Goal: Answer question/provide support: Share knowledge or assist other users

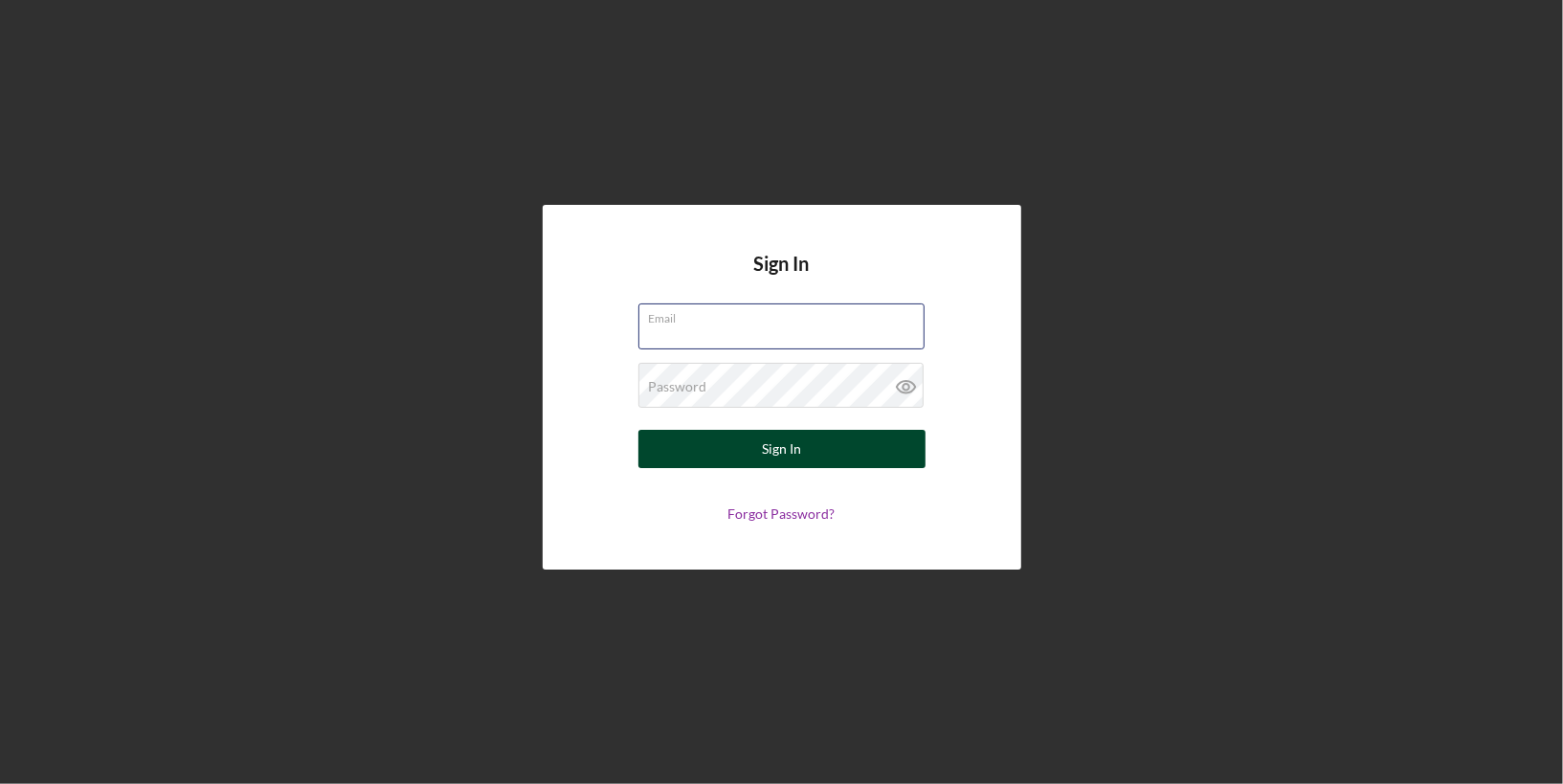
type input "[PERSON_NAME][EMAIL_ADDRESS][DOMAIN_NAME]"
click at [782, 435] on div "Sign In" at bounding box center [782, 448] width 39 height 38
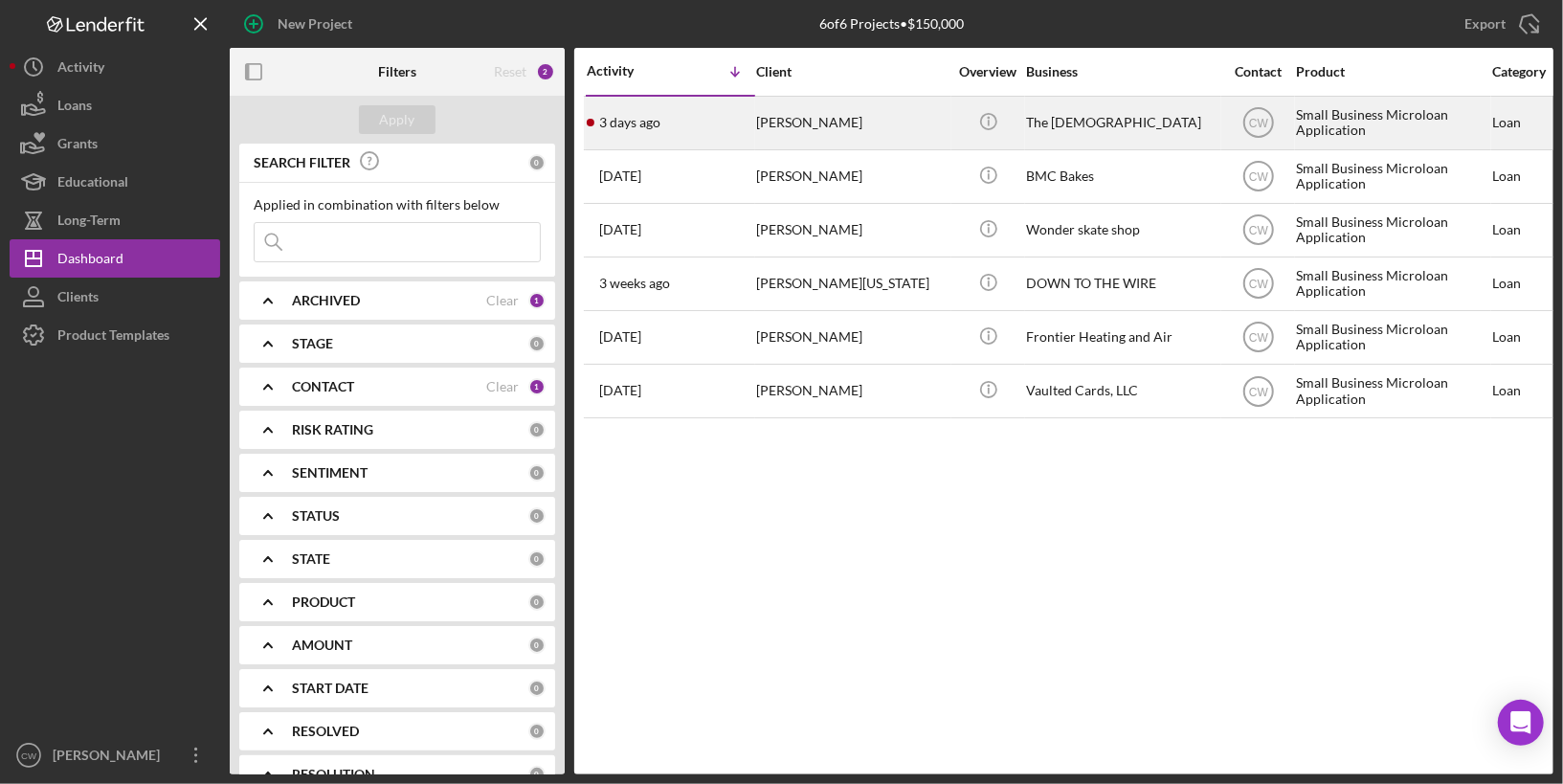
click at [1105, 126] on div "The [DEMOGRAPHIC_DATA]" at bounding box center [1122, 123] width 191 height 50
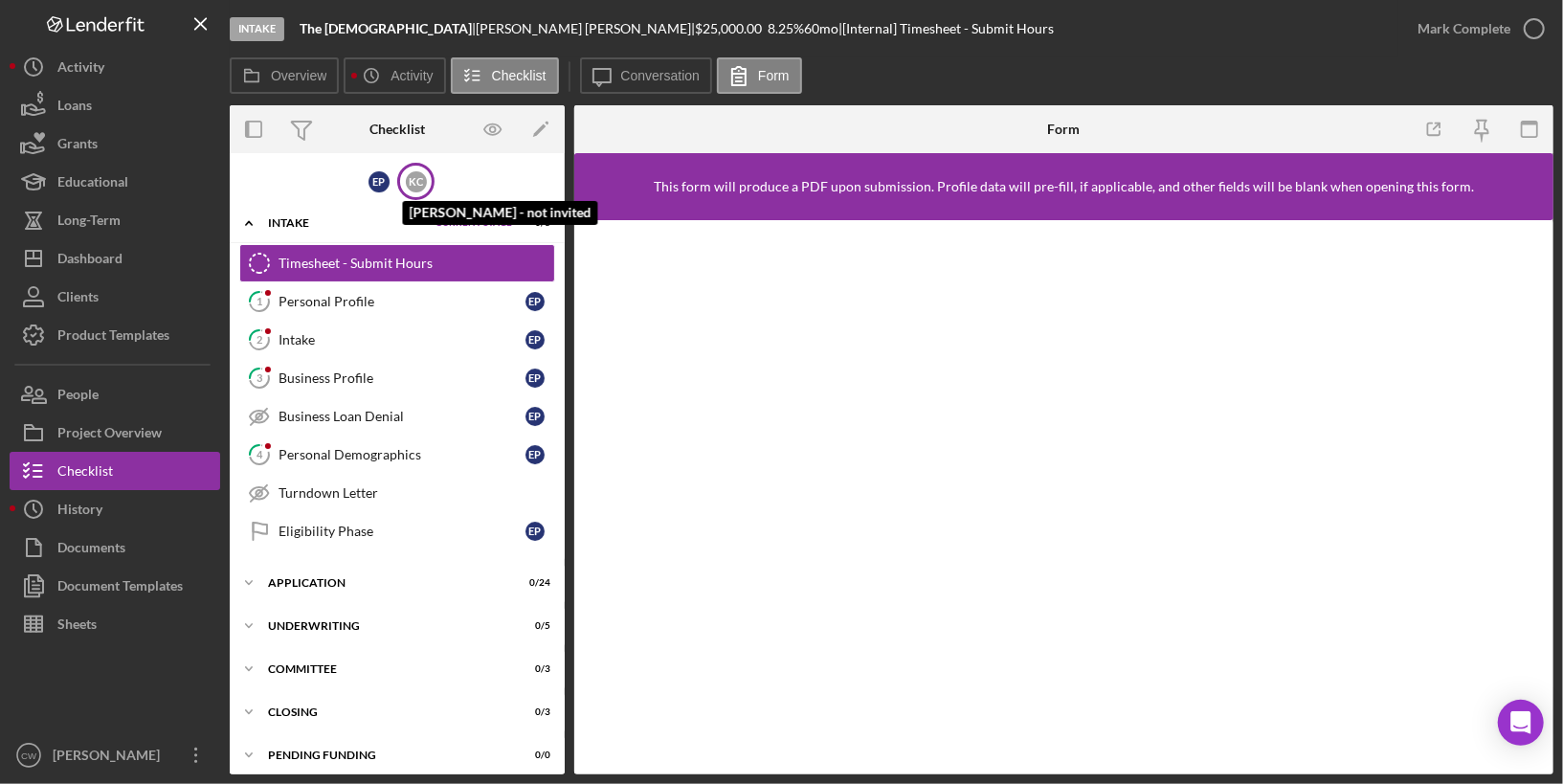
click at [411, 174] on div "K C" at bounding box center [417, 182] width 21 height 21
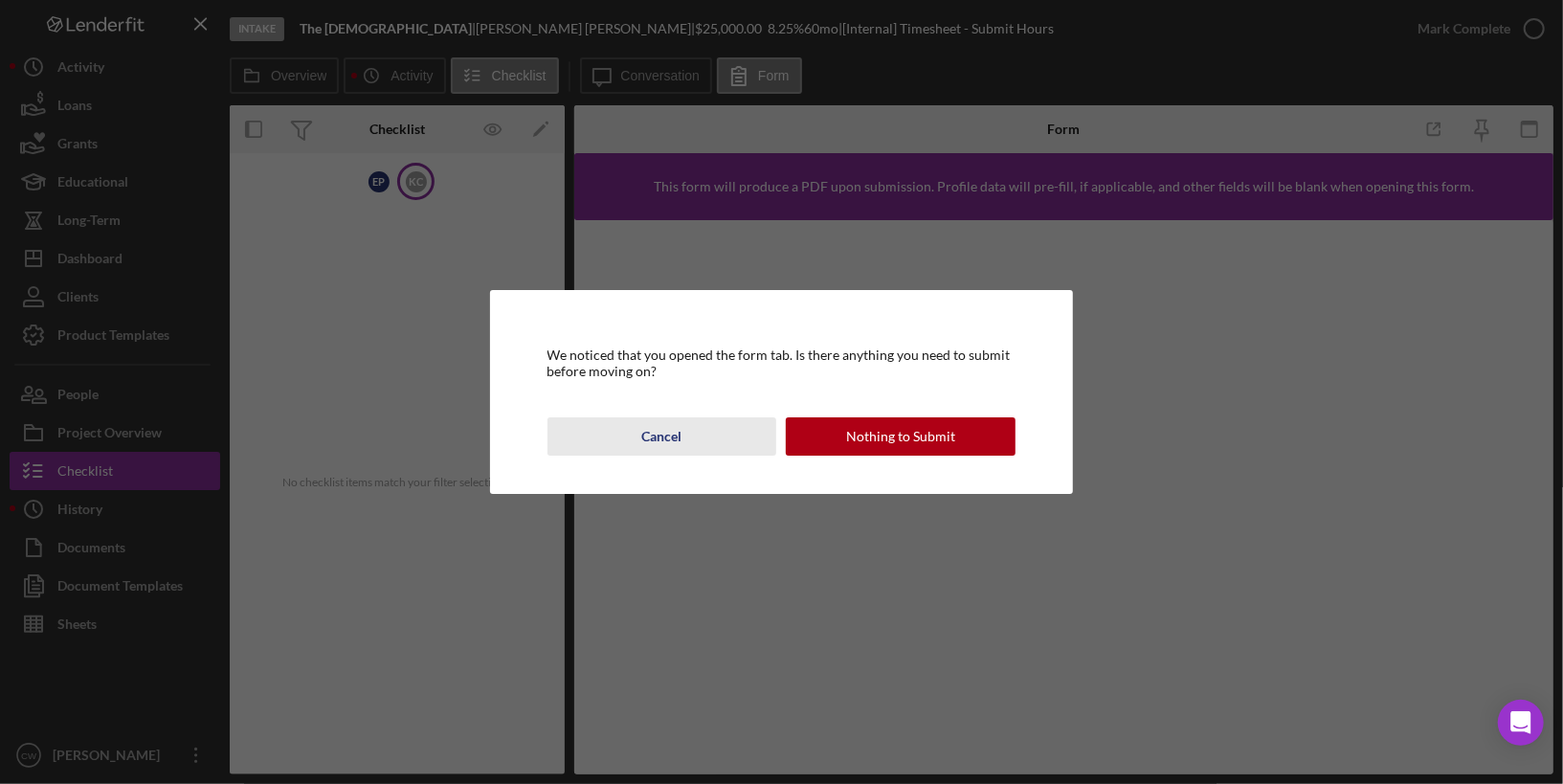
click at [649, 437] on div "Cancel" at bounding box center [662, 436] width 40 height 38
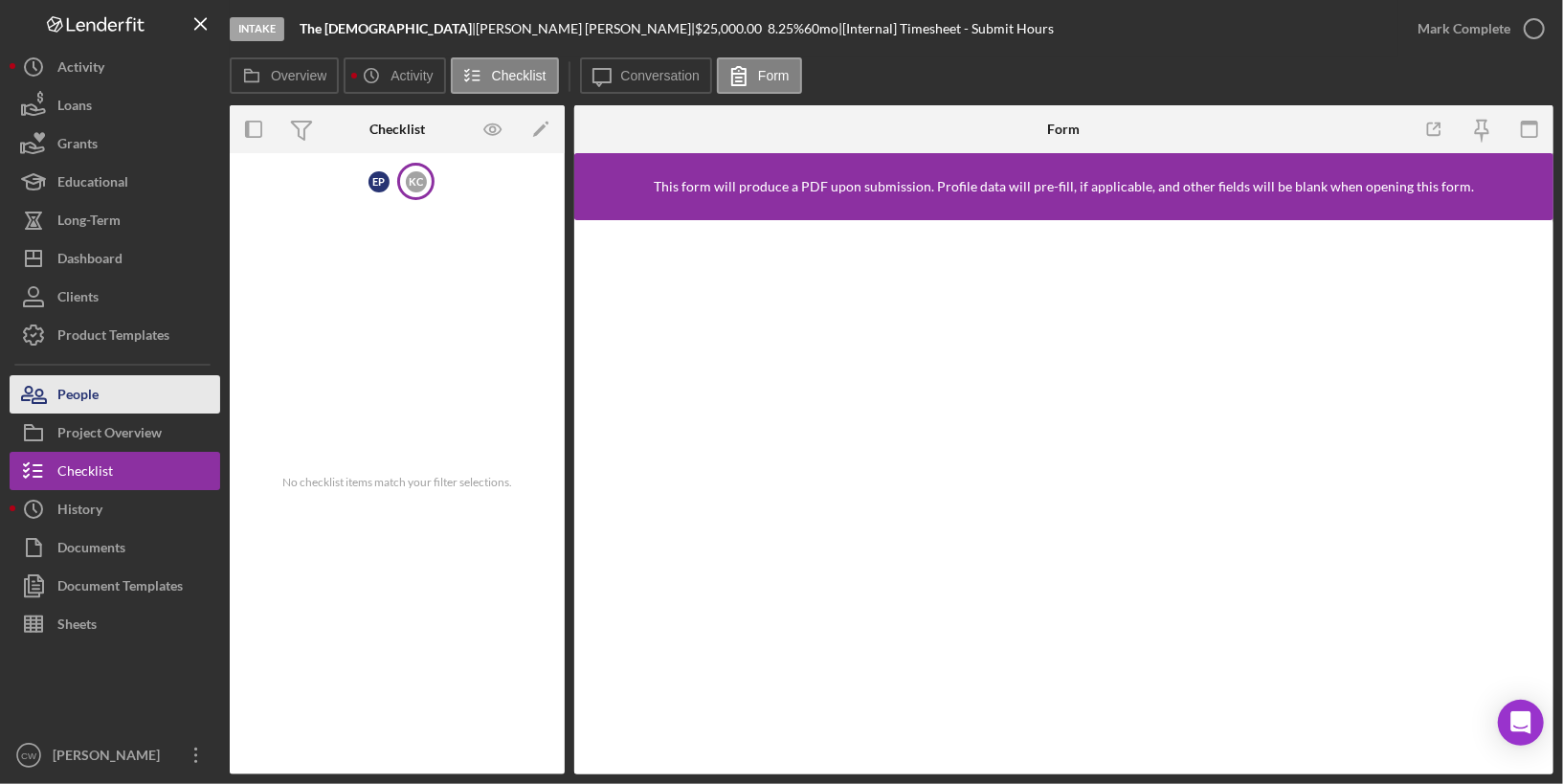
click at [105, 397] on button "People" at bounding box center [114, 393] width 210 height 38
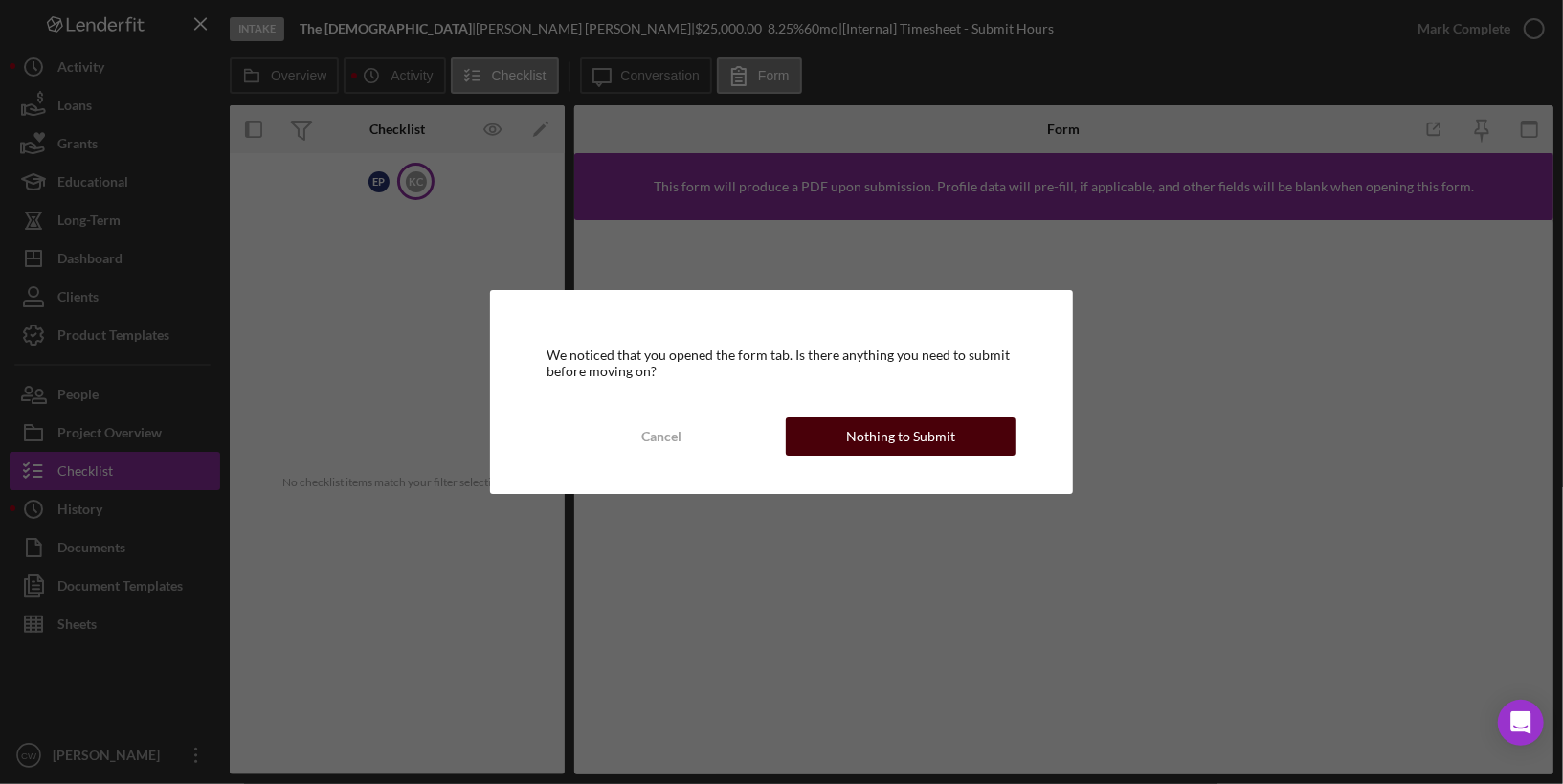
click at [930, 423] on div "Nothing to Submit" at bounding box center [901, 436] width 110 height 38
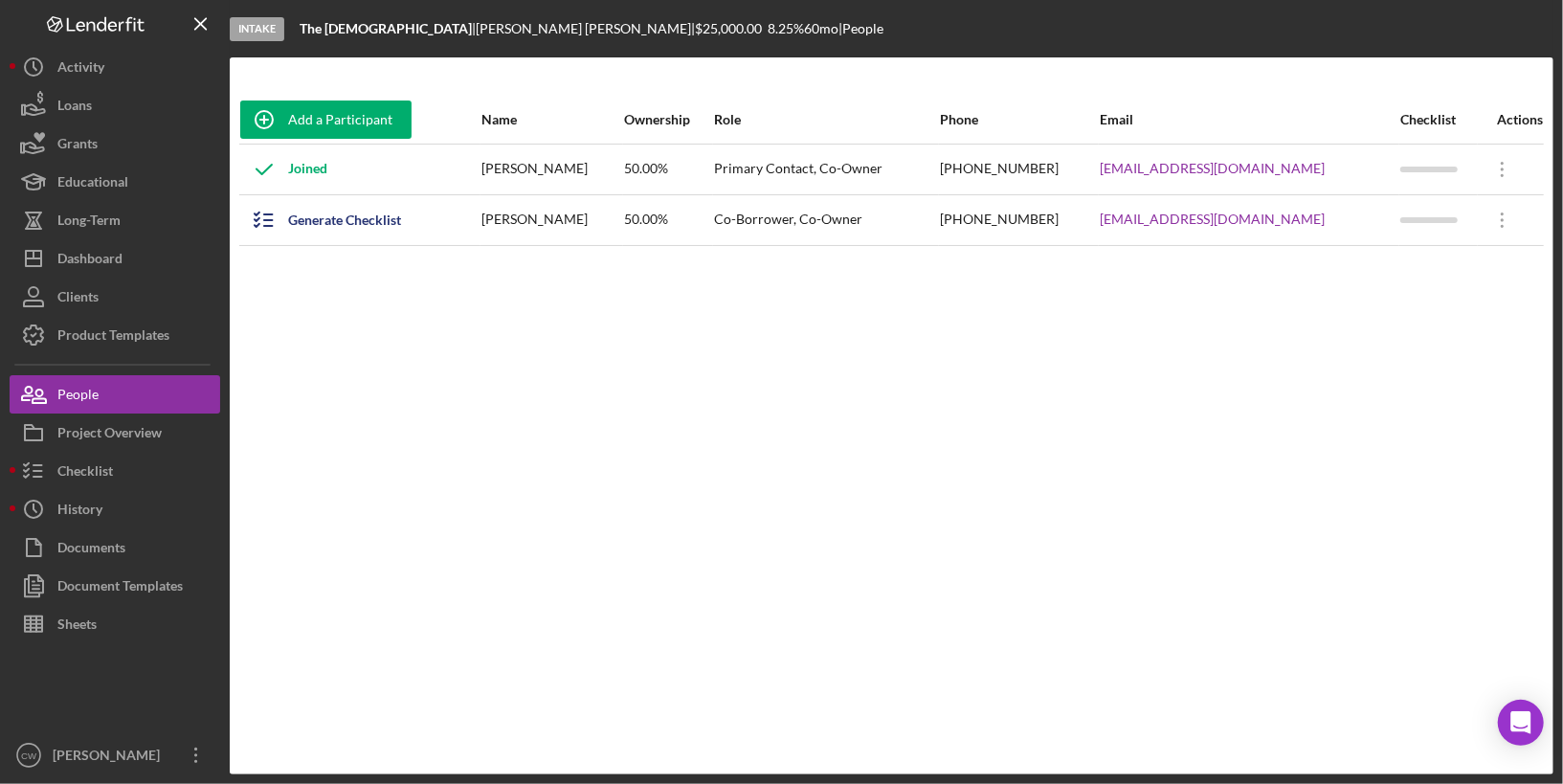
click at [439, 234] on div "Generate Checklist" at bounding box center [360, 219] width 239 height 47
click at [806, 229] on div "Co-Borrower, Co-Owner" at bounding box center [826, 219] width 224 height 47
click at [387, 222] on div "Generate Checklist" at bounding box center [344, 219] width 113 height 38
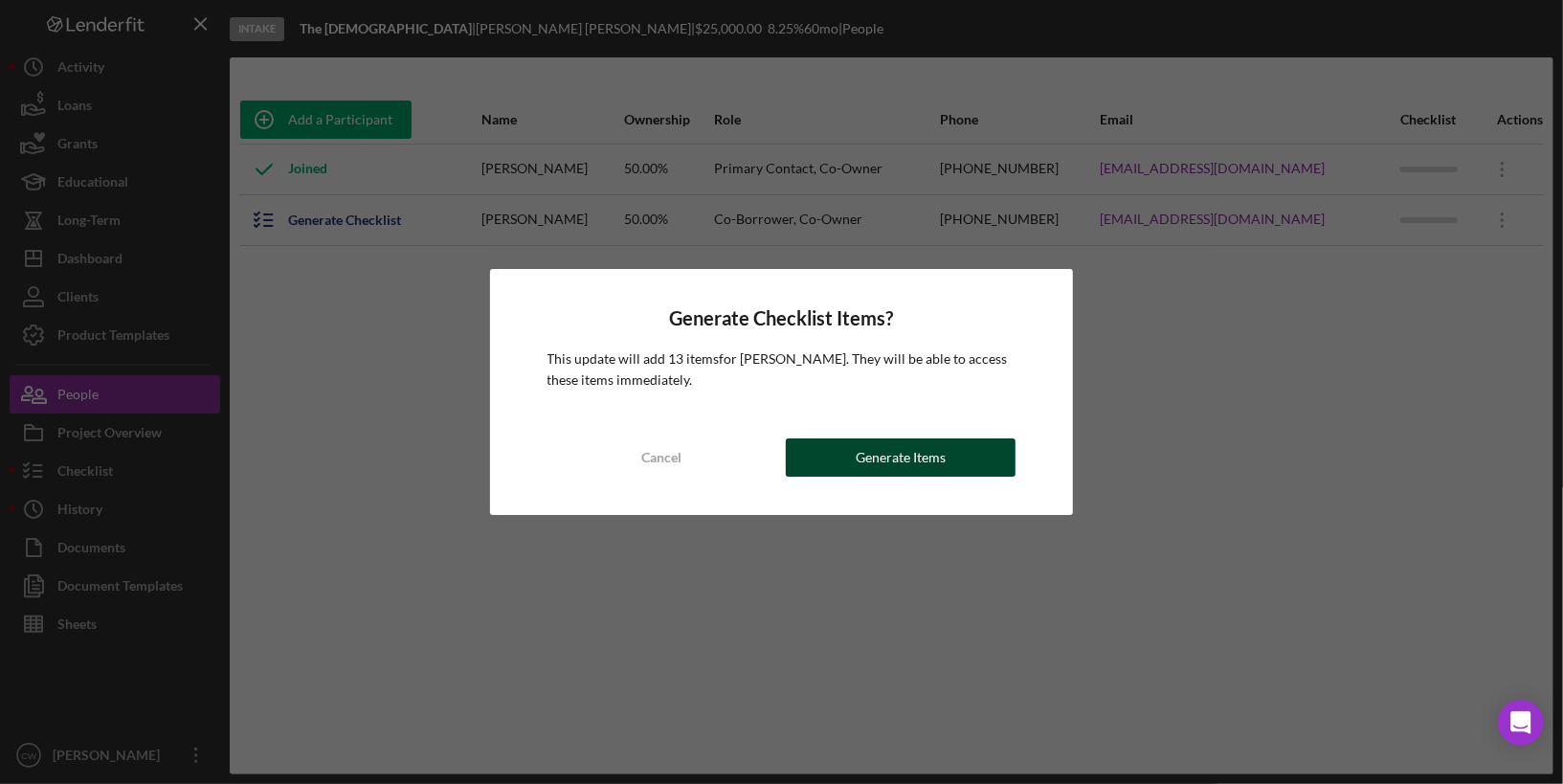
click at [949, 455] on button "Generate Items" at bounding box center [901, 456] width 230 height 38
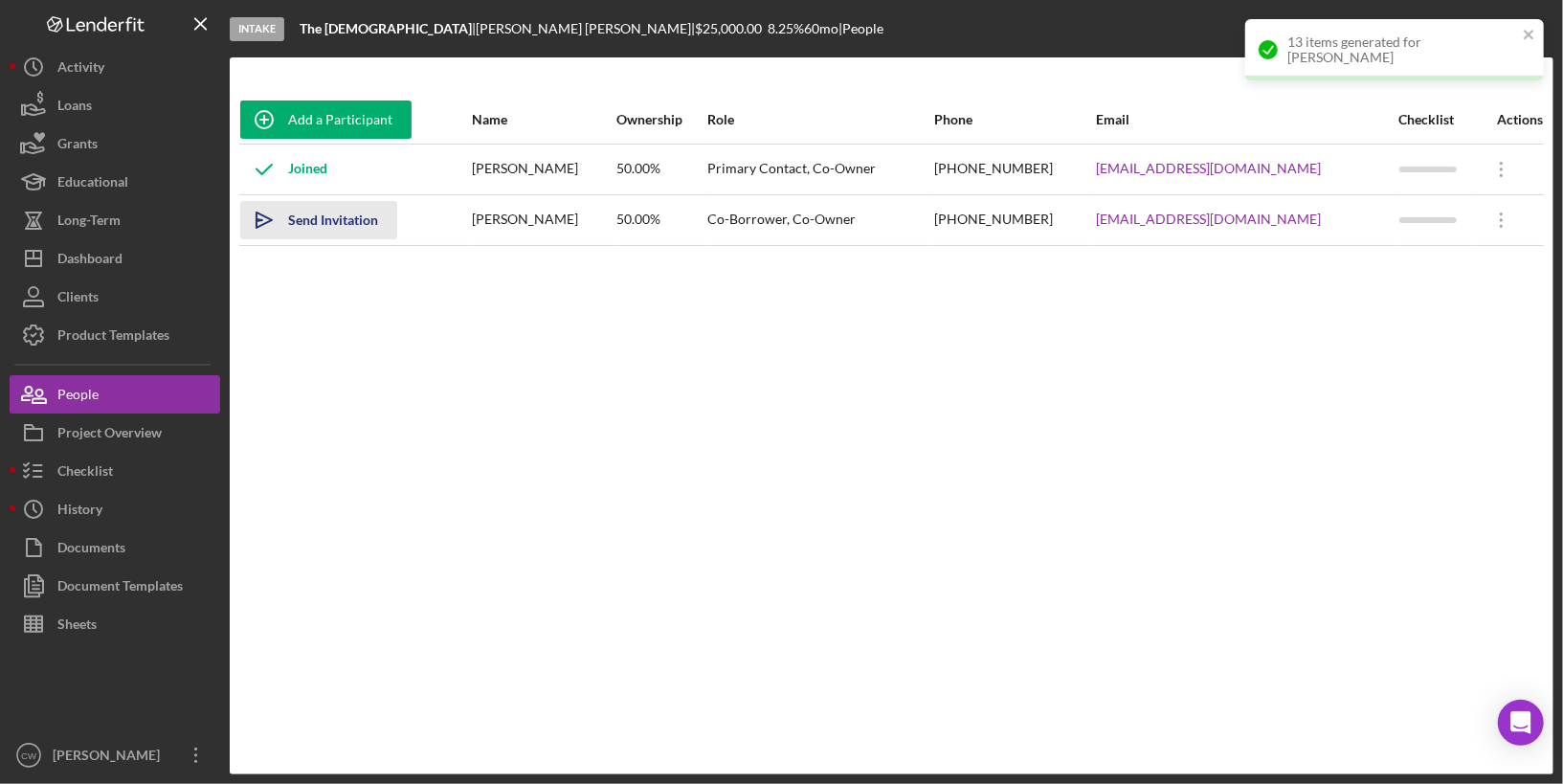
click at [353, 219] on div "Send Invitation" at bounding box center [333, 219] width 90 height 38
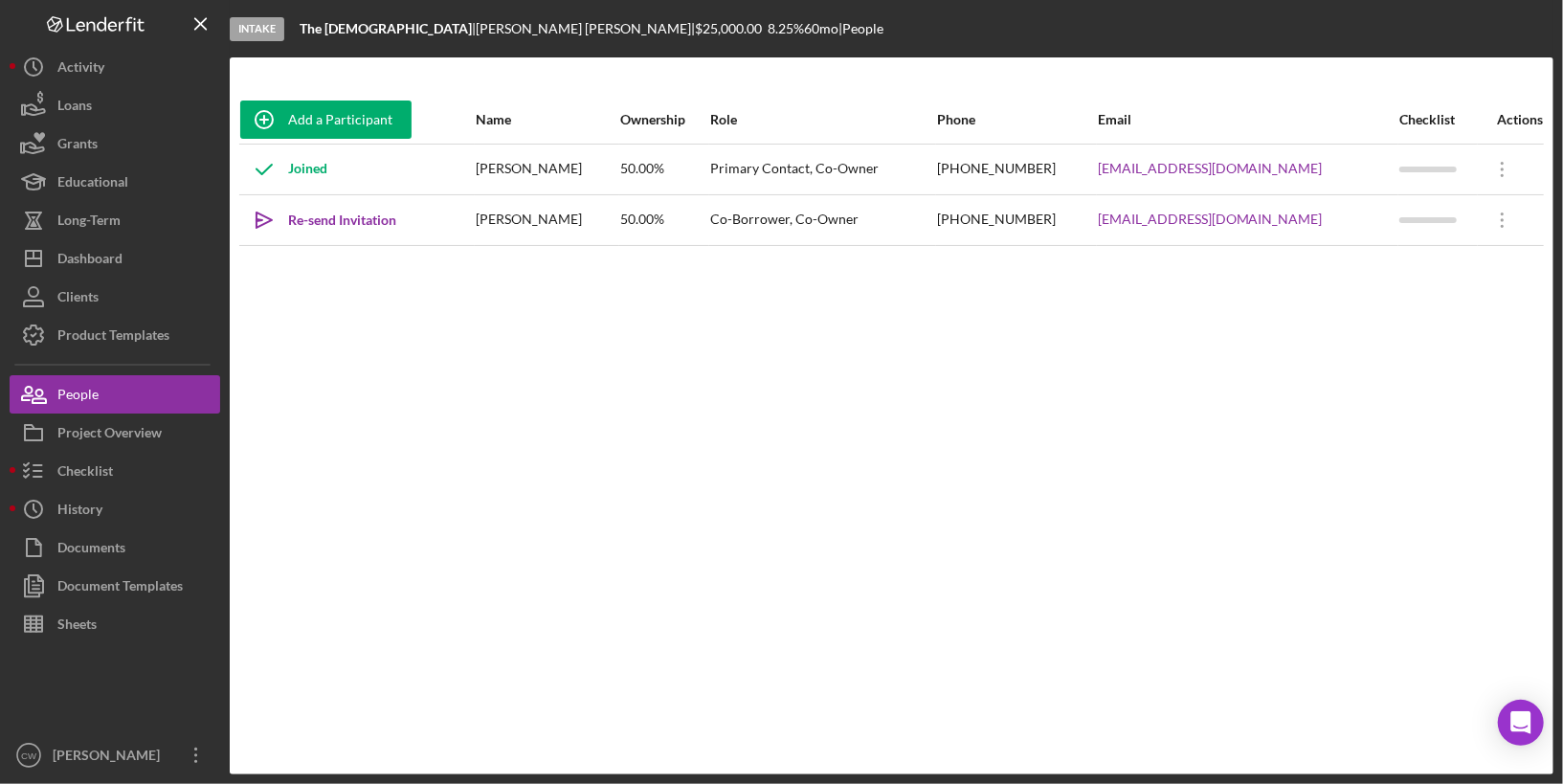
click at [116, 452] on link "Checklist" at bounding box center [114, 470] width 210 height 38
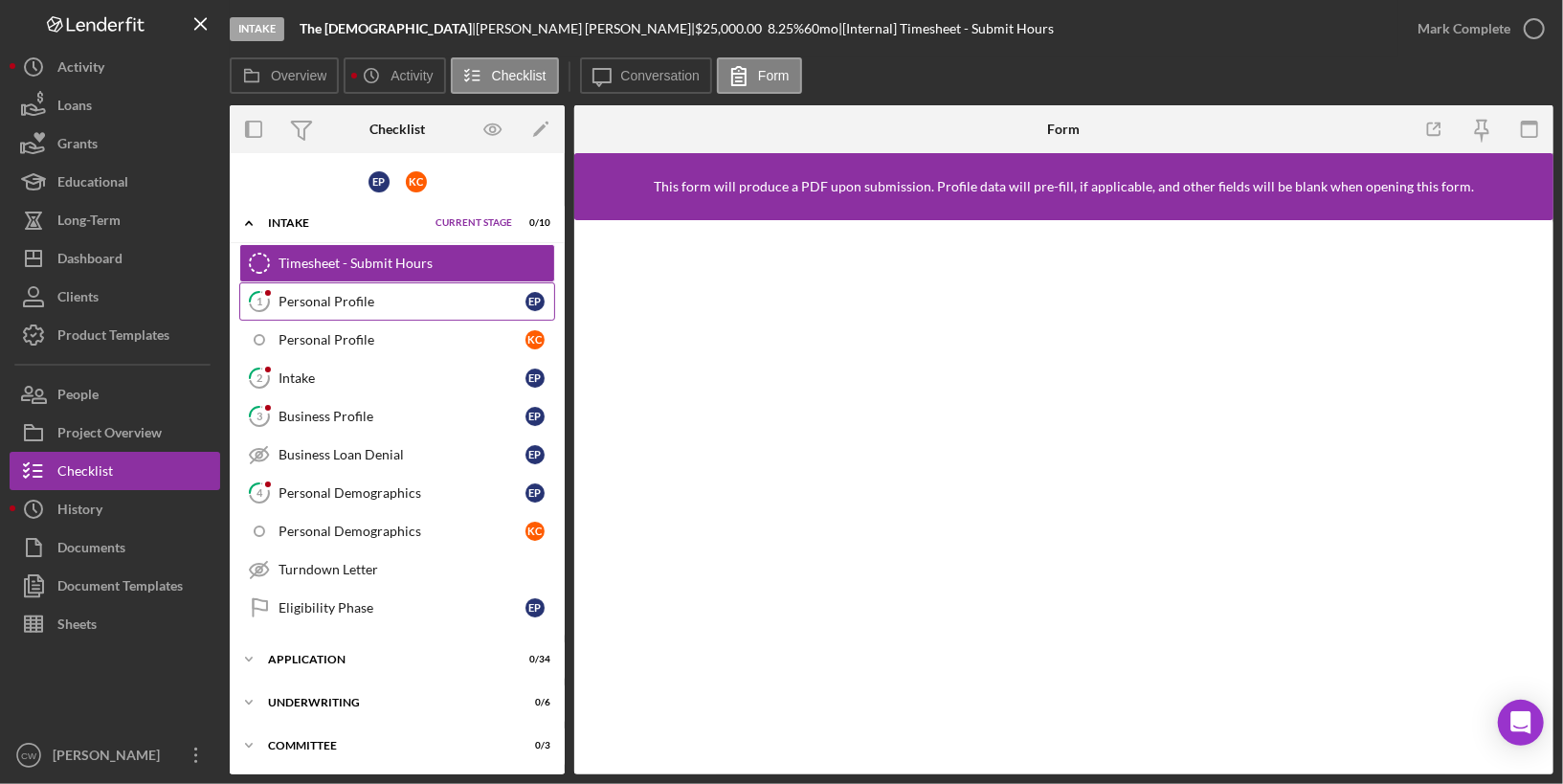
click at [349, 309] on link "1 Personal Profile E P" at bounding box center [398, 300] width 316 height 38
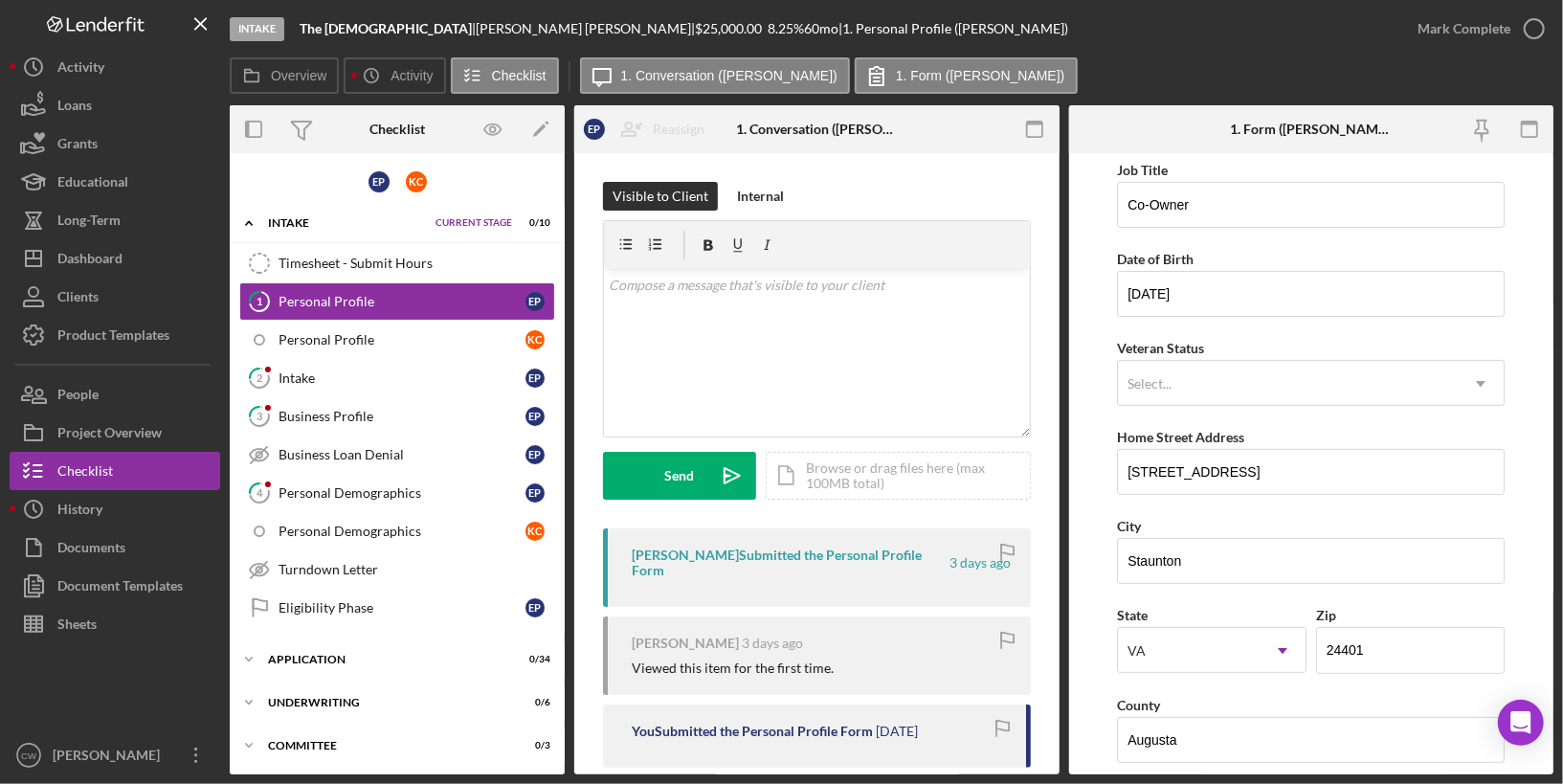
scroll to position [140, 0]
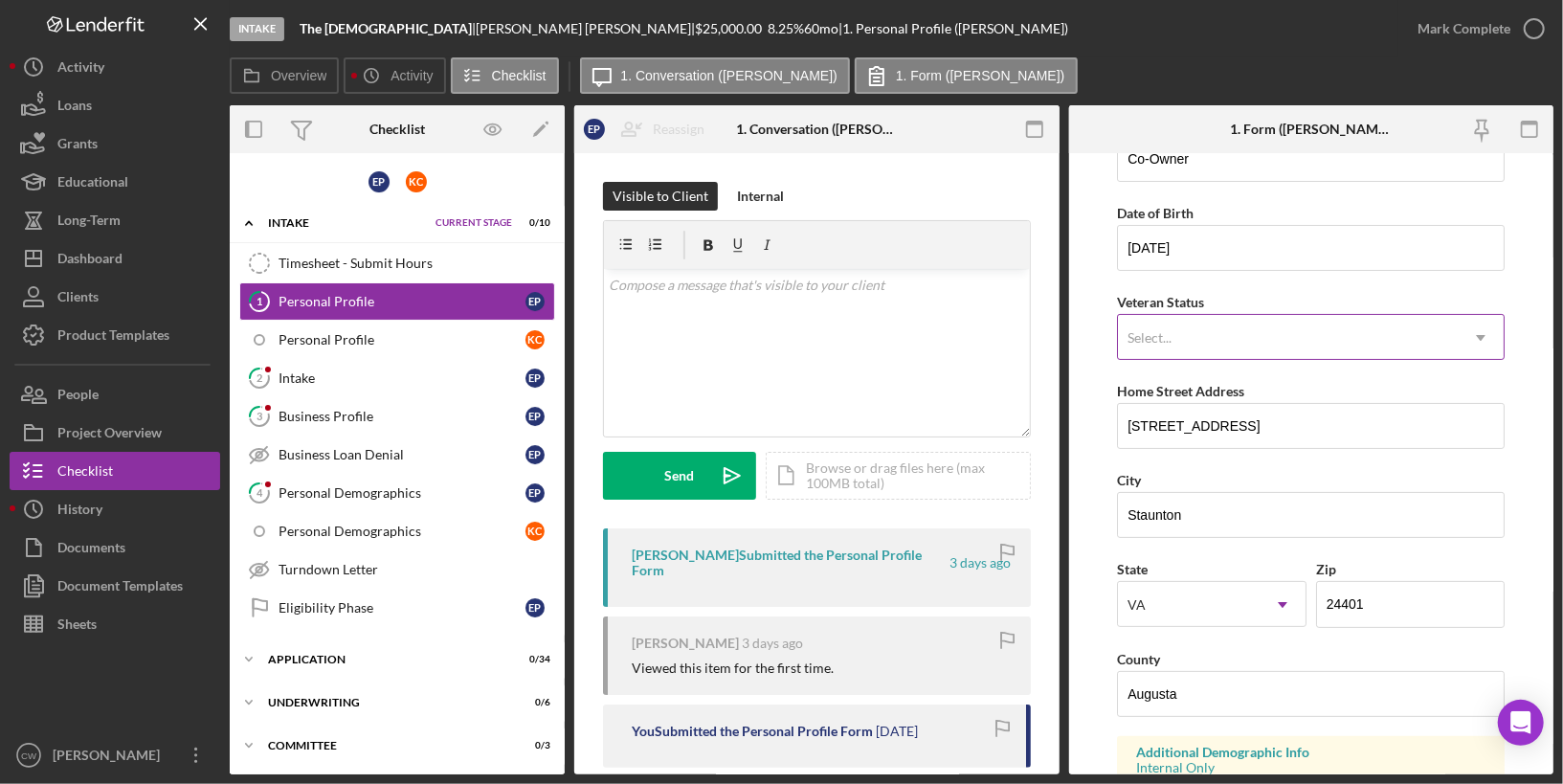
click at [1271, 337] on div "Select..." at bounding box center [1288, 337] width 340 height 44
click at [1101, 292] on form "First Name [PERSON_NAME] Middle Name [PERSON_NAME] Last Name [PERSON_NAME] Job …" at bounding box center [1312, 463] width 486 height 621
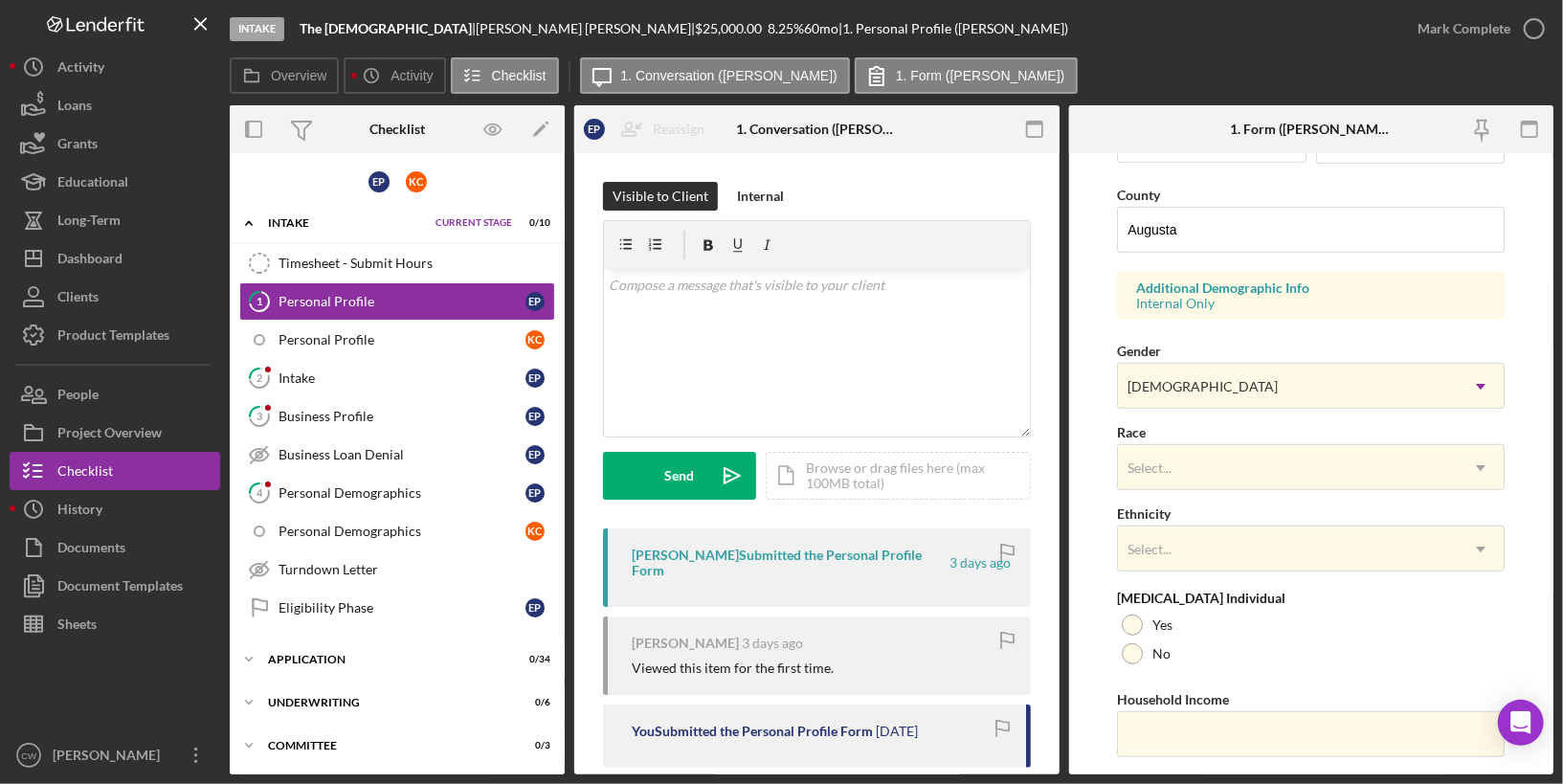
scroll to position [648, 0]
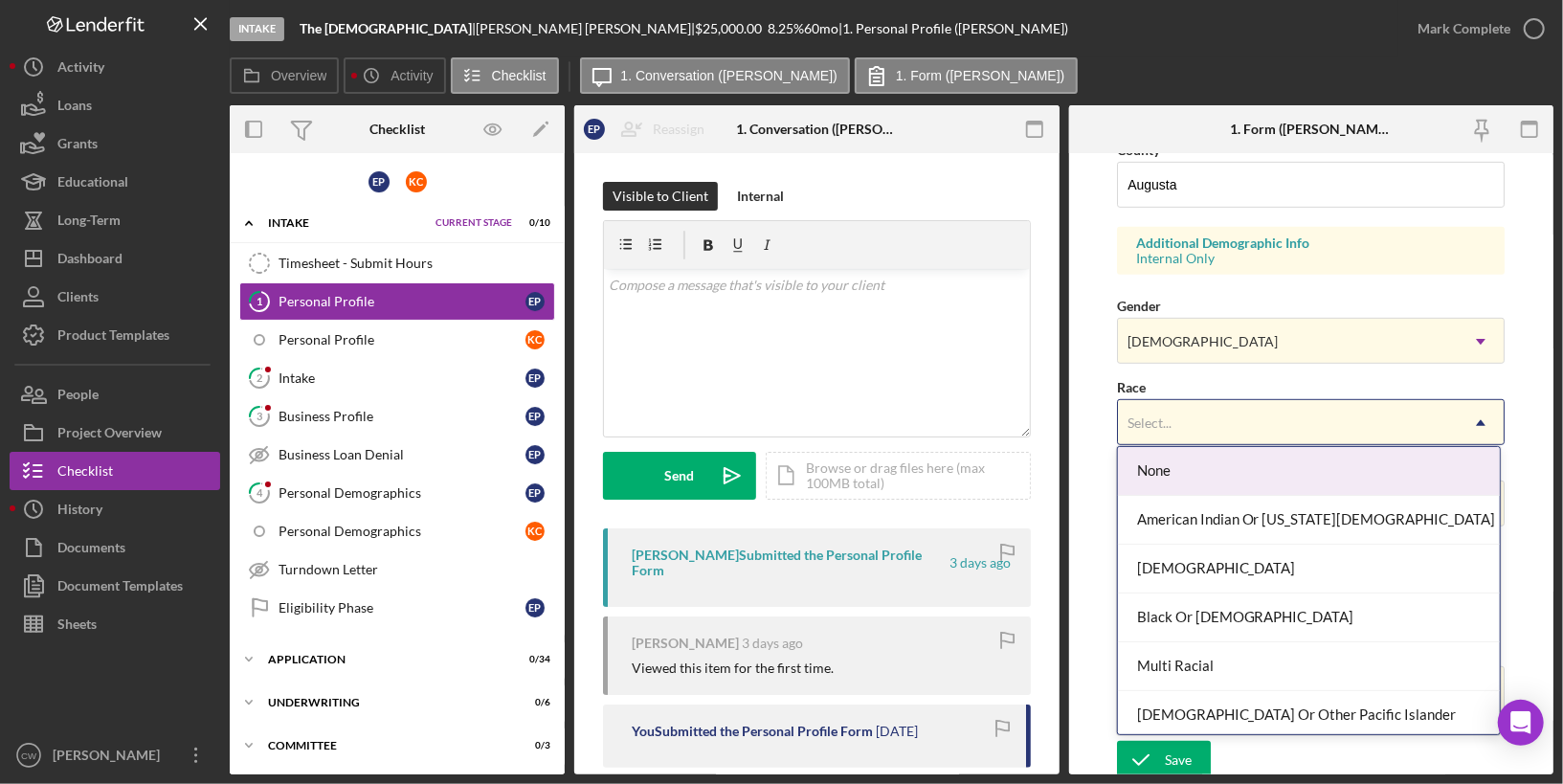
click at [1203, 402] on div "Select..." at bounding box center [1288, 423] width 340 height 44
click at [1076, 402] on form "First Name [PERSON_NAME] Middle Name [PERSON_NAME] Last Name [PERSON_NAME] Job …" at bounding box center [1312, 463] width 486 height 621
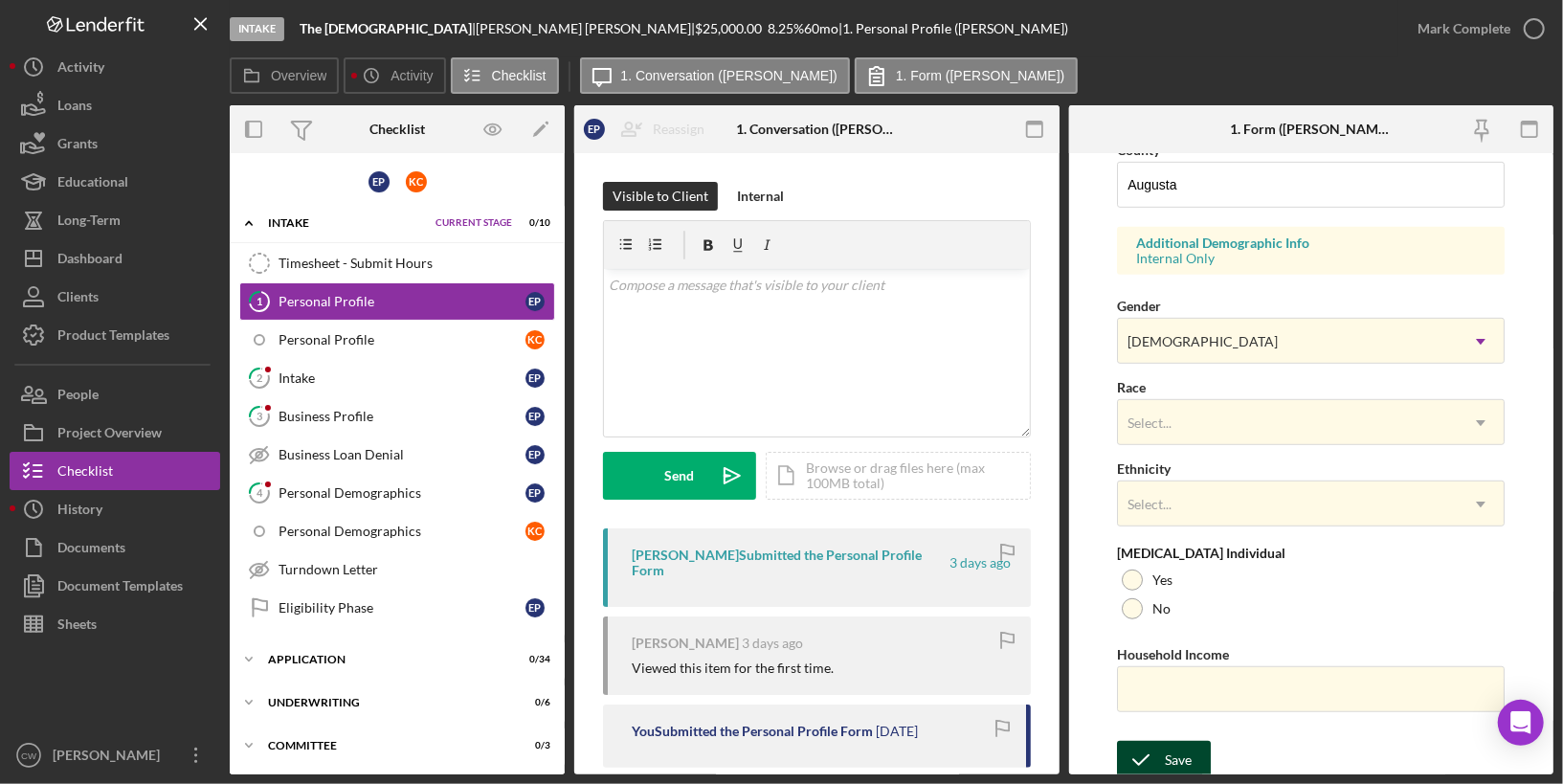
click at [1172, 757] on div "Save" at bounding box center [1179, 759] width 27 height 38
click at [407, 379] on div "Intake" at bounding box center [401, 378] width 247 height 16
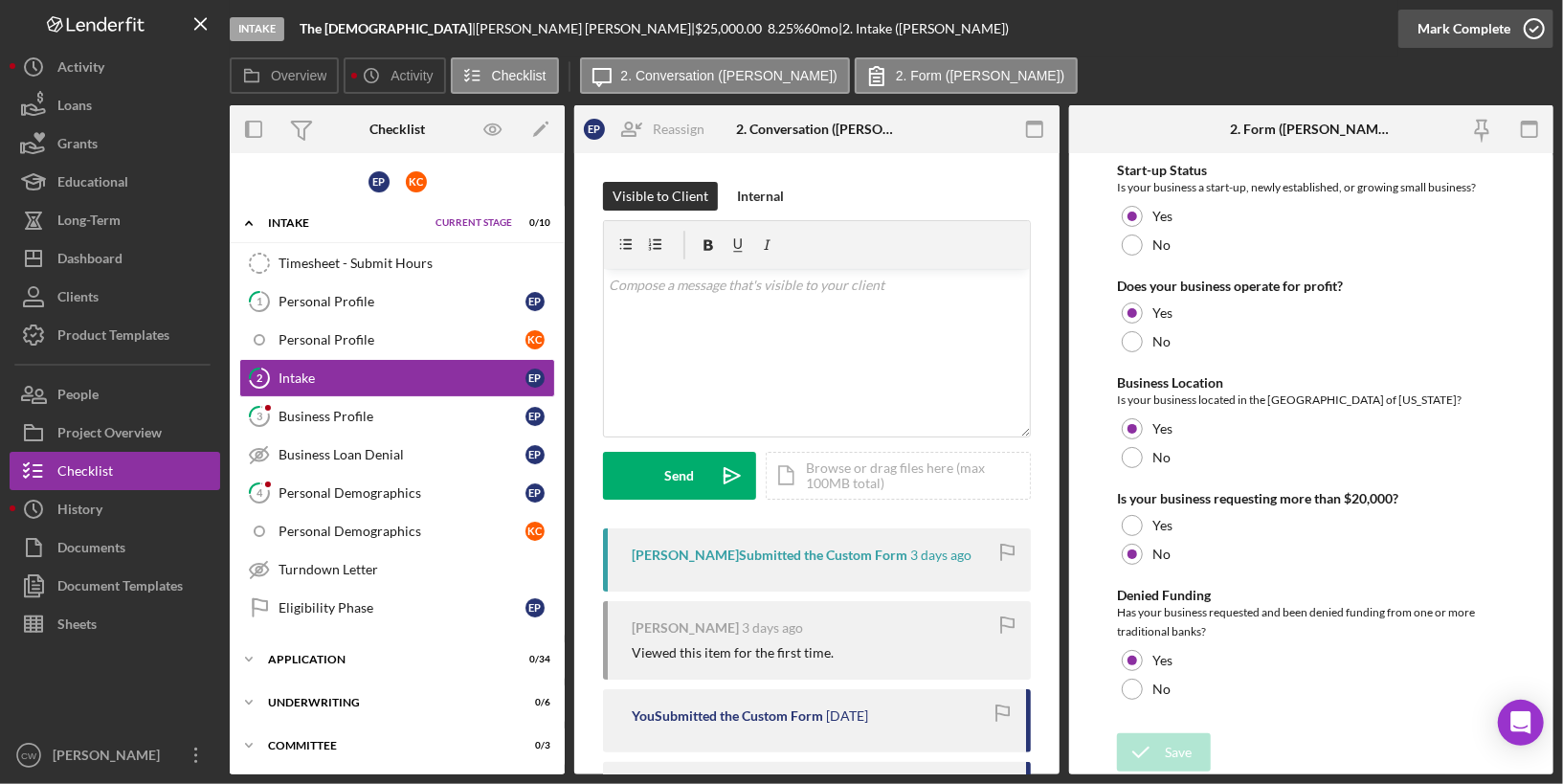
click at [1538, 18] on icon "button" at bounding box center [1534, 28] width 48 height 47
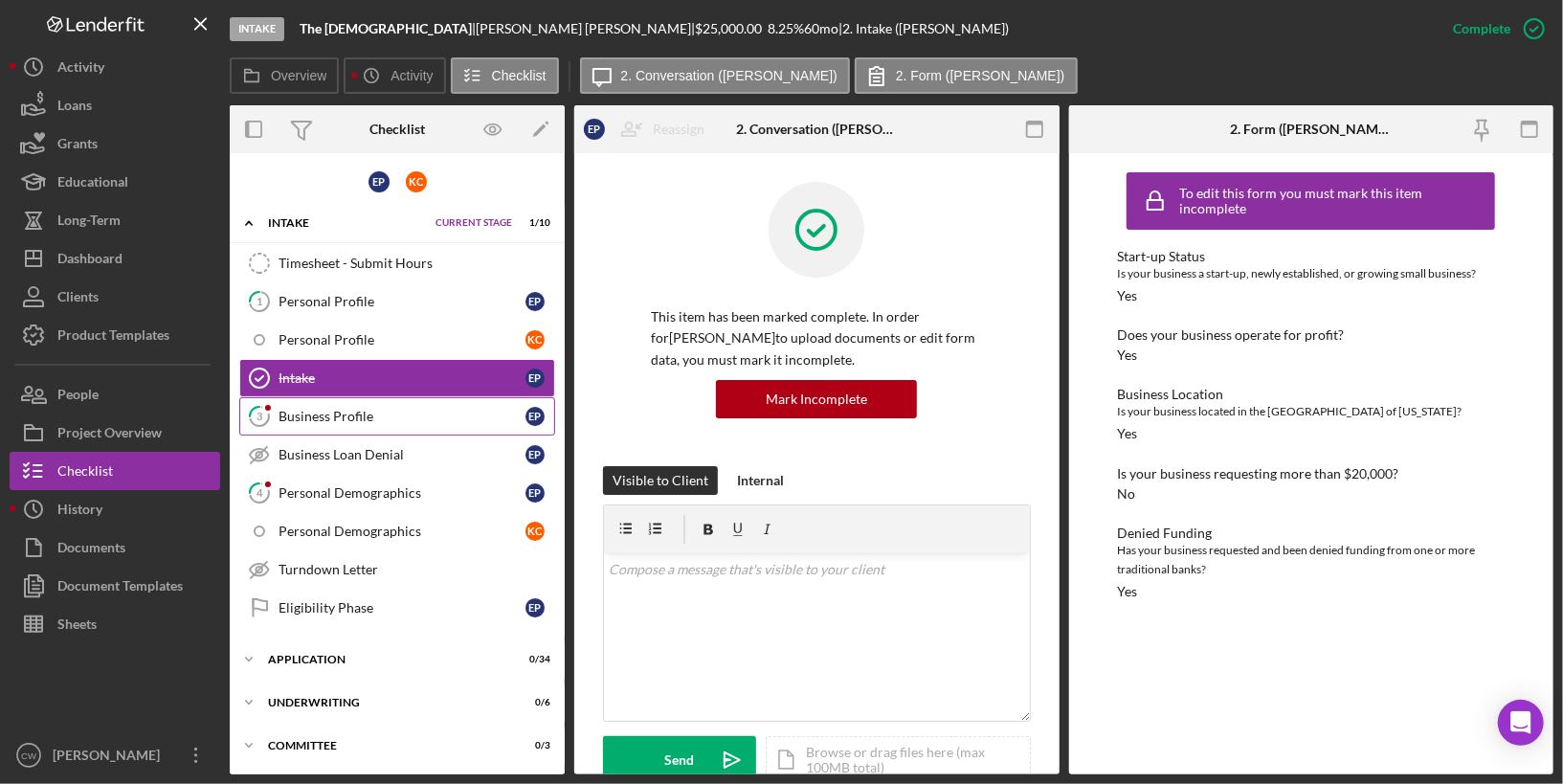
click at [379, 414] on div "Business Profile" at bounding box center [401, 417] width 247 height 16
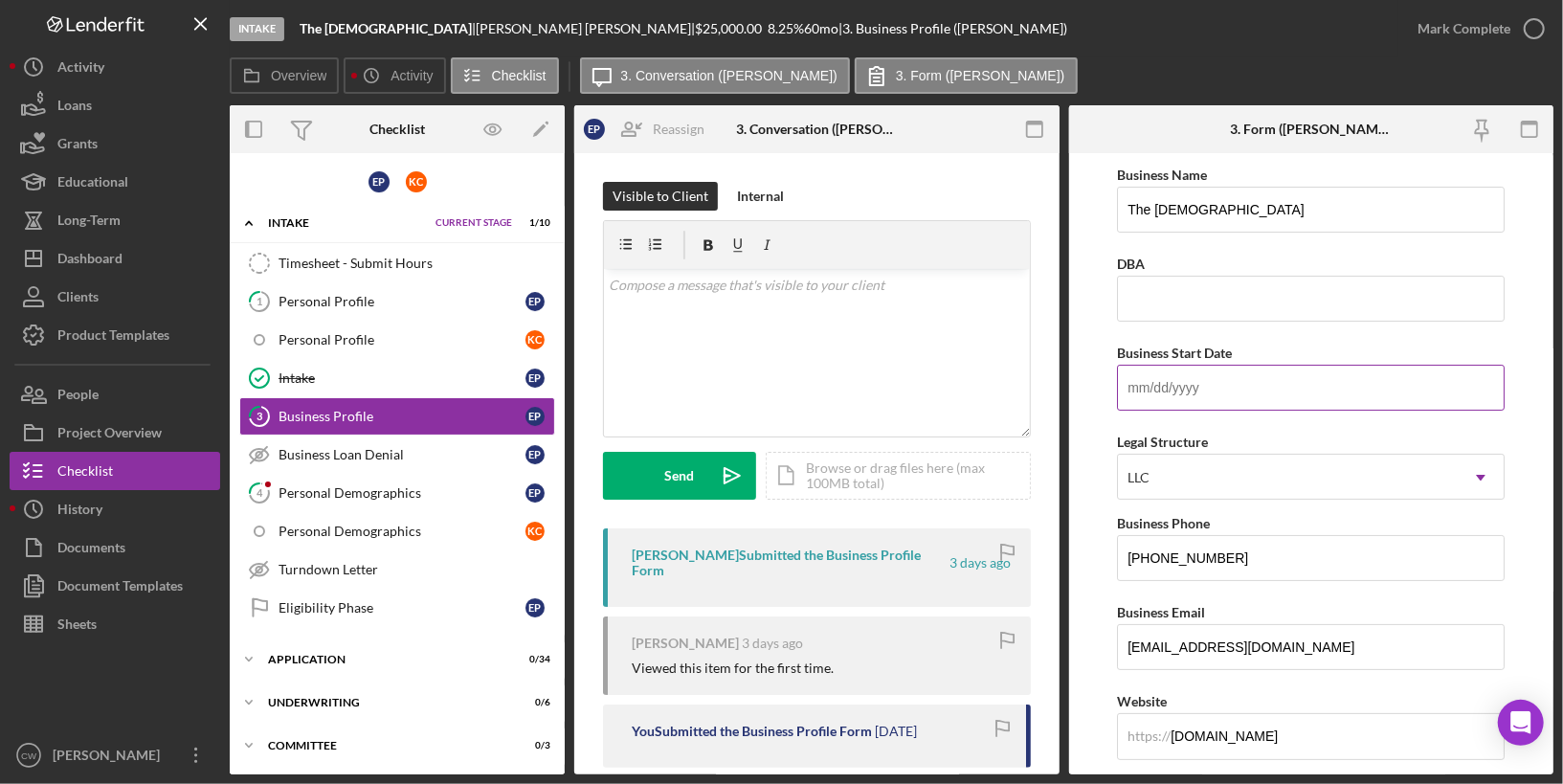
click at [1151, 384] on input "Business Start Date" at bounding box center [1311, 387] width 388 height 46
click at [1081, 390] on form "Business Name The Frenchmen DBA Business Start Date Legal Structure LLC Icon/Dr…" at bounding box center [1312, 463] width 486 height 621
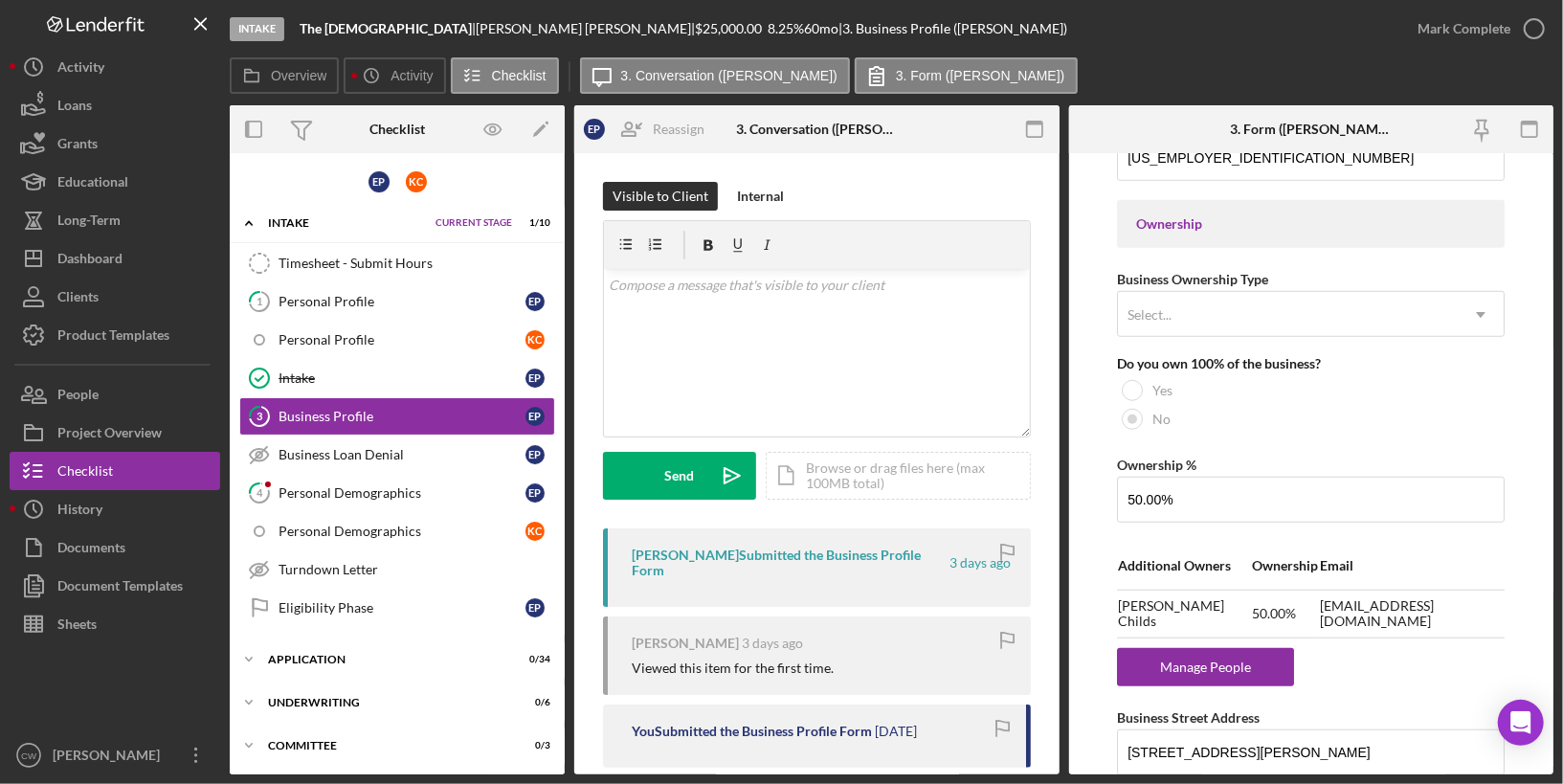
scroll to position [850, 0]
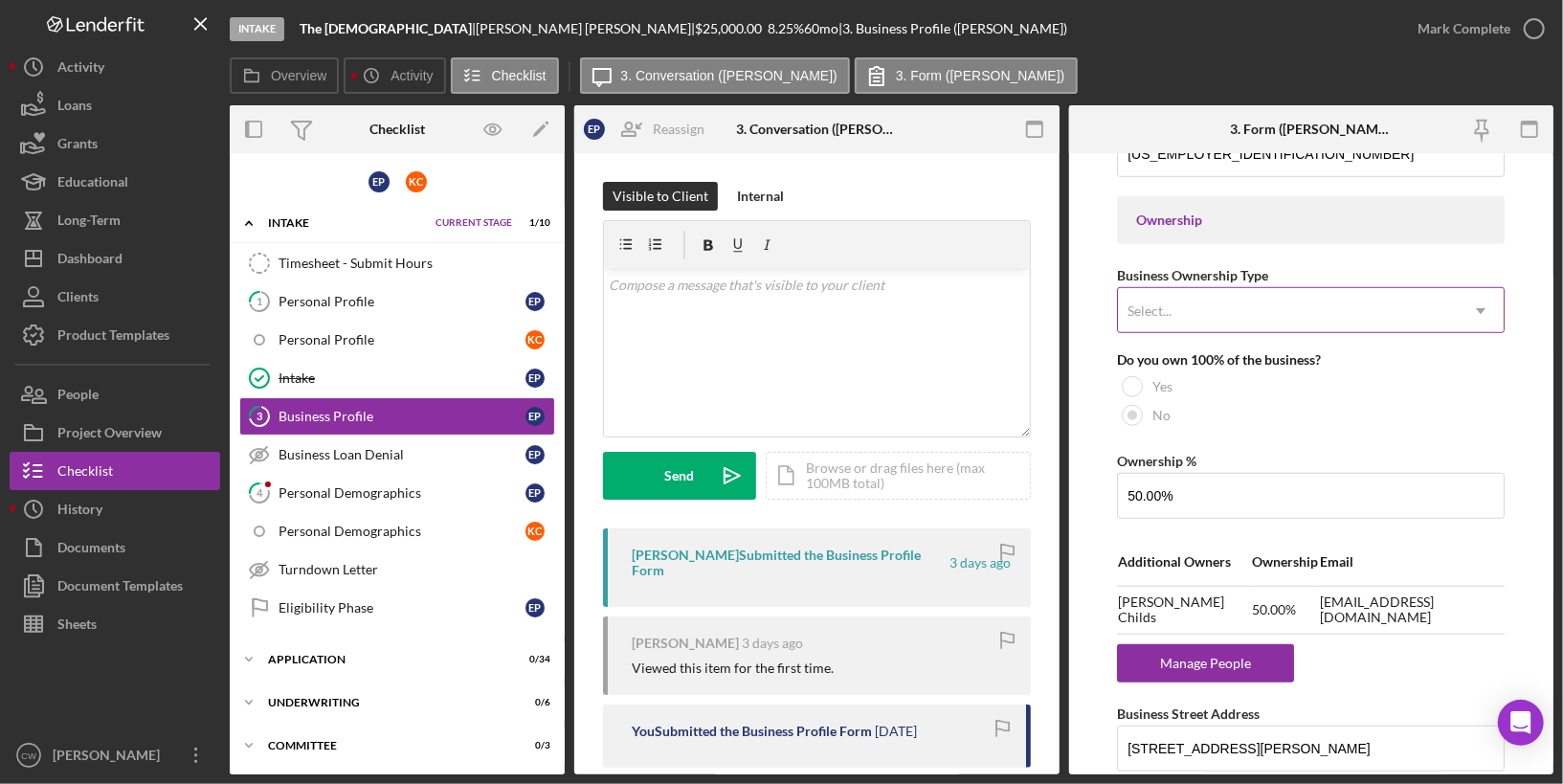
click at [1193, 318] on div "Select..." at bounding box center [1288, 310] width 340 height 44
click at [1100, 438] on form "Business Name The Frenchmen DBA Business Start Date Legal Structure LLC Icon/Dr…" at bounding box center [1312, 463] width 486 height 621
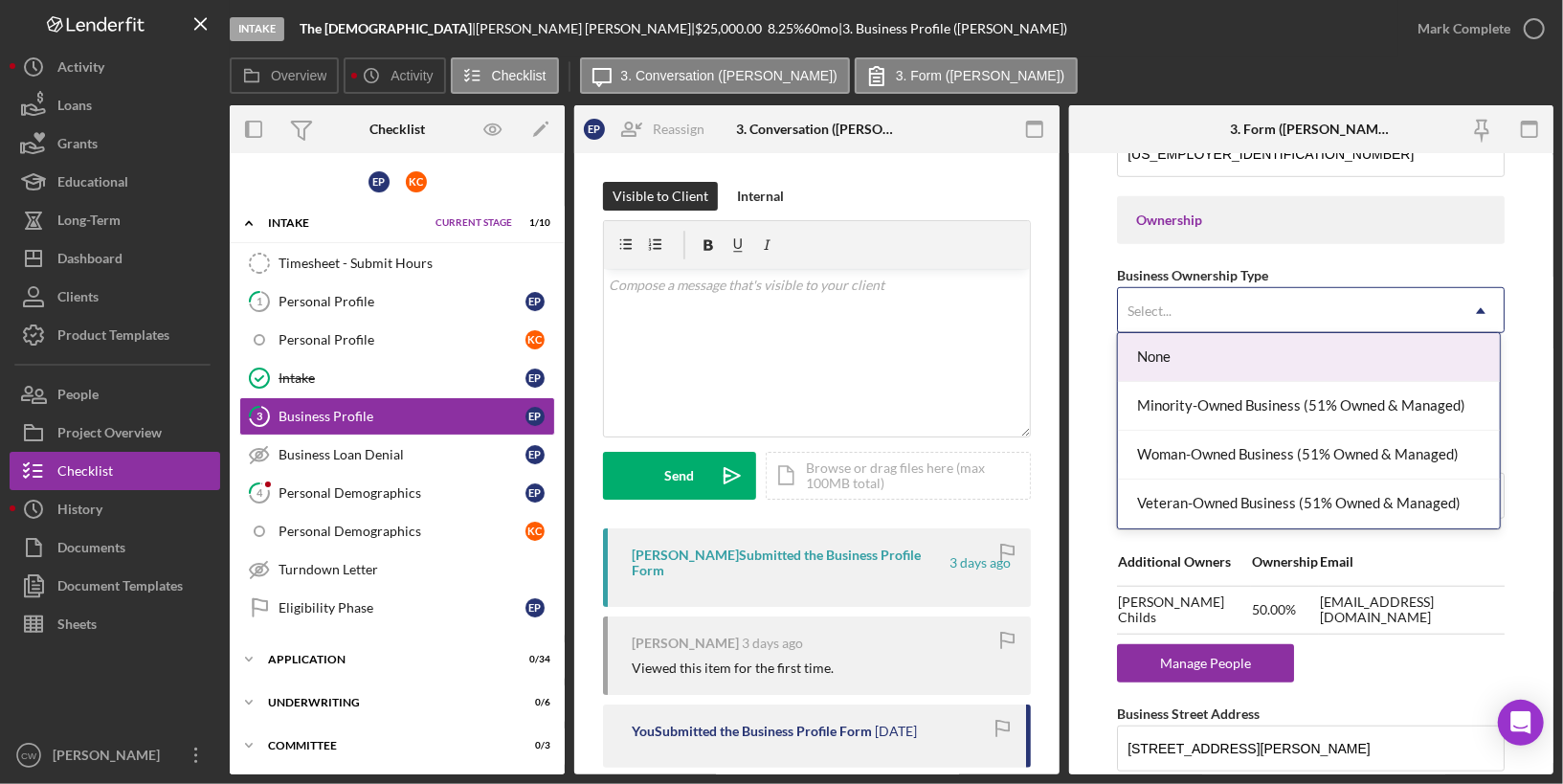
click at [1213, 304] on div "Select..." at bounding box center [1288, 310] width 340 height 44
click at [1189, 354] on div "None" at bounding box center [1309, 358] width 382 height 48
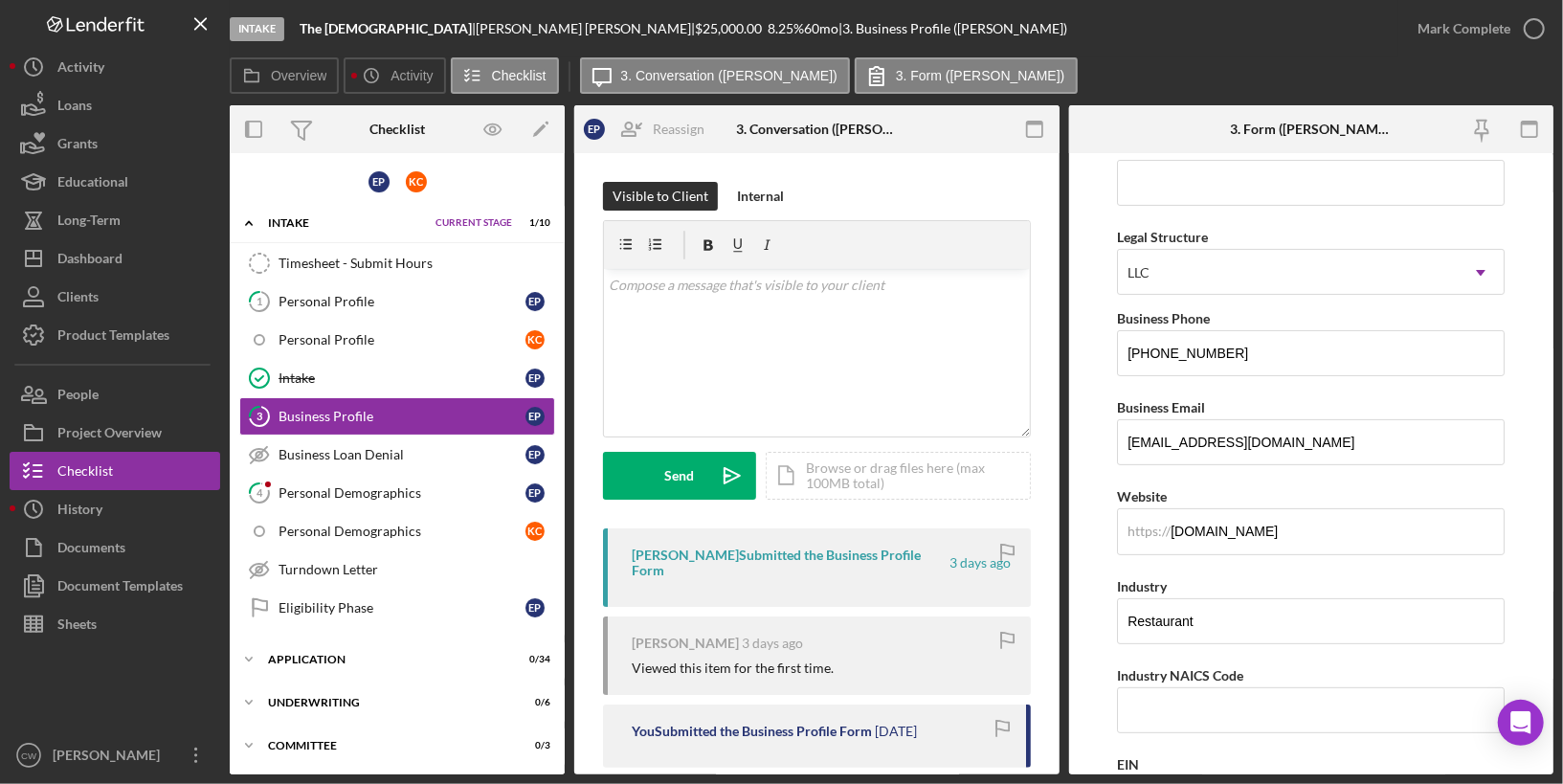
scroll to position [0, 0]
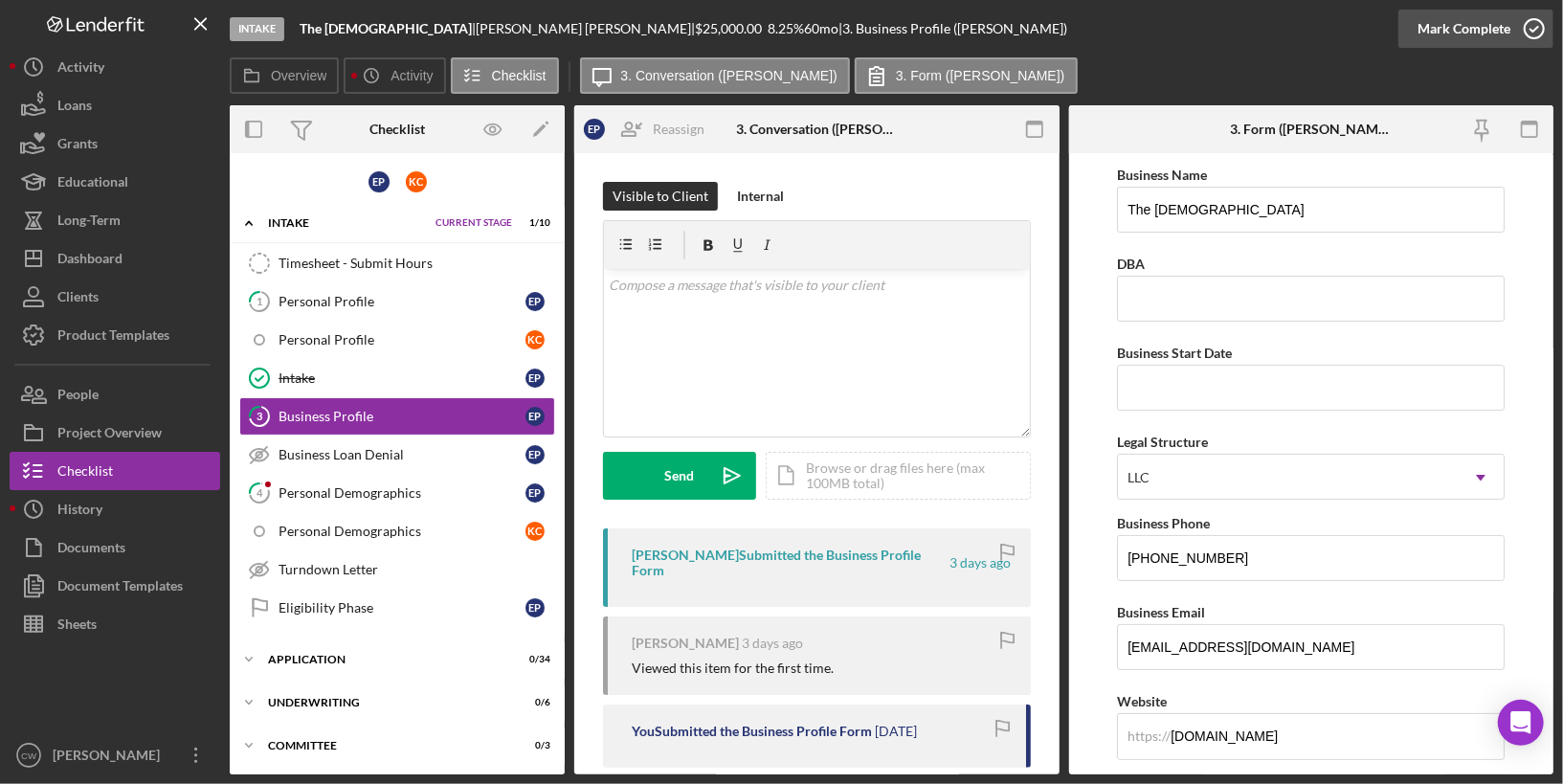
click at [1532, 36] on icon "button" at bounding box center [1534, 28] width 48 height 47
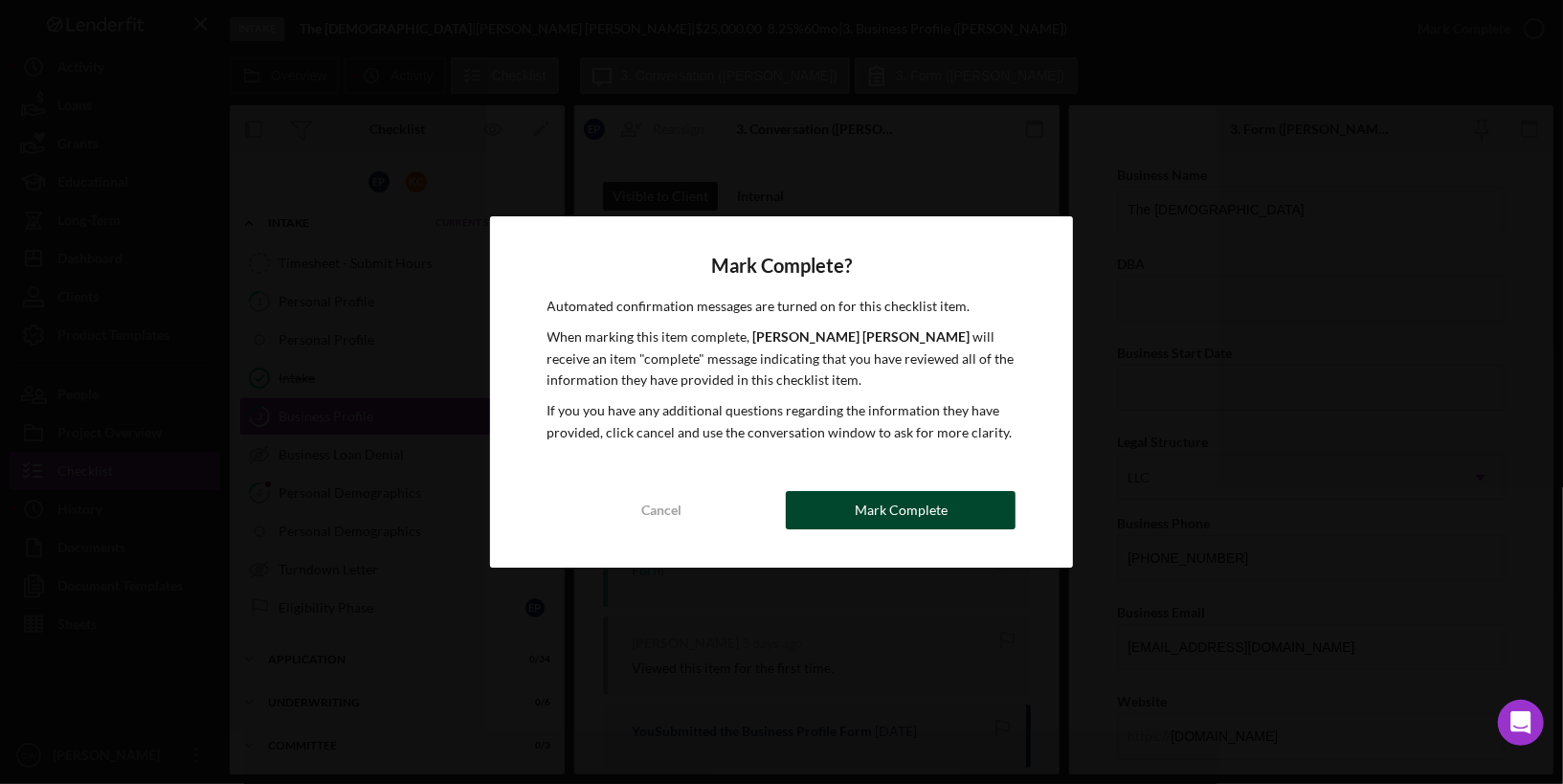
click at [927, 504] on div "Mark Complete" at bounding box center [902, 510] width 93 height 38
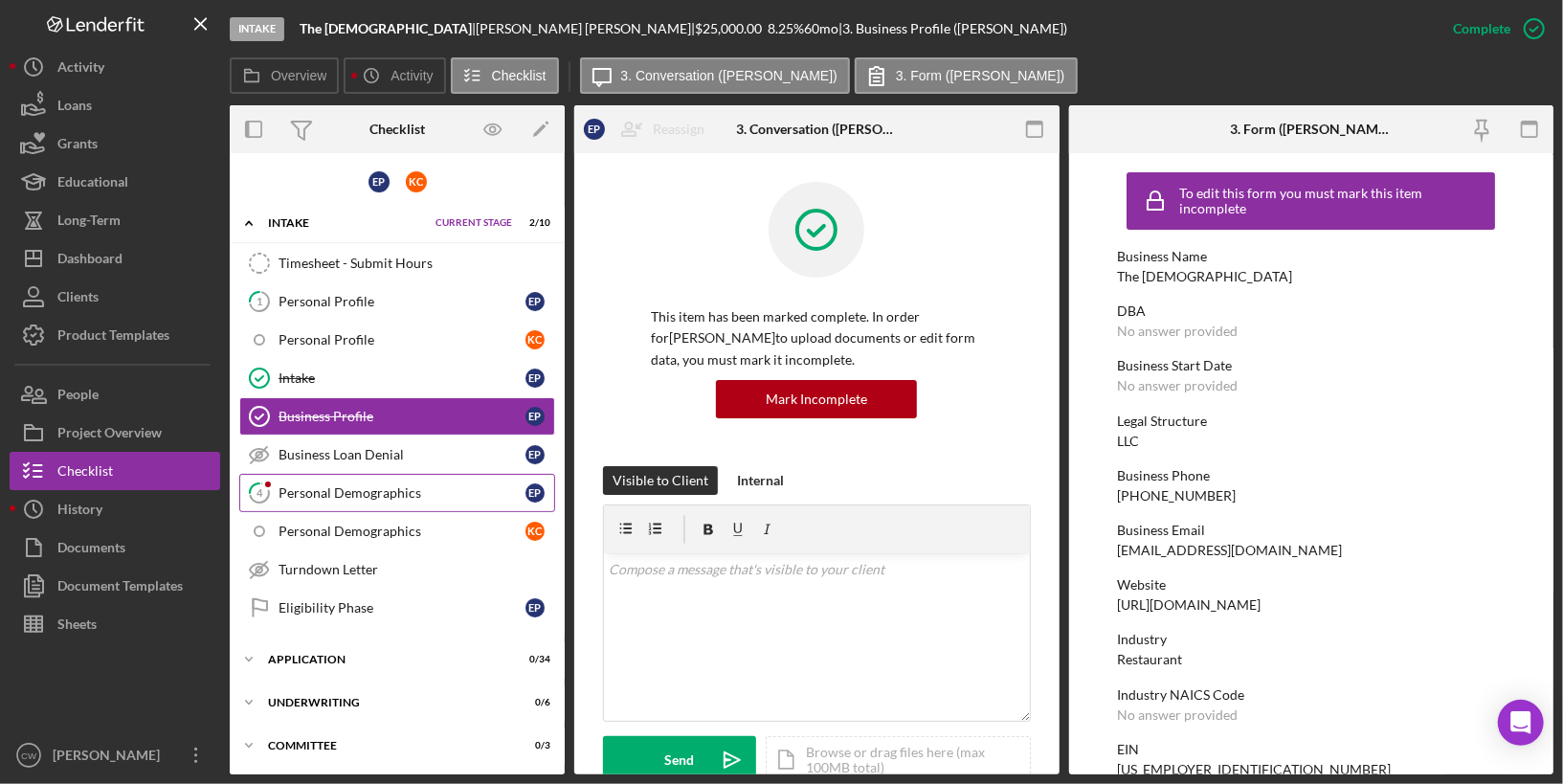
click at [348, 486] on div "Personal Demographics" at bounding box center [401, 493] width 247 height 16
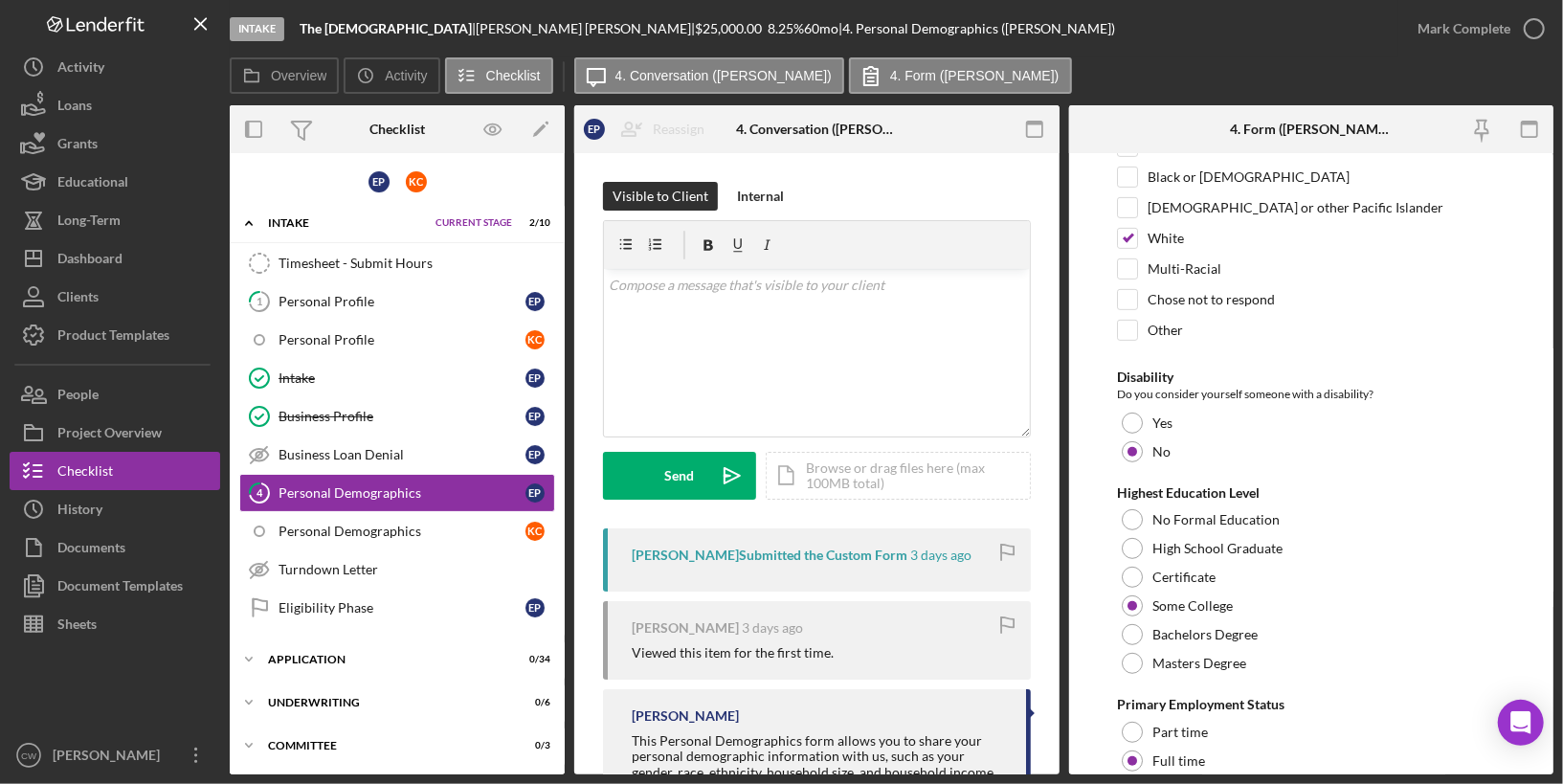
scroll to position [88, 0]
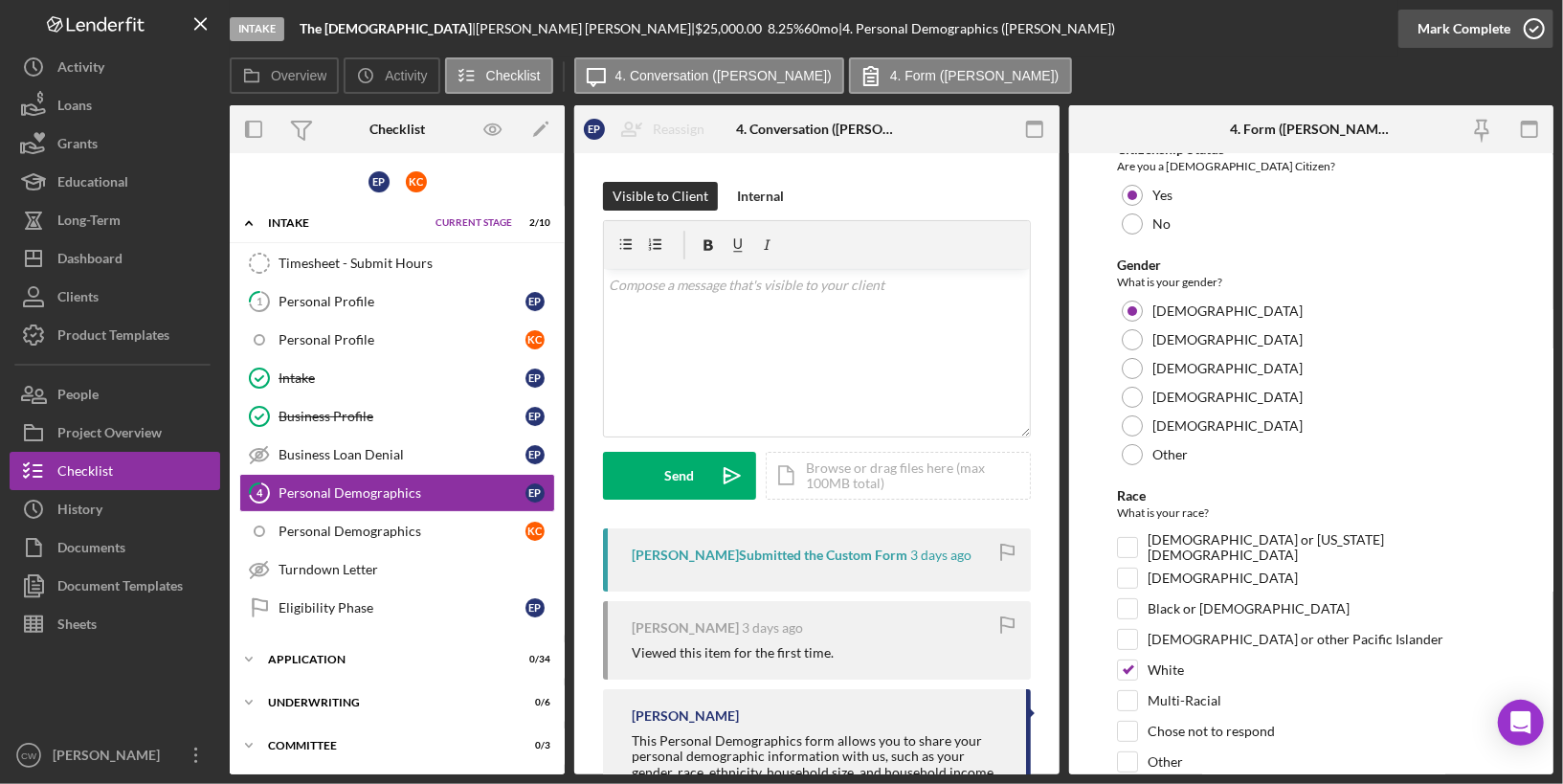
click at [1534, 23] on icon "button" at bounding box center [1534, 28] width 48 height 47
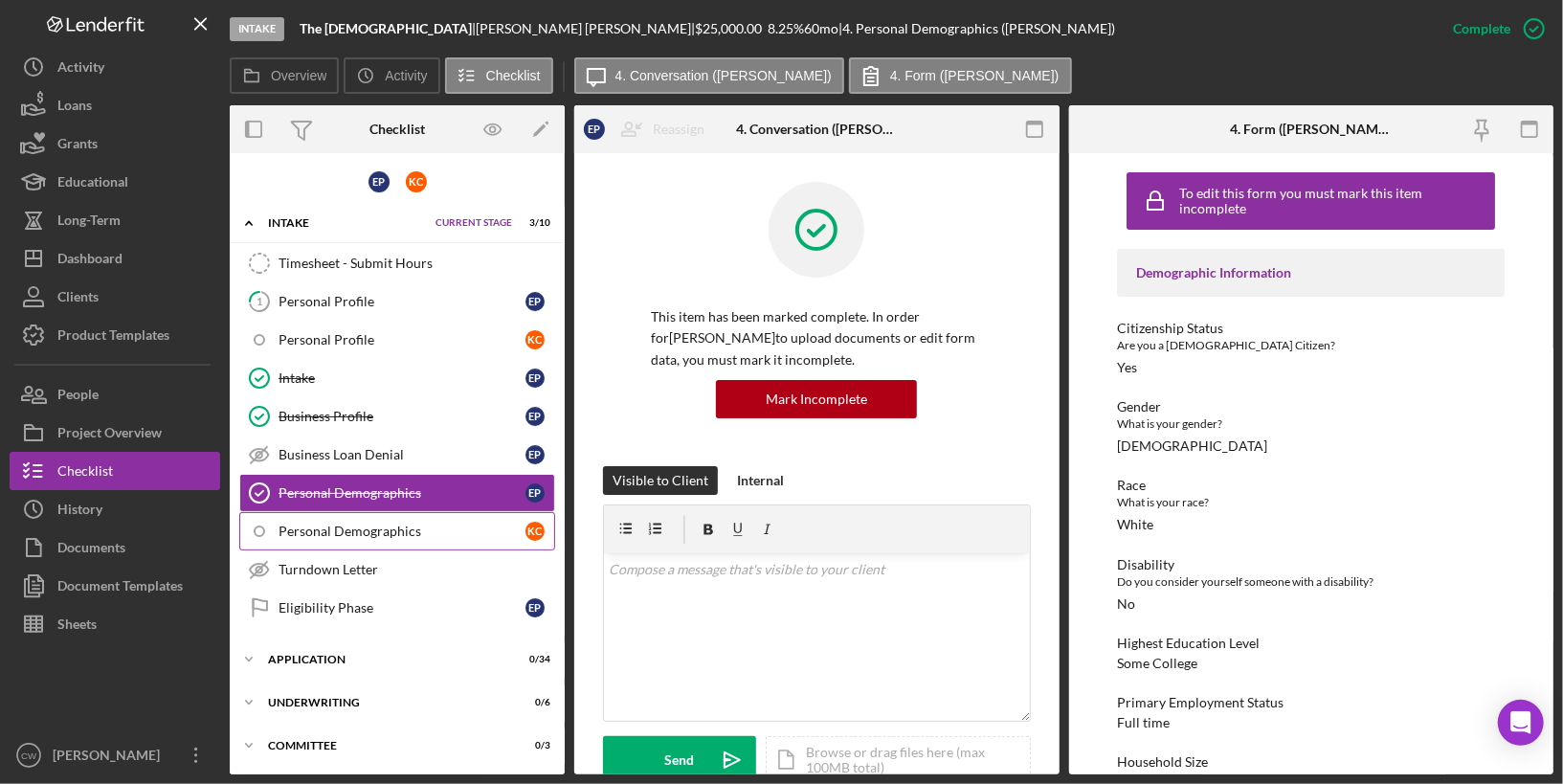
scroll to position [120, 0]
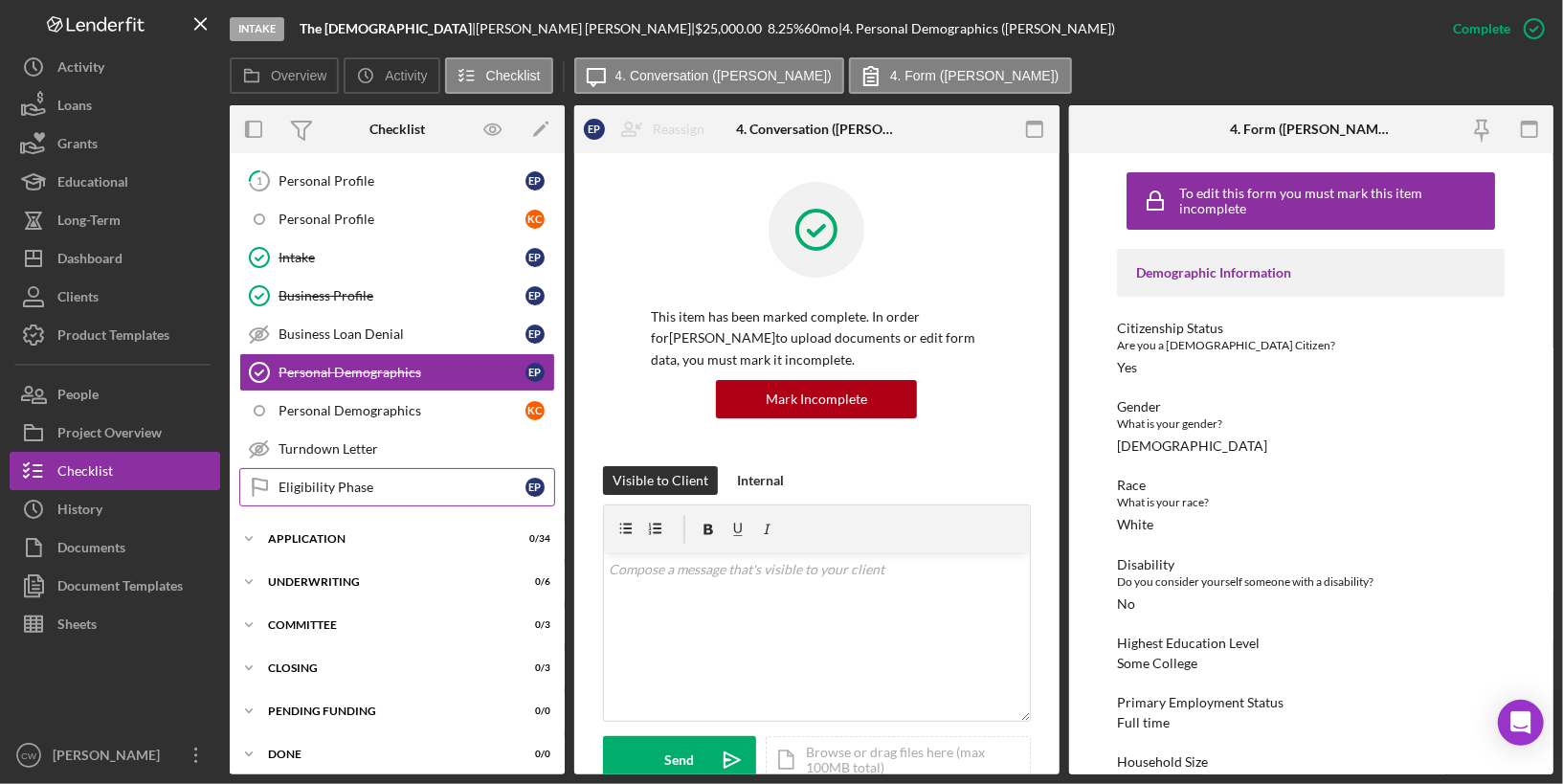
click at [428, 480] on div "Eligibility Phase" at bounding box center [401, 487] width 247 height 16
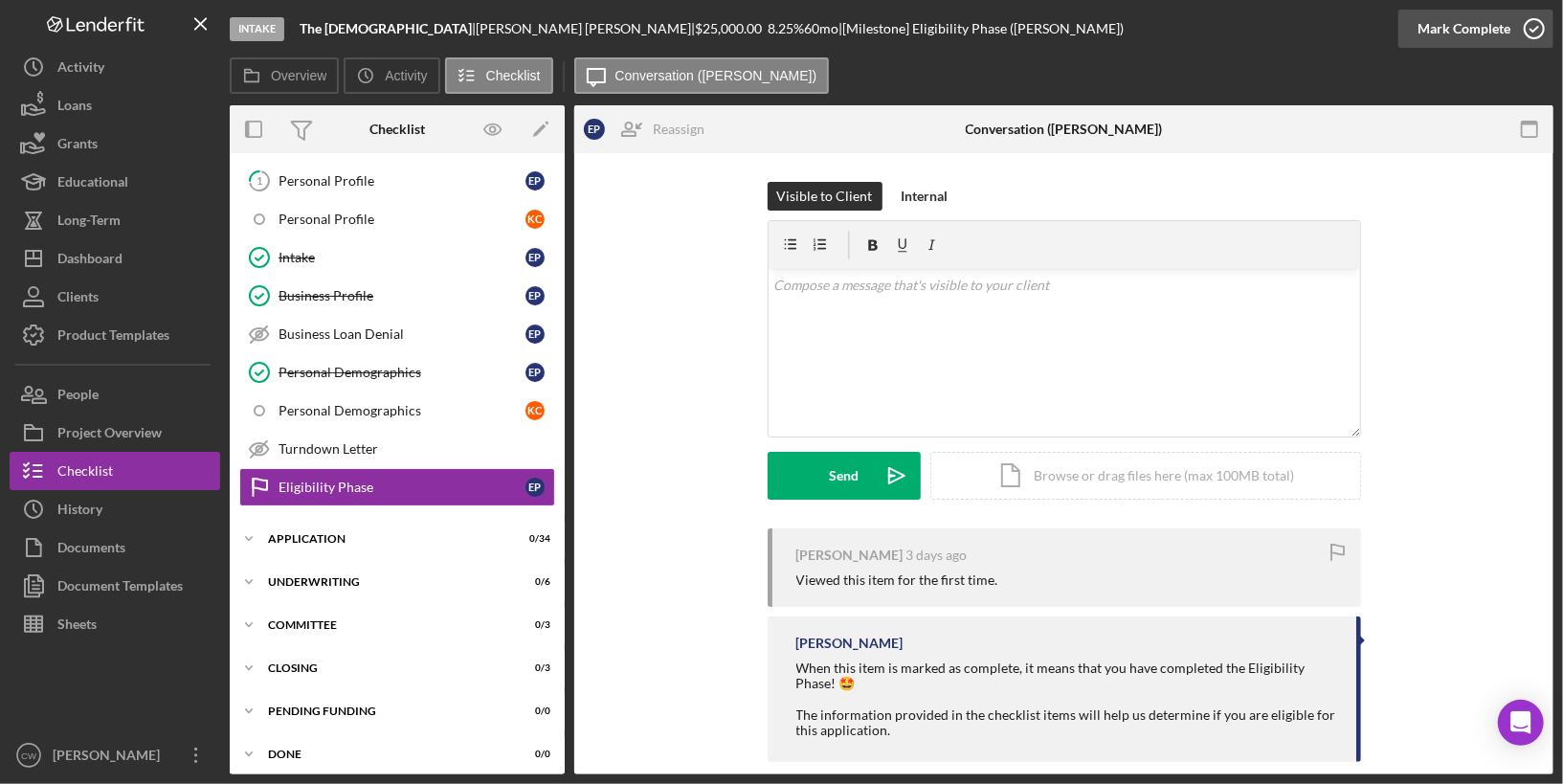
click at [1532, 30] on polyline "button" at bounding box center [1535, 29] width 8 height 5
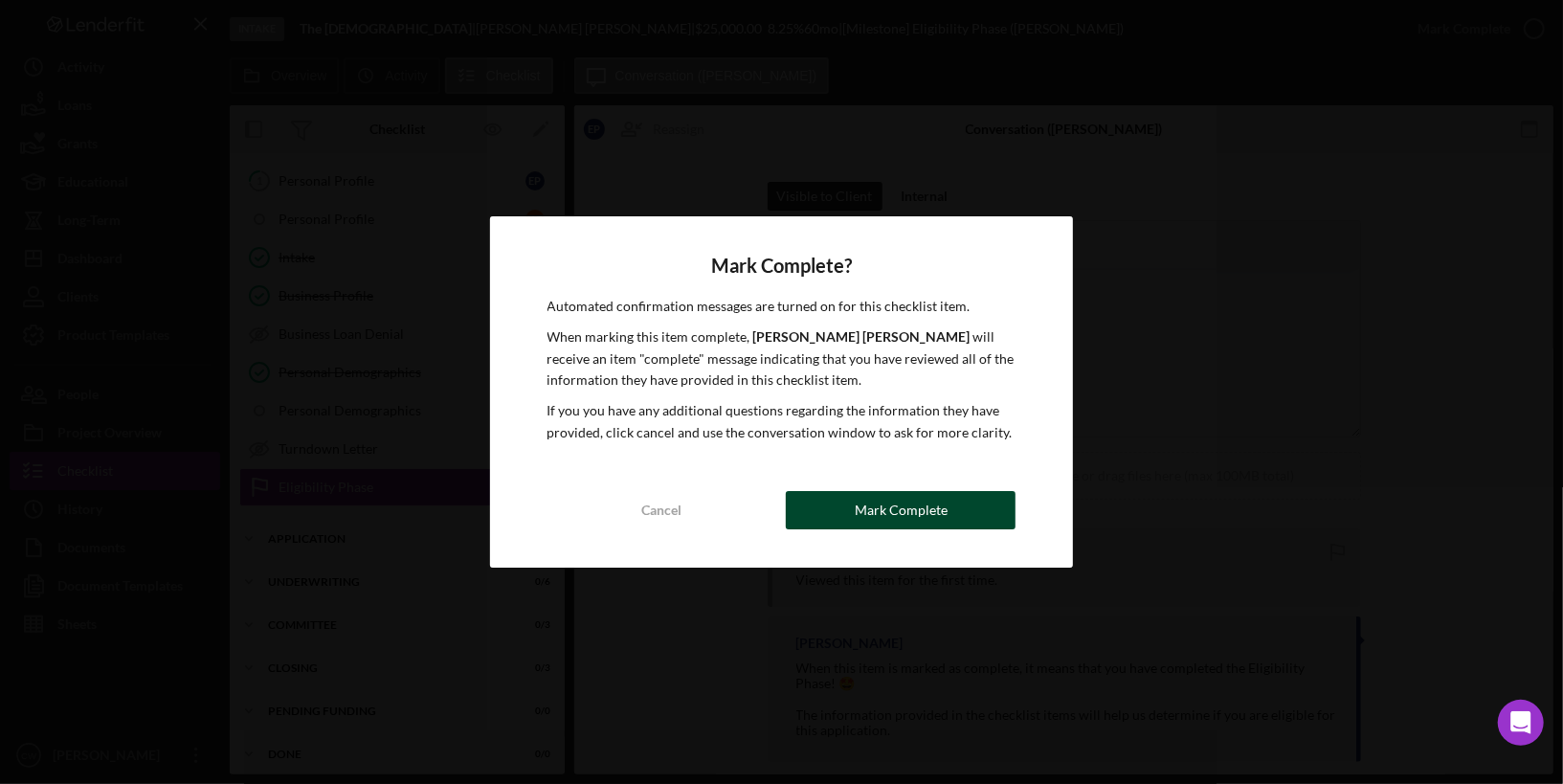
click at [845, 523] on button "Mark Complete" at bounding box center [901, 510] width 230 height 38
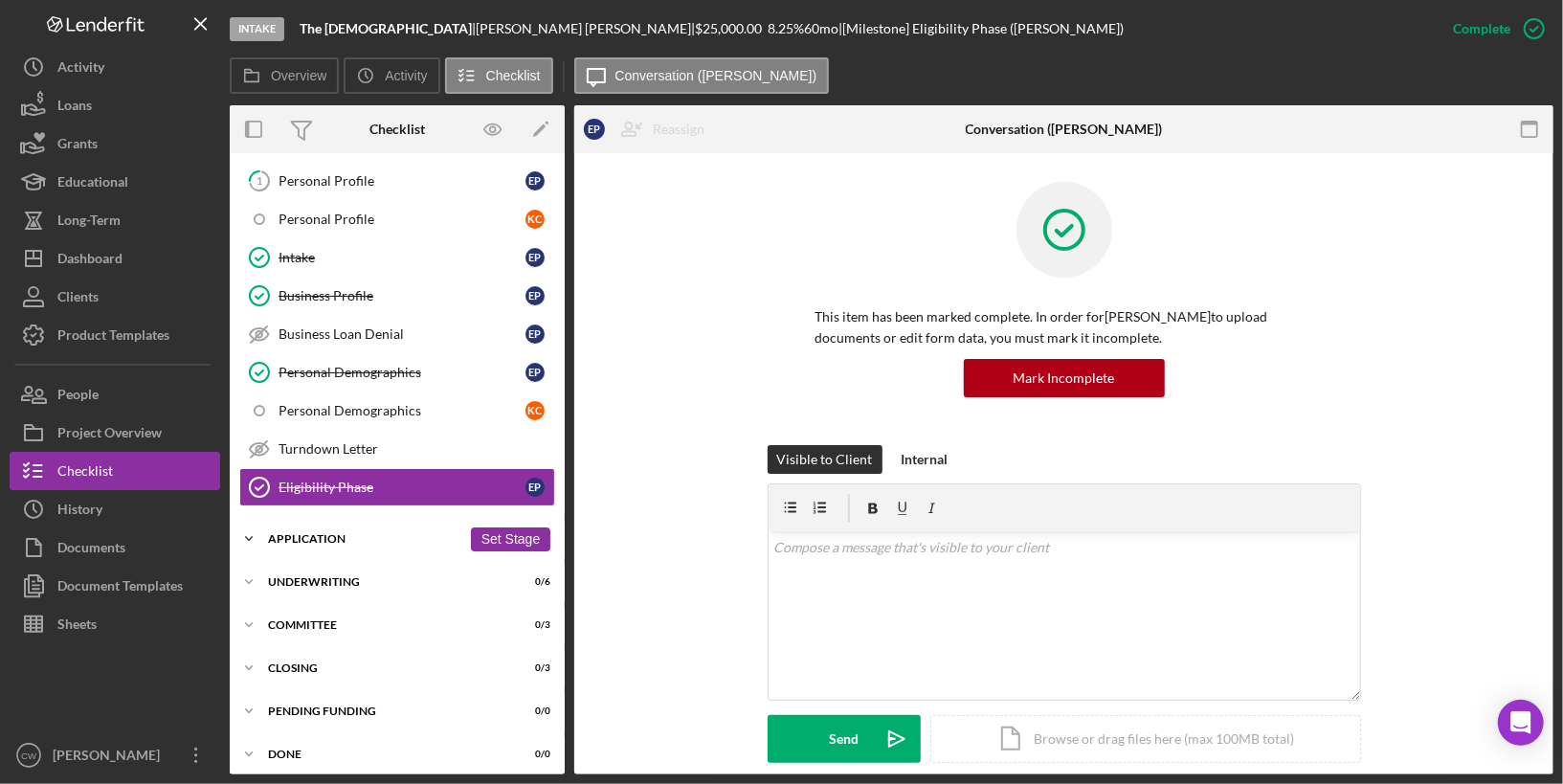
click at [294, 533] on div "Application" at bounding box center [364, 539] width 193 height 12
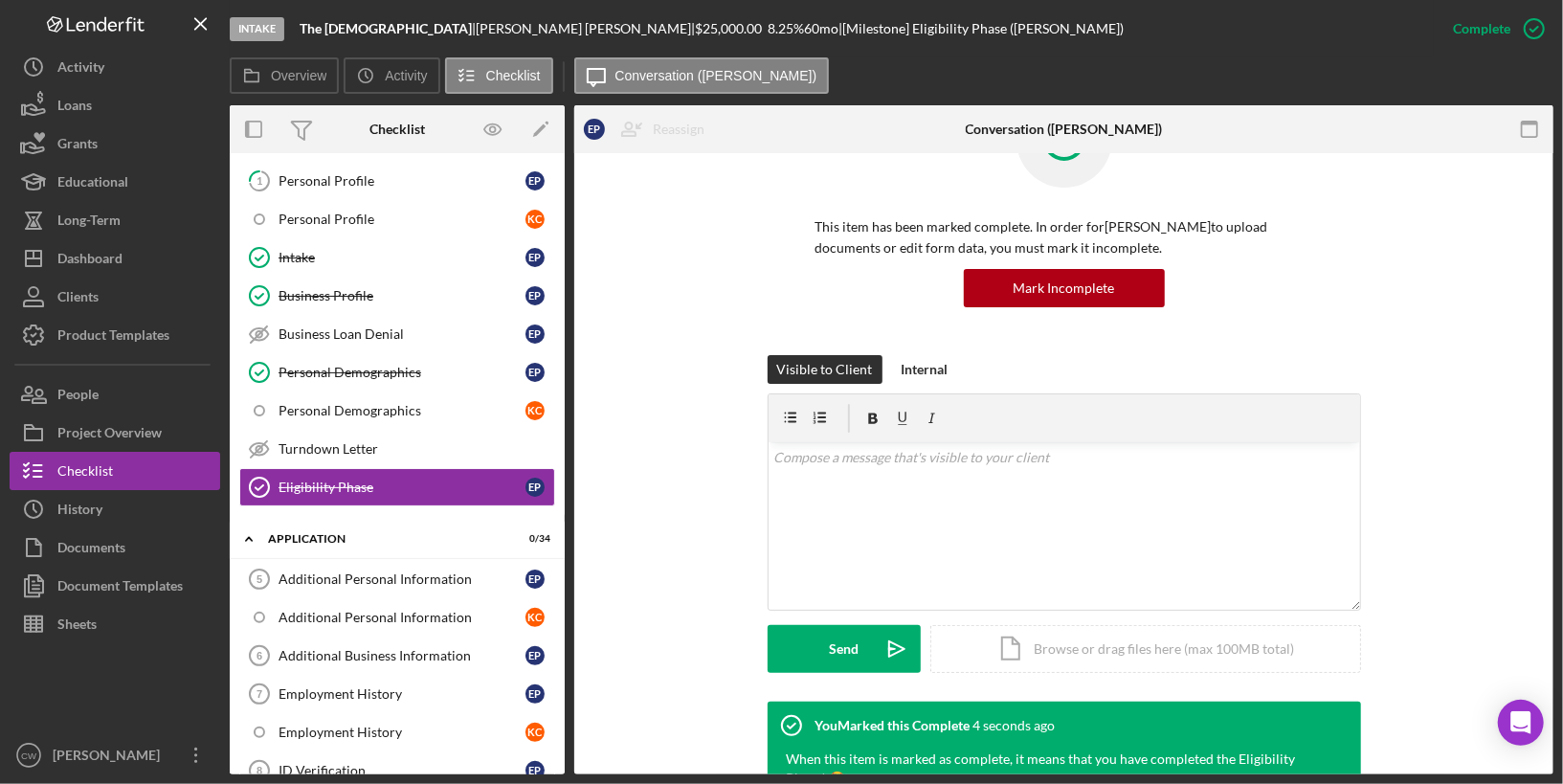
scroll to position [237, 0]
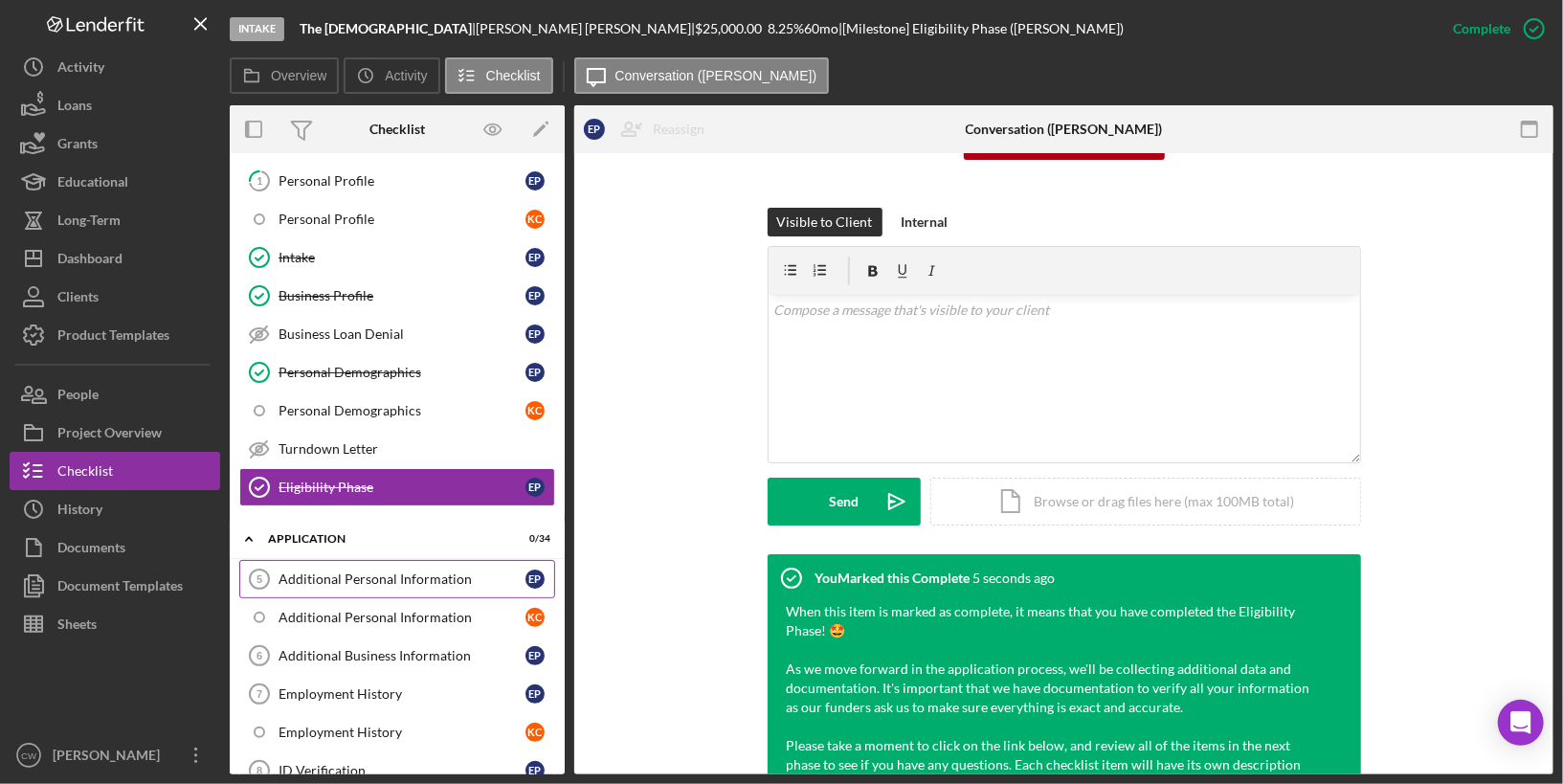
click at [396, 572] on div "Additional Personal Information" at bounding box center [401, 580] width 247 height 16
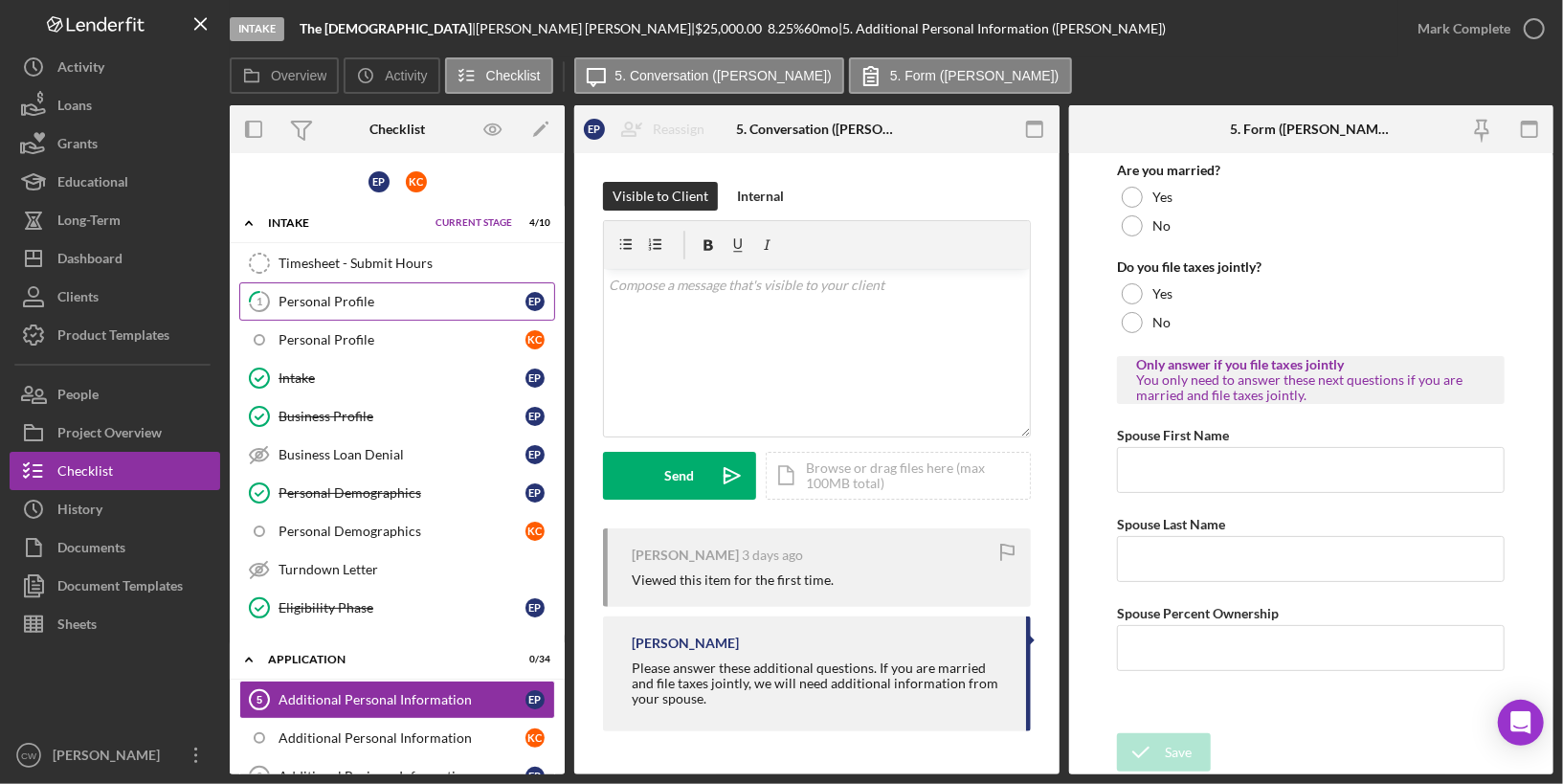
click at [426, 308] on link "1 Personal Profile E P" at bounding box center [398, 300] width 316 height 38
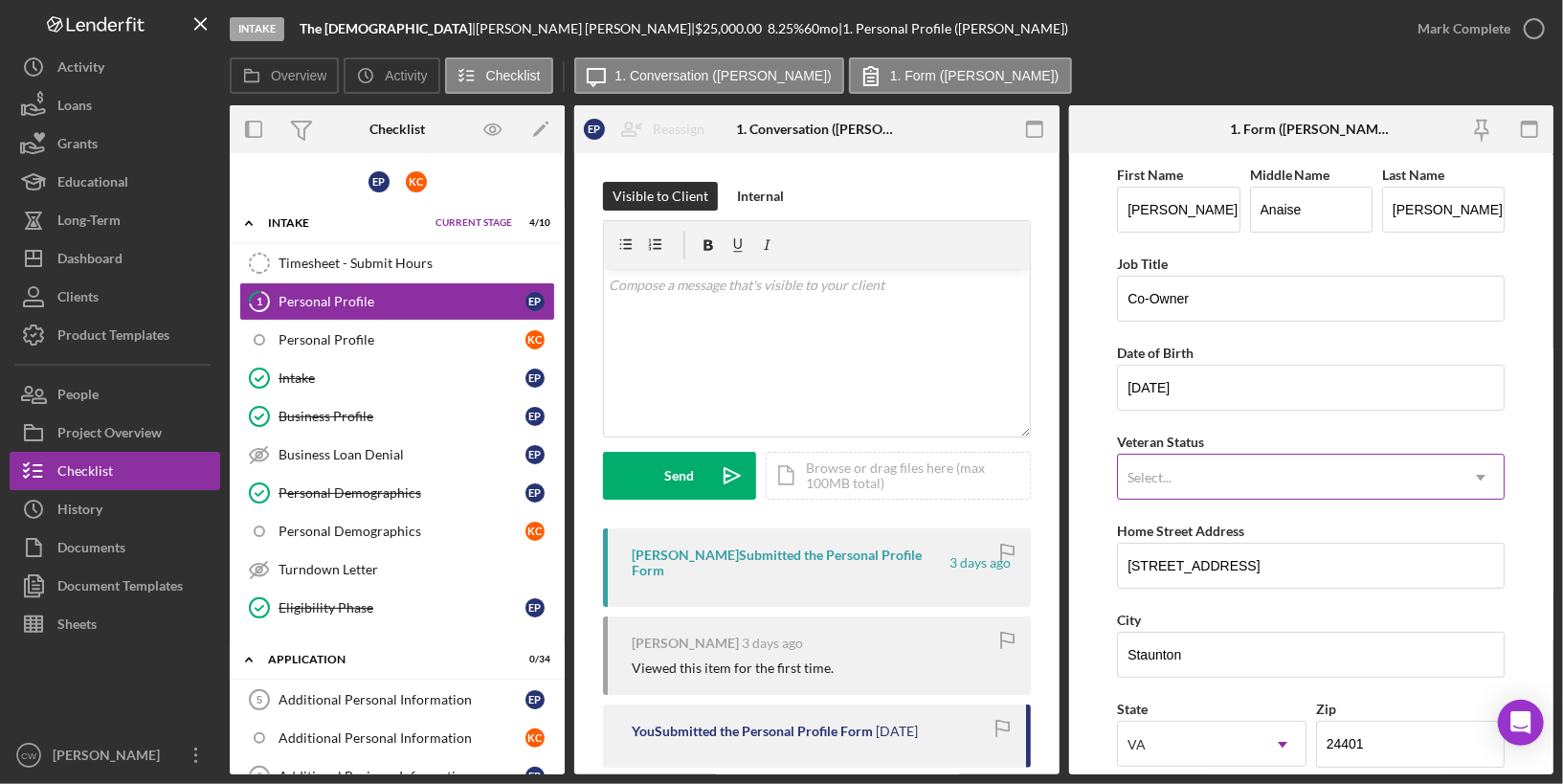
click at [1159, 478] on div "Select..." at bounding box center [1149, 478] width 44 height 16
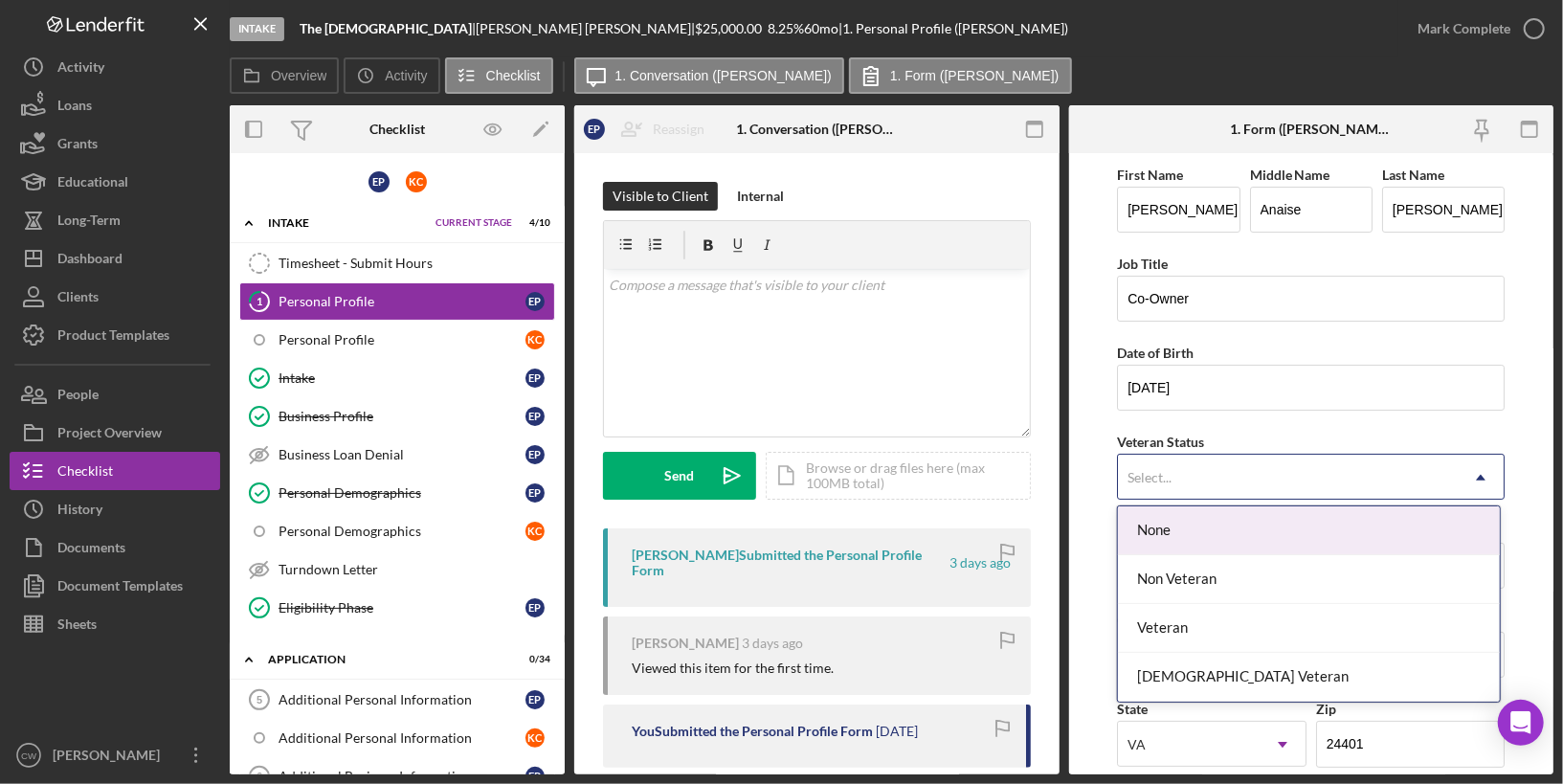
click at [1157, 526] on div "None" at bounding box center [1309, 530] width 382 height 48
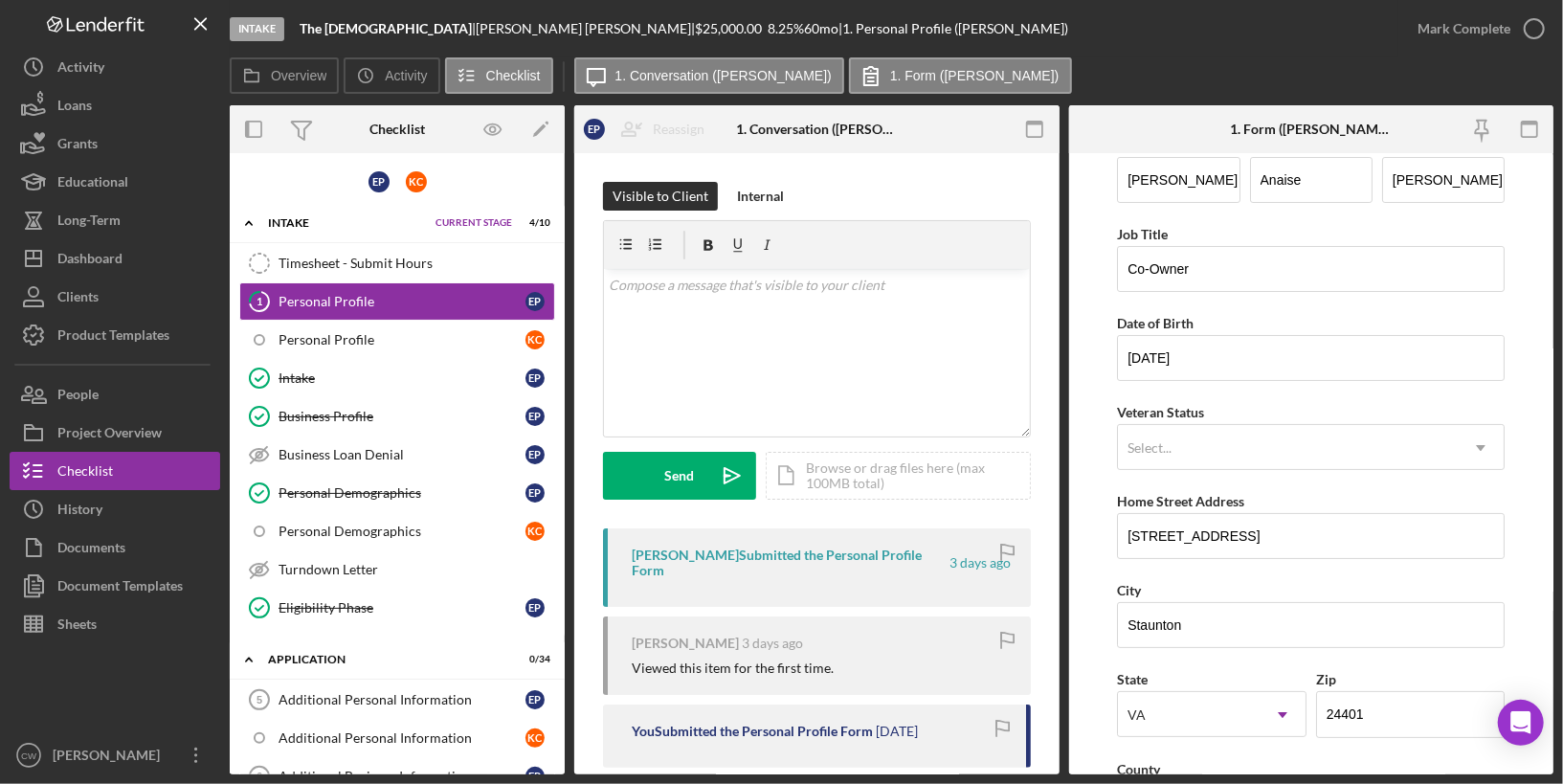
scroll to position [34, 0]
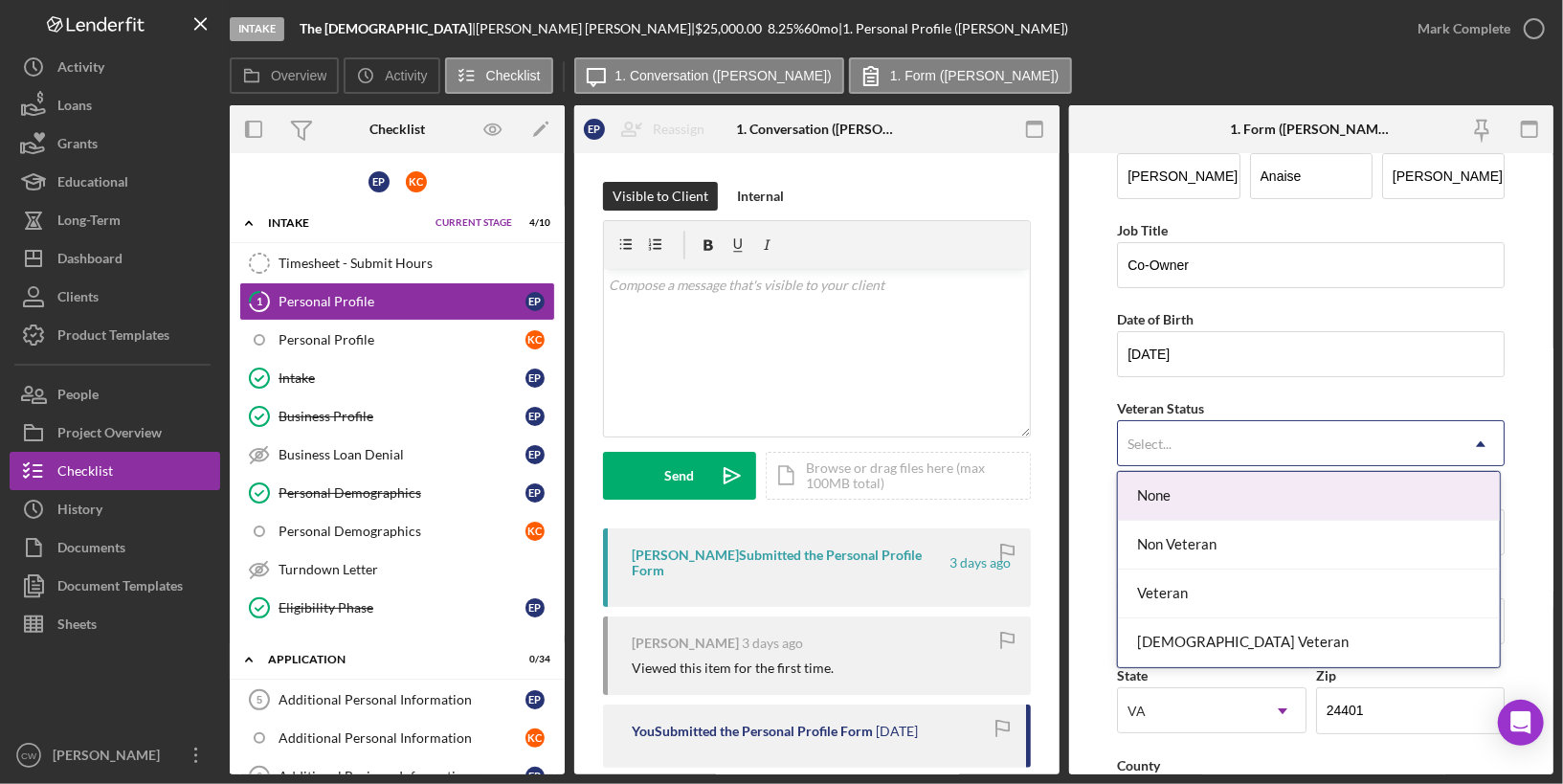
click at [1204, 443] on div "Select..." at bounding box center [1288, 443] width 340 height 44
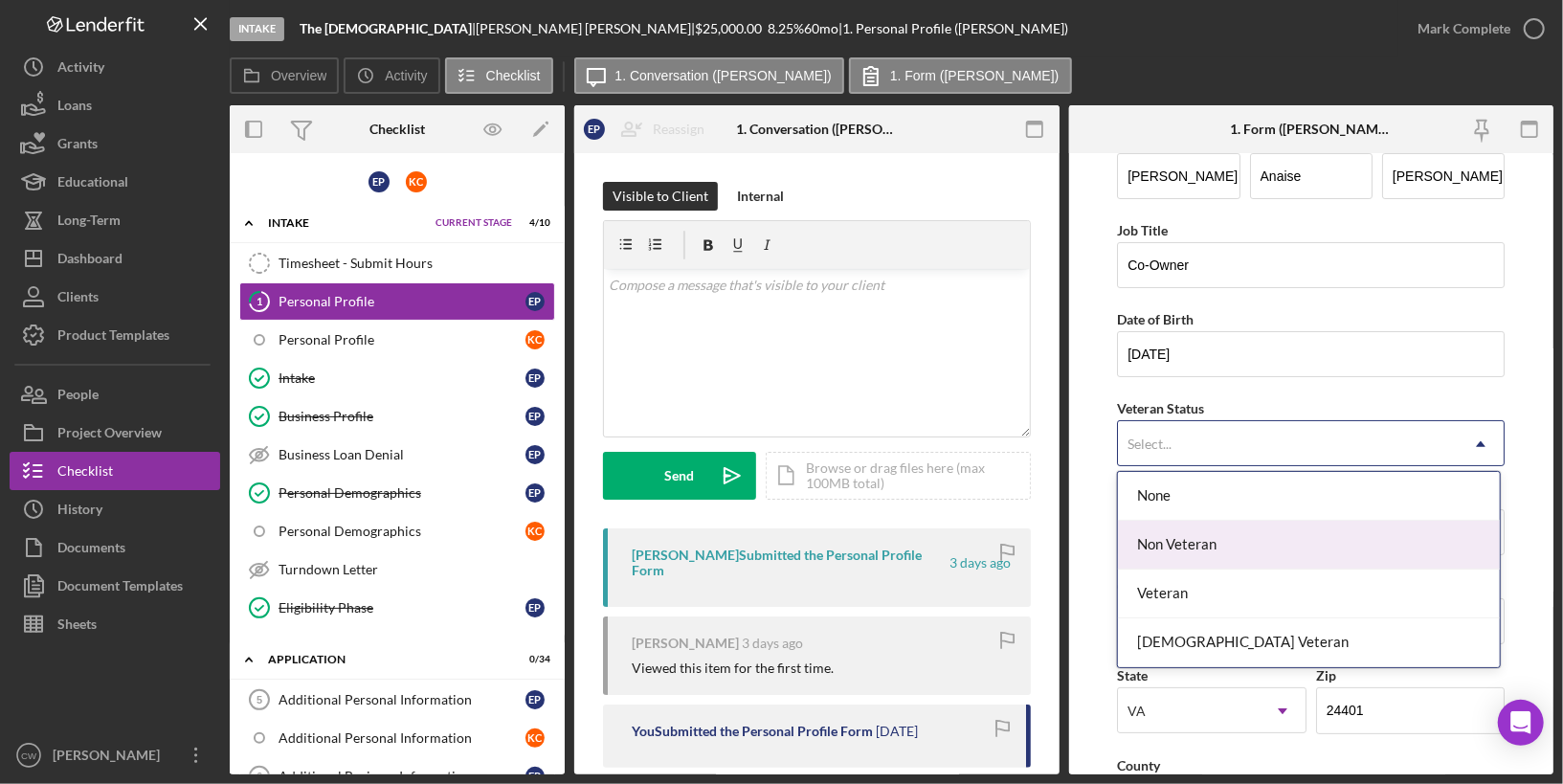
click at [1295, 526] on div "Non Veteran" at bounding box center [1309, 545] width 382 height 48
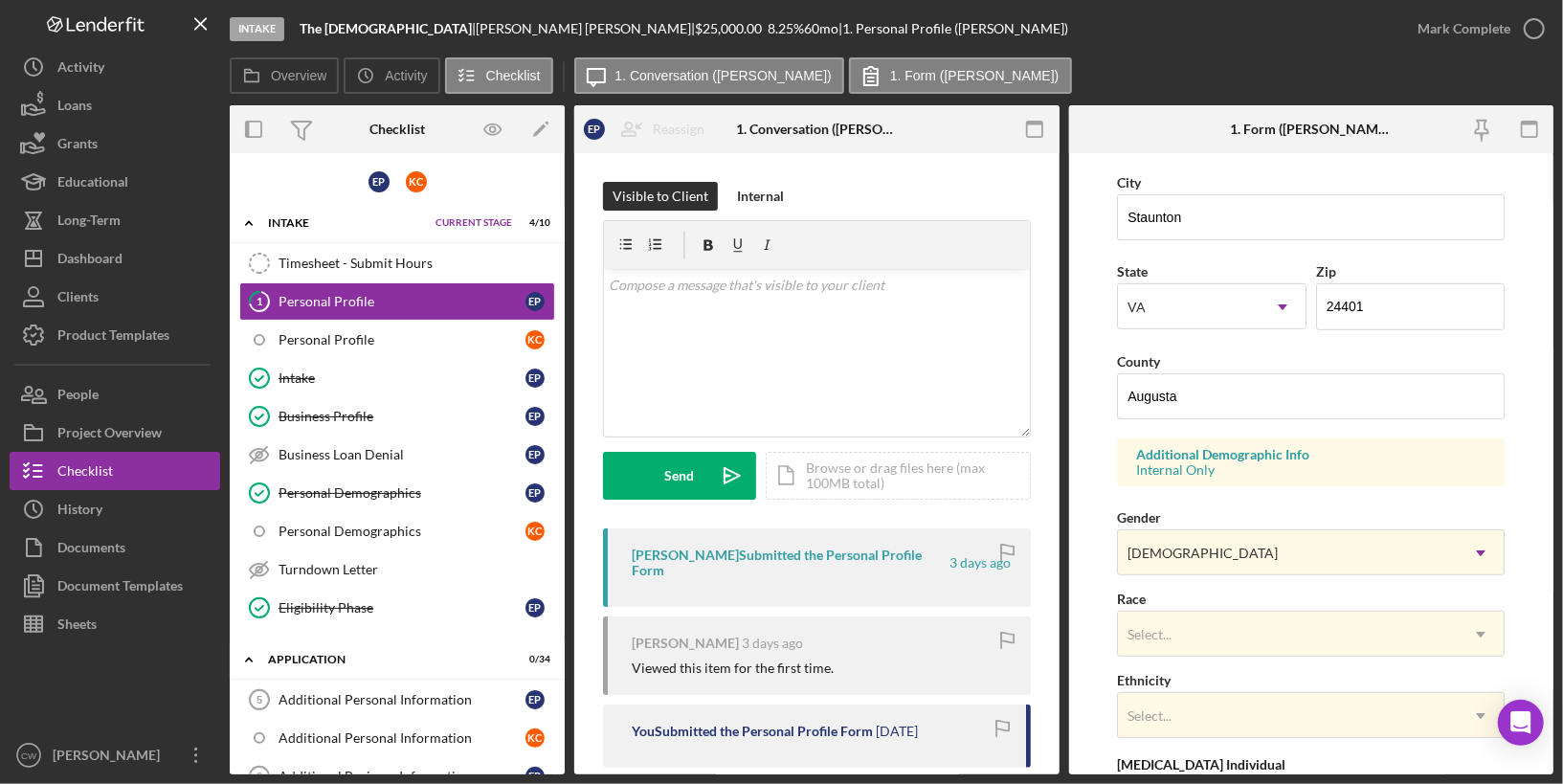
scroll to position [648, 0]
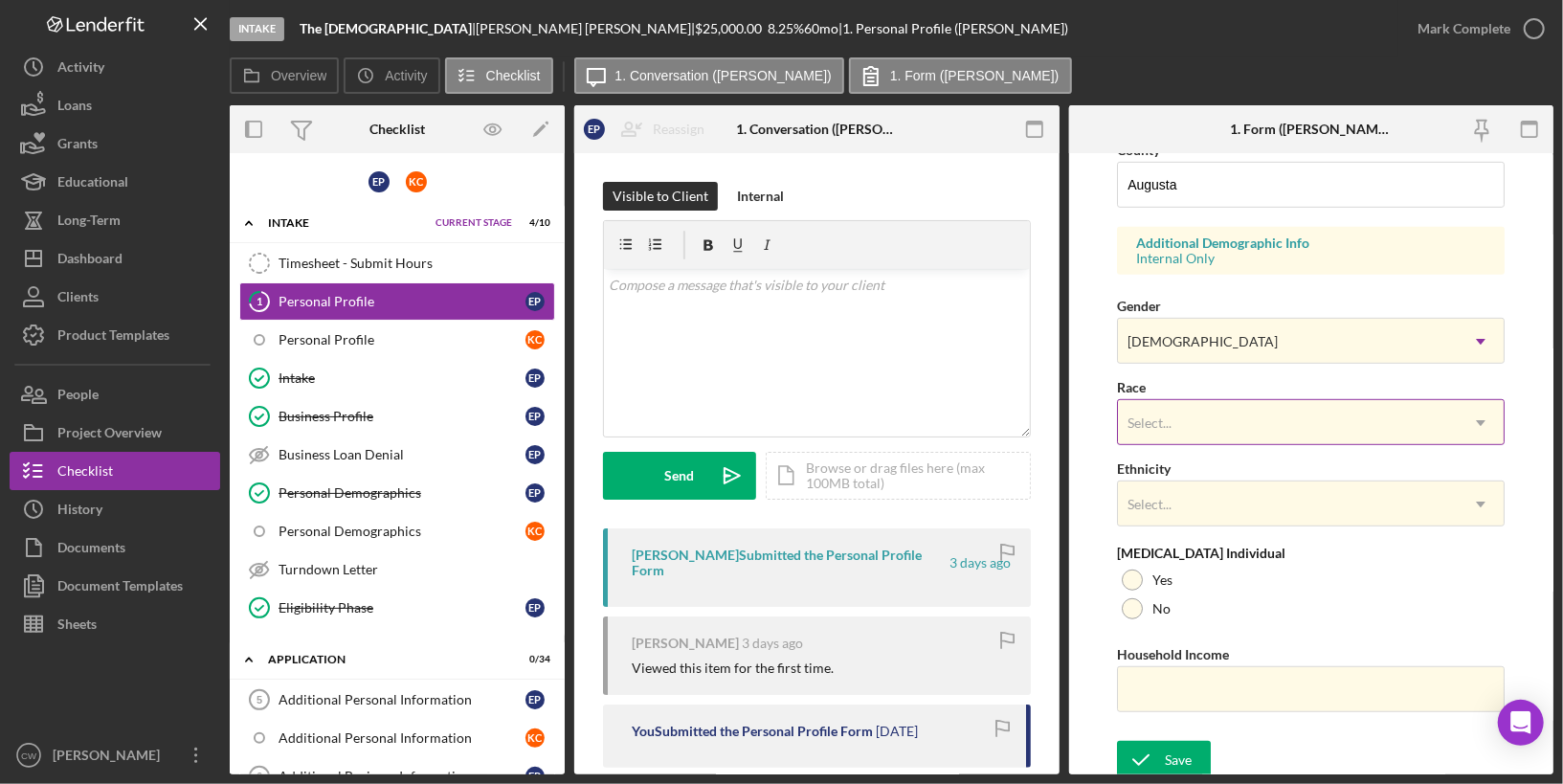
click at [1239, 399] on div "Select... Icon/Dropdown Arrow" at bounding box center [1311, 422] width 388 height 46
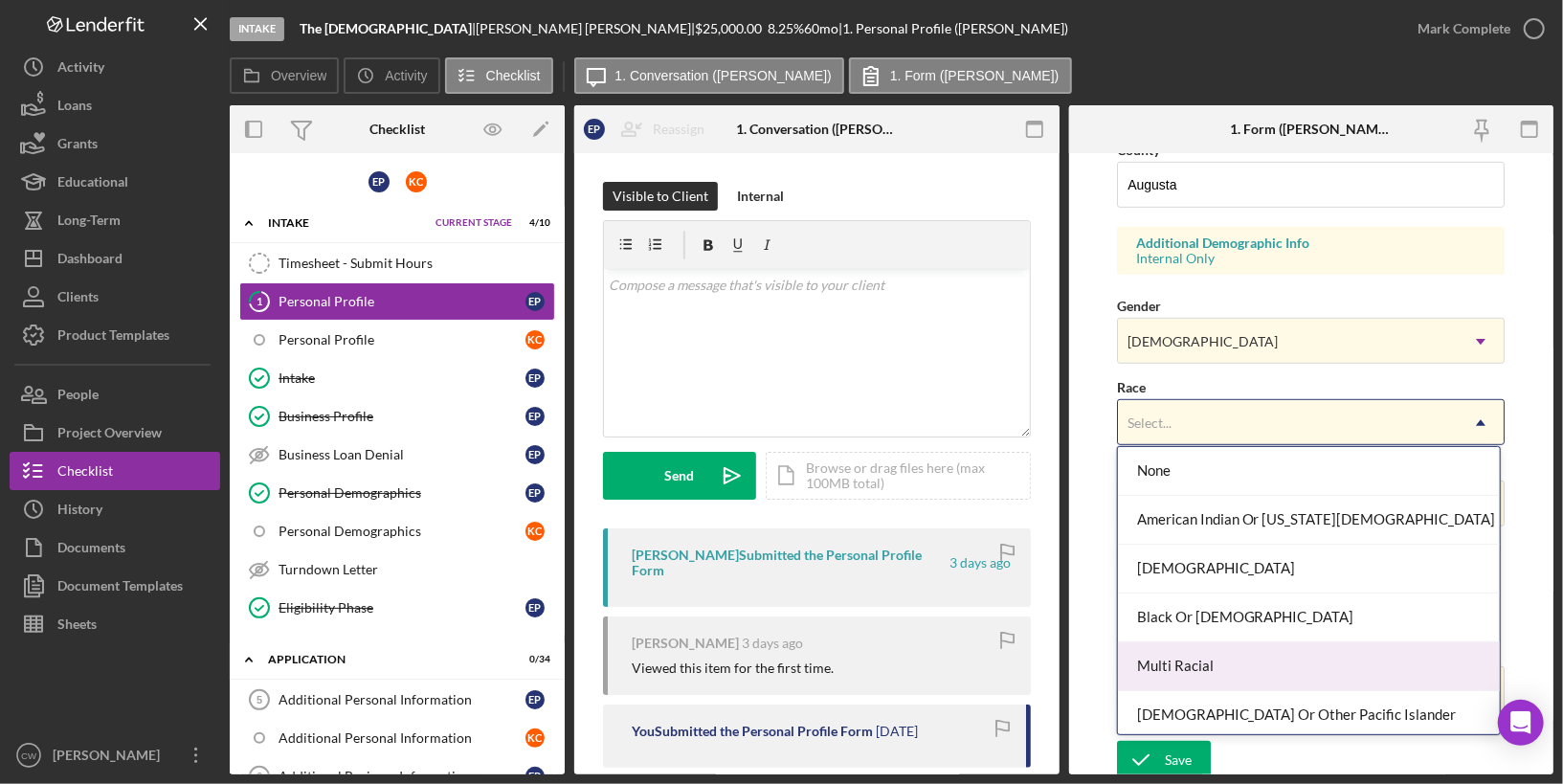
scroll to position [100, 0]
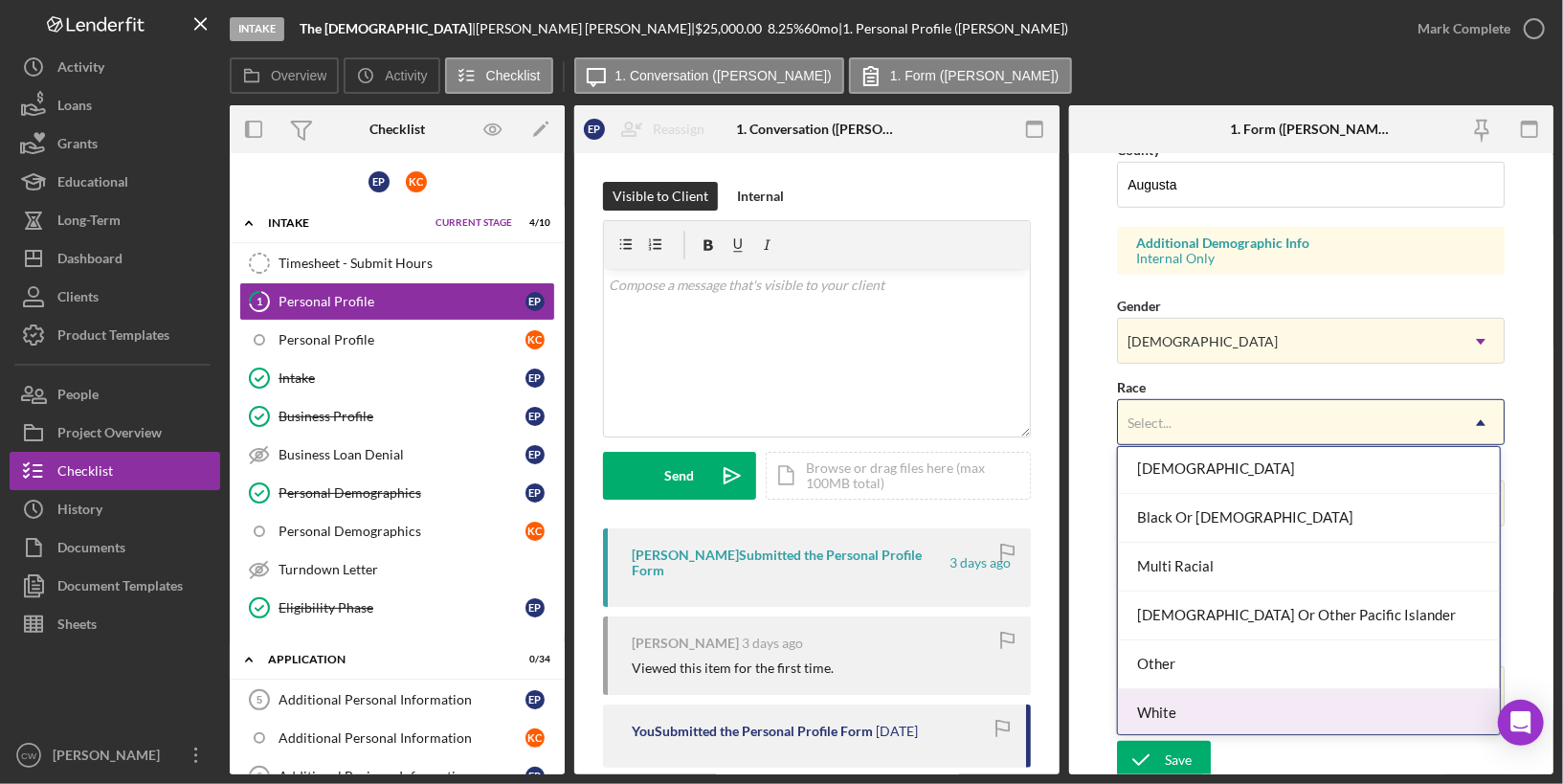
click at [1165, 713] on div "White" at bounding box center [1309, 713] width 382 height 48
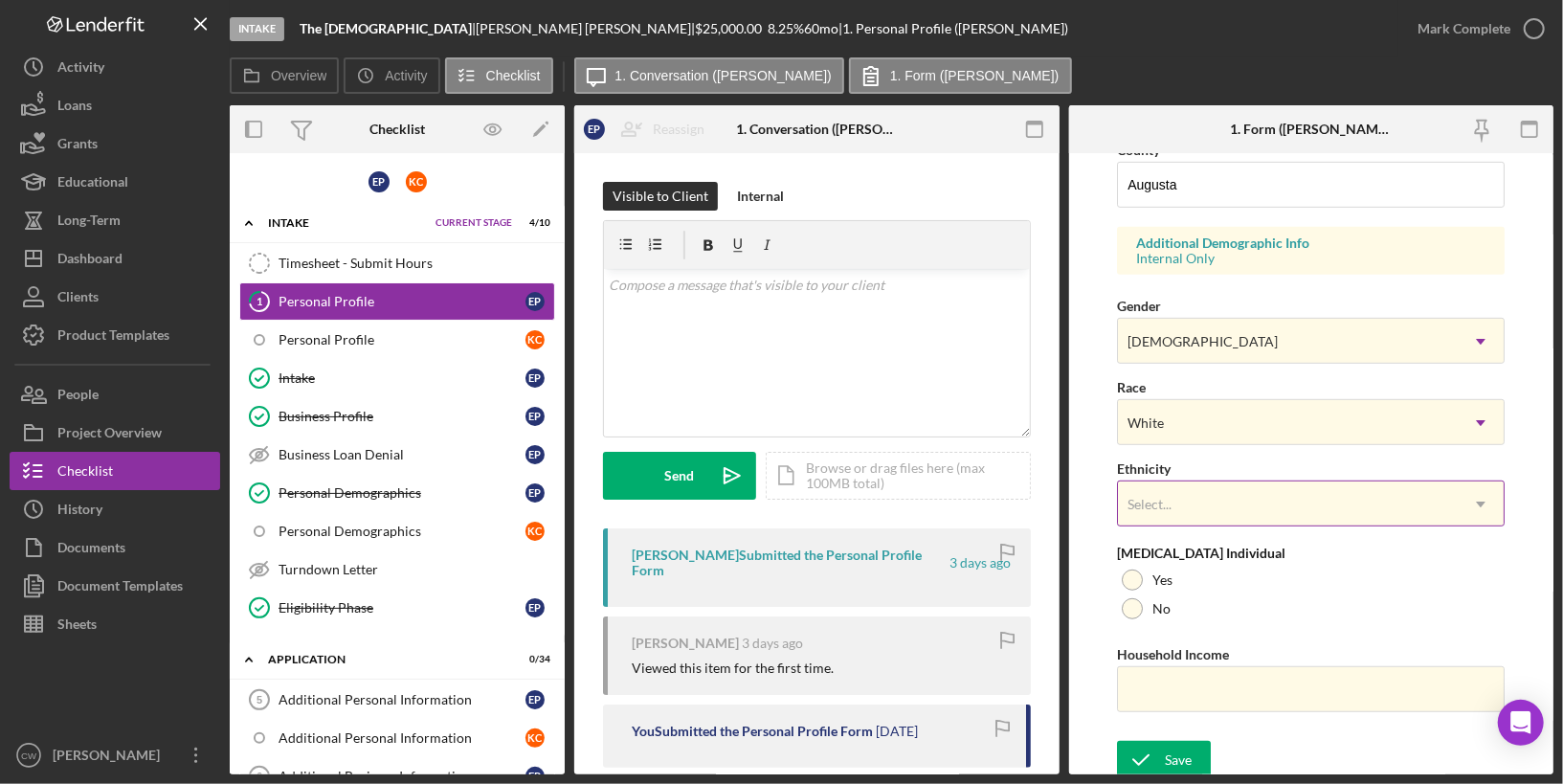
click at [1225, 517] on div "Select..." at bounding box center [1288, 504] width 340 height 44
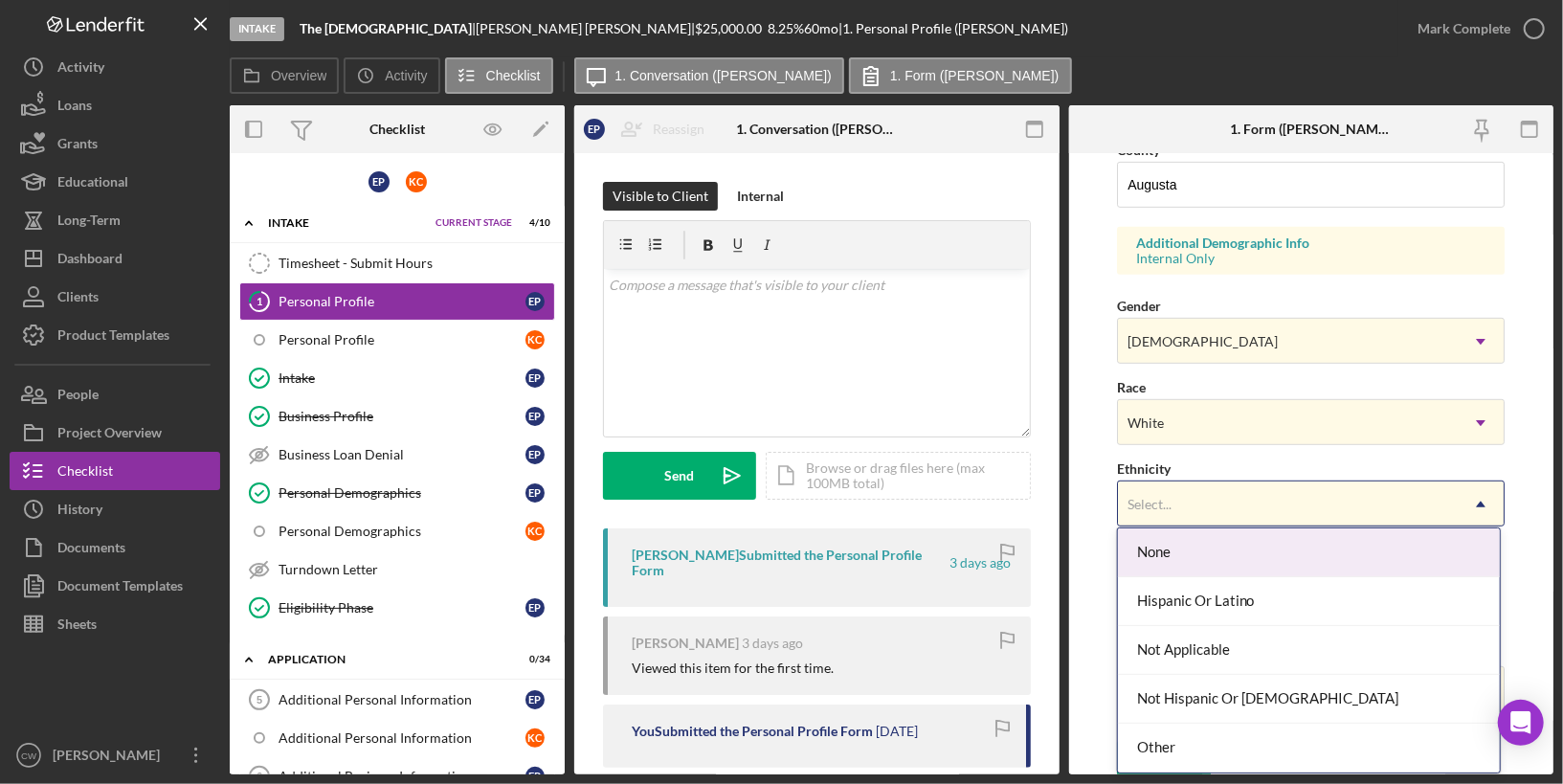
click at [1214, 546] on div "None" at bounding box center [1309, 552] width 382 height 48
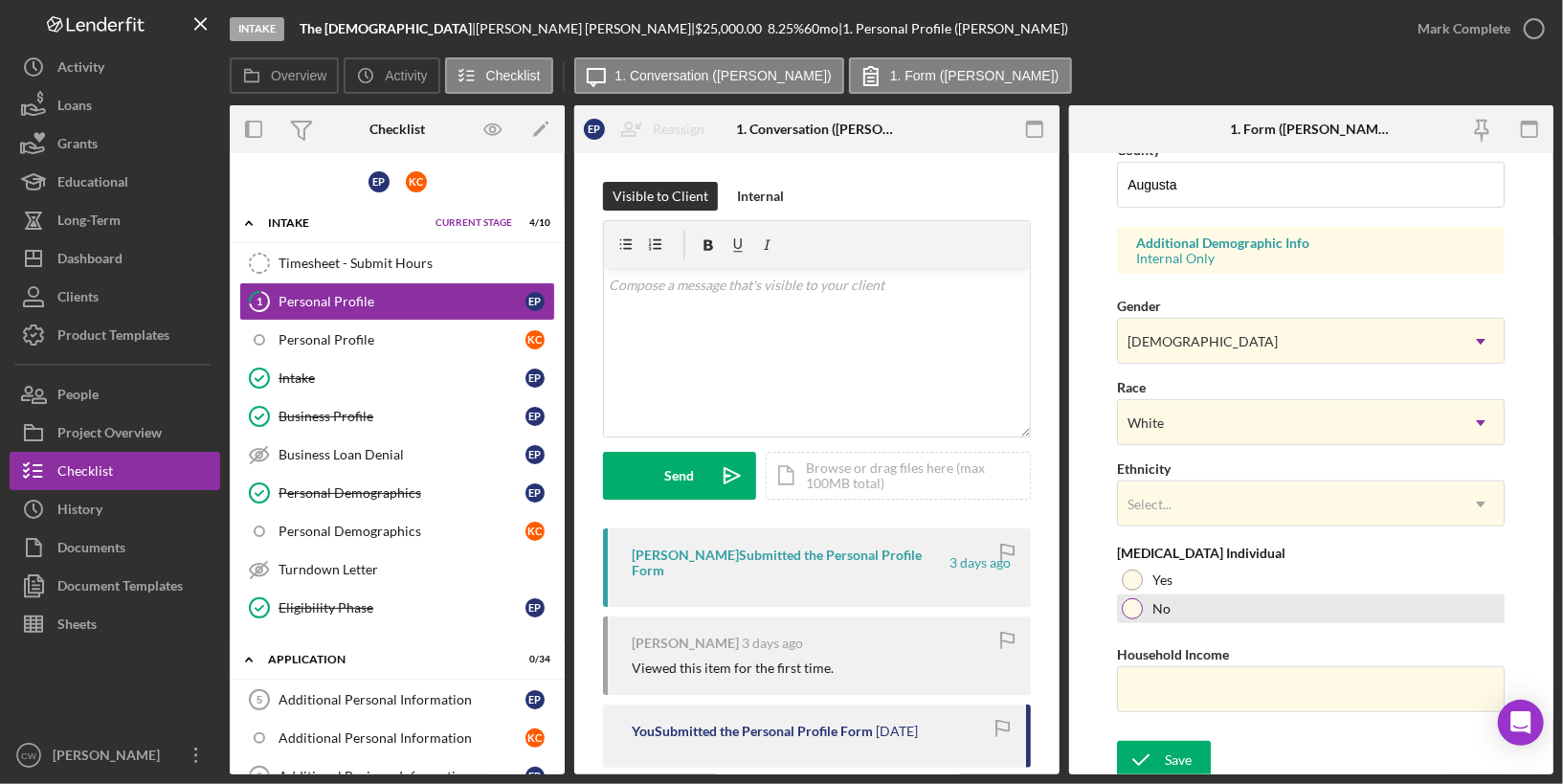
click at [1132, 602] on div at bounding box center [1132, 609] width 21 height 21
click at [1141, 746] on icon "submit" at bounding box center [1140, 759] width 48 height 47
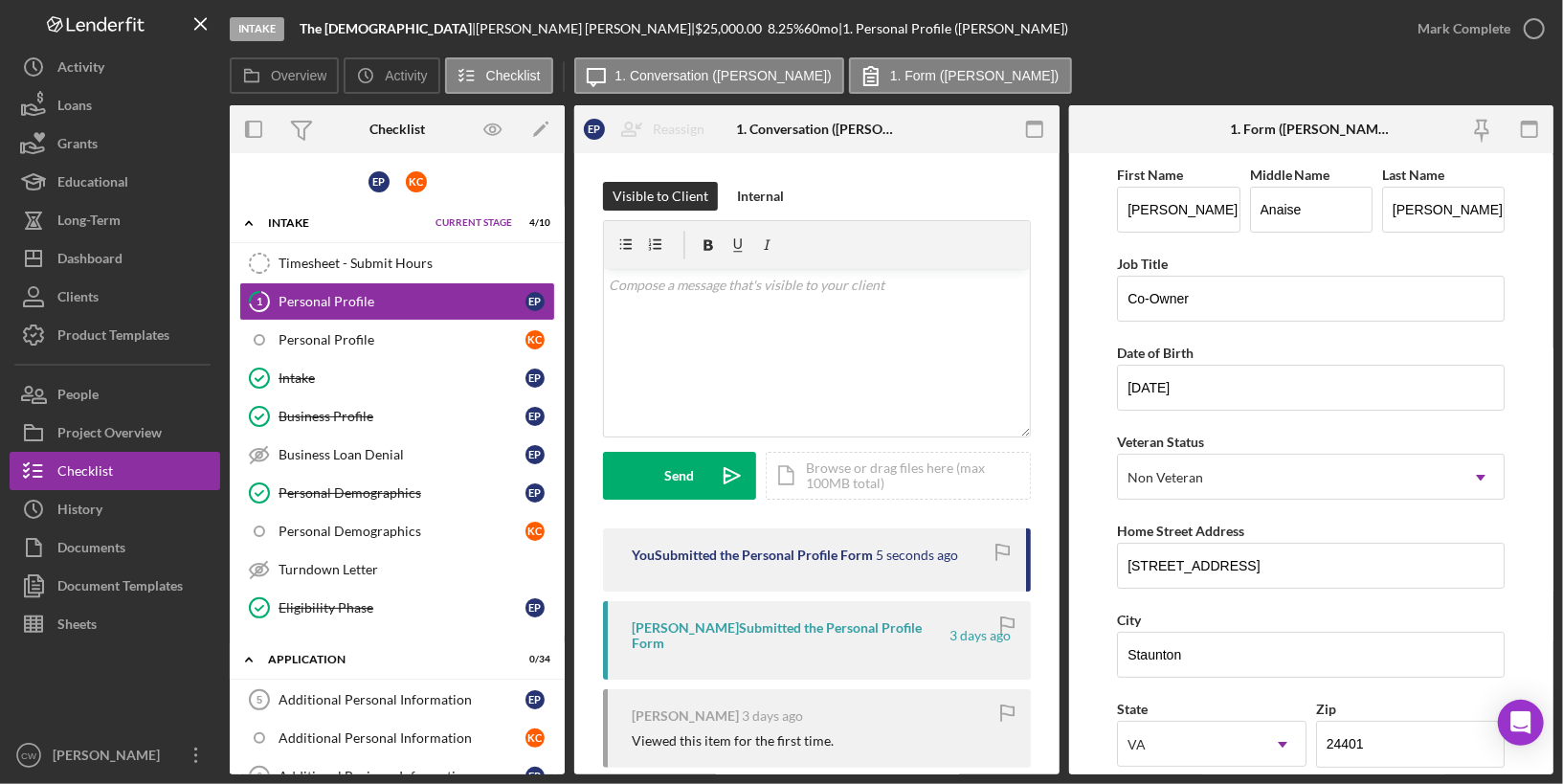
scroll to position [648, 0]
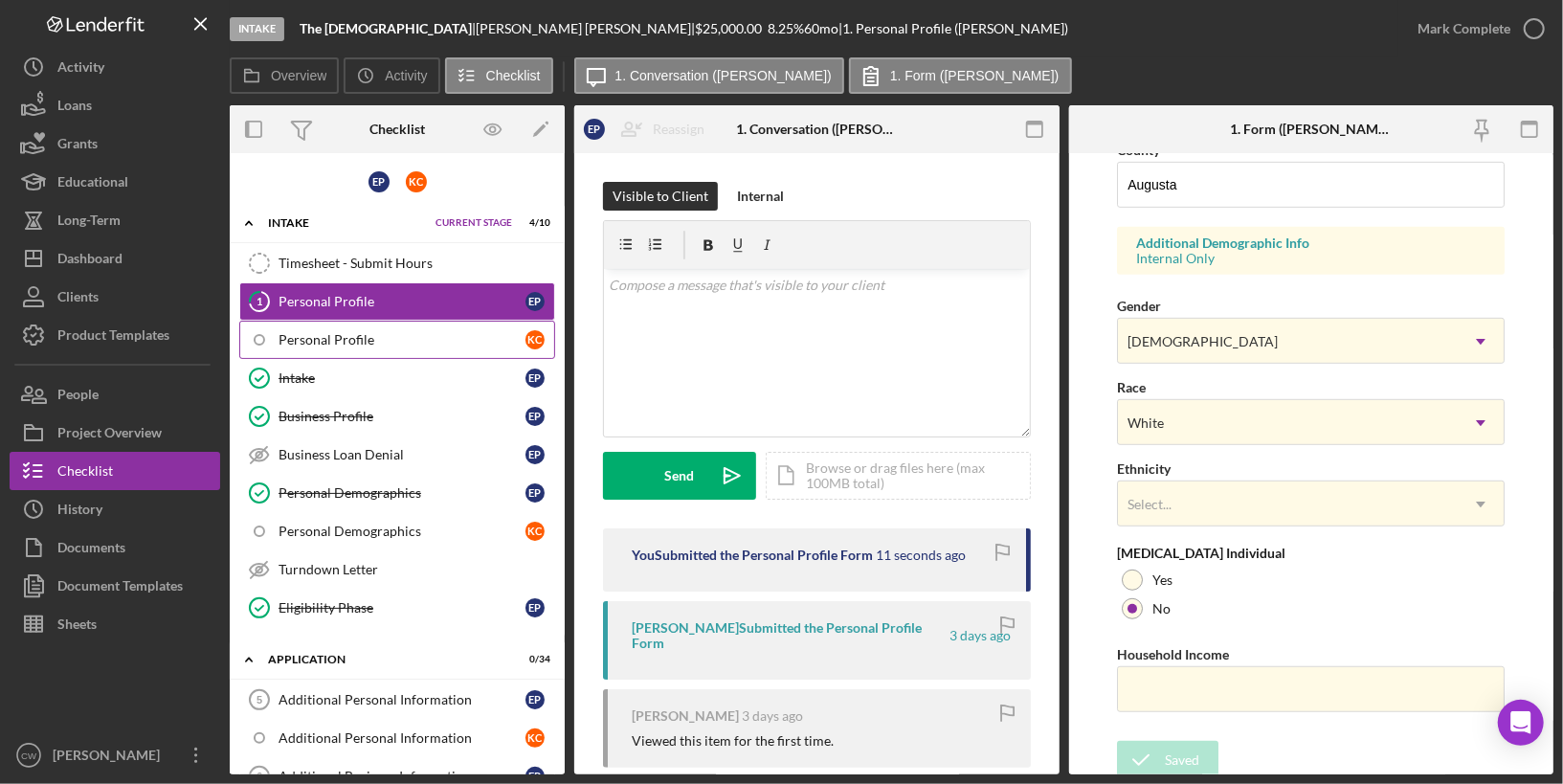
click at [392, 333] on div "Personal Profile" at bounding box center [401, 340] width 247 height 16
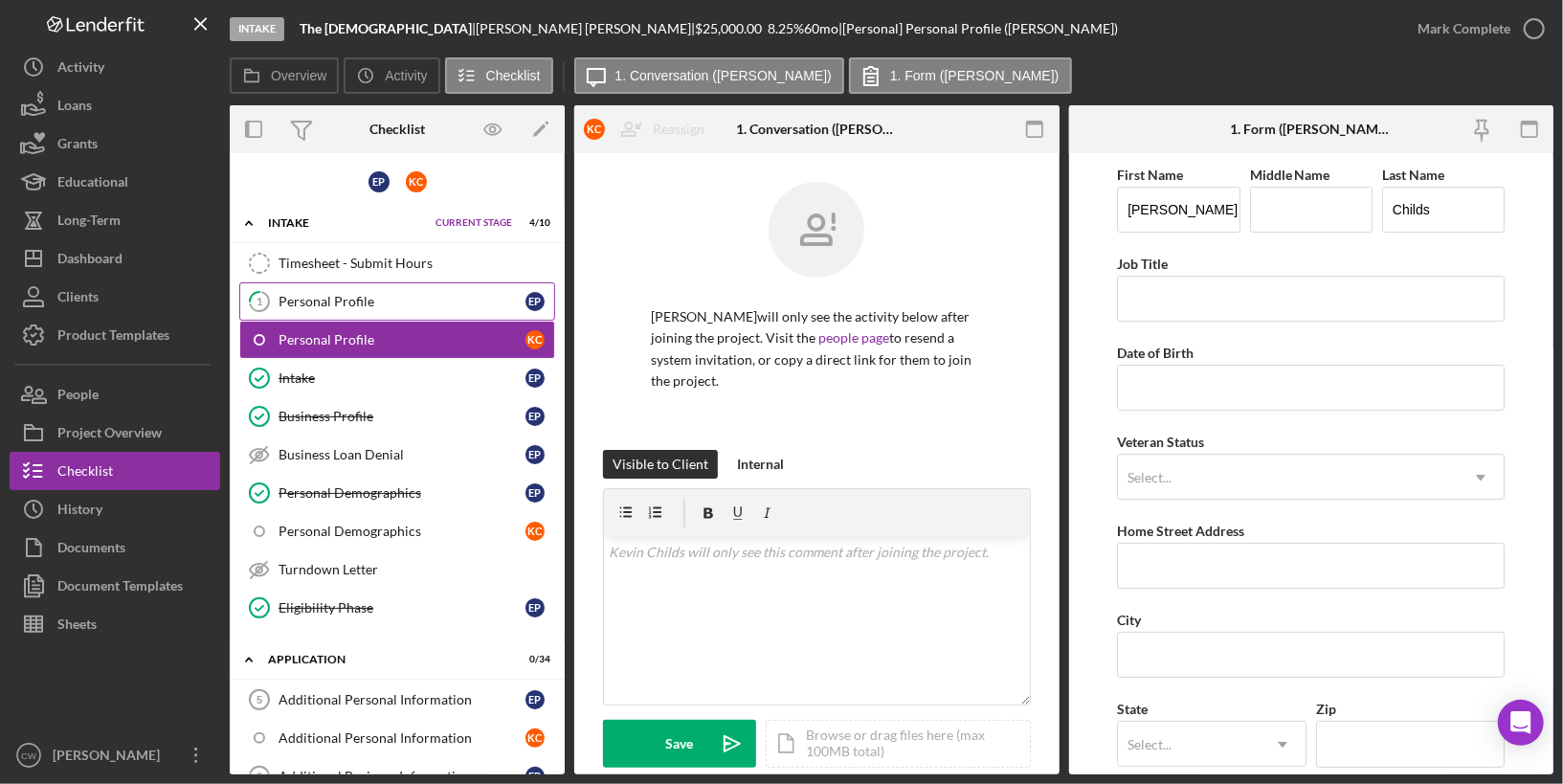
click at [399, 297] on div "Personal Profile" at bounding box center [401, 301] width 247 height 16
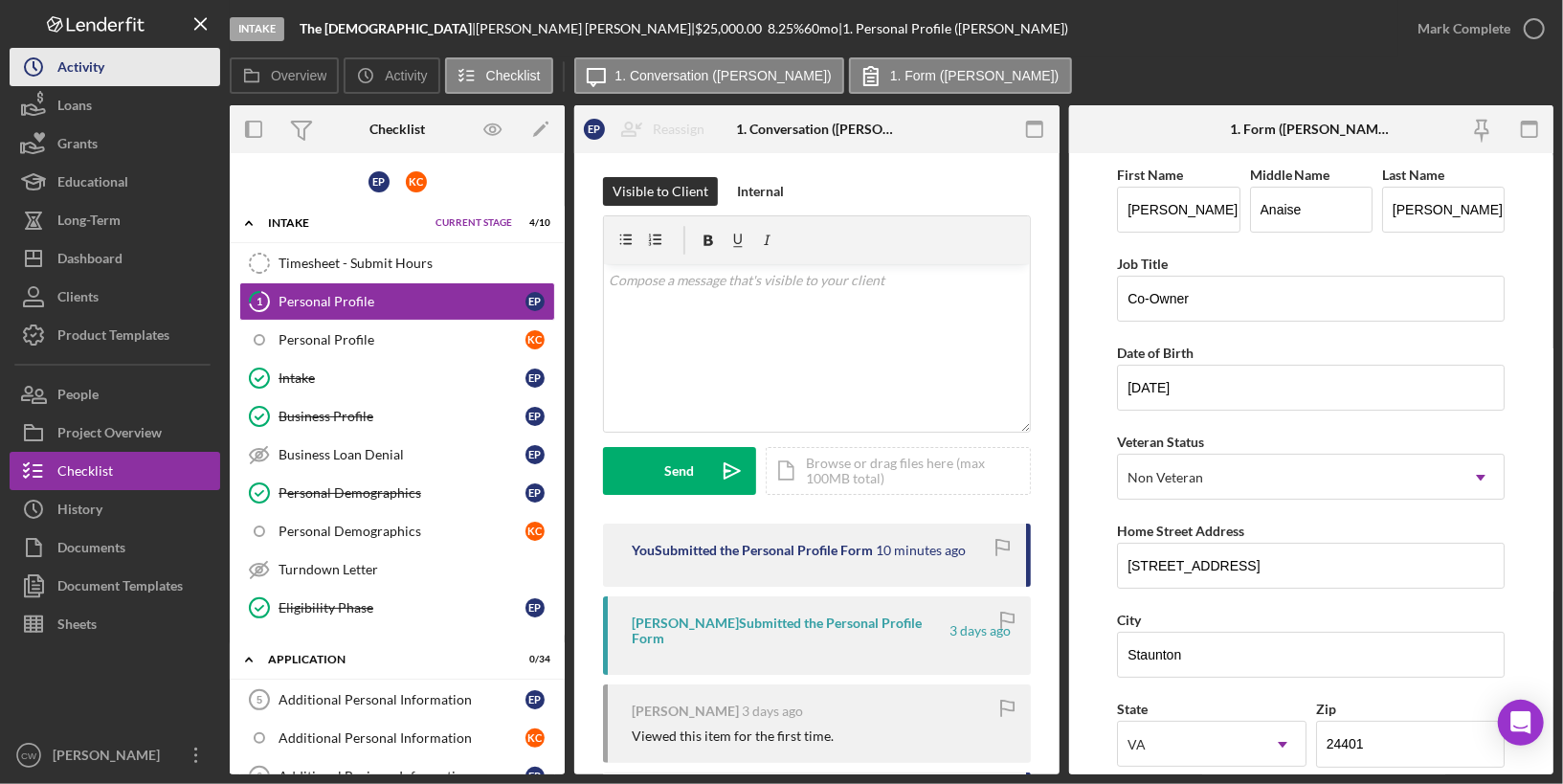
click at [114, 59] on button "Icon/History Activity" at bounding box center [114, 66] width 210 height 38
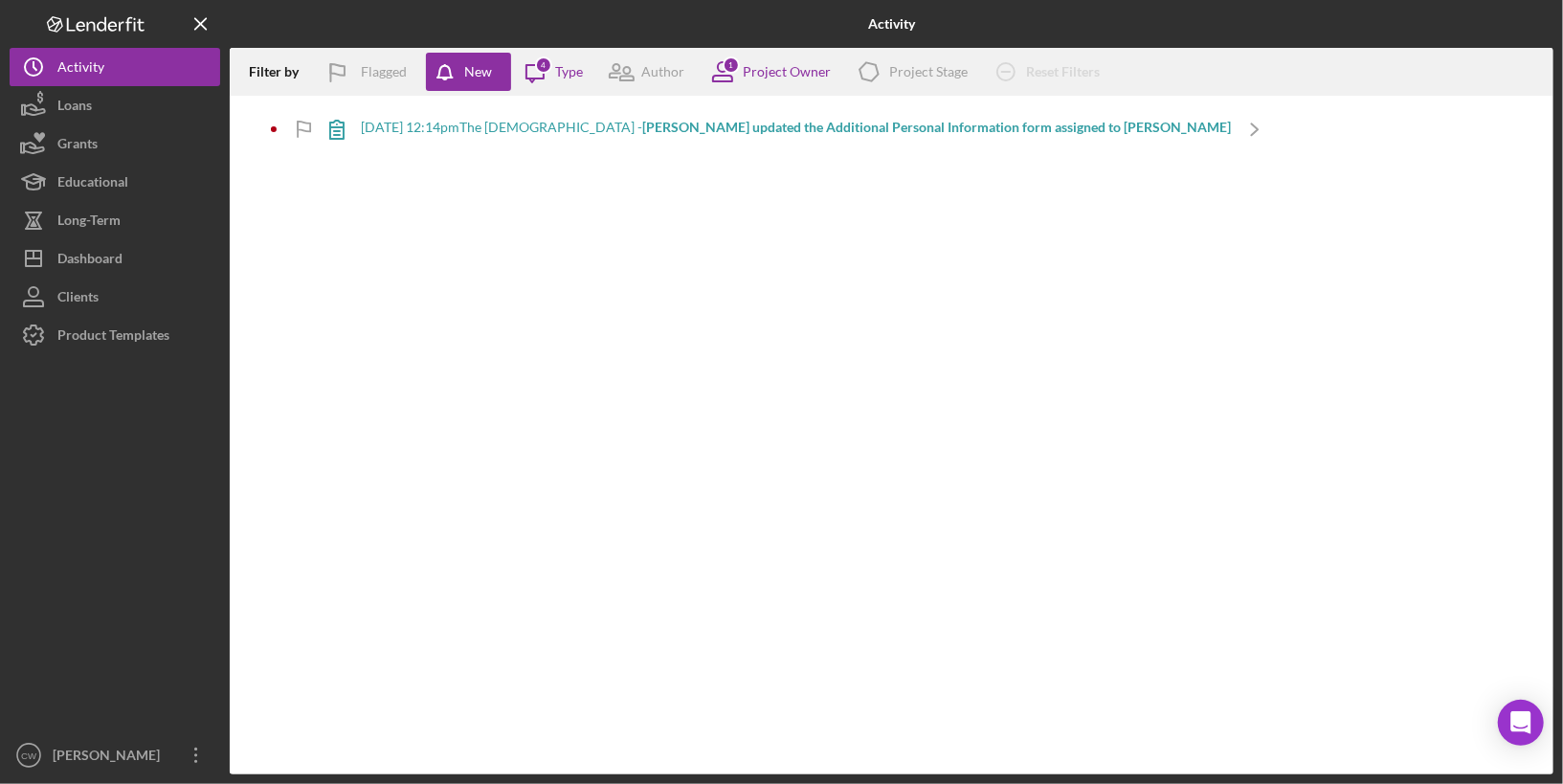
click at [1099, 123] on b "[PERSON_NAME] updated the Additional Personal Information form assigned to [PER…" at bounding box center [937, 126] width 589 height 16
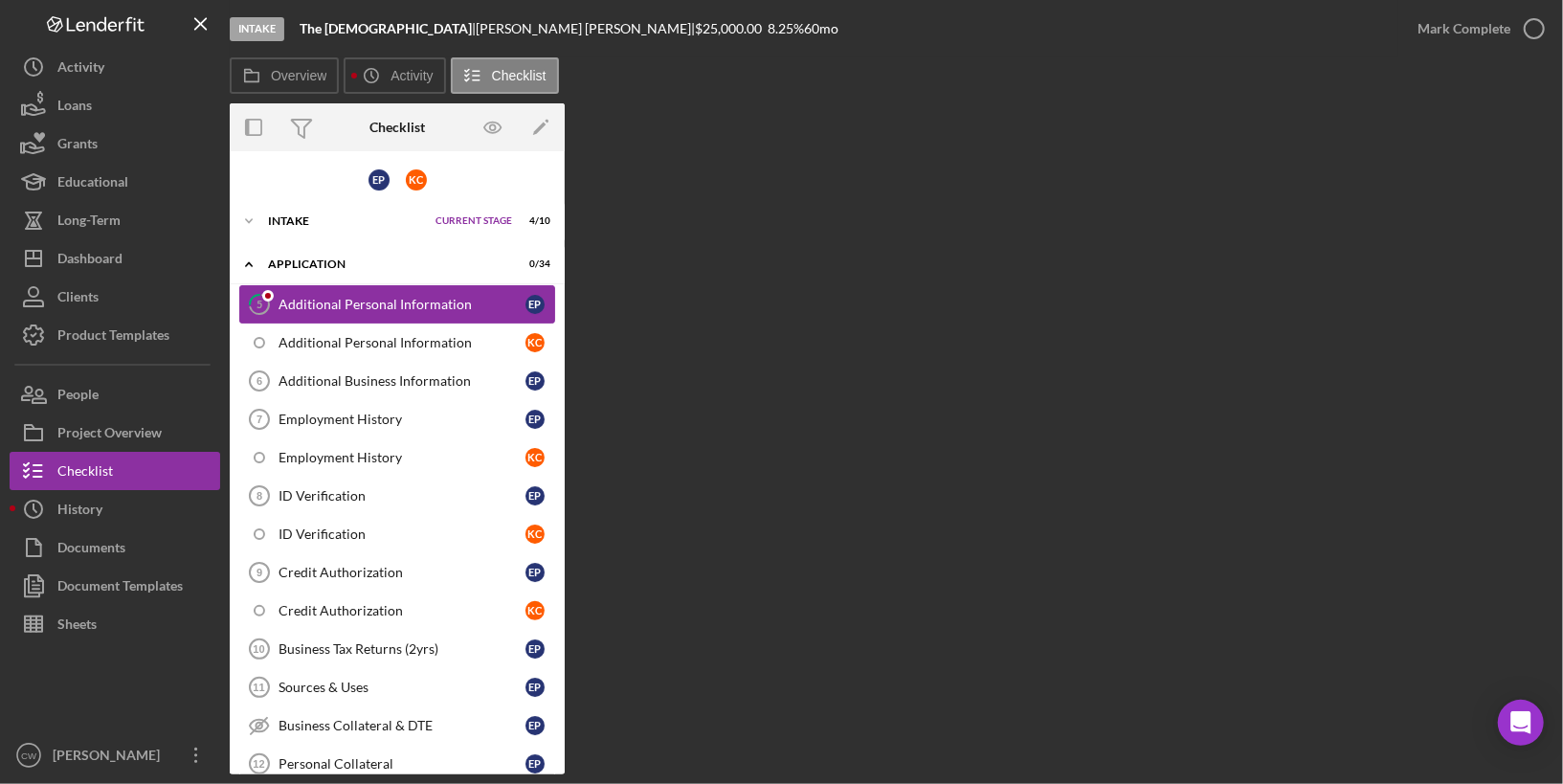
click at [455, 297] on div "Additional Personal Information" at bounding box center [401, 304] width 247 height 16
click at [382, 379] on div "Additional Business Information" at bounding box center [401, 381] width 247 height 16
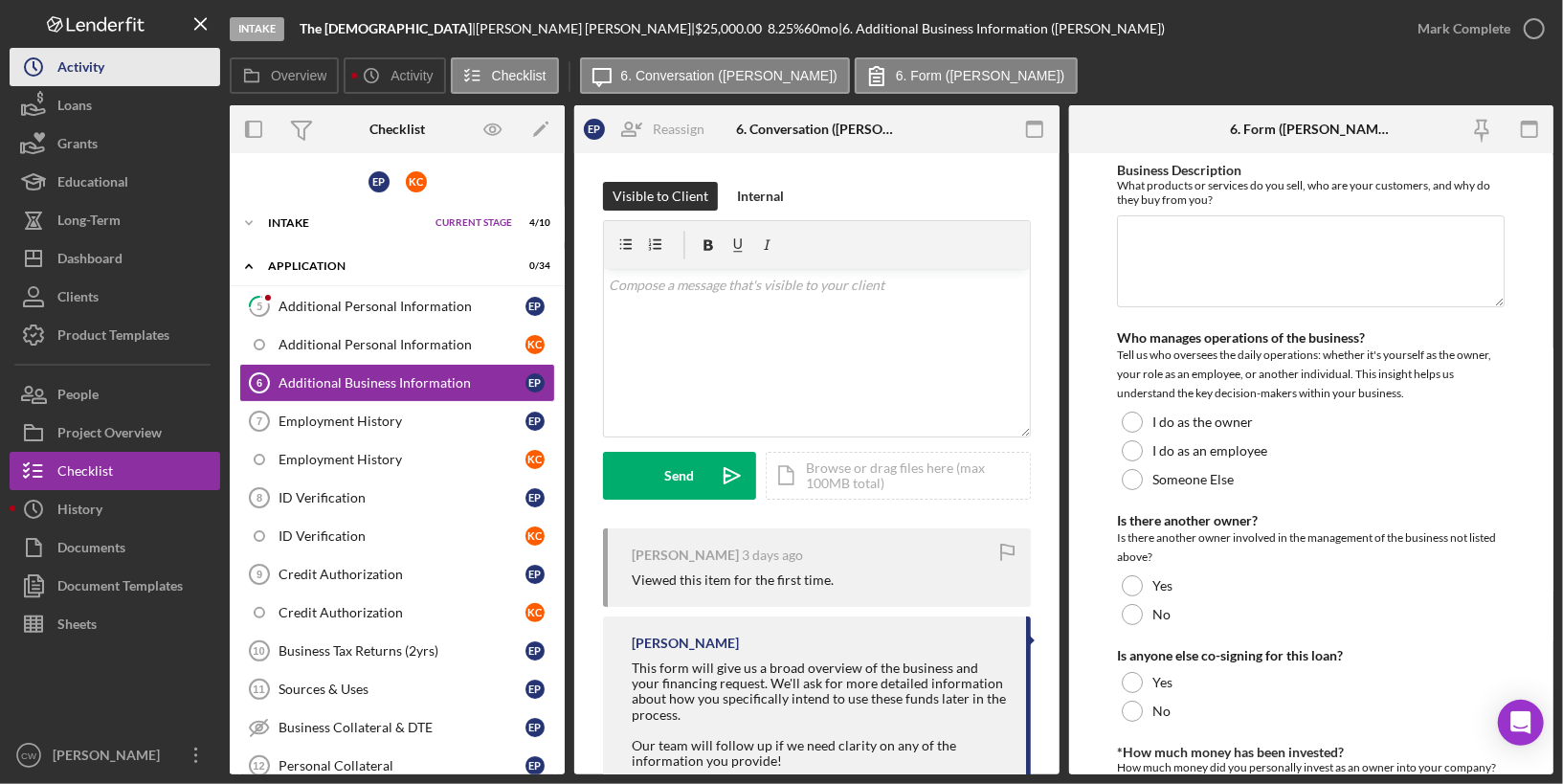
click at [60, 72] on div "Activity" at bounding box center [80, 69] width 47 height 43
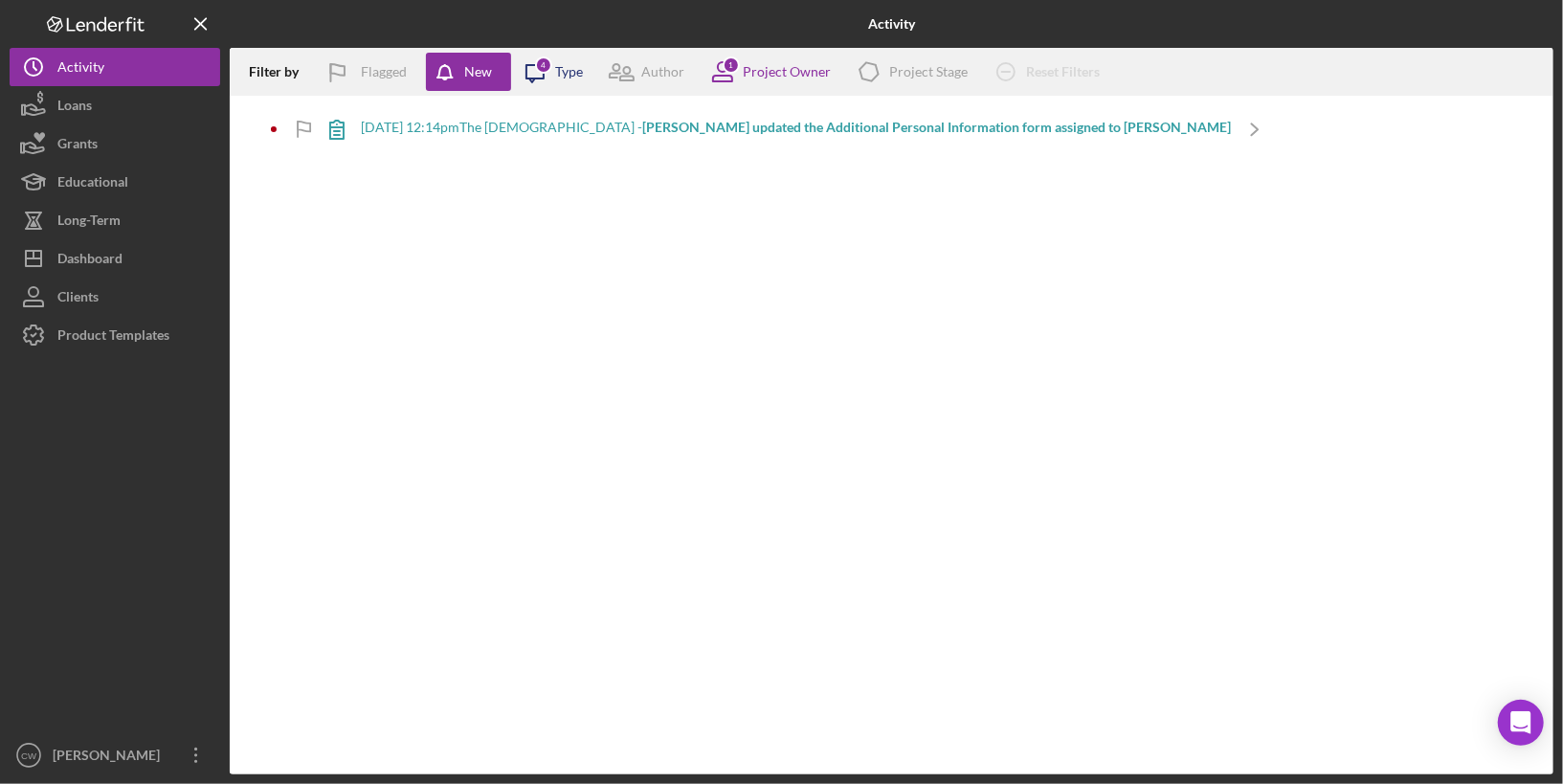
click at [551, 68] on icon "Icon/Message" at bounding box center [534, 71] width 48 height 47
click at [785, 72] on div "Project Owner" at bounding box center [786, 72] width 88 height 16
click at [531, 172] on div "Filter by Flagged New Icon/Message 4 Type Author 1 Project Owner Icon/Product P…" at bounding box center [892, 410] width 1324 height 726
click at [70, 331] on div "Product Templates" at bounding box center [113, 337] width 112 height 43
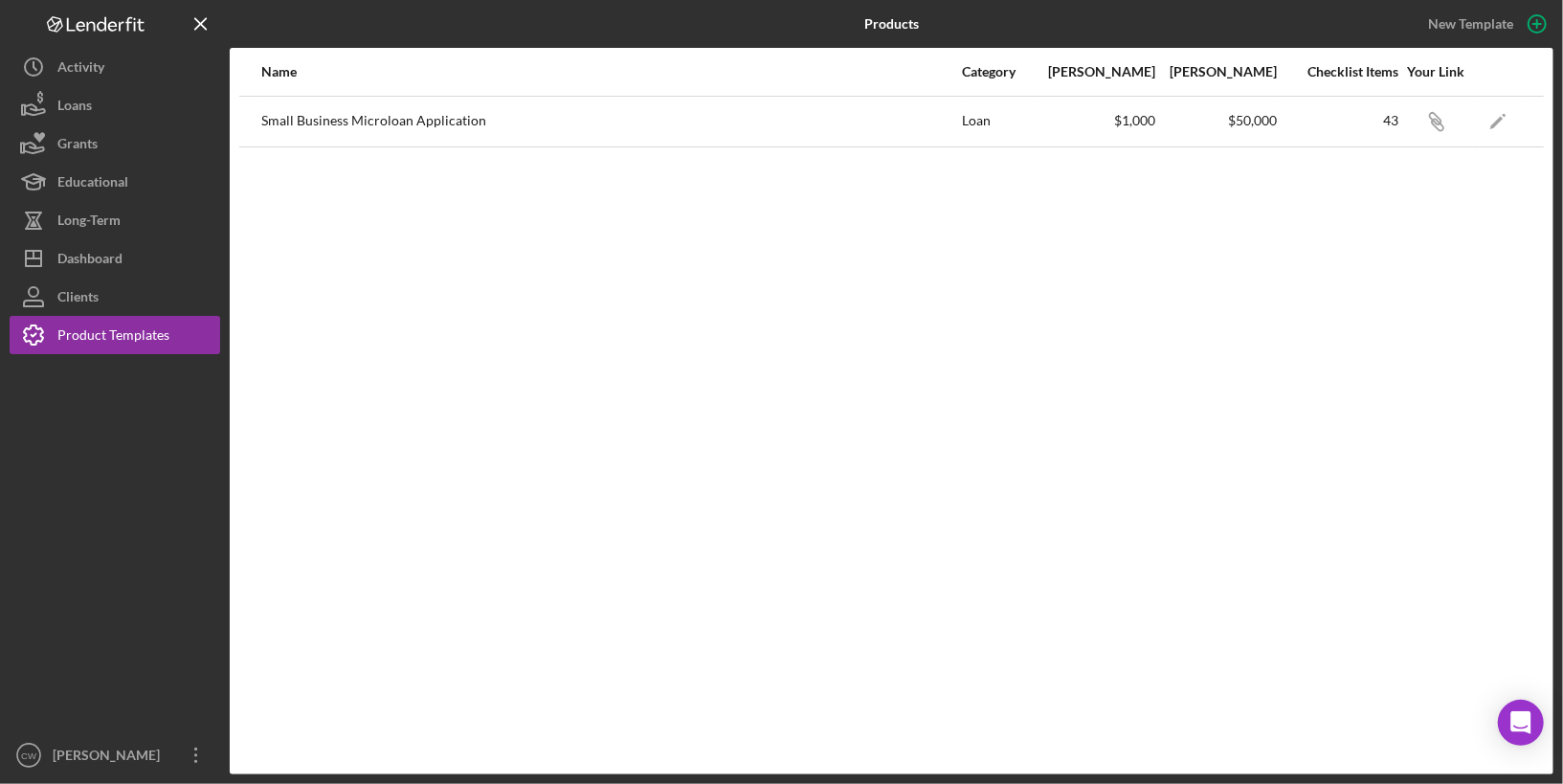
click at [303, 132] on div "Small Business Microloan Application" at bounding box center [611, 121] width 699 height 47
click at [433, 120] on div "Small Business Microloan Application" at bounding box center [611, 121] width 699 height 47
click at [927, 122] on div "Small Business Microloan Application" at bounding box center [611, 121] width 699 height 47
click at [144, 291] on button "Clients" at bounding box center [114, 296] width 210 height 38
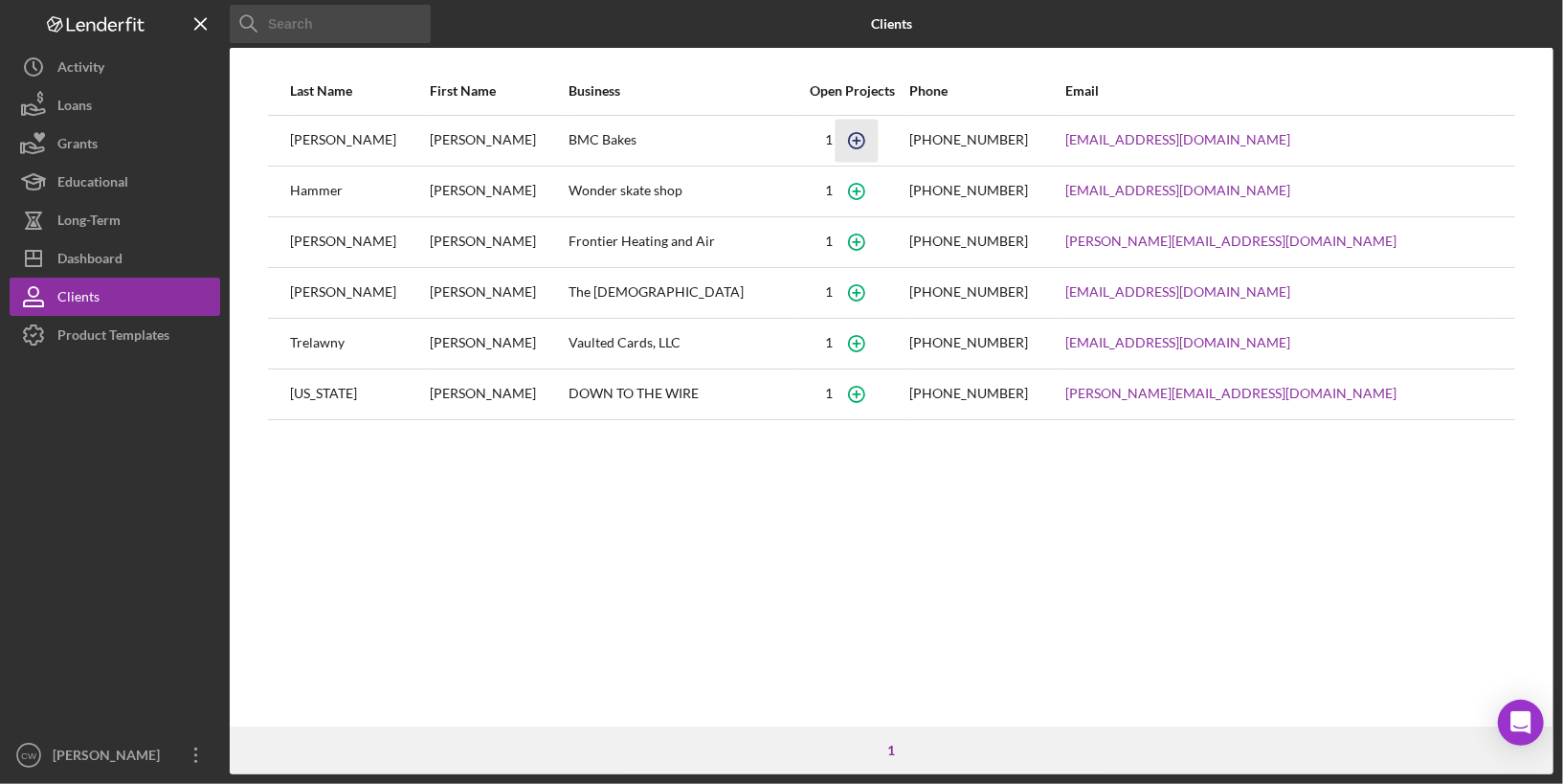
click at [877, 138] on icon "button" at bounding box center [856, 140] width 43 height 43
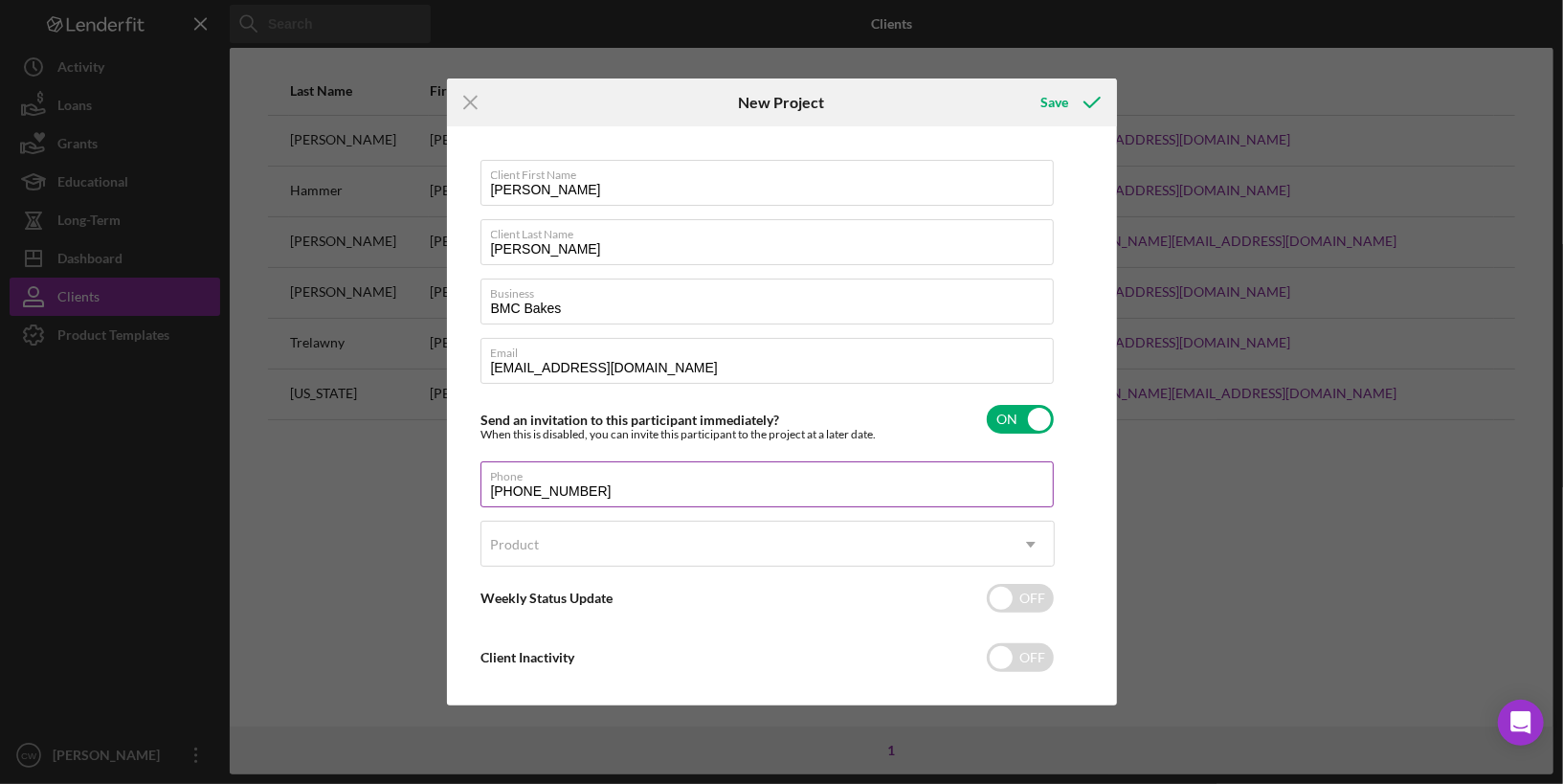
scroll to position [21, 0]
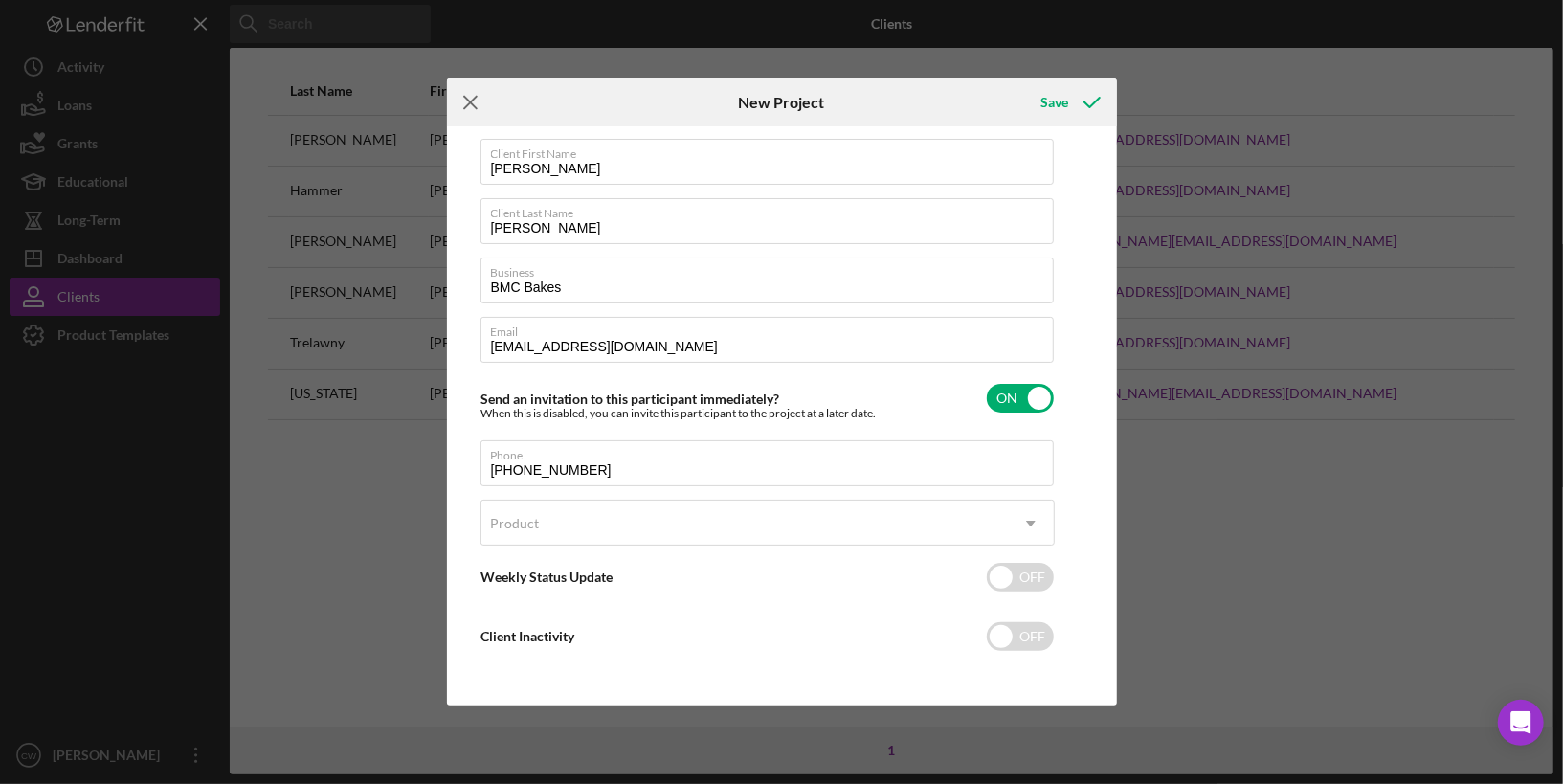
click at [463, 98] on icon "Icon/Menu Close" at bounding box center [470, 102] width 48 height 47
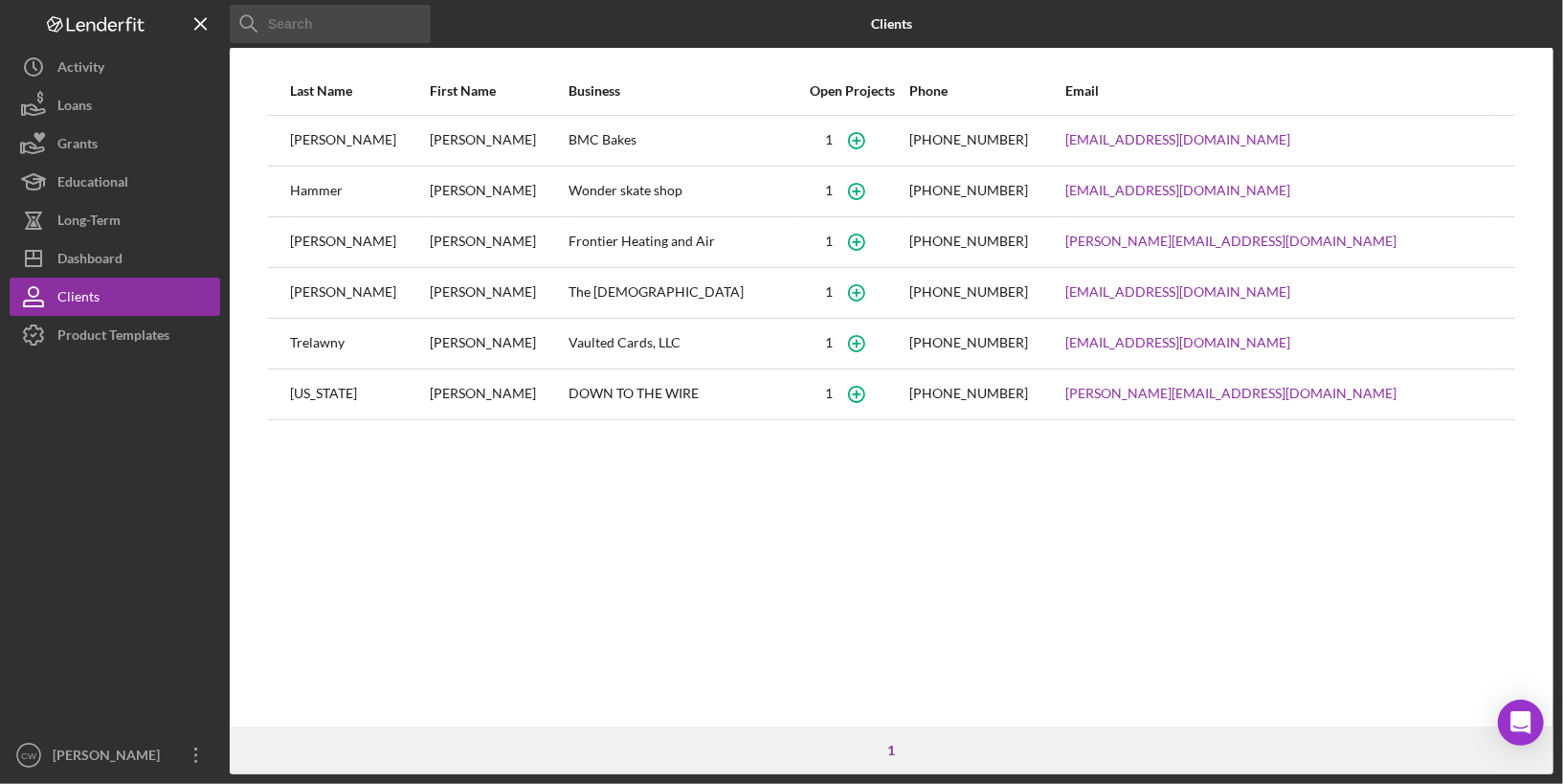
click at [367, 129] on div "[PERSON_NAME]" at bounding box center [359, 140] width 138 height 47
click at [128, 267] on button "Icon/Dashboard Dashboard" at bounding box center [114, 258] width 210 height 38
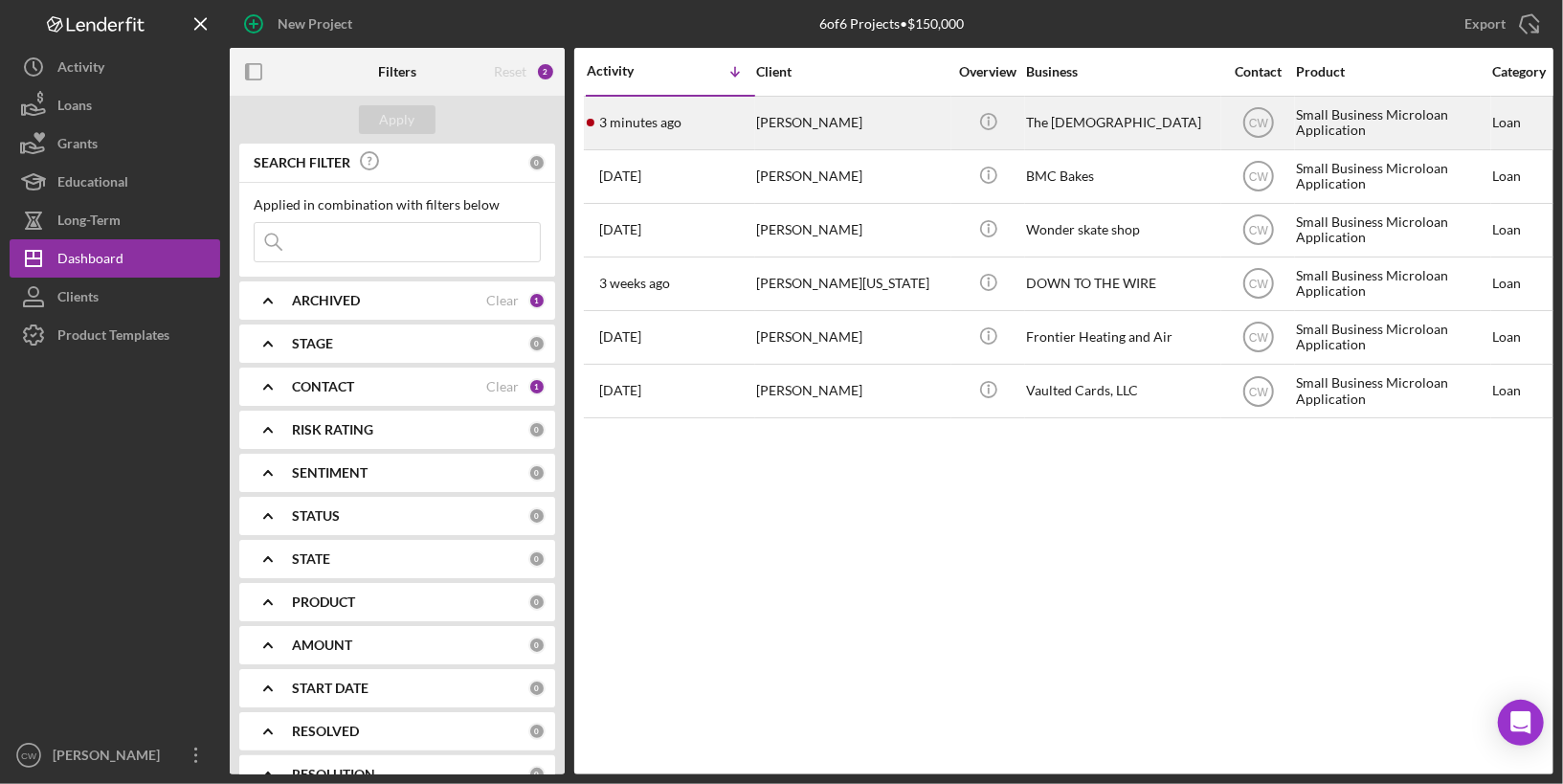
click at [956, 127] on div "Icon/Info" at bounding box center [989, 123] width 72 height 50
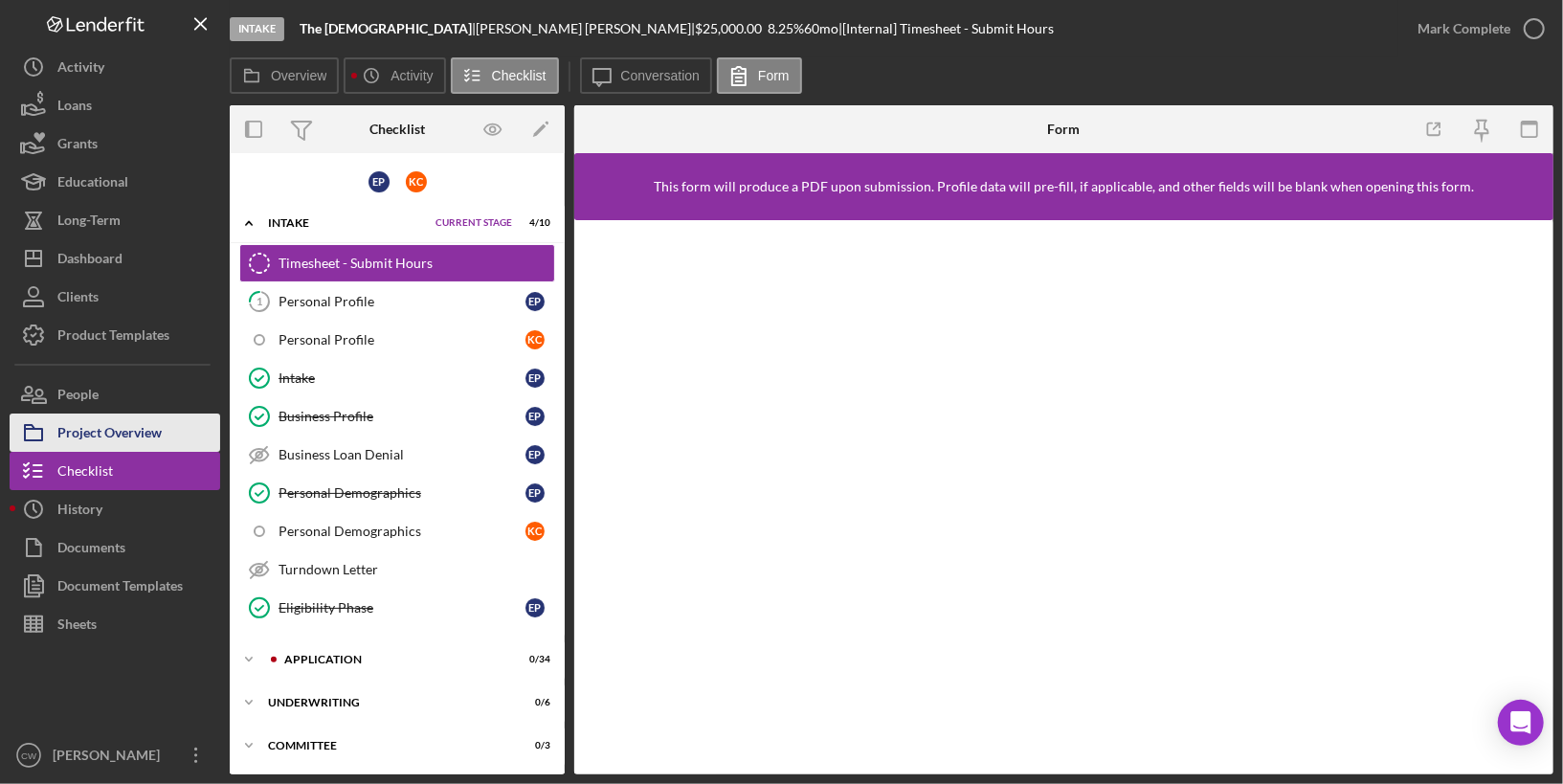
click at [99, 425] on div "Project Overview" at bounding box center [110, 435] width 105 height 43
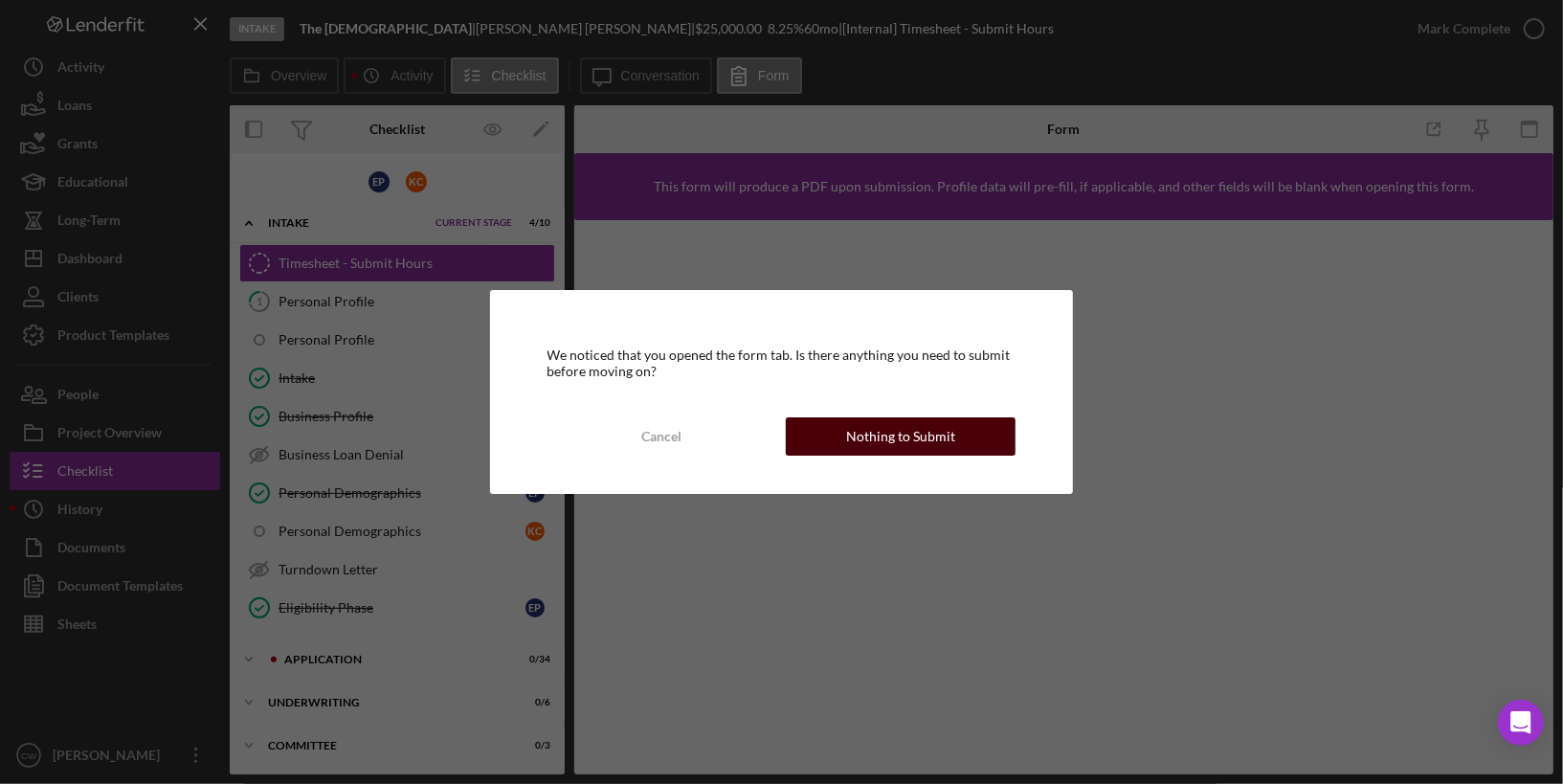
click at [828, 435] on button "Nothing to Submit" at bounding box center [901, 436] width 230 height 38
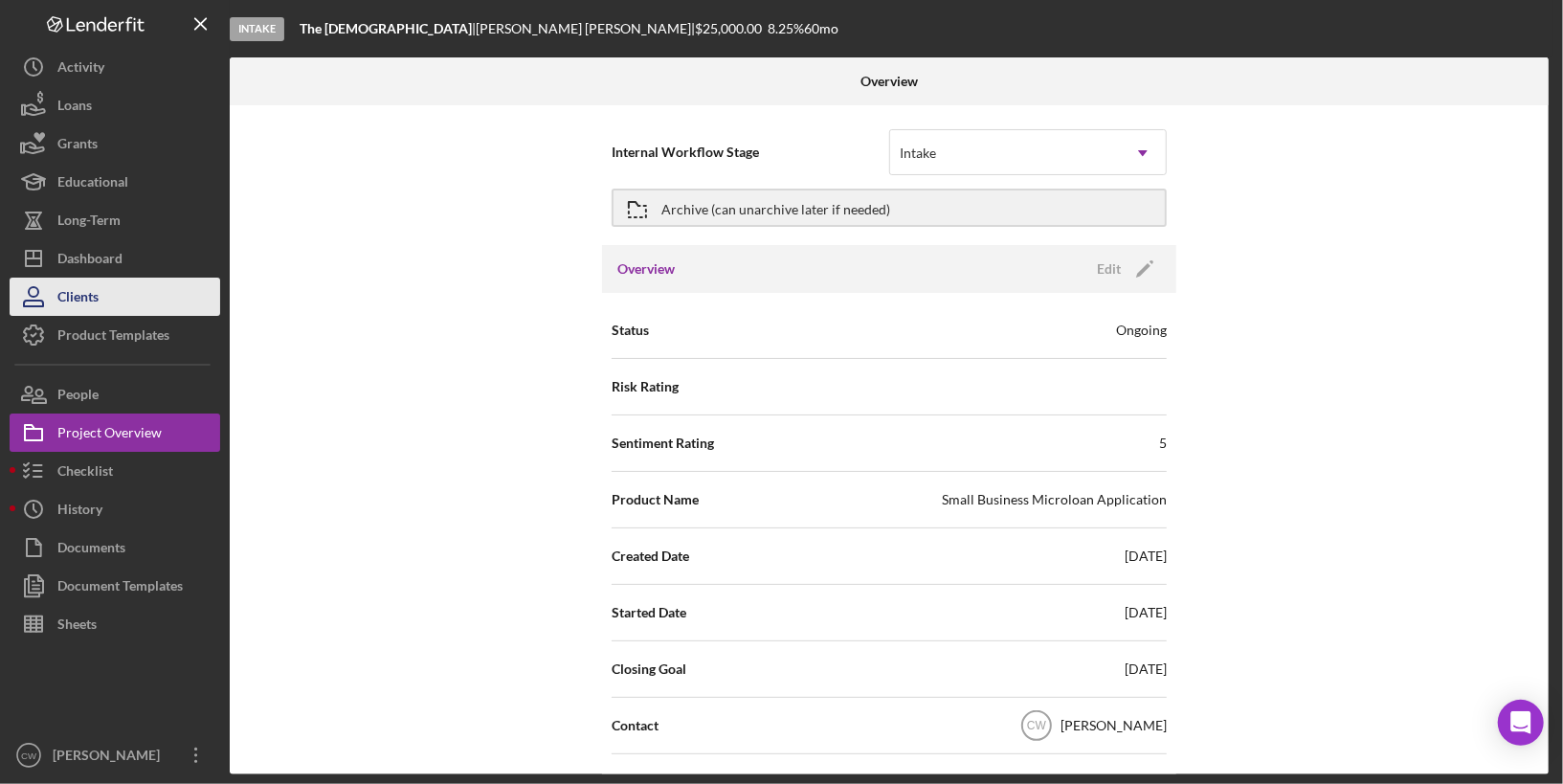
click at [67, 277] on div "Clients" at bounding box center [78, 298] width 41 height 43
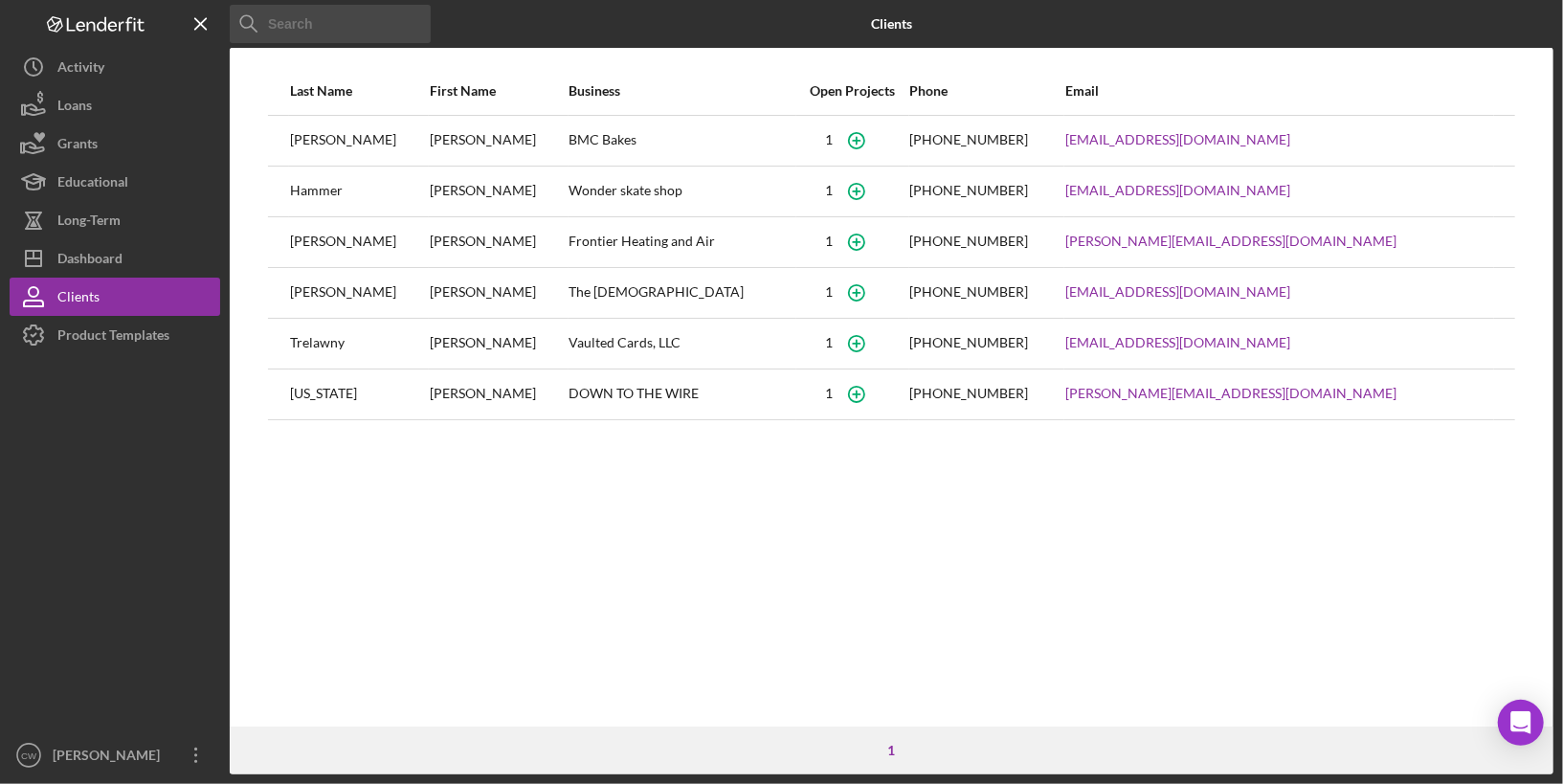
click at [602, 141] on div "BMC Bakes" at bounding box center [684, 140] width 227 height 47
click at [861, 139] on icon "button" at bounding box center [856, 140] width 9 height 9
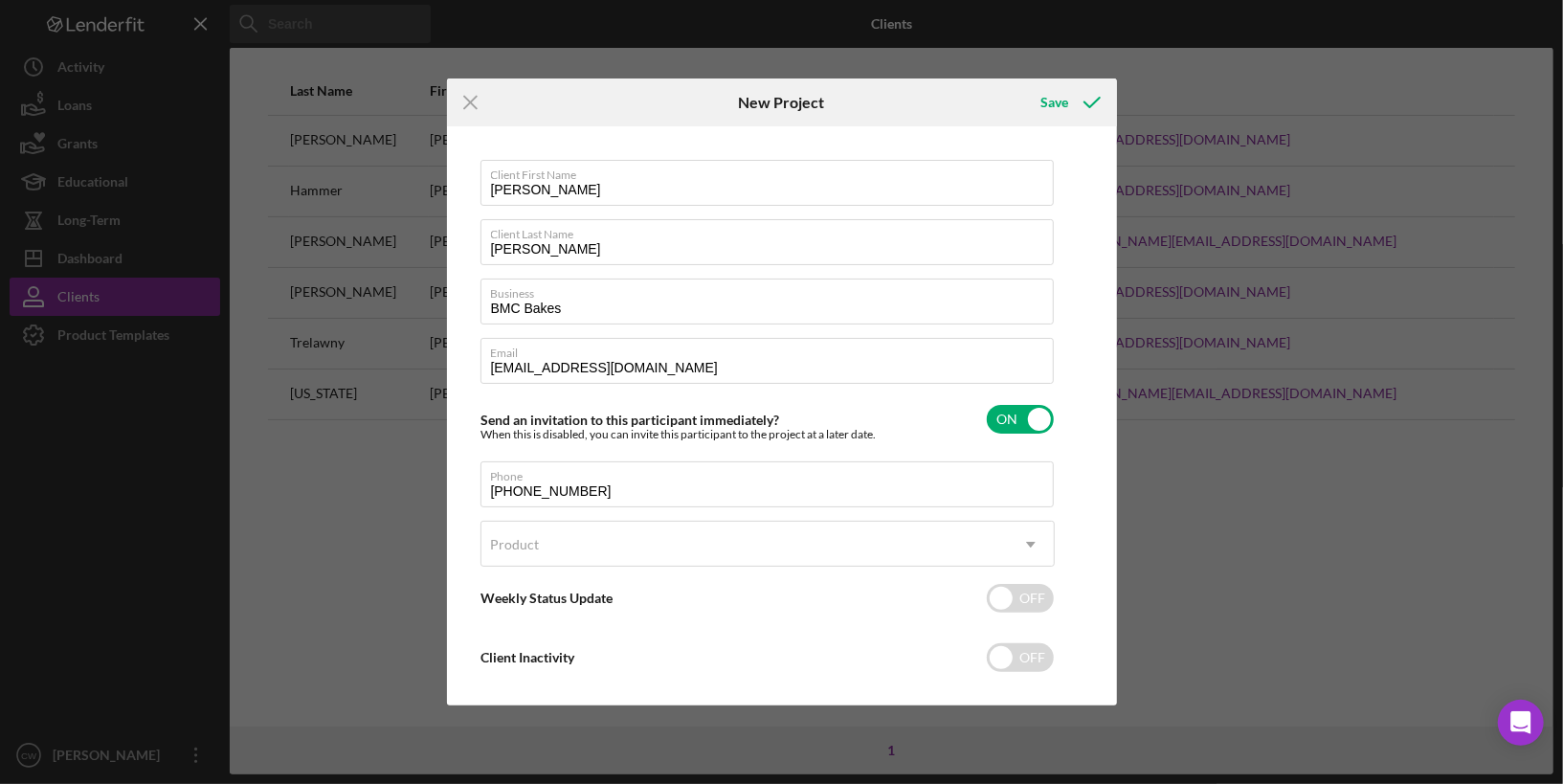
scroll to position [21, 0]
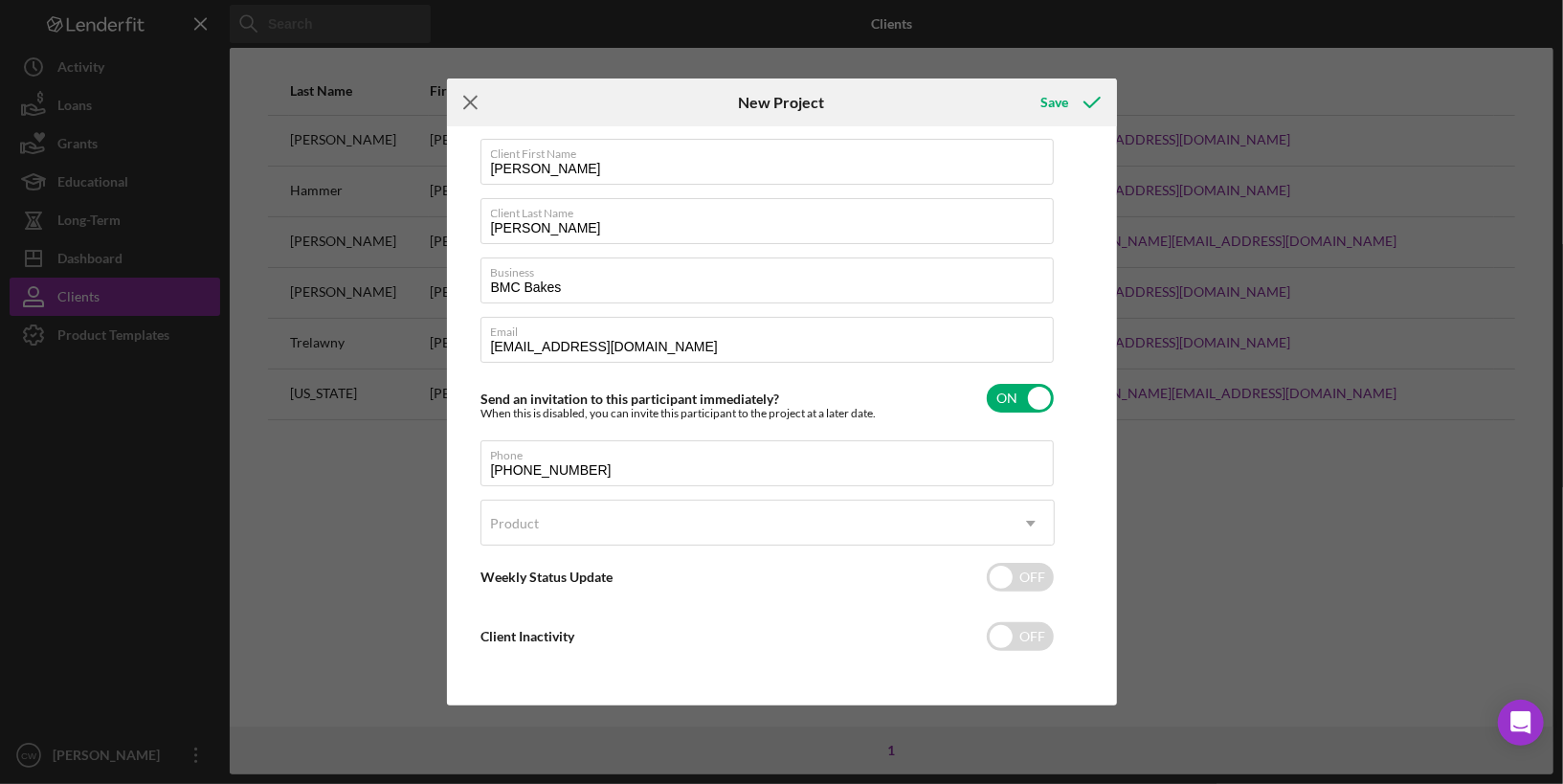
click at [477, 110] on icon "Icon/Menu Close" at bounding box center [470, 102] width 48 height 47
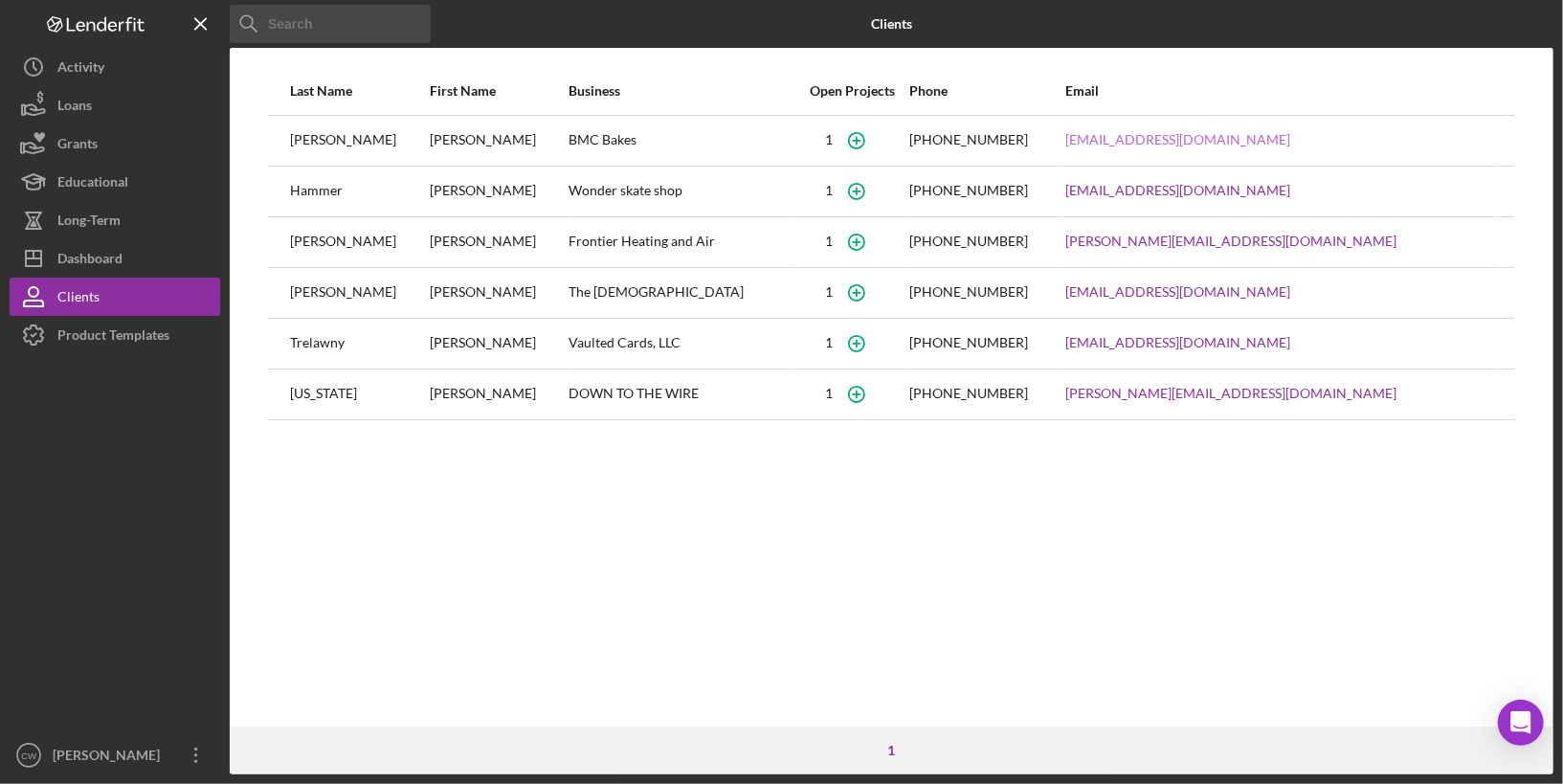
click at [1207, 137] on link "[EMAIL_ADDRESS][DOMAIN_NAME]" at bounding box center [1178, 140] width 225 height 16
click at [112, 256] on div "Dashboard" at bounding box center [89, 261] width 65 height 43
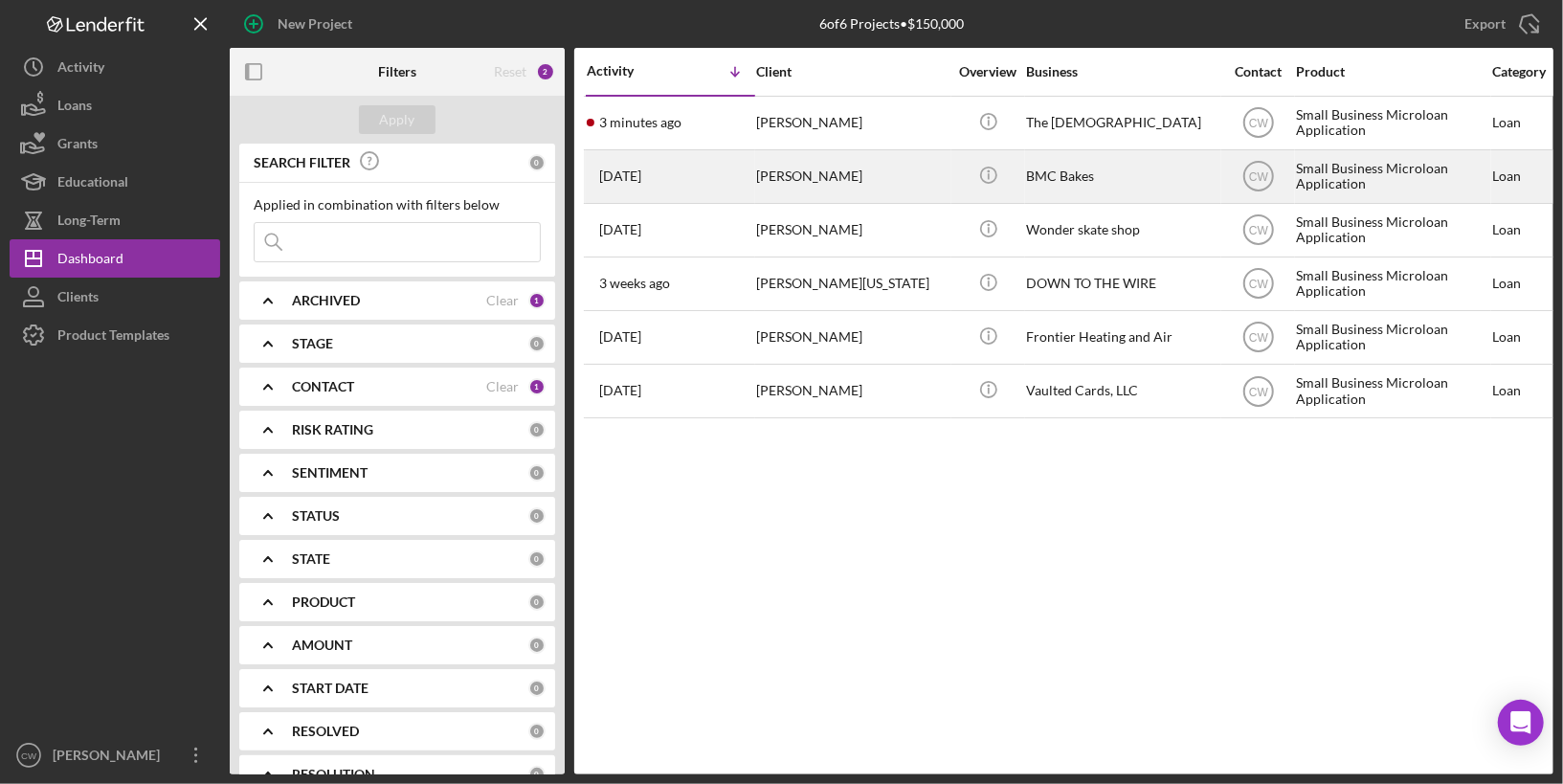
click at [782, 175] on div "[PERSON_NAME]" at bounding box center [851, 176] width 191 height 50
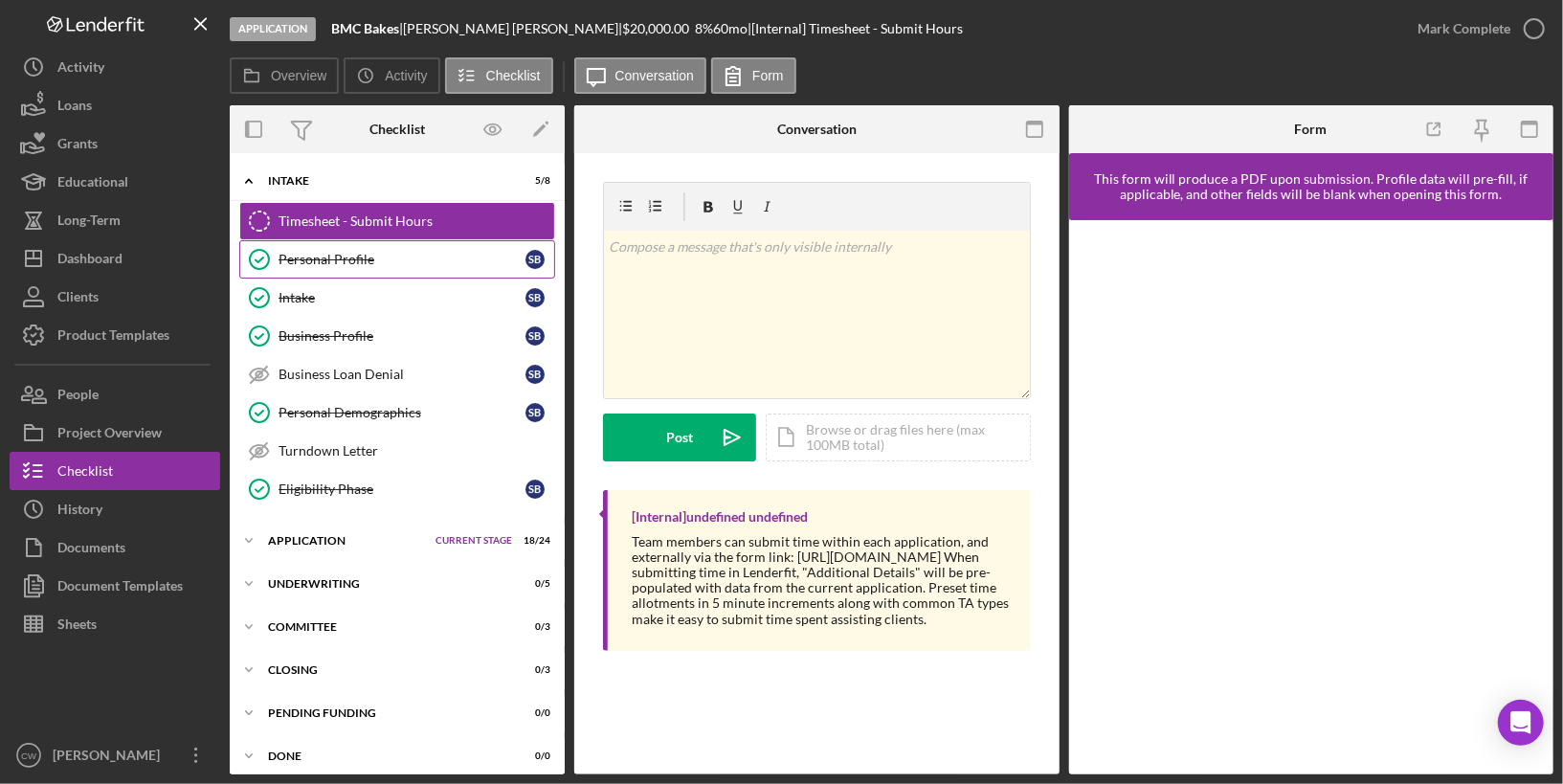
click at [324, 255] on div "Personal Profile" at bounding box center [401, 260] width 247 height 16
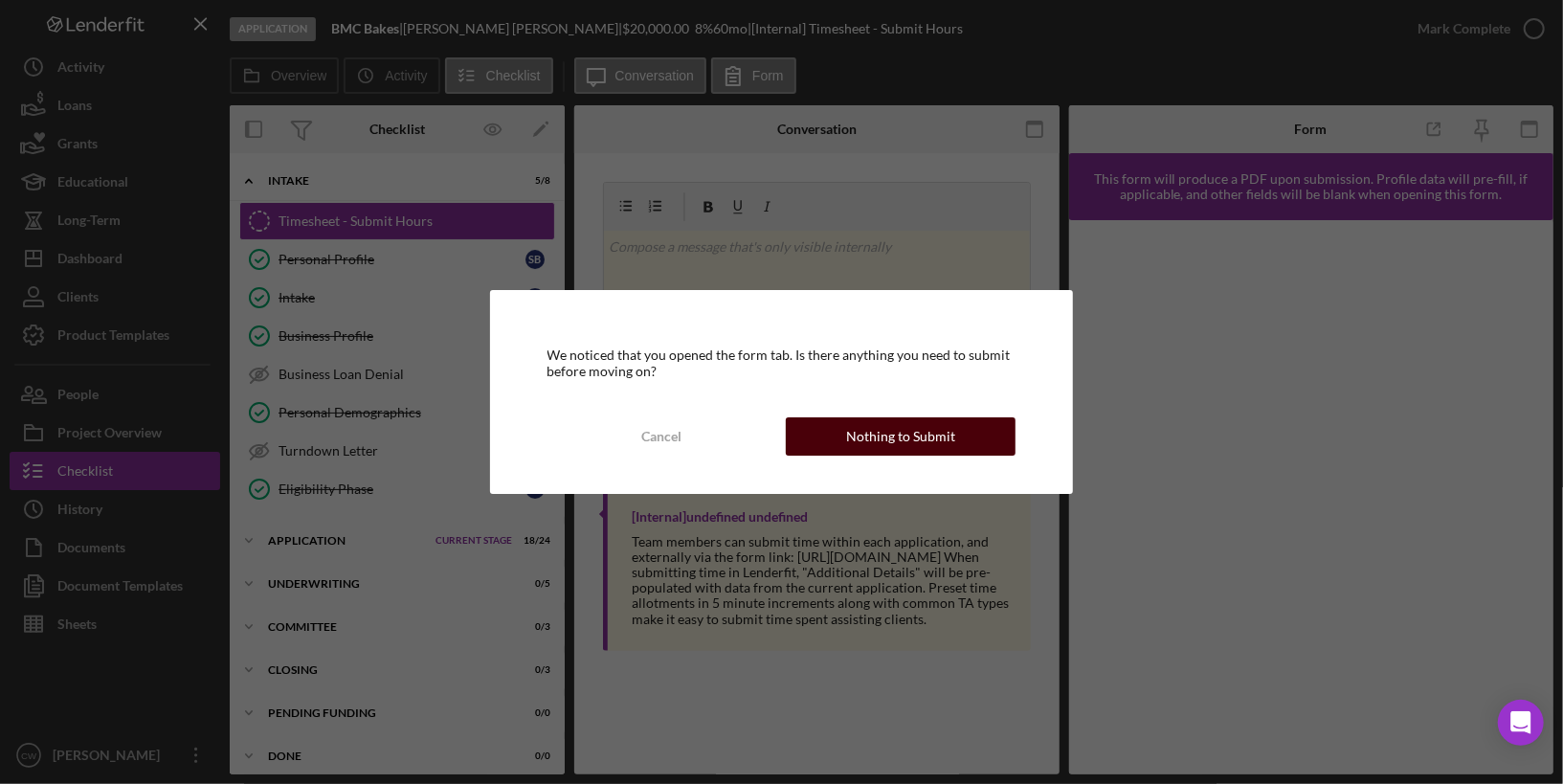
click at [868, 446] on div "Nothing to Submit" at bounding box center [901, 436] width 110 height 38
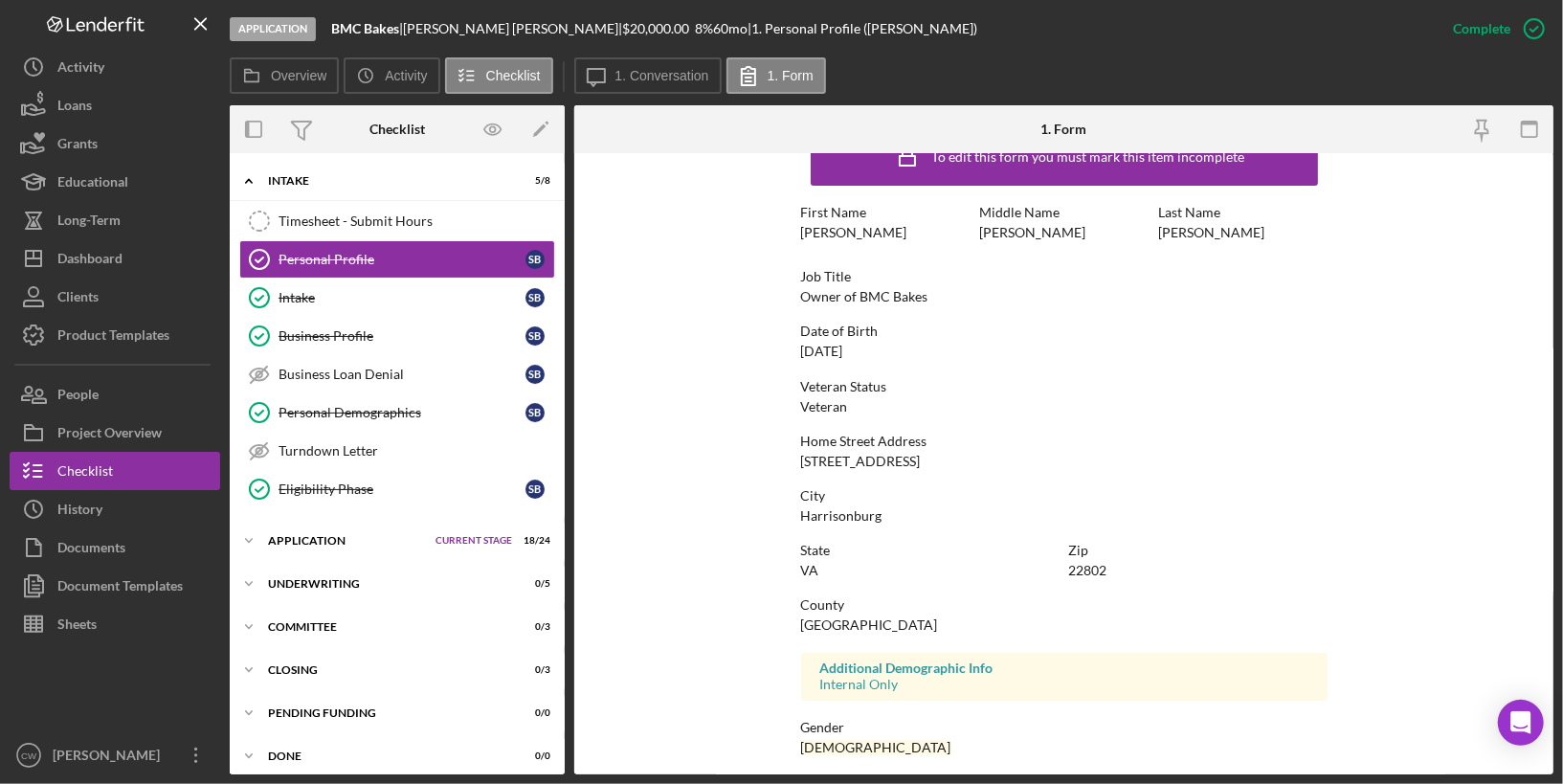
scroll to position [40, 0]
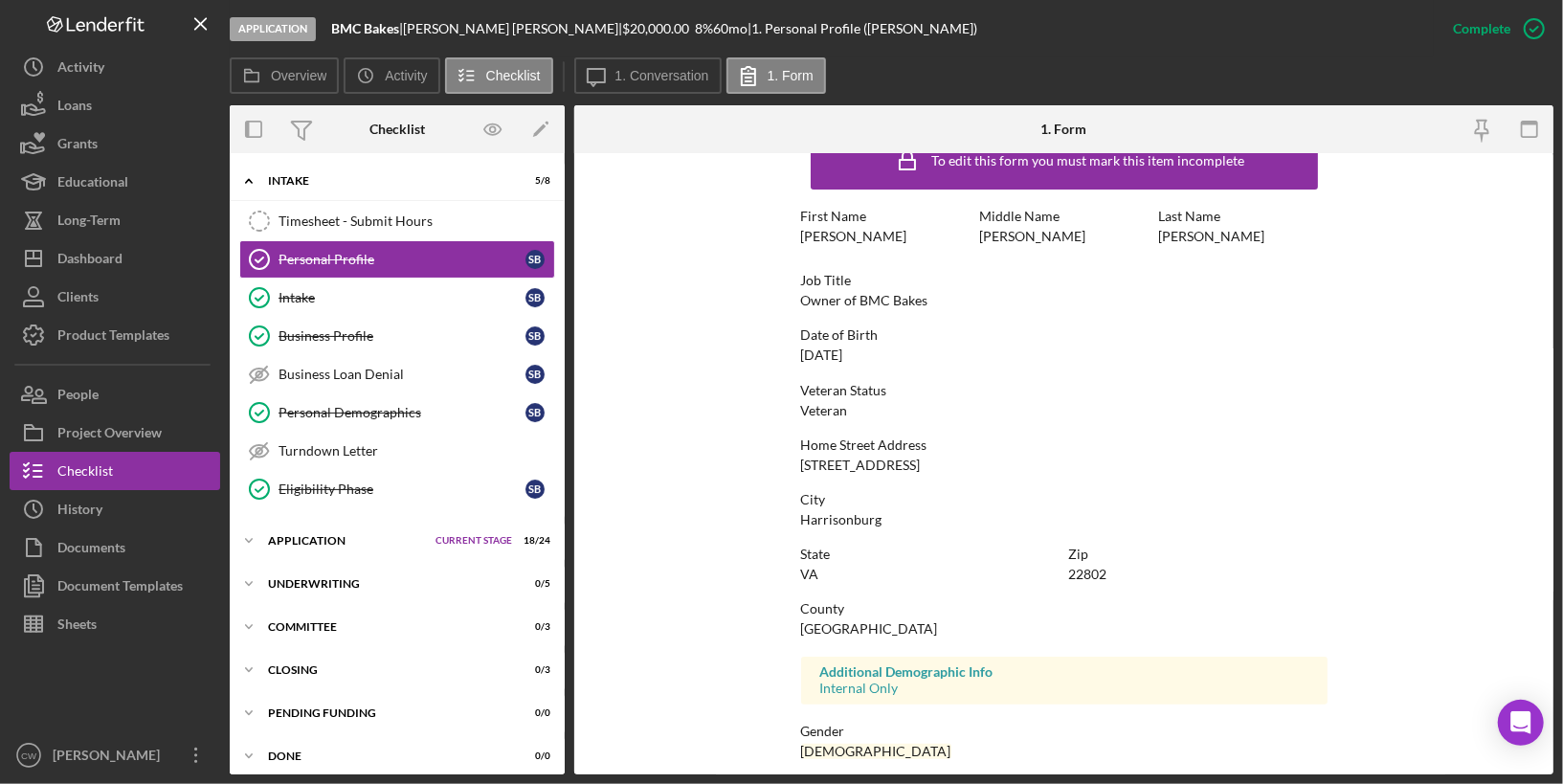
click at [1127, 373] on div "To edit this form you must mark this item incomplete First Name [PERSON_NAME] M…" at bounding box center [1064, 559] width 526 height 874
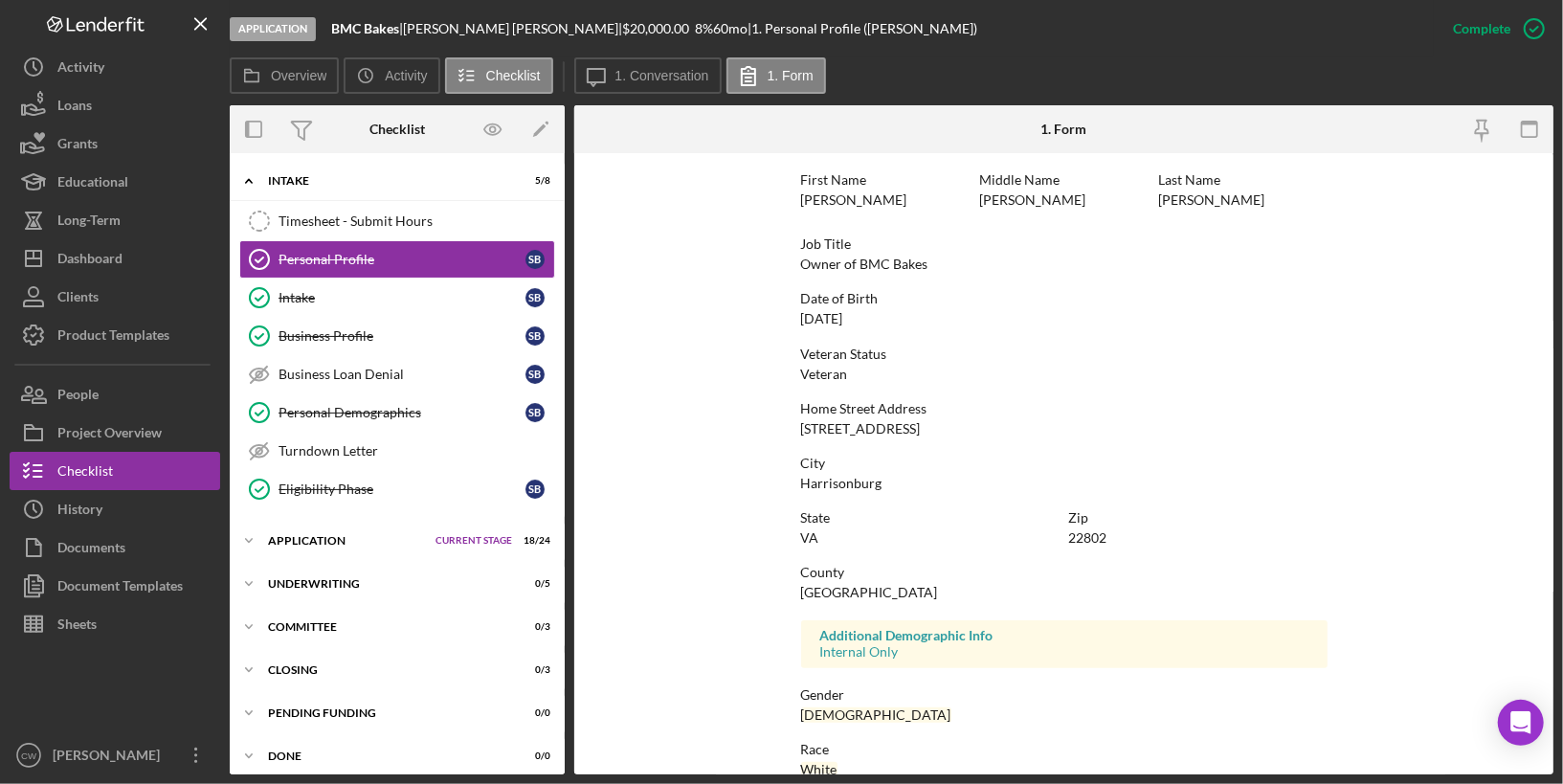
scroll to position [0, 0]
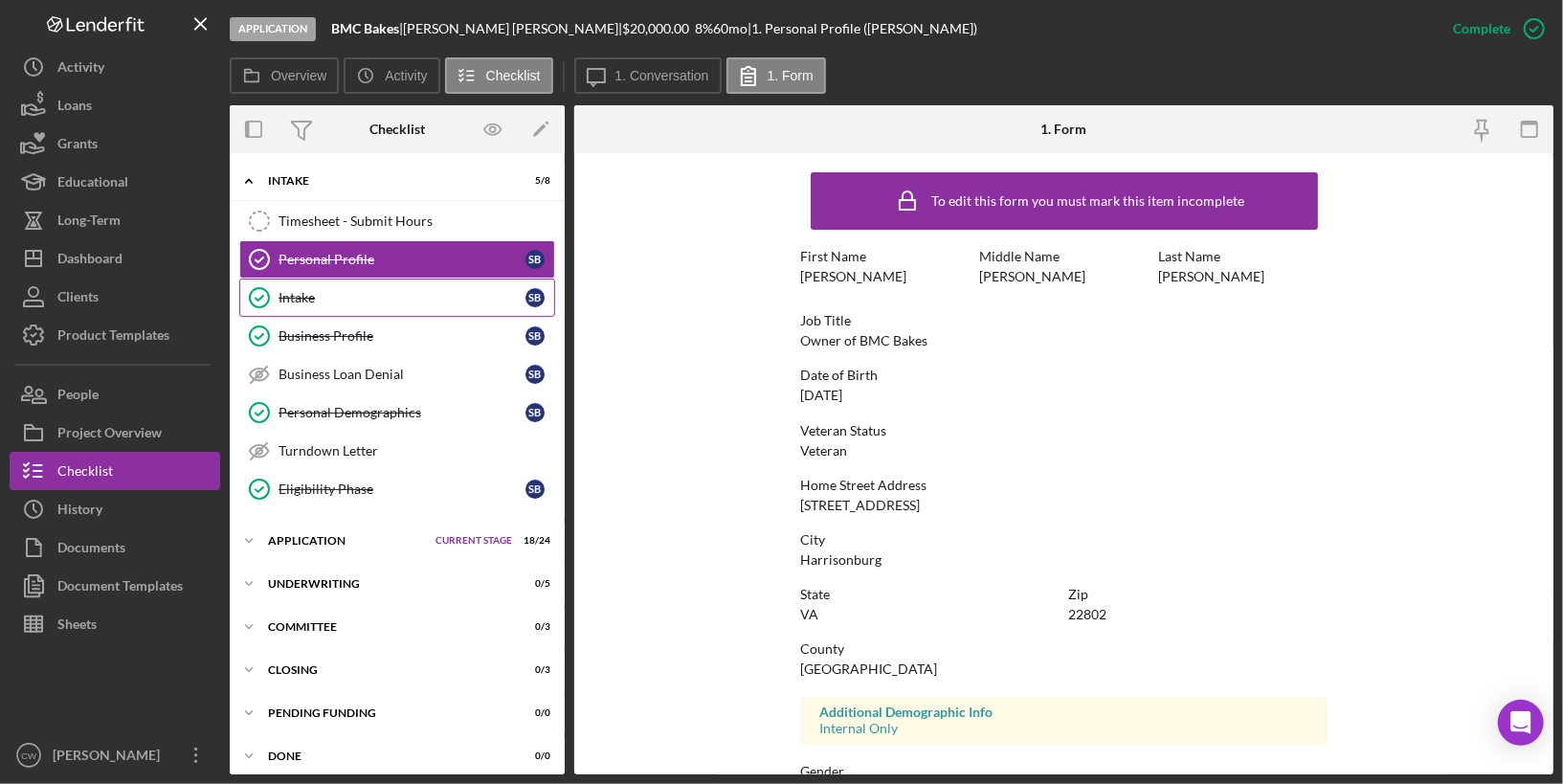
click at [449, 300] on div "Intake" at bounding box center [401, 298] width 247 height 16
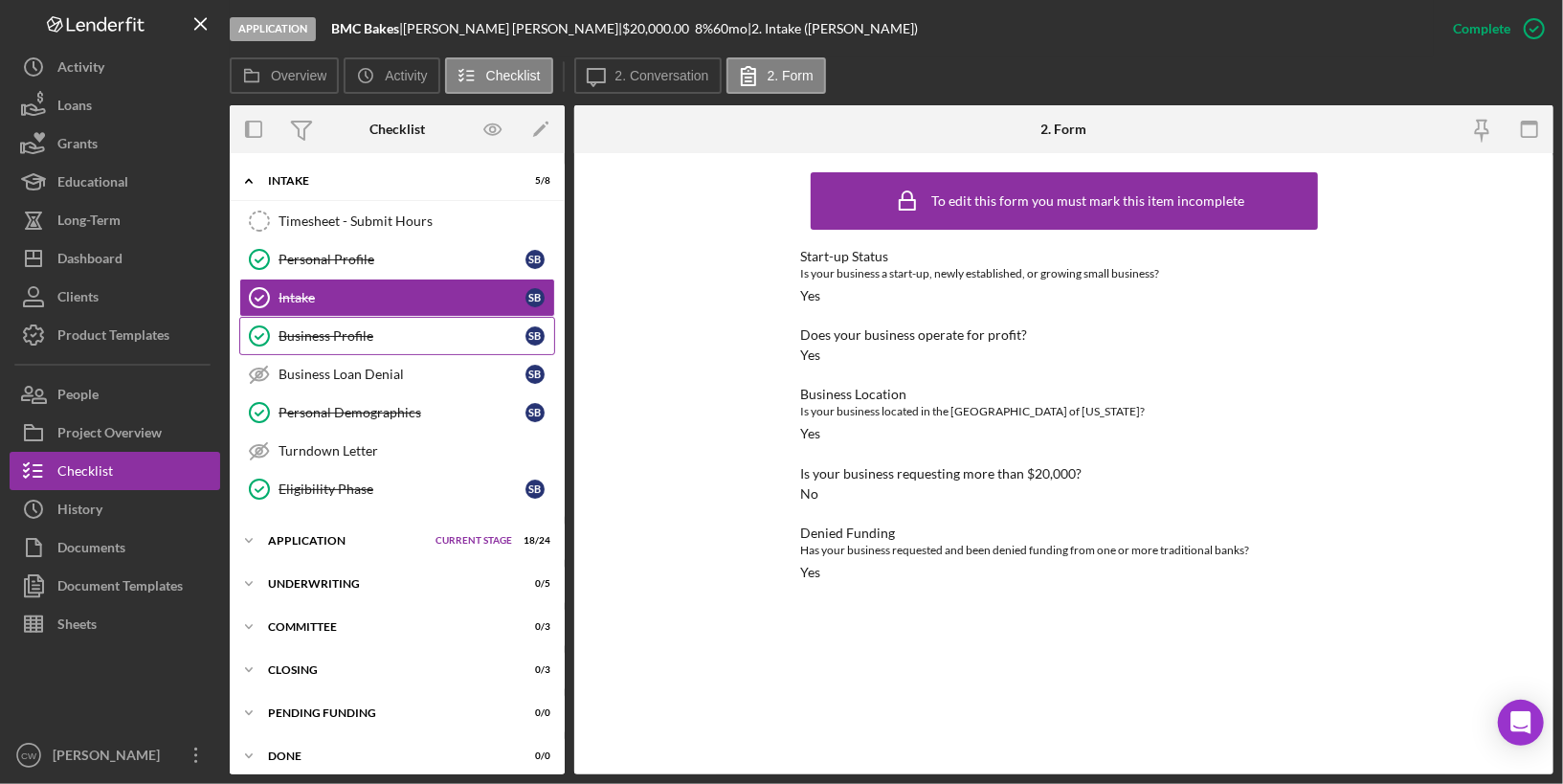
click at [429, 343] on link "Business Profile Business Profile S B" at bounding box center [398, 335] width 316 height 38
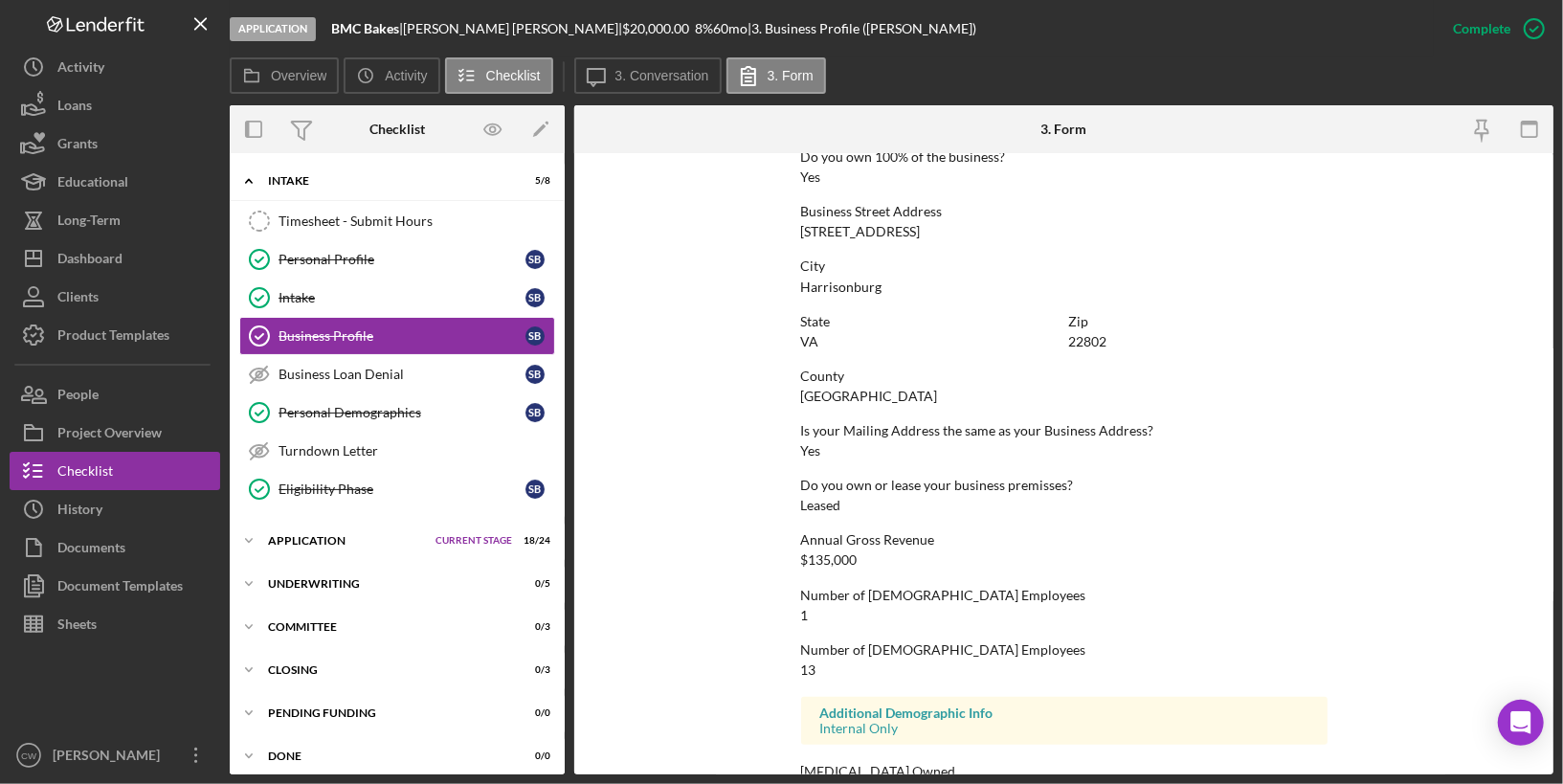
scroll to position [822, 0]
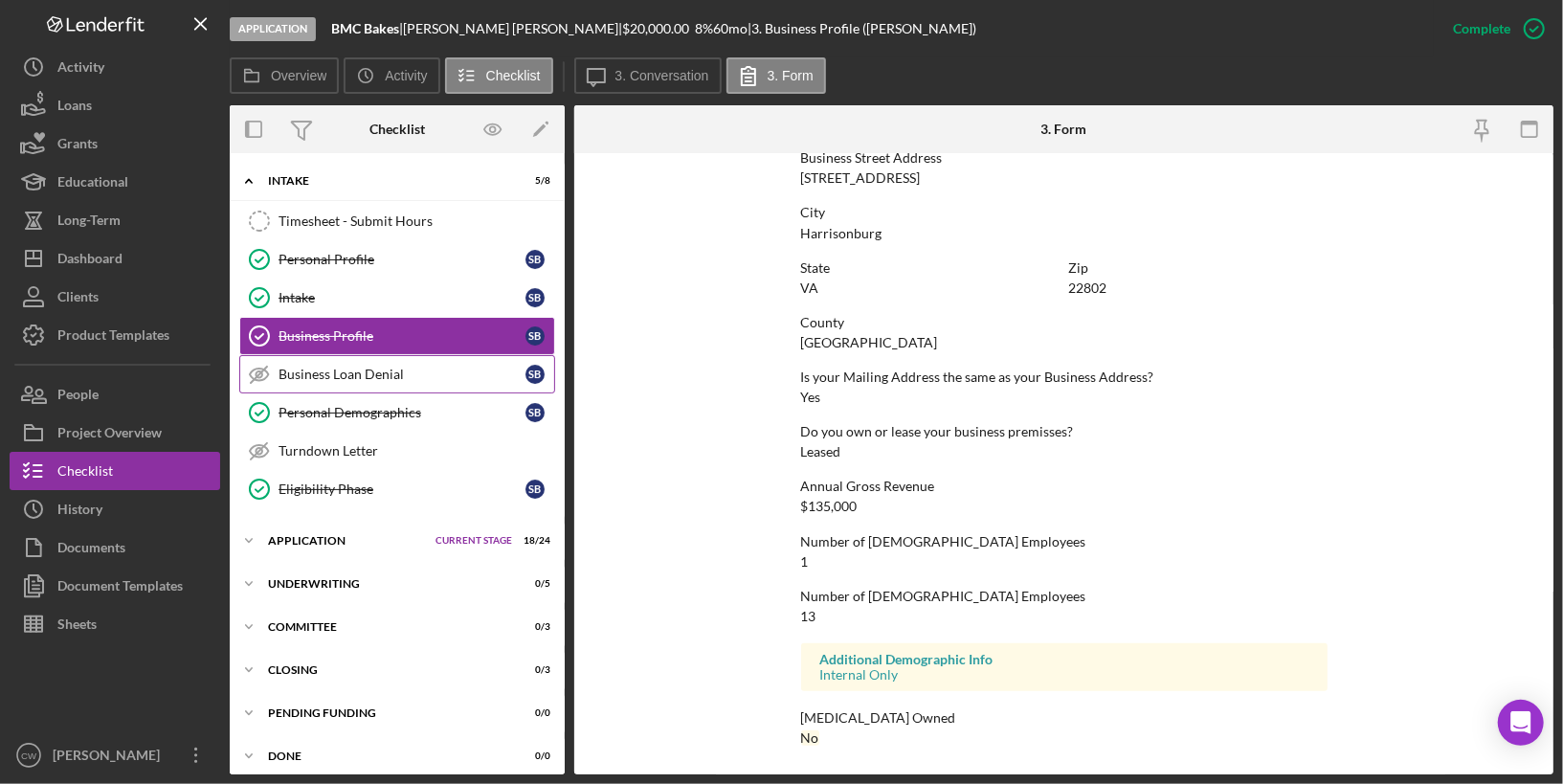
click at [431, 377] on link "Business Loan Denial Business Loan Denial S B" at bounding box center [398, 373] width 316 height 38
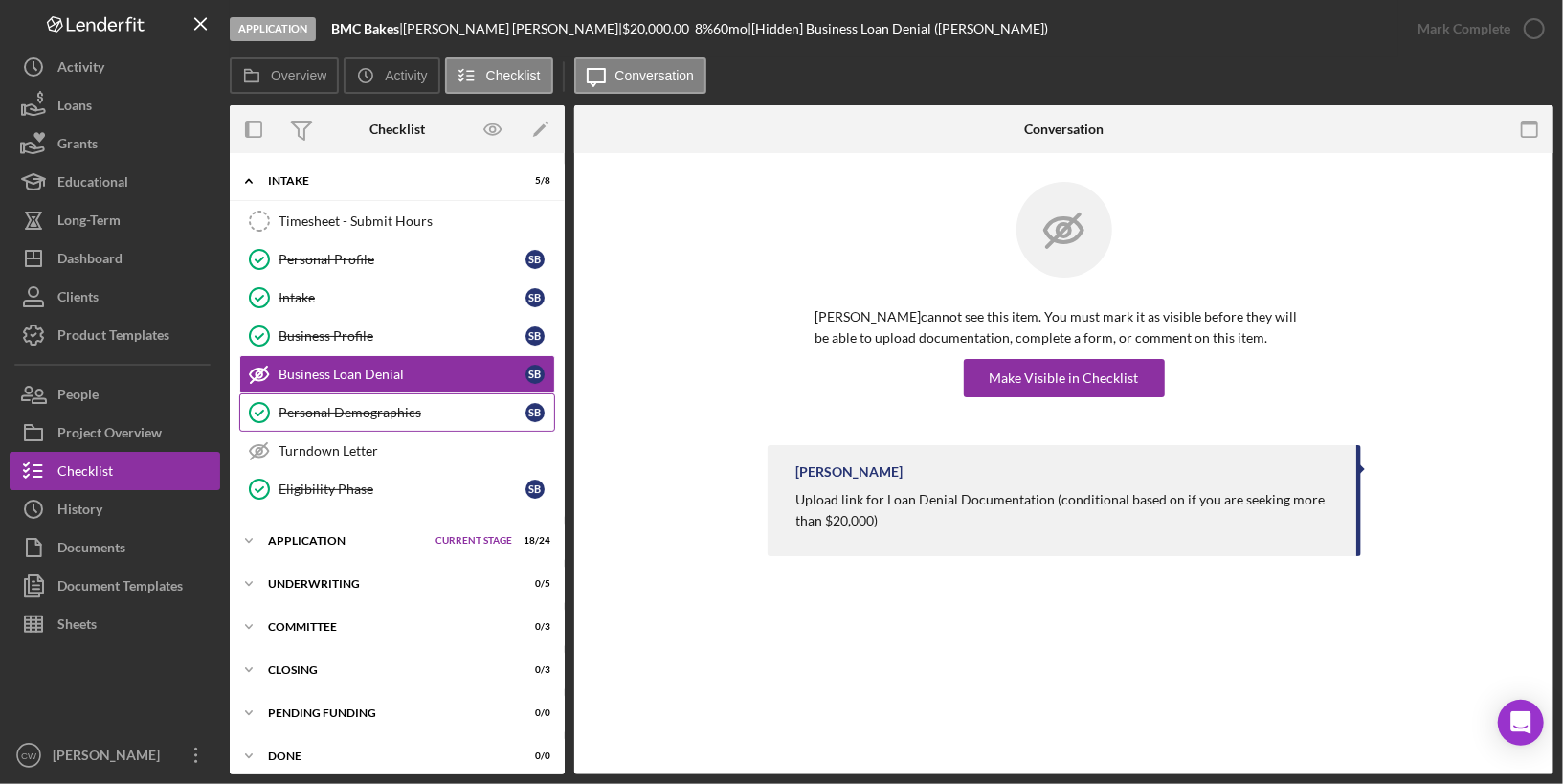
click at [405, 412] on div "Personal Demographics" at bounding box center [401, 413] width 247 height 16
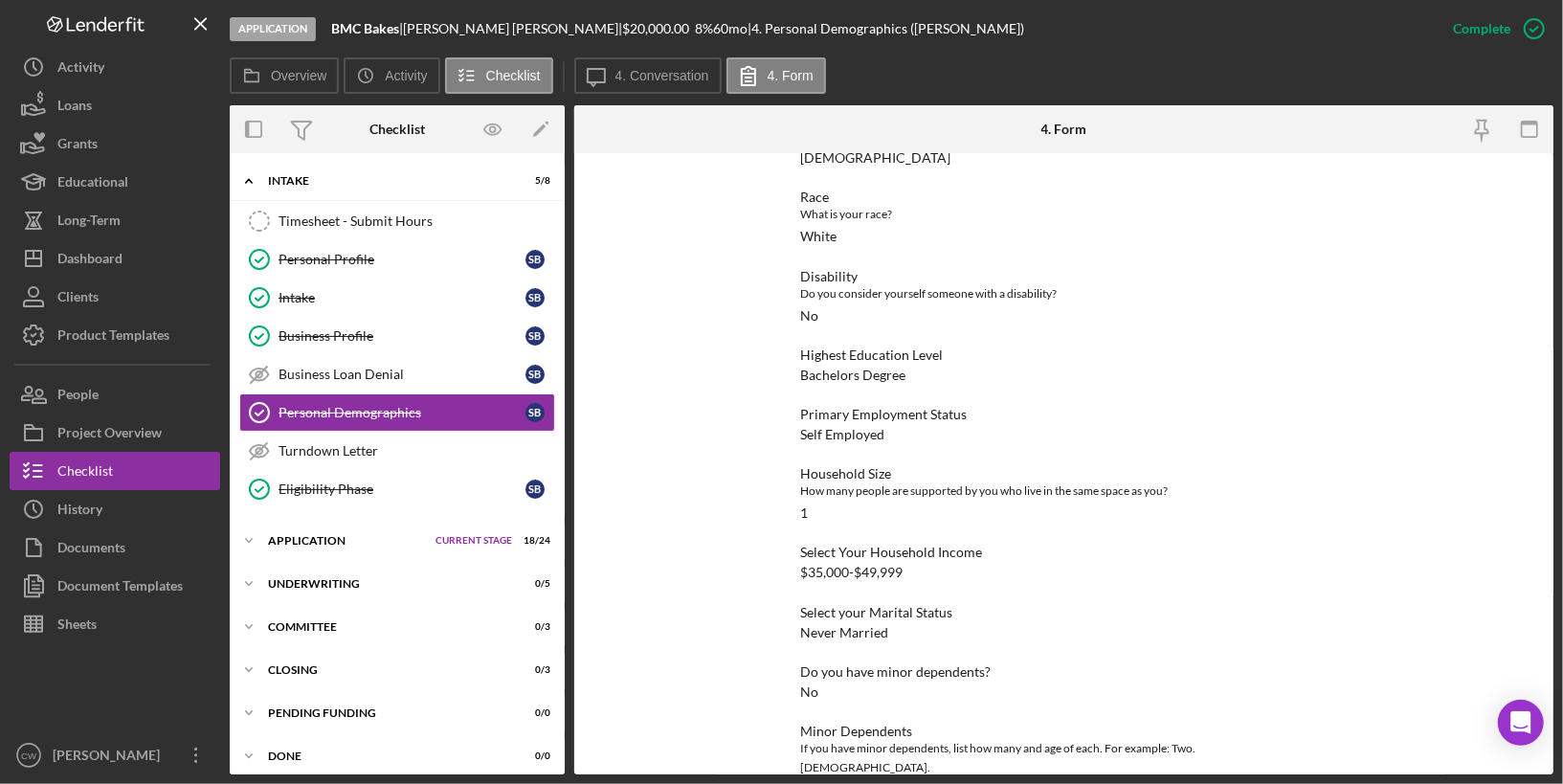
scroll to position [321, 0]
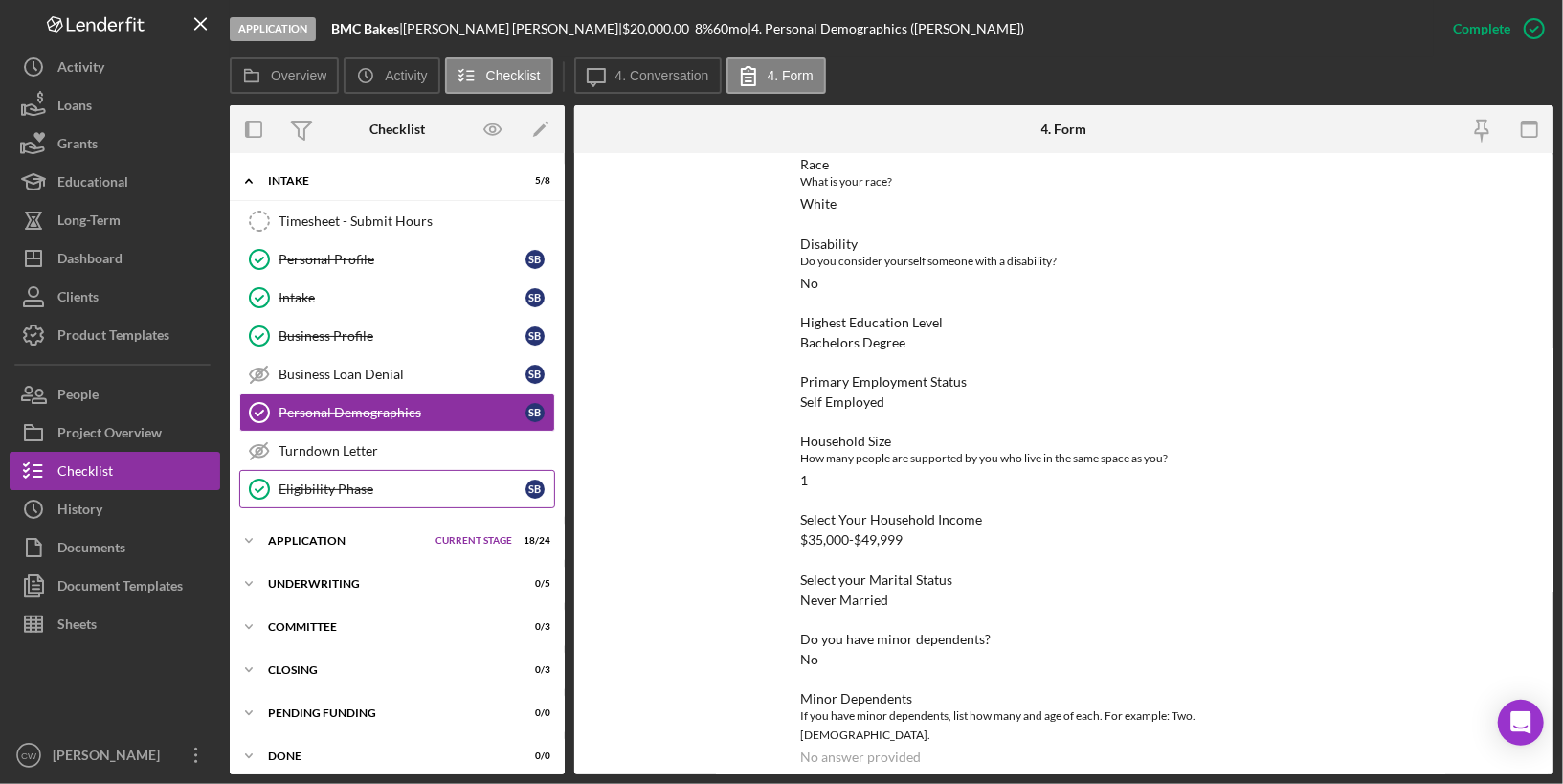
click at [369, 482] on div "Eligibility Phase" at bounding box center [401, 489] width 247 height 16
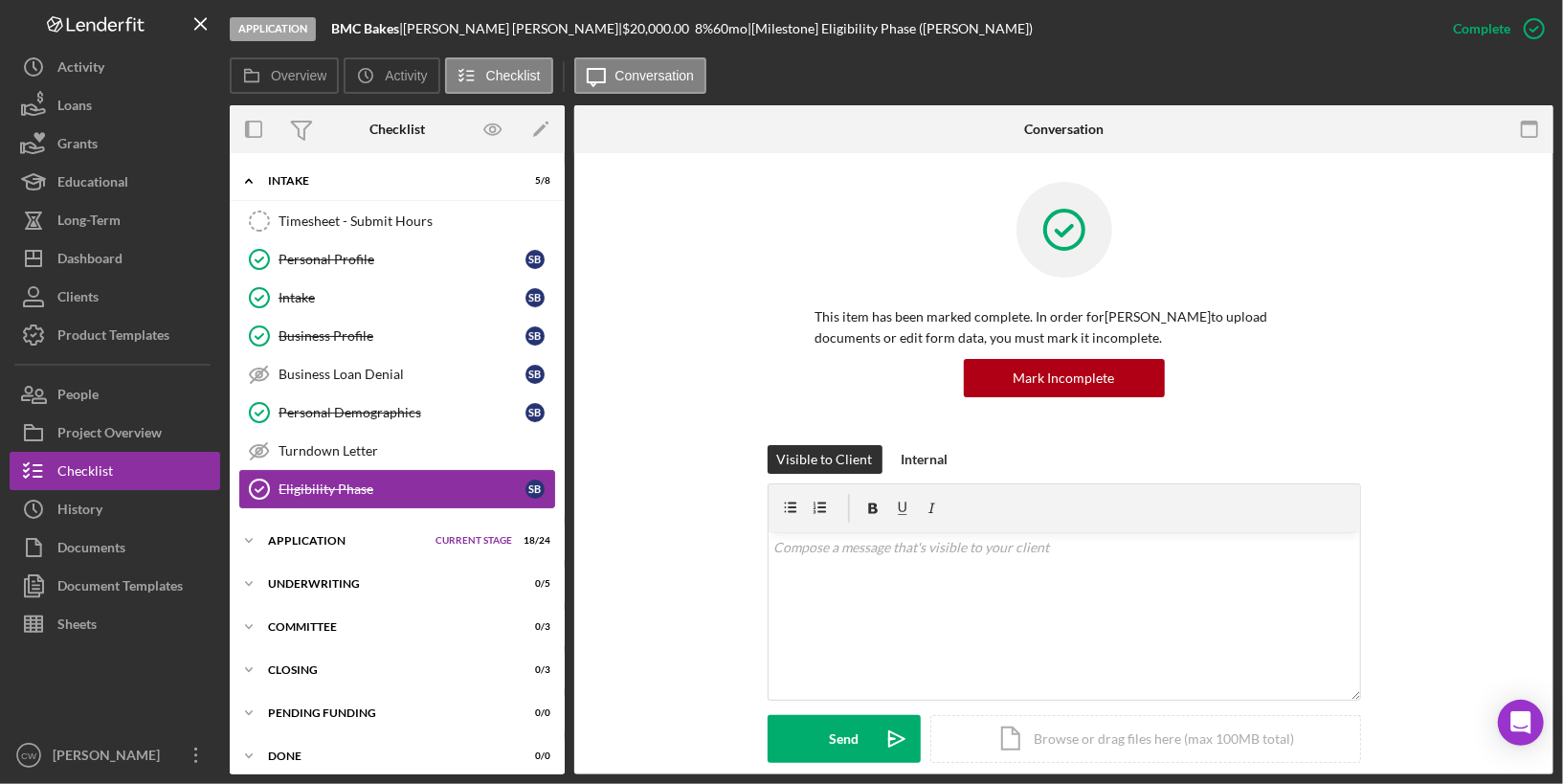
scroll to position [4, 0]
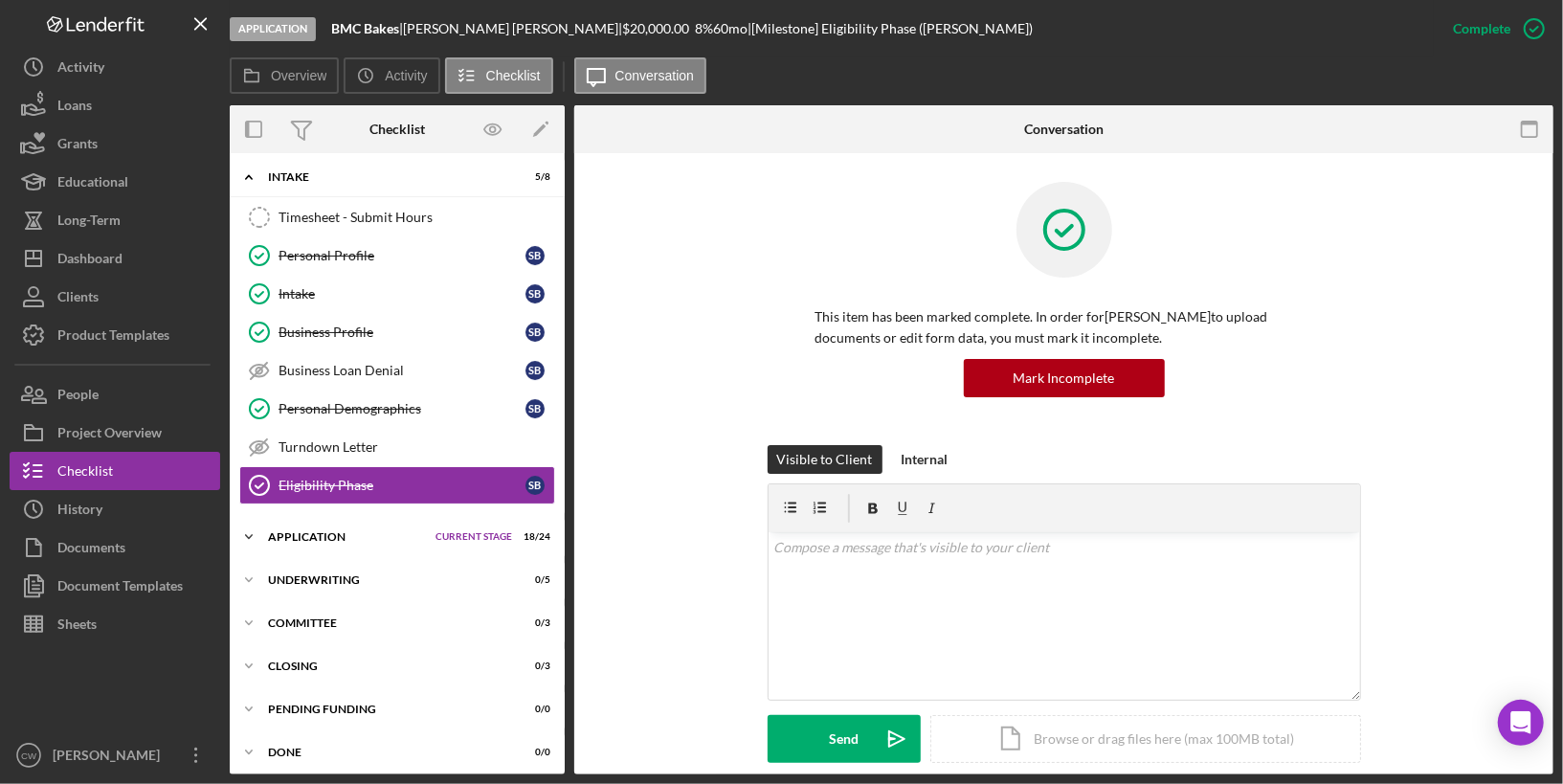
click at [345, 531] on div "Application" at bounding box center [346, 537] width 158 height 12
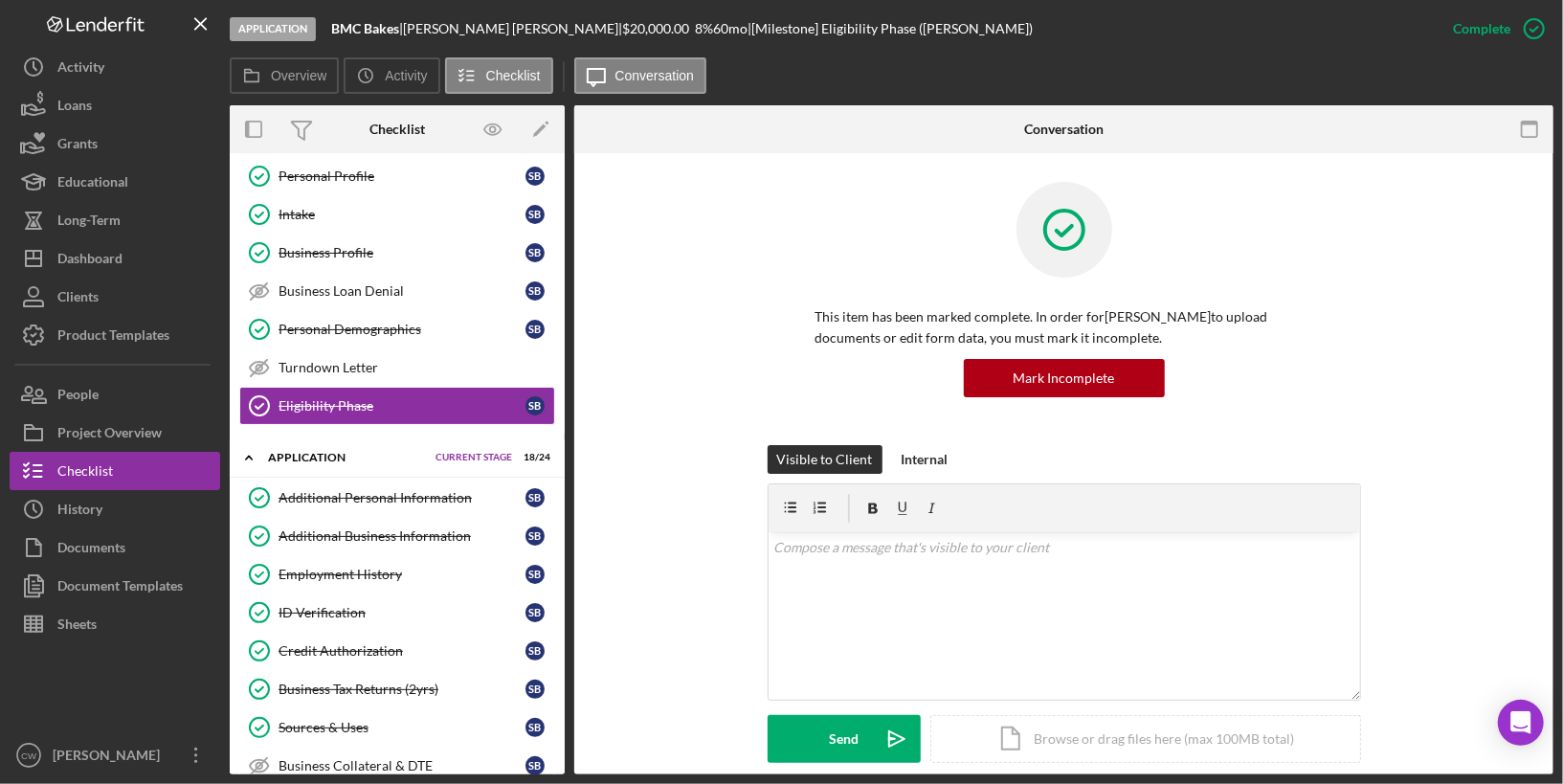
scroll to position [86, 0]
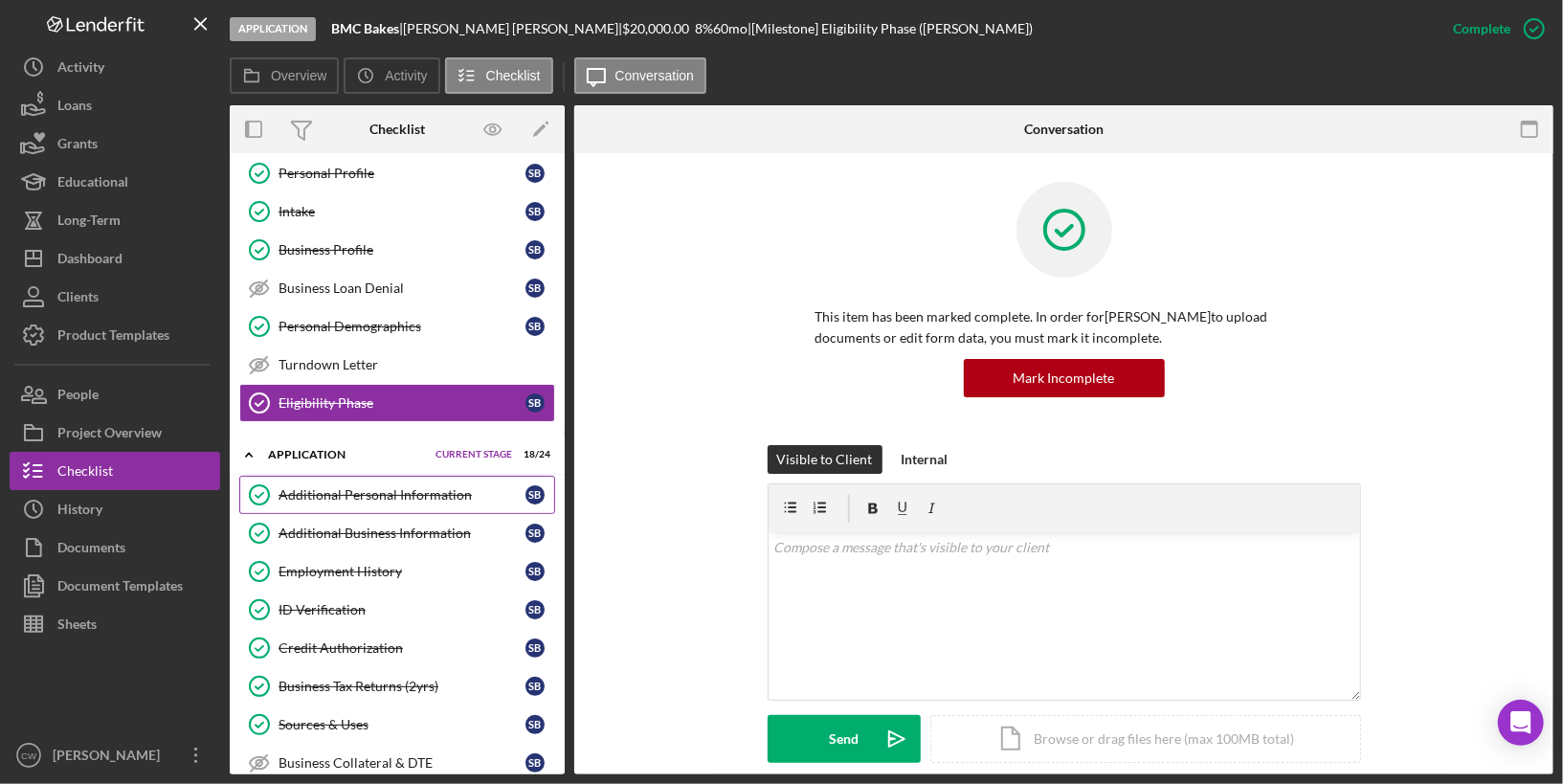
click at [373, 487] on div "Additional Personal Information" at bounding box center [401, 495] width 247 height 16
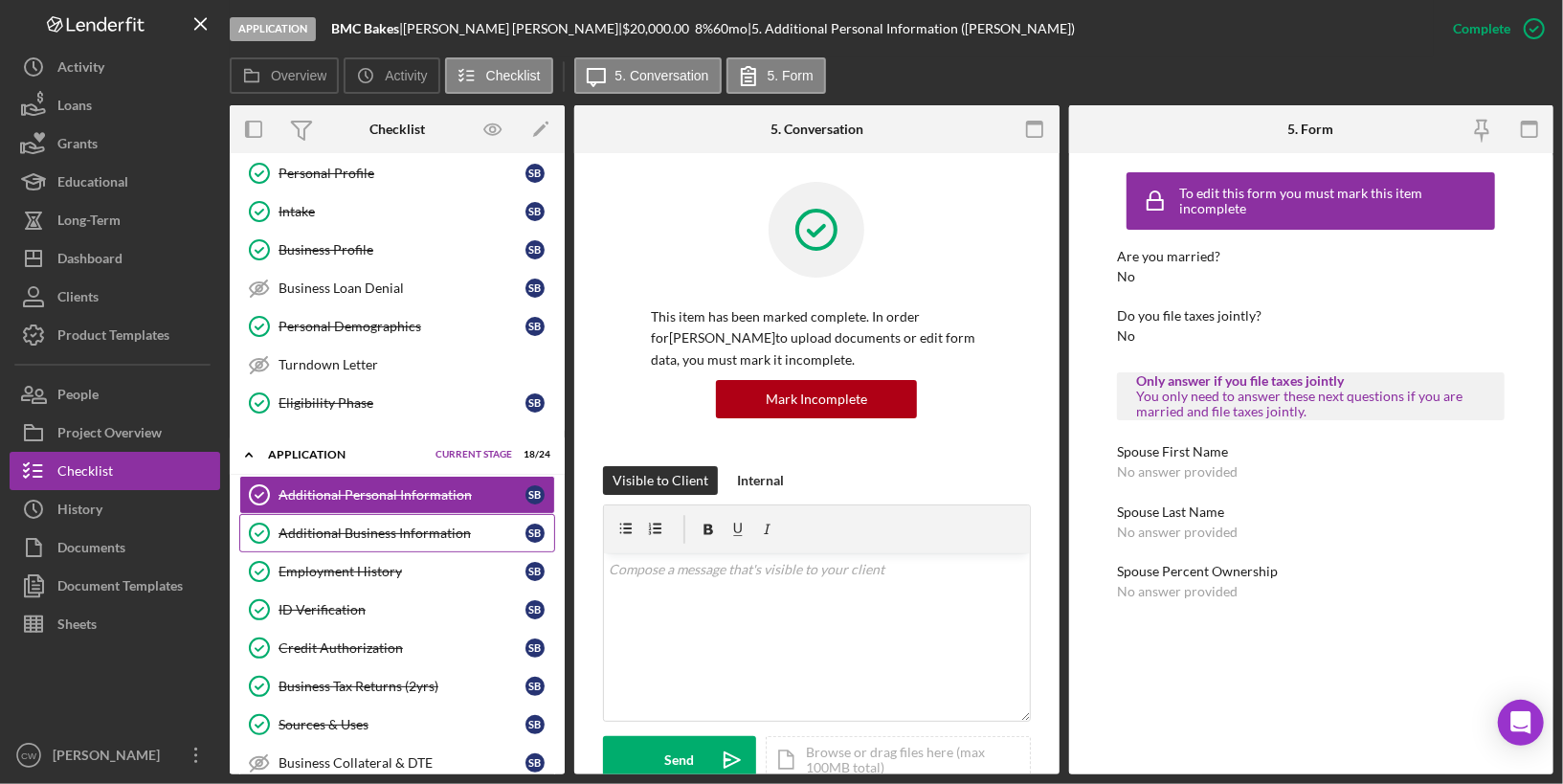
click at [370, 525] on div "Additional Business Information" at bounding box center [401, 533] width 247 height 16
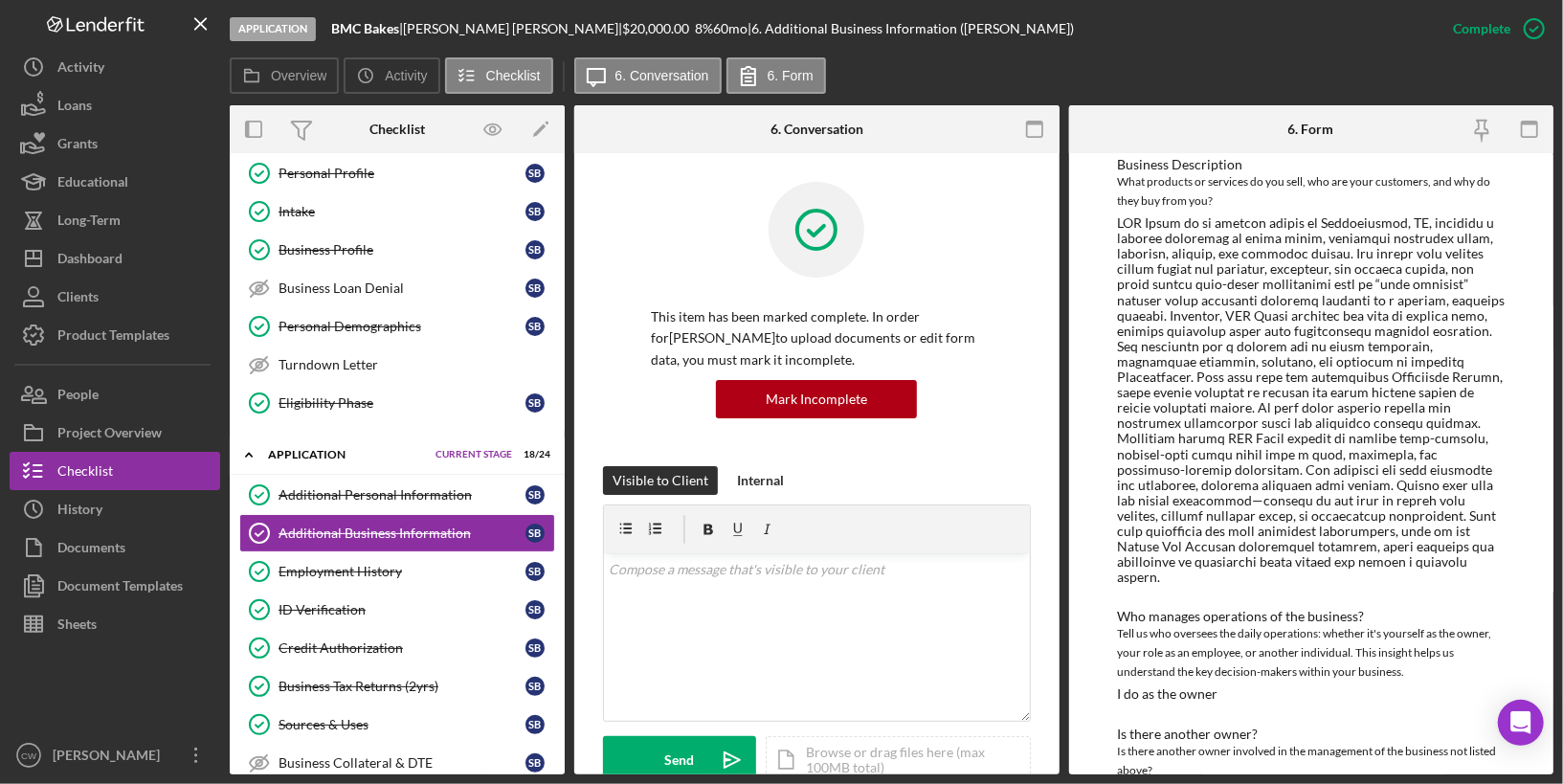
scroll to position [83, 0]
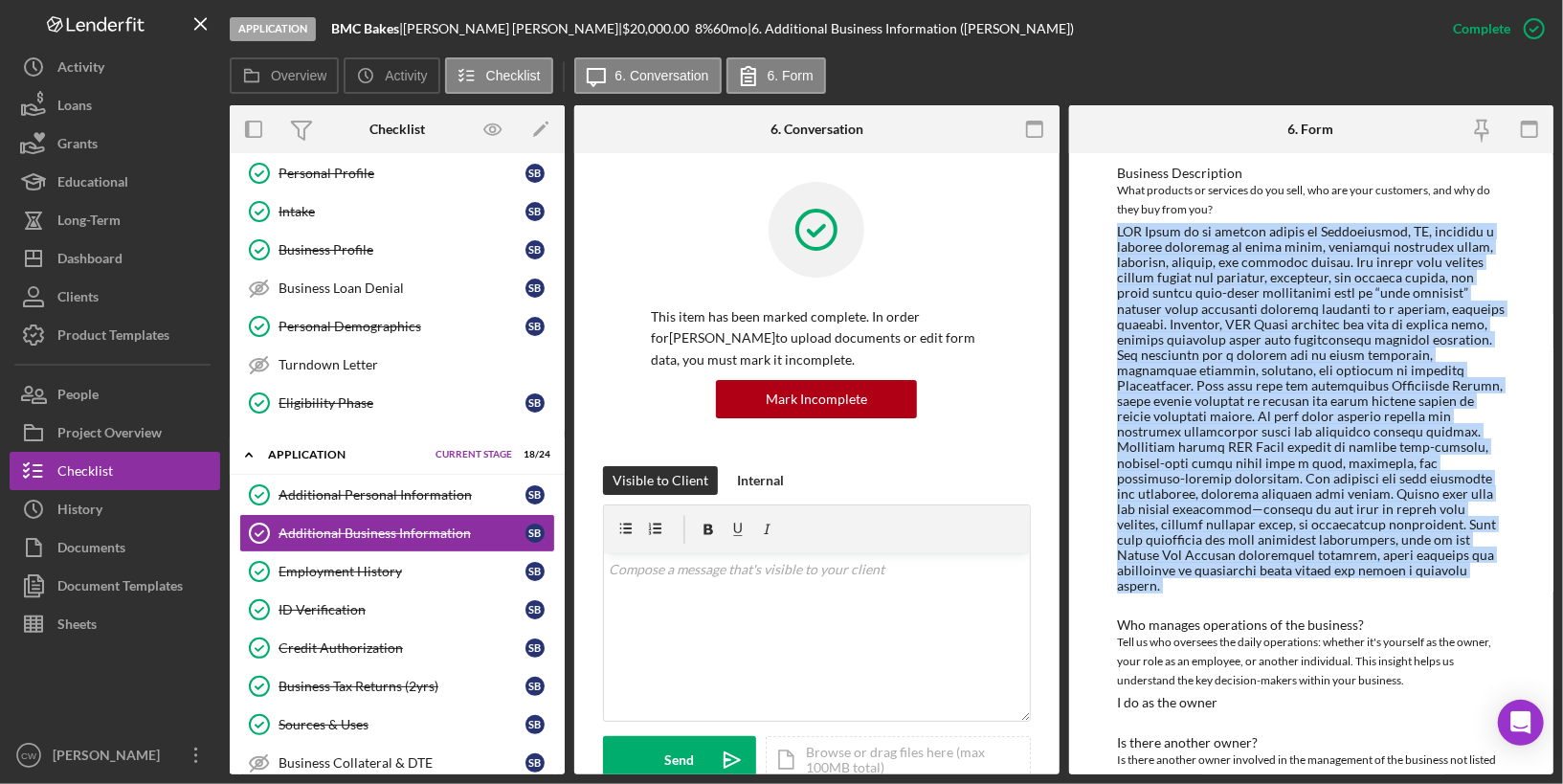
drag, startPoint x: 1119, startPoint y: 231, endPoint x: 1397, endPoint y: 588, distance: 452.5
click at [1397, 588] on div "Business Description What products or services do you sell, who are your custom…" at bounding box center [1311, 723] width 388 height 1114
copy div "LOR Ipsum do si ametcon adipis el Seddoeiusmod, TE, incididu u laboree dolorema…"
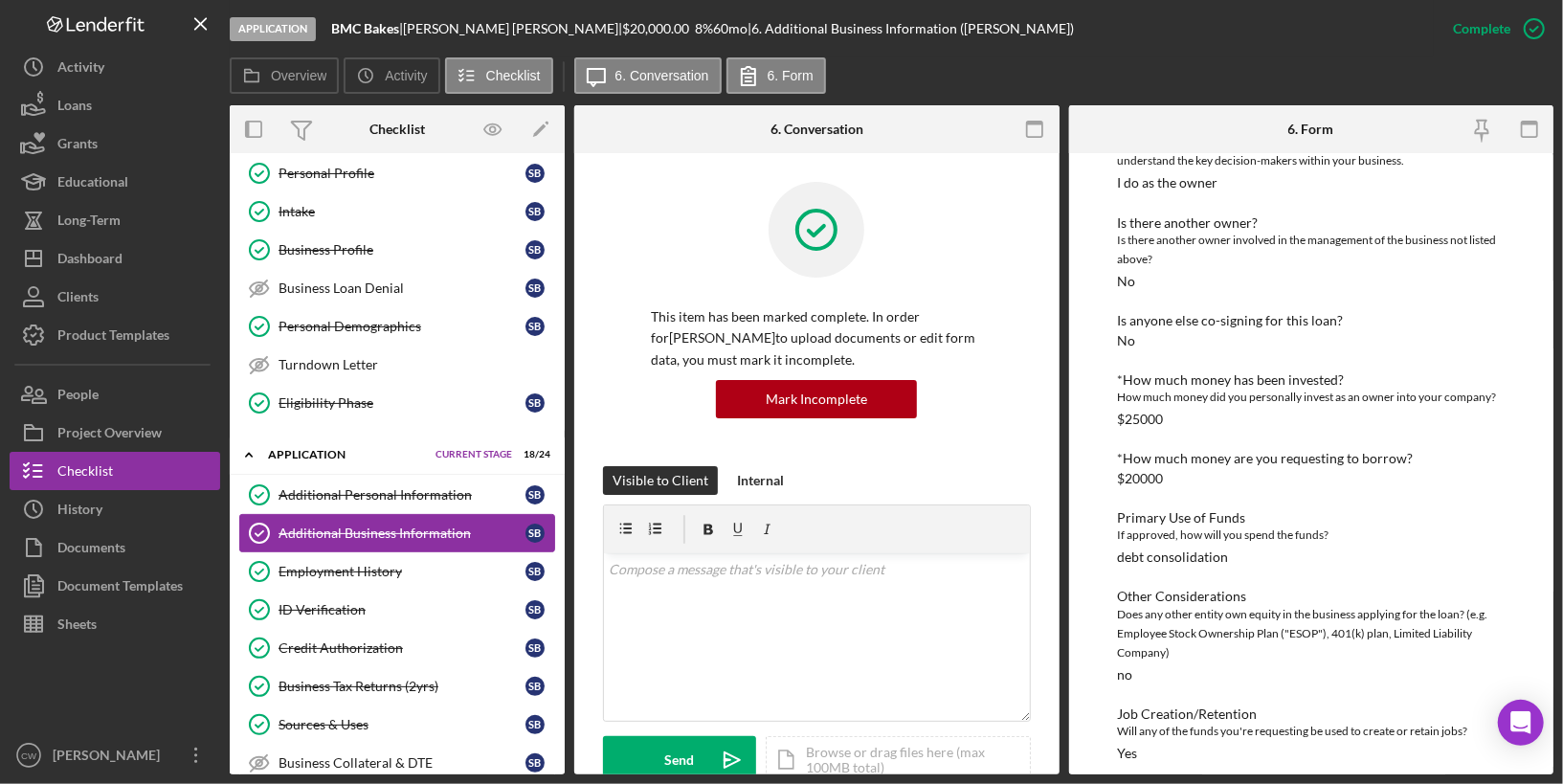
scroll to position [168, 0]
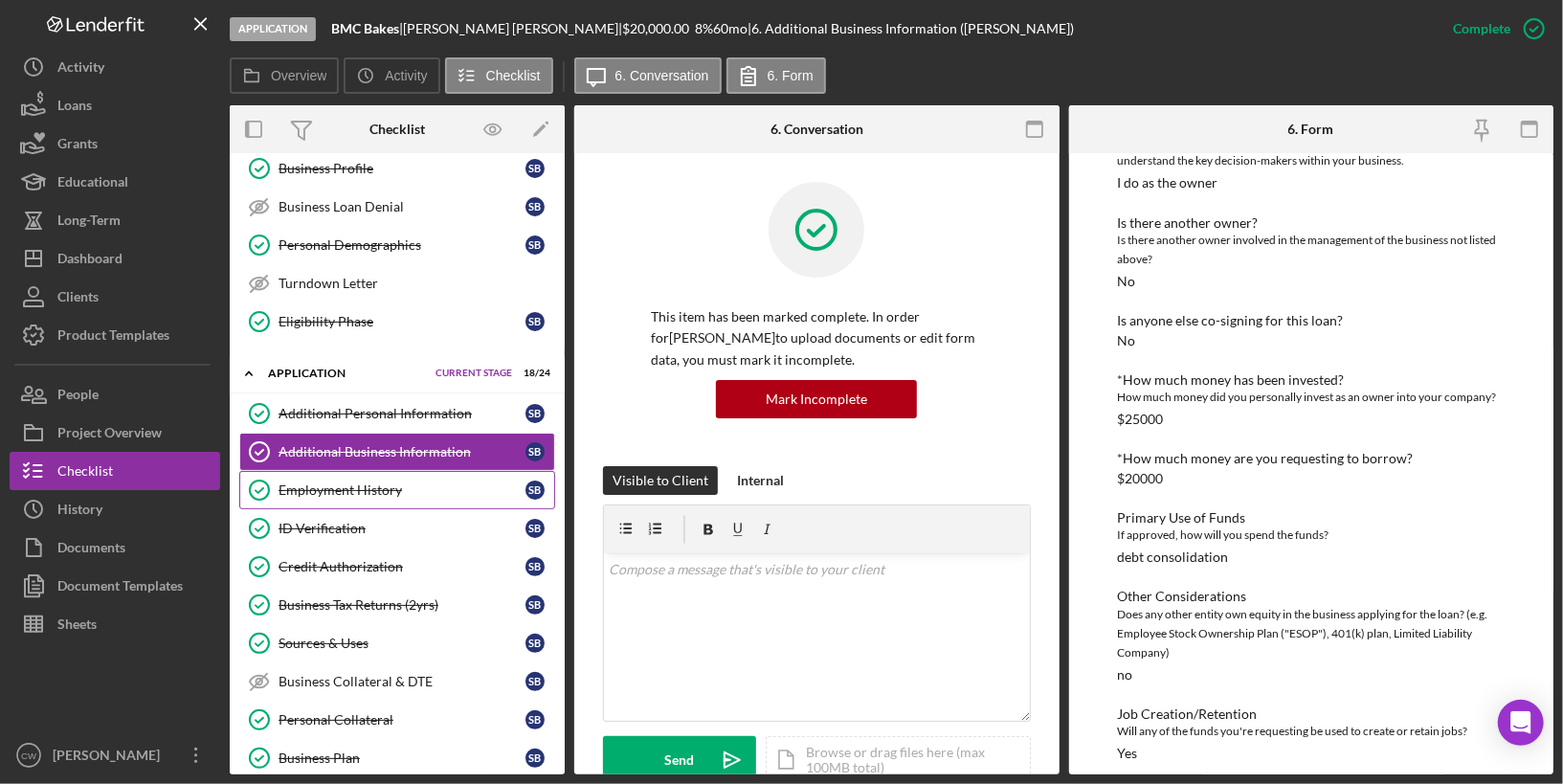
click at [372, 483] on div "Employment History" at bounding box center [401, 490] width 247 height 16
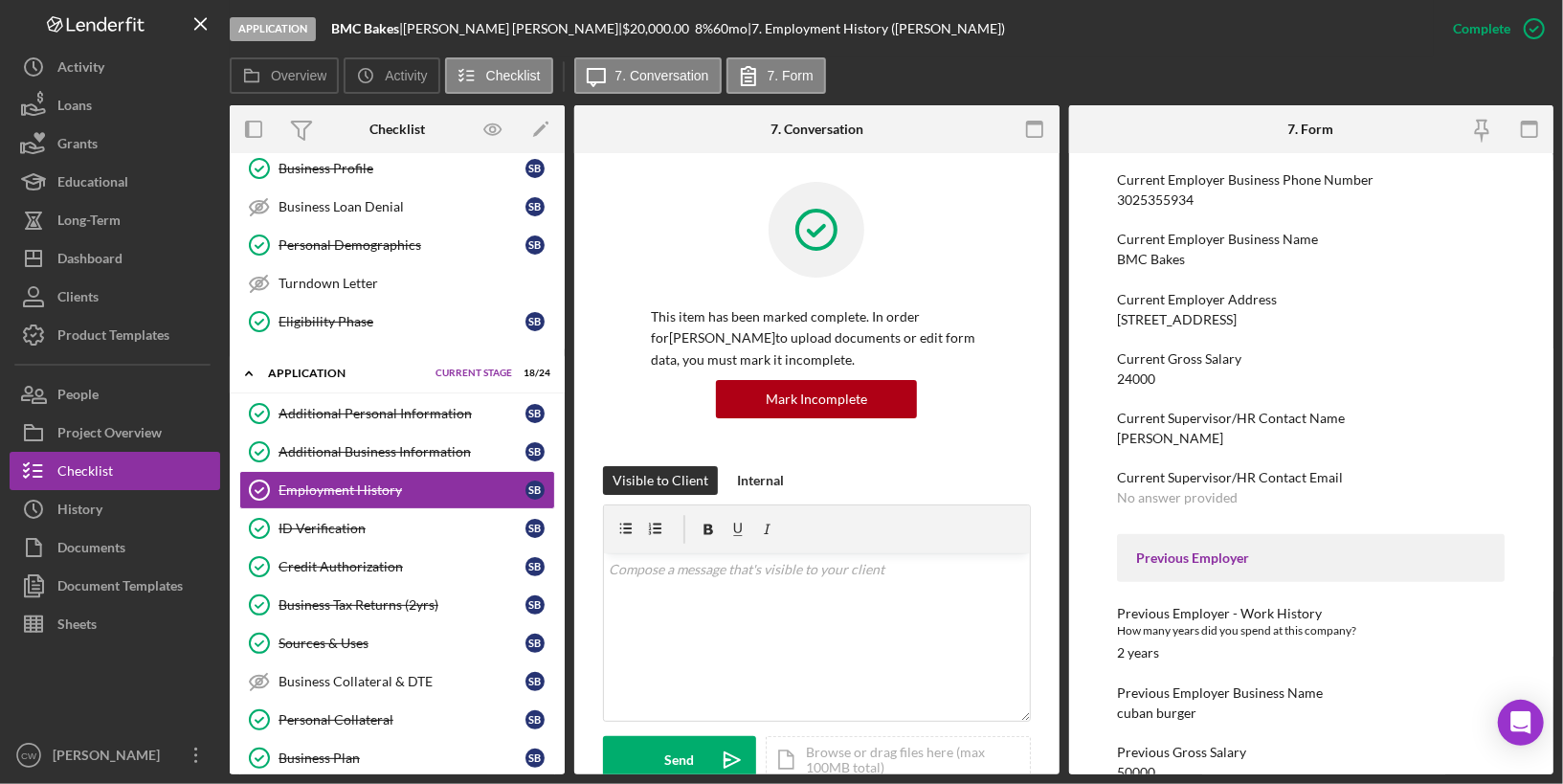
scroll to position [261, 0]
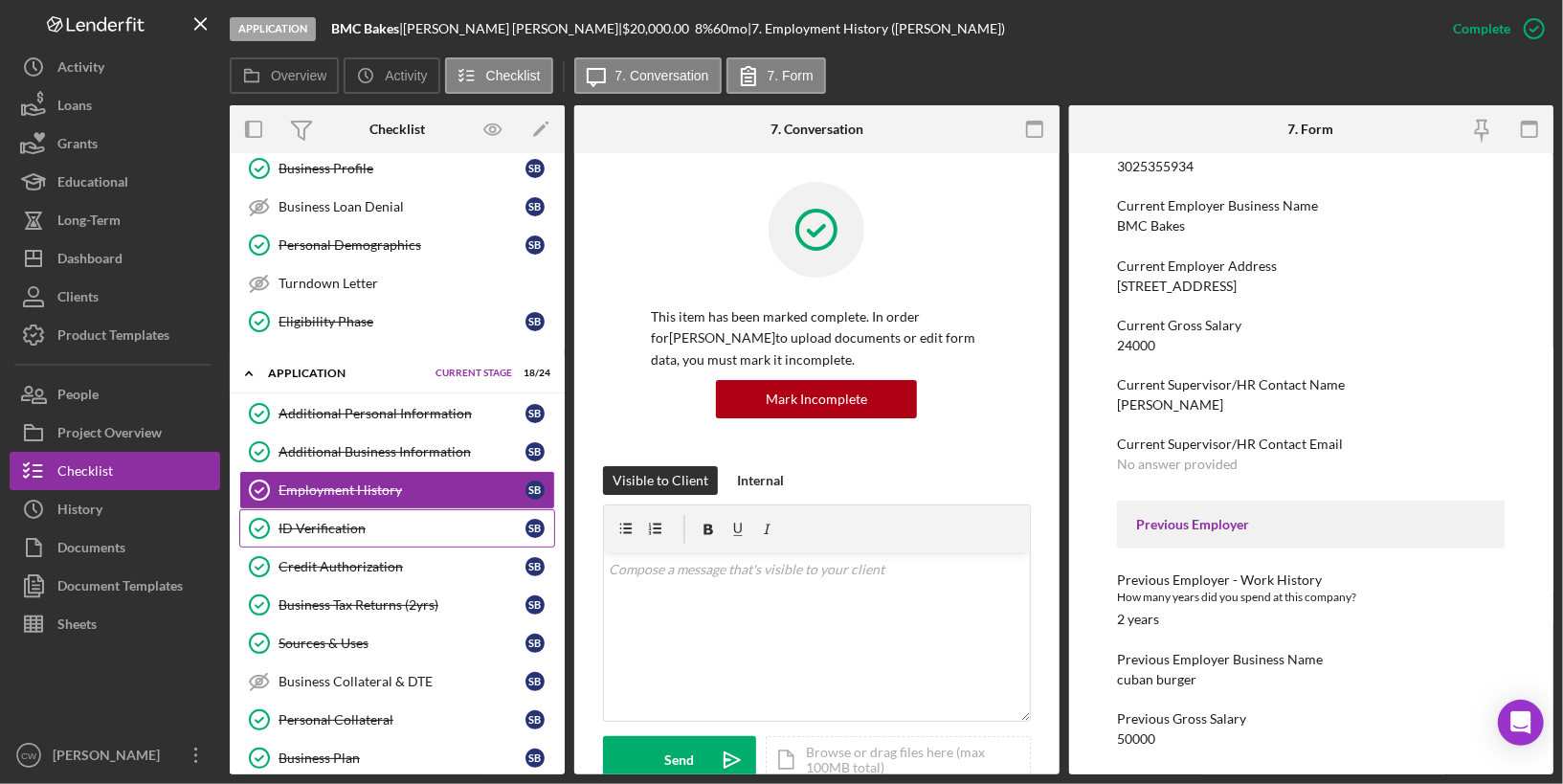
click at [431, 520] on div "ID Verification" at bounding box center [401, 528] width 247 height 16
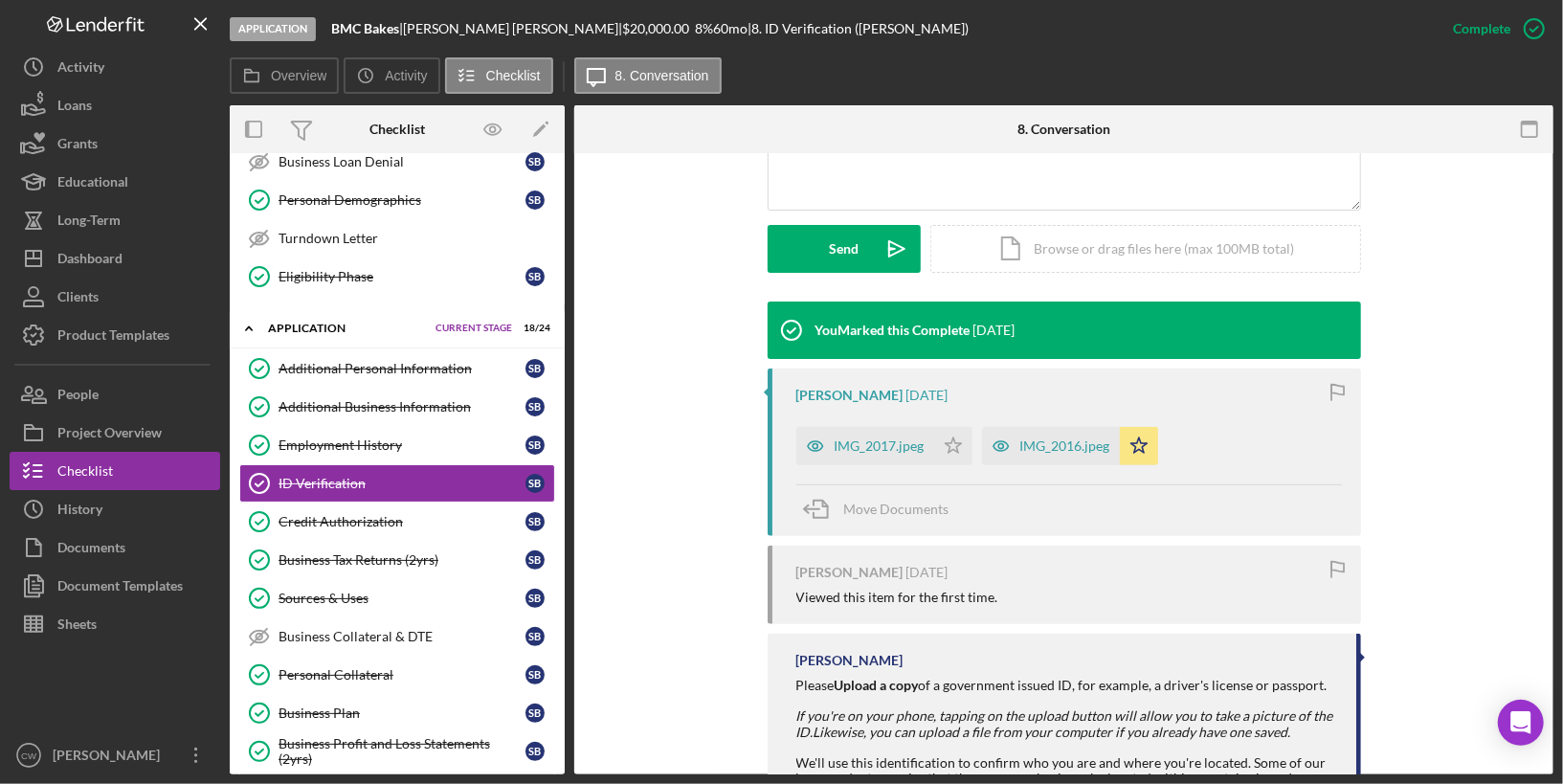
scroll to position [577, 0]
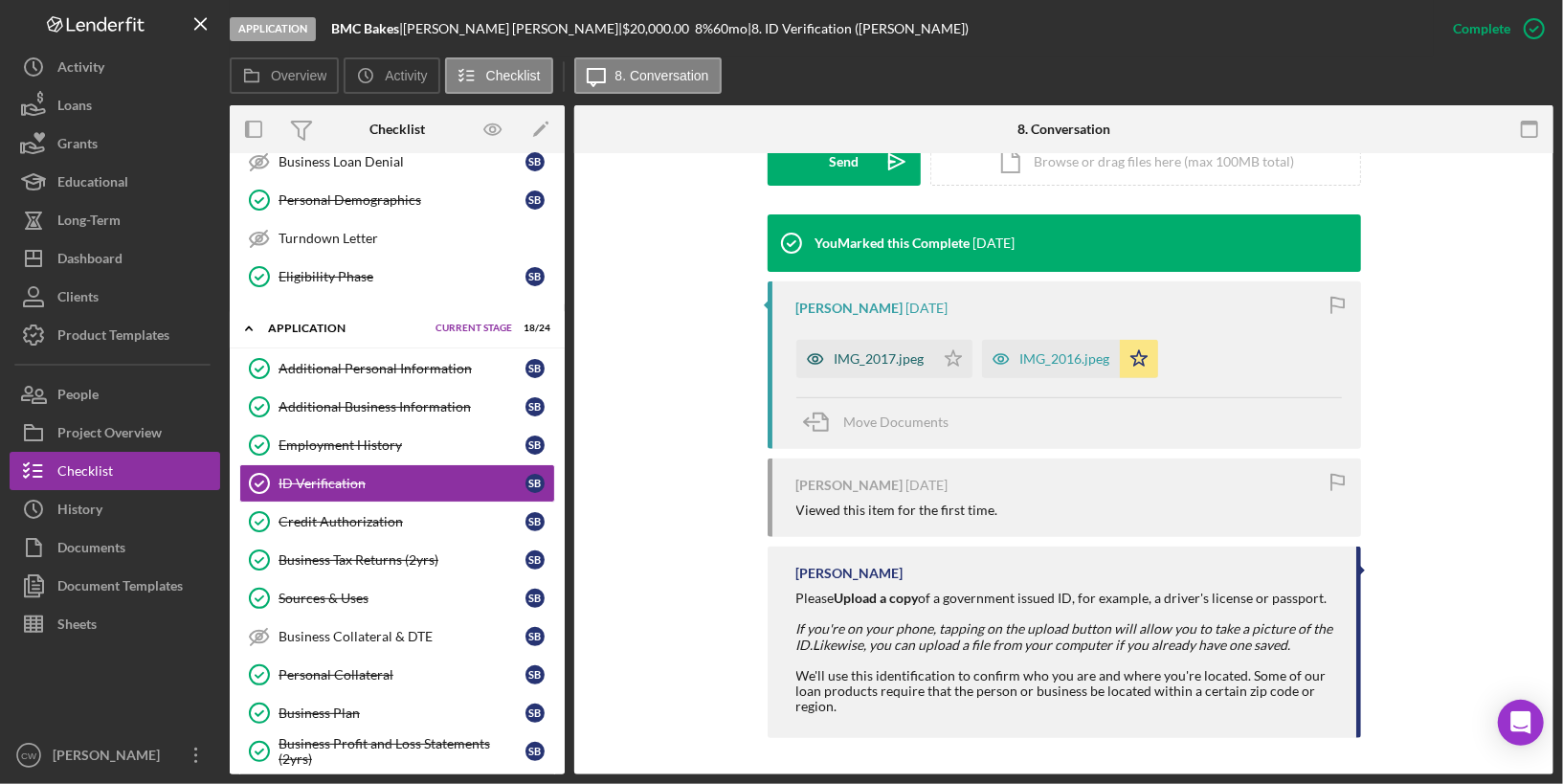
click at [879, 358] on div "IMG_2017.jpeg" at bounding box center [879, 359] width 90 height 16
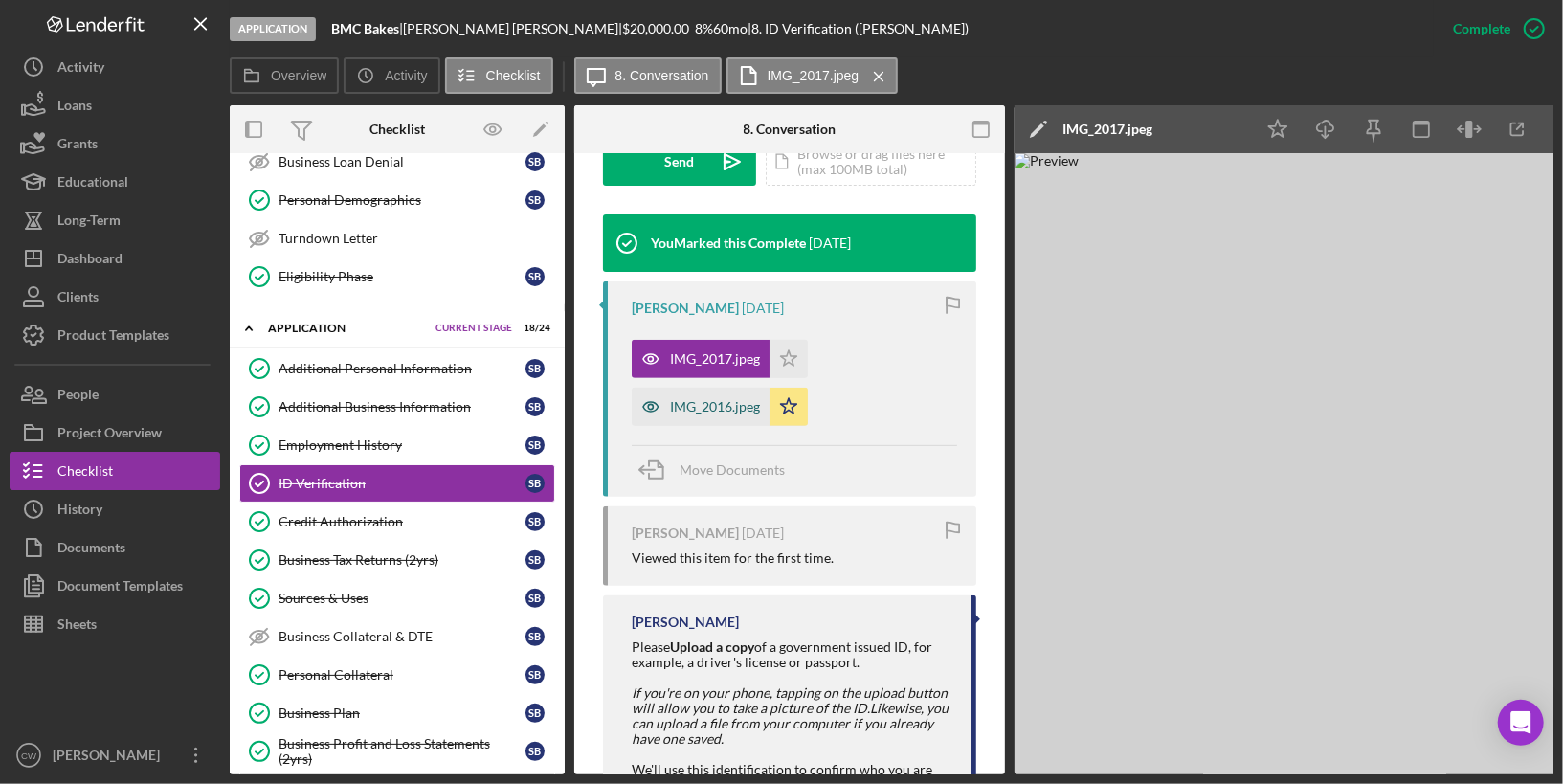
click at [697, 399] on div "IMG_2016.jpeg" at bounding box center [715, 407] width 90 height 16
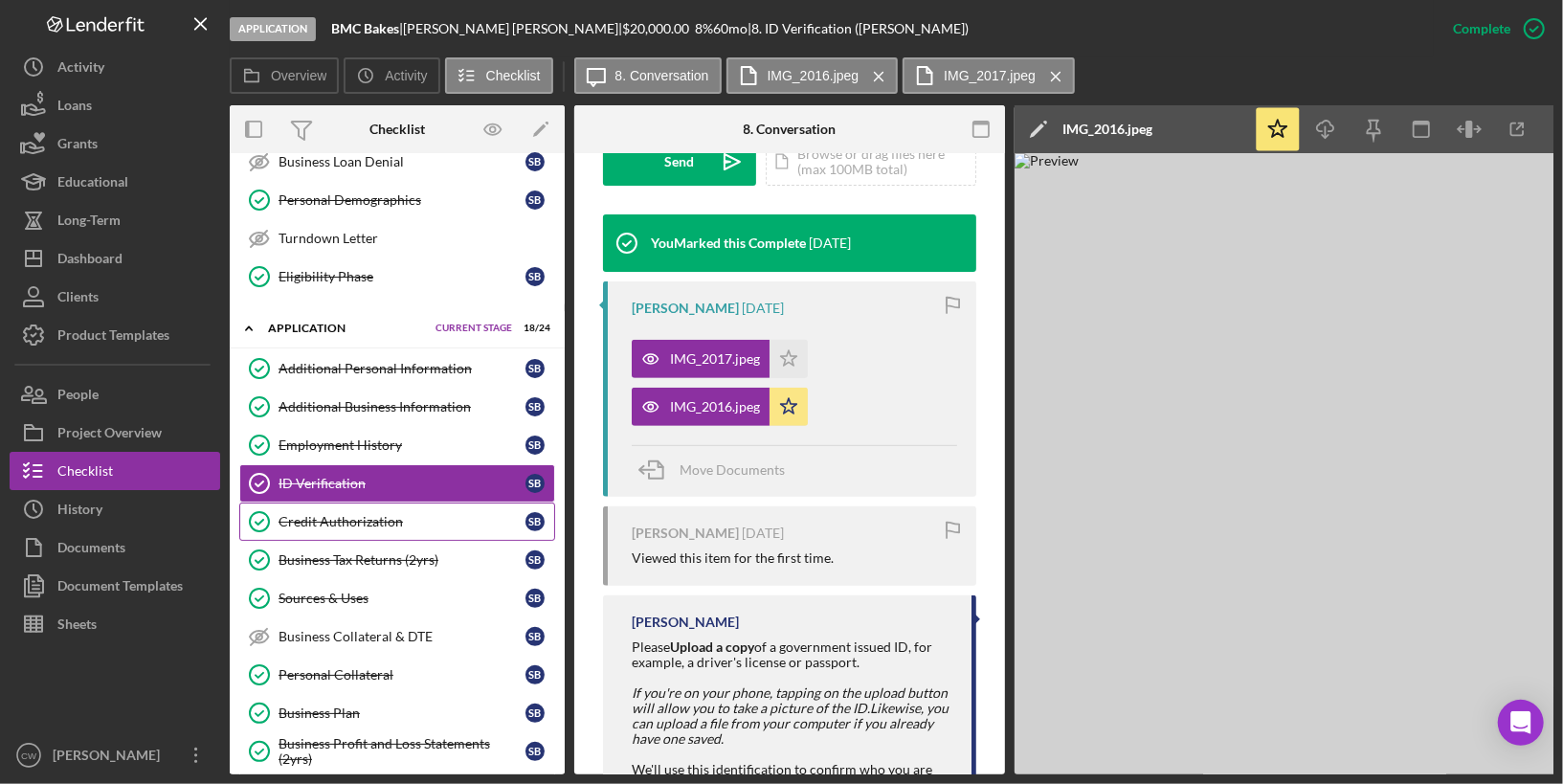
click at [341, 514] on div "Credit Authorization" at bounding box center [401, 521] width 247 height 16
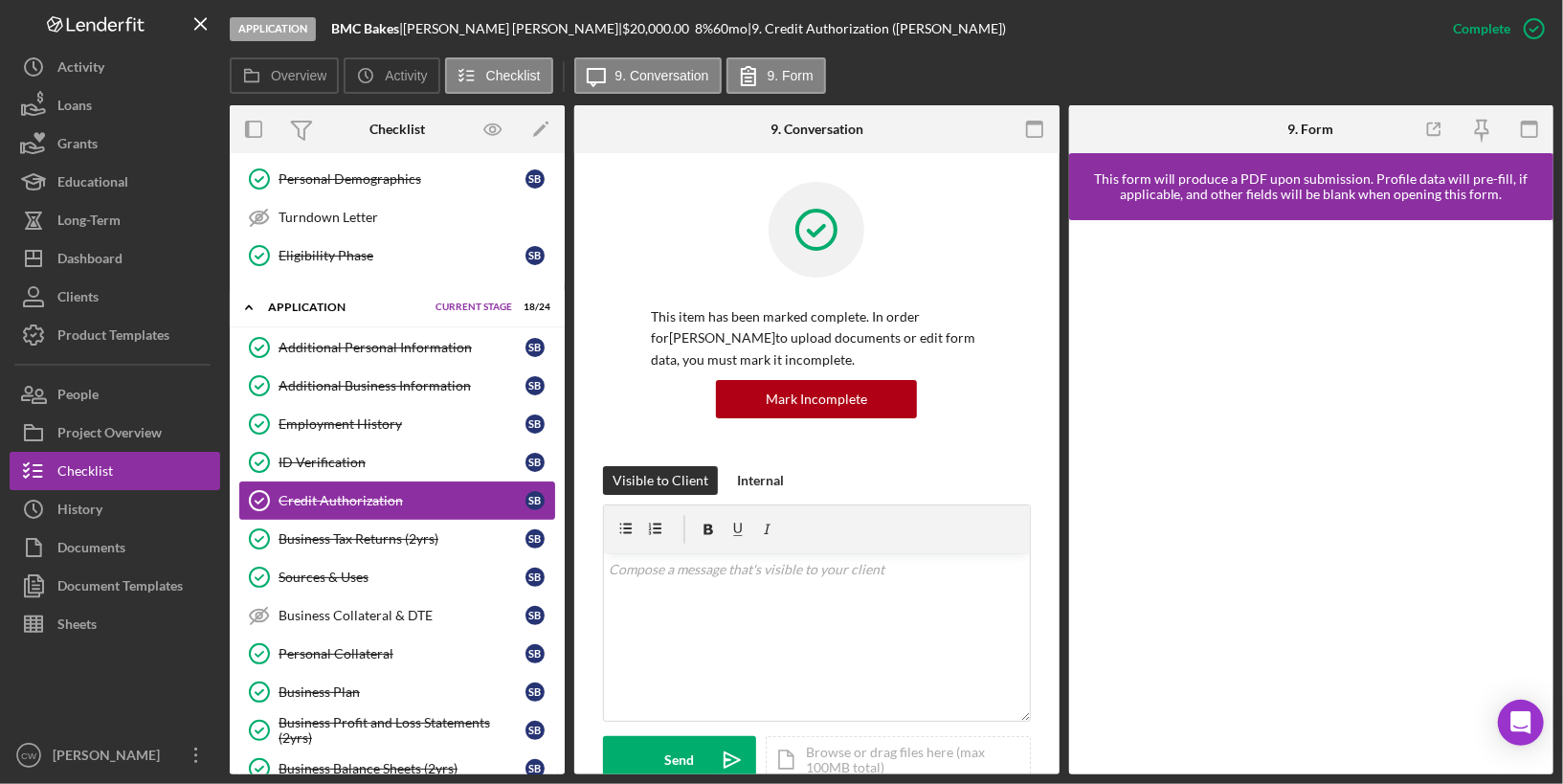
scroll to position [235, 0]
click at [356, 529] on div "Business Tax Returns (2yrs)" at bounding box center [401, 537] width 247 height 16
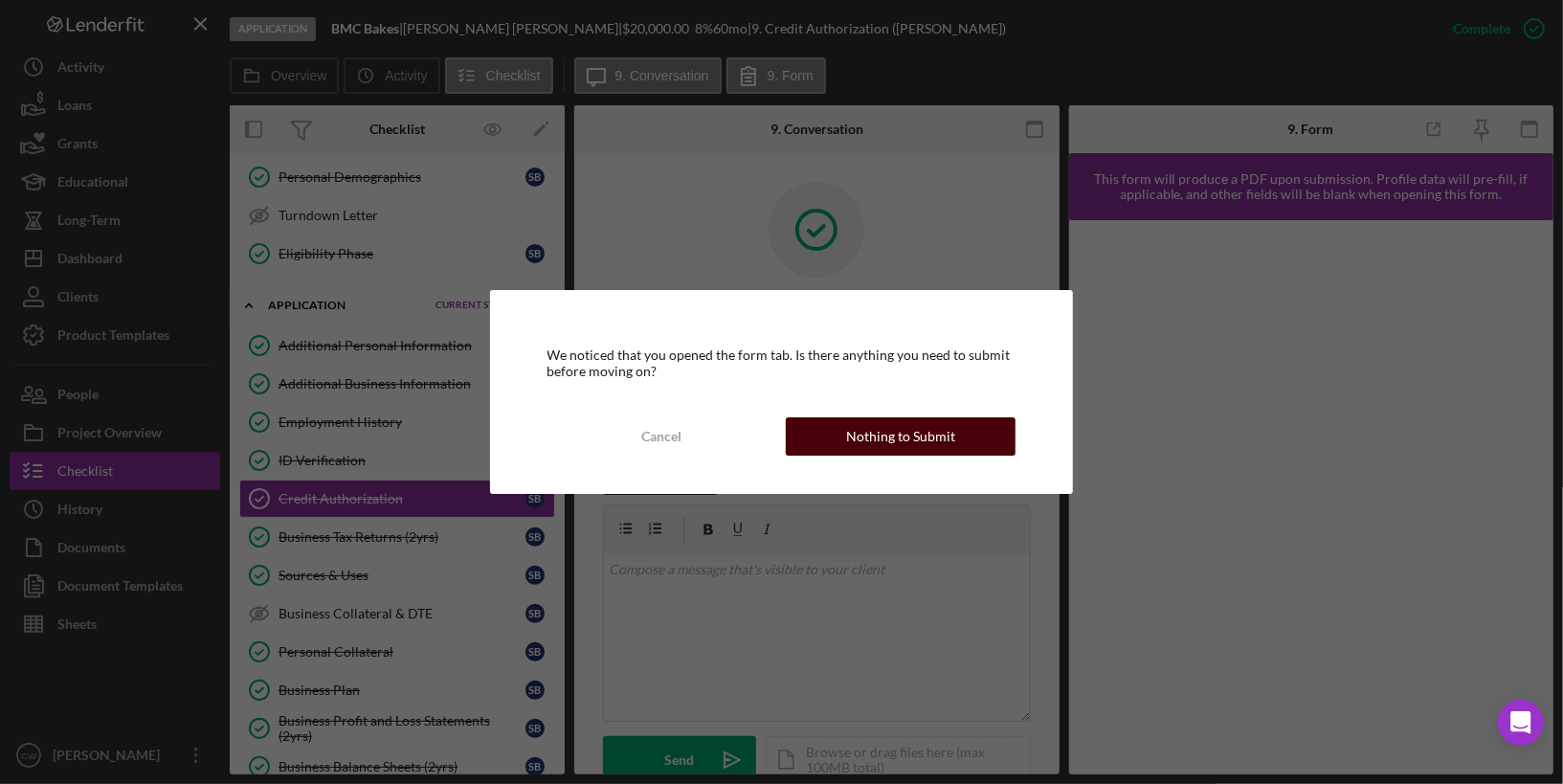
click at [867, 438] on div "Nothing to Submit" at bounding box center [901, 436] width 110 height 38
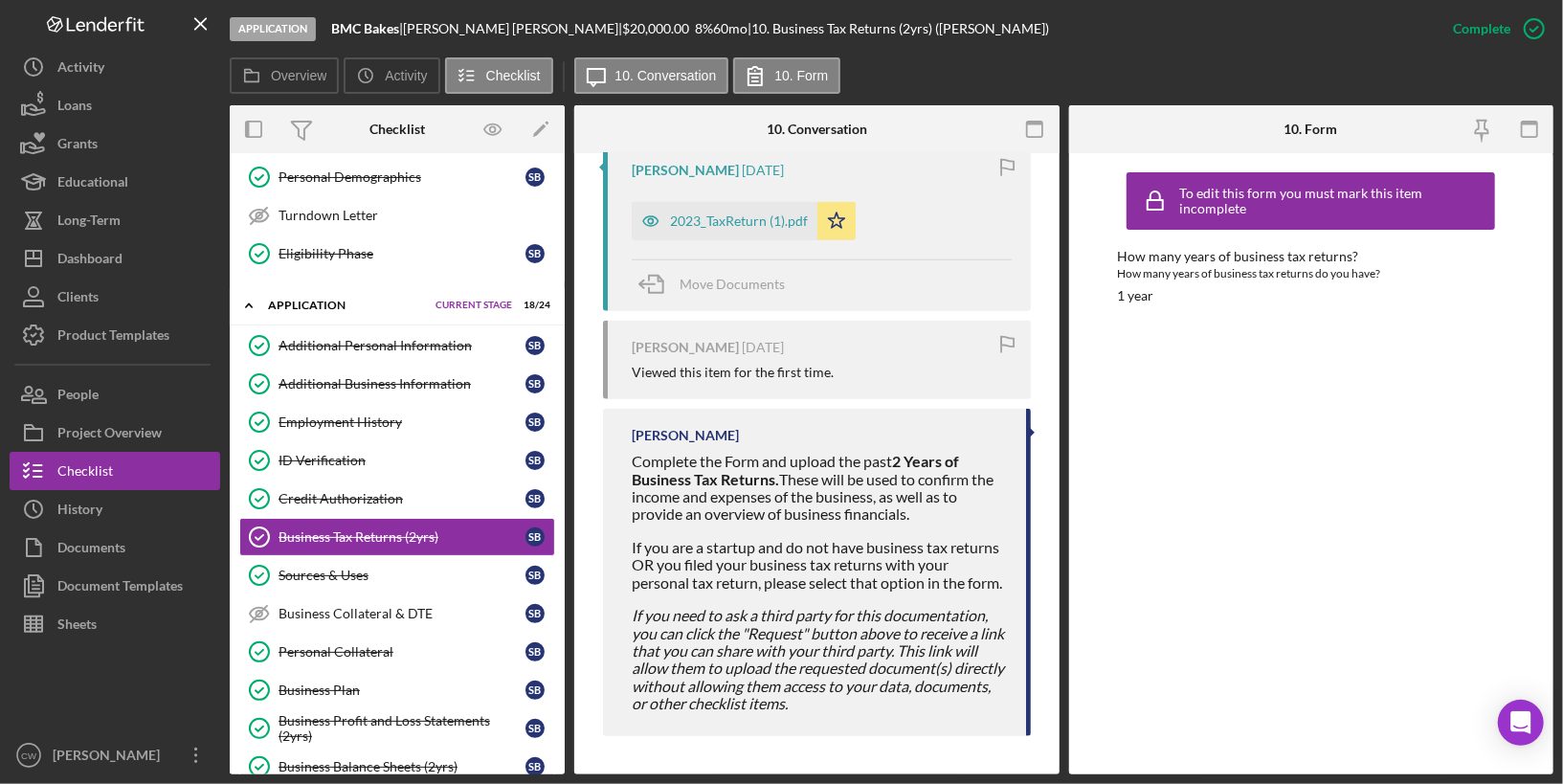
scroll to position [873, 0]
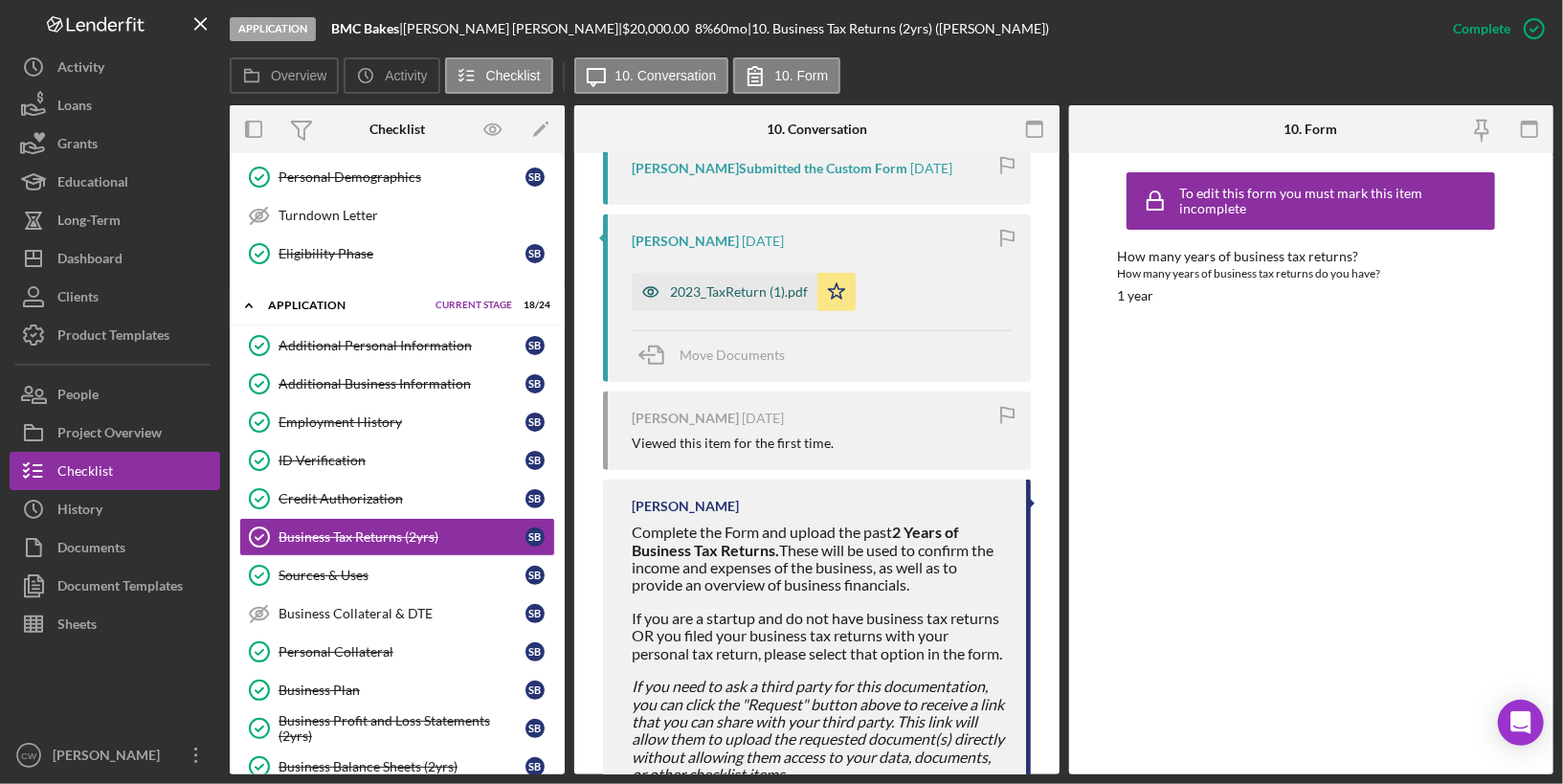
click at [735, 292] on div "2023_TaxReturn (1).pdf" at bounding box center [739, 292] width 138 height 16
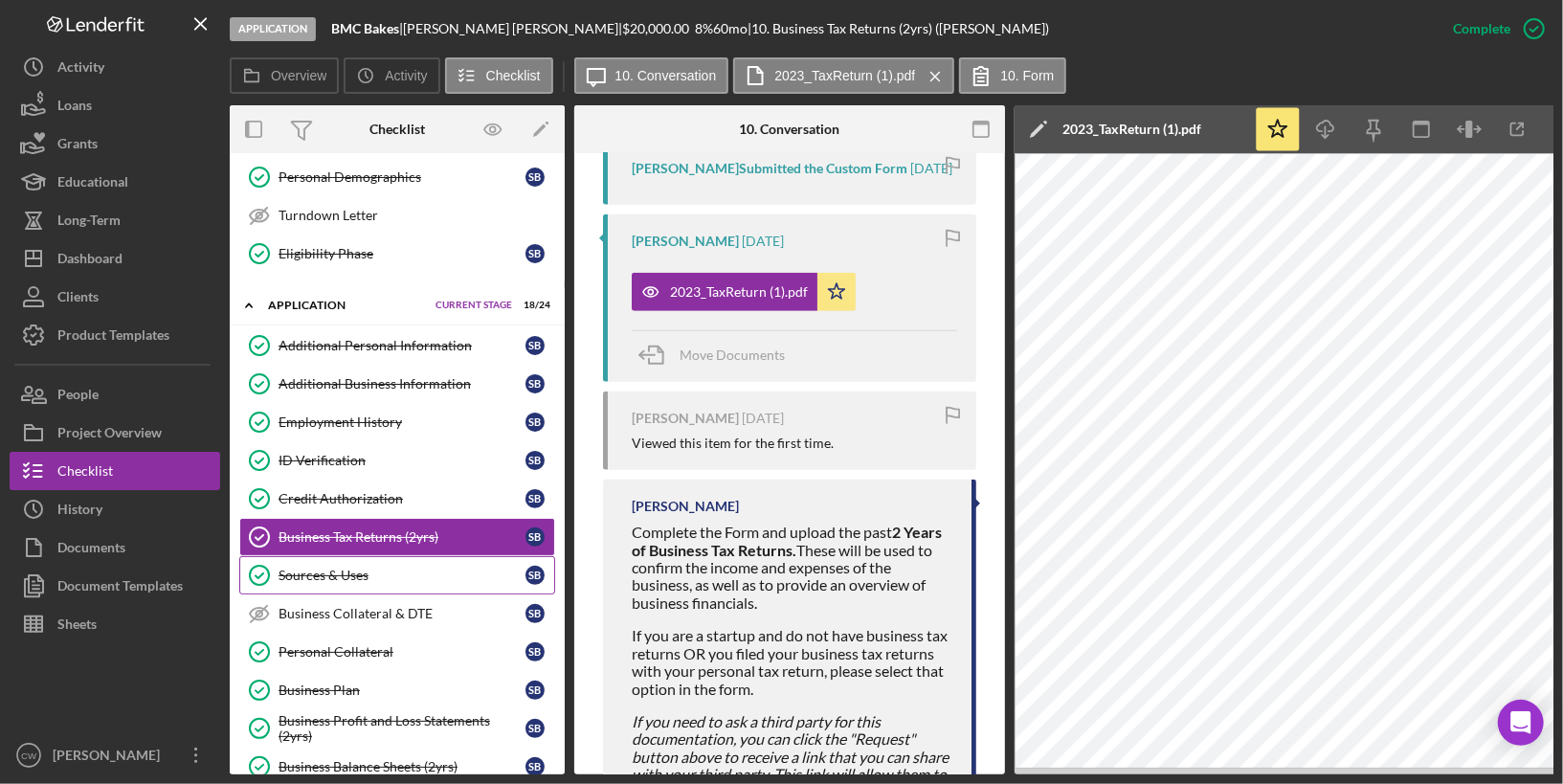
scroll to position [262, 0]
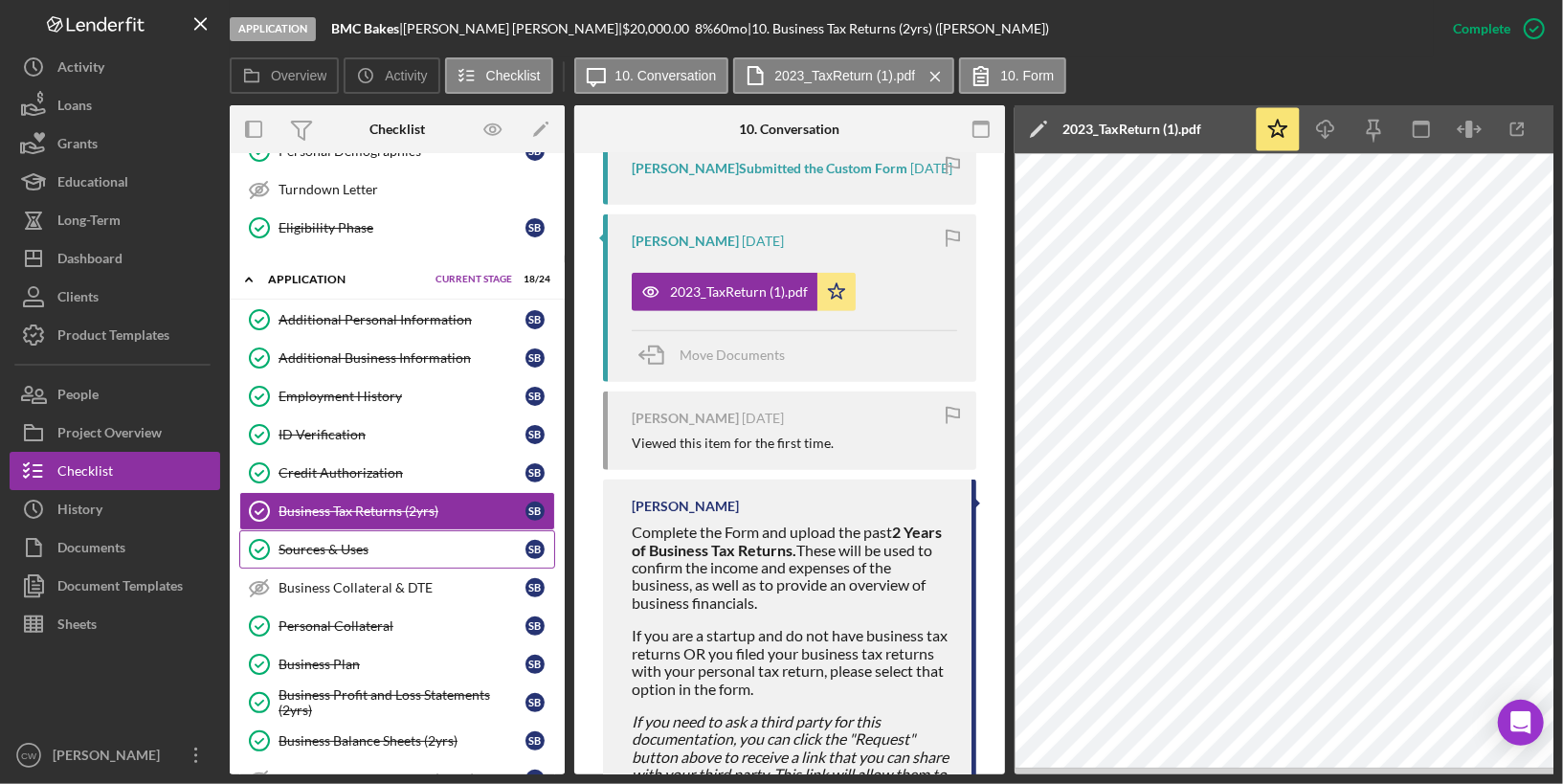
click at [354, 543] on div "Sources & Uses" at bounding box center [401, 549] width 247 height 16
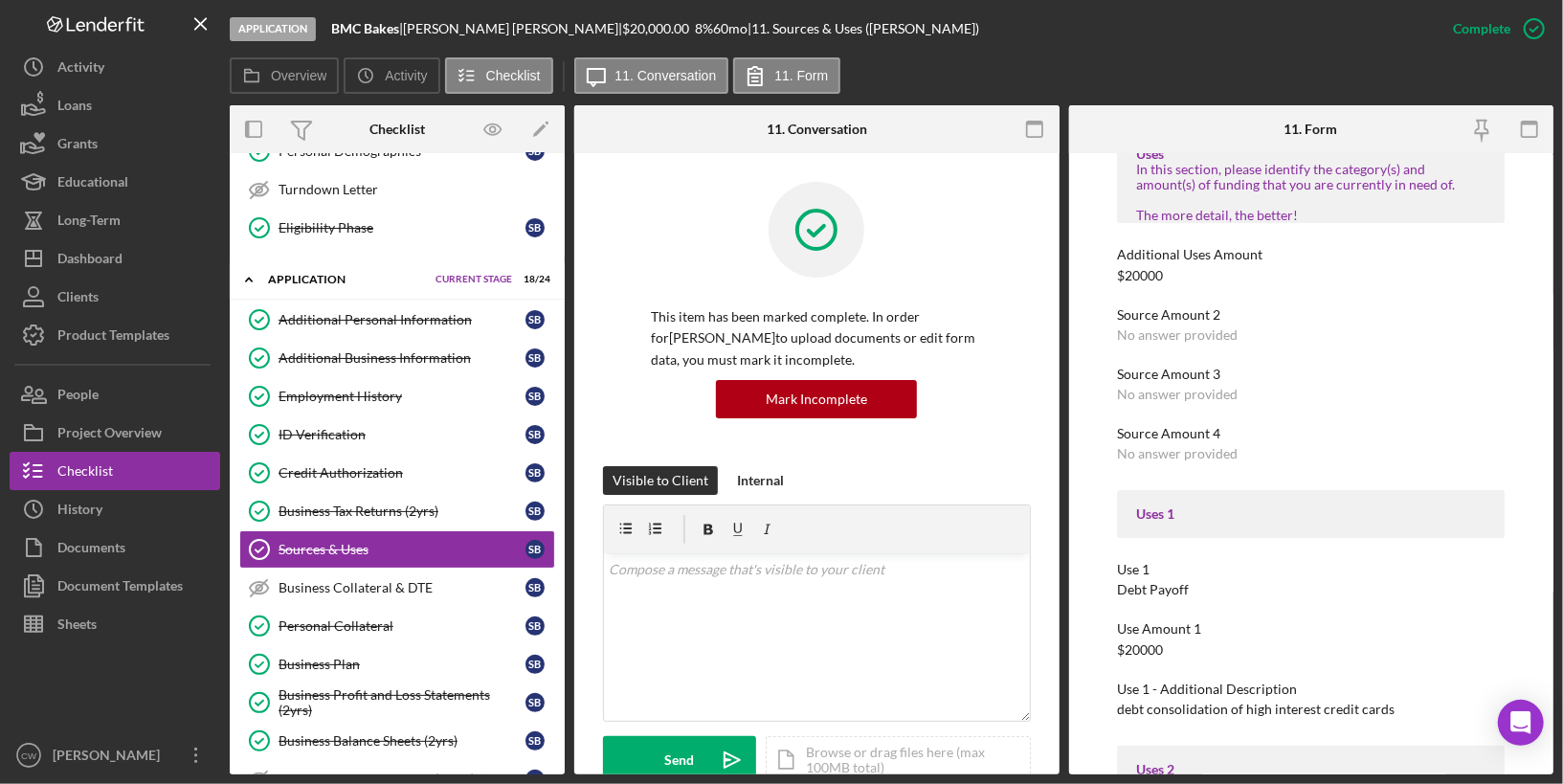
scroll to position [104, 0]
click at [631, 73] on label "11. Conversation" at bounding box center [666, 76] width 102 height 16
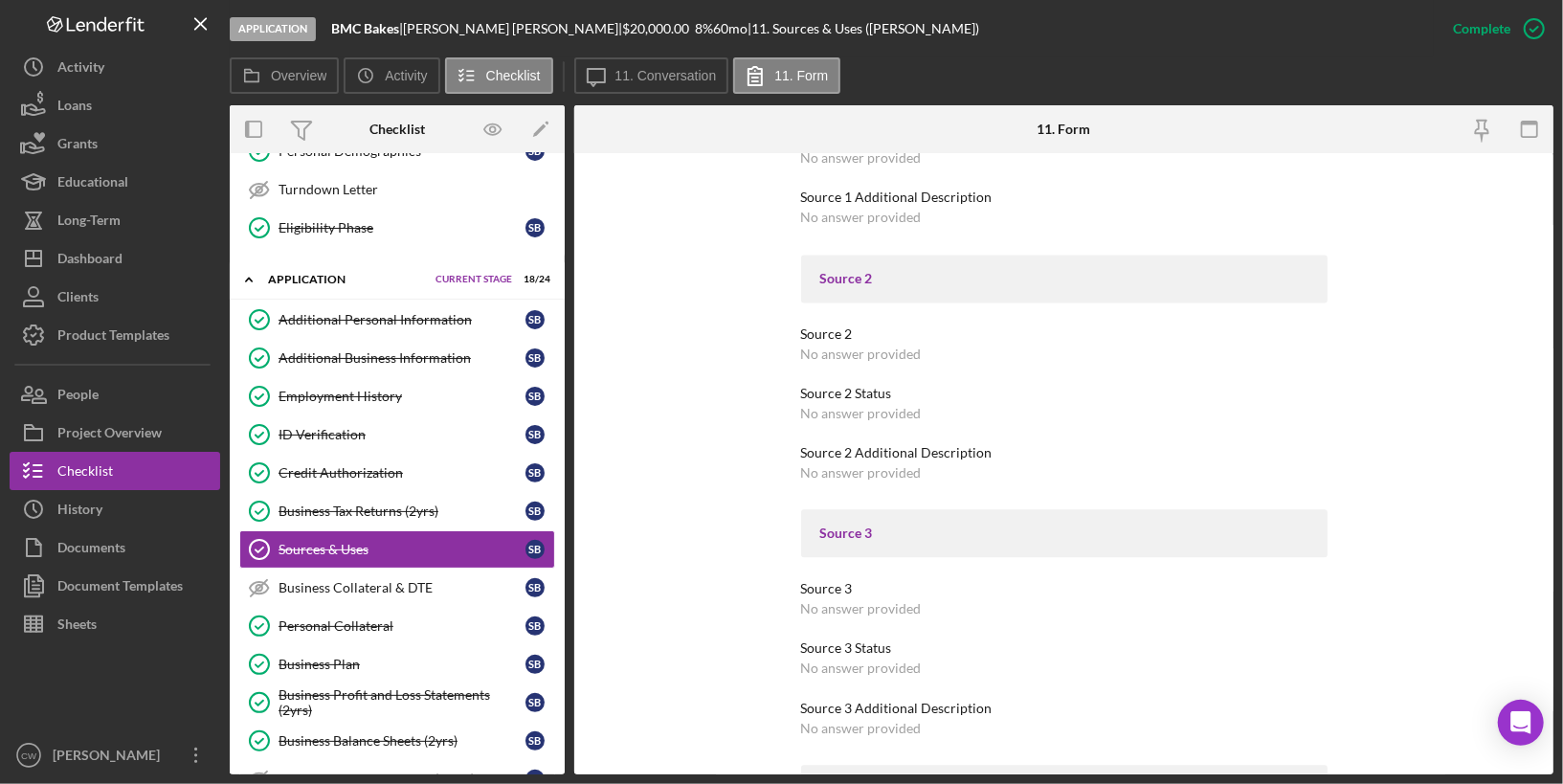
scroll to position [2967, 0]
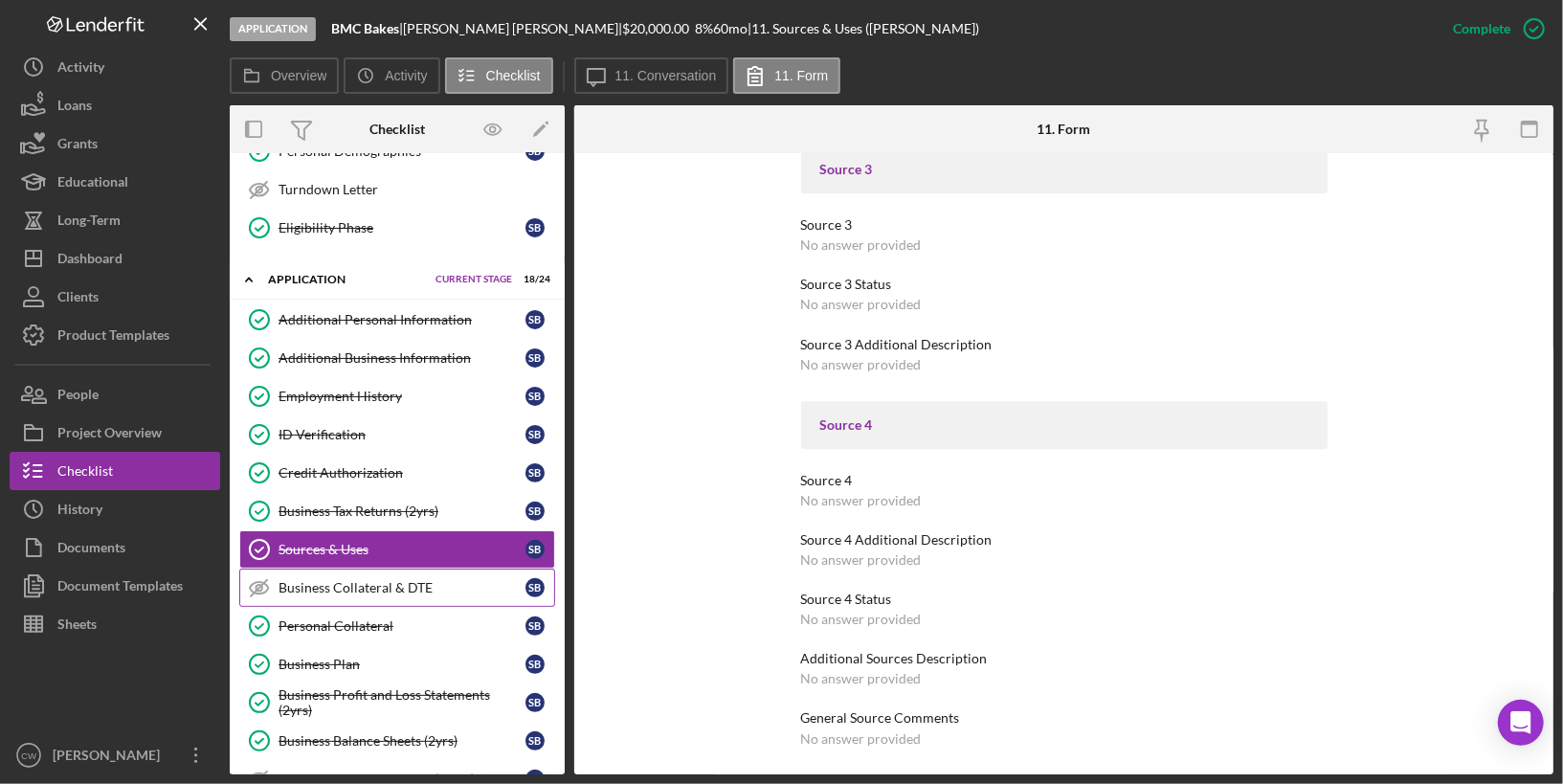
click at [408, 580] on div "Business Collateral & DTE" at bounding box center [401, 587] width 247 height 16
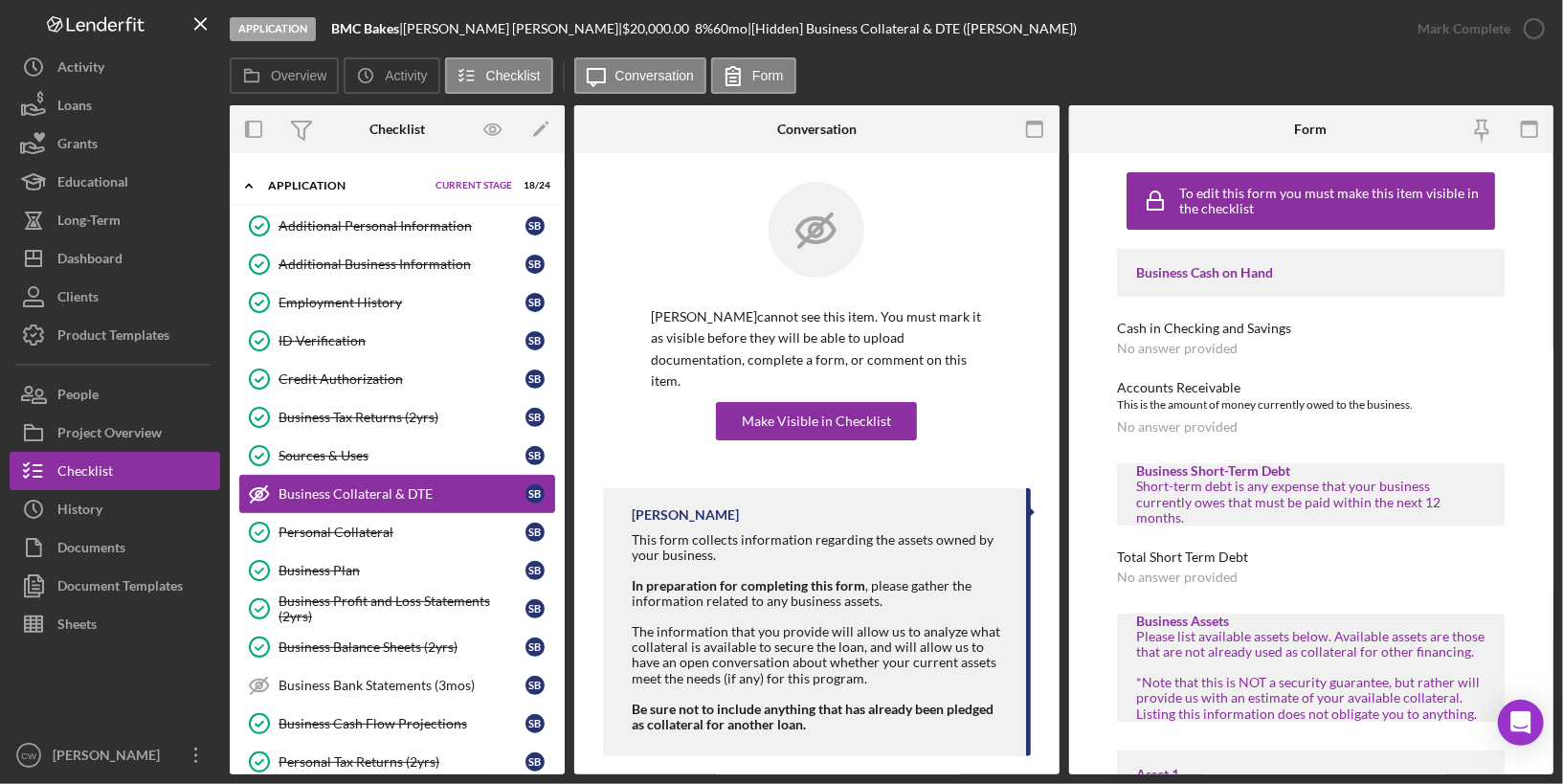
scroll to position [356, 0]
click at [640, 78] on label "Conversation" at bounding box center [655, 76] width 80 height 16
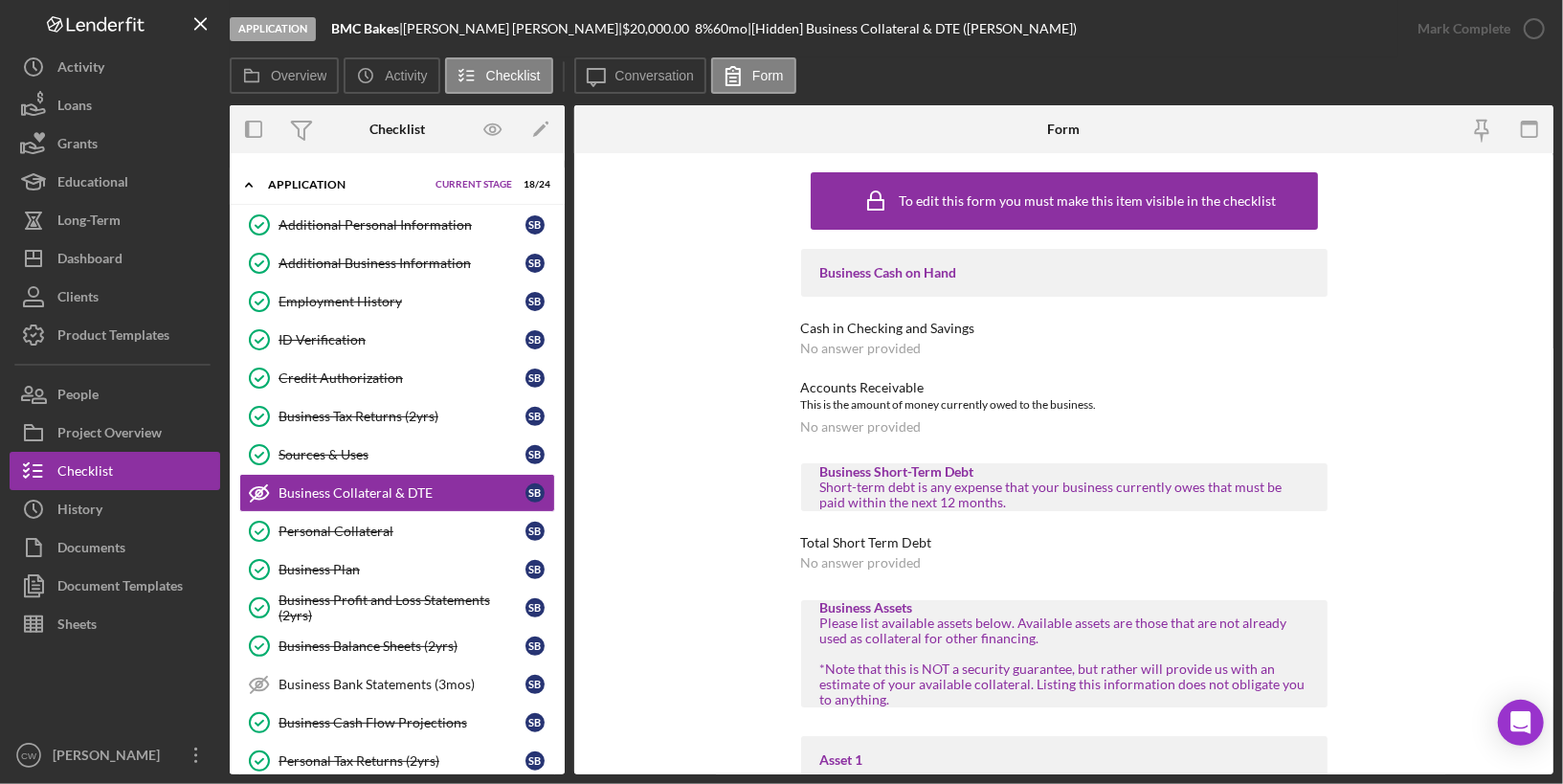
scroll to position [7, 0]
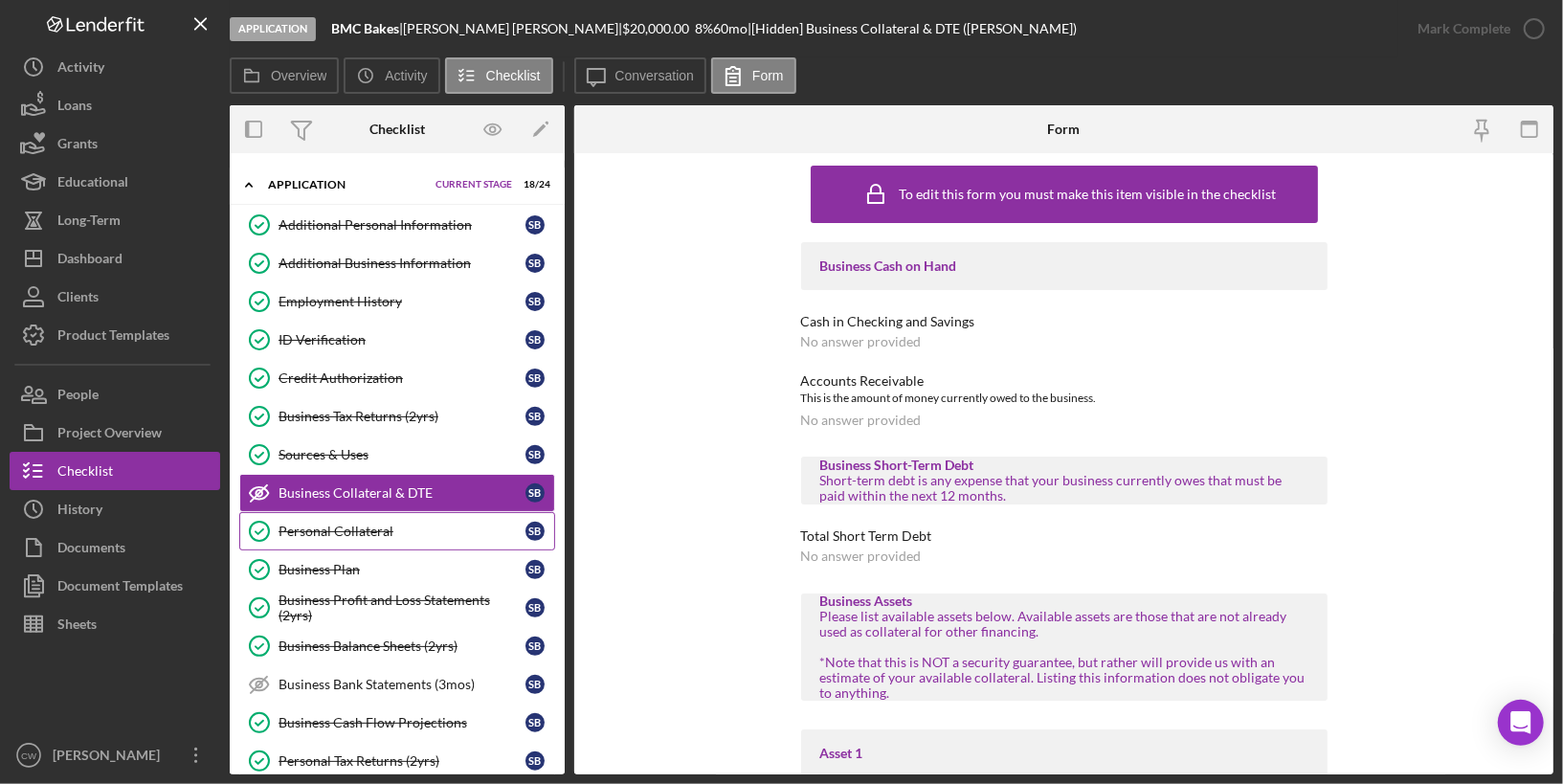
click at [395, 523] on div "Personal Collateral" at bounding box center [401, 531] width 247 height 16
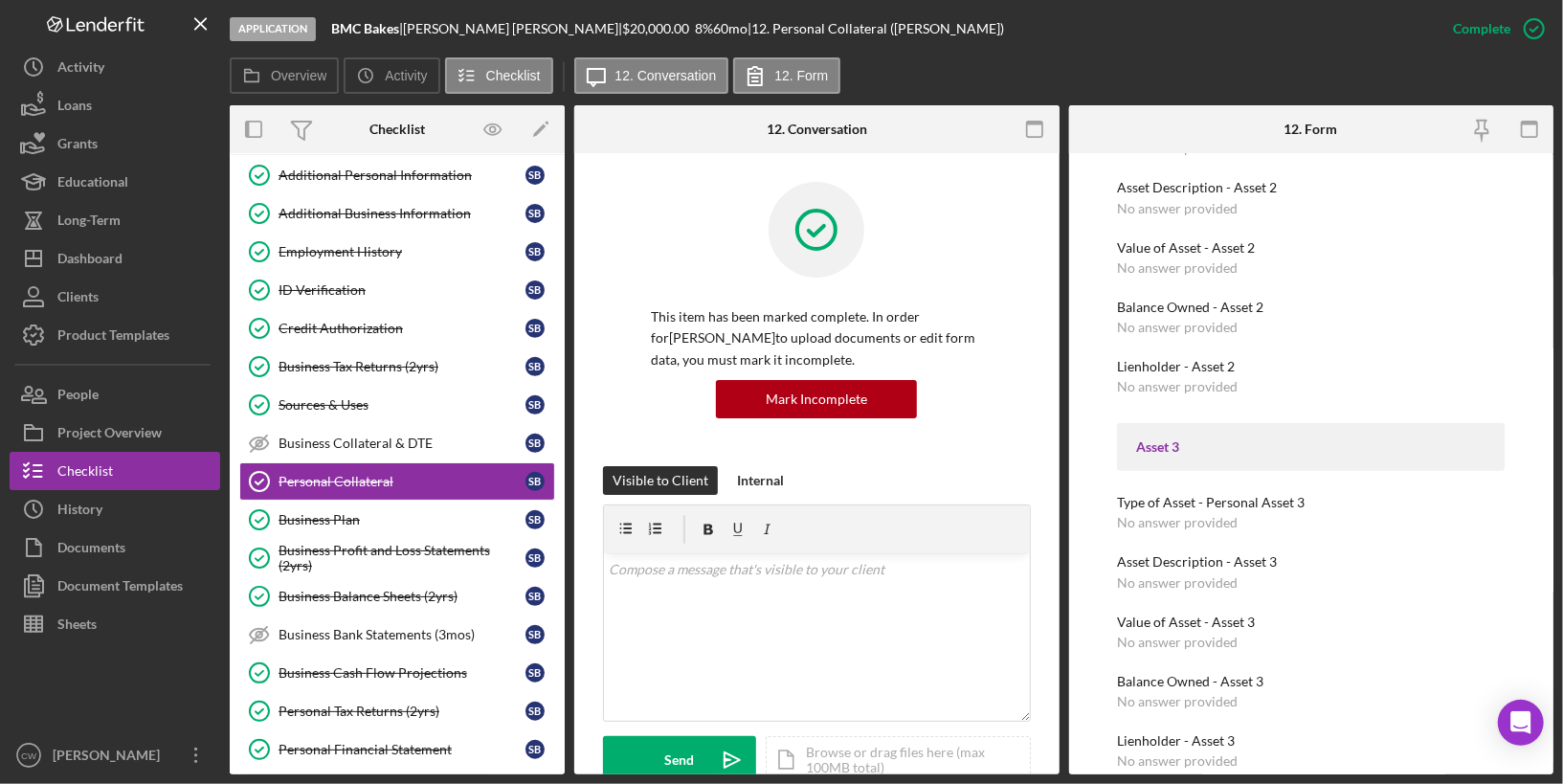
scroll to position [1115, 0]
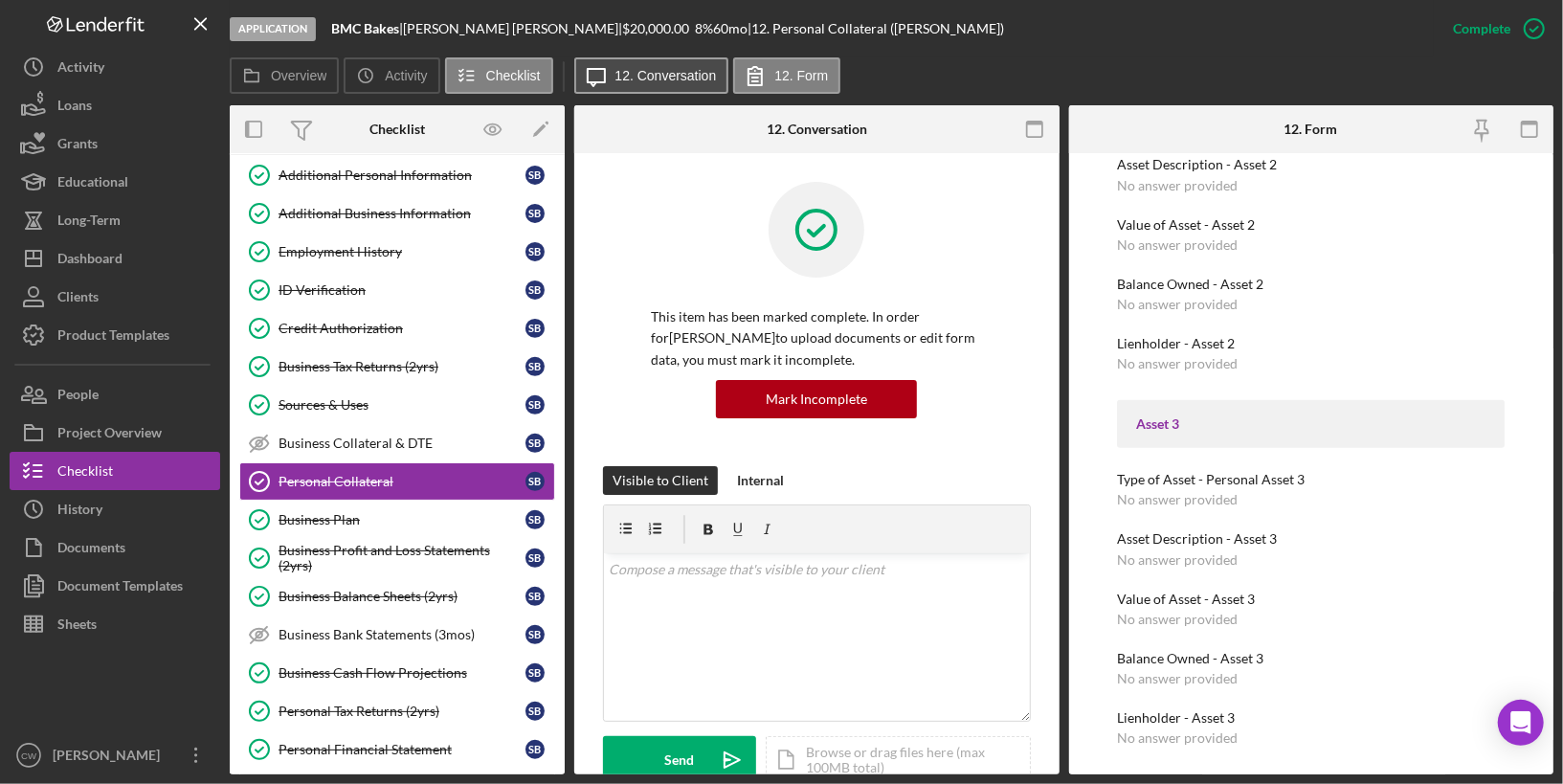
click at [625, 72] on label "12. Conversation" at bounding box center [666, 76] width 102 height 16
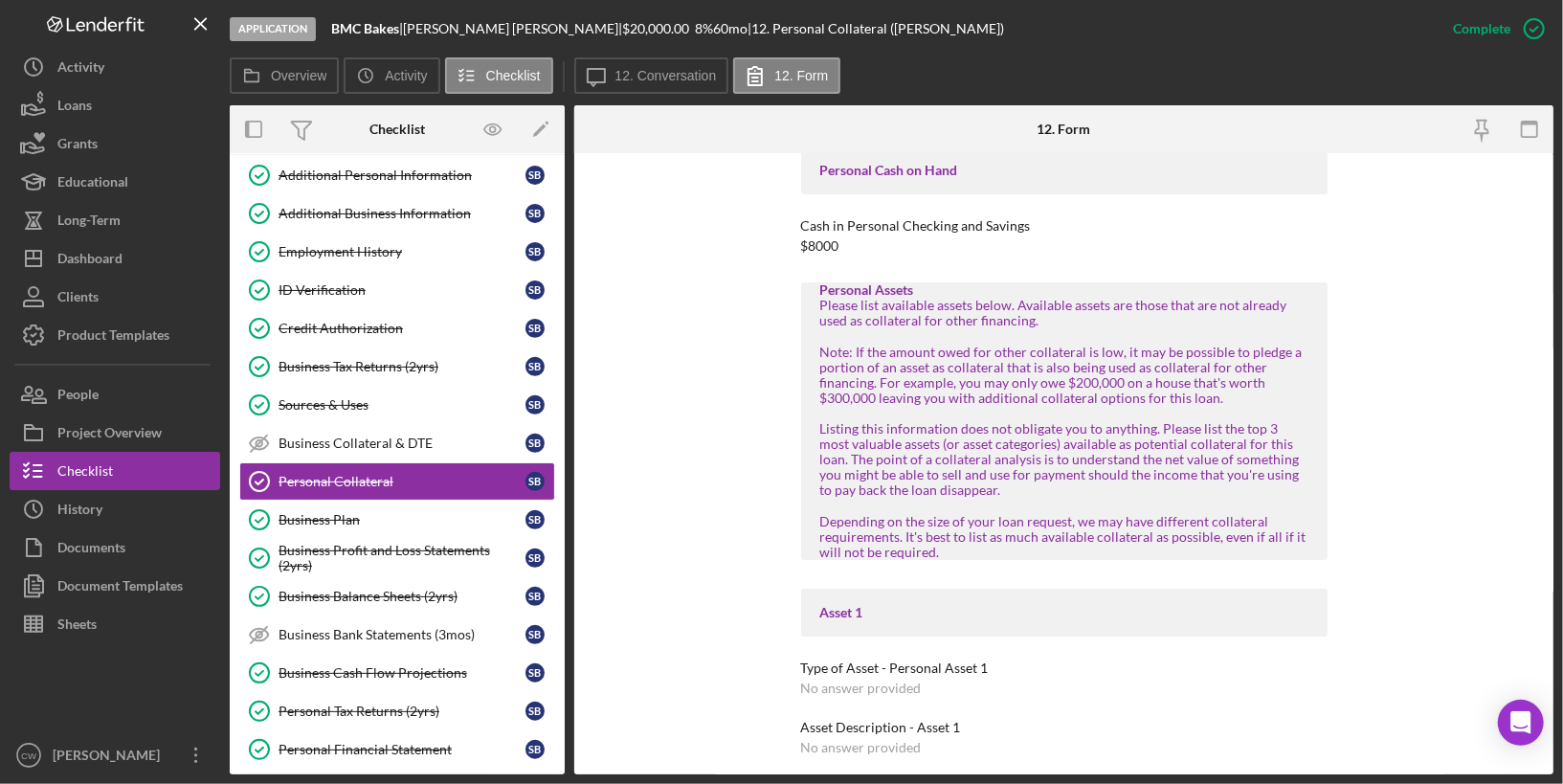
scroll to position [0, 0]
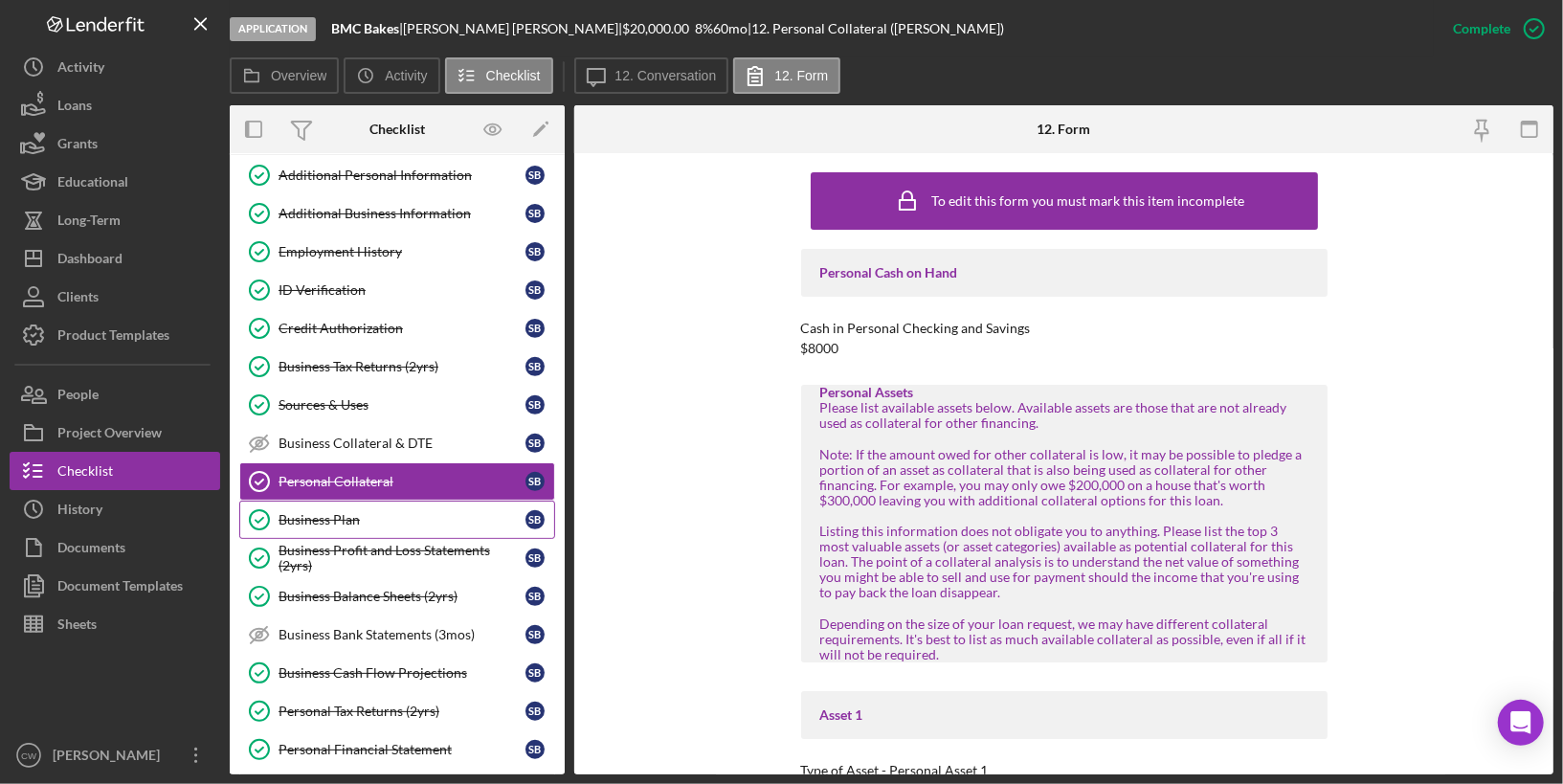
click at [457, 512] on div "Business Plan" at bounding box center [401, 519] width 247 height 16
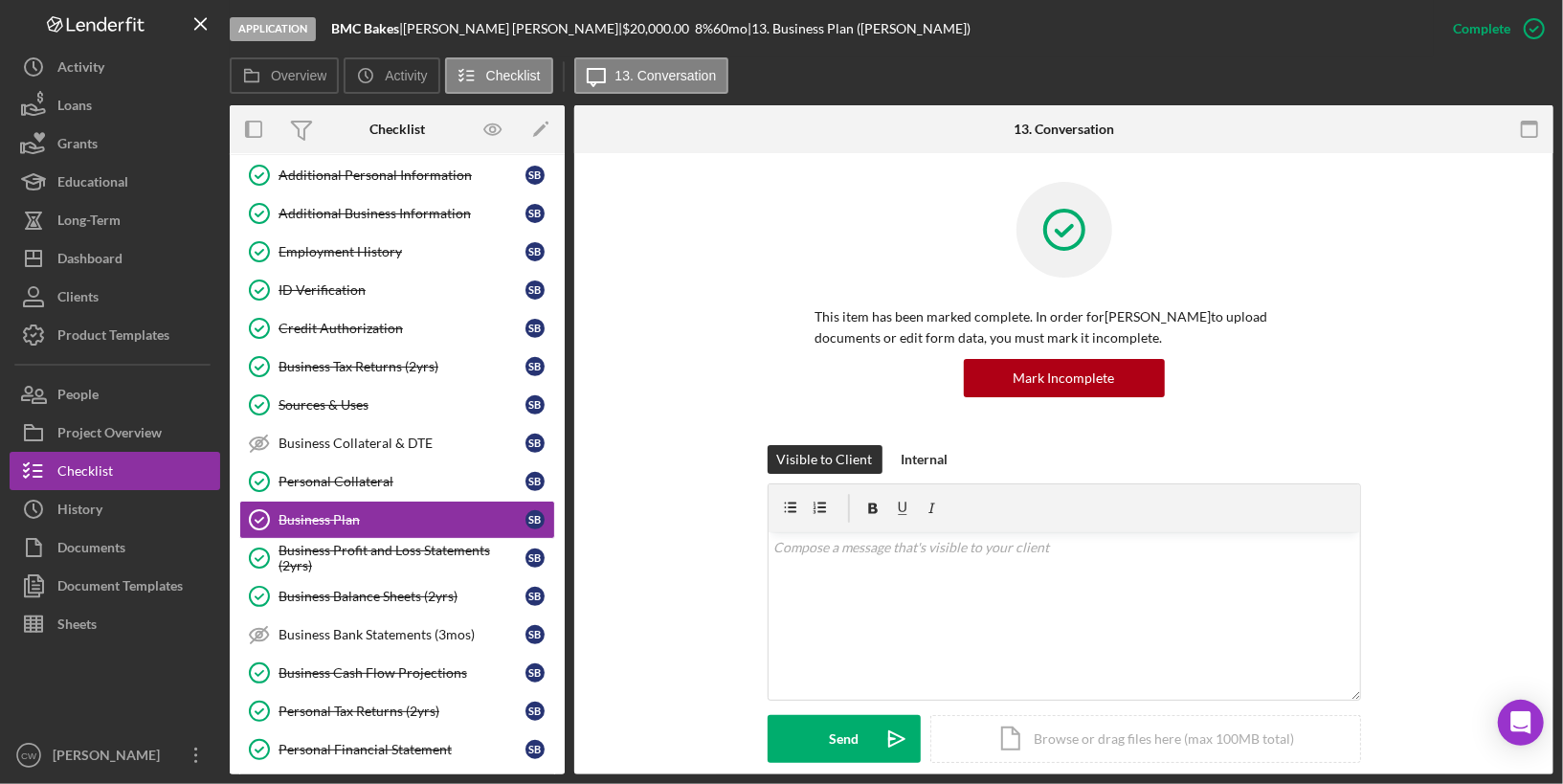
scroll to position [702, 0]
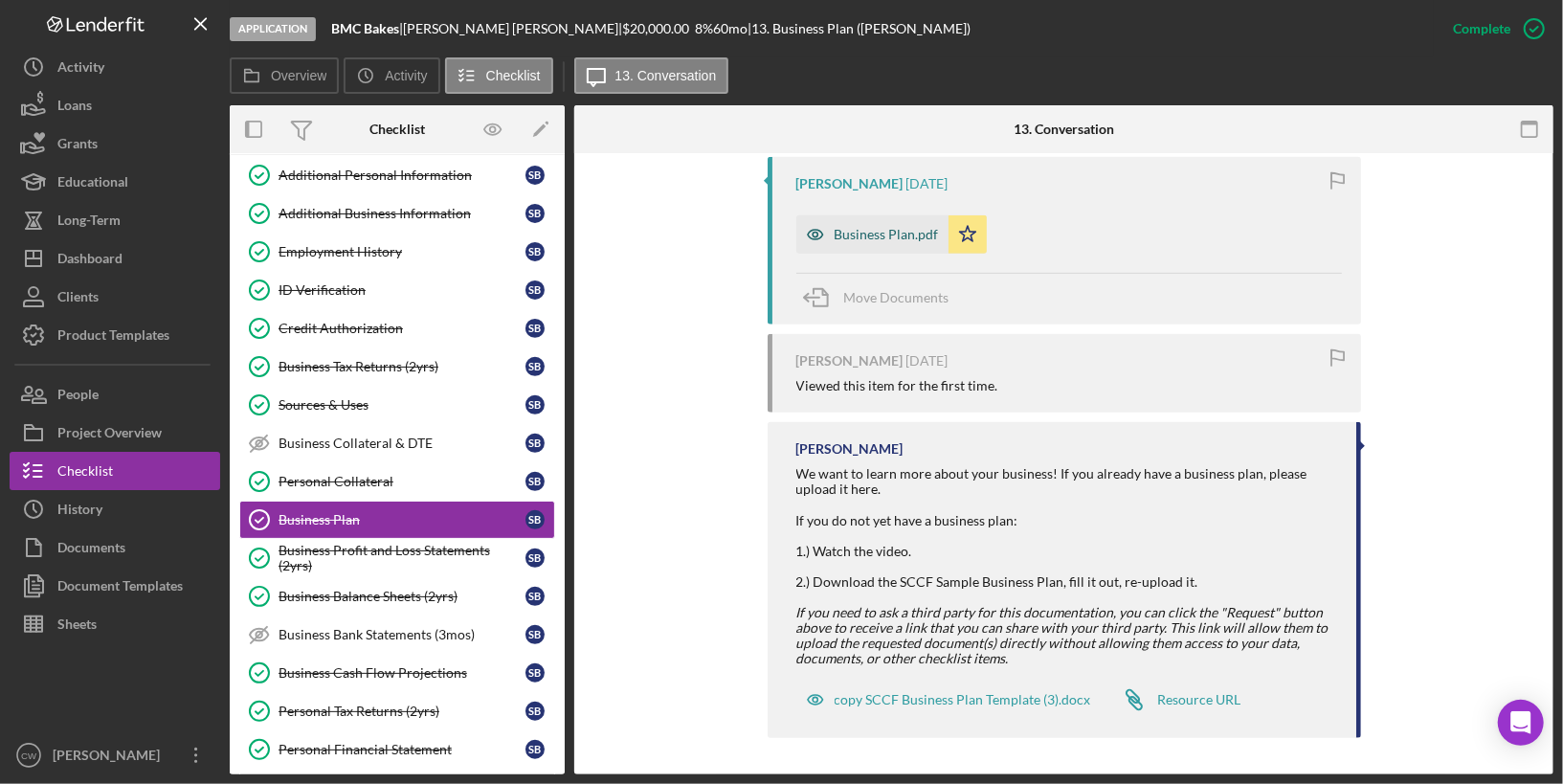
click at [886, 241] on div "Business Plan.pdf" at bounding box center [873, 234] width 152 height 38
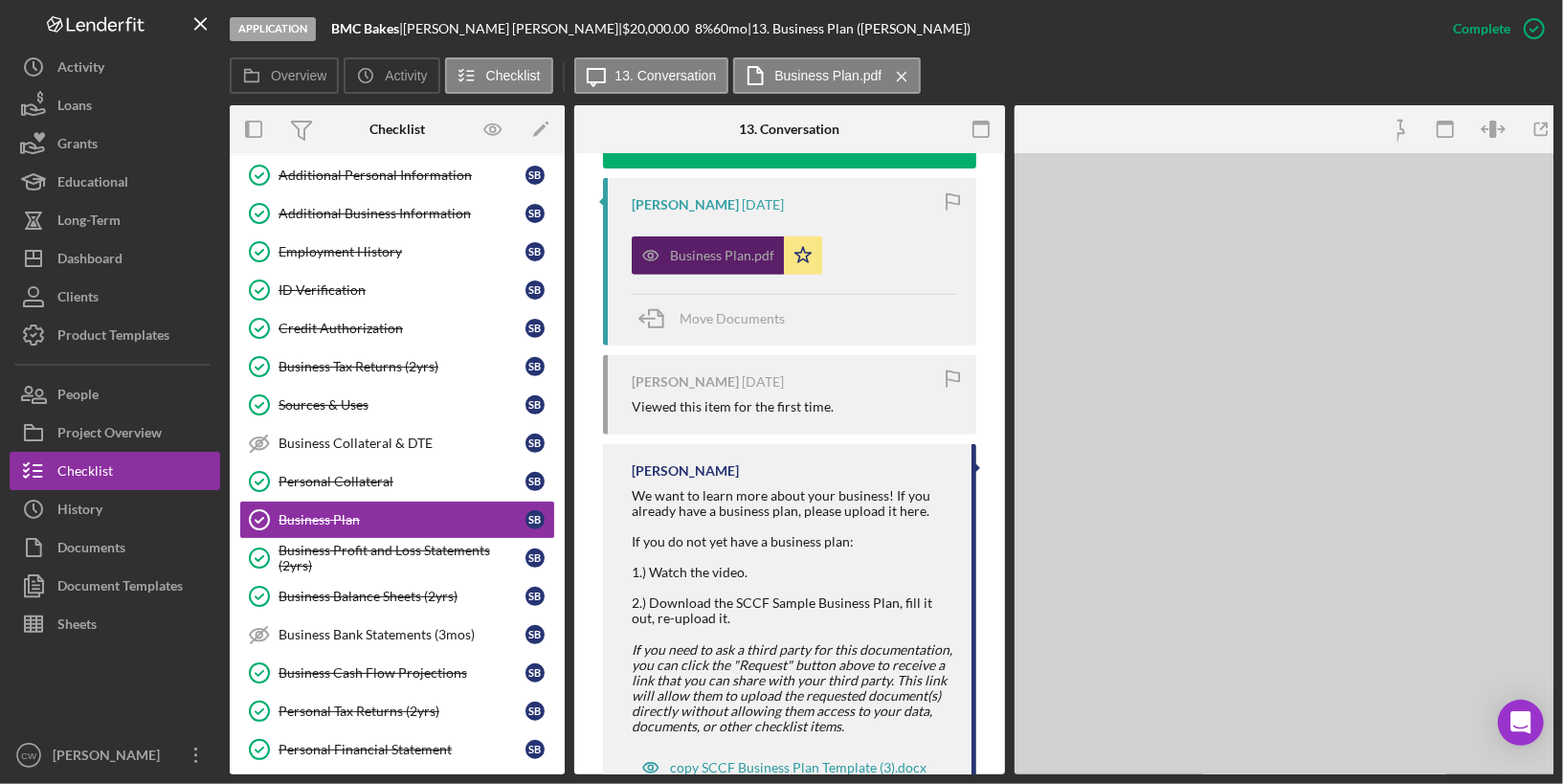
scroll to position [724, 0]
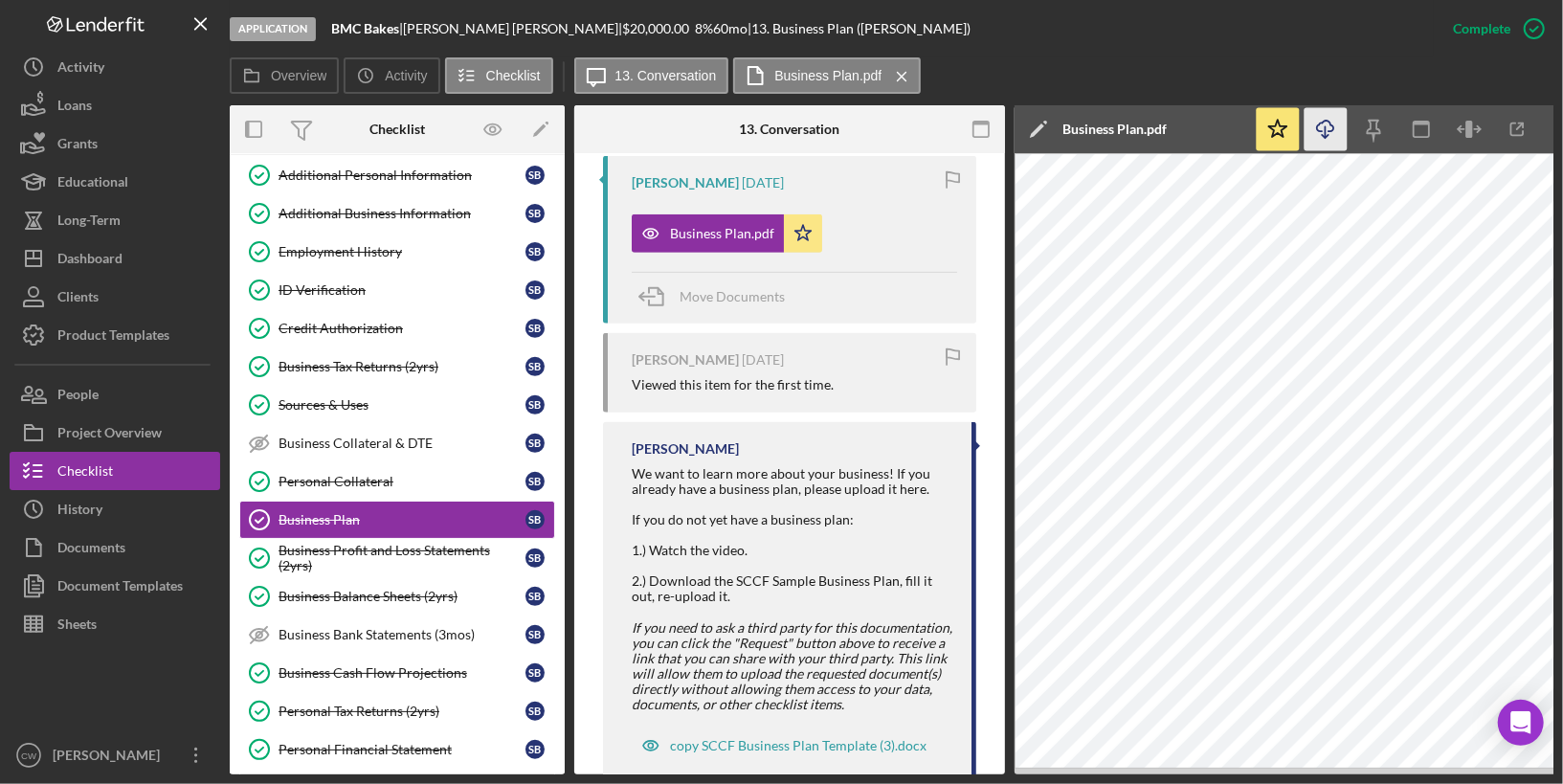
click at [1331, 128] on icon "Icon/Download" at bounding box center [1326, 130] width 43 height 43
click at [362, 543] on div "Business Profit and Loss Statements (2yrs)" at bounding box center [401, 558] width 247 height 31
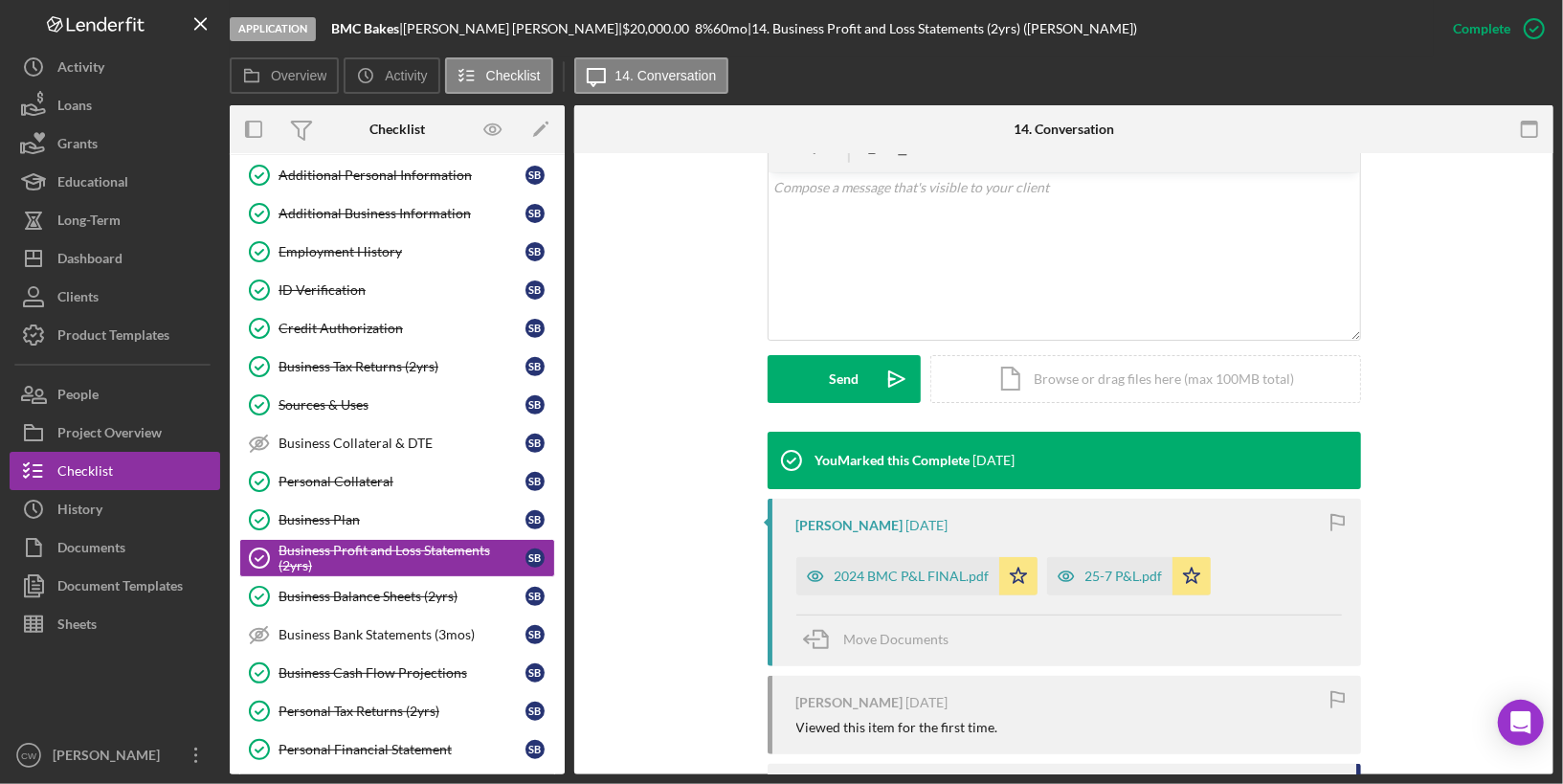
scroll to position [592, 0]
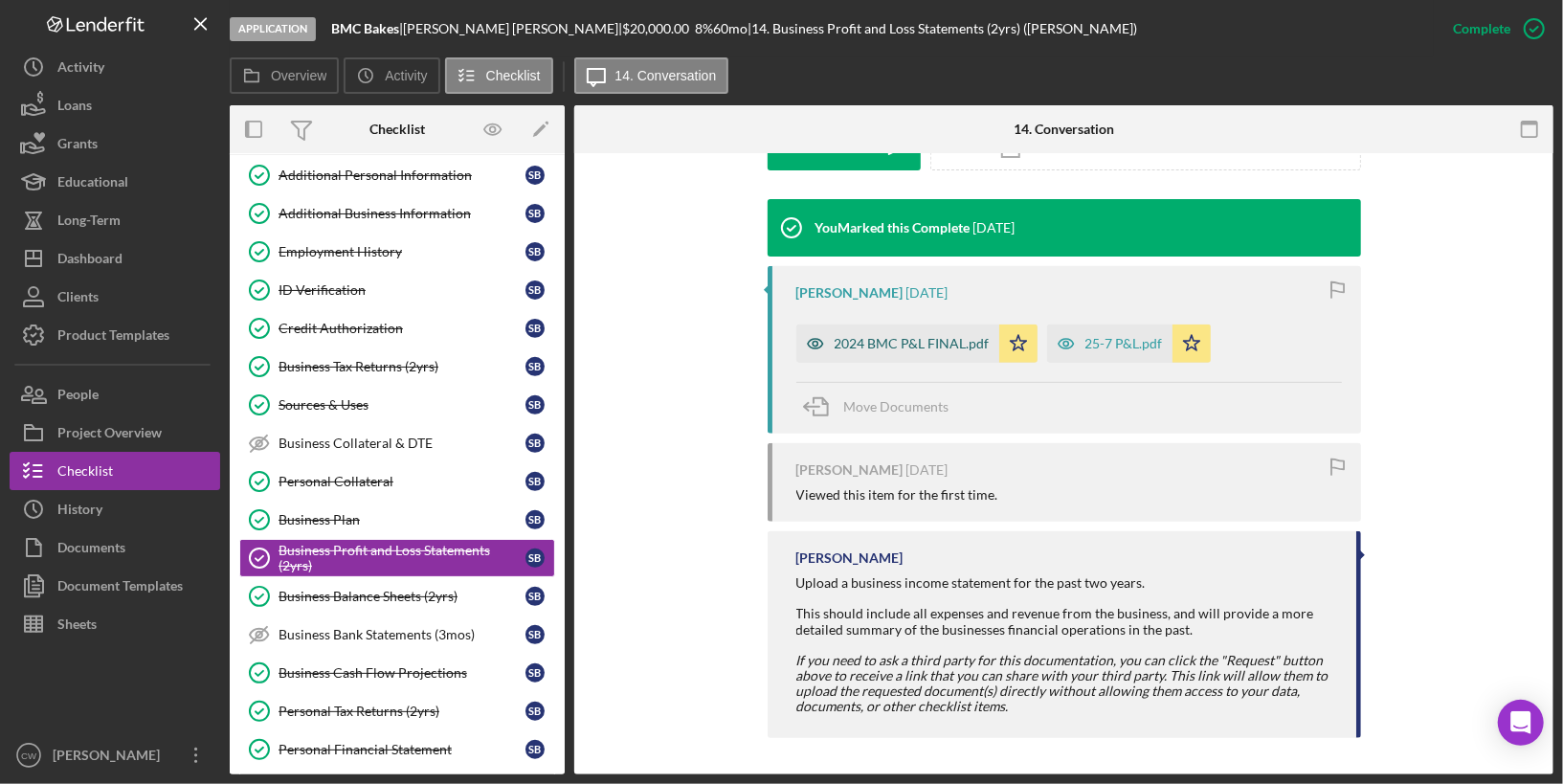
click at [899, 349] on div "2024 BMC P&L FINAL.pdf" at bounding box center [898, 343] width 203 height 38
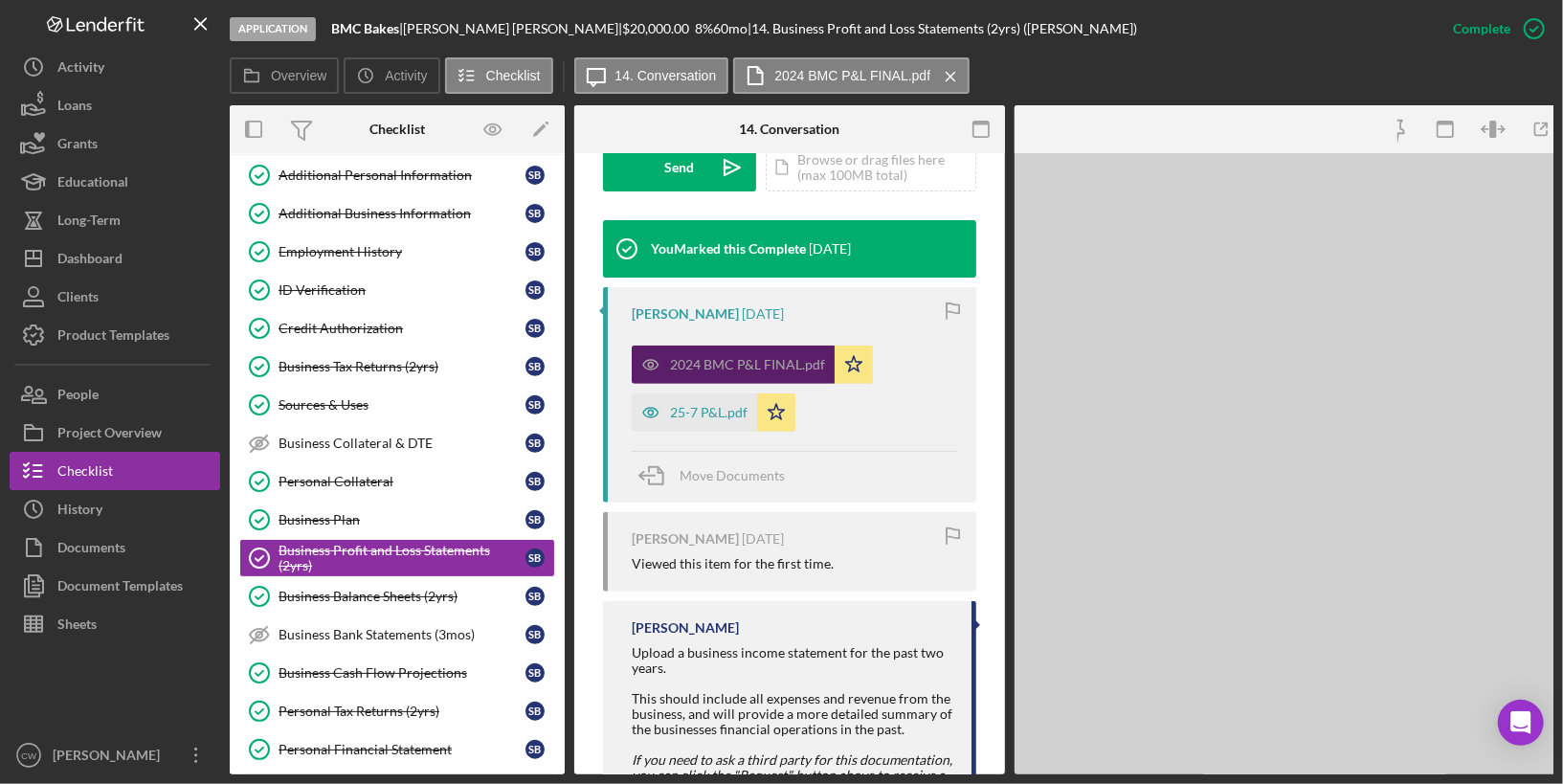
scroll to position [613, 0]
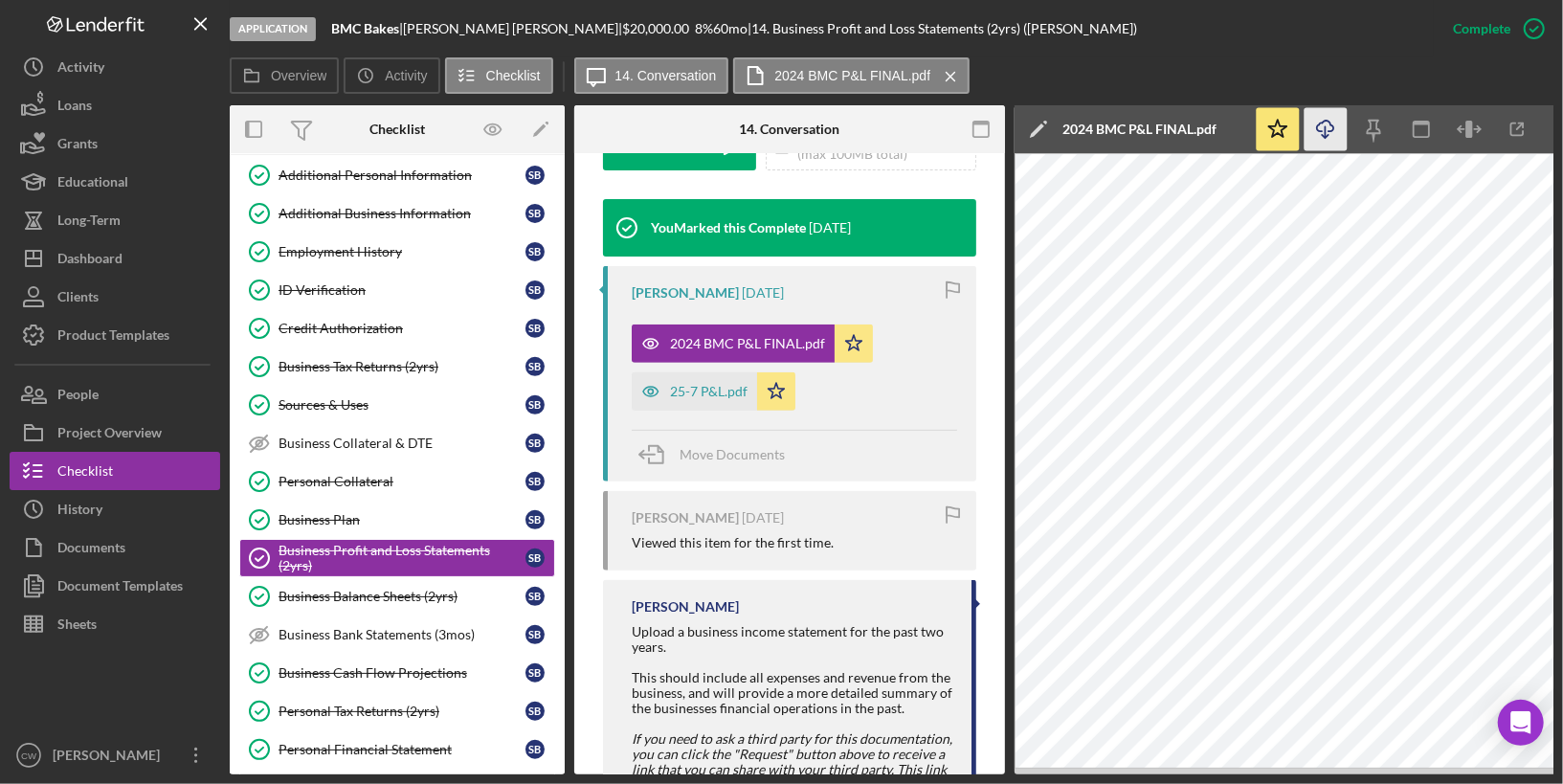
click at [1330, 127] on icon "Icon/Download" at bounding box center [1326, 130] width 43 height 43
click at [670, 392] on div "25-7 P&L.pdf" at bounding box center [709, 392] width 78 height 16
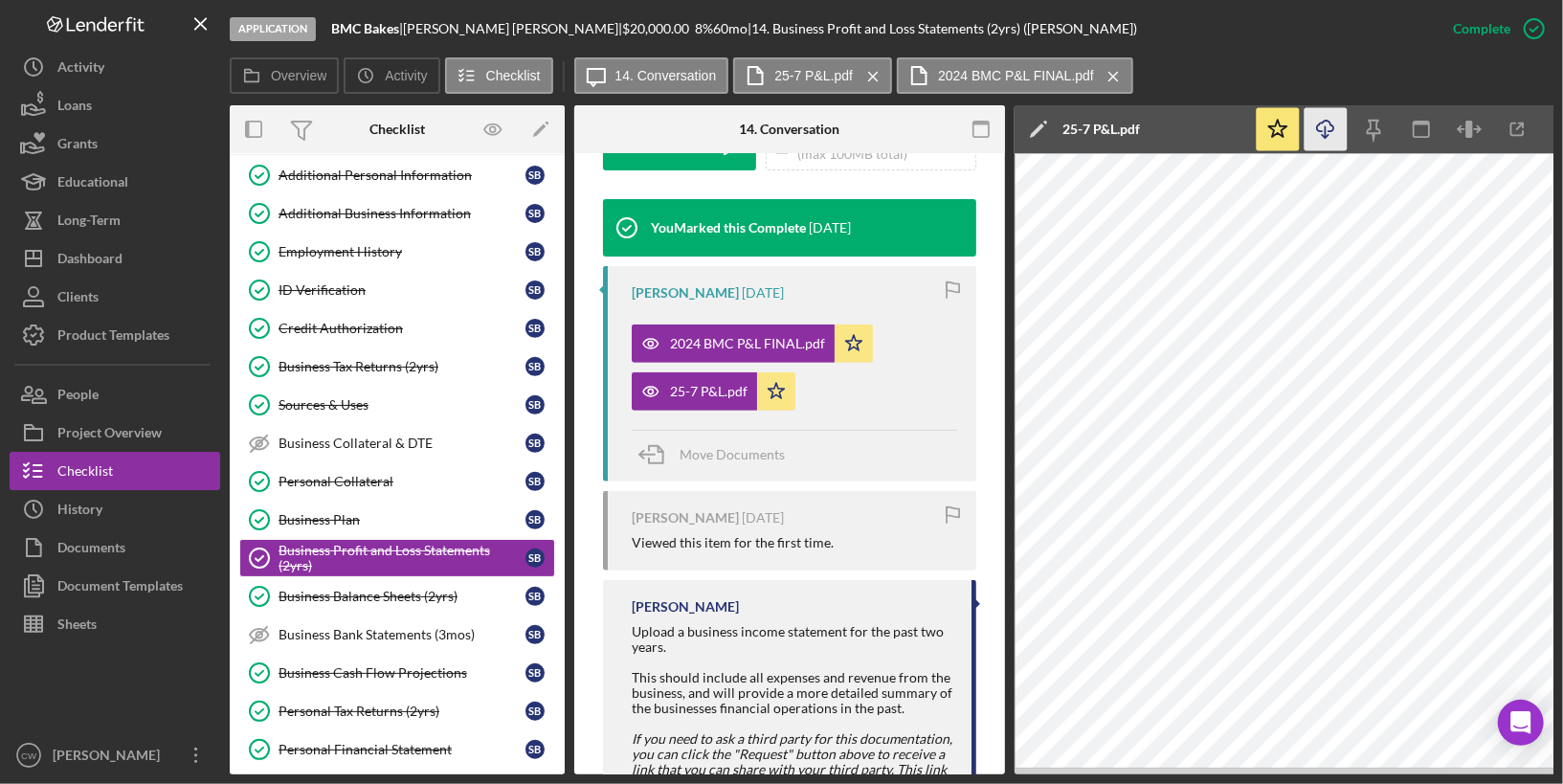
click at [1328, 118] on icon "Icon/Download" at bounding box center [1326, 130] width 43 height 43
click at [409, 588] on div "Business Balance Sheets (2yrs)" at bounding box center [401, 596] width 247 height 16
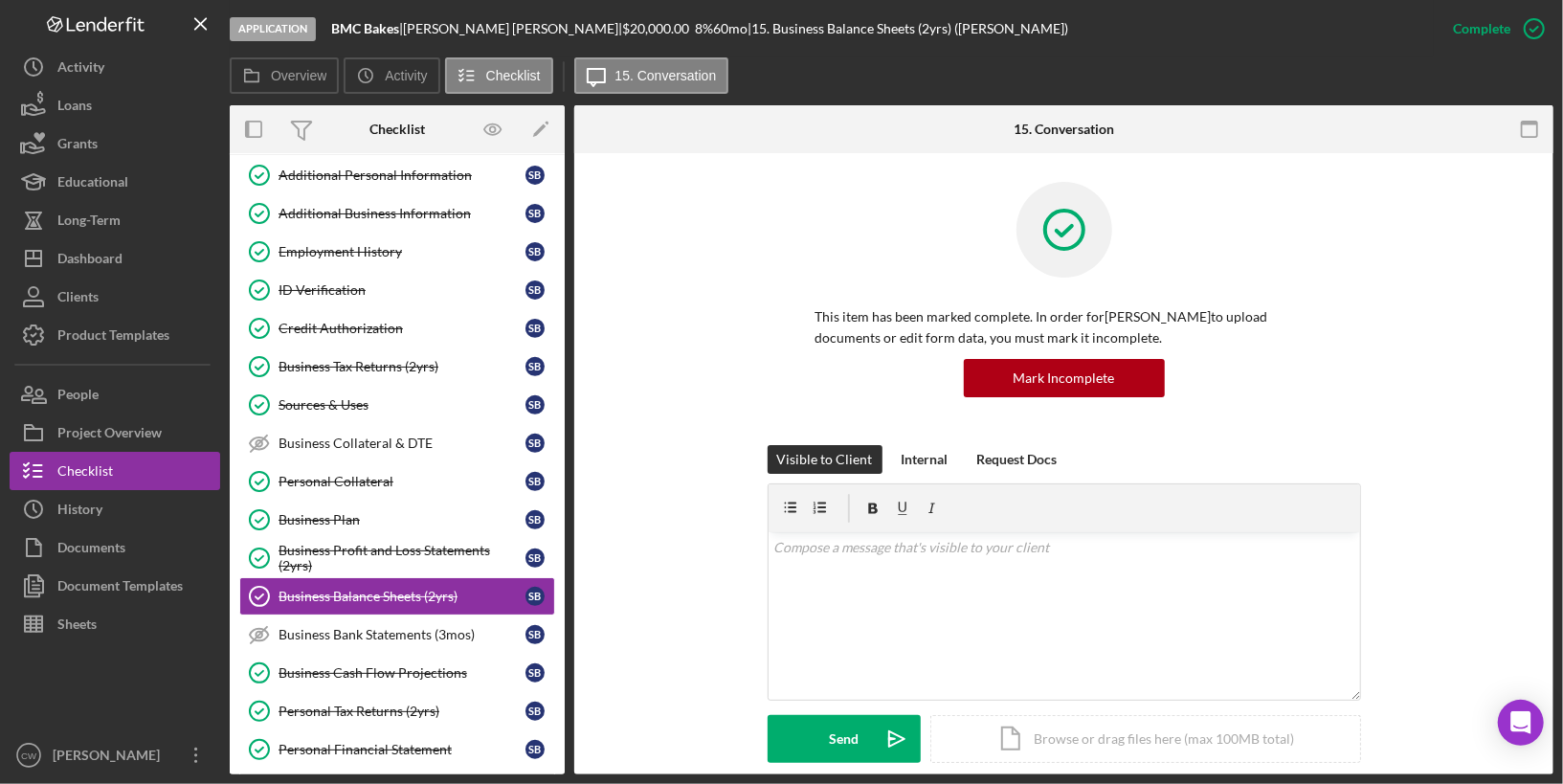
scroll to position [561, 0]
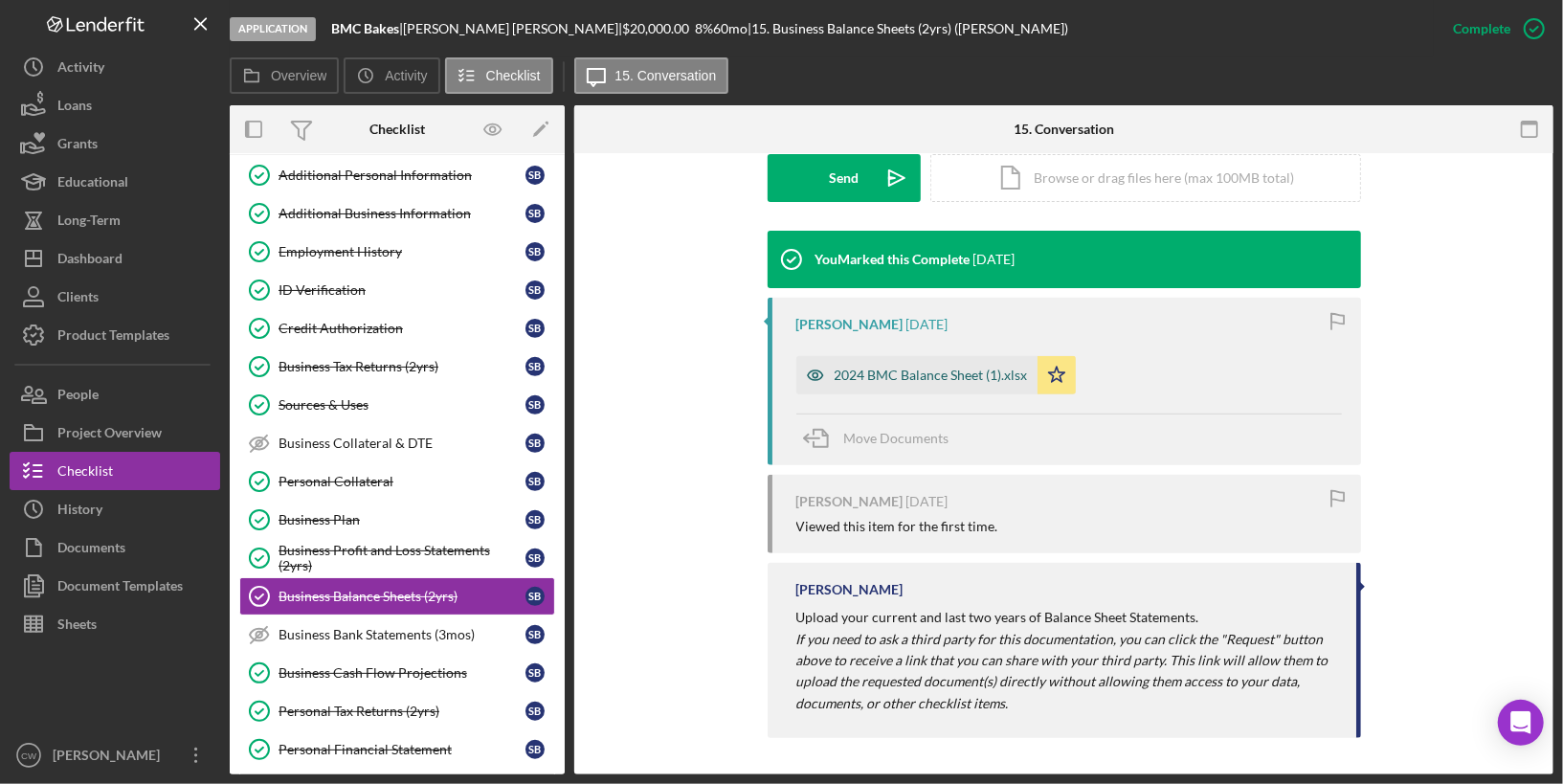
click at [919, 380] on div "2024 BMC Balance Sheet (1).xlsx" at bounding box center [931, 375] width 193 height 16
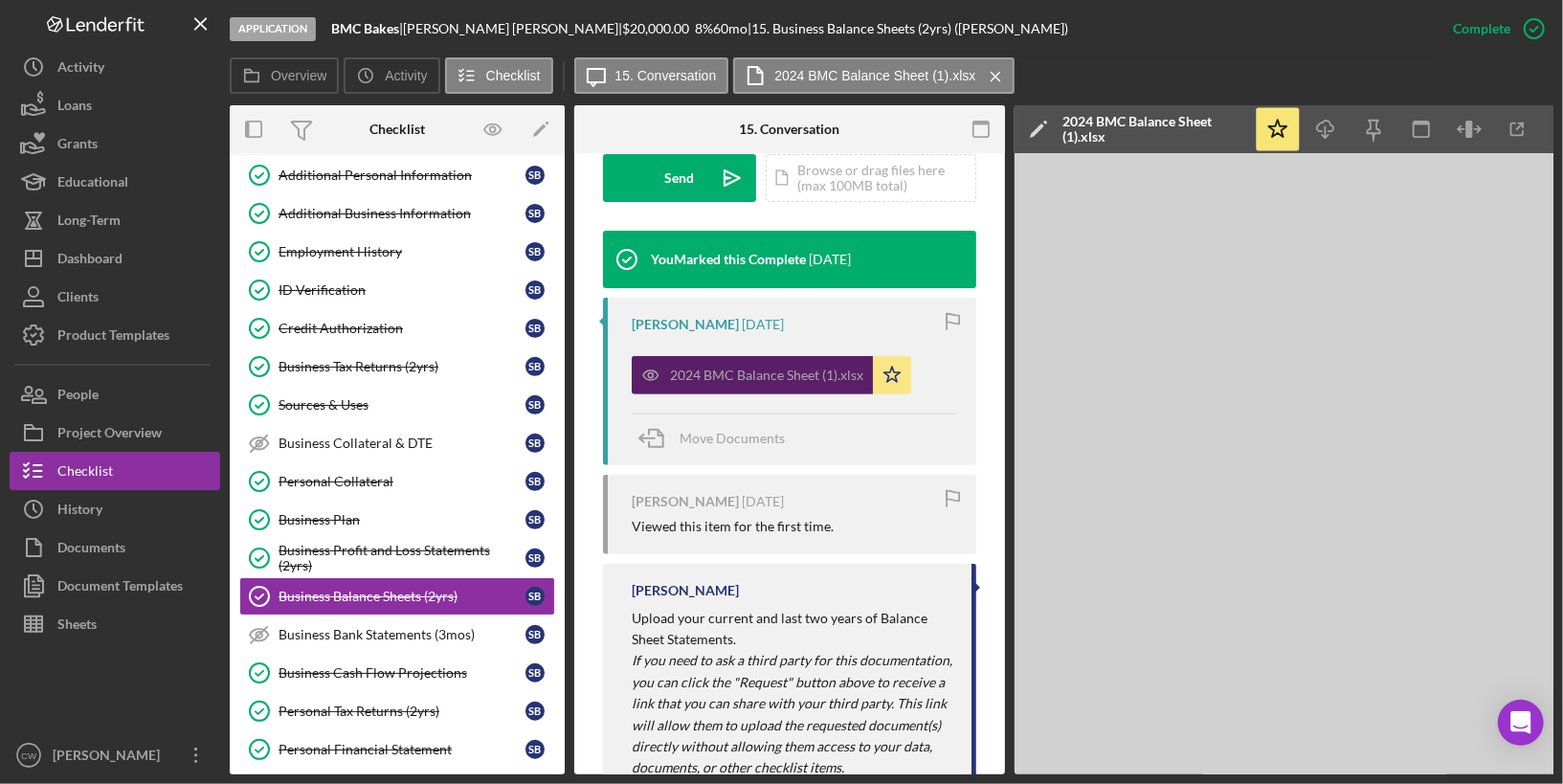
click at [803, 380] on div "2024 BMC Balance Sheet (1).xlsx" at bounding box center [766, 375] width 193 height 16
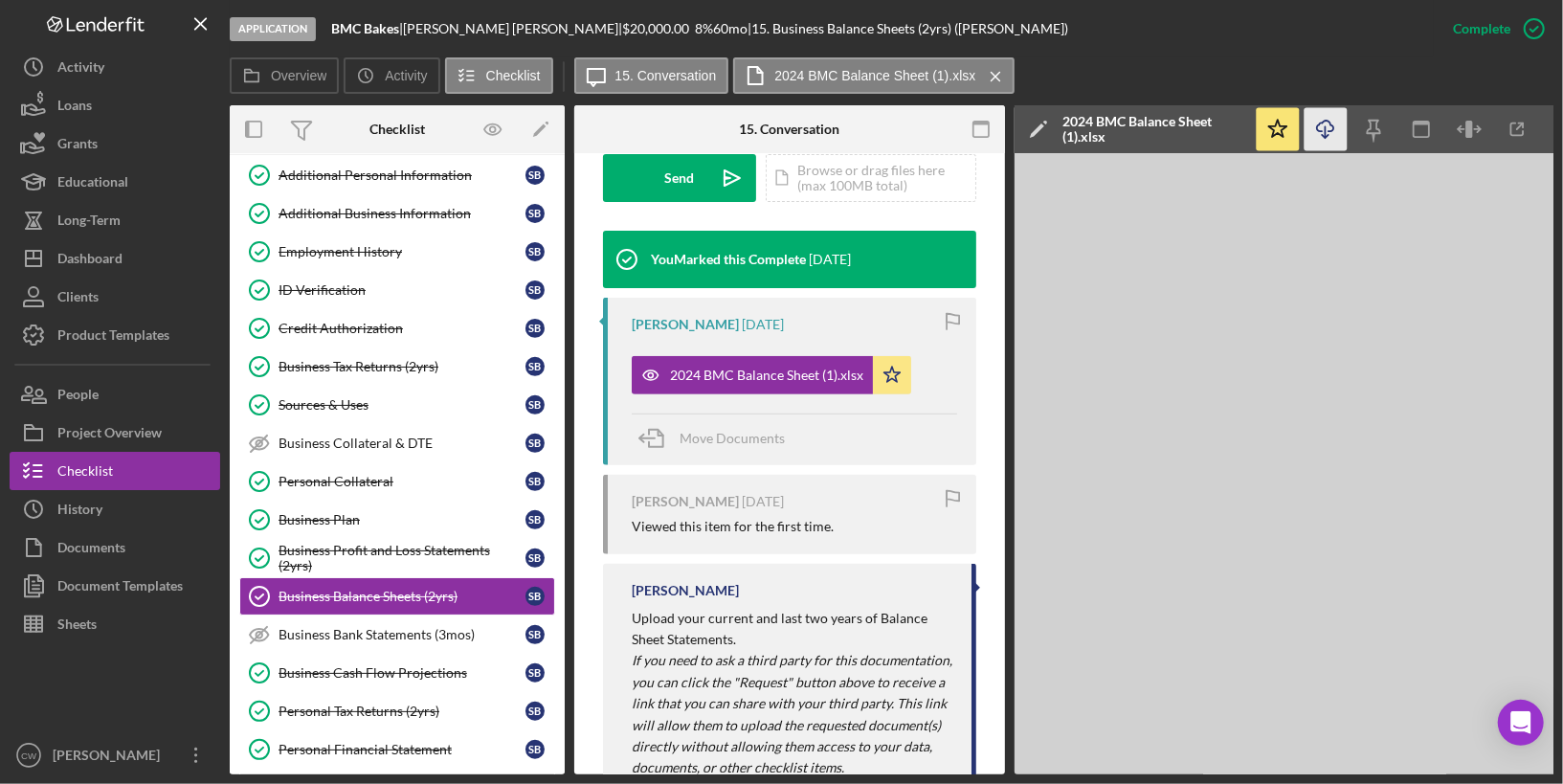
click at [1332, 135] on icon "Icon/Download" at bounding box center [1326, 130] width 43 height 43
click at [429, 627] on div "Business Bank Statements (3mos)" at bounding box center [401, 635] width 247 height 16
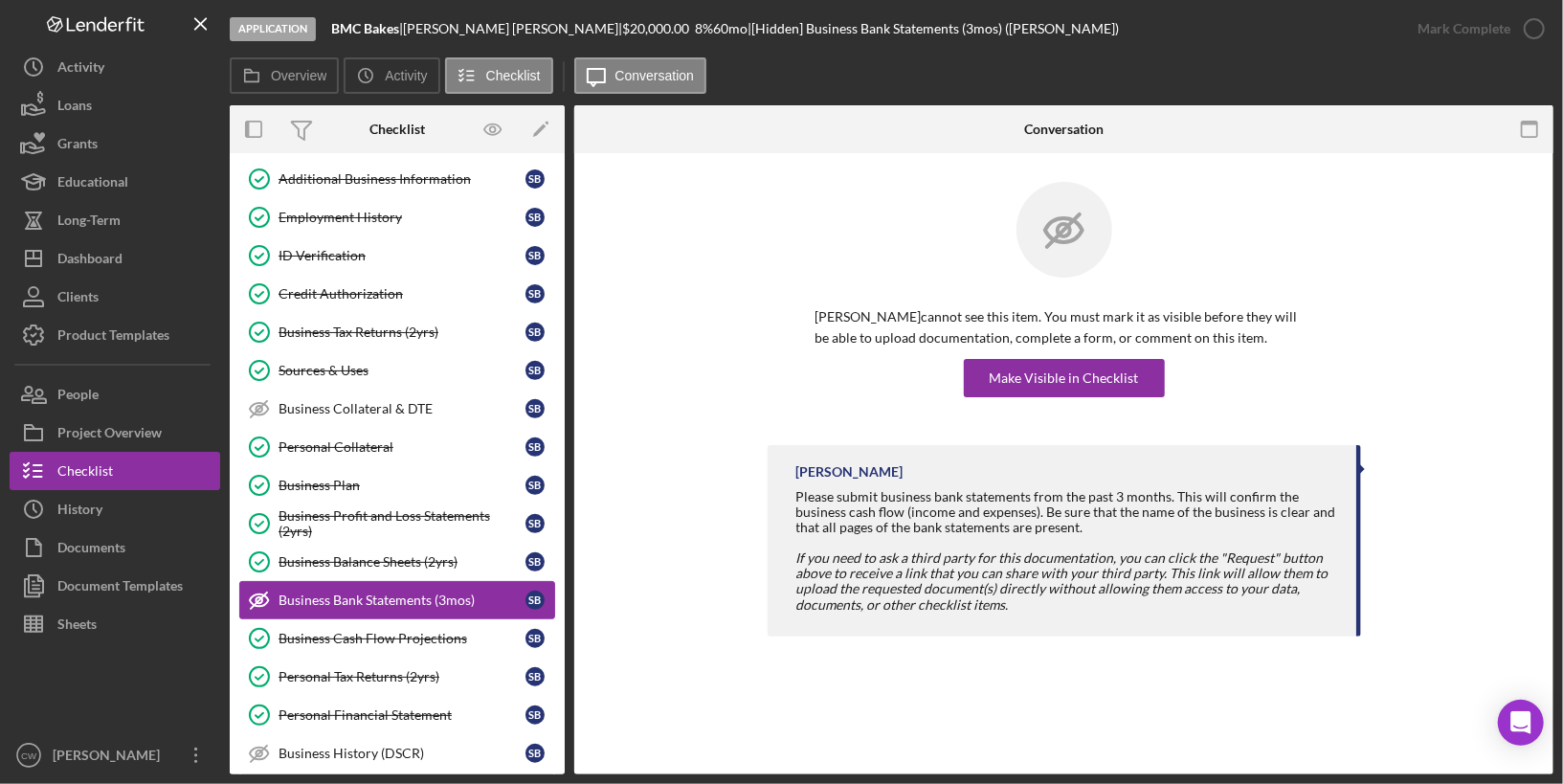
scroll to position [445, 0]
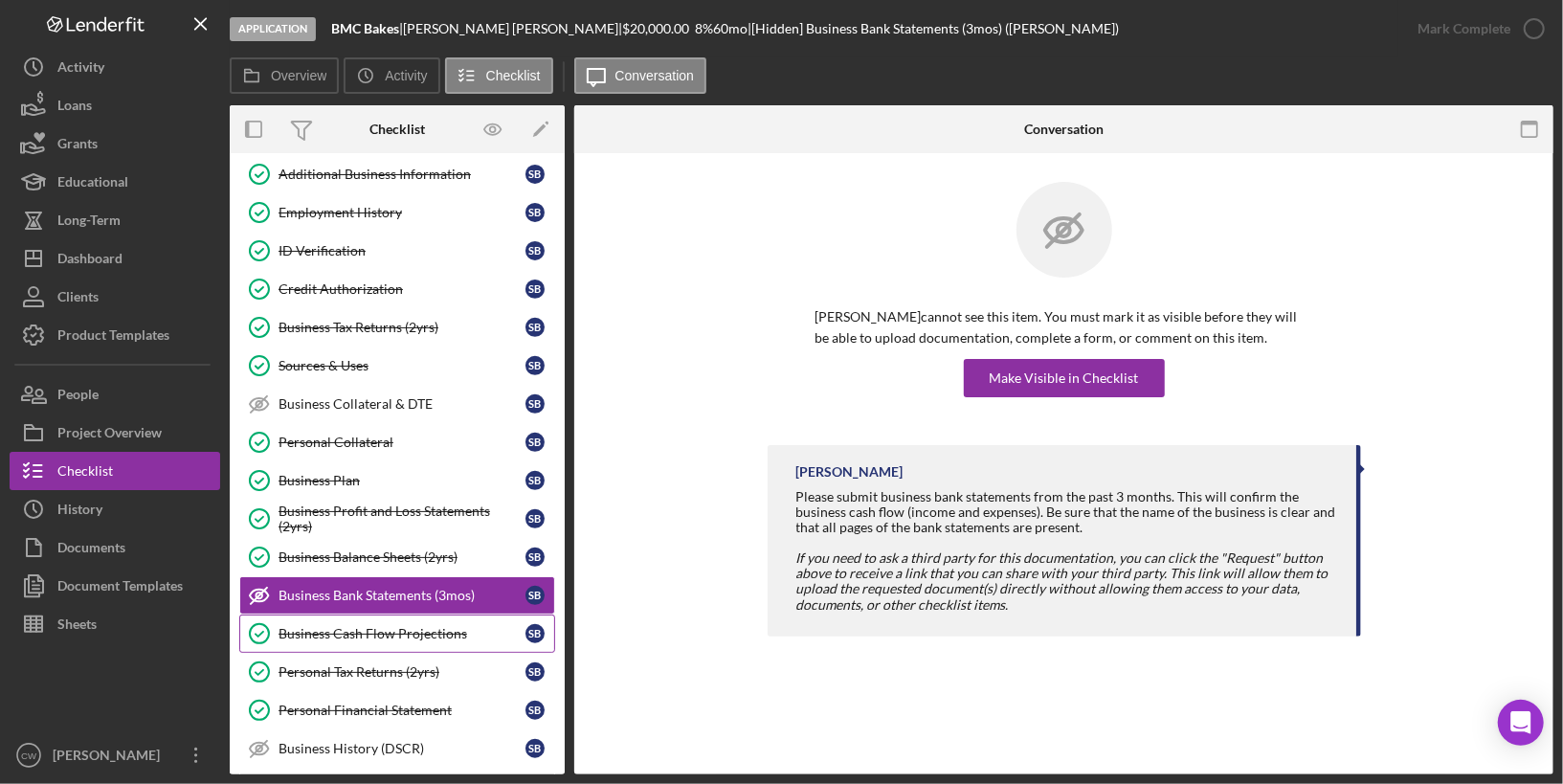
click at [431, 626] on div "Business Cash Flow Projections" at bounding box center [401, 634] width 247 height 16
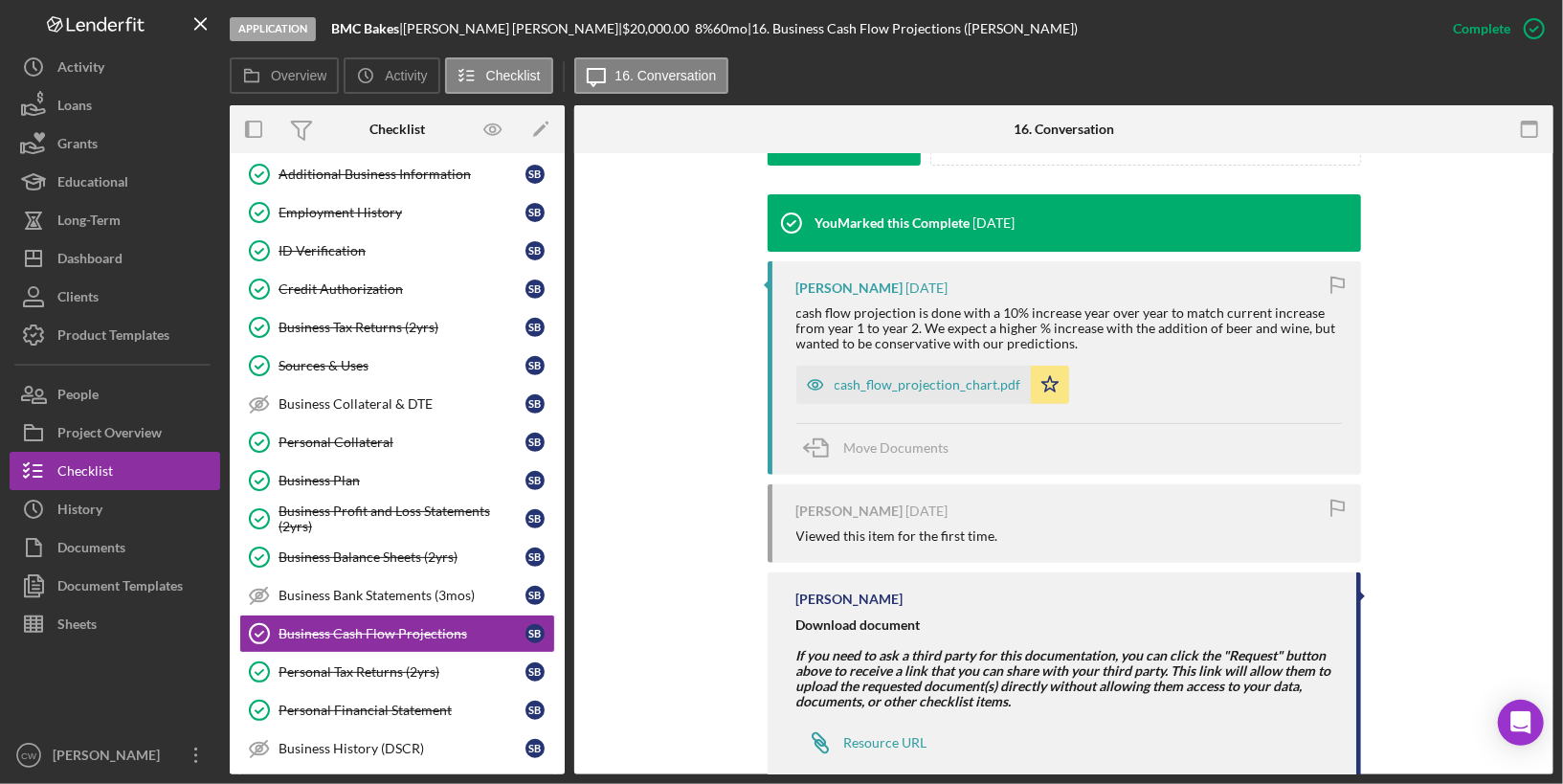
scroll to position [641, 0]
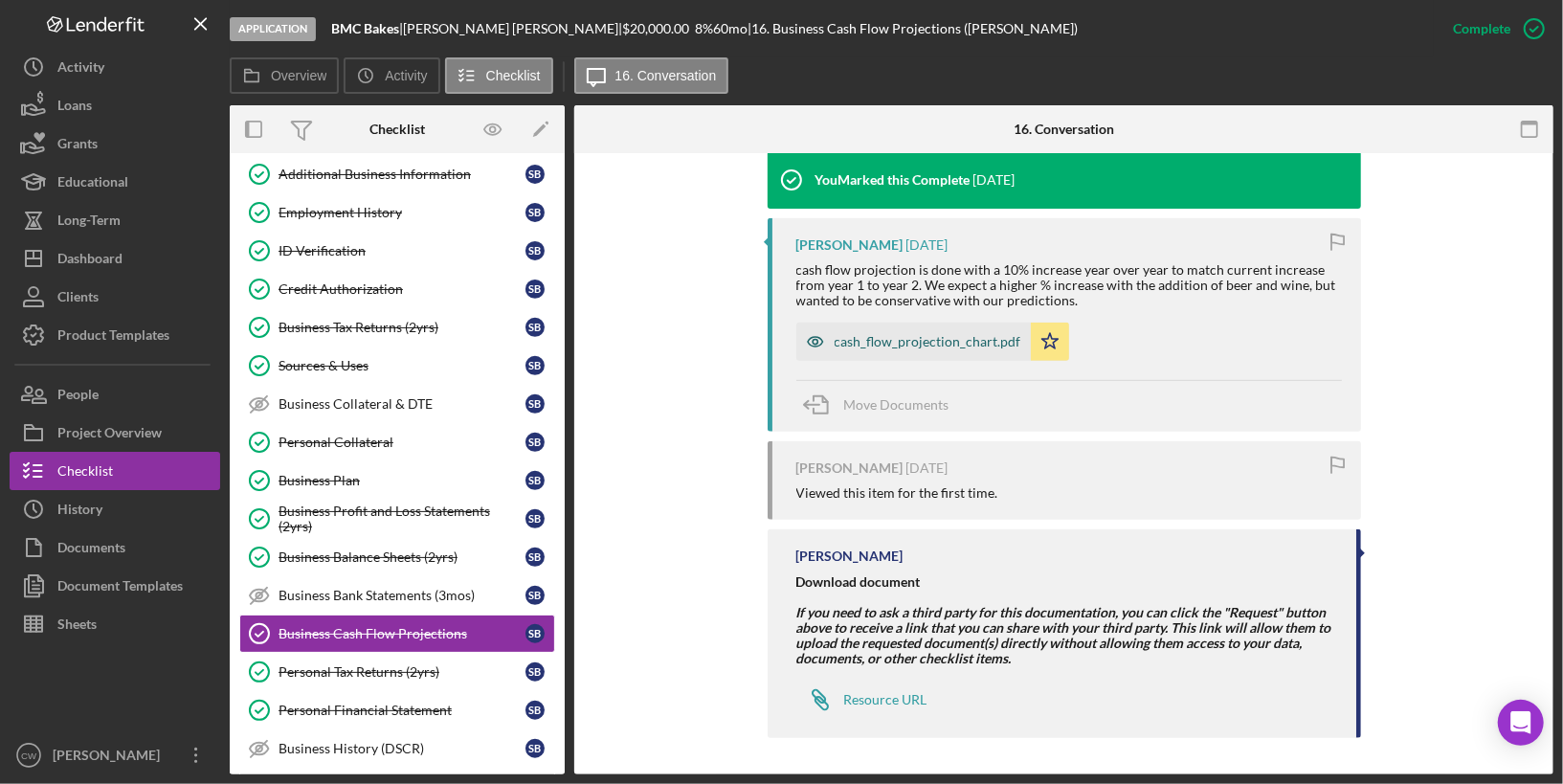
click at [919, 337] on div "cash_flow_projection_chart.pdf" at bounding box center [928, 342] width 187 height 16
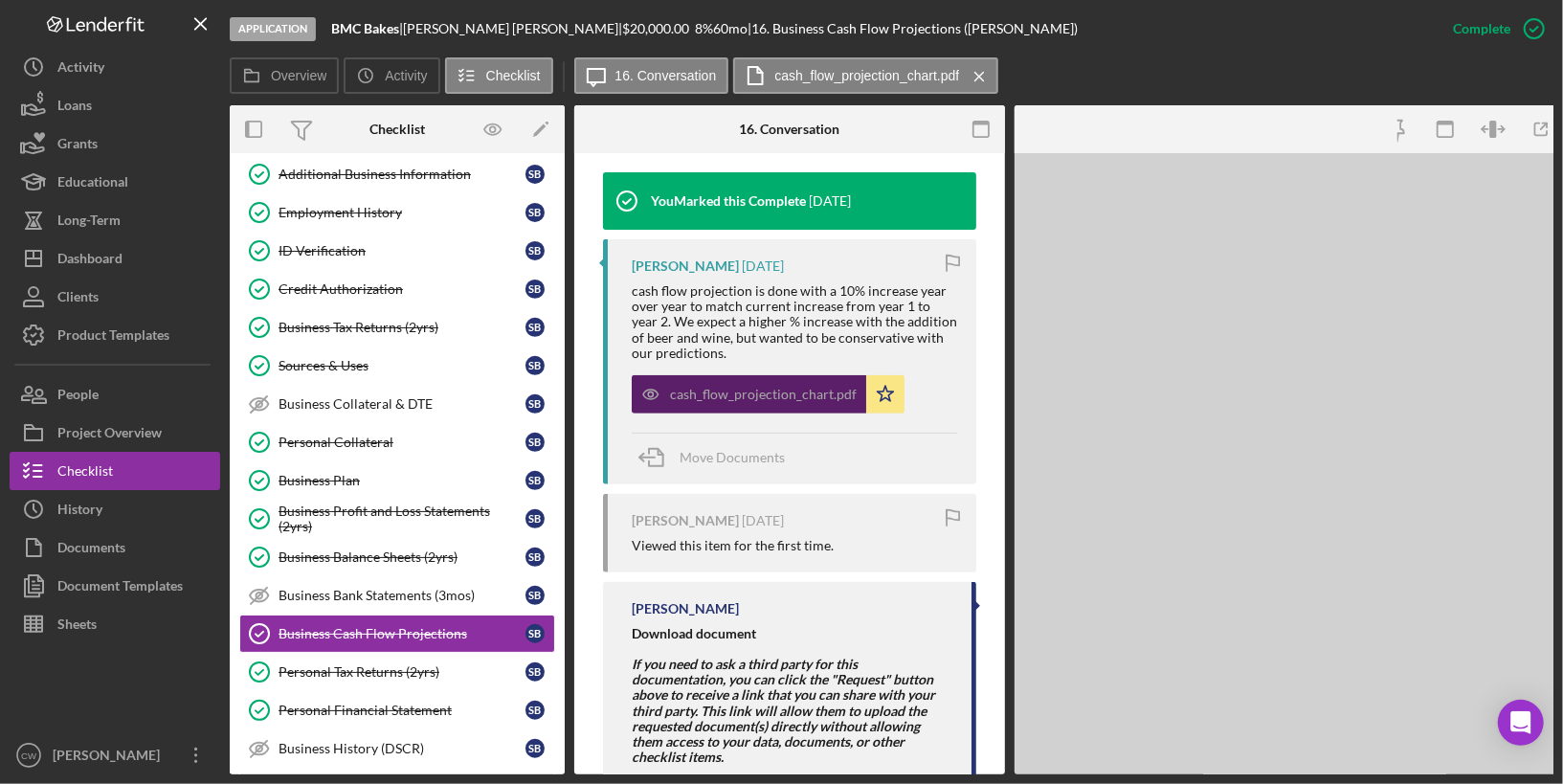
scroll to position [661, 0]
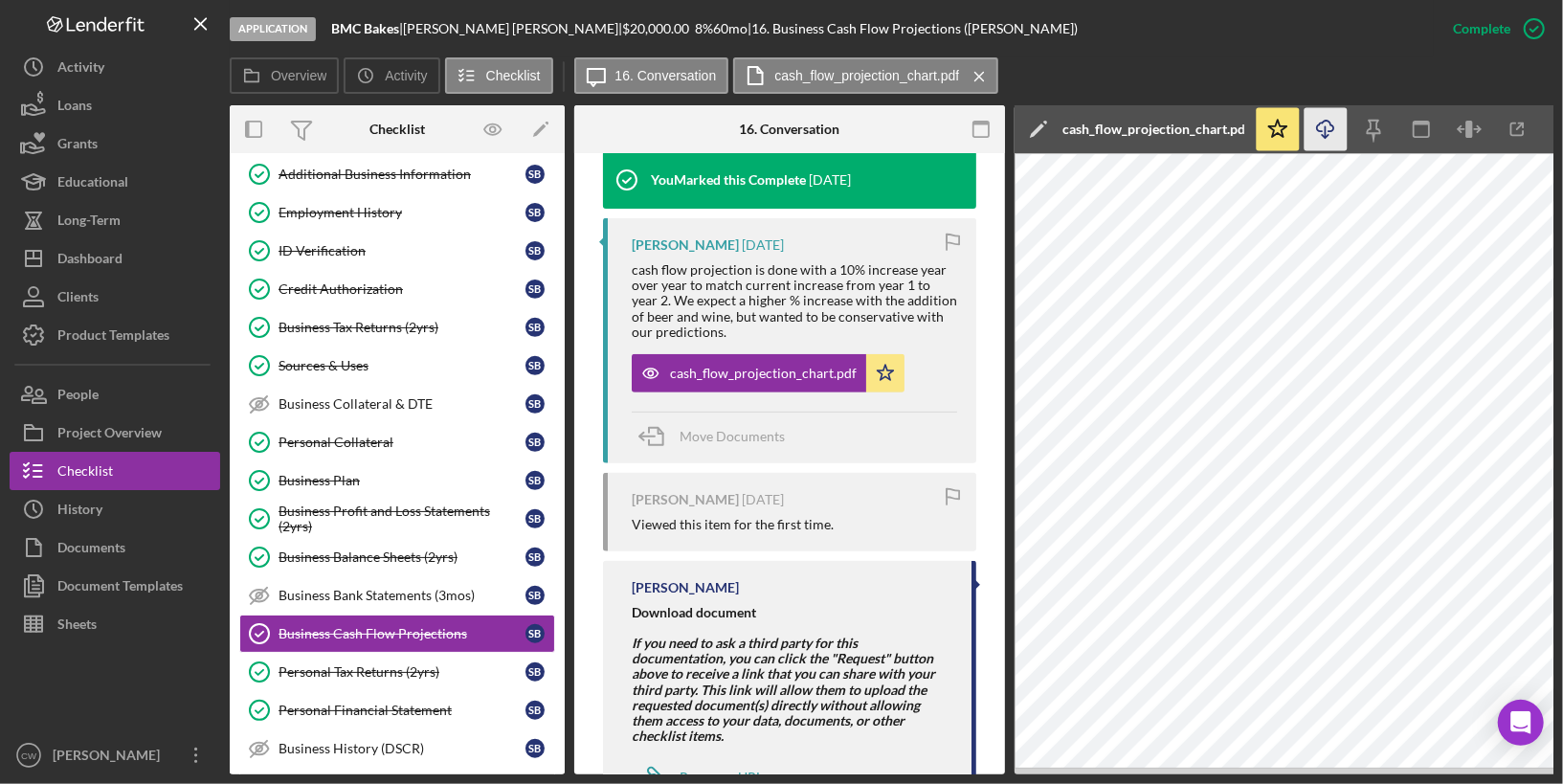
click at [1334, 127] on icon "button" at bounding box center [1325, 125] width 16 height 11
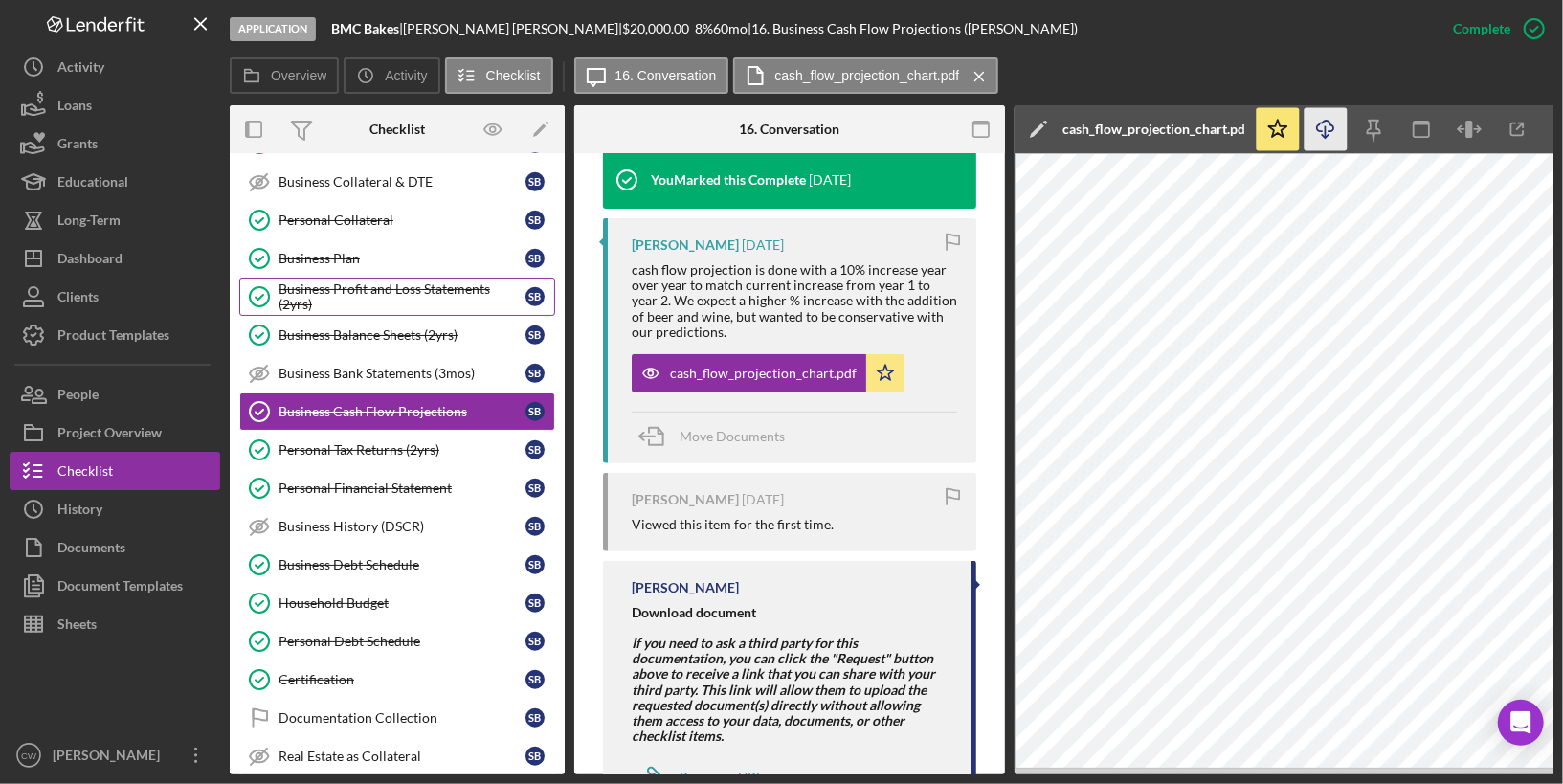
scroll to position [740, 0]
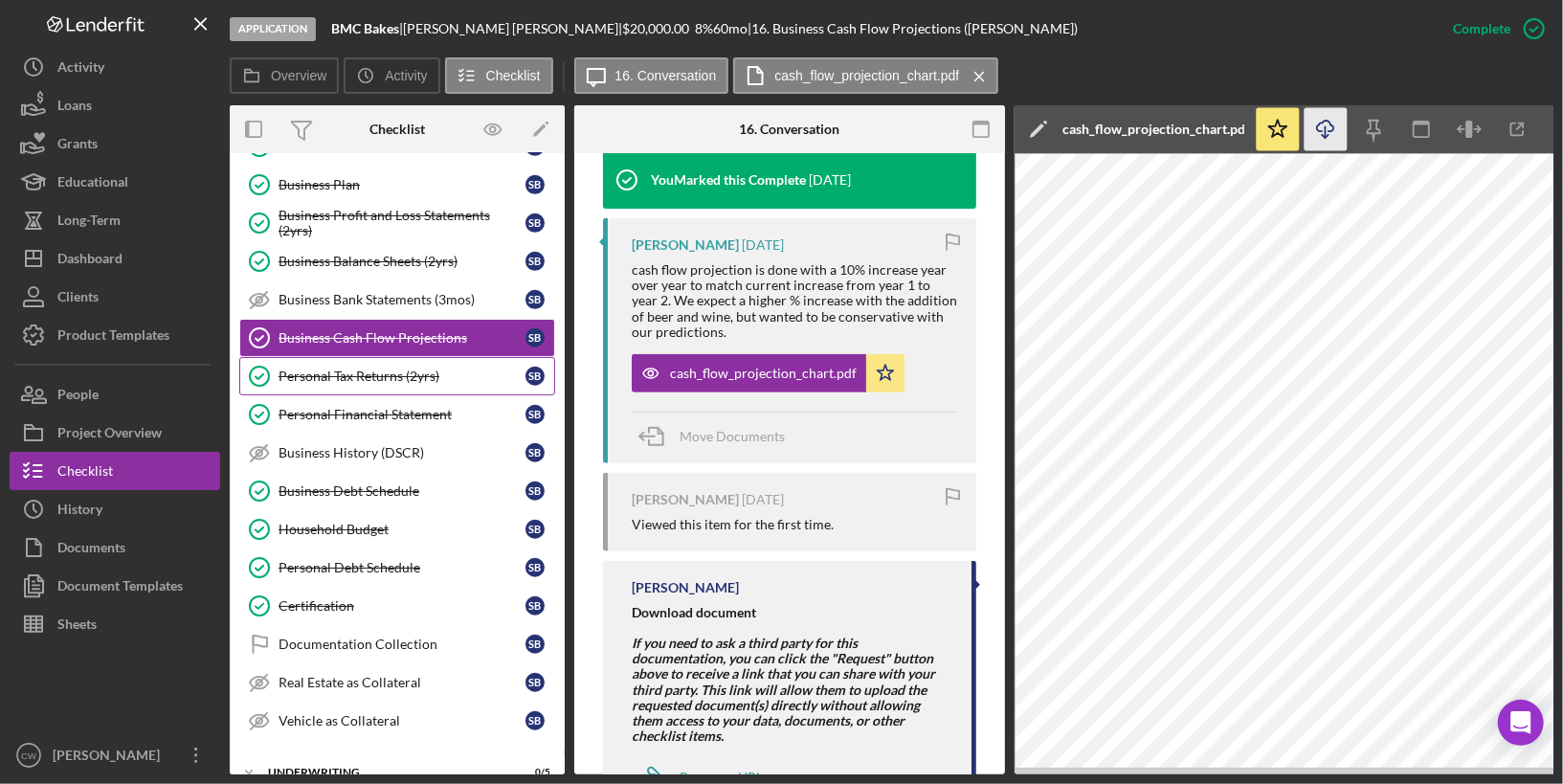
click at [361, 368] on div "Personal Tax Returns (2yrs)" at bounding box center [401, 376] width 247 height 16
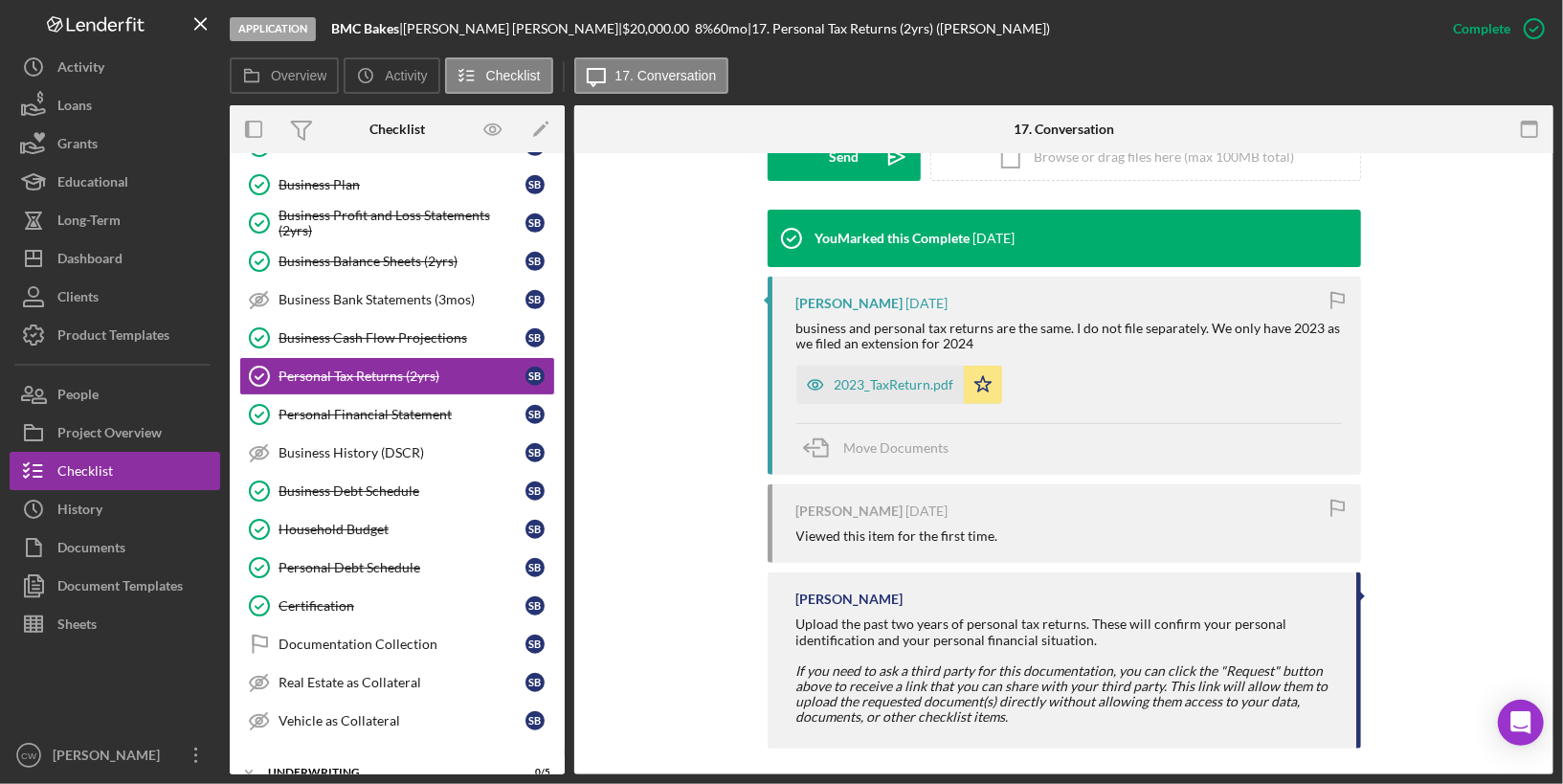
scroll to position [592, 0]
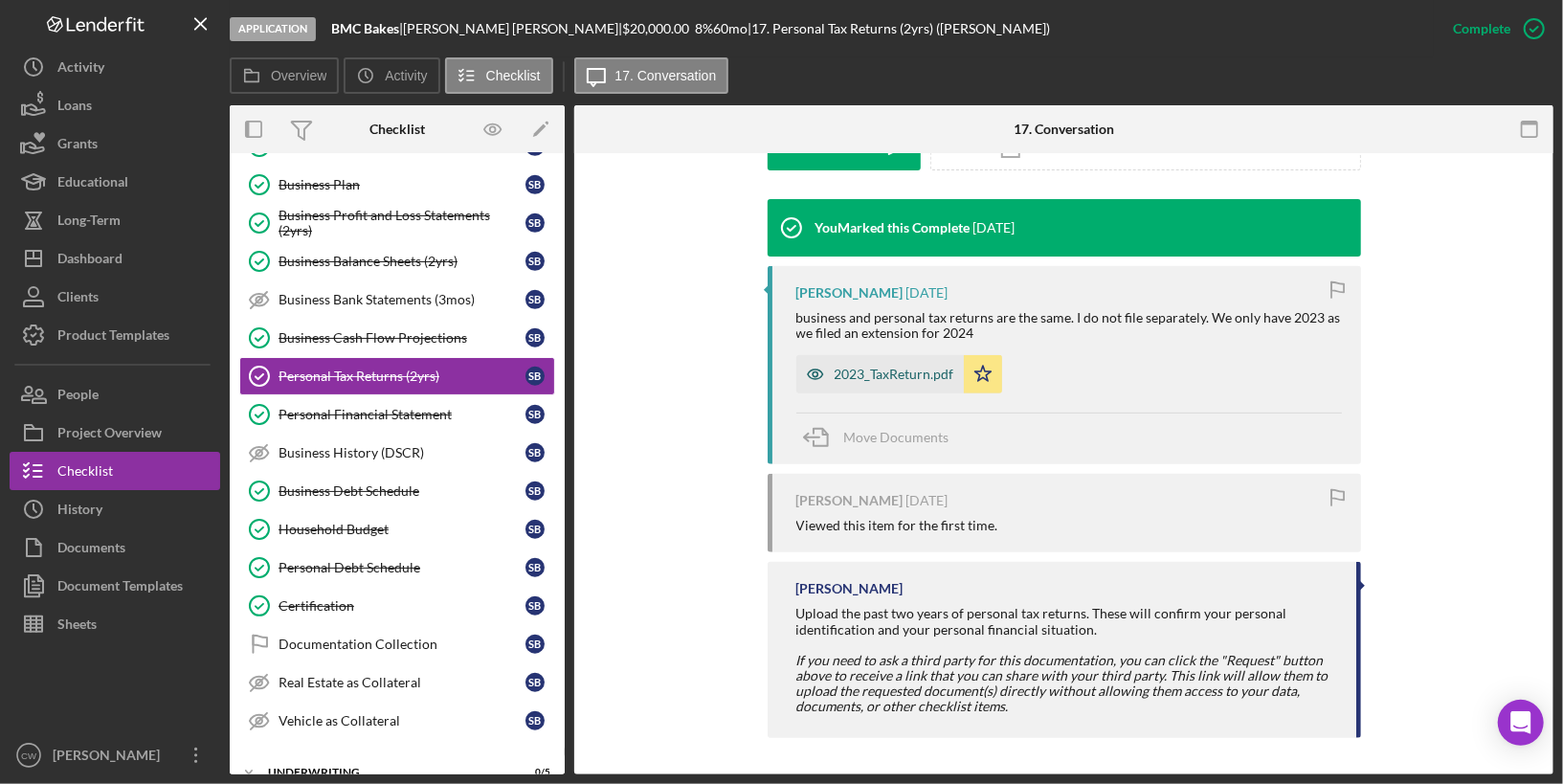
click at [924, 375] on div "2023_TaxReturn.pdf" at bounding box center [894, 374] width 119 height 16
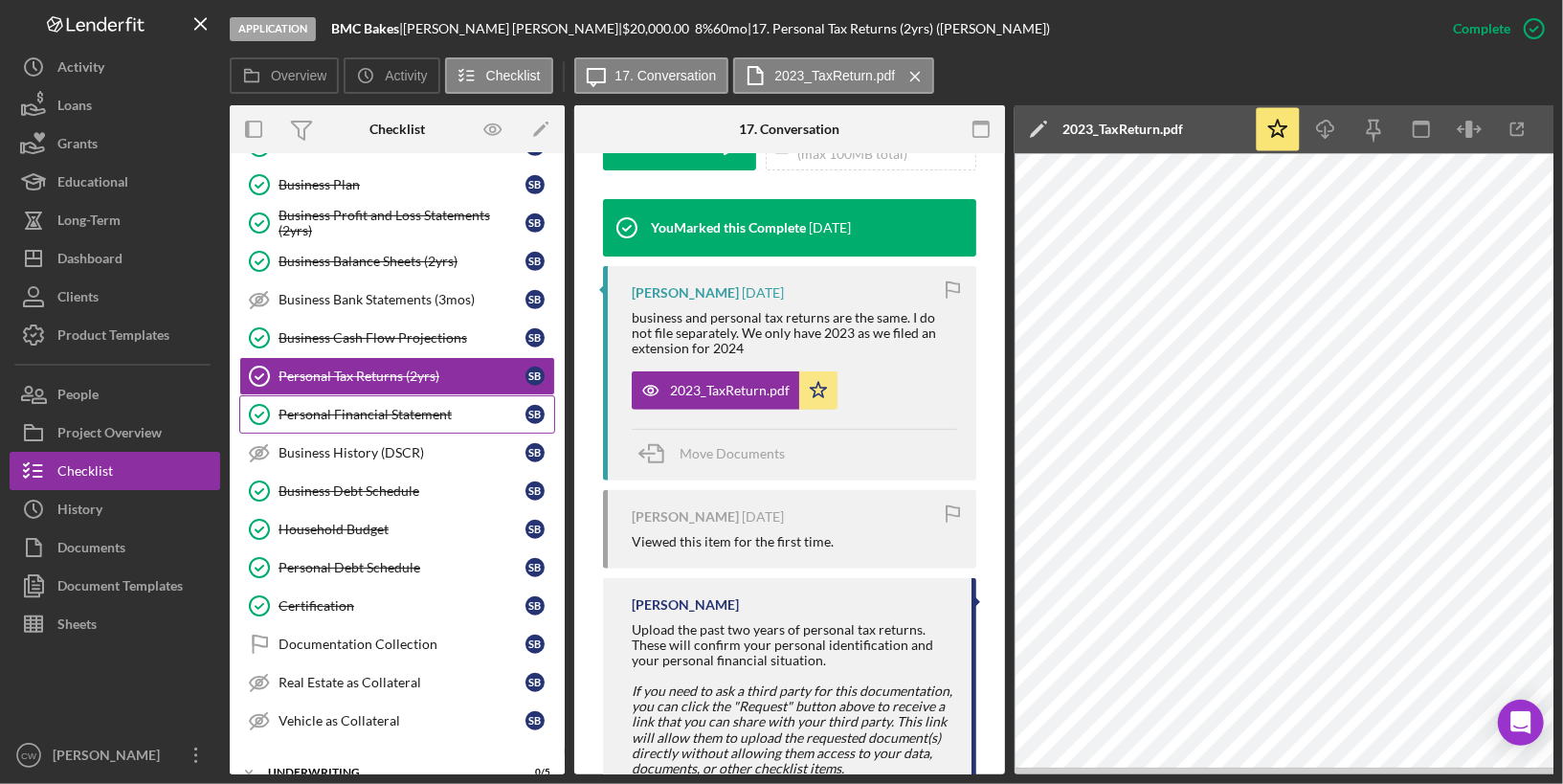
click at [382, 407] on div "Personal Financial Statement" at bounding box center [401, 415] width 247 height 16
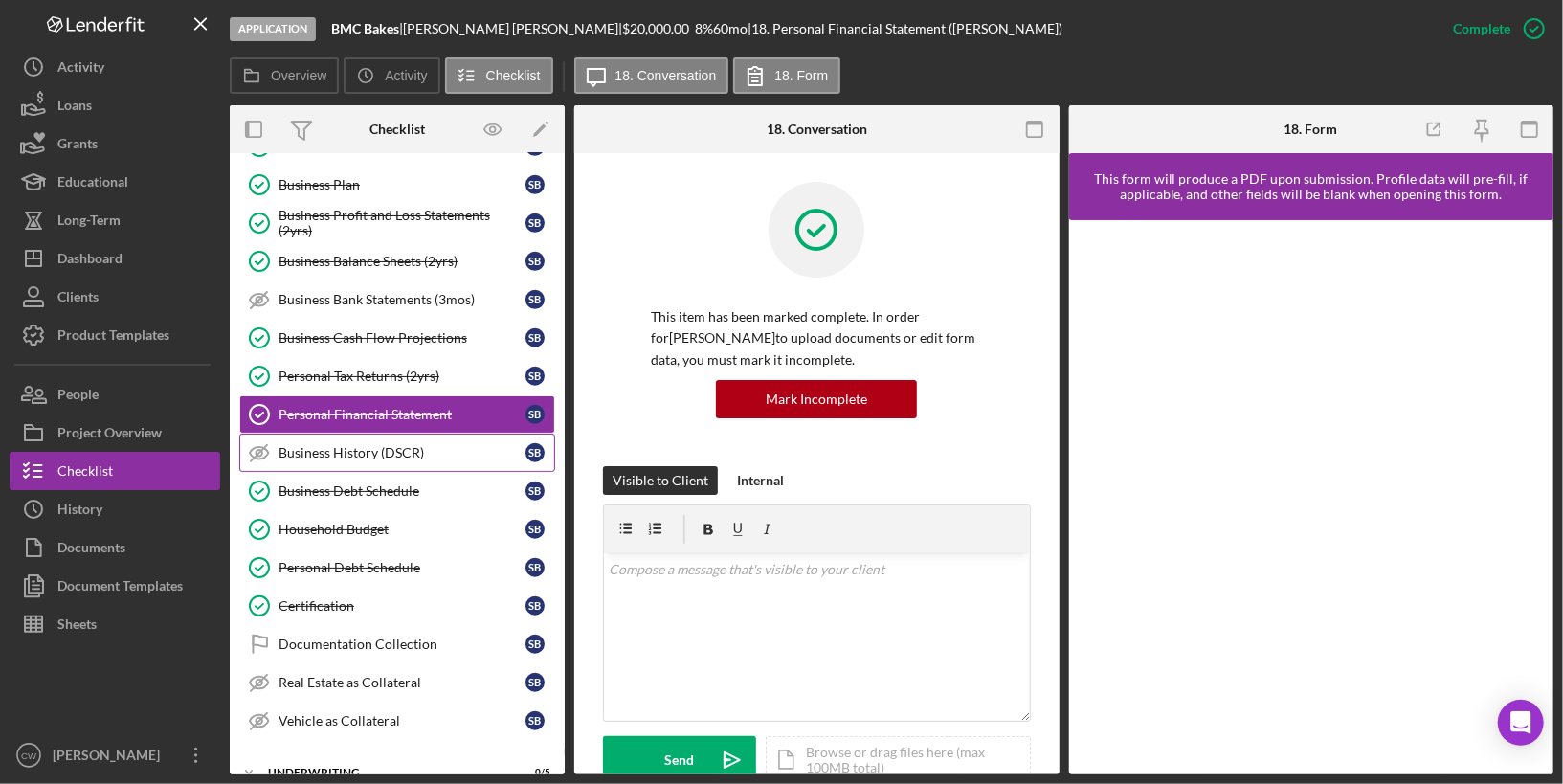
click at [355, 445] on div "Business History (DSCR)" at bounding box center [401, 453] width 247 height 16
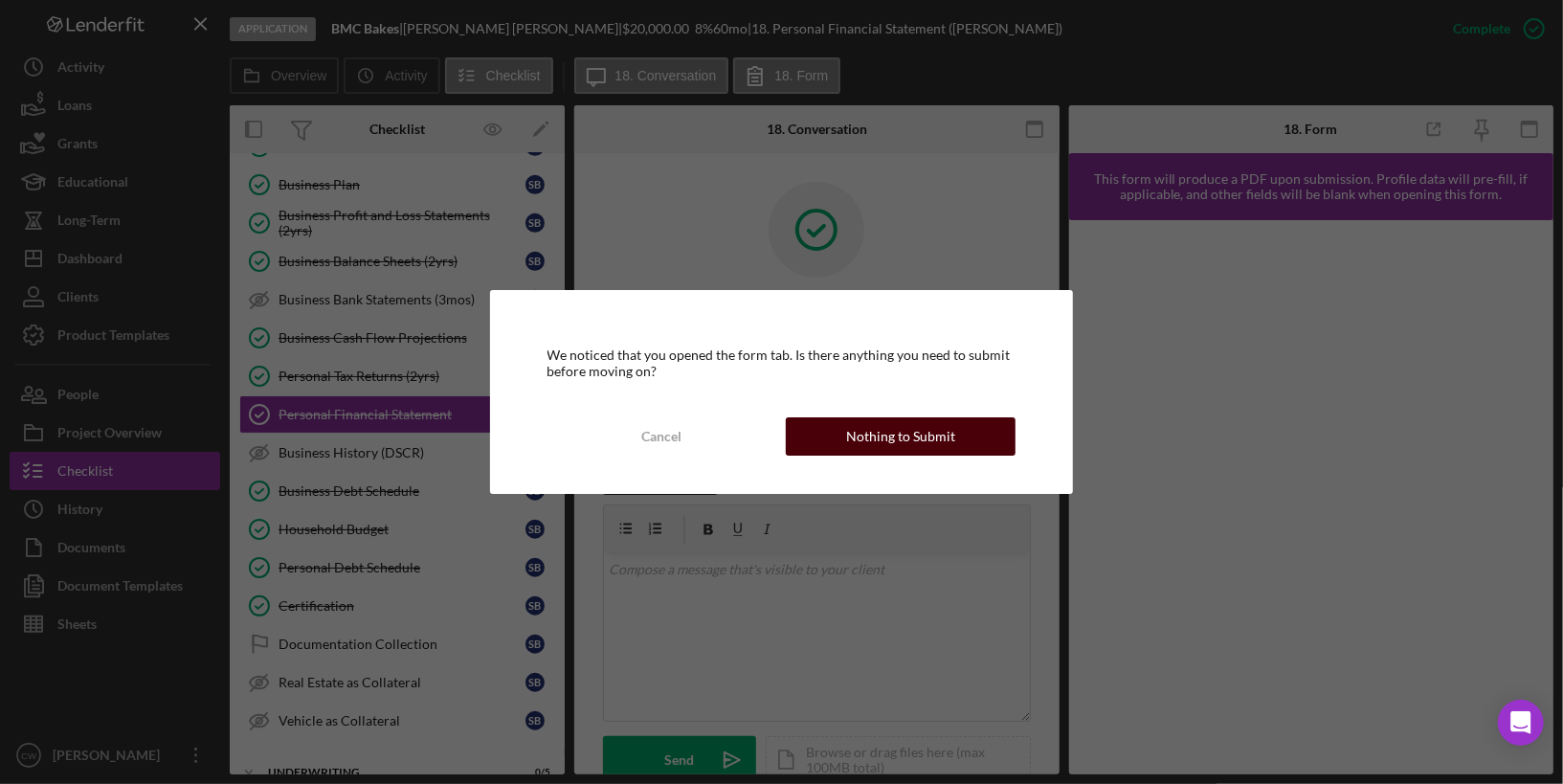
click at [840, 438] on button "Nothing to Submit" at bounding box center [901, 436] width 230 height 38
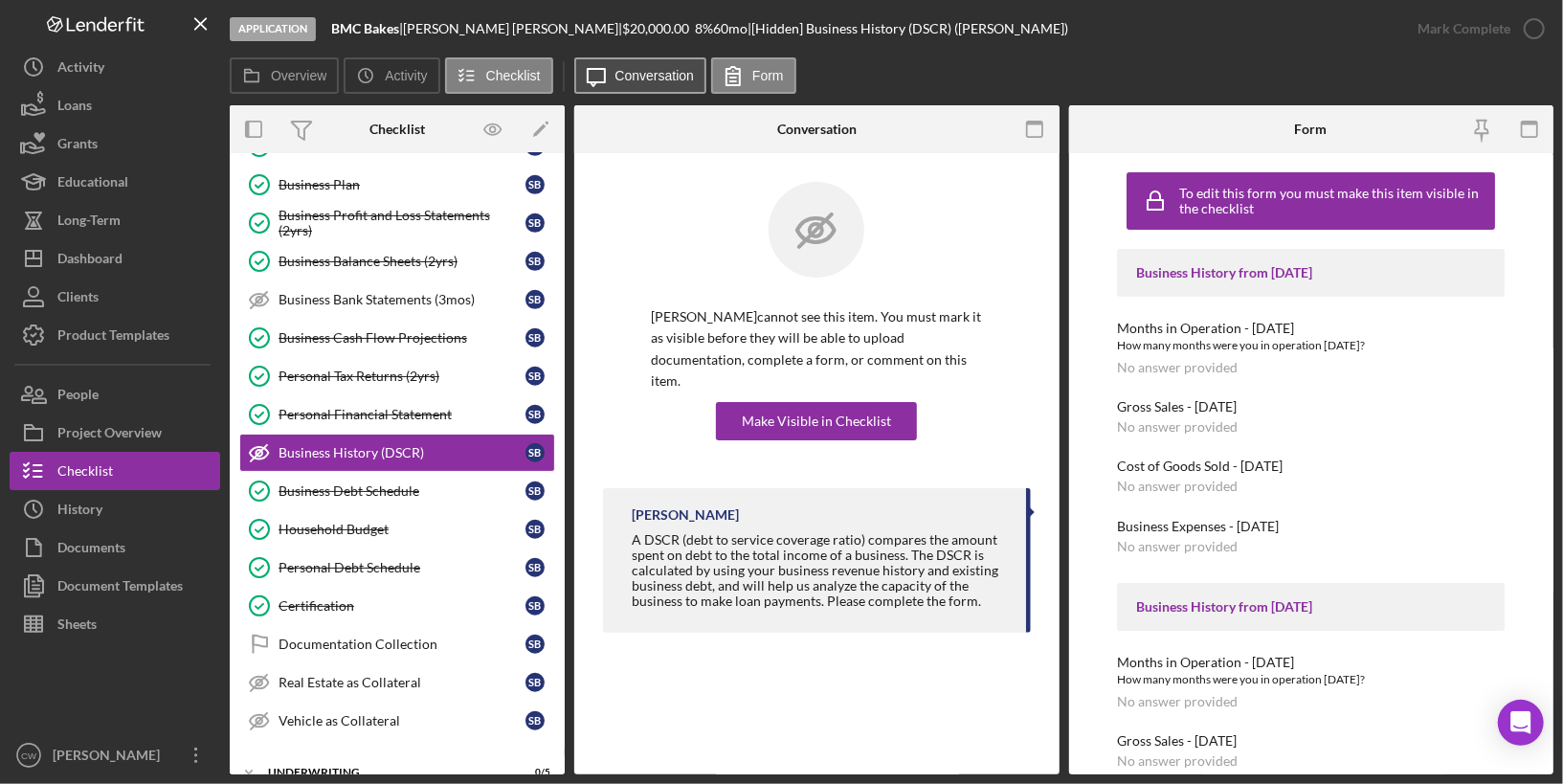
click at [626, 74] on label "Conversation" at bounding box center [655, 76] width 80 height 16
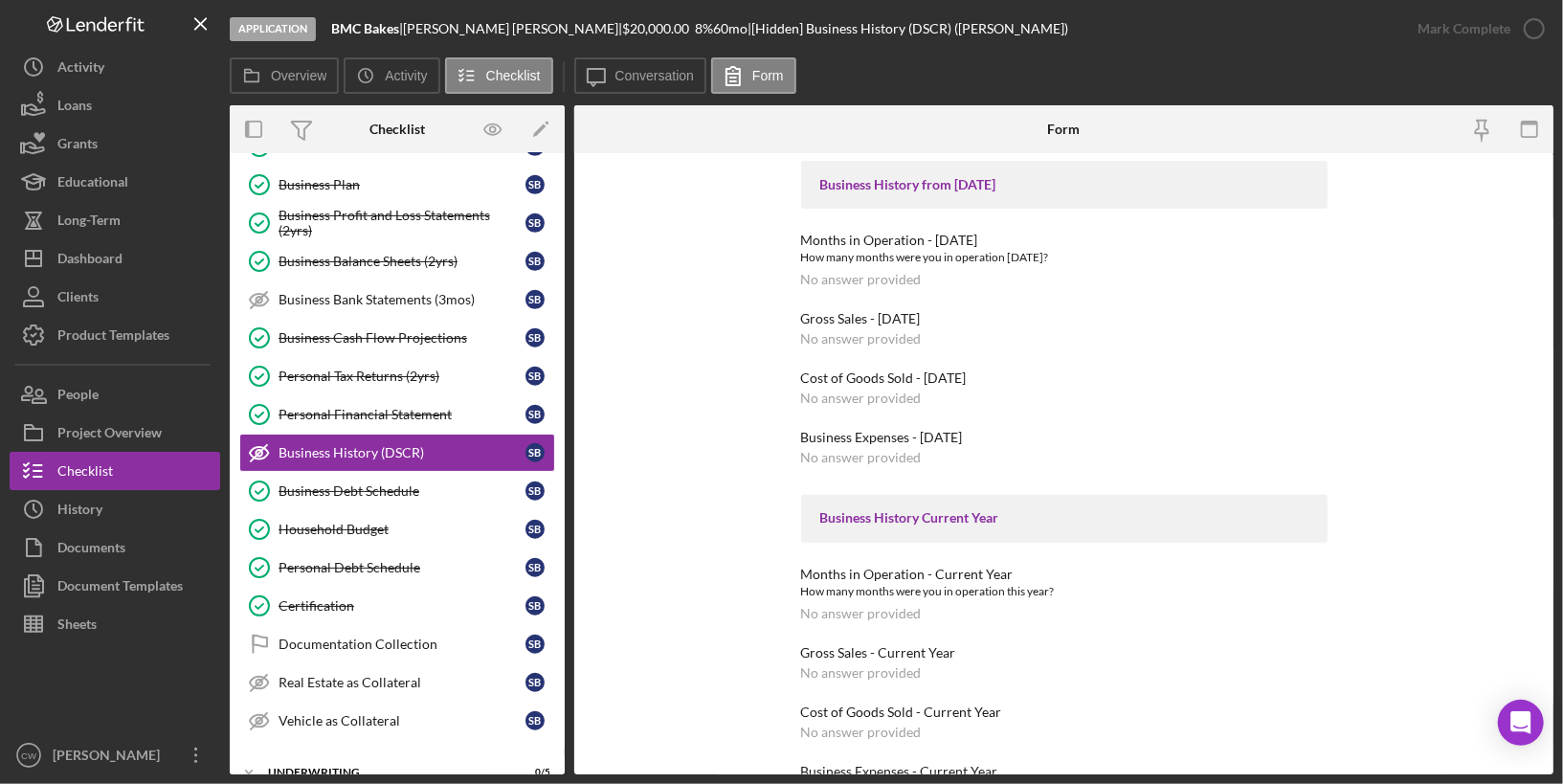
scroll to position [476, 0]
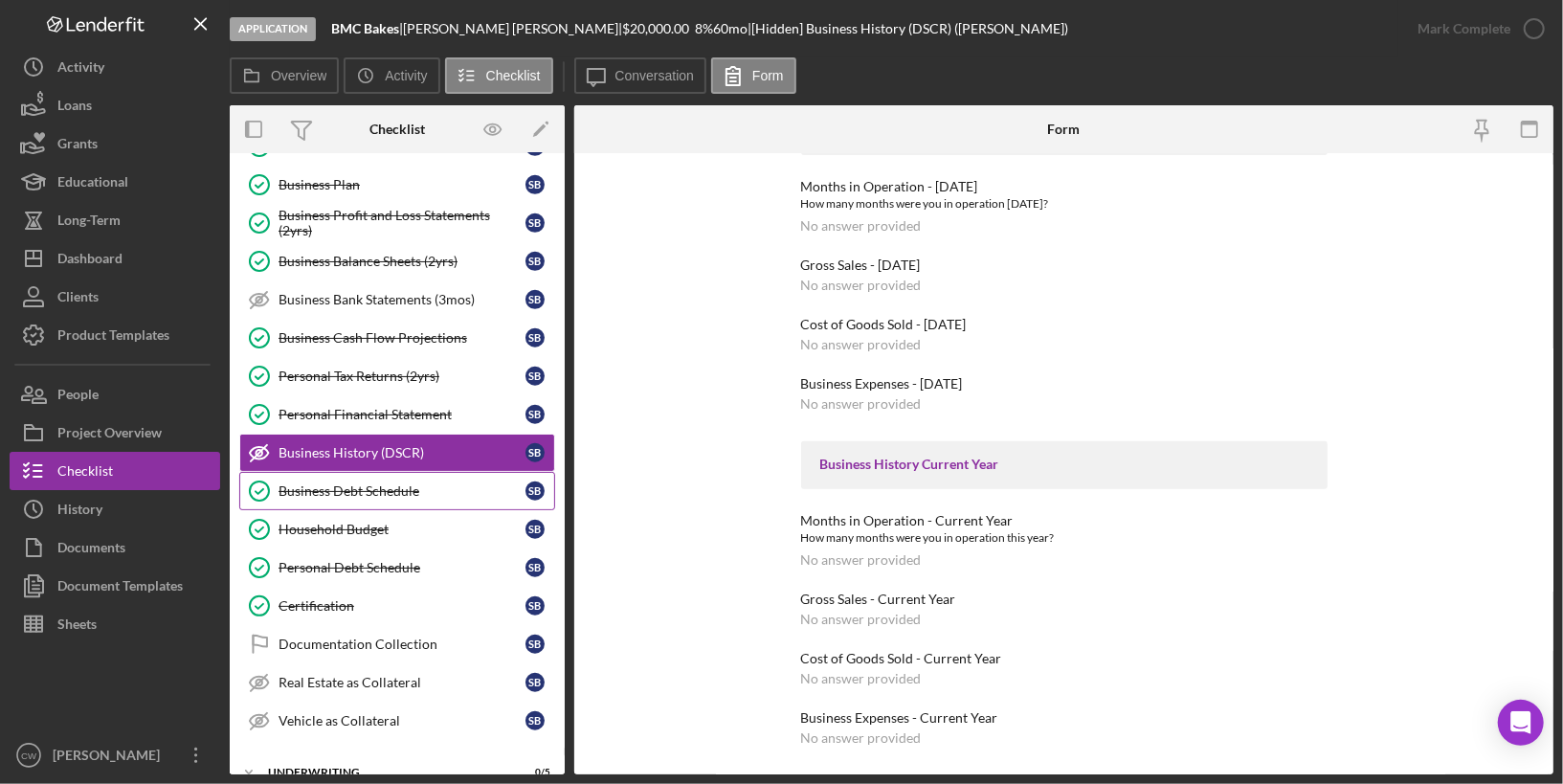
click at [402, 484] on div "Business Debt Schedule" at bounding box center [401, 491] width 247 height 16
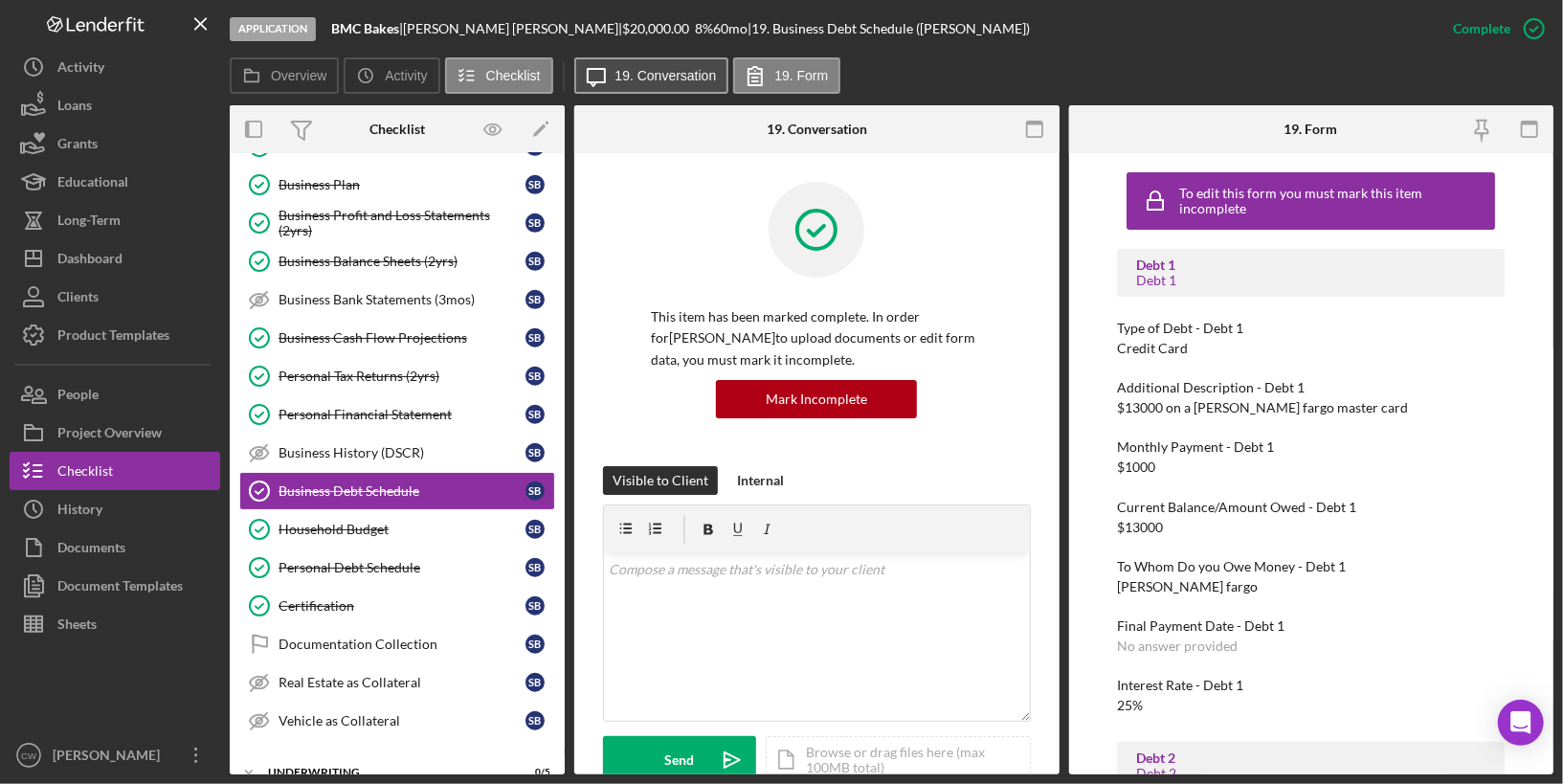
click at [640, 75] on label "19. Conversation" at bounding box center [666, 76] width 102 height 16
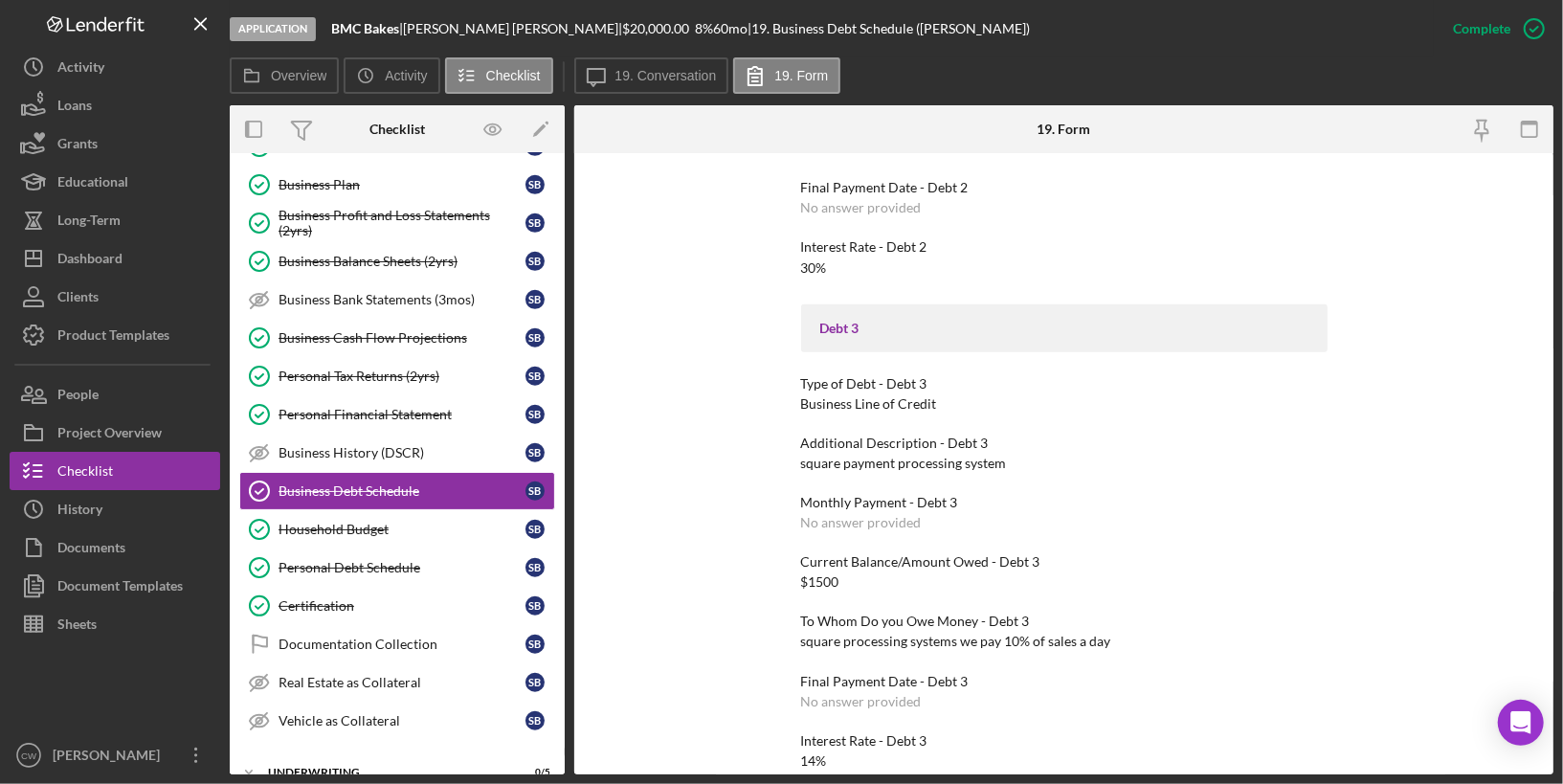
scroll to position [954, 0]
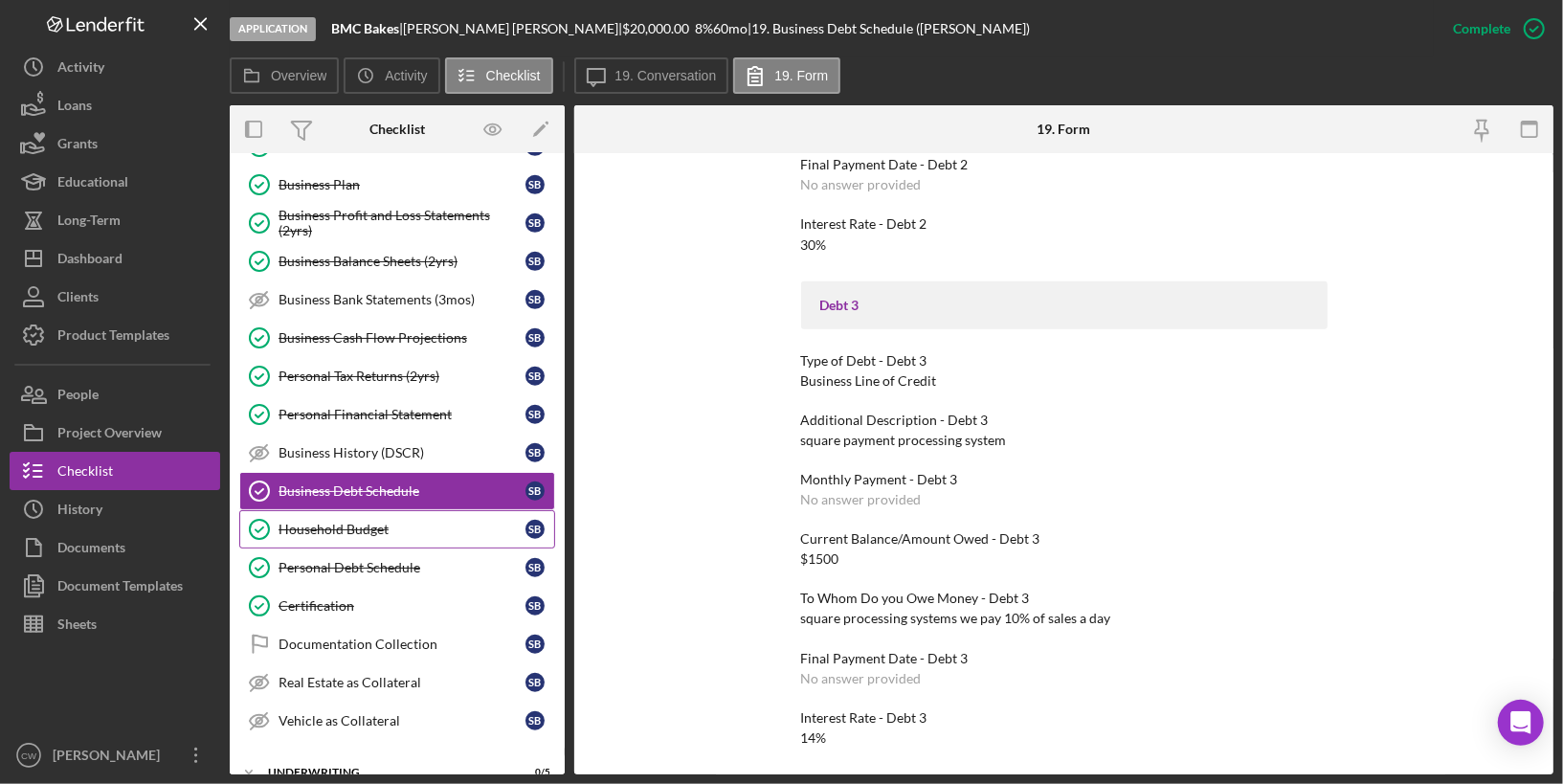
click at [430, 517] on link "Household Budget Household Budget S B" at bounding box center [398, 528] width 316 height 38
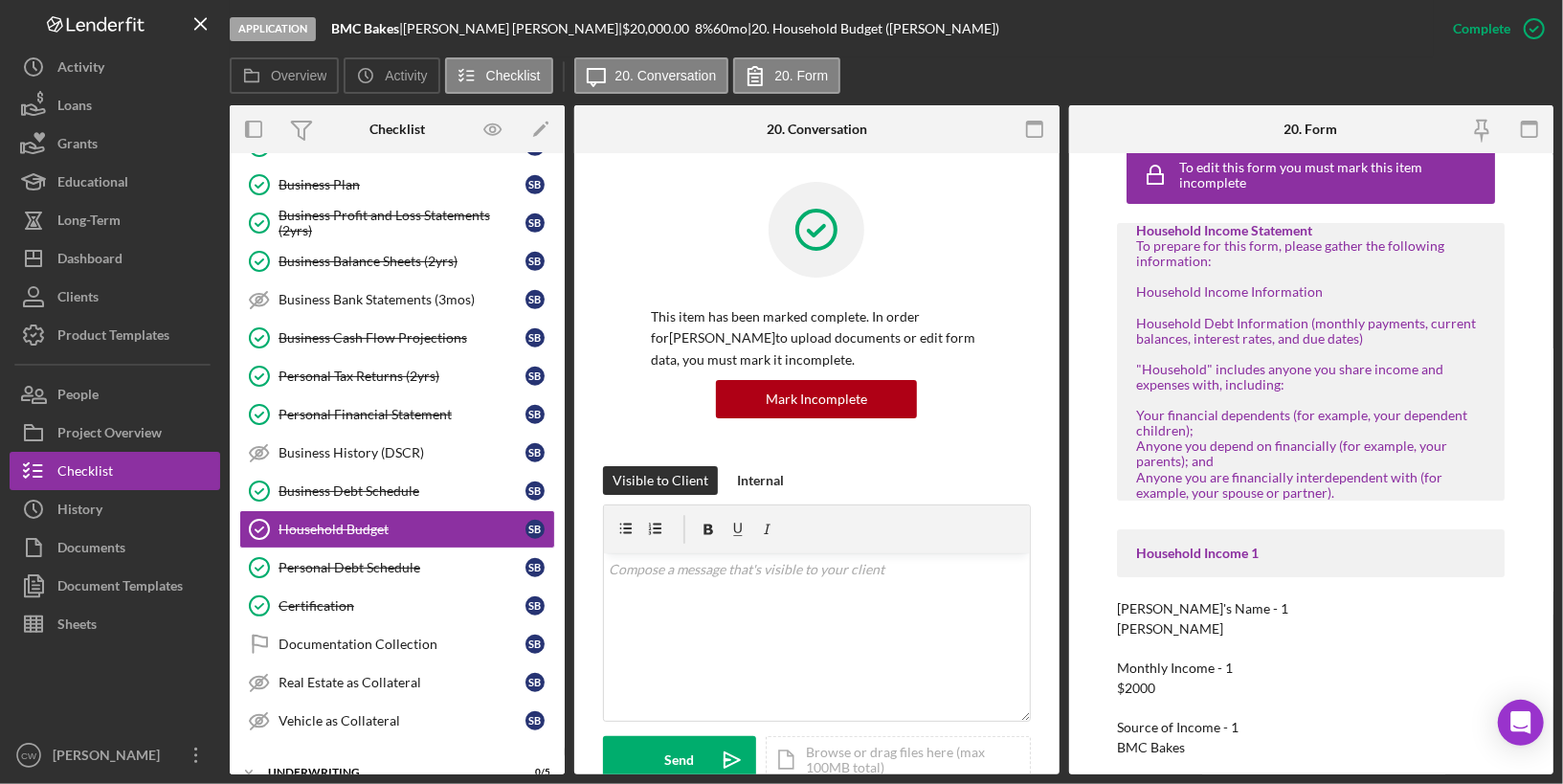
scroll to position [33, 0]
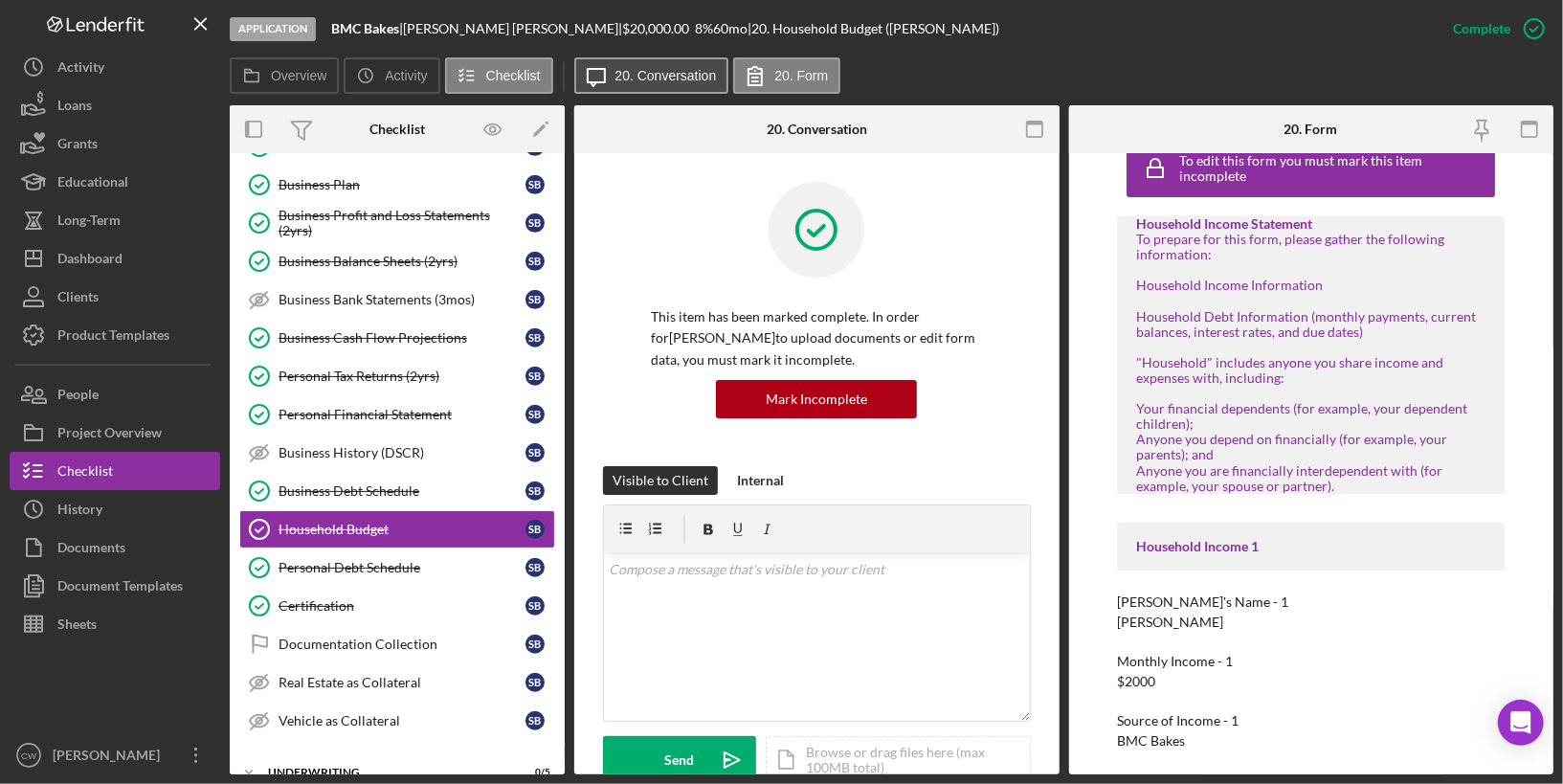
click at [640, 65] on button "Icon/Message 20. Conversation" at bounding box center [652, 76] width 155 height 37
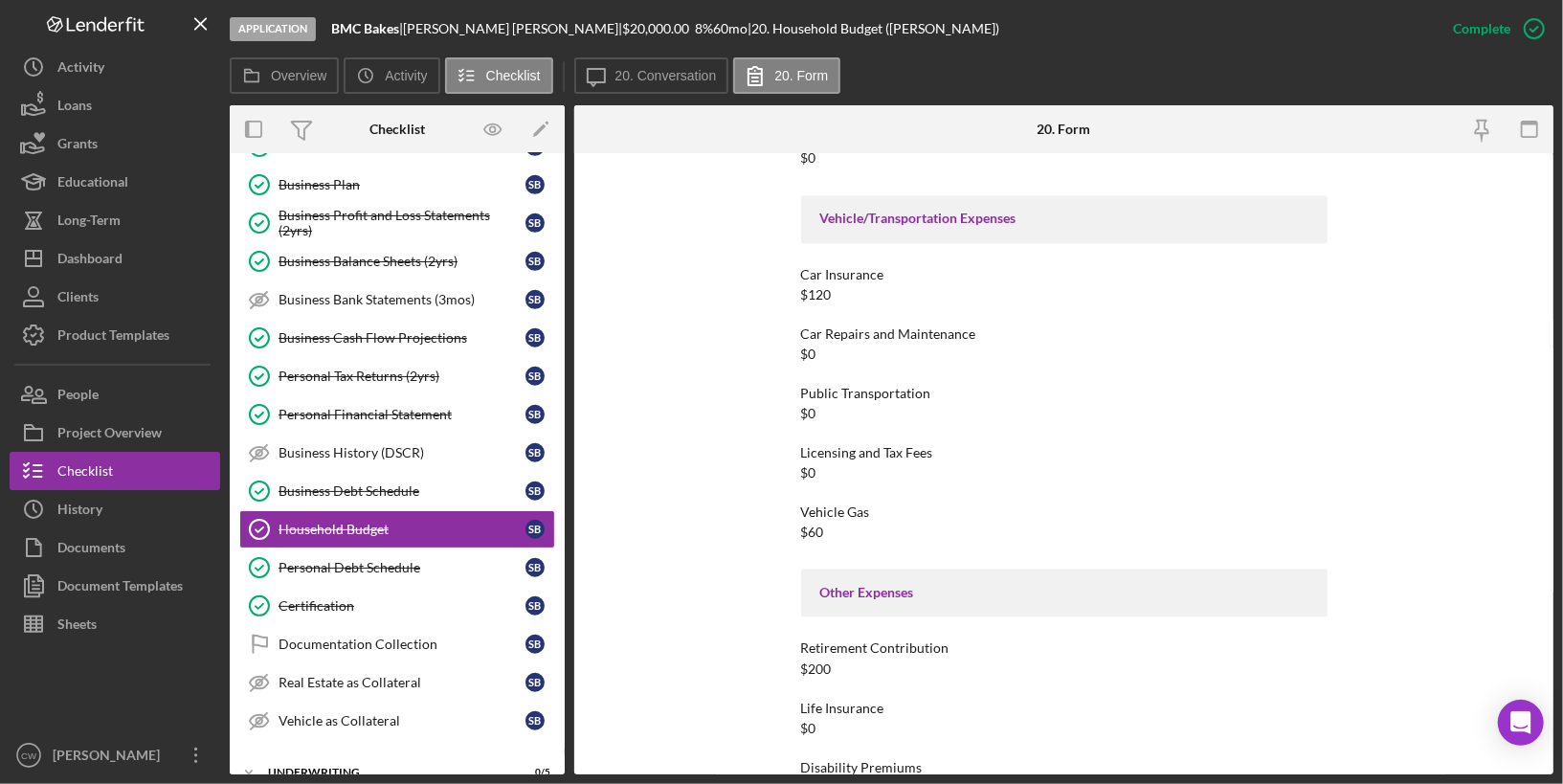
scroll to position [3403, 0]
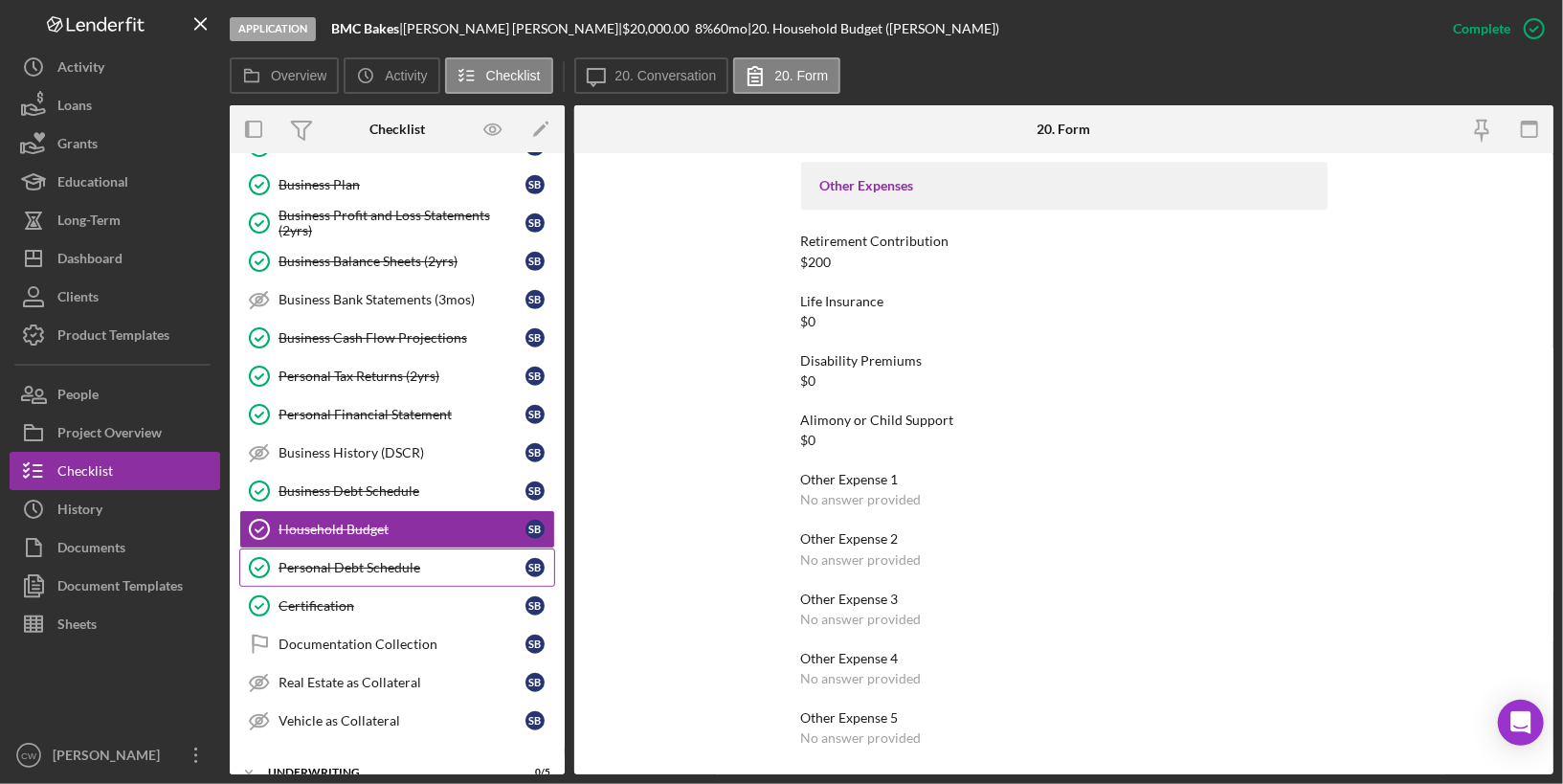
click at [463, 556] on link "Personal Debt Schedule Personal Debt Schedule S B" at bounding box center [398, 567] width 316 height 38
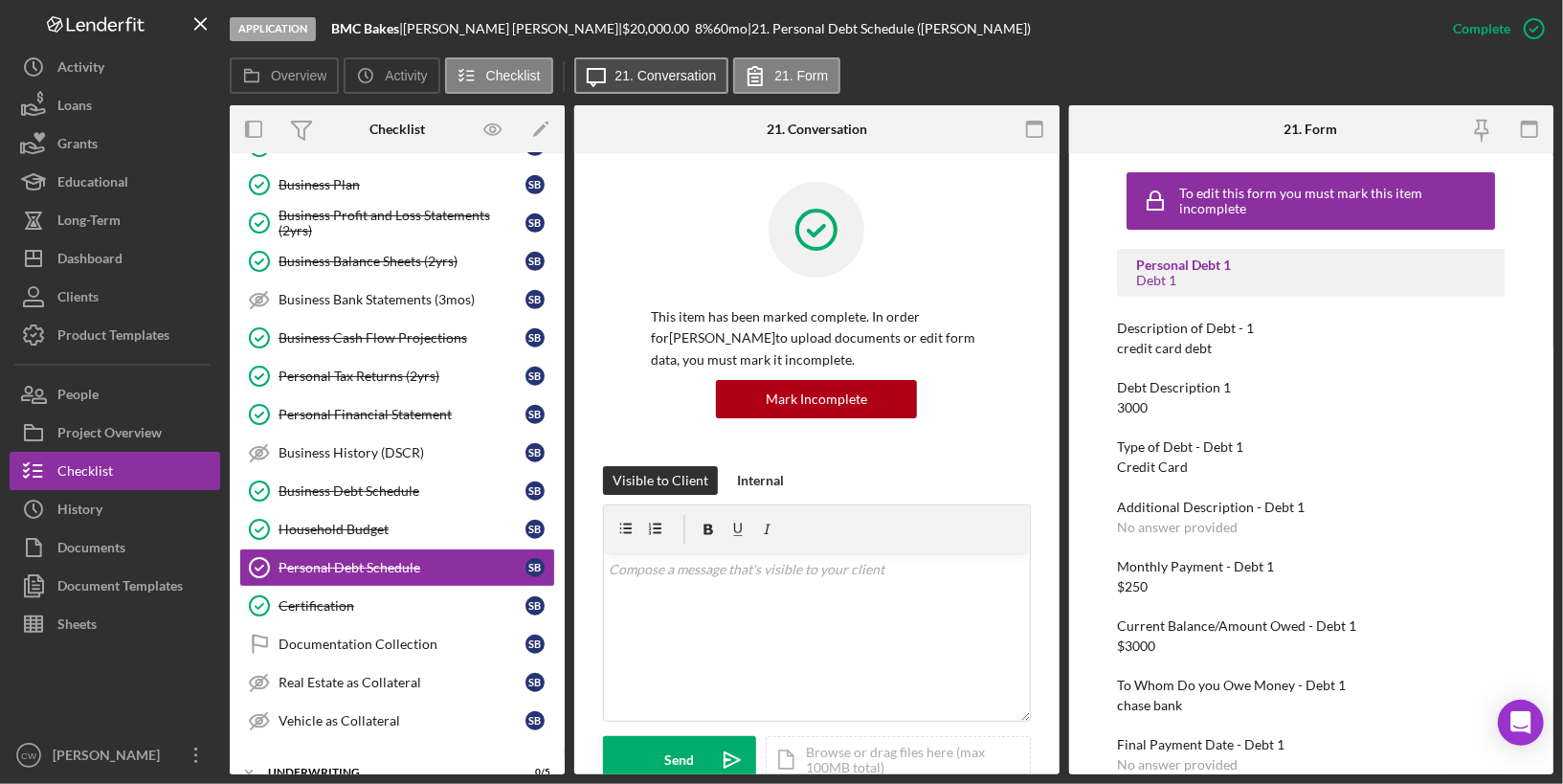
click at [635, 75] on label "21. Conversation" at bounding box center [666, 76] width 102 height 16
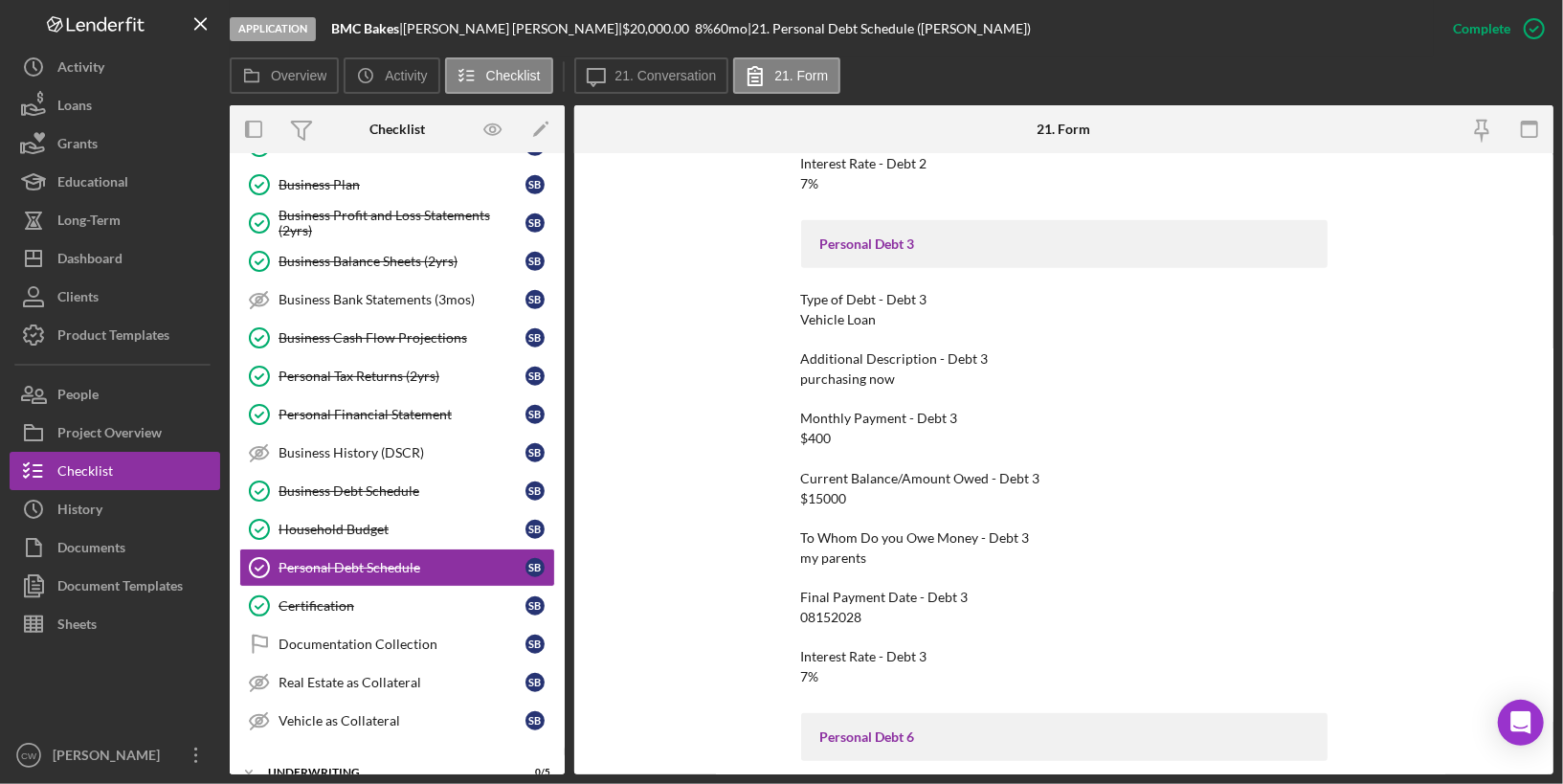
scroll to position [1228, 0]
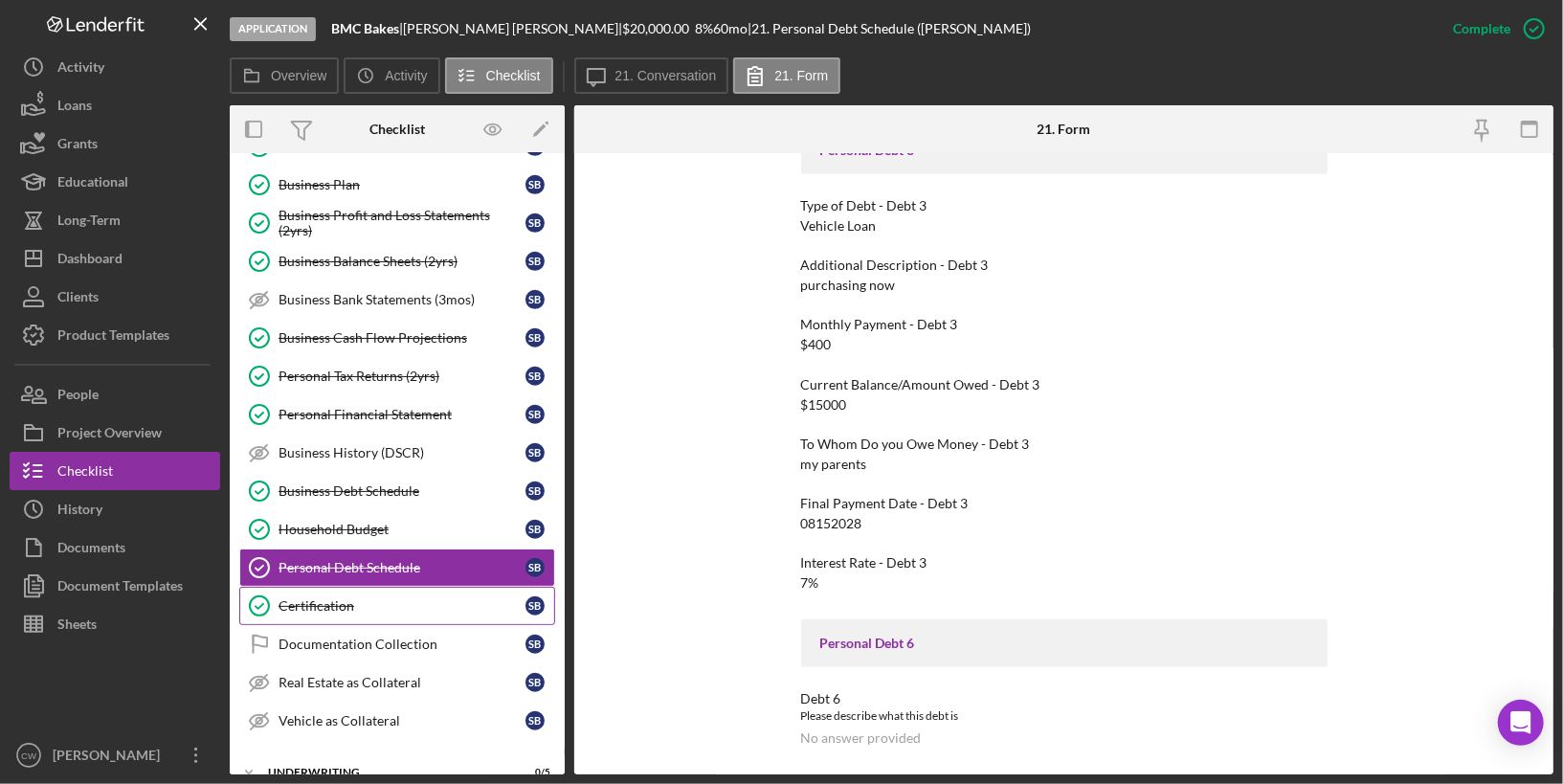
click at [356, 598] on div "Certification" at bounding box center [401, 606] width 247 height 16
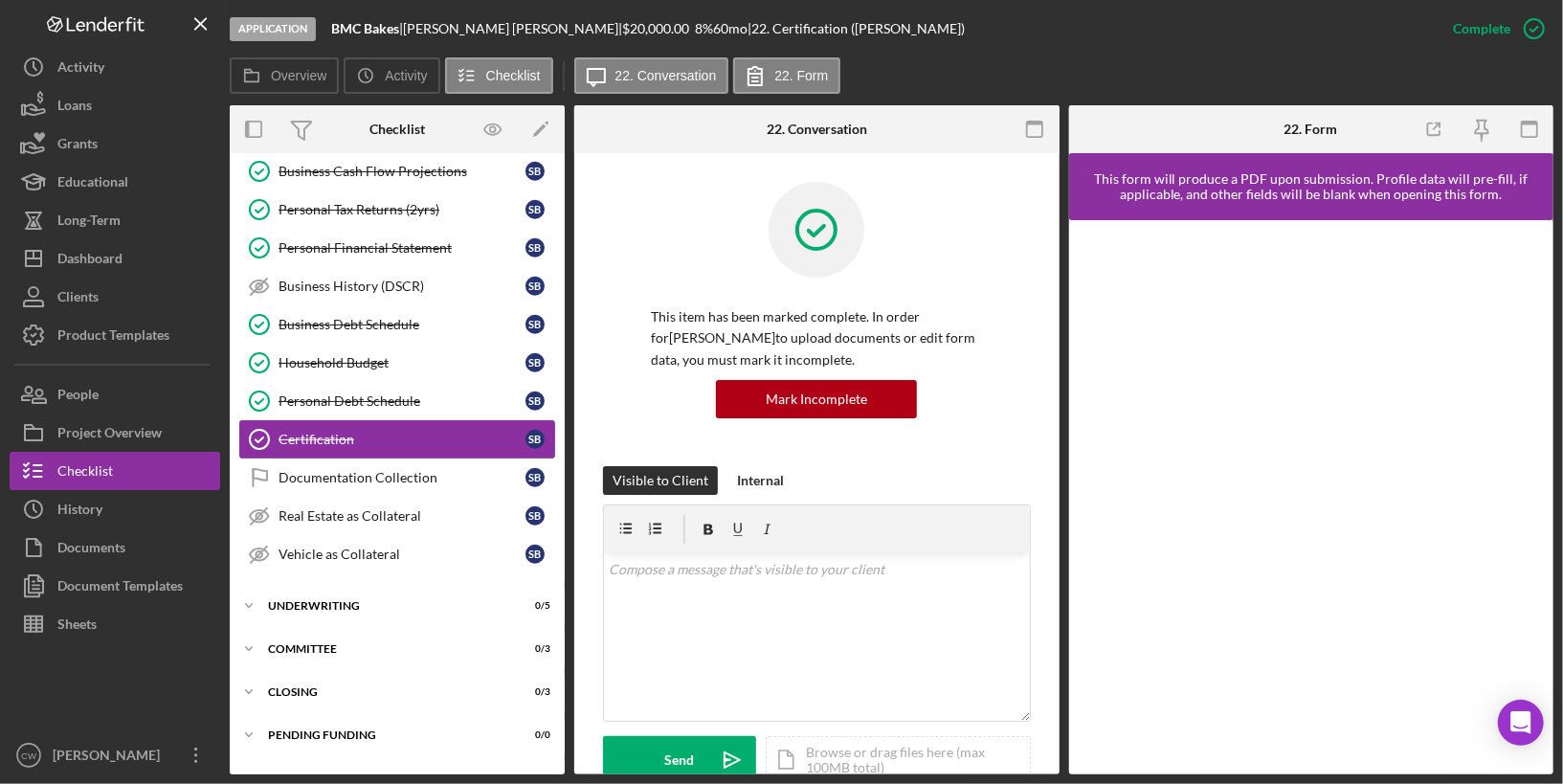
scroll to position [912, 0]
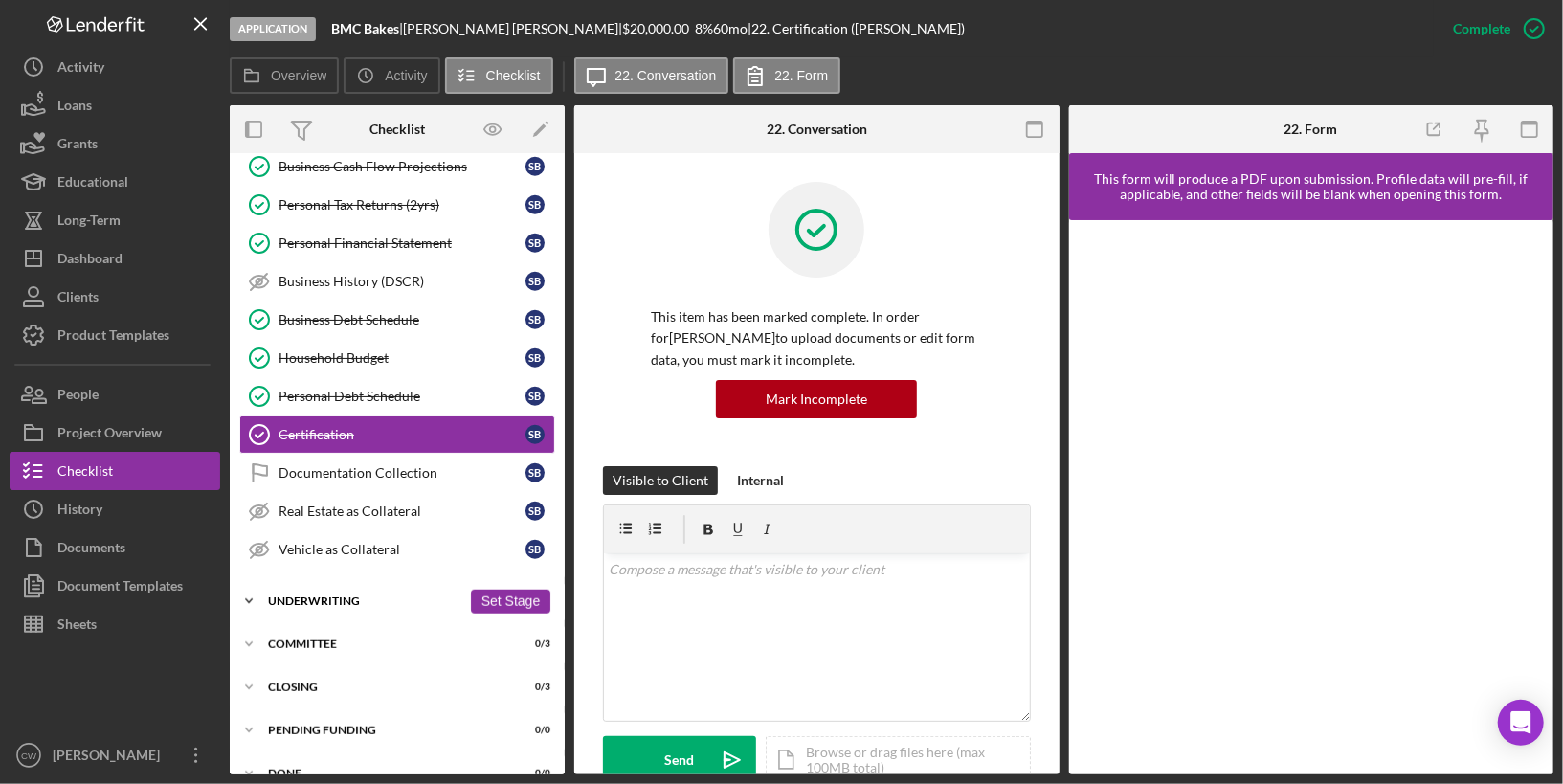
click at [356, 595] on div "Underwriting" at bounding box center [364, 601] width 193 height 12
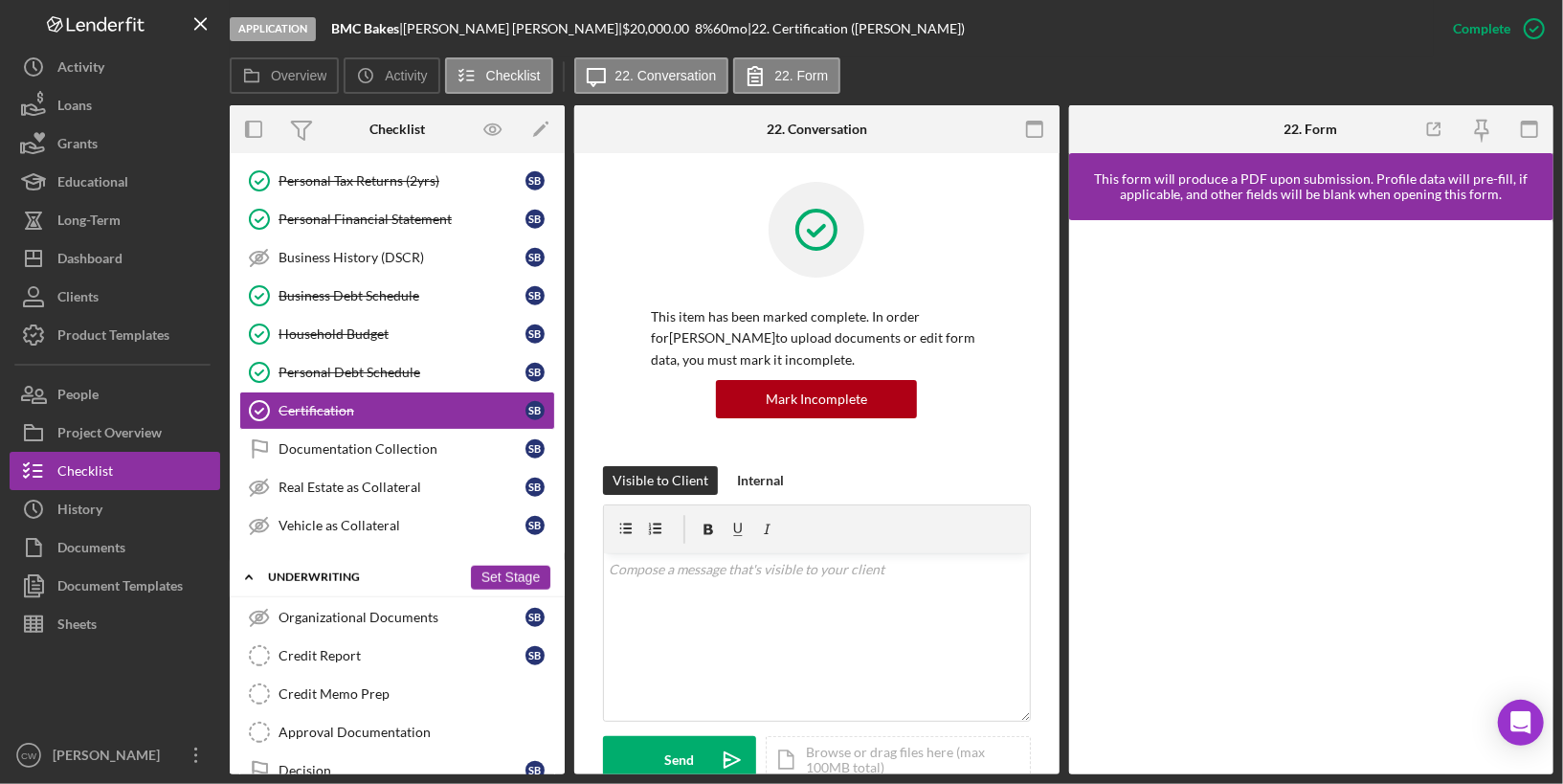
click at [525, 566] on button "Set Stage" at bounding box center [511, 578] width 80 height 24
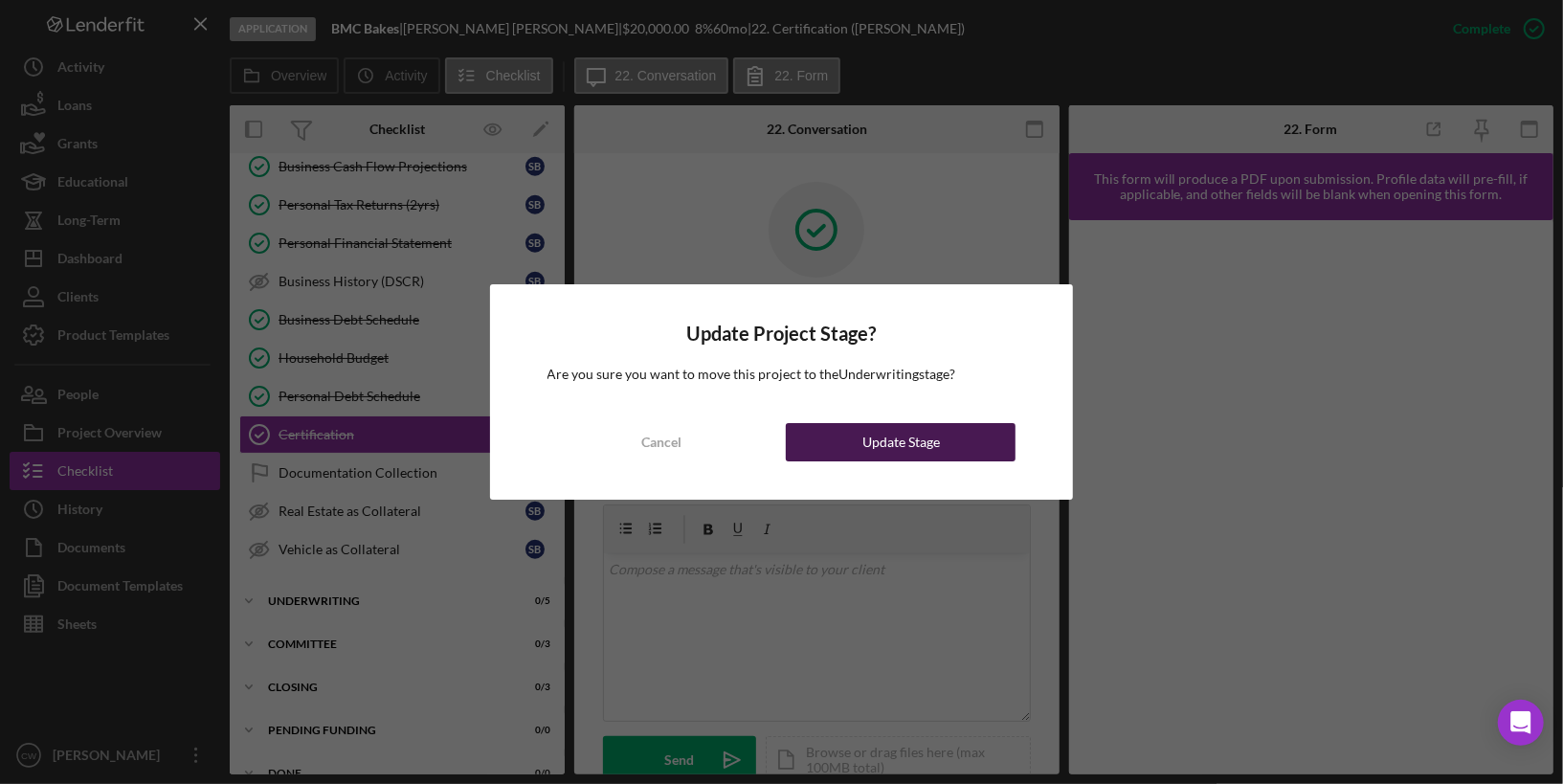
click at [932, 448] on div "Update Stage" at bounding box center [902, 441] width 78 height 38
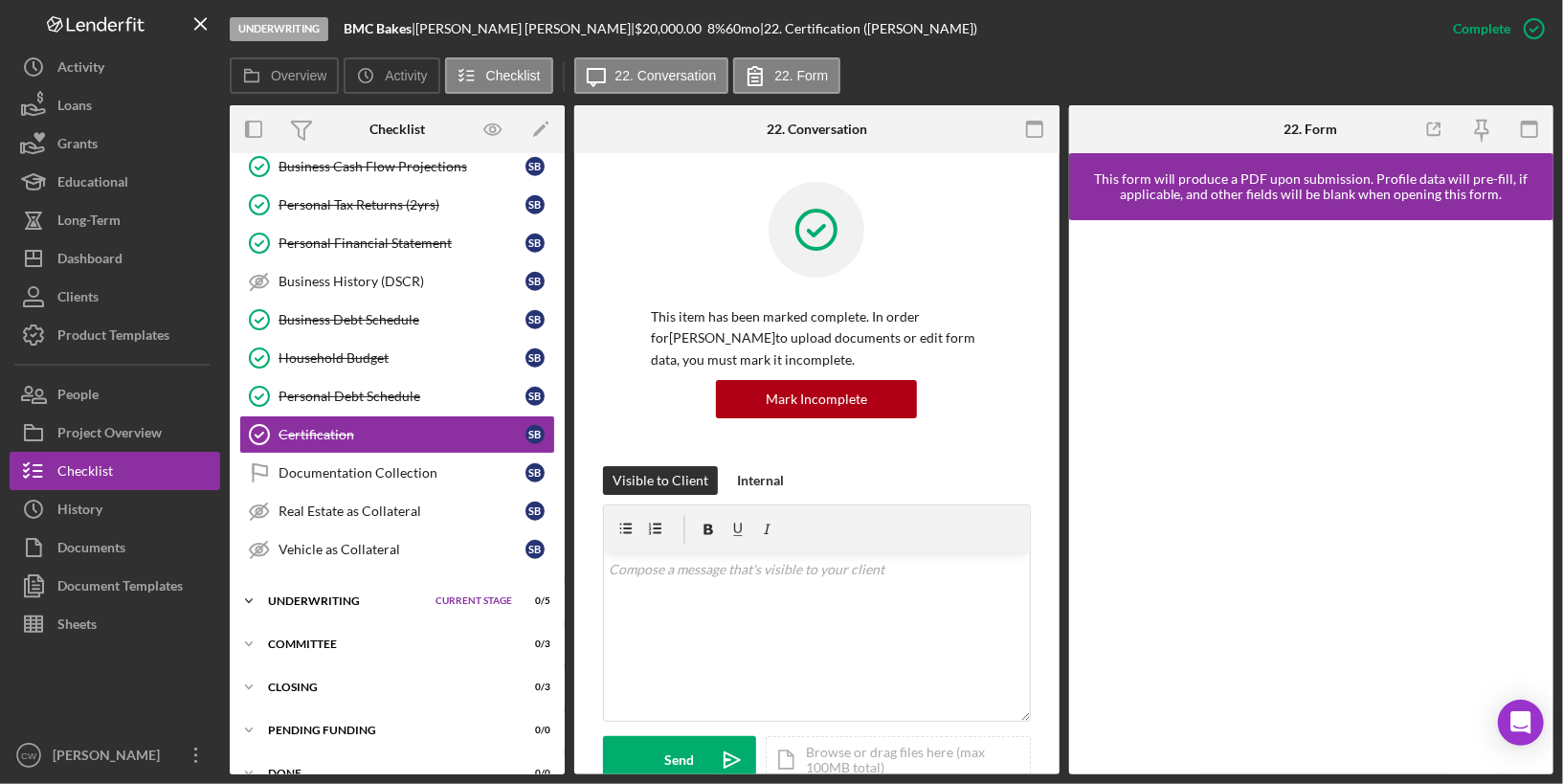
click at [347, 581] on div "Icon/Expander Underwriting Current Stage 0 / 5 Set Stage" at bounding box center [398, 600] width 335 height 38
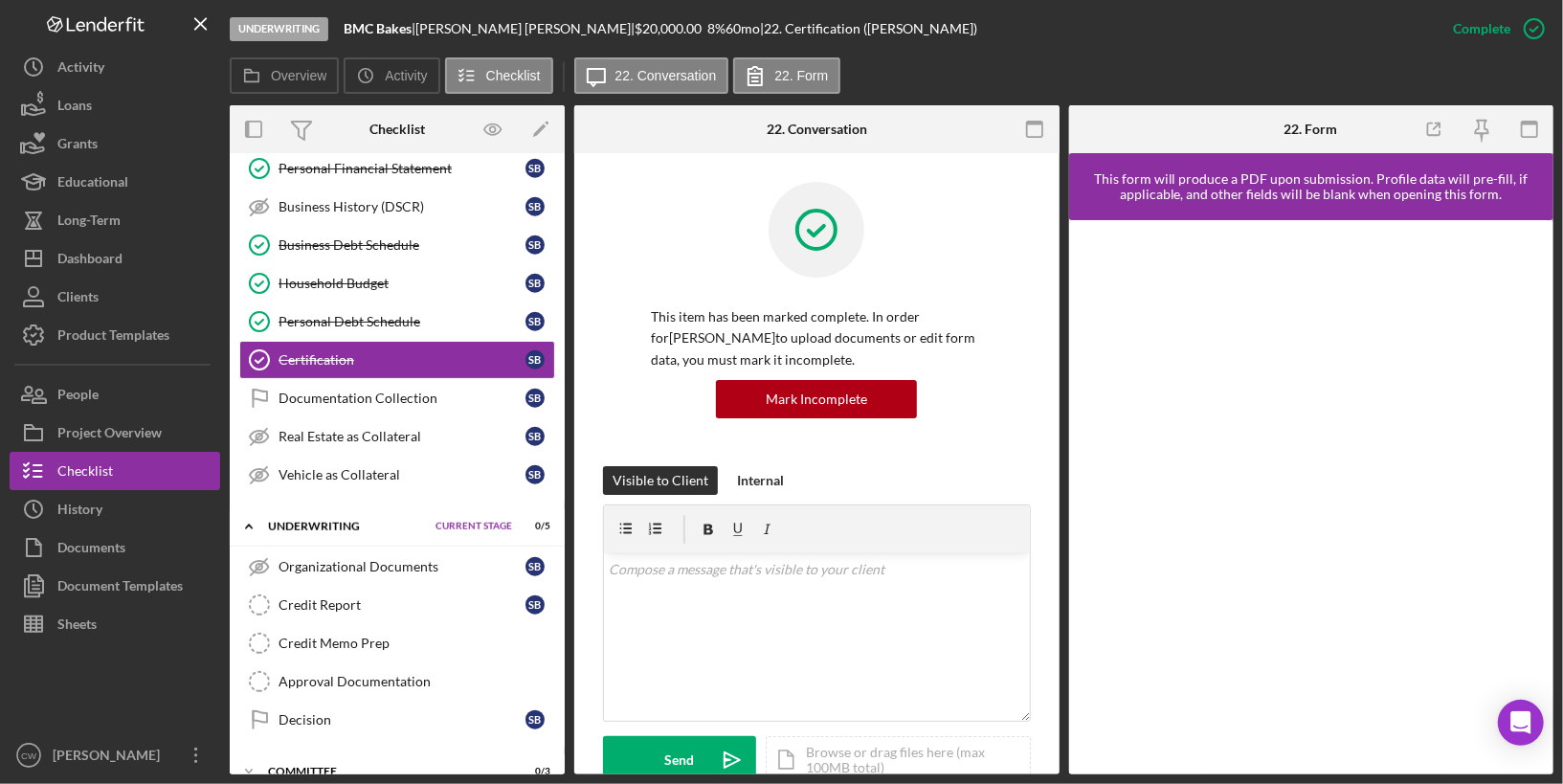
scroll to position [995, 0]
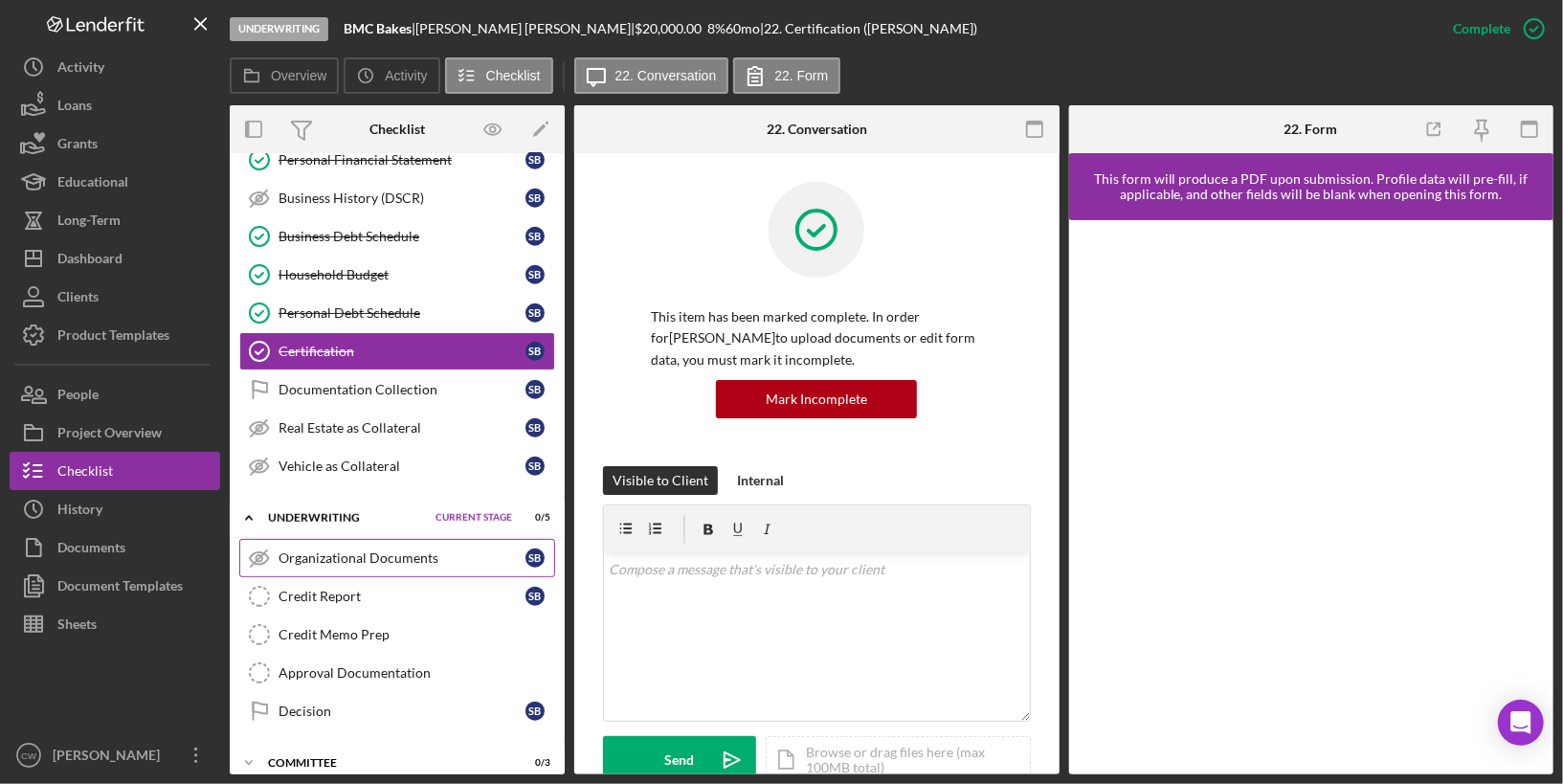
click at [372, 550] on div "Organizational Documents" at bounding box center [401, 558] width 247 height 16
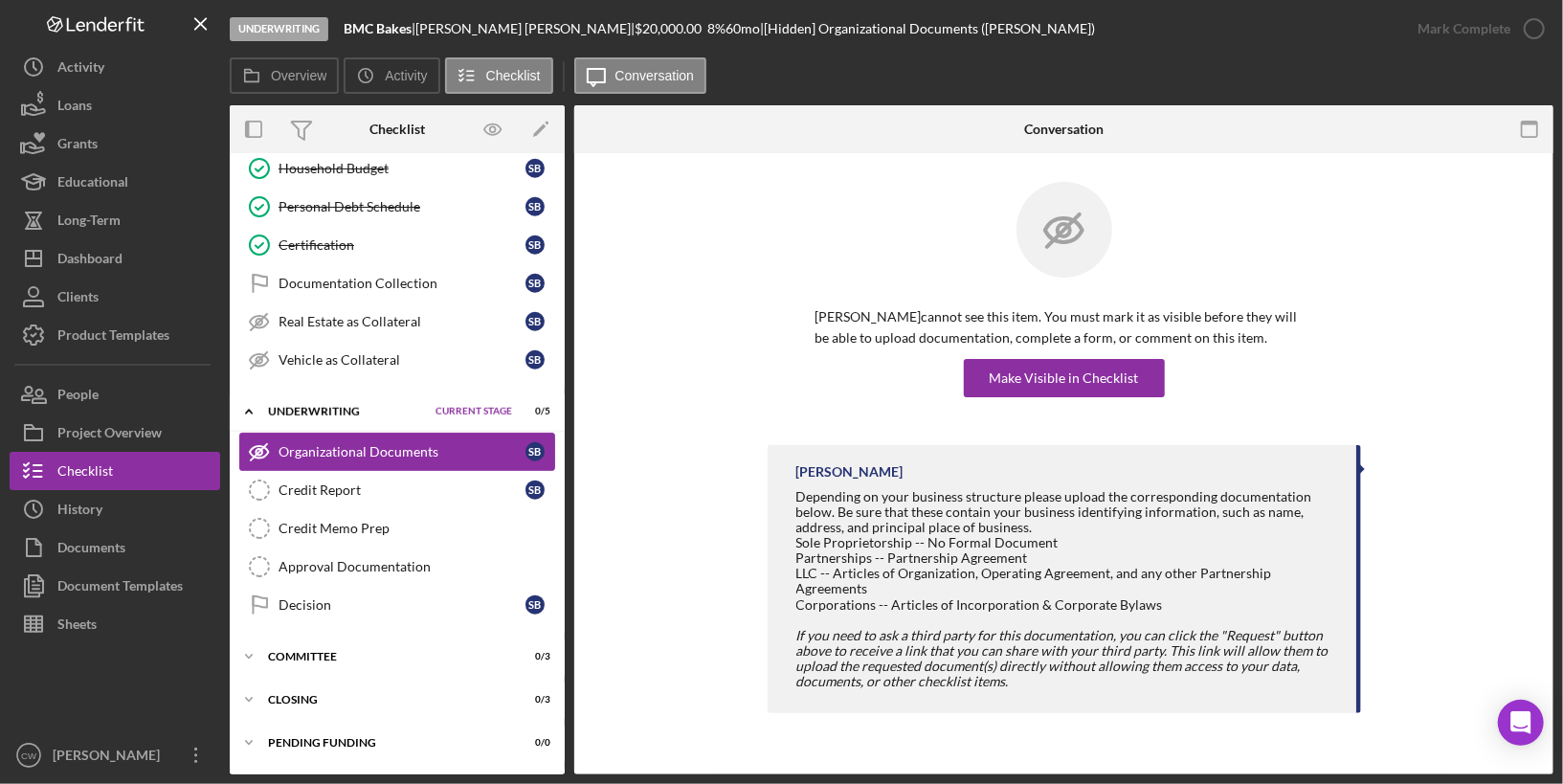
scroll to position [1109, 0]
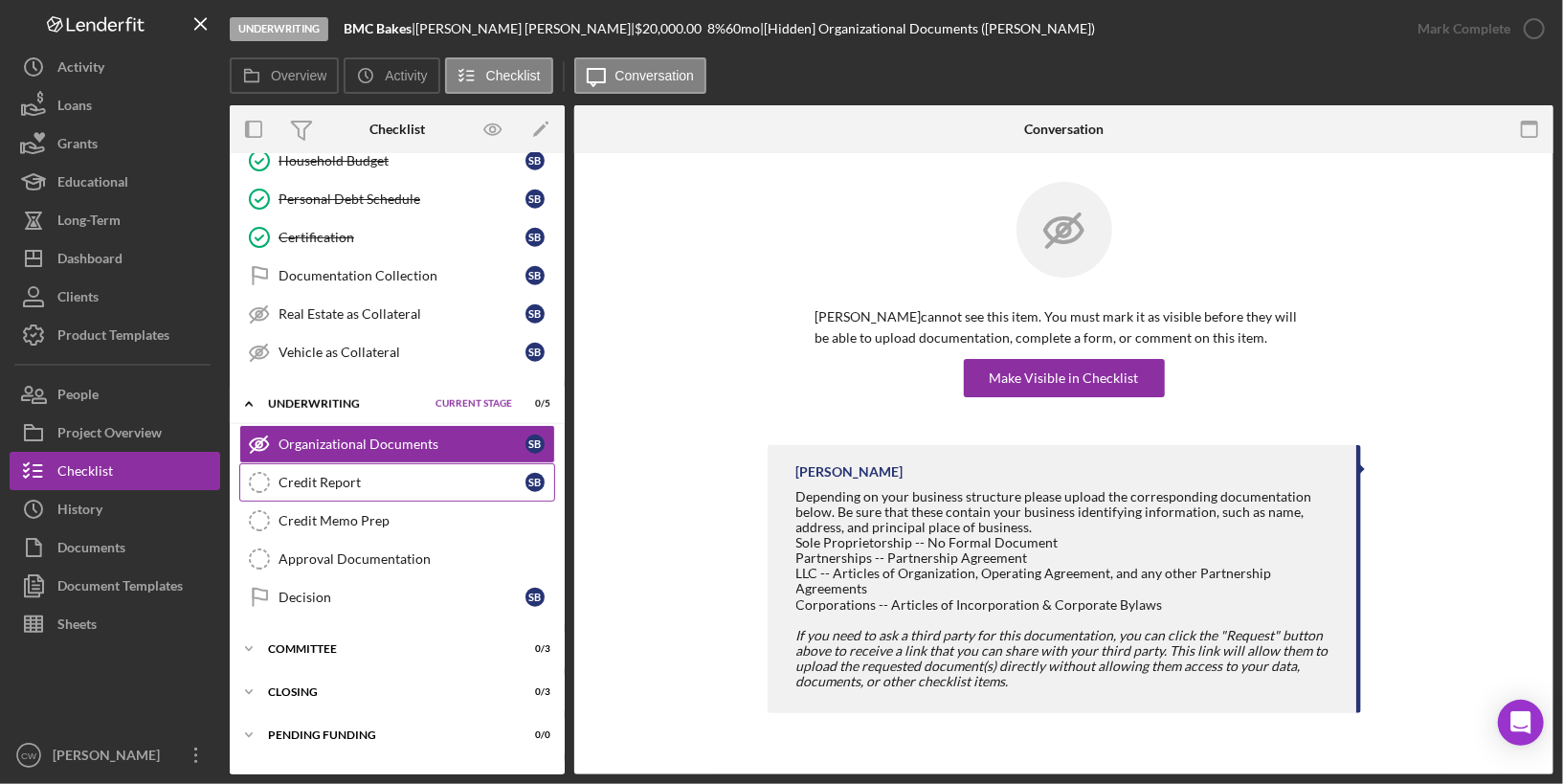
click at [360, 475] on div "Credit Report" at bounding box center [401, 483] width 247 height 16
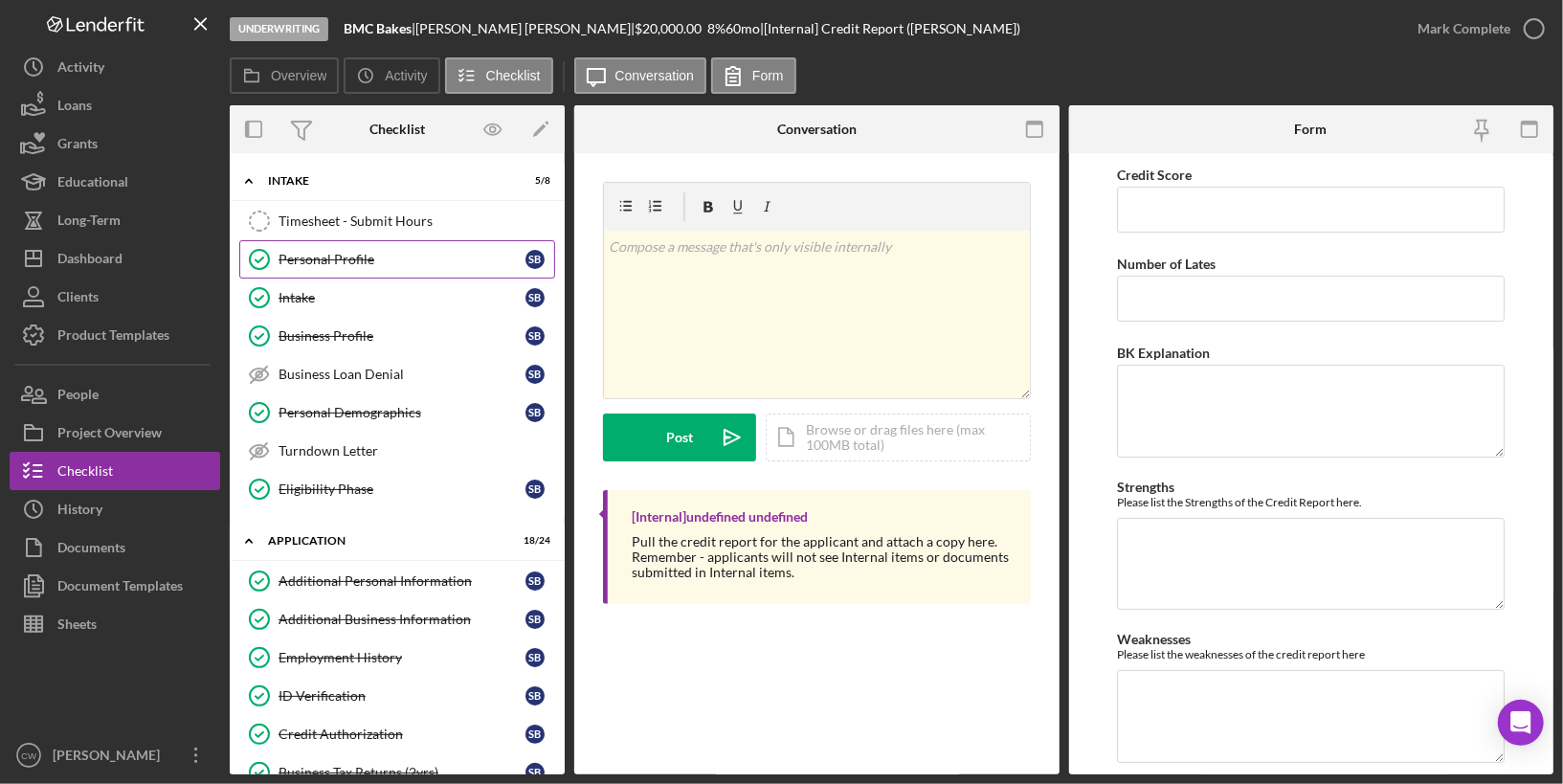
click at [335, 270] on link "Personal Profile Personal Profile S B" at bounding box center [398, 259] width 316 height 38
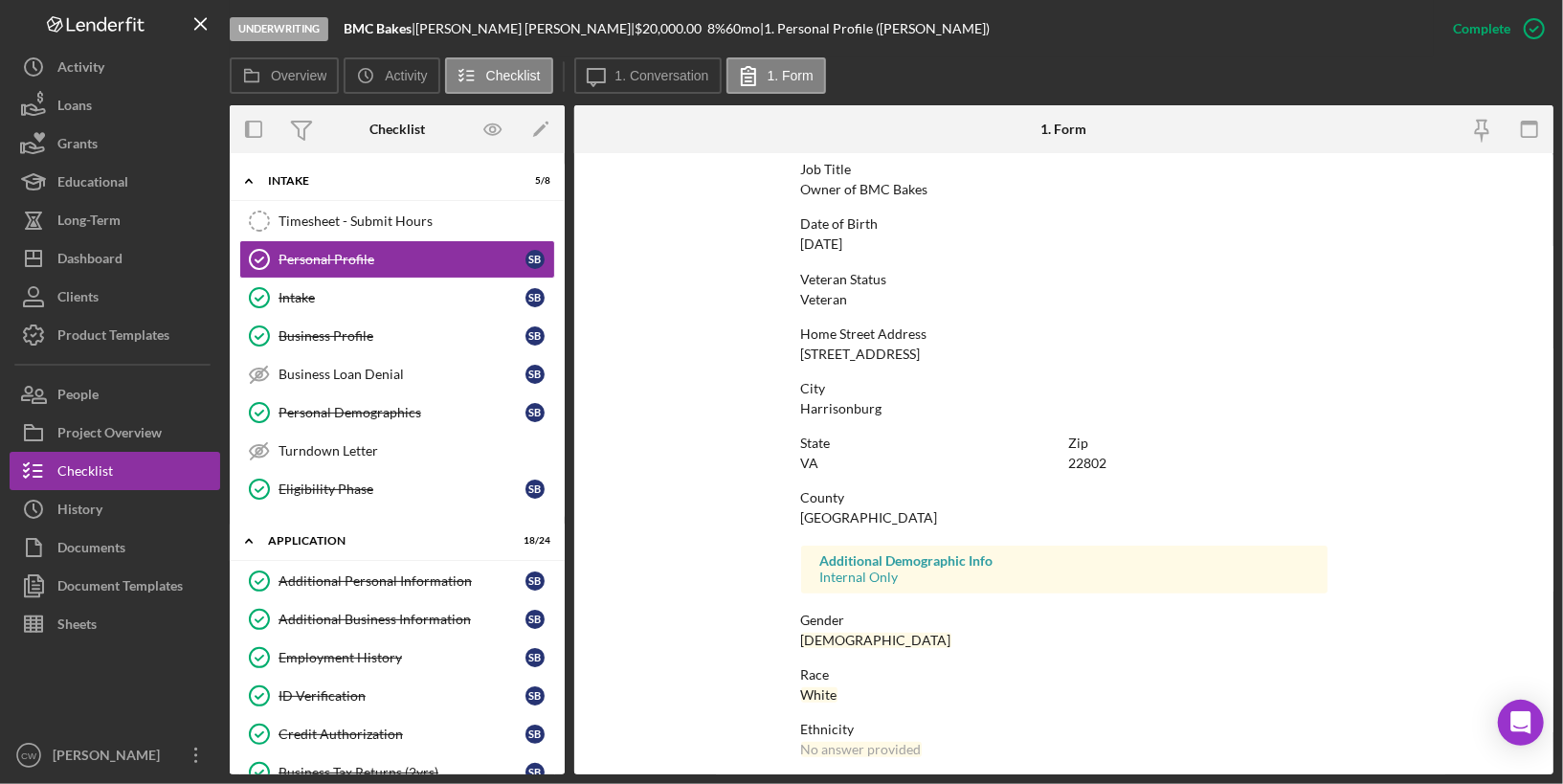
scroll to position [177, 0]
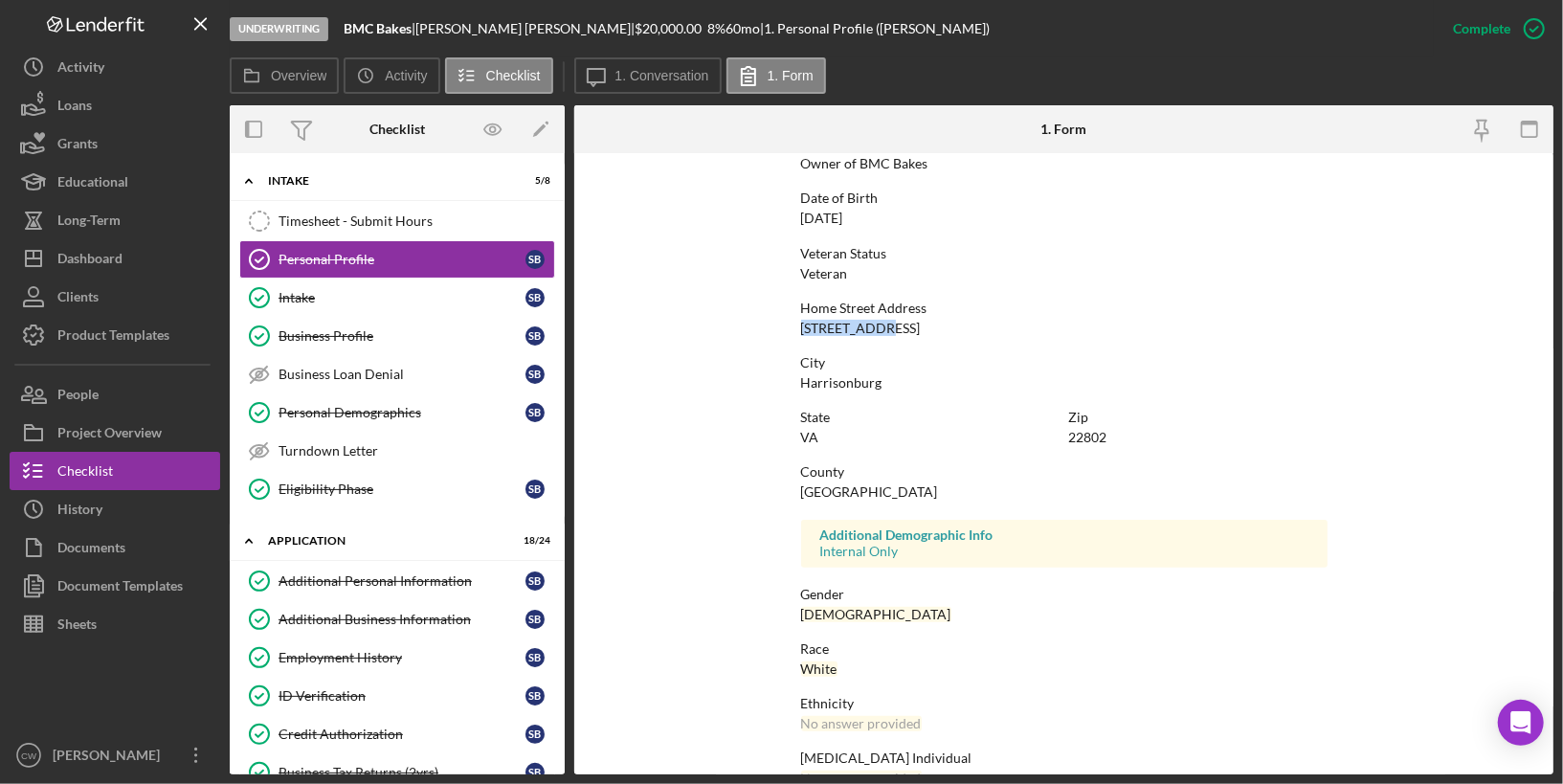
drag, startPoint x: 801, startPoint y: 328, endPoint x: 875, endPoint y: 328, distance: 74.0
click at [875, 328] on div "[STREET_ADDRESS]" at bounding box center [860, 329] width 119 height 16
copy div "[STREET_ADDRESS]"
drag, startPoint x: 1113, startPoint y: 431, endPoint x: 1068, endPoint y: 431, distance: 45.0
click at [1069, 431] on div "Zip 22802" at bounding box center [1198, 427] width 259 height 36
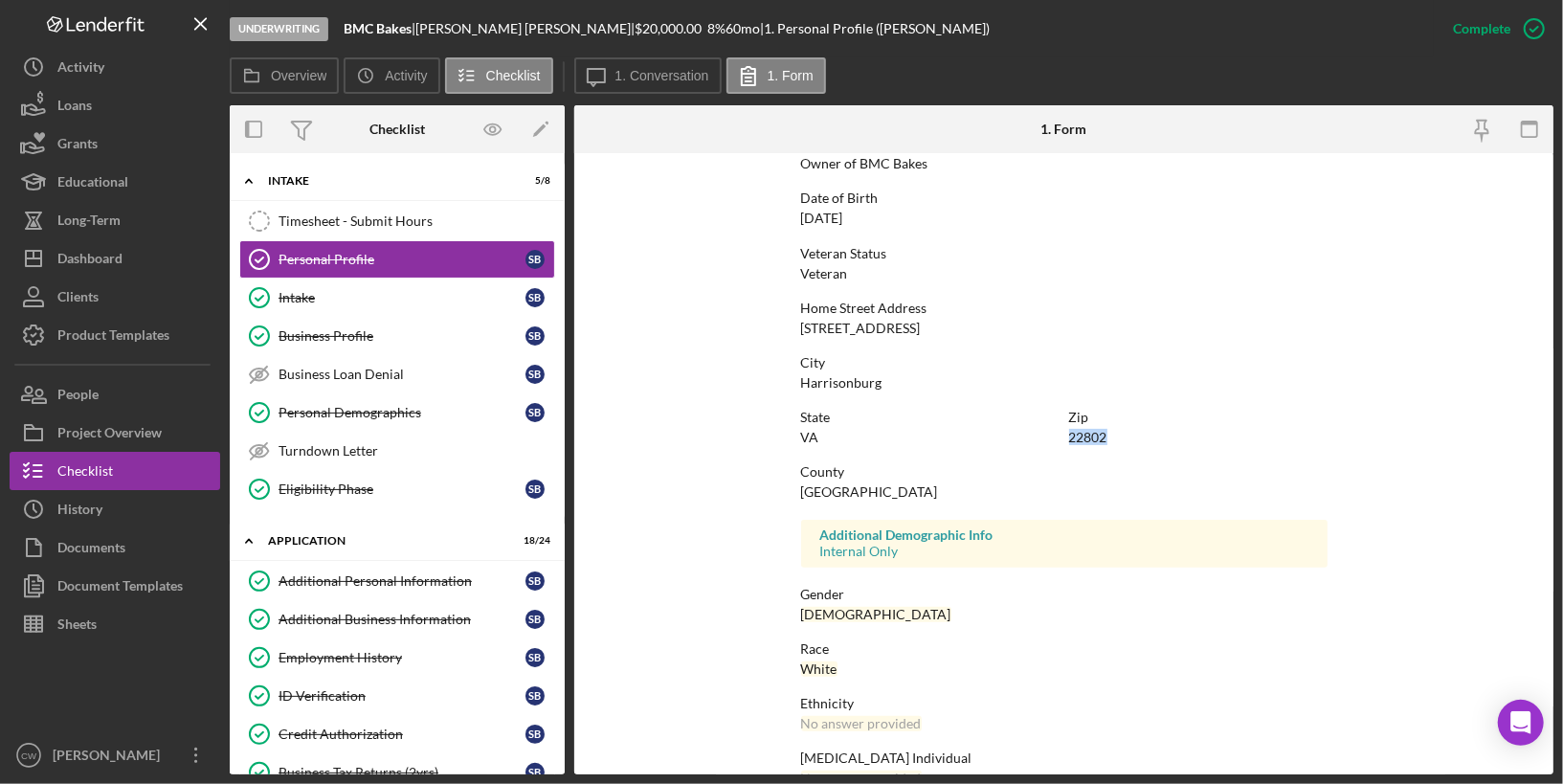
copy div "22802"
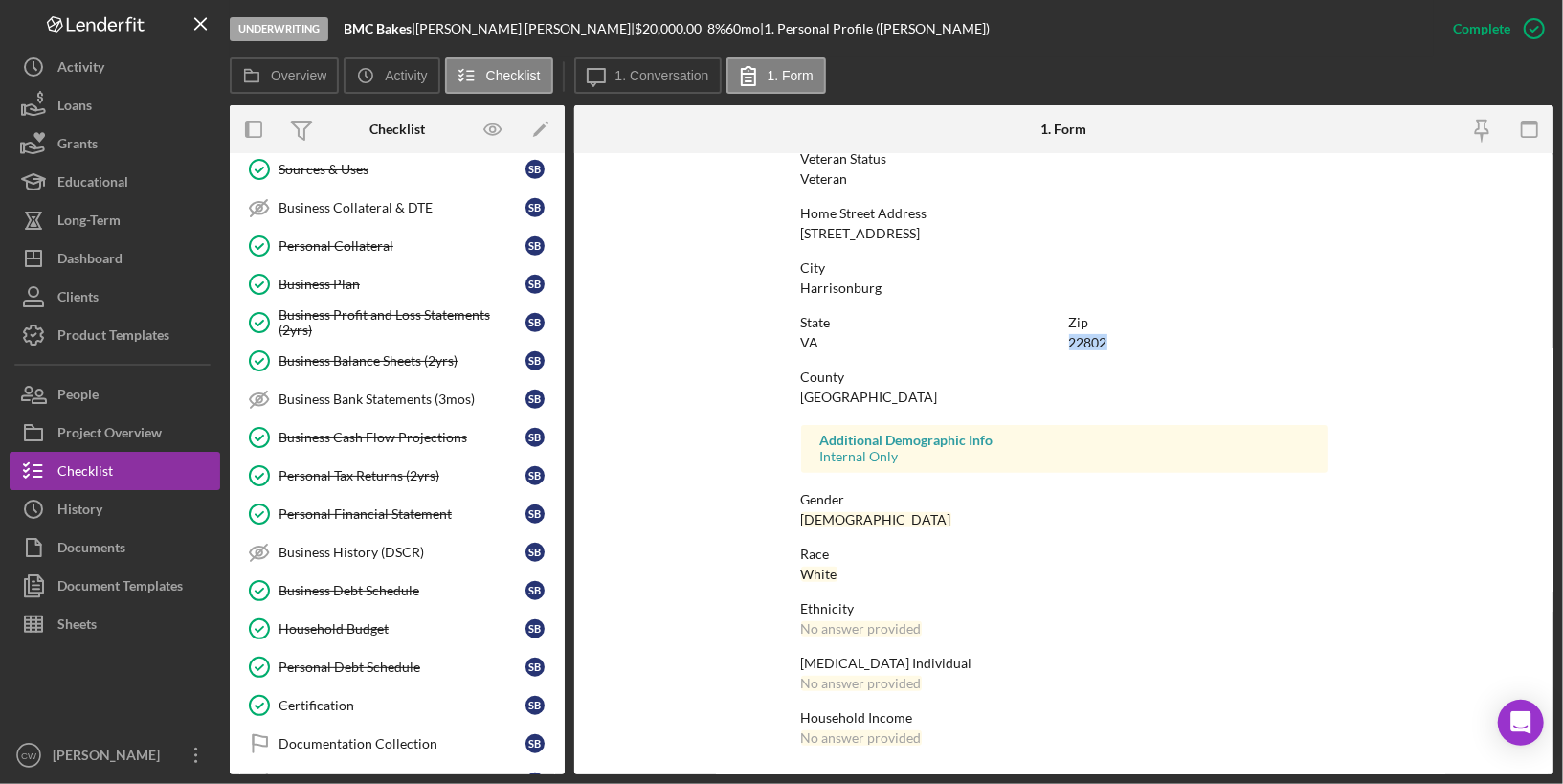
scroll to position [823, 0]
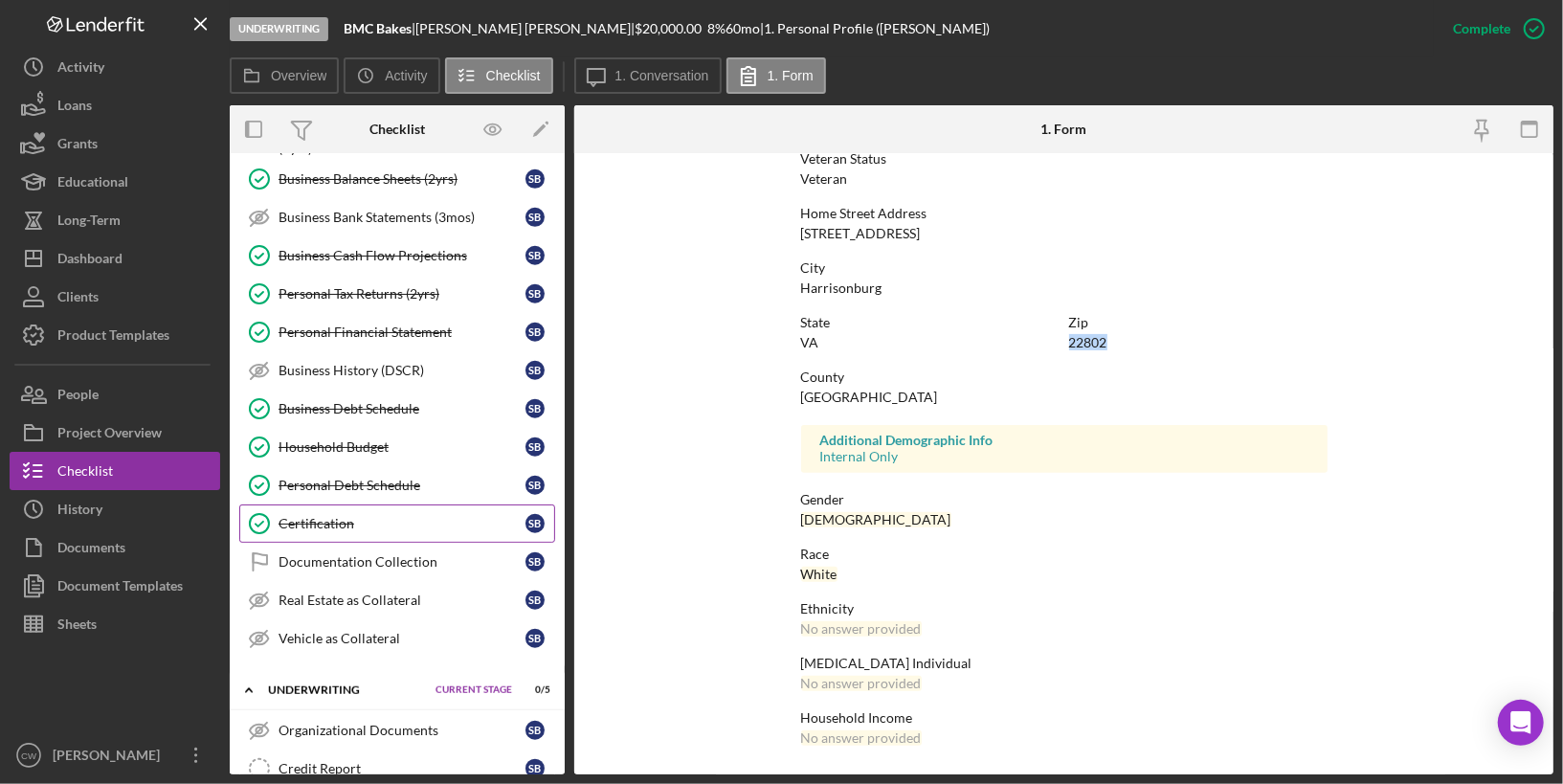
click at [358, 516] on div "Certification" at bounding box center [401, 523] width 247 height 16
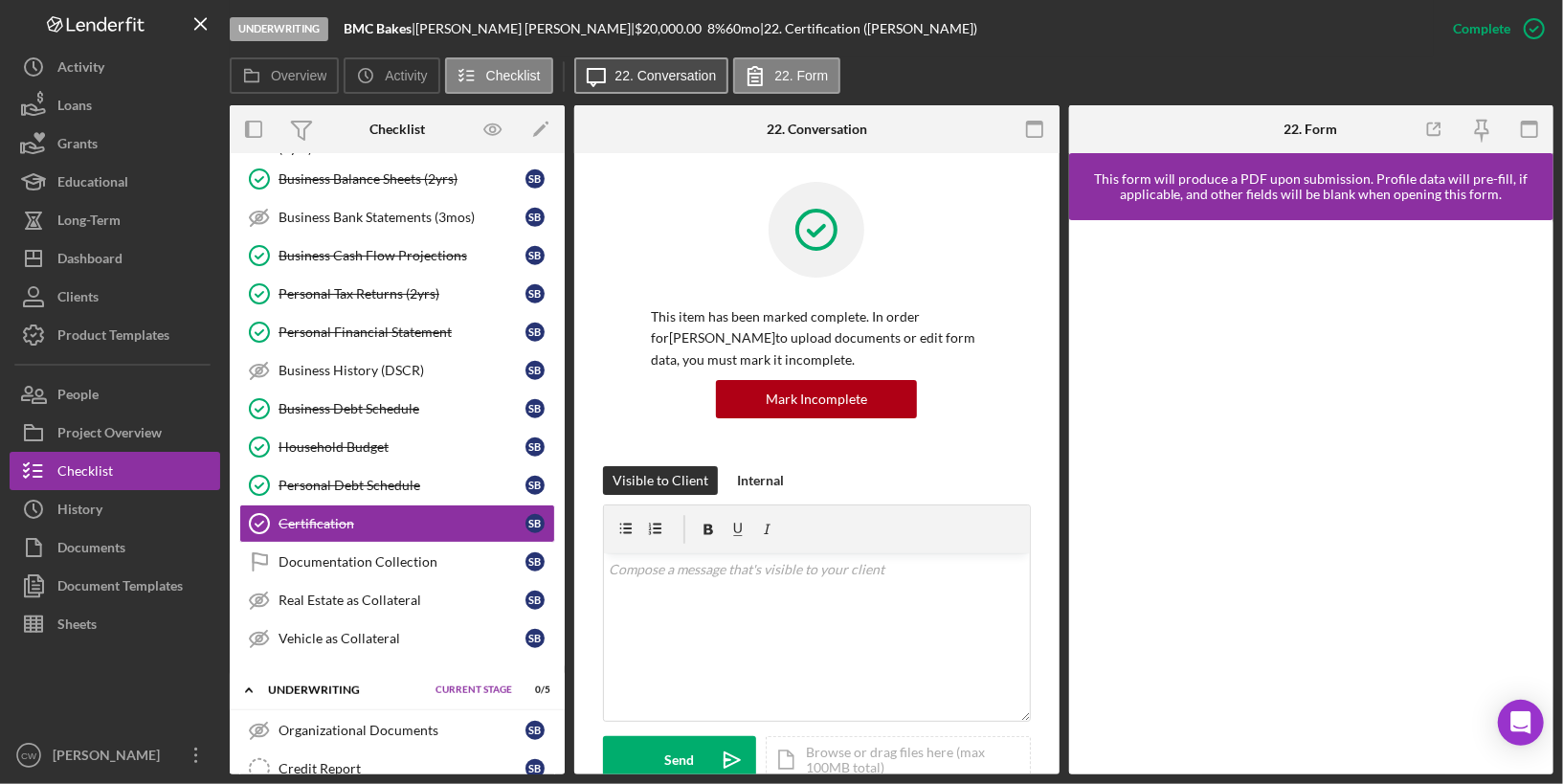
click at [654, 81] on label "22. Conversation" at bounding box center [666, 76] width 102 height 16
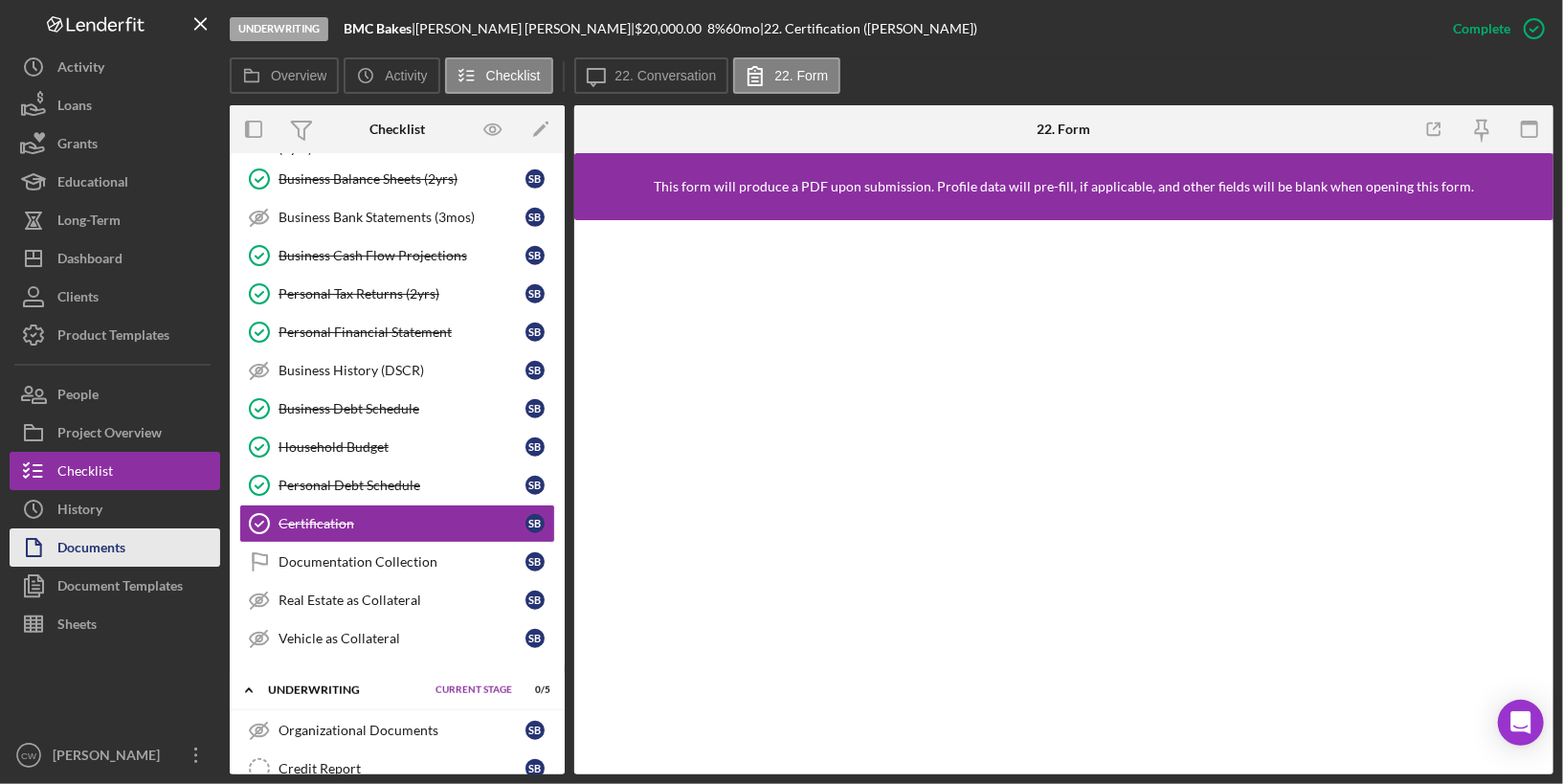
click at [108, 546] on div "Documents" at bounding box center [91, 549] width 68 height 43
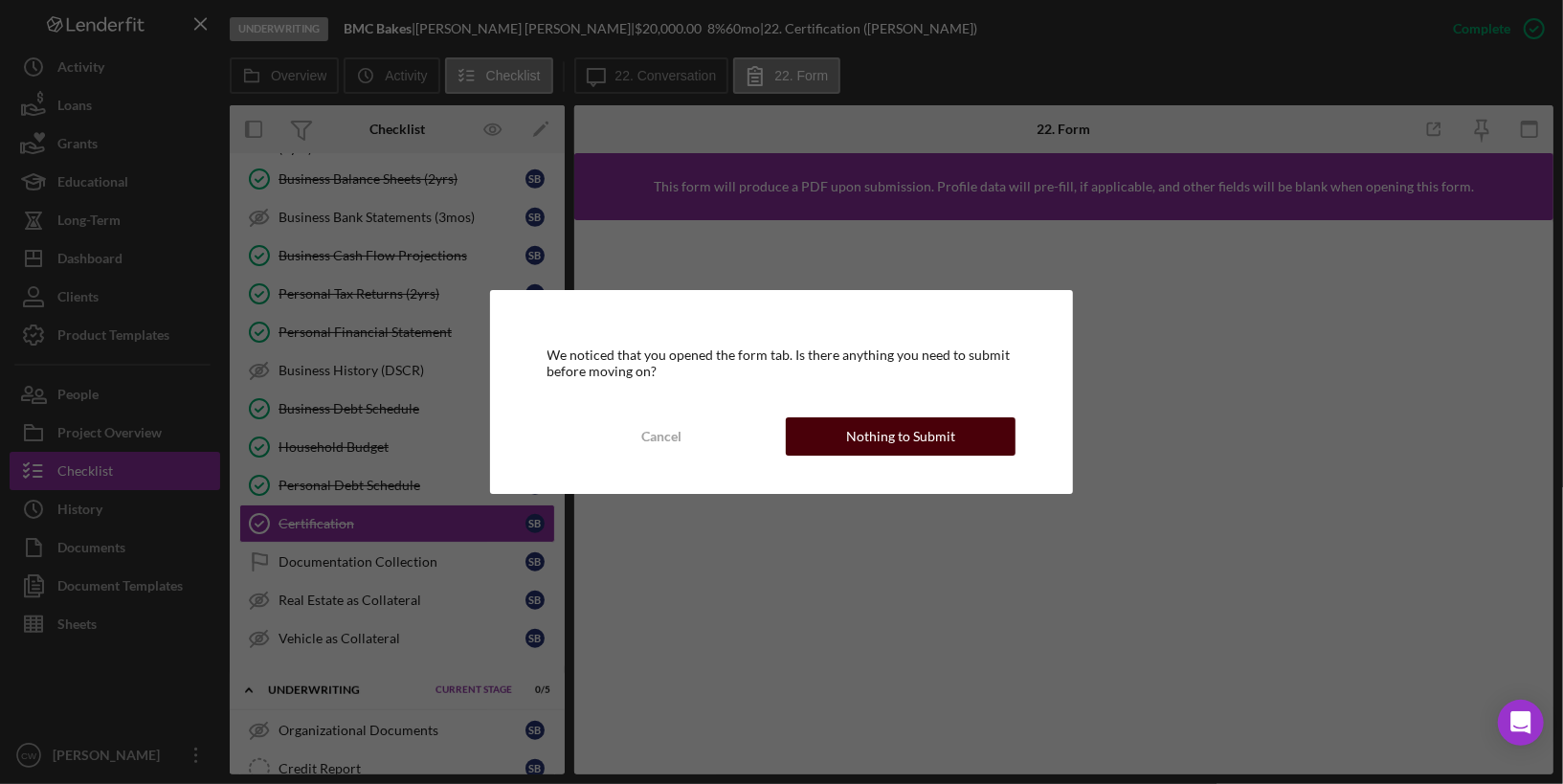
click at [886, 432] on div "Nothing to Submit" at bounding box center [901, 436] width 110 height 38
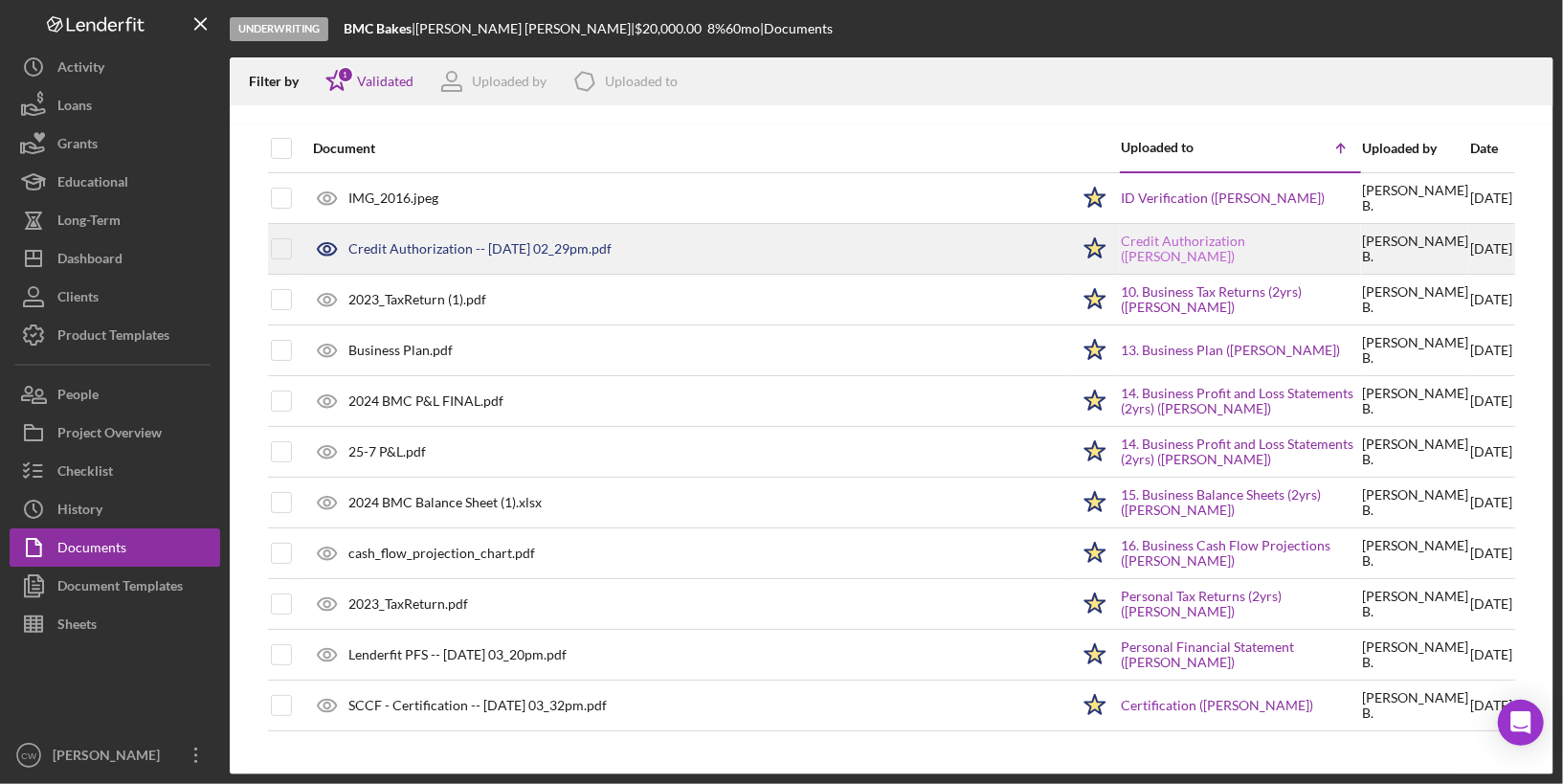
click at [1246, 236] on link "Credit Authorization ([PERSON_NAME])" at bounding box center [1240, 249] width 239 height 31
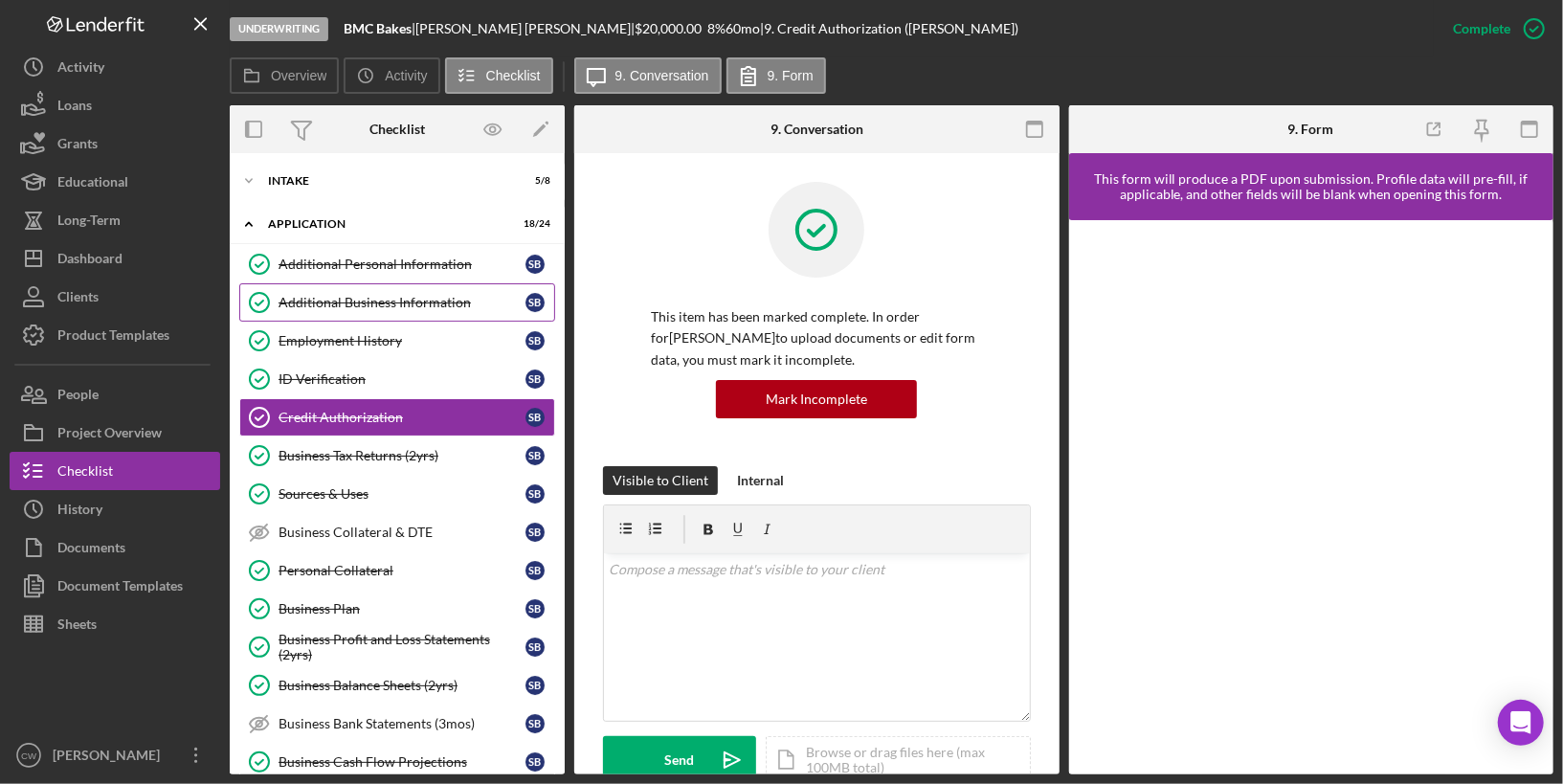
click at [439, 295] on div "Additional Business Information" at bounding box center [401, 302] width 247 height 16
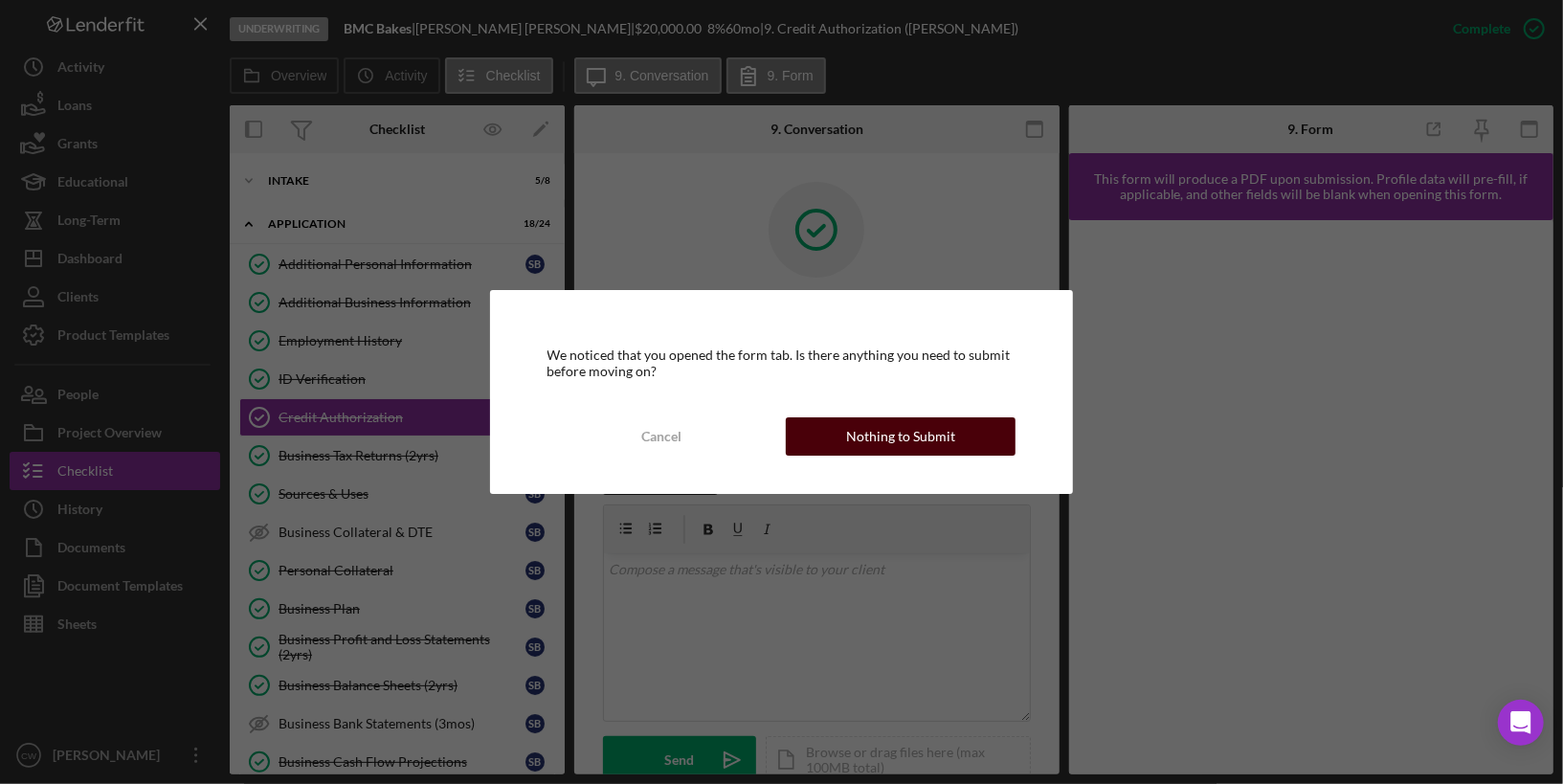
click at [881, 447] on div "Nothing to Submit" at bounding box center [901, 436] width 110 height 38
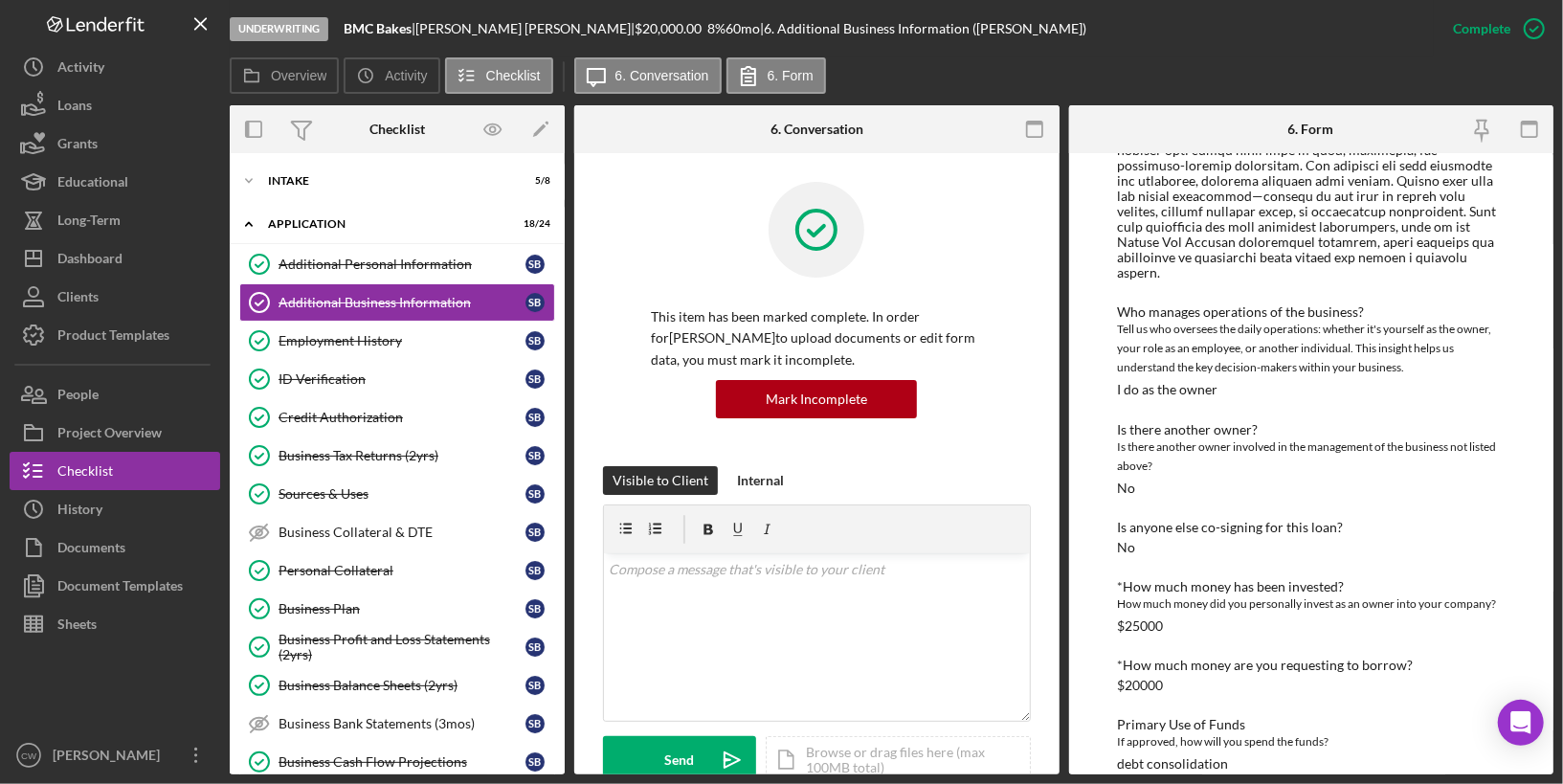
scroll to position [603, 0]
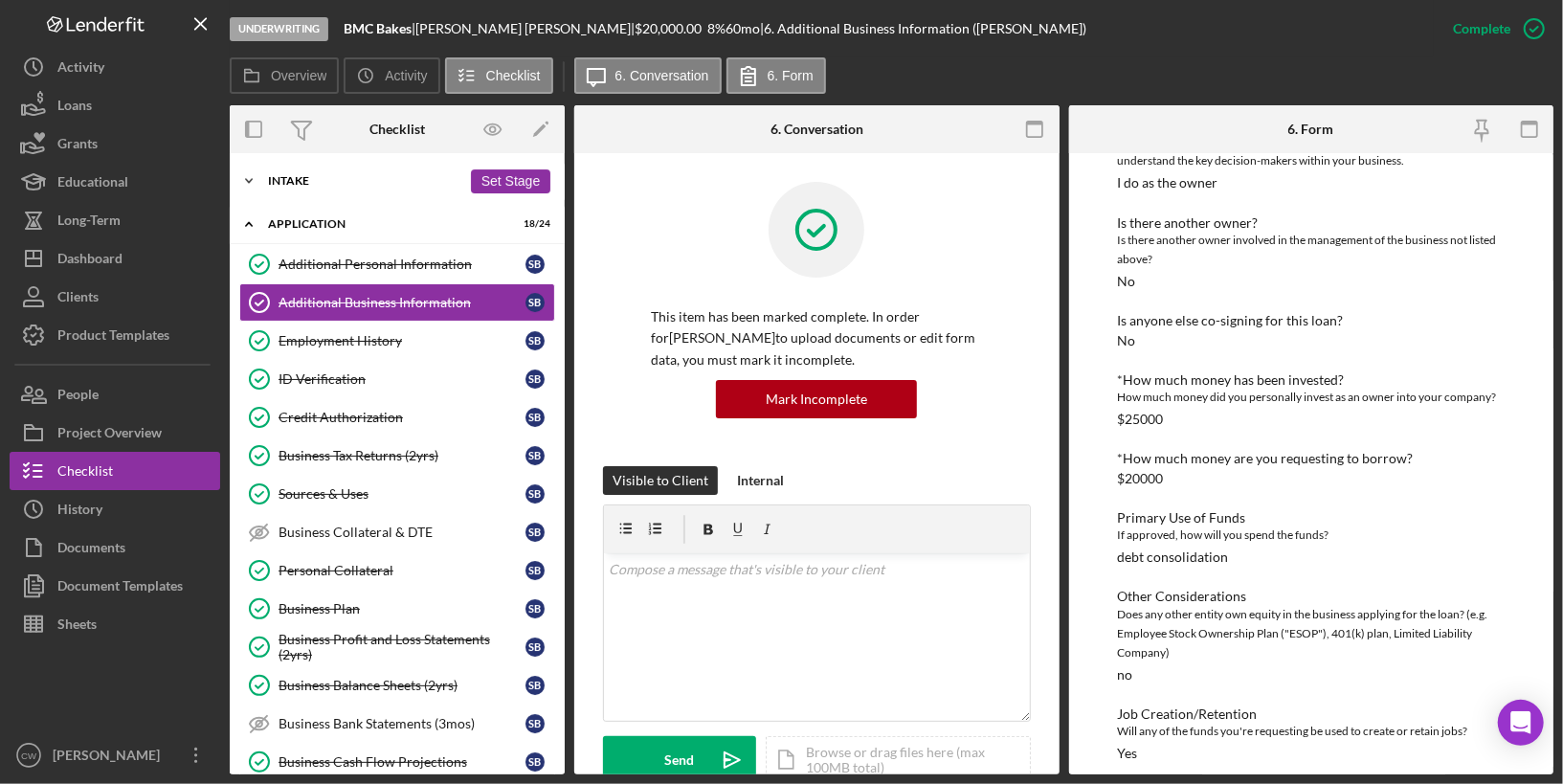
click at [328, 184] on div "Intake" at bounding box center [364, 181] width 193 height 12
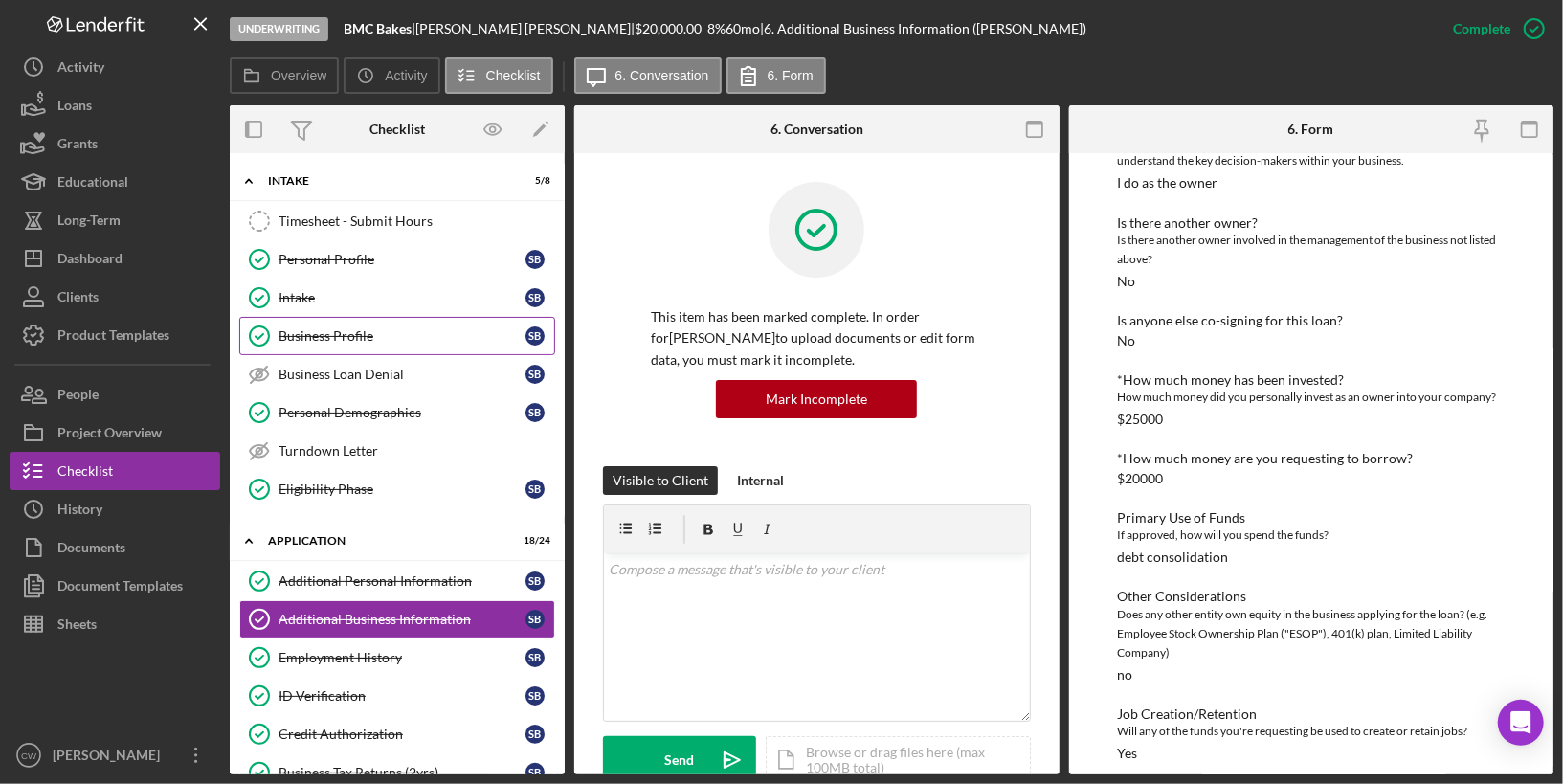
click at [334, 331] on div "Business Profile" at bounding box center [401, 336] width 247 height 16
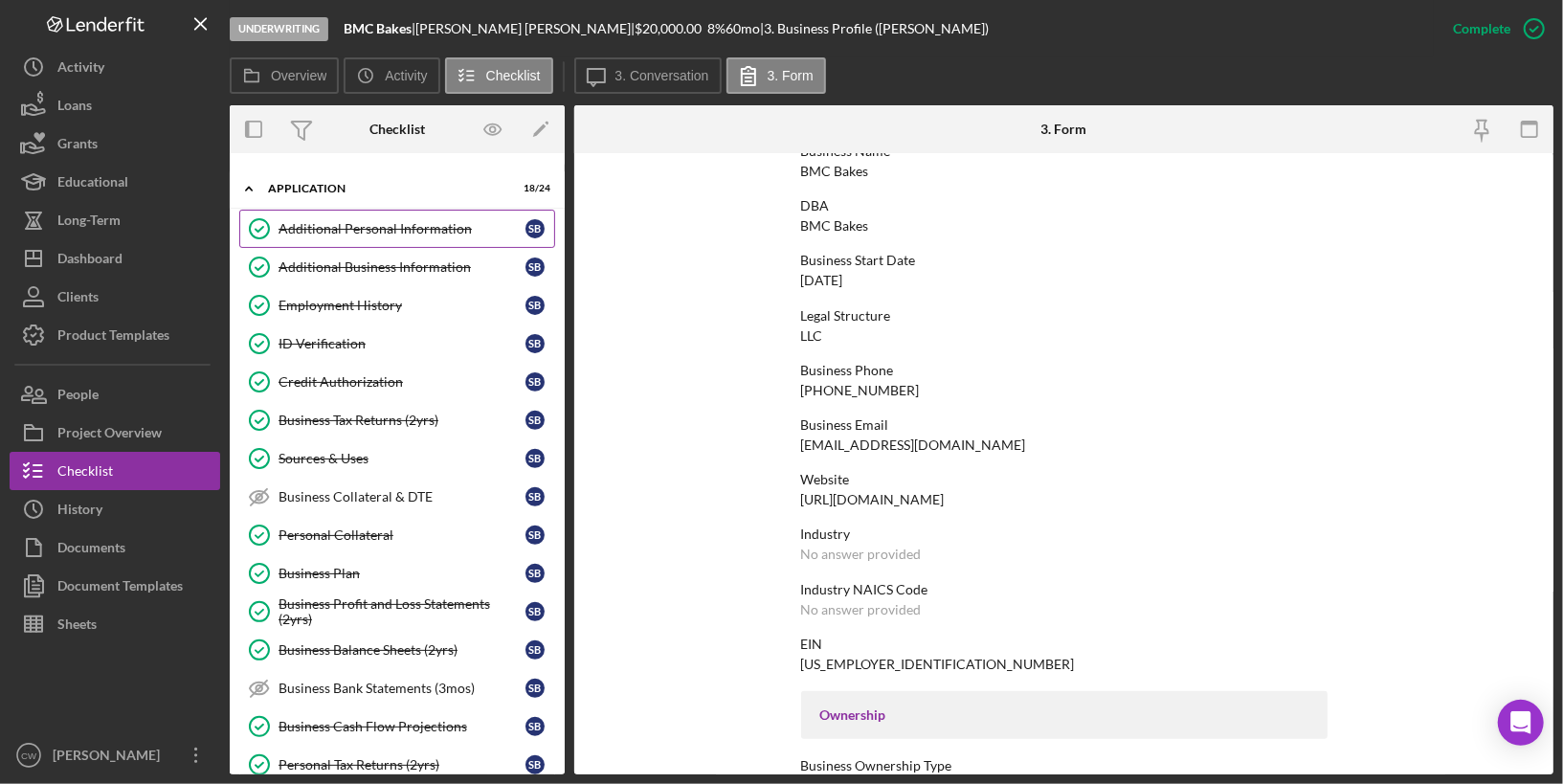
scroll to position [912, 0]
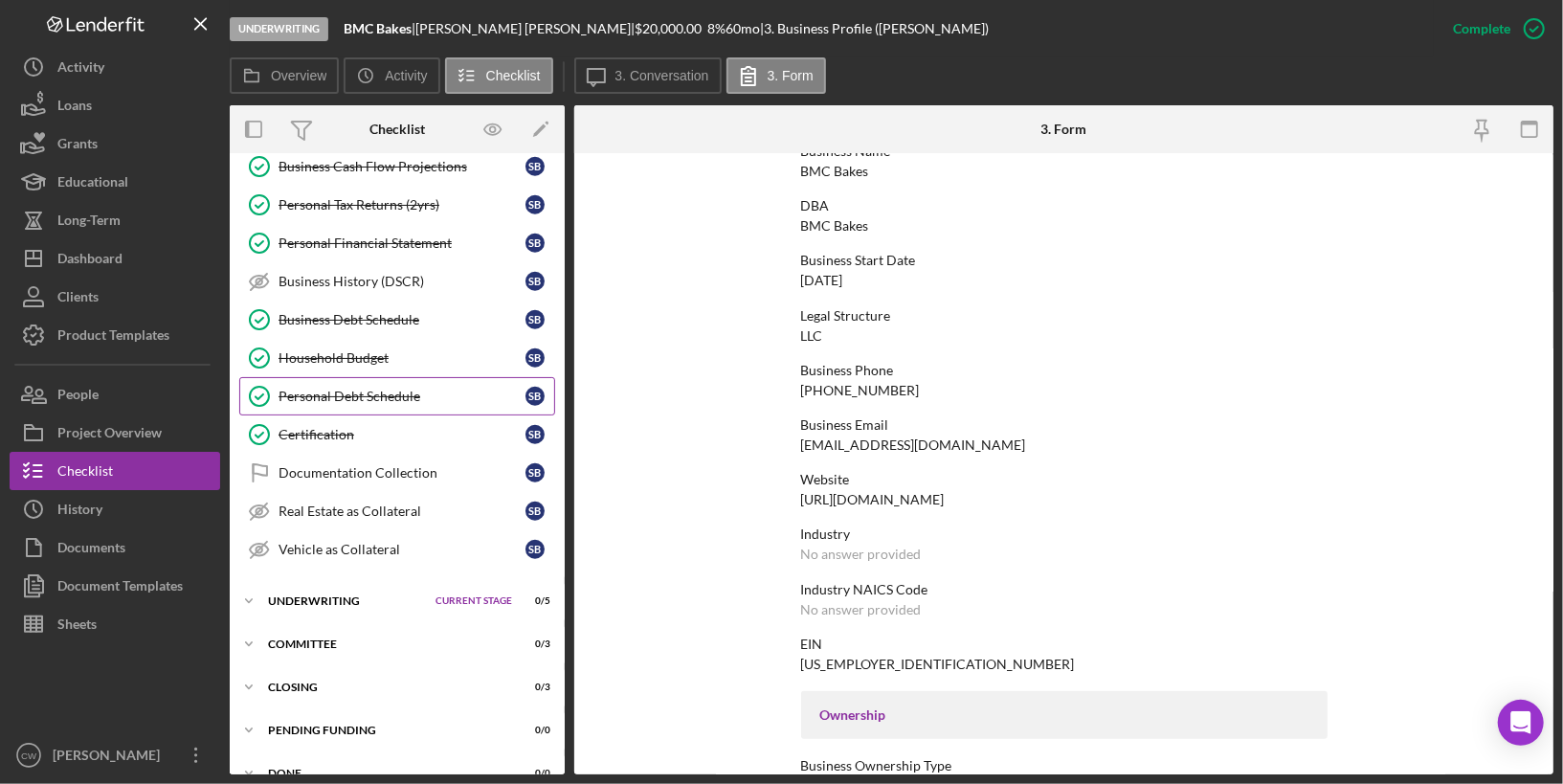
click at [399, 383] on link "Personal Debt Schedule Personal Debt Schedule S B" at bounding box center [398, 395] width 316 height 38
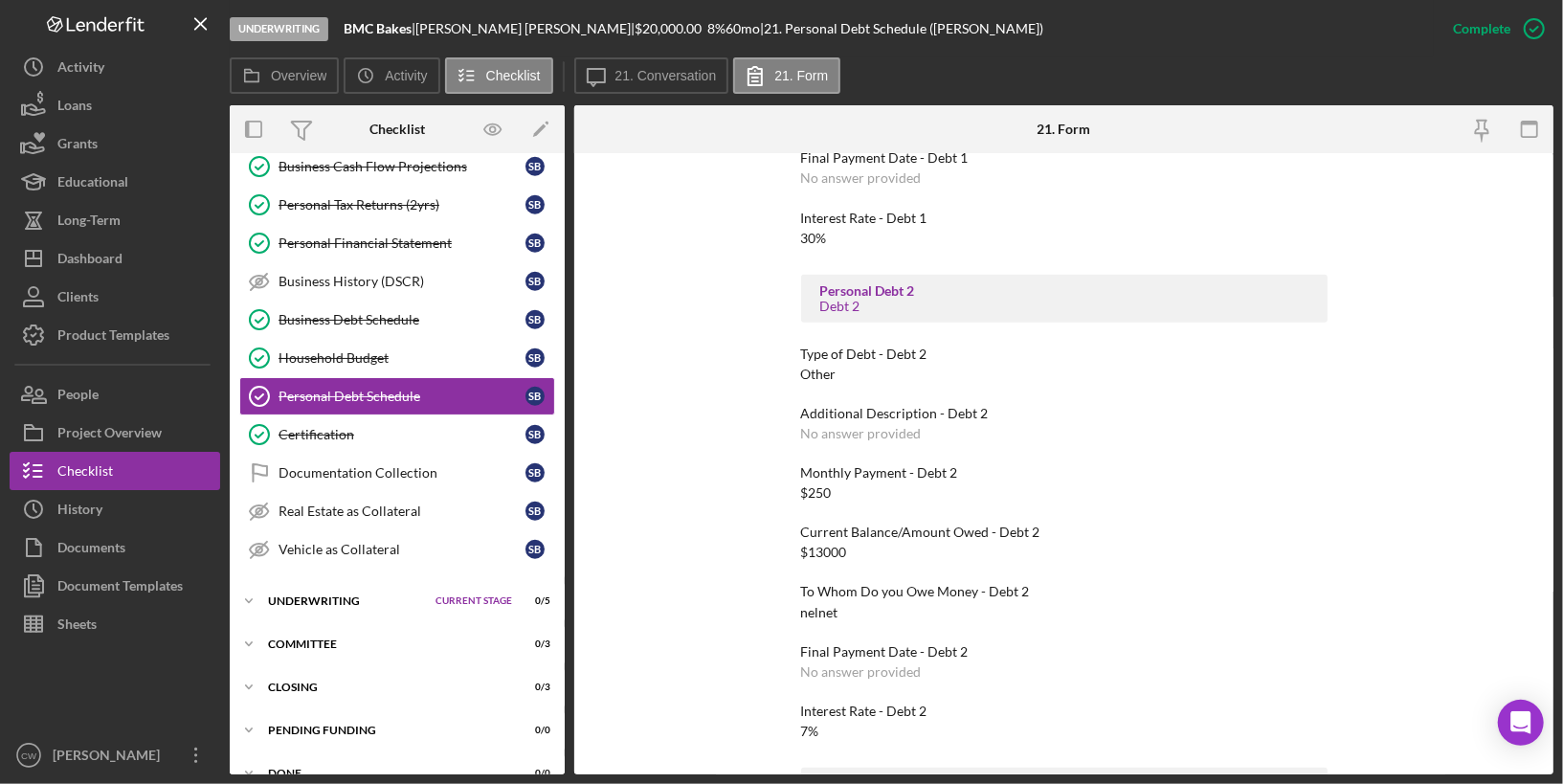
scroll to position [542, 0]
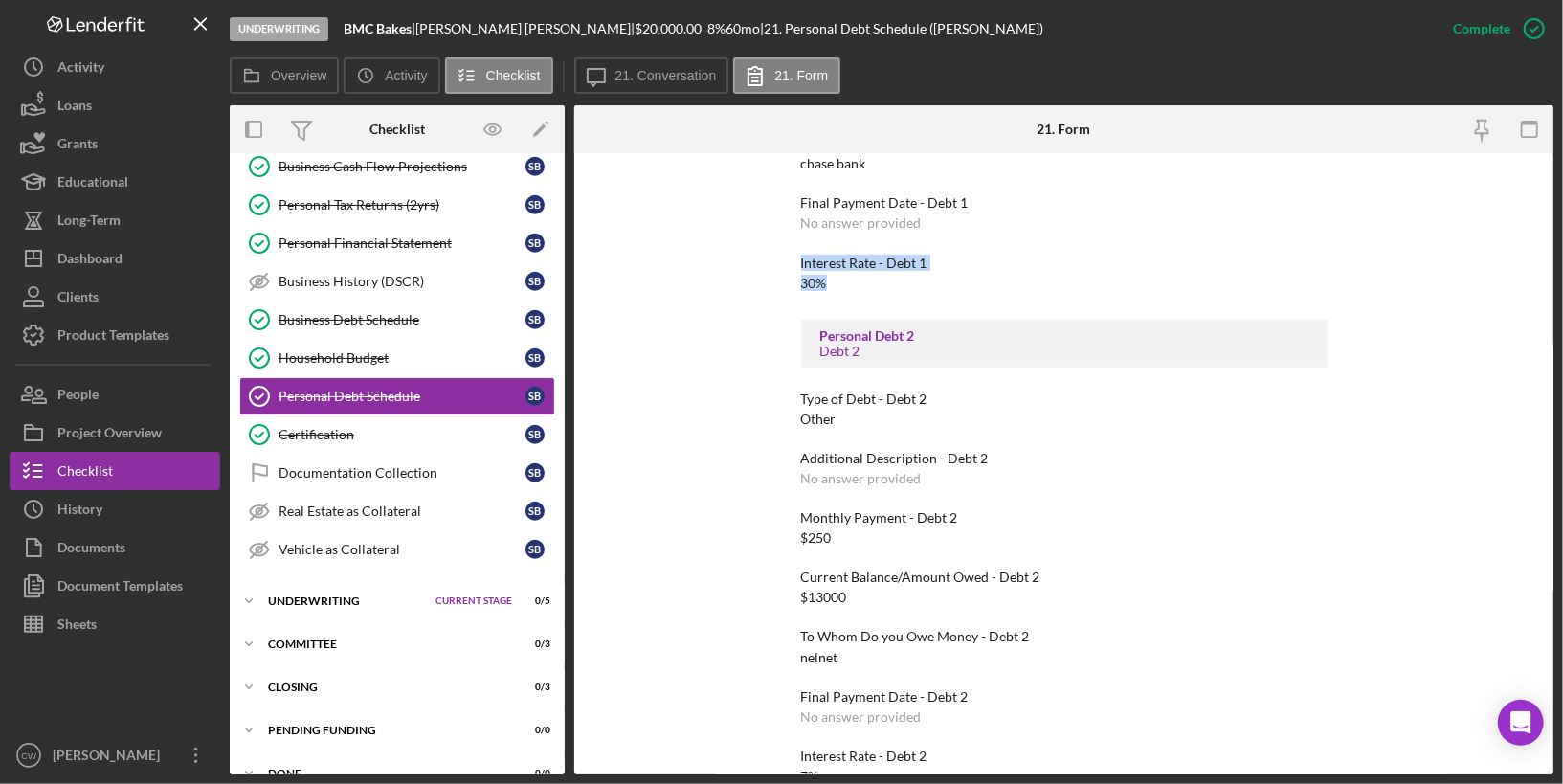
drag, startPoint x: 834, startPoint y: 279, endPoint x: 798, endPoint y: 267, distance: 37.9
click at [801, 267] on div "Interest Rate - Debt 1 30%" at bounding box center [1064, 273] width 526 height 36
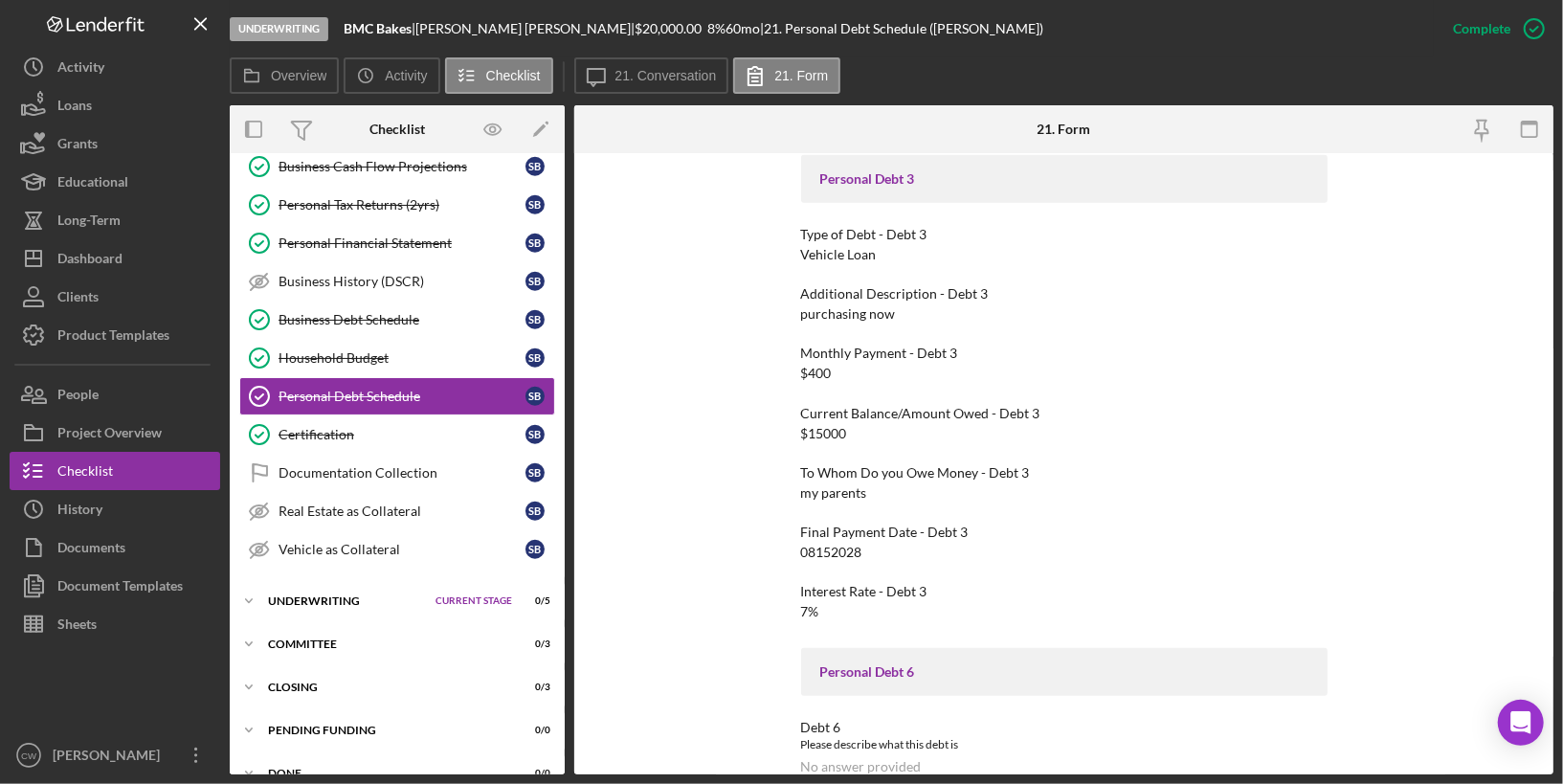
scroll to position [1228, 0]
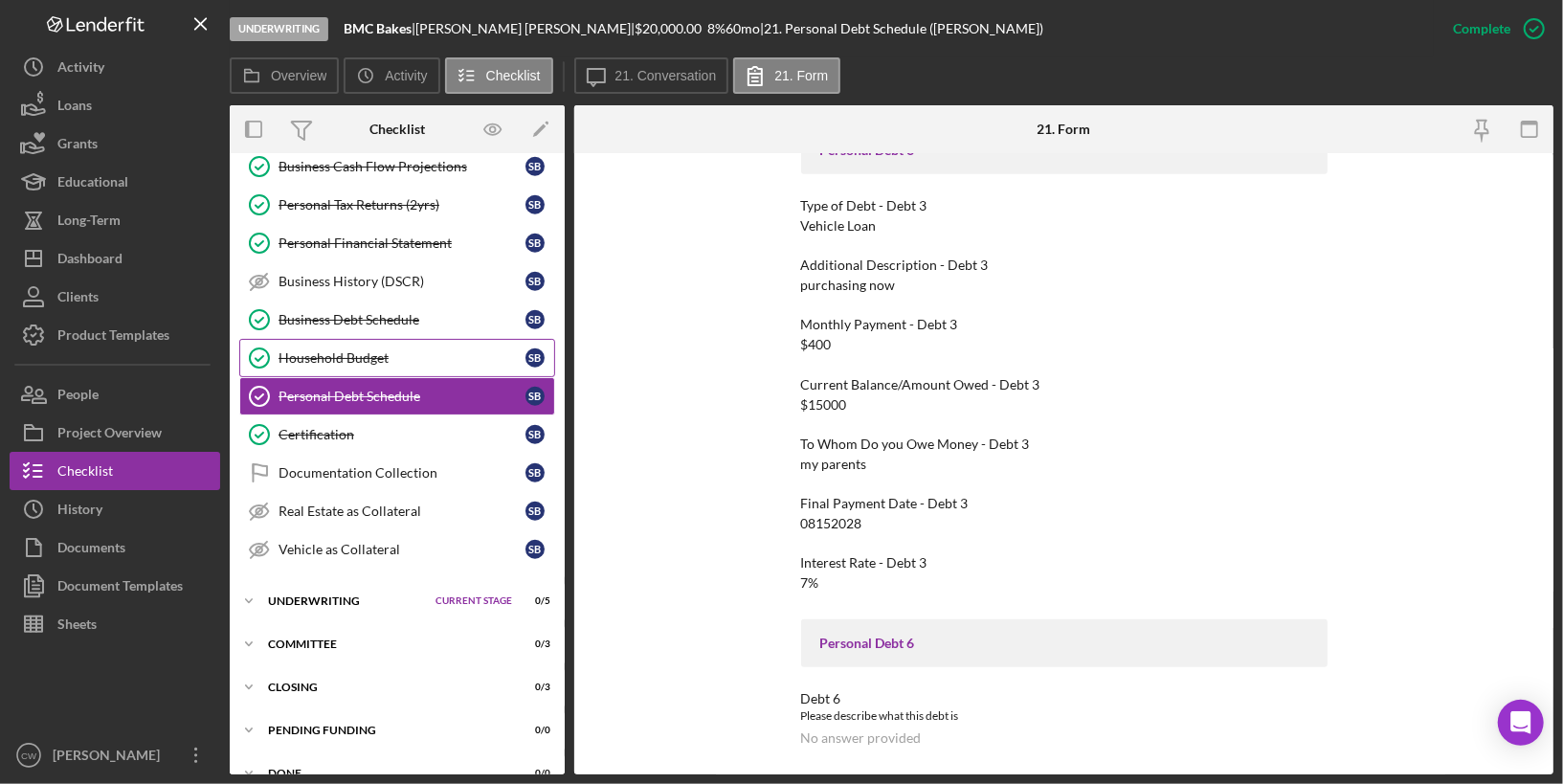
click at [396, 350] on div "Household Budget" at bounding box center [401, 358] width 247 height 16
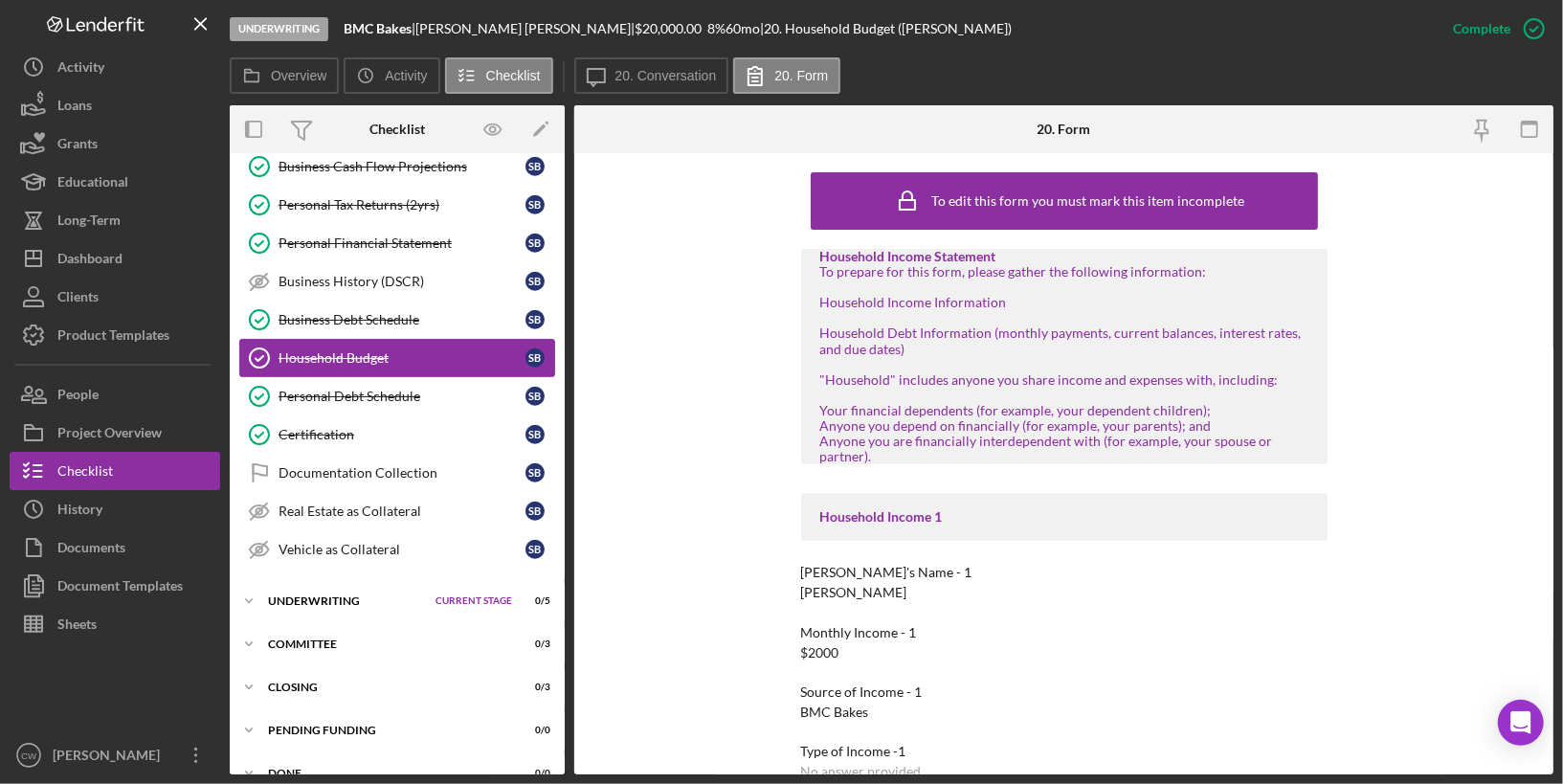
scroll to position [876, 0]
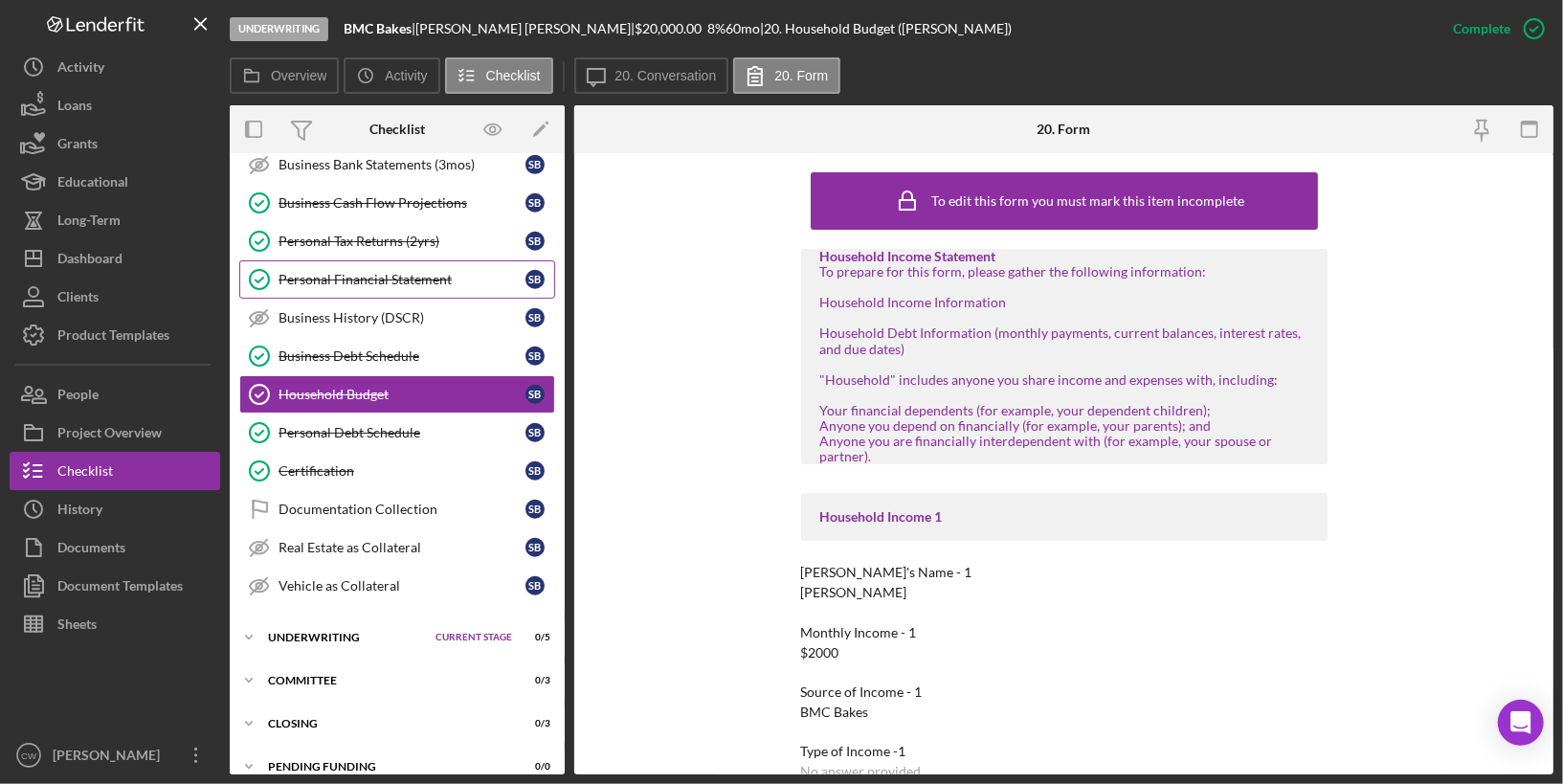
click at [420, 271] on div "Personal Financial Statement" at bounding box center [401, 279] width 247 height 16
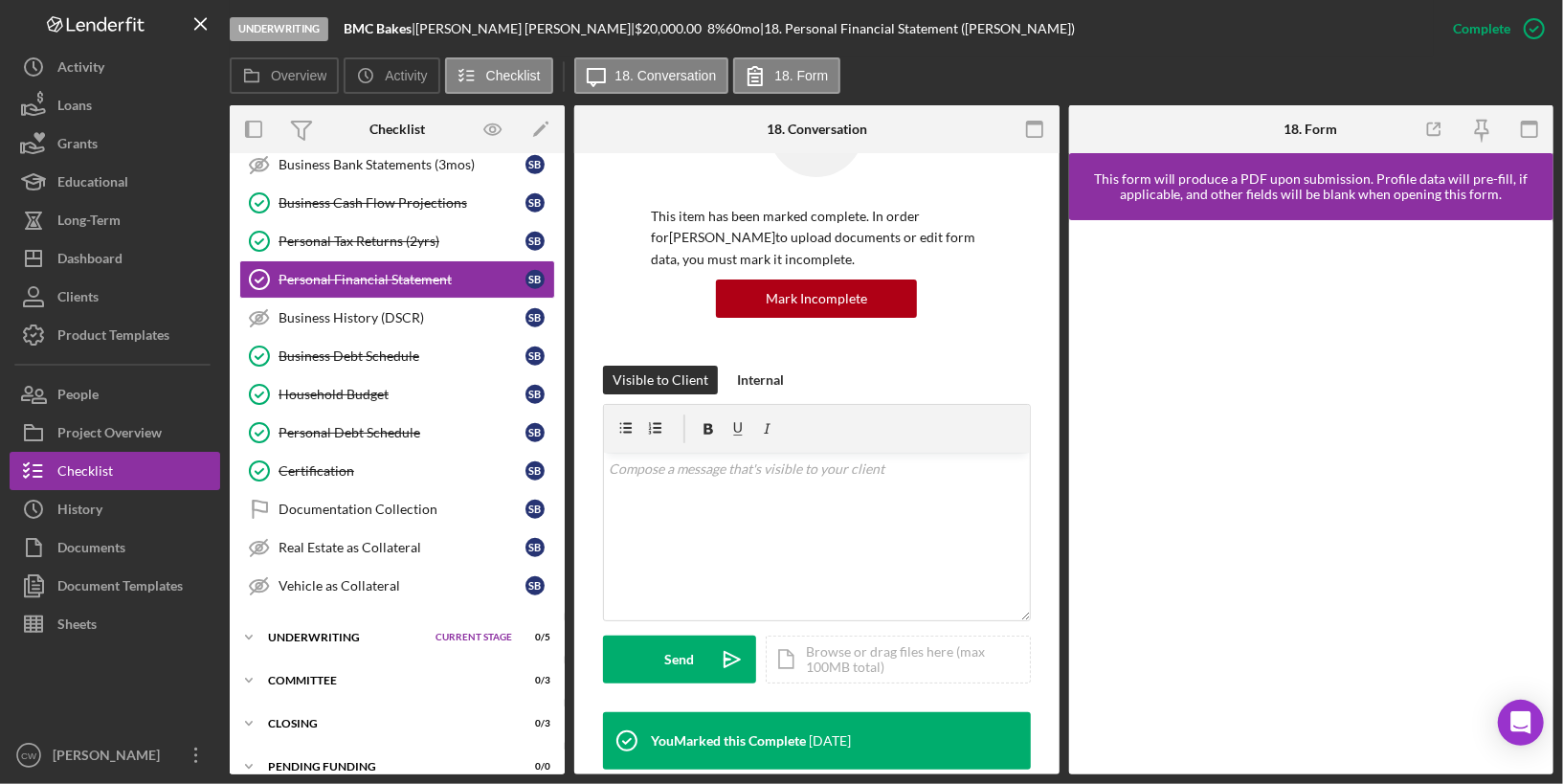
scroll to position [106, 0]
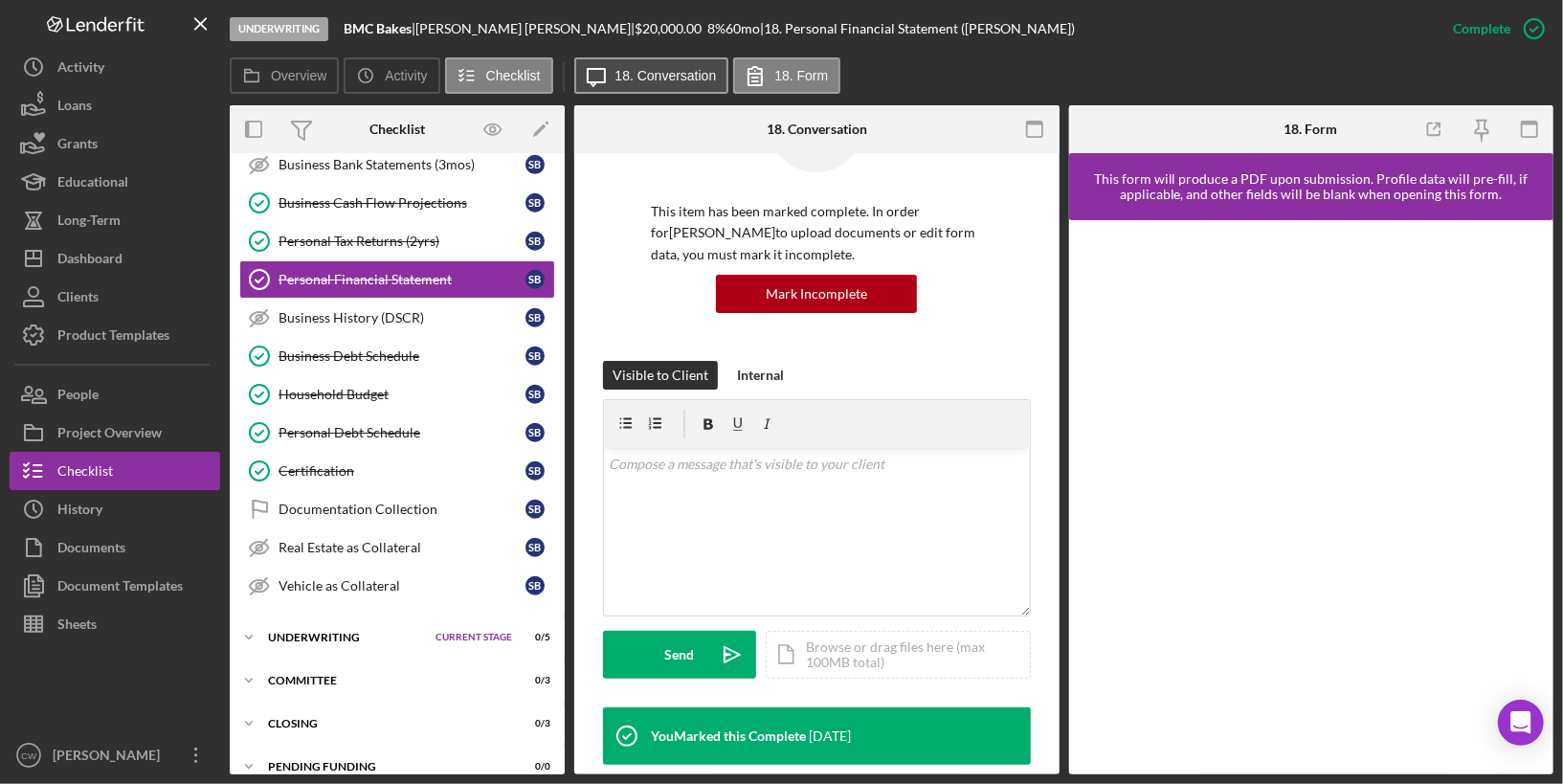
click at [630, 77] on label "18. Conversation" at bounding box center [666, 76] width 102 height 16
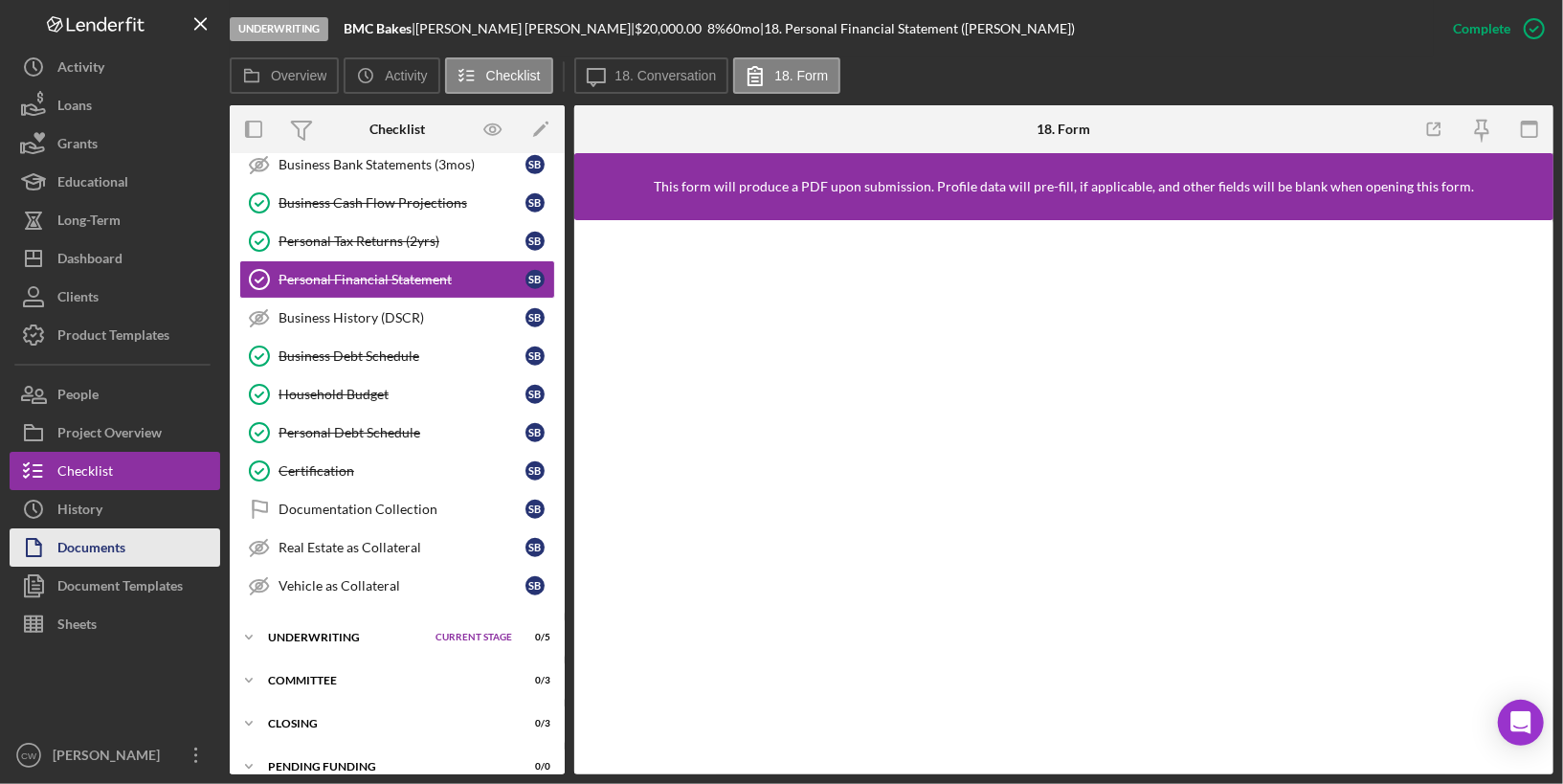
click at [139, 551] on button "Documents" at bounding box center [114, 547] width 210 height 38
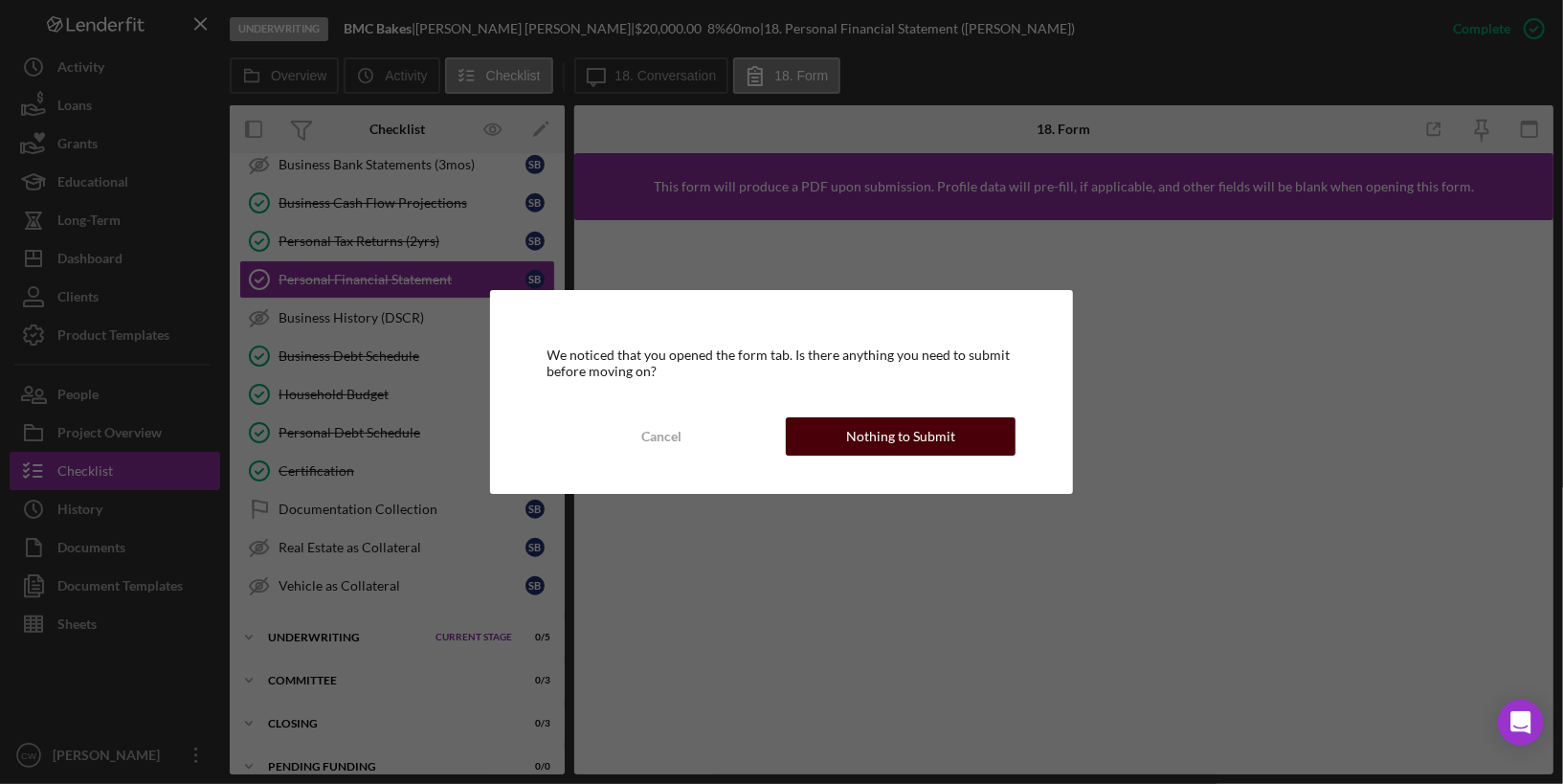
click at [875, 448] on div "Nothing to Submit" at bounding box center [901, 436] width 110 height 38
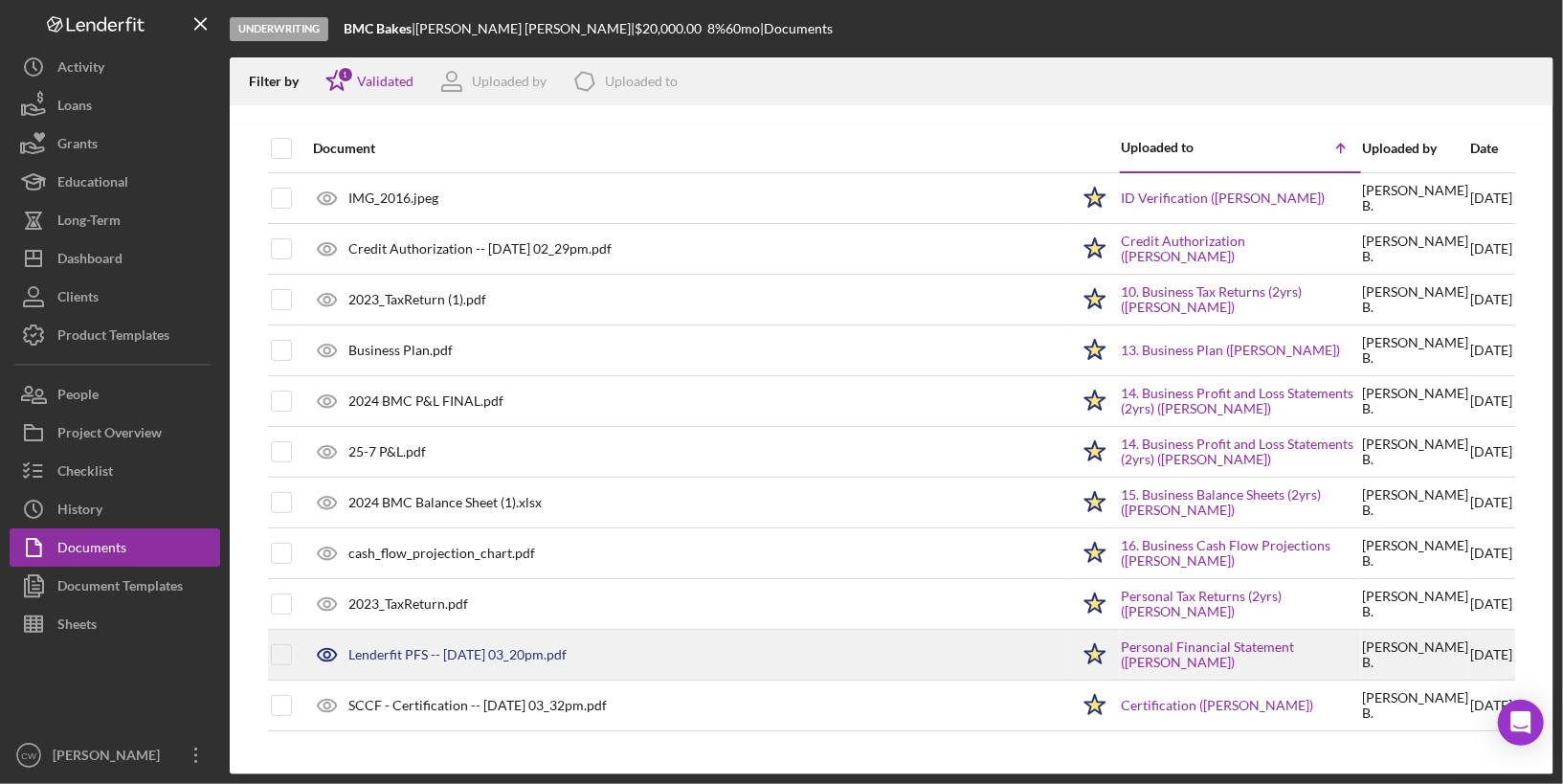
click at [532, 660] on div "Lenderfit PFS -- [DATE] 03_20pm.pdf" at bounding box center [686, 654] width 766 height 47
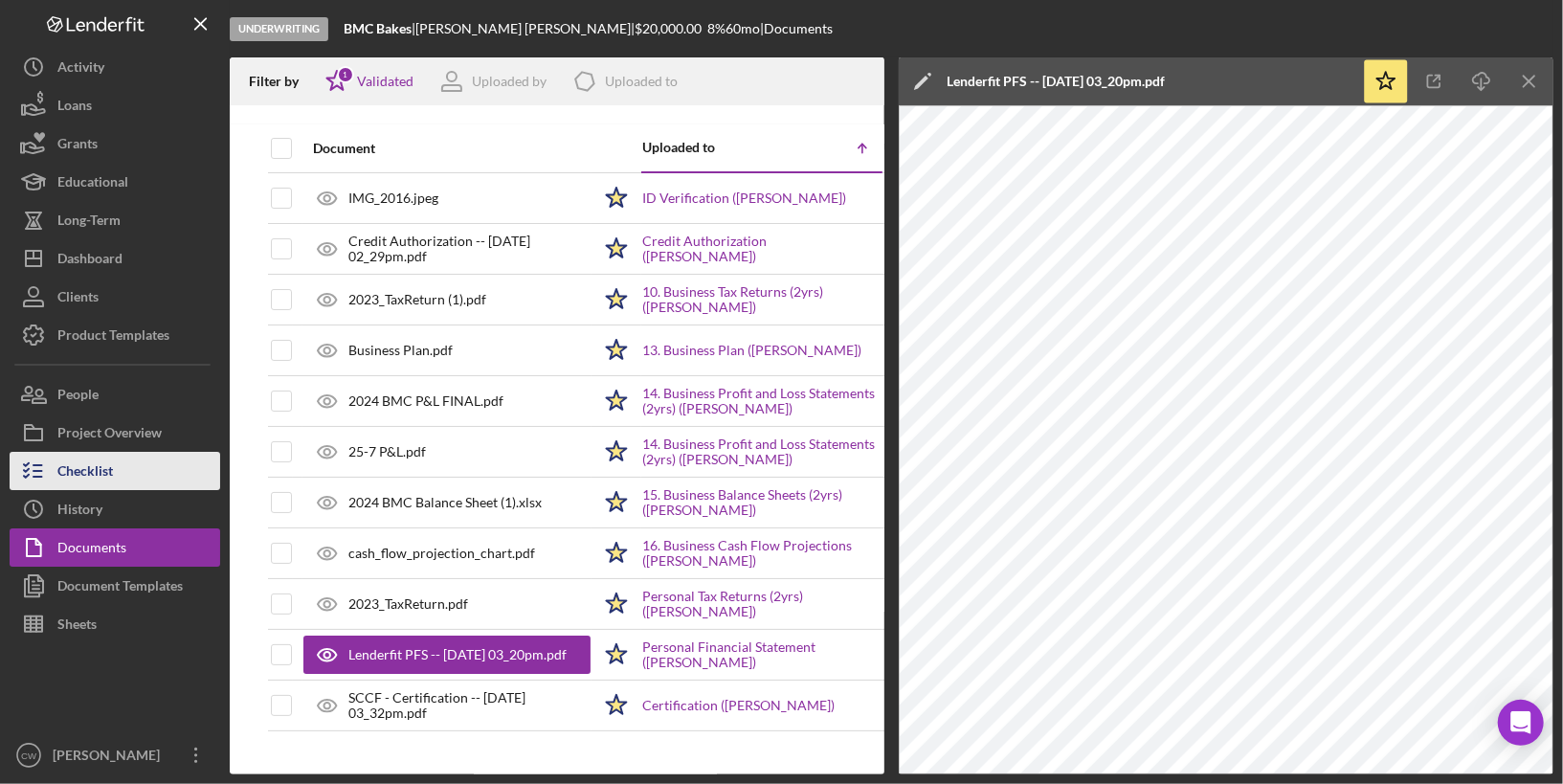
click at [93, 453] on div "Checklist" at bounding box center [84, 473] width 55 height 43
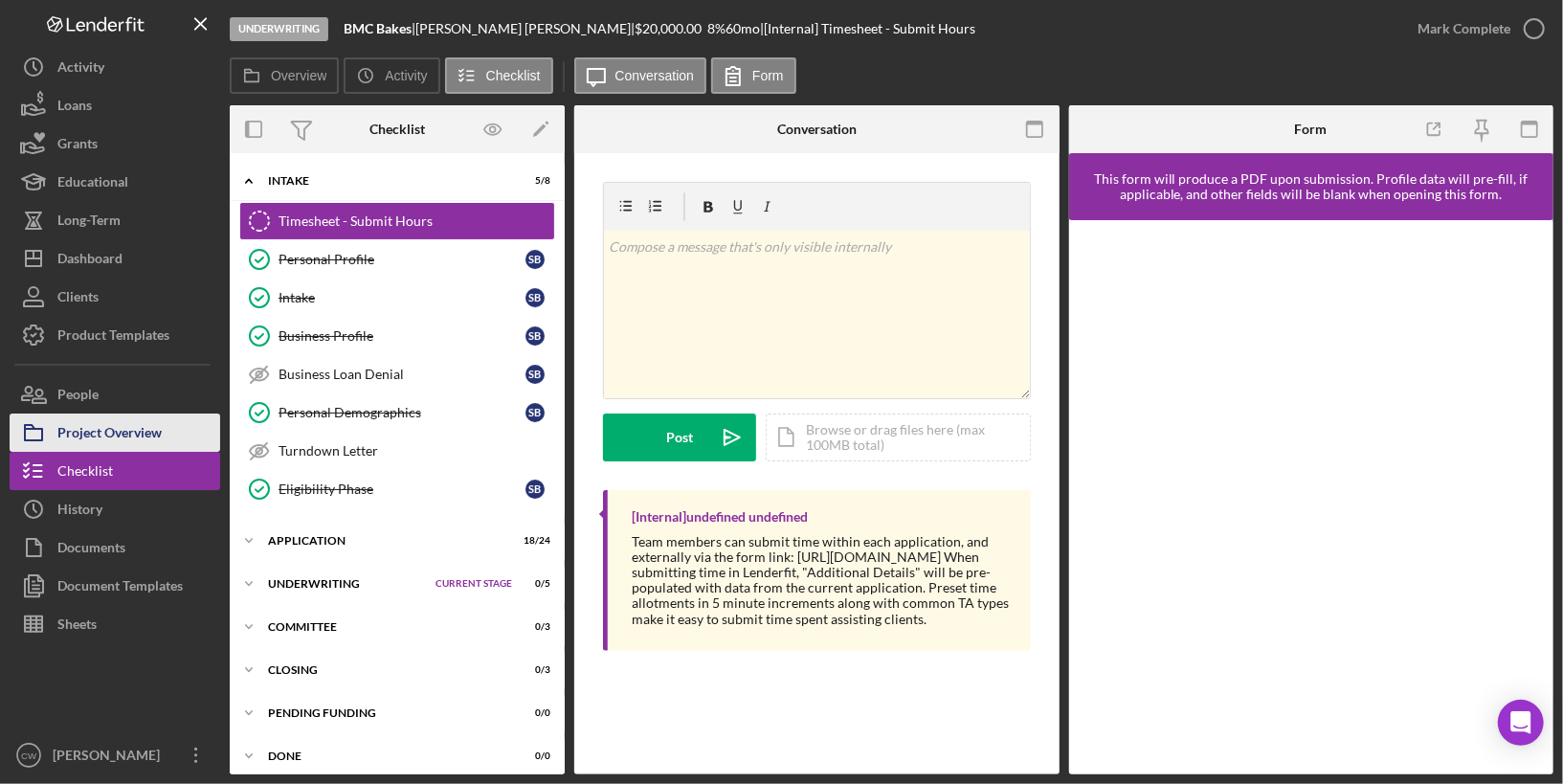
click at [99, 432] on div "Project Overview" at bounding box center [110, 435] width 105 height 43
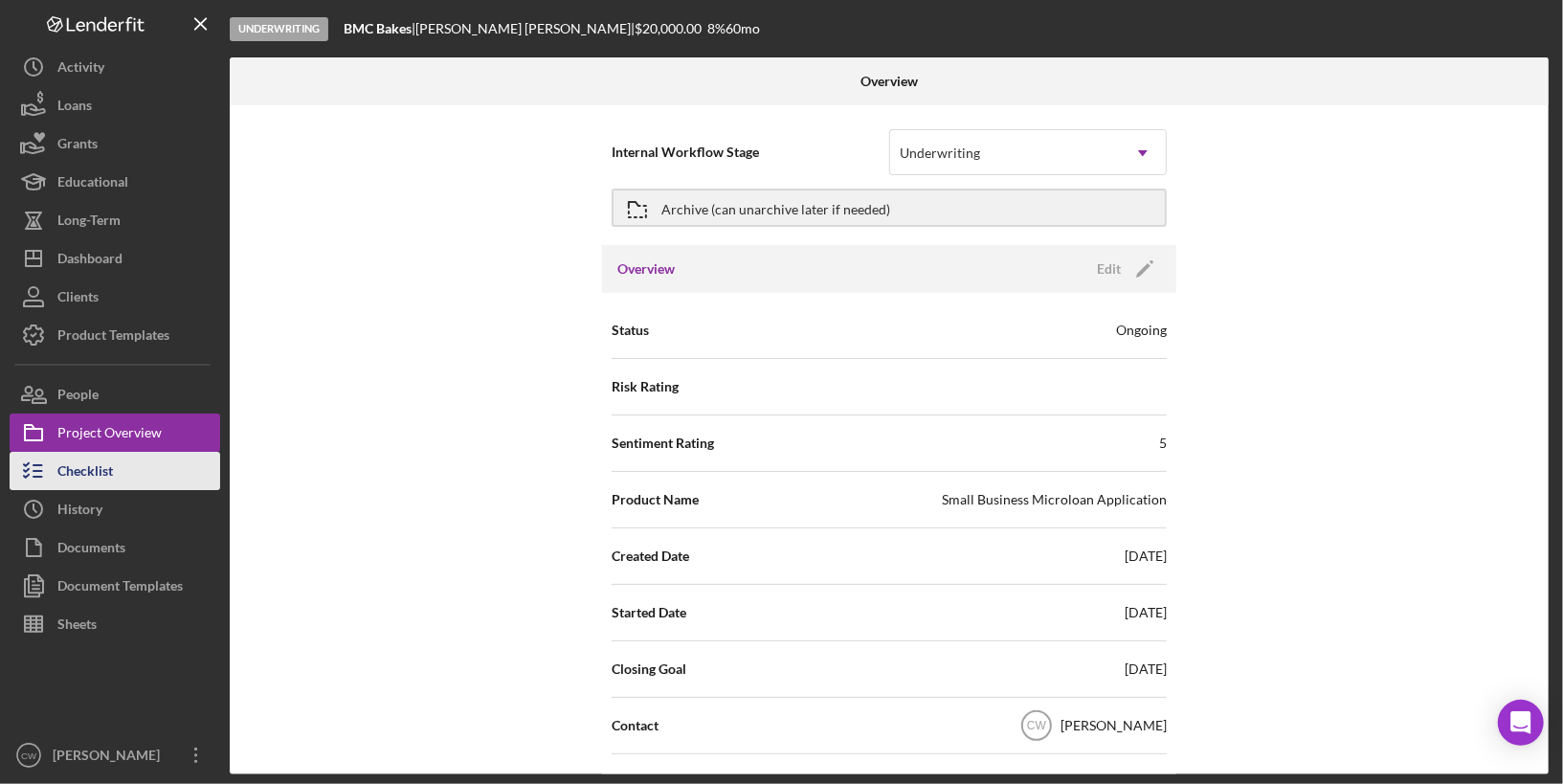
click at [124, 471] on button "Checklist" at bounding box center [114, 470] width 210 height 38
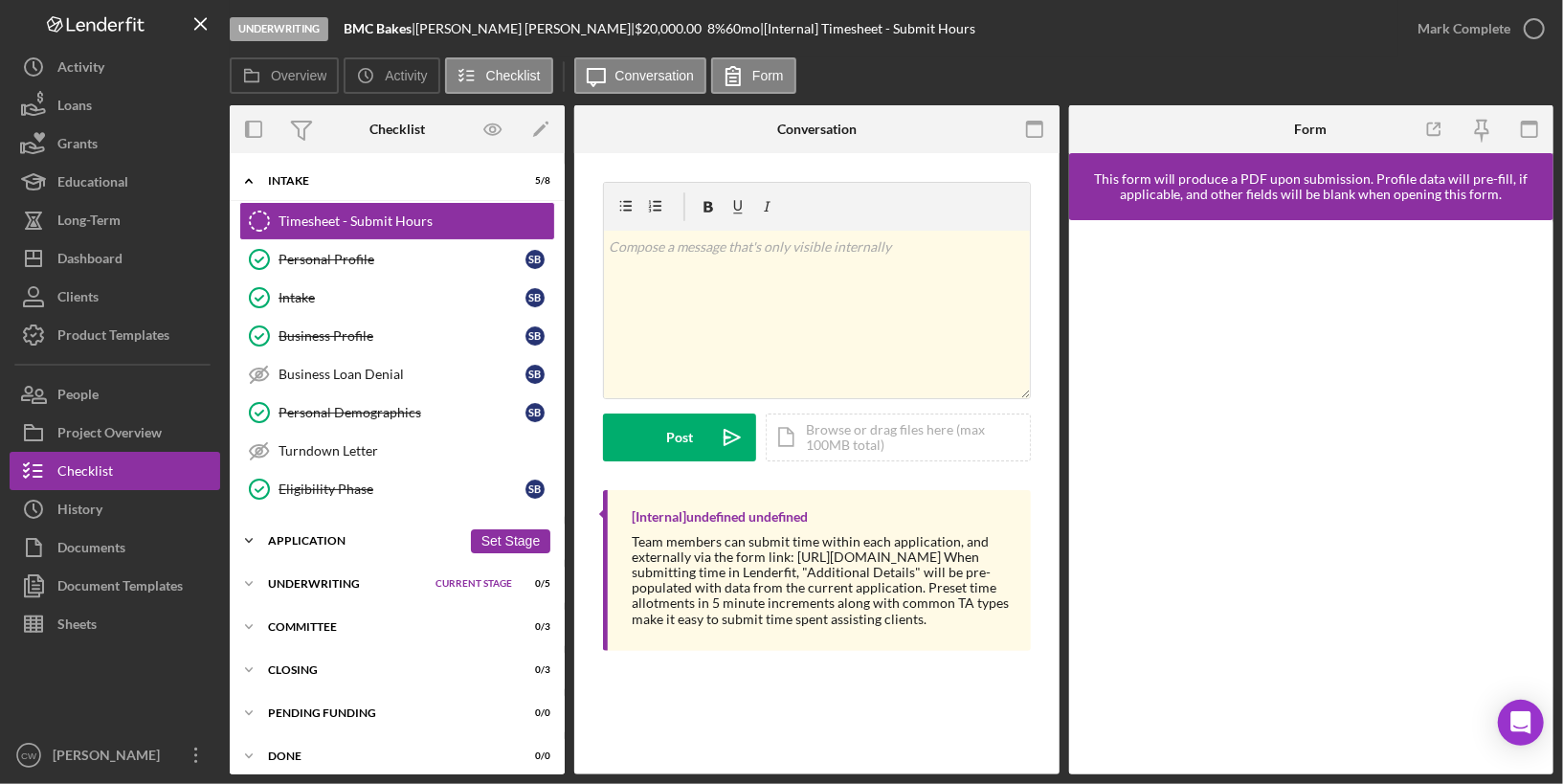
click at [269, 535] on div "Application" at bounding box center [364, 541] width 193 height 12
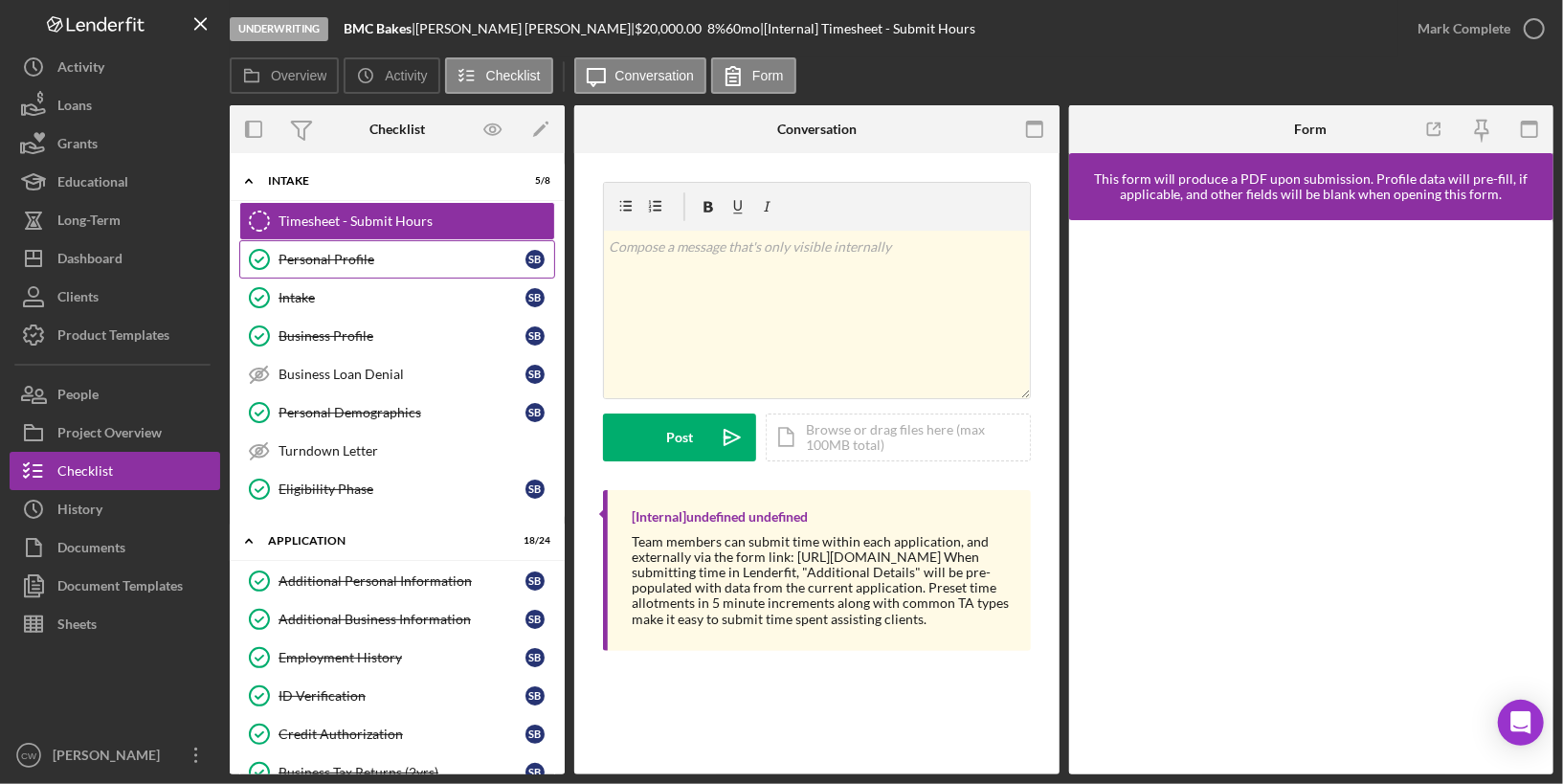
click at [399, 268] on link "Personal Profile Personal Profile S B" at bounding box center [398, 259] width 316 height 38
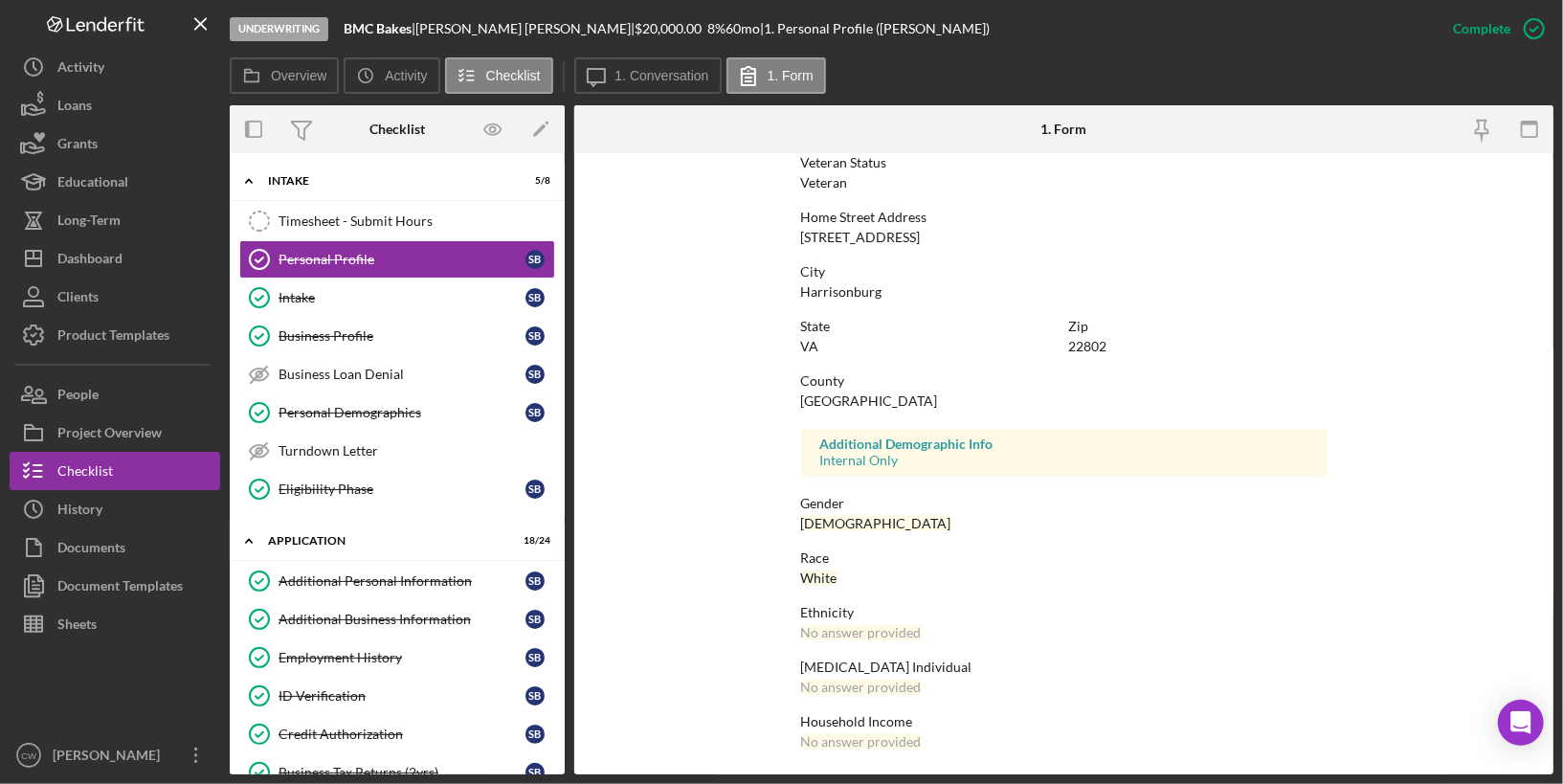
scroll to position [271, 0]
click at [397, 309] on link "Intake Intake S B" at bounding box center [398, 297] width 316 height 38
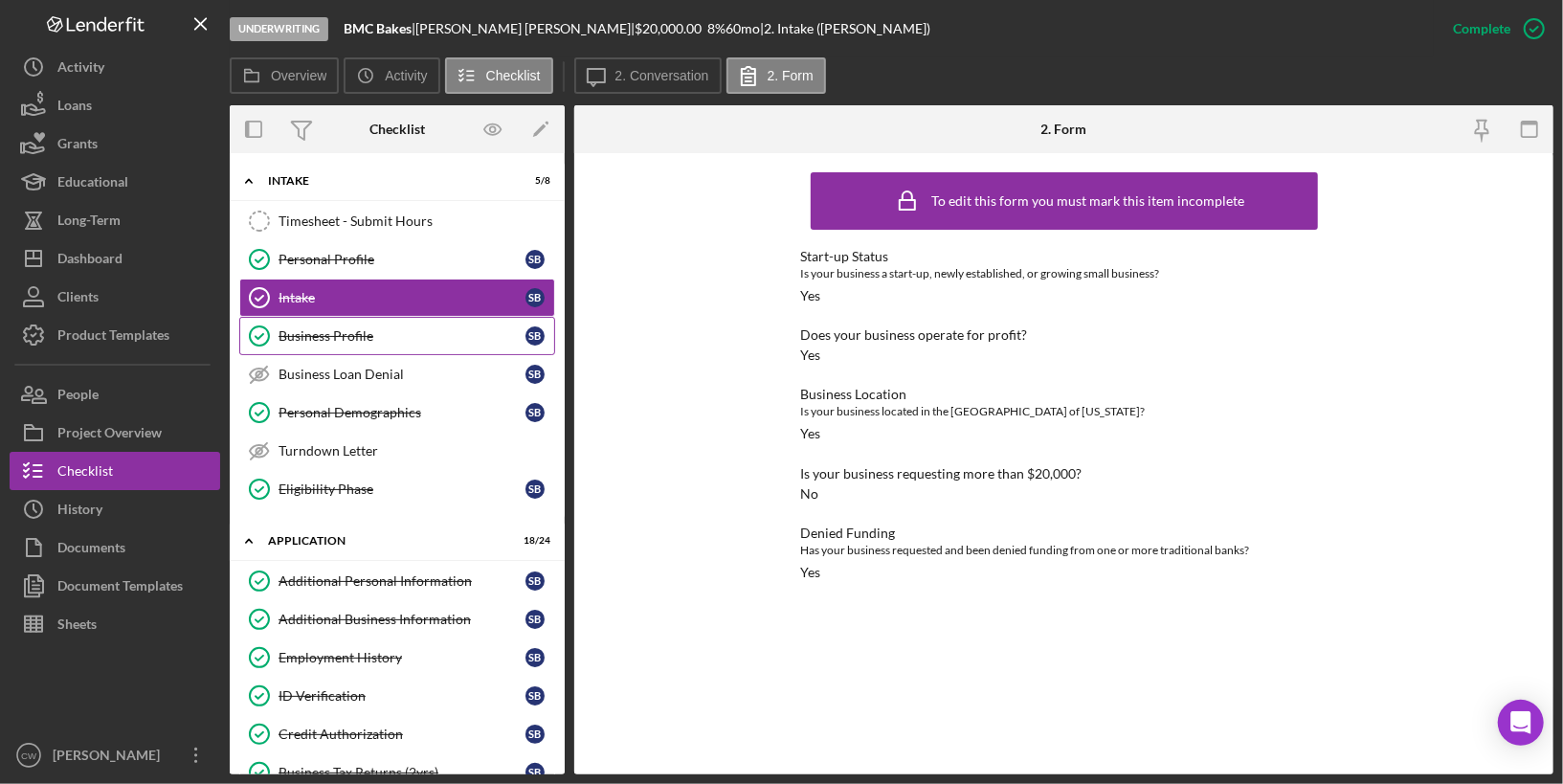
click at [380, 349] on link "Business Profile Business Profile S B" at bounding box center [398, 335] width 316 height 38
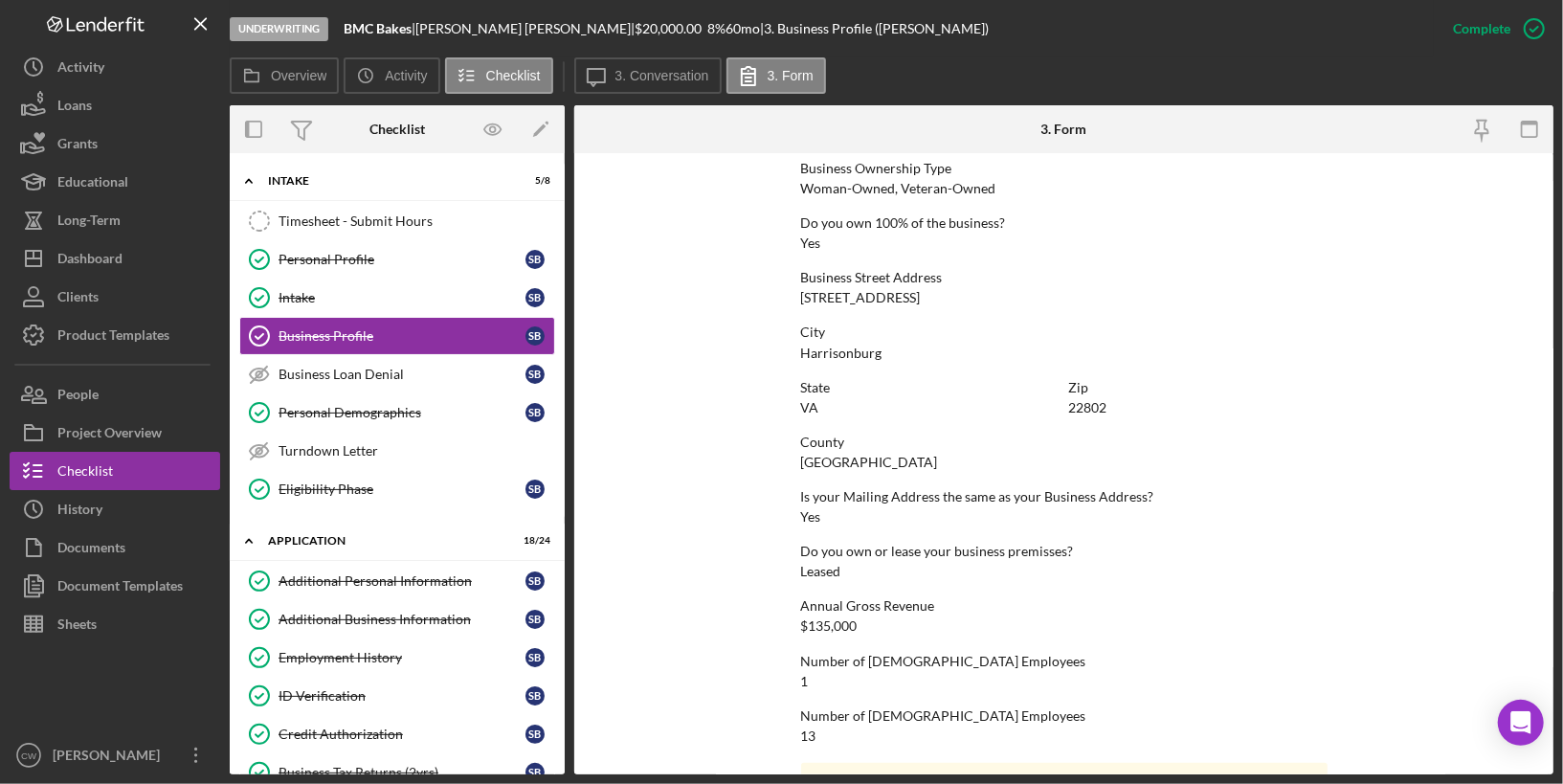
scroll to position [766, 0]
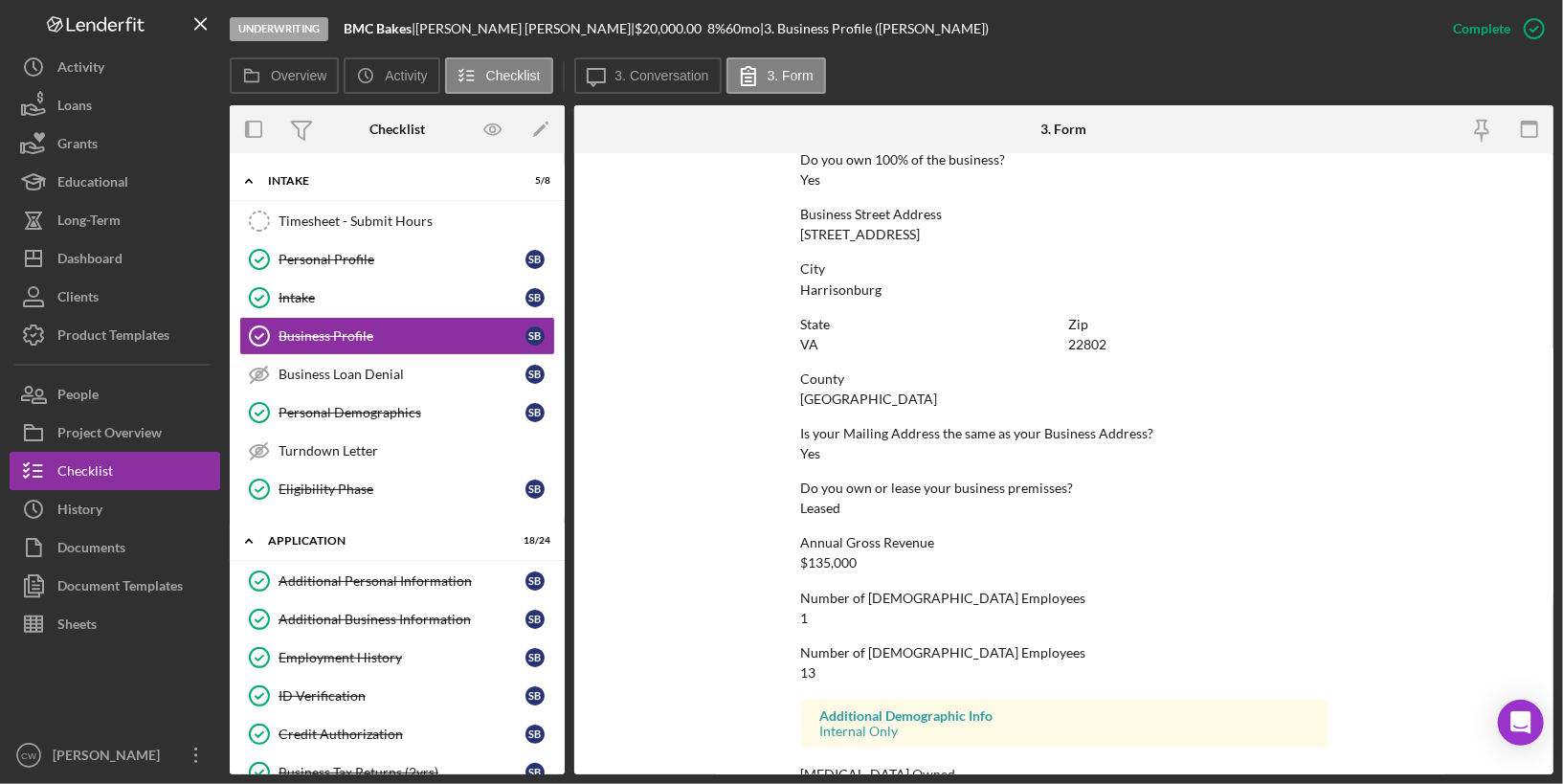
drag, startPoint x: 798, startPoint y: 234, endPoint x: 995, endPoint y: 234, distance: 197.0
click at [995, 234] on form "To edit this form you must mark this item incomplete Business Name BMC Bakes DB…" at bounding box center [1064, 463] width 979 height 621
copy div "[STREET_ADDRESS]"
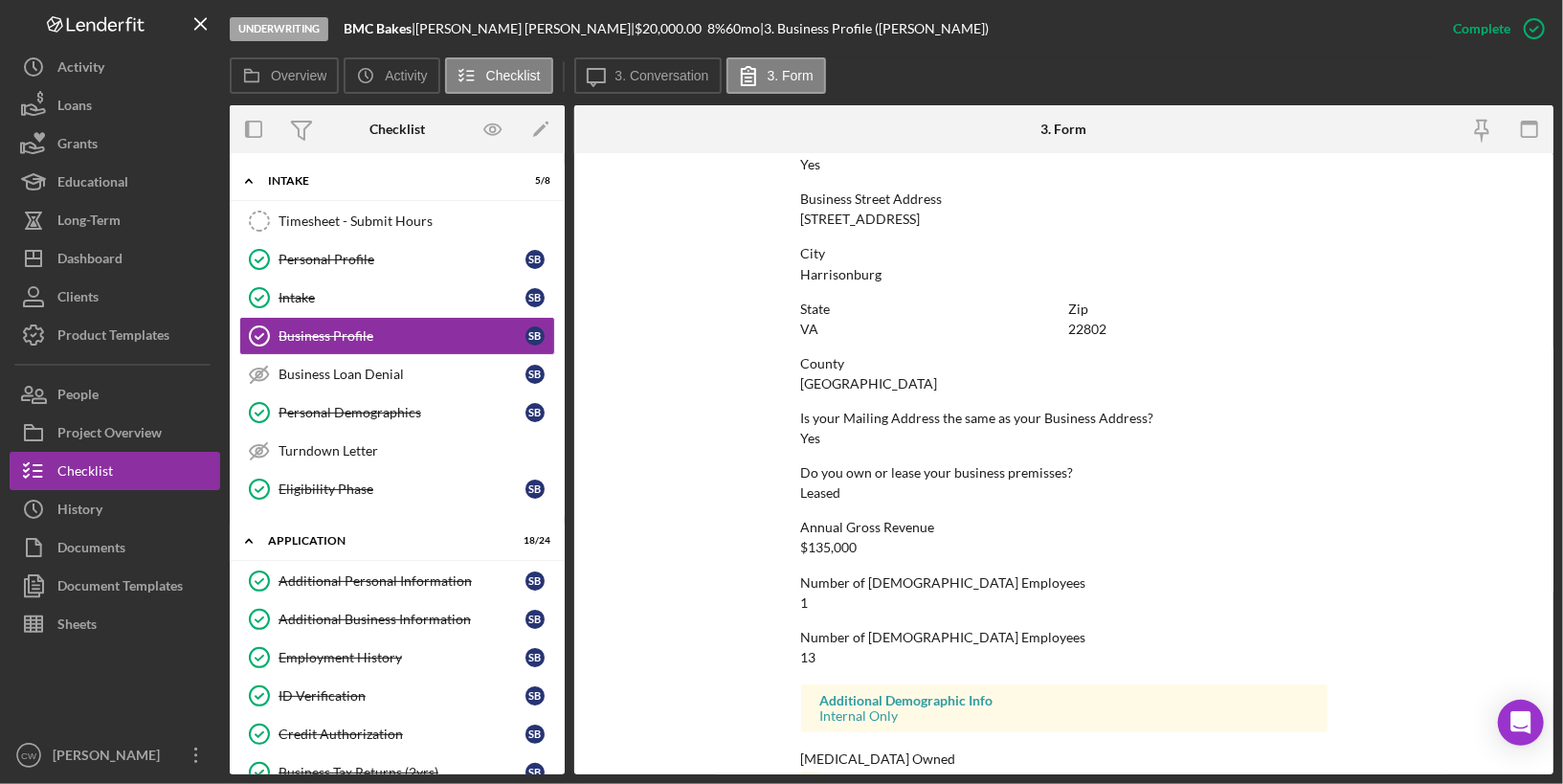
scroll to position [822, 0]
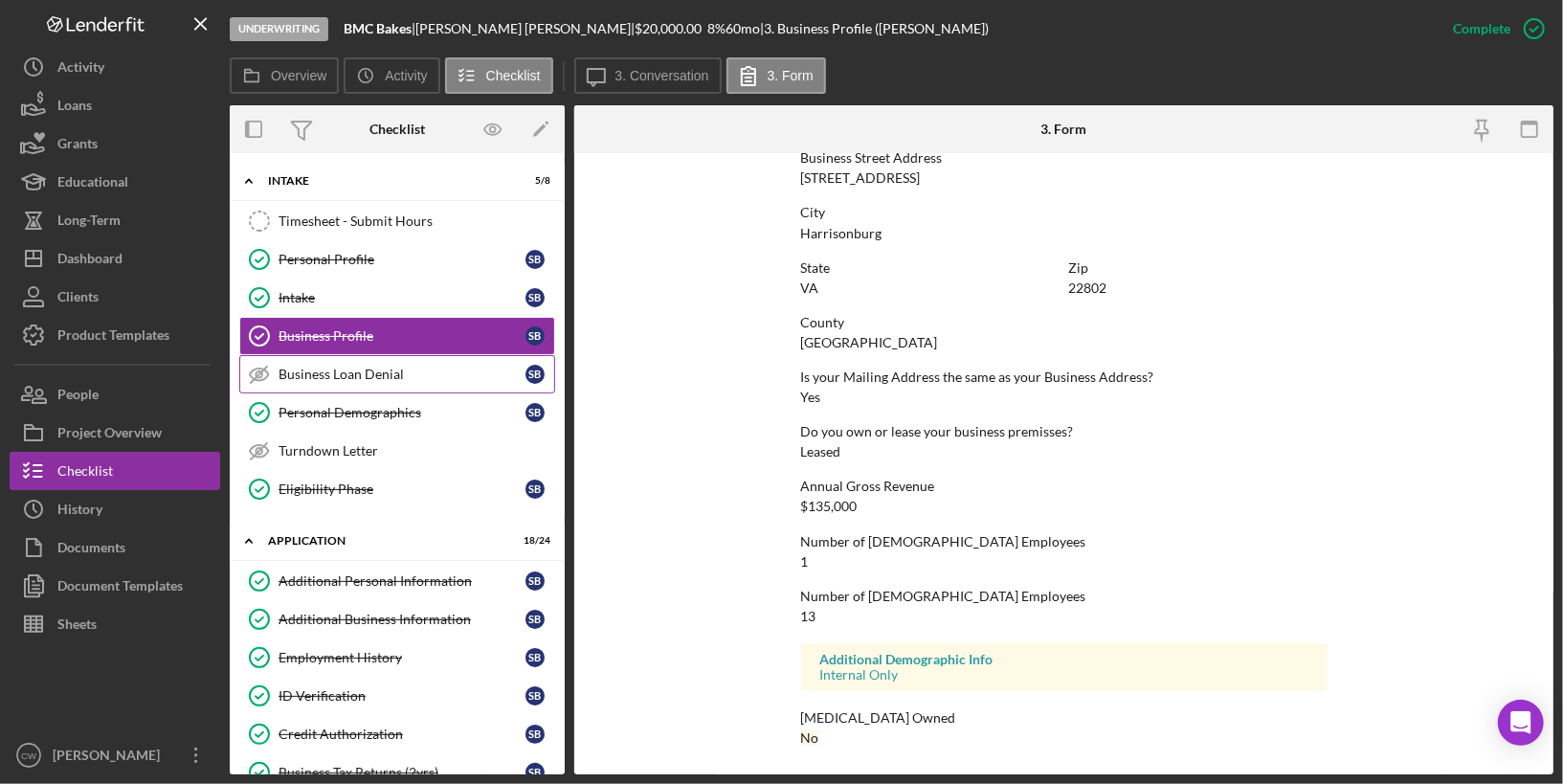
click at [391, 366] on div "Business Loan Denial" at bounding box center [401, 374] width 247 height 16
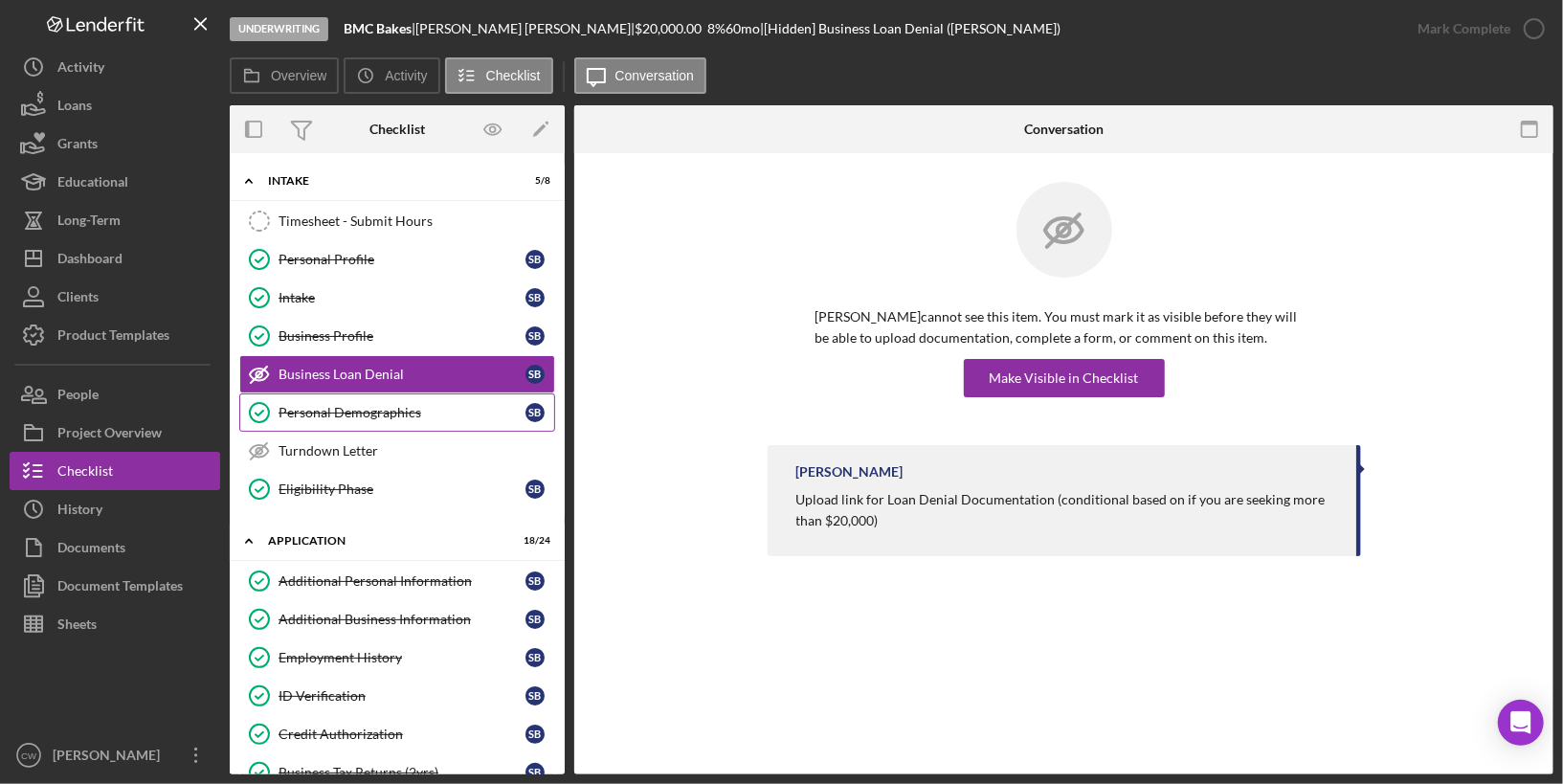
click at [379, 409] on div "Personal Demographics" at bounding box center [401, 413] width 247 height 16
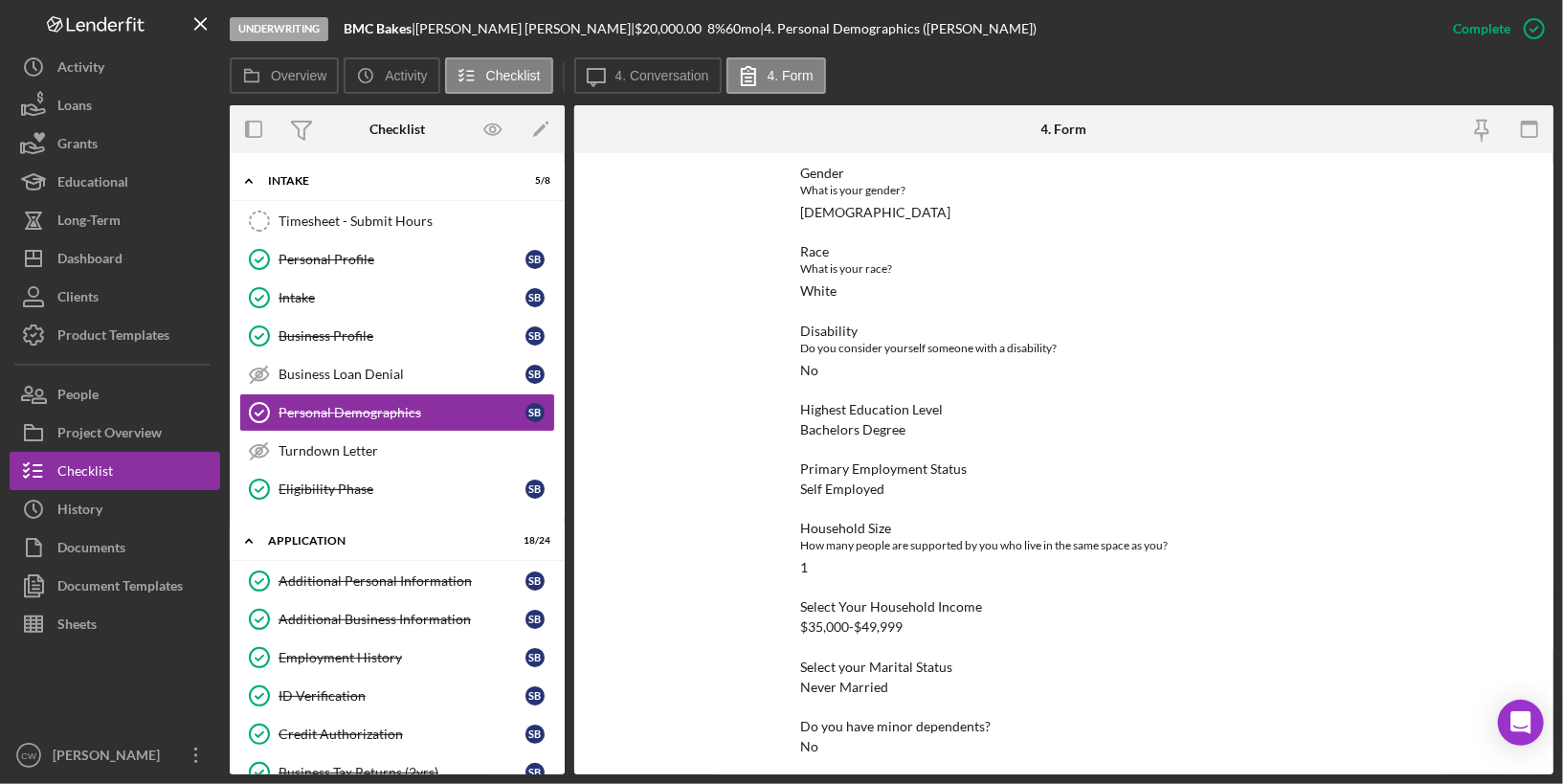
scroll to position [321, 0]
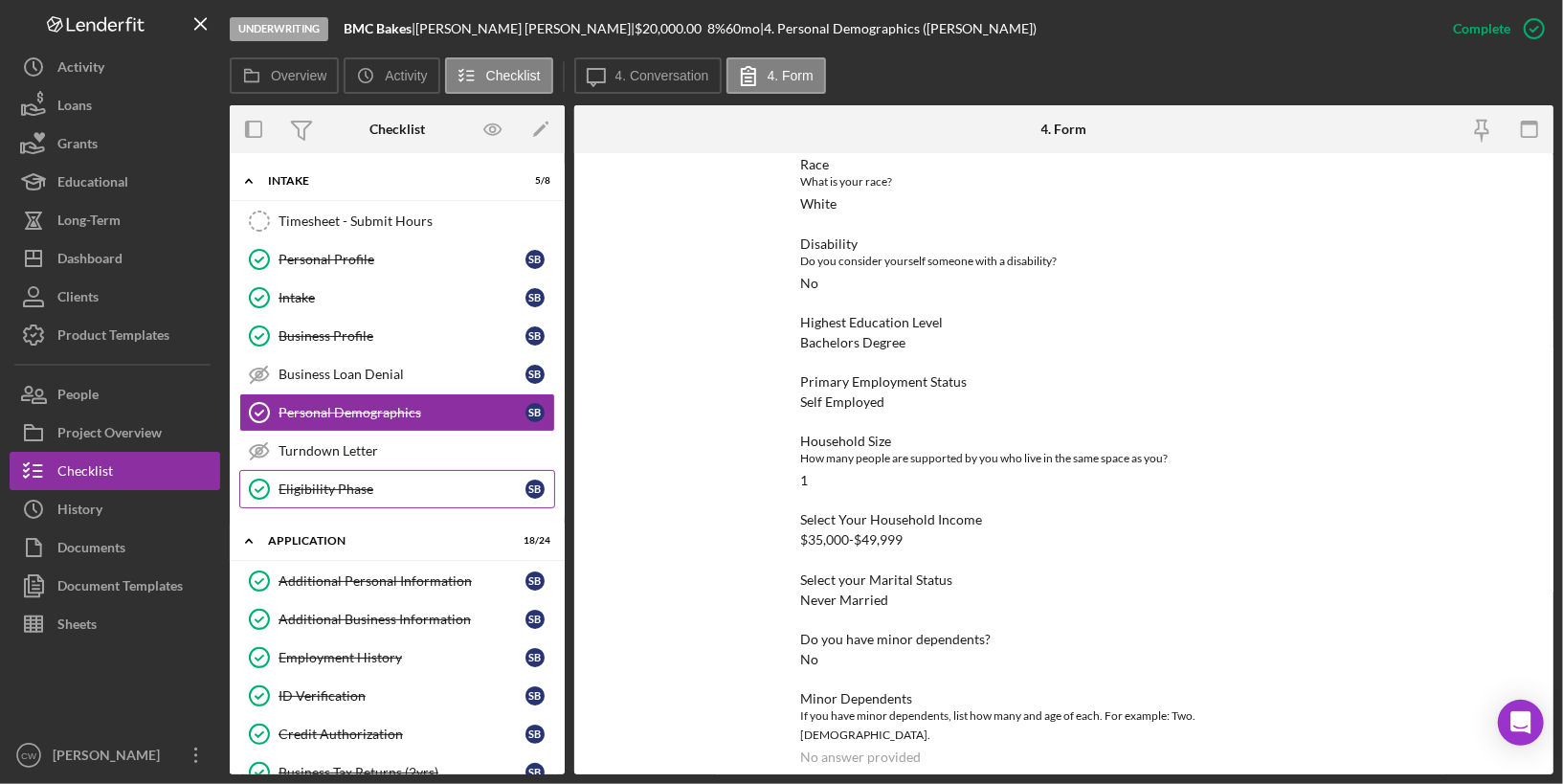
click at [446, 482] on div "Eligibility Phase" at bounding box center [401, 489] width 247 height 16
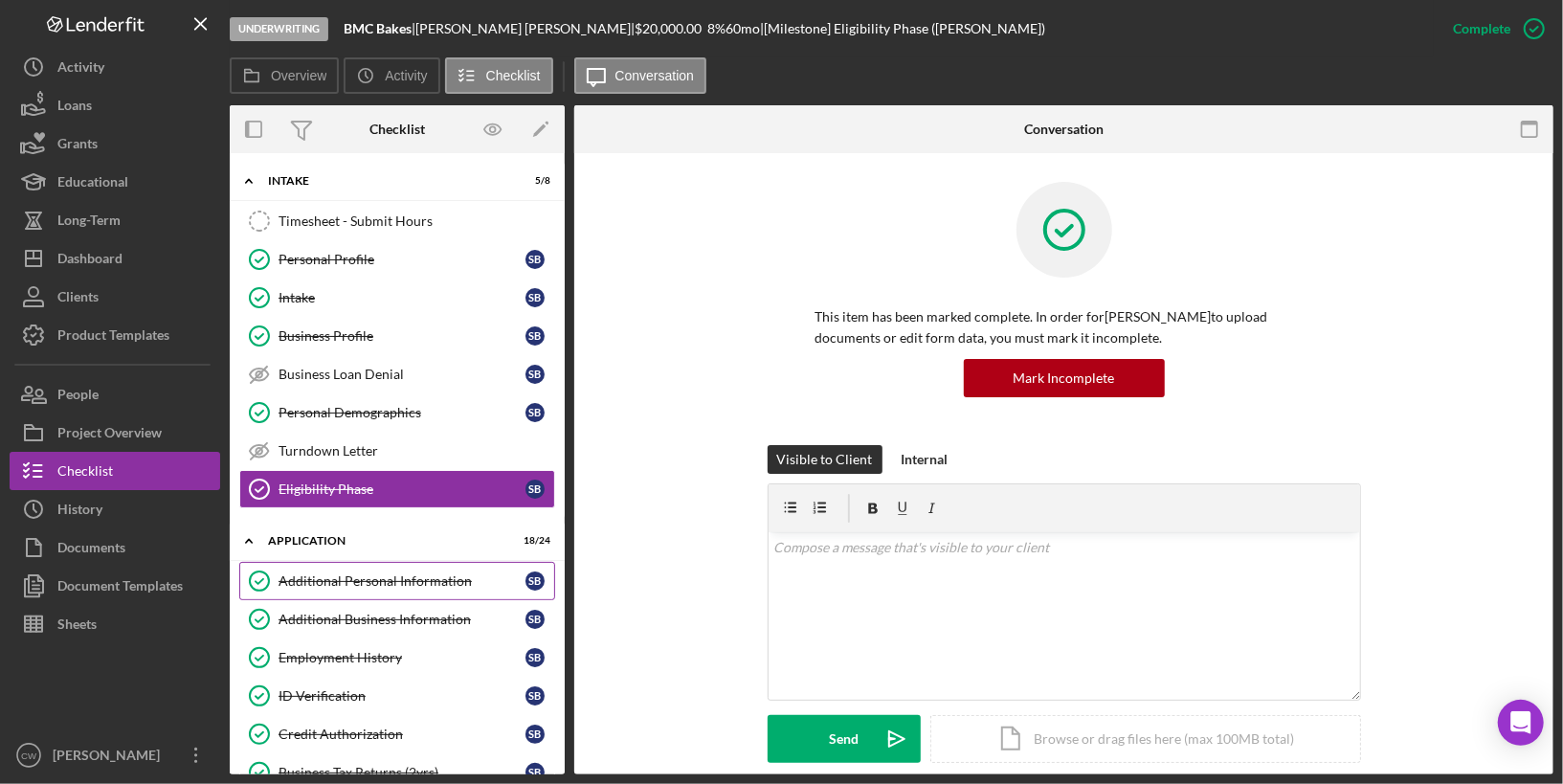
click at [389, 573] on div "Additional Personal Information" at bounding box center [401, 580] width 247 height 16
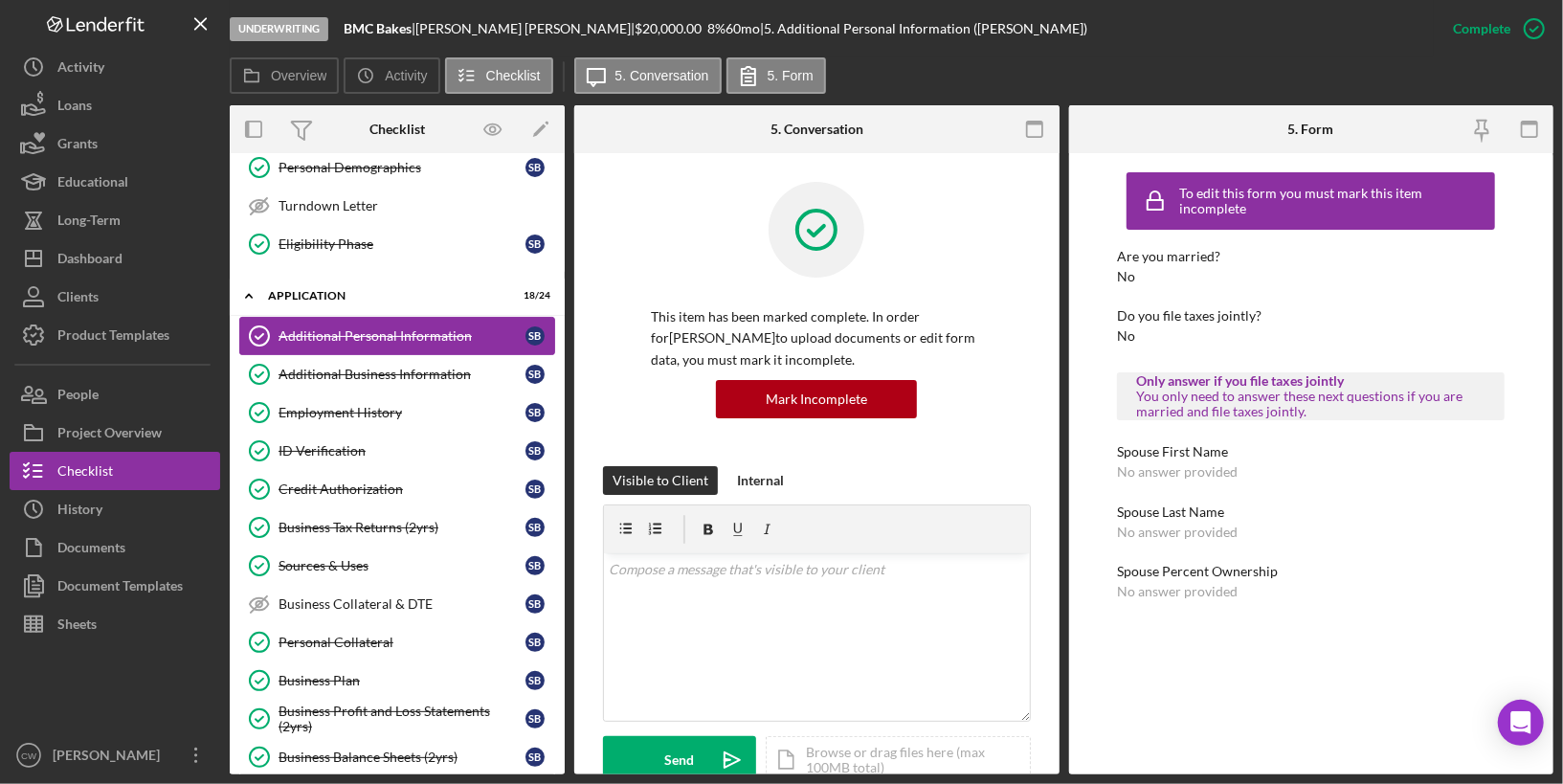
scroll to position [263, 0]
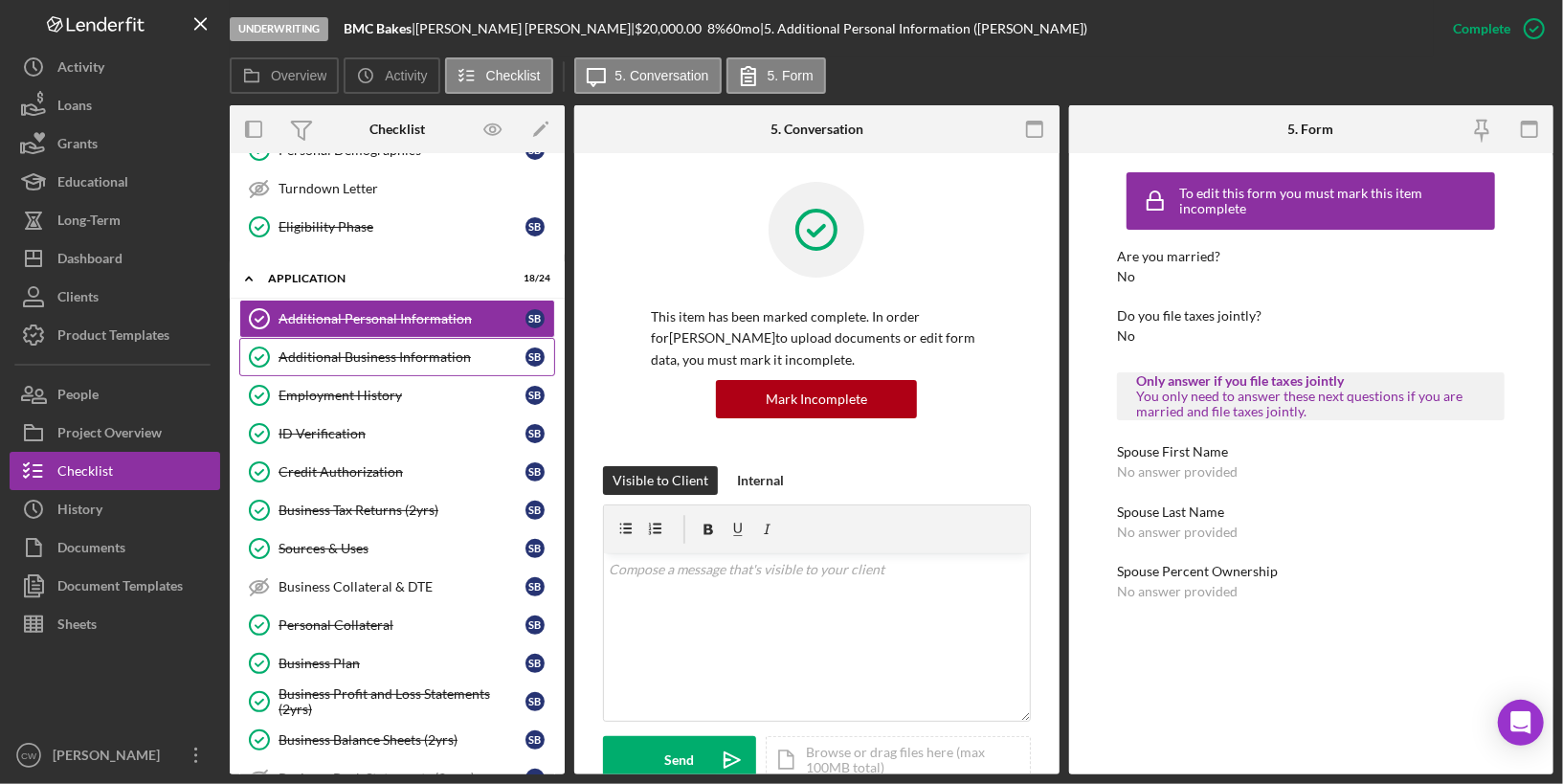
click at [399, 349] on div "Additional Business Information" at bounding box center [401, 357] width 247 height 16
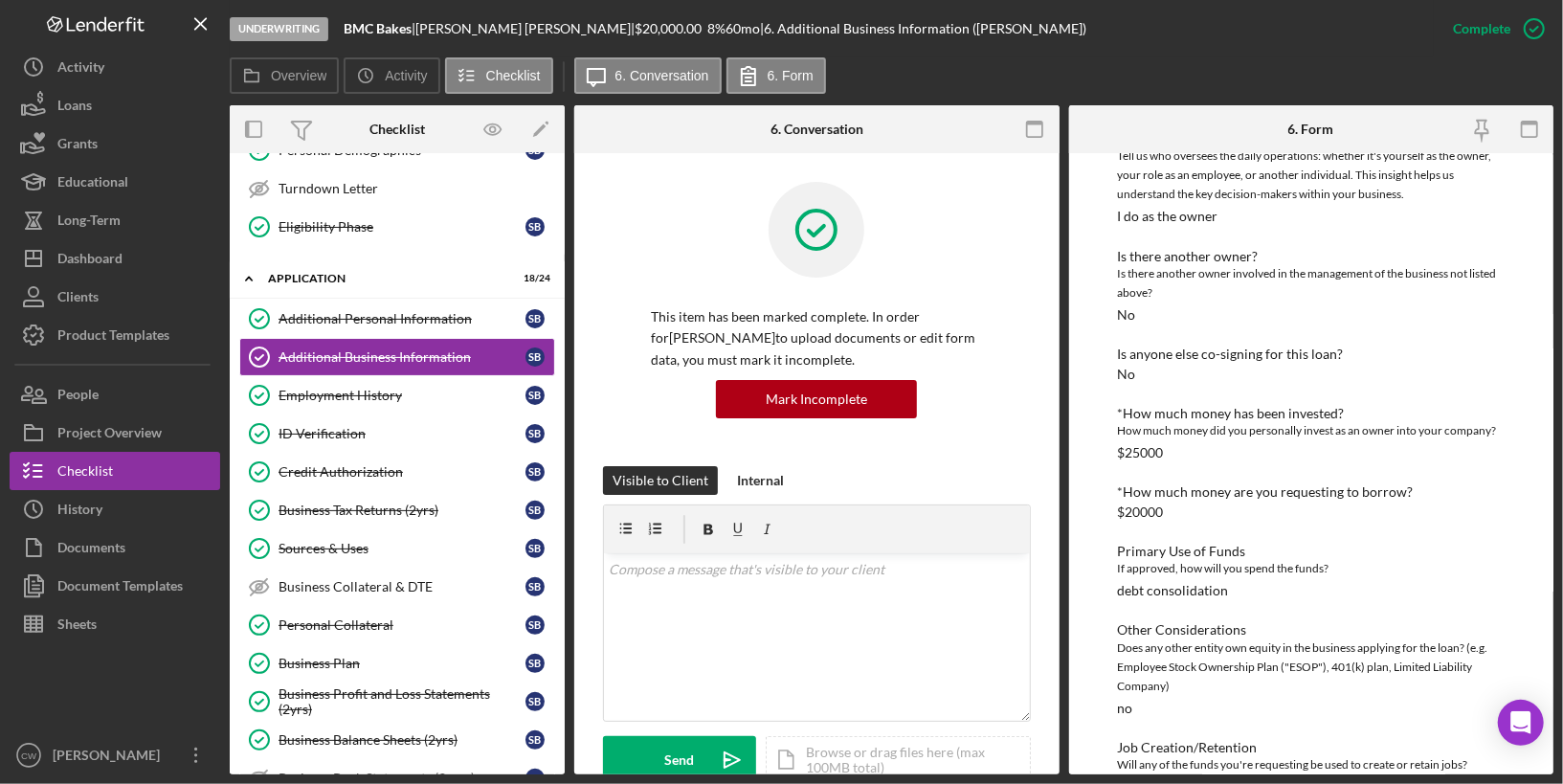
scroll to position [603, 0]
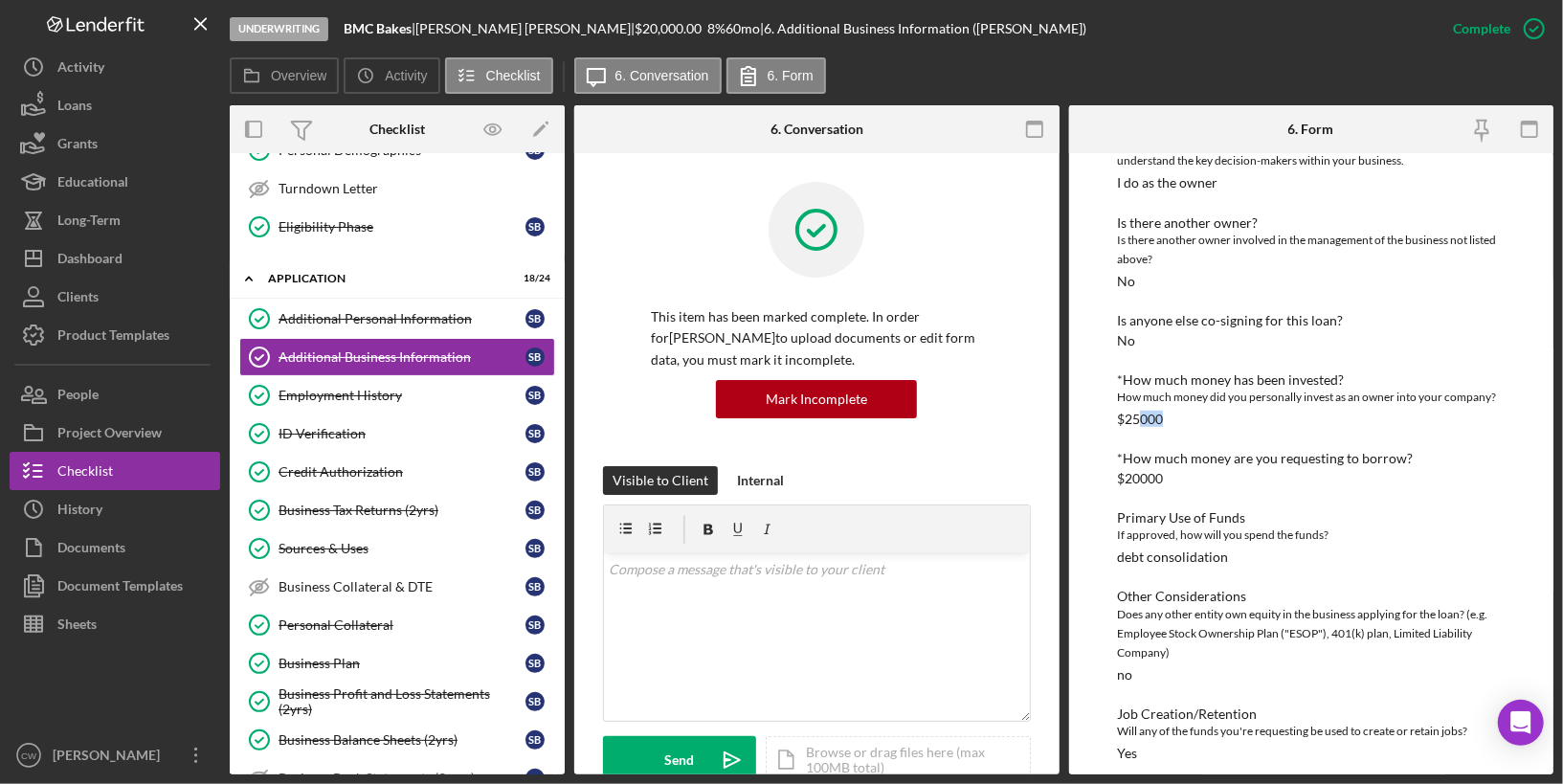
drag, startPoint x: 1138, startPoint y: 405, endPoint x: 1182, endPoint y: 405, distance: 44.0
click at [1182, 405] on div "*How much money has been invested? How much money did you personally invest as …" at bounding box center [1311, 399] width 388 height 54
drag, startPoint x: 1139, startPoint y: 464, endPoint x: 1183, endPoint y: 464, distance: 44.0
click at [1183, 464] on div "*How much money are you requesting to borrow? $20000" at bounding box center [1311, 468] width 388 height 36
click at [446, 390] on div "Employment History" at bounding box center [401, 395] width 247 height 16
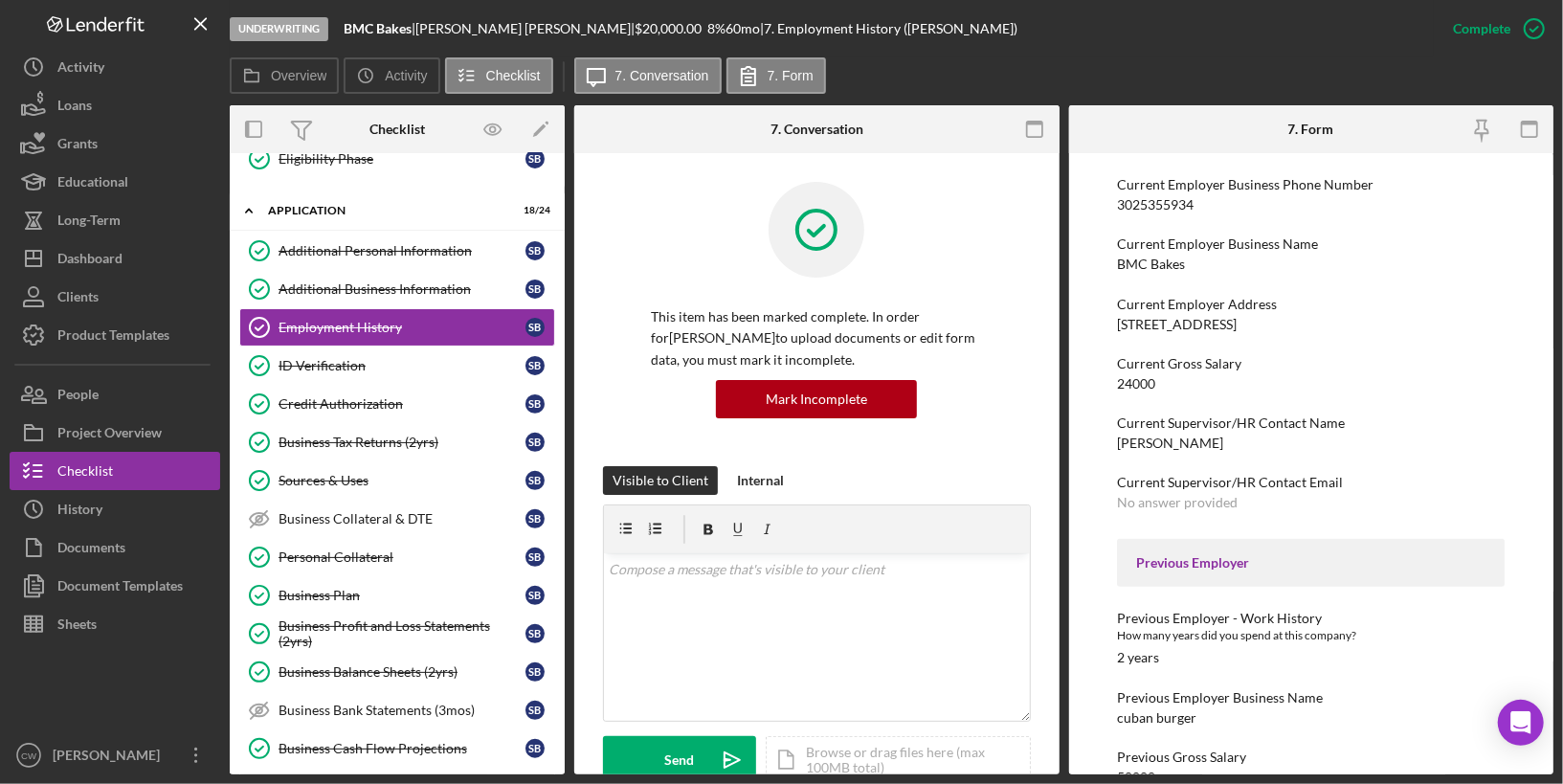
scroll to position [261, 0]
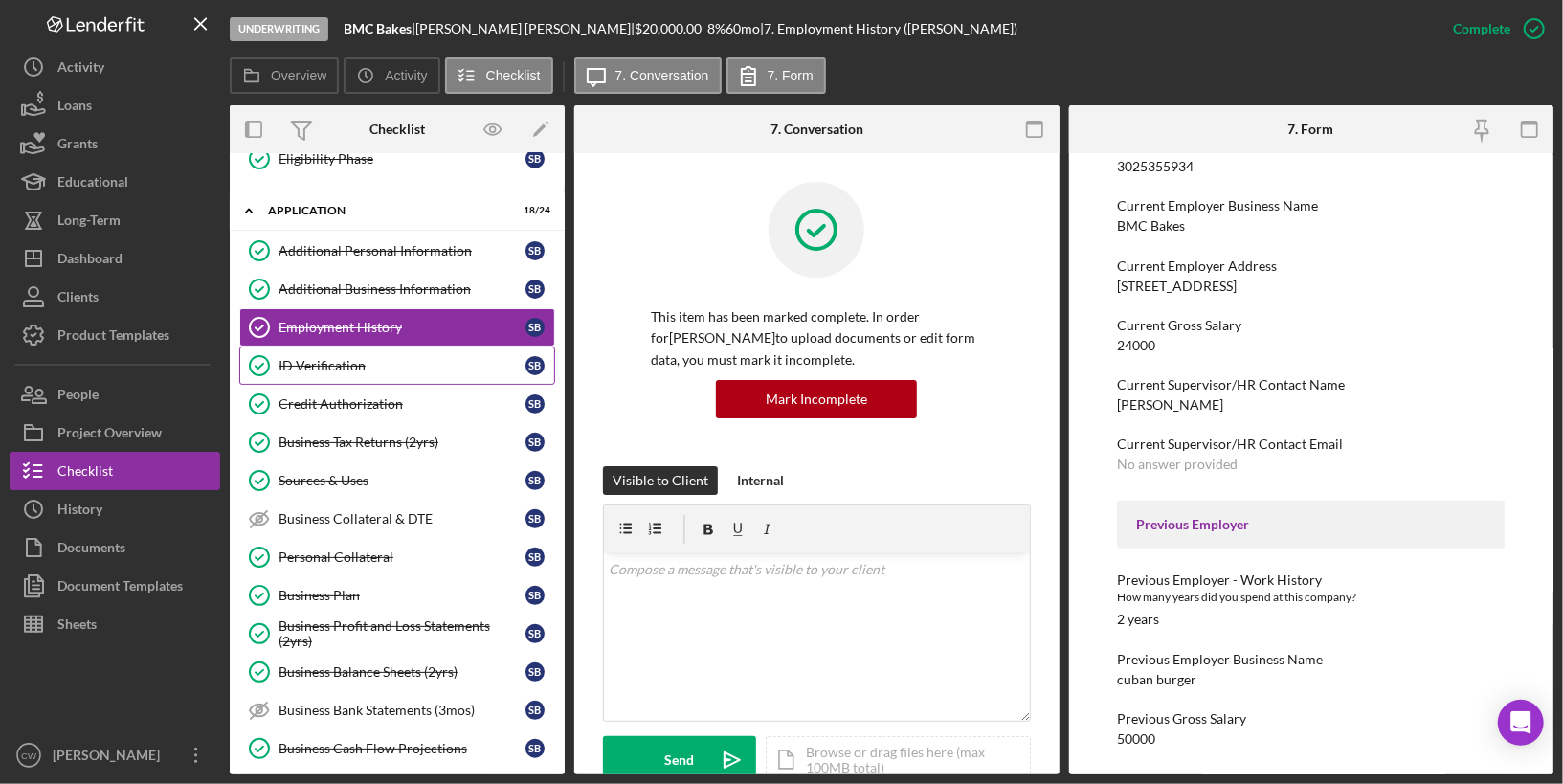
click at [438, 364] on link "ID Verification ID Verification S B" at bounding box center [398, 364] width 316 height 38
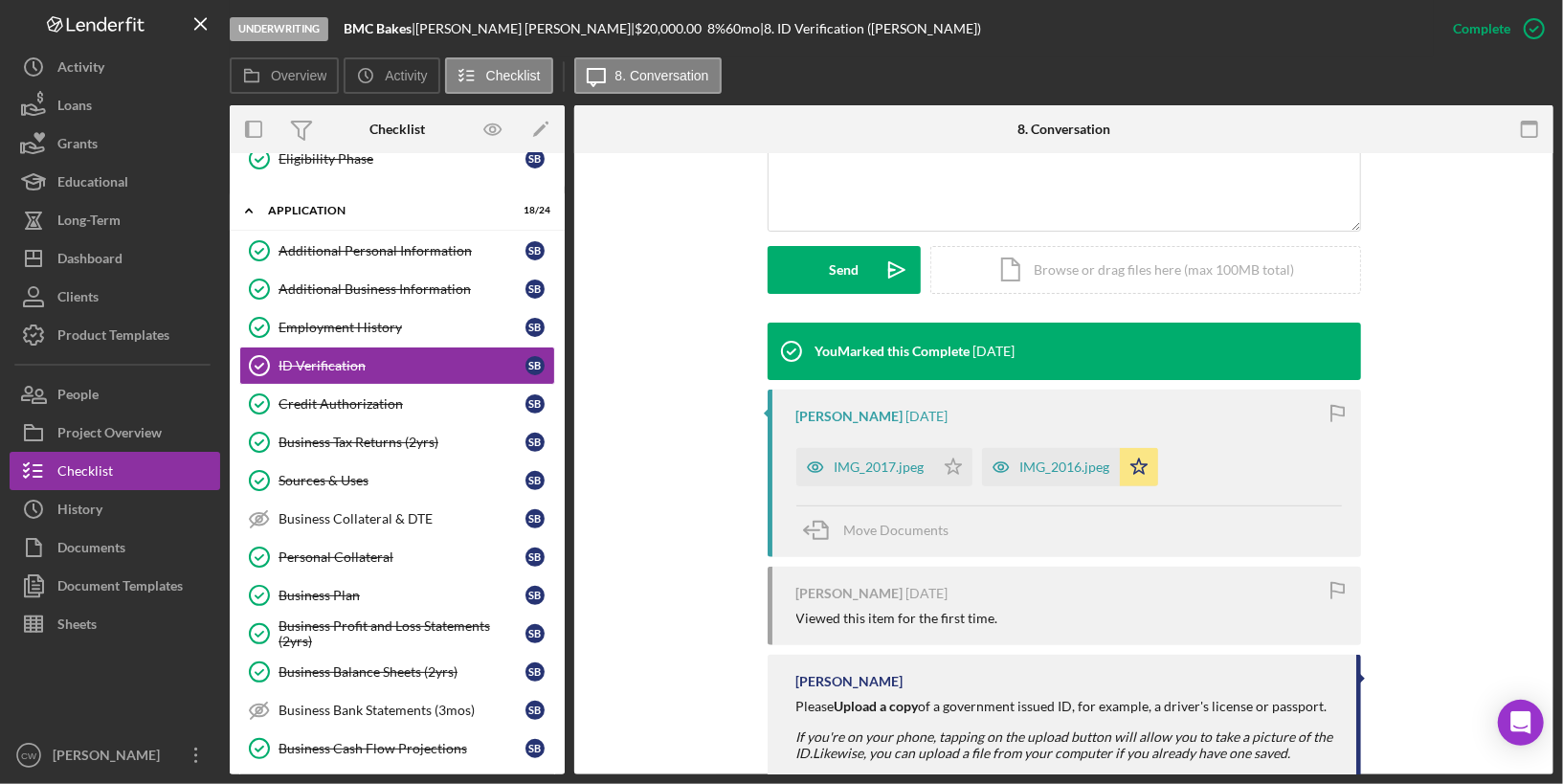
scroll to position [577, 0]
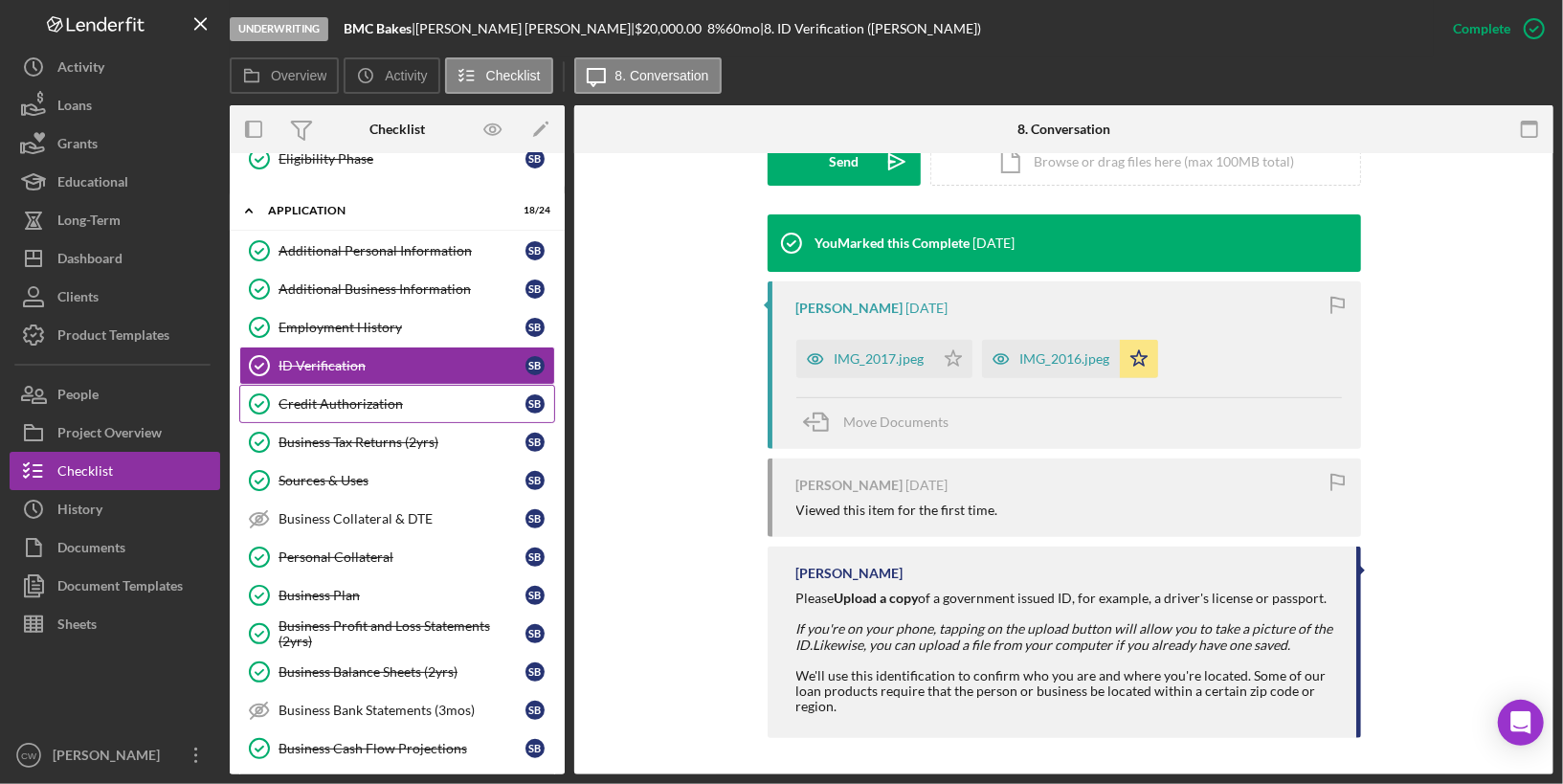
click at [432, 401] on link "Credit Authorization Credit Authorization S B" at bounding box center [398, 403] width 316 height 38
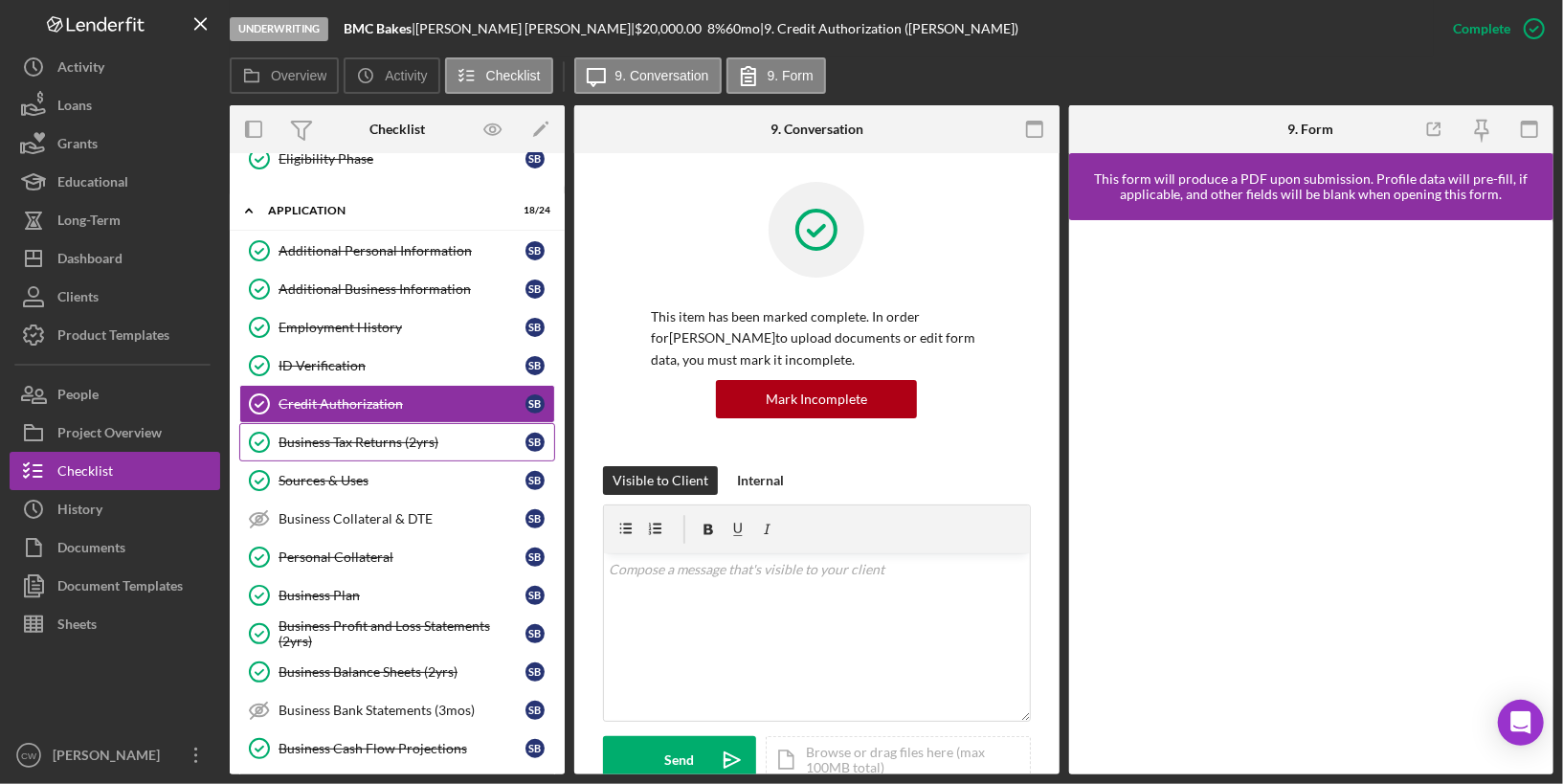
click at [392, 434] on div "Business Tax Returns (2yrs)" at bounding box center [401, 442] width 247 height 16
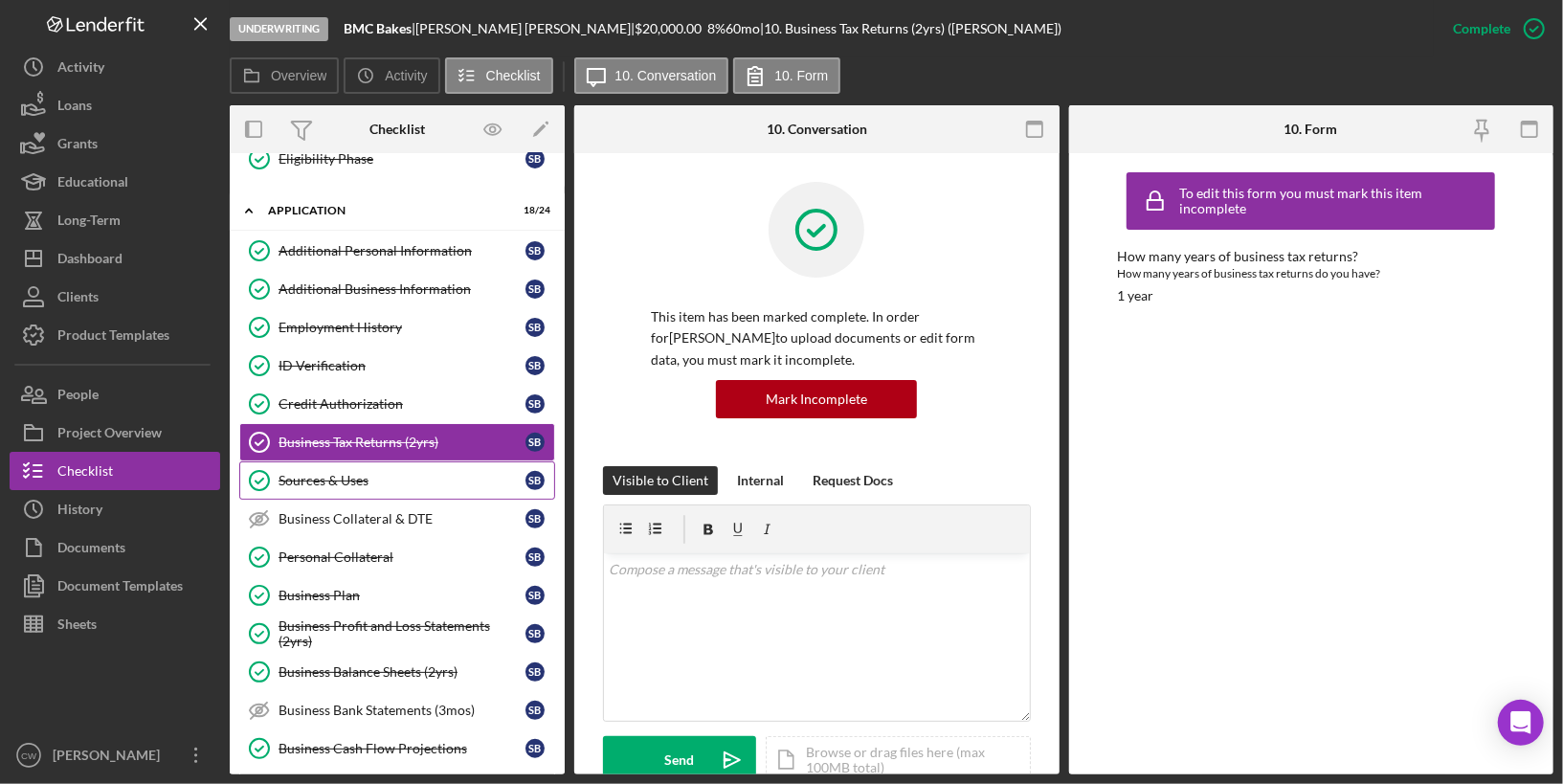
click at [429, 473] on div "Sources & Uses" at bounding box center [401, 481] width 247 height 16
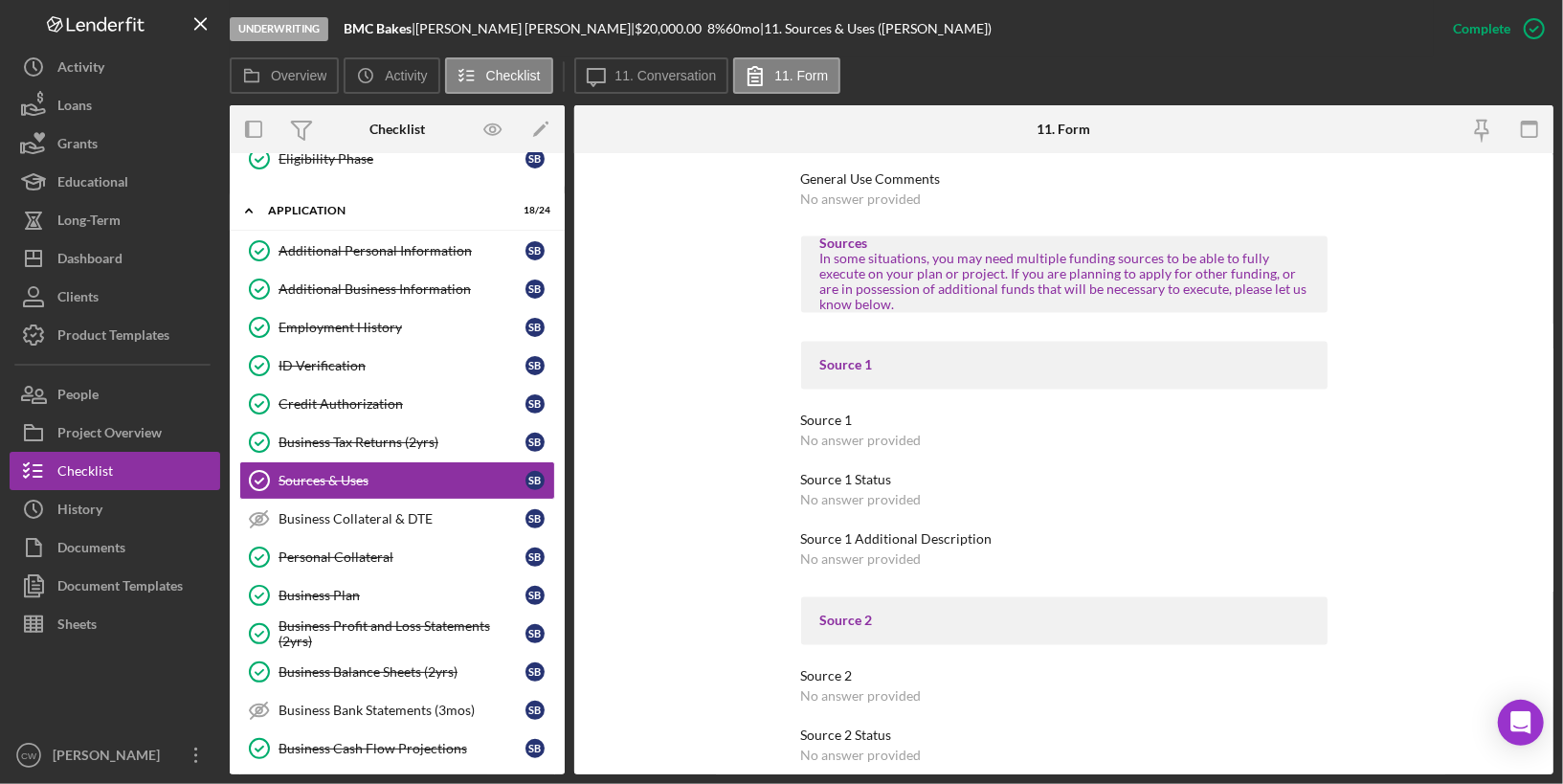
scroll to position [2967, 0]
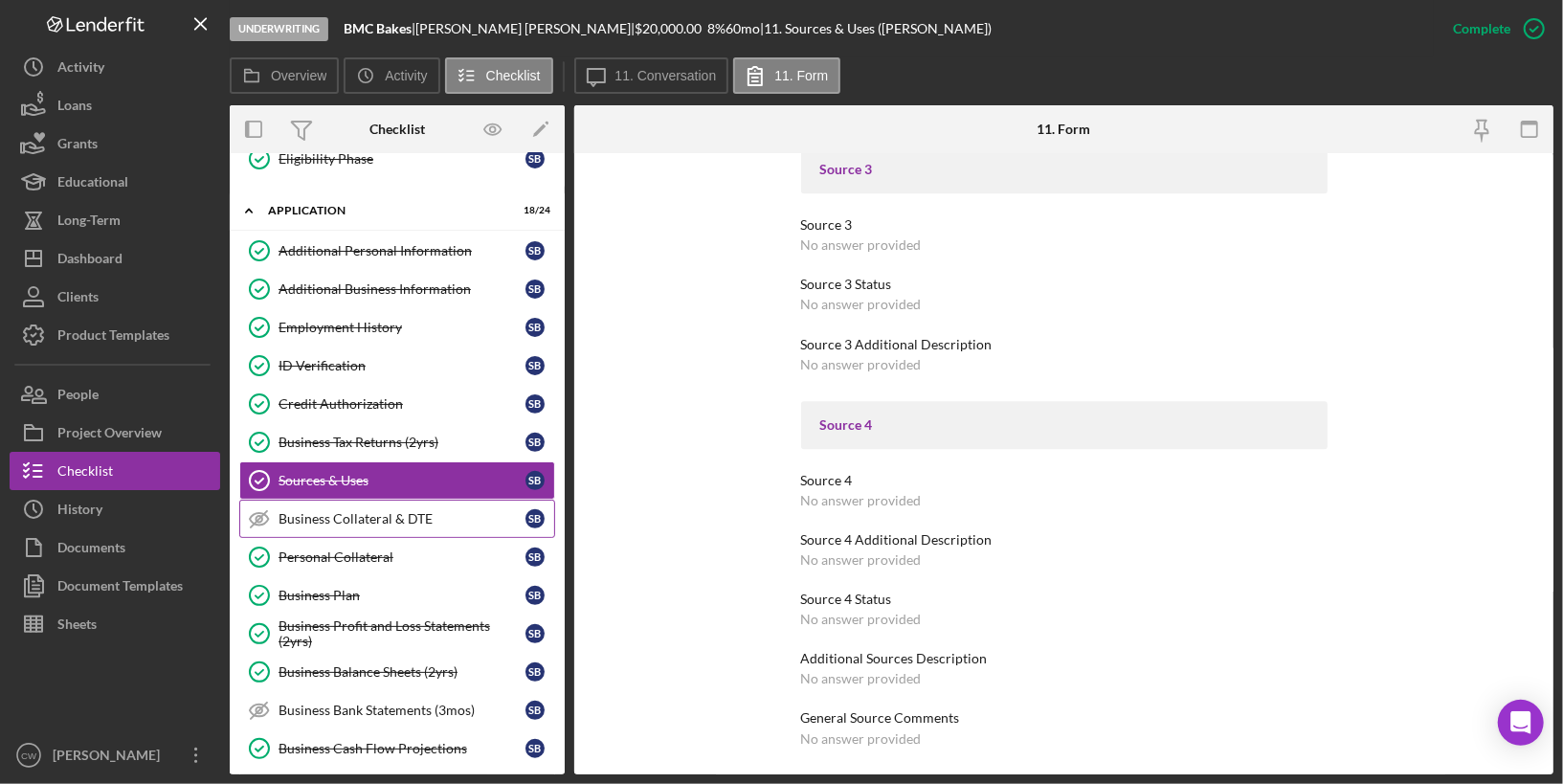
click at [332, 511] on div "Business Collateral & DTE" at bounding box center [401, 518] width 247 height 16
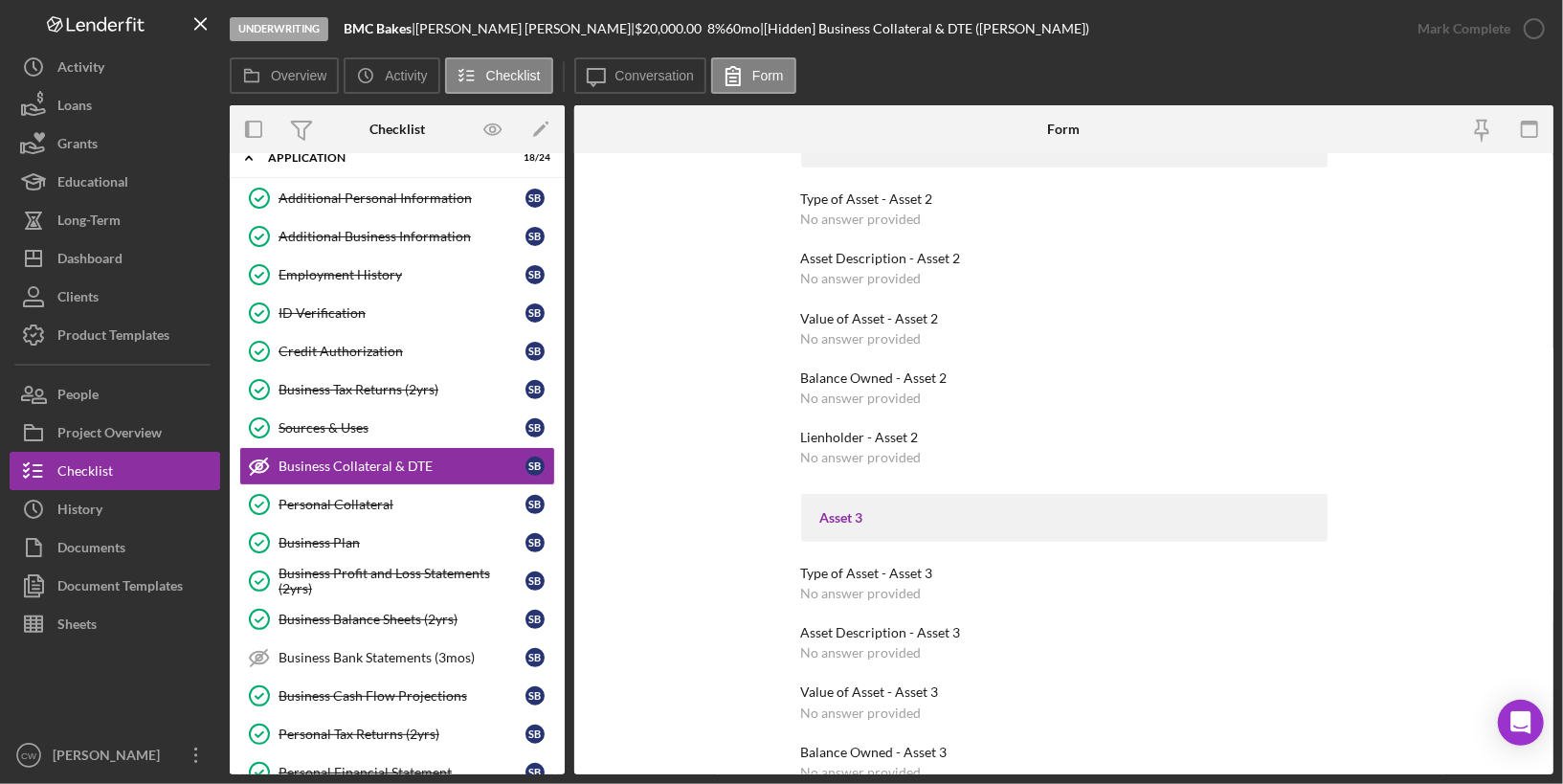
scroll to position [1084, 0]
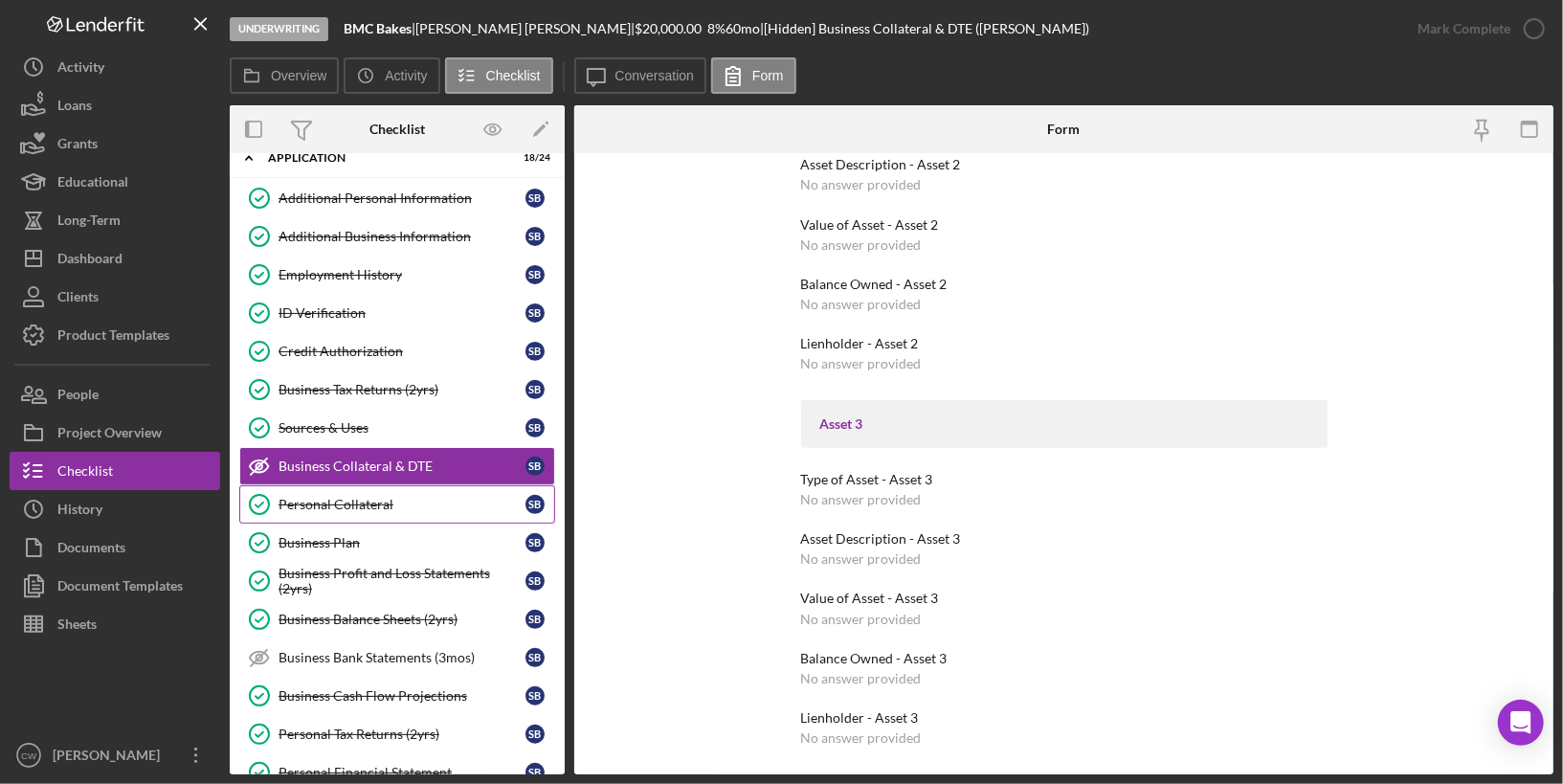
click at [420, 496] on div "Personal Collateral" at bounding box center [401, 504] width 247 height 16
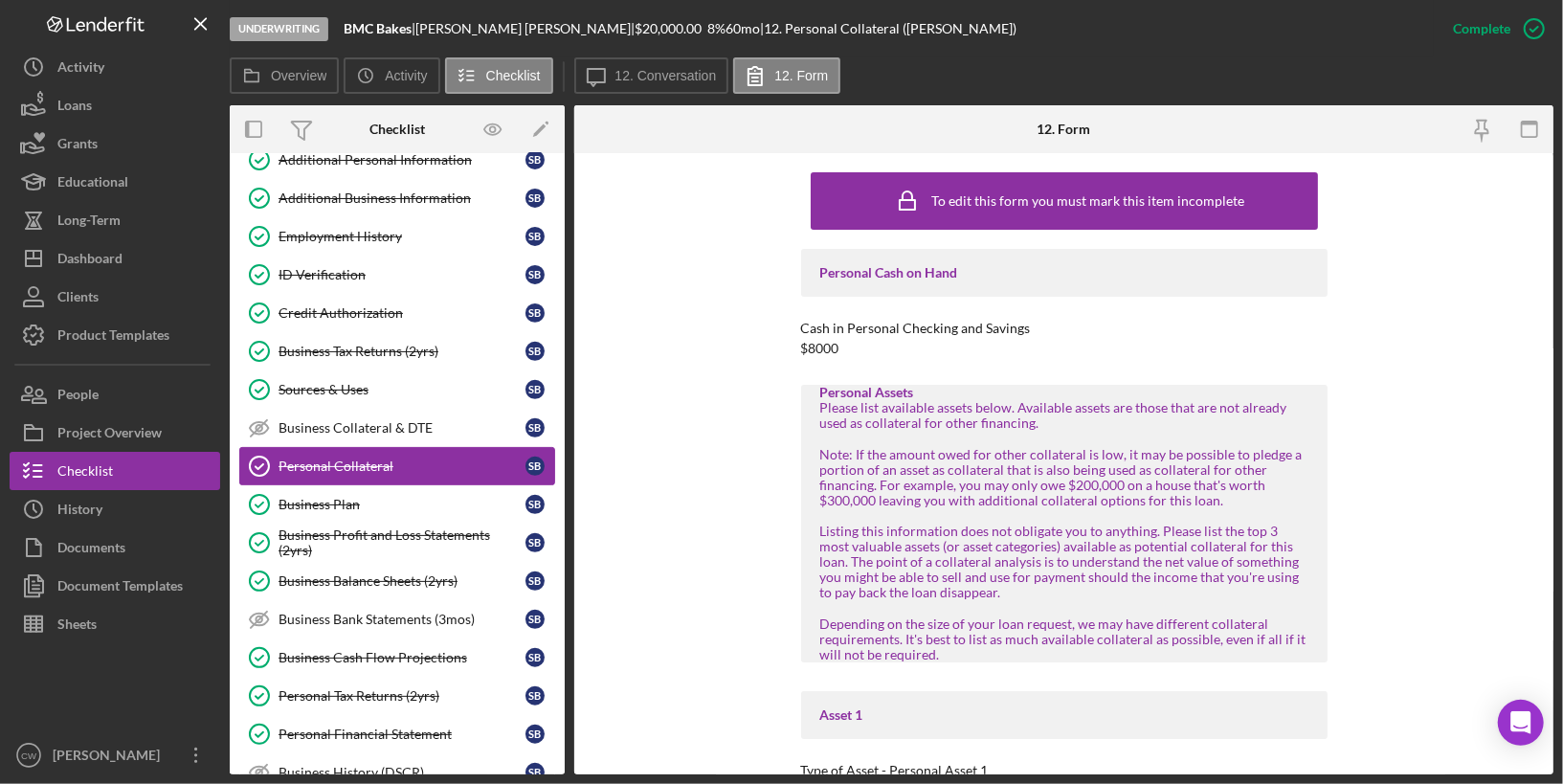
scroll to position [442, 0]
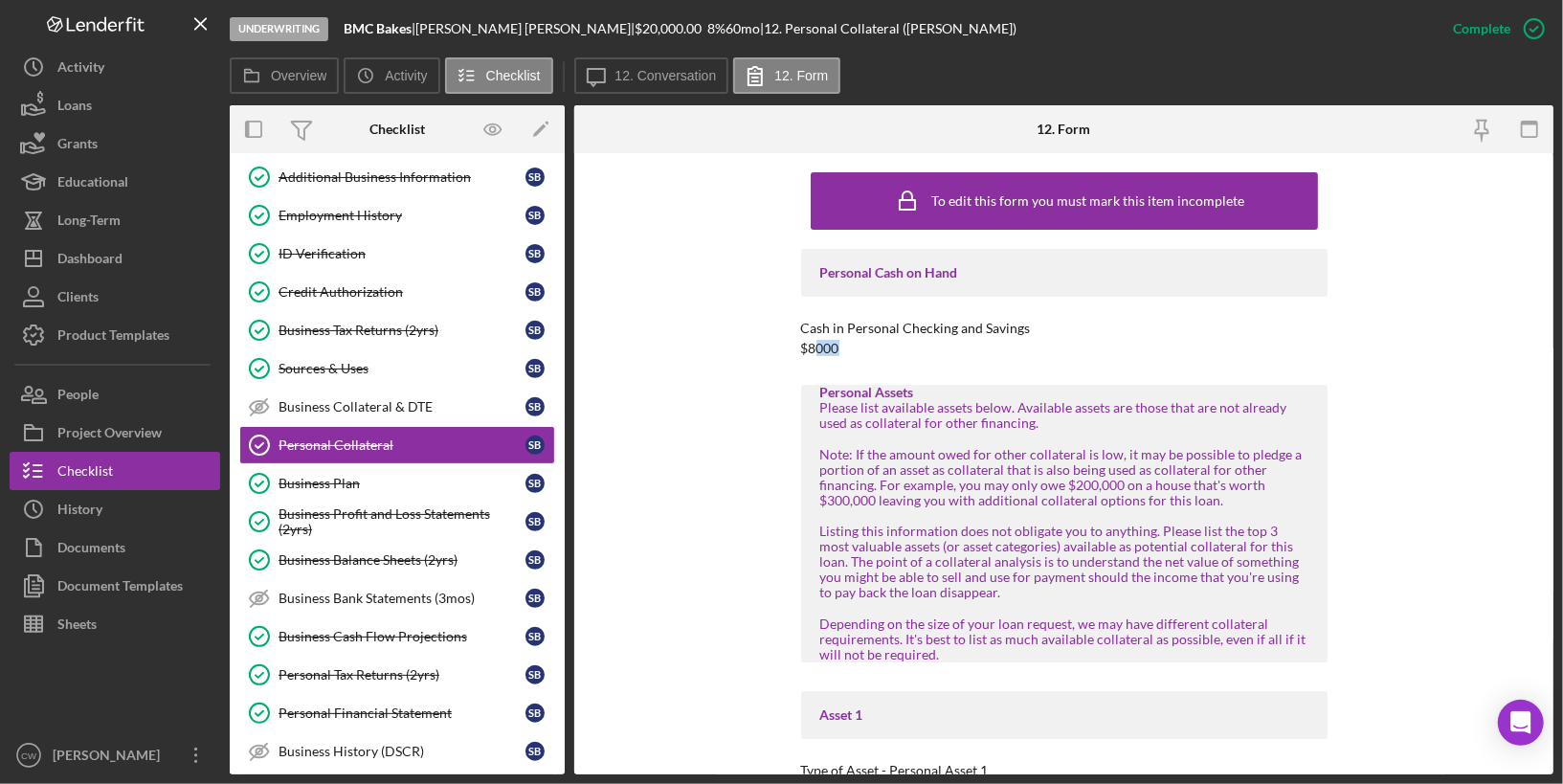
drag, startPoint x: 812, startPoint y: 347, endPoint x: 883, endPoint y: 347, distance: 71.0
click at [883, 347] on div "Cash in Personal Checking and Savings $8000" at bounding box center [1064, 338] width 526 height 36
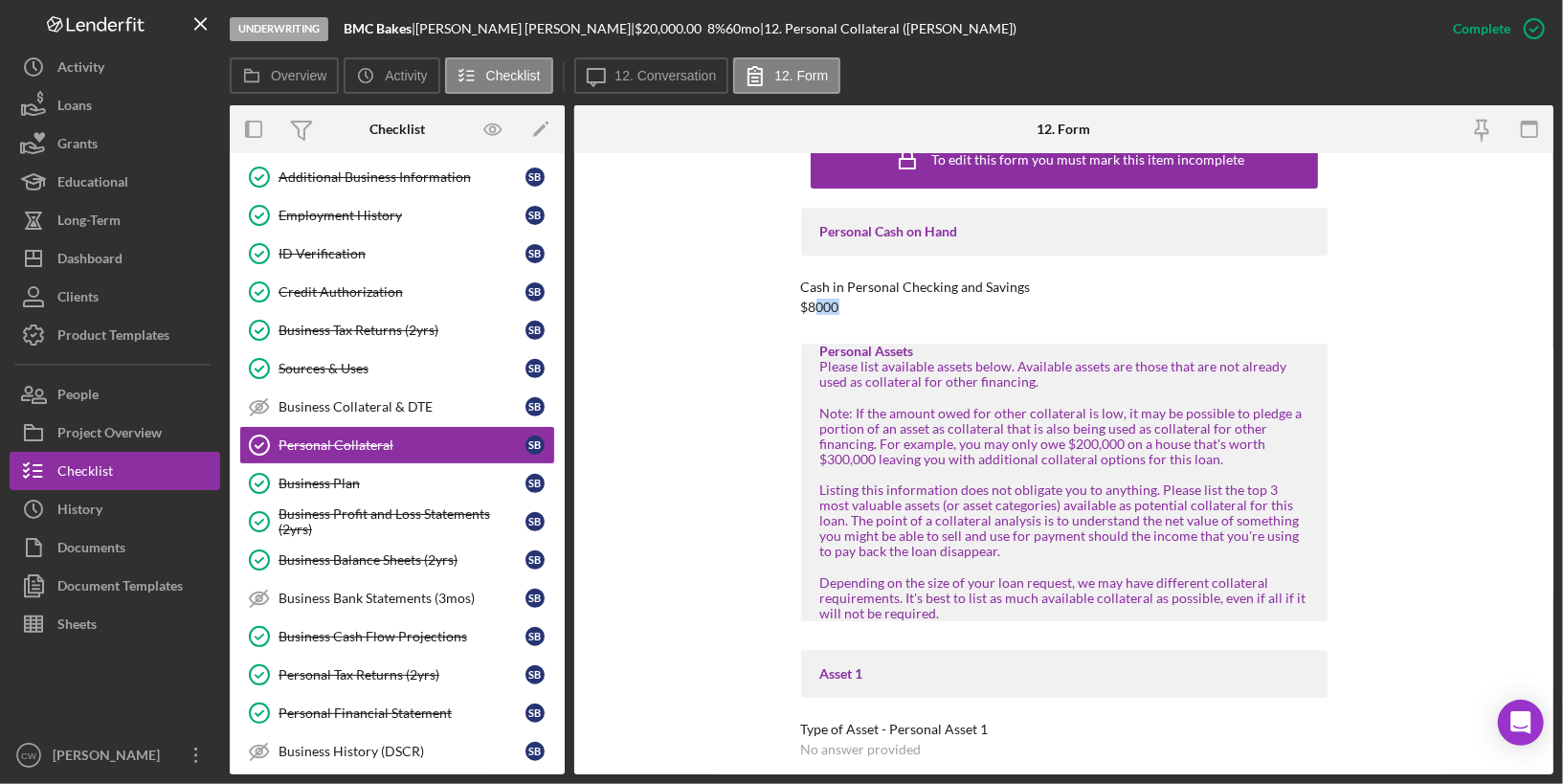
scroll to position [0, 0]
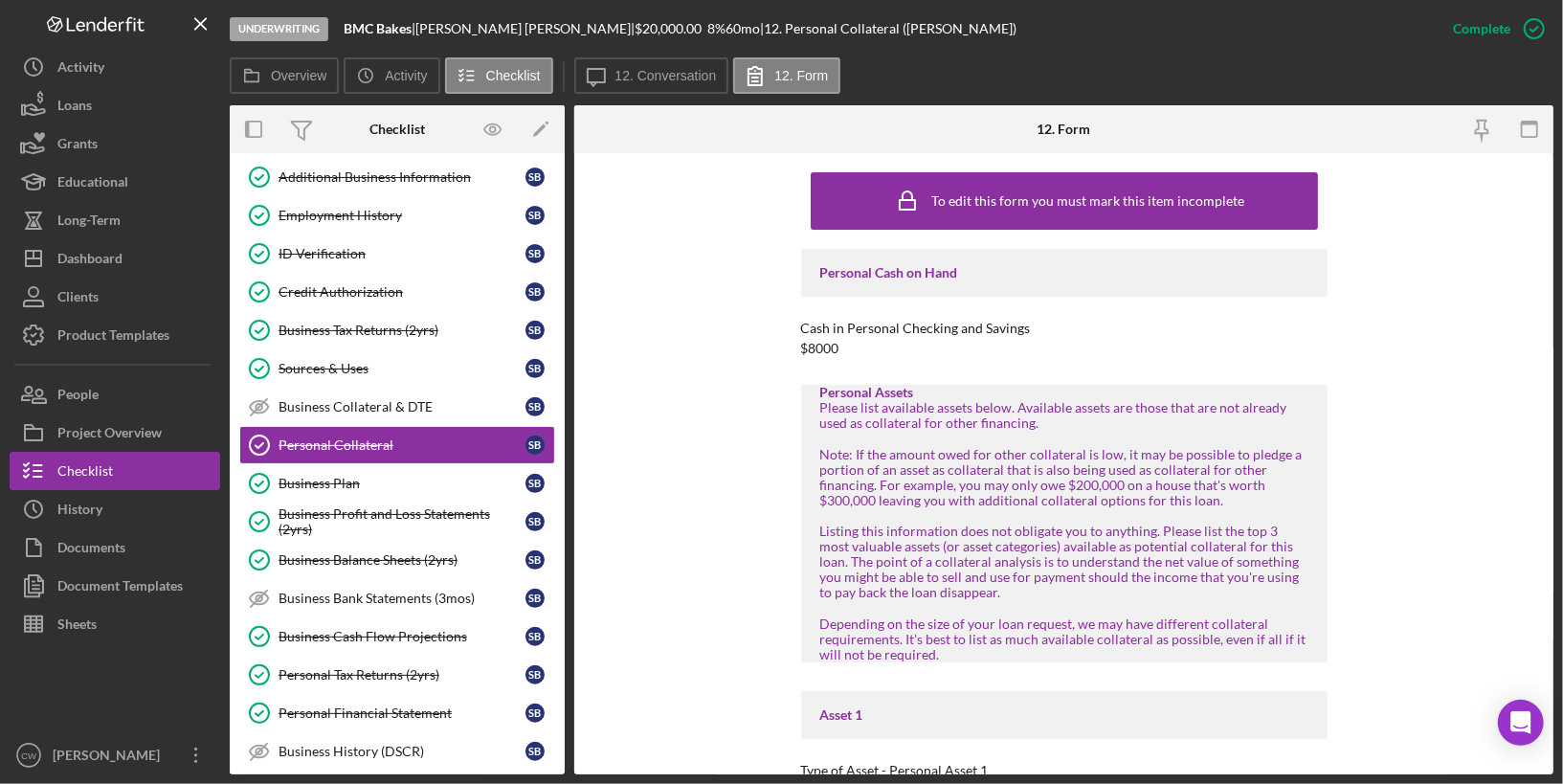
drag, startPoint x: 839, startPoint y: 342, endPoint x: 800, endPoint y: 329, distance: 41.1
click at [801, 329] on div "Cash in Personal Checking and Savings $8000" at bounding box center [1064, 338] width 526 height 36
click at [392, 476] on div "Business Plan" at bounding box center [401, 484] width 247 height 16
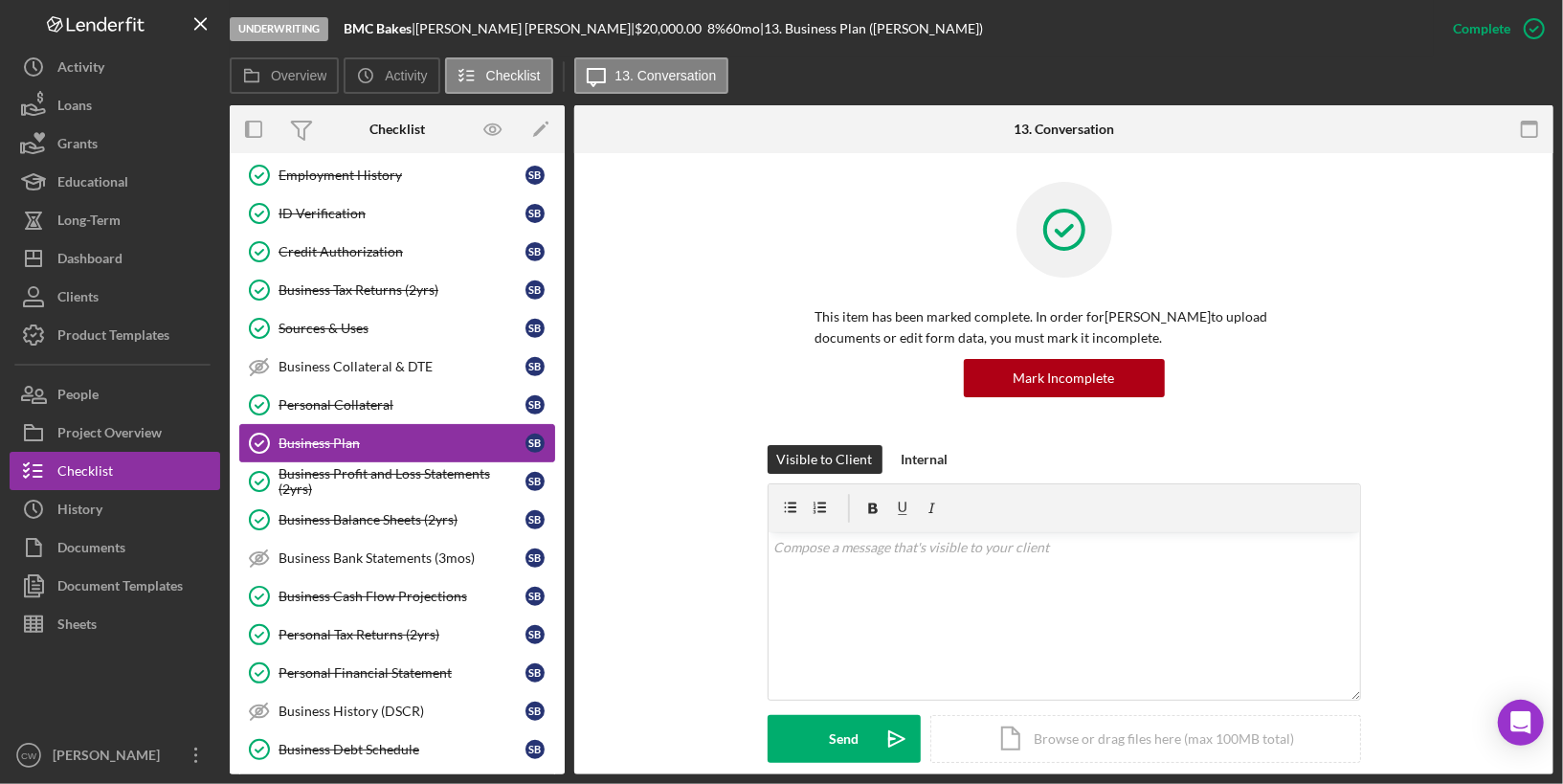
scroll to position [485, 0]
click at [388, 466] on div "Business Profit and Loss Statements (2yrs)" at bounding box center [401, 480] width 247 height 31
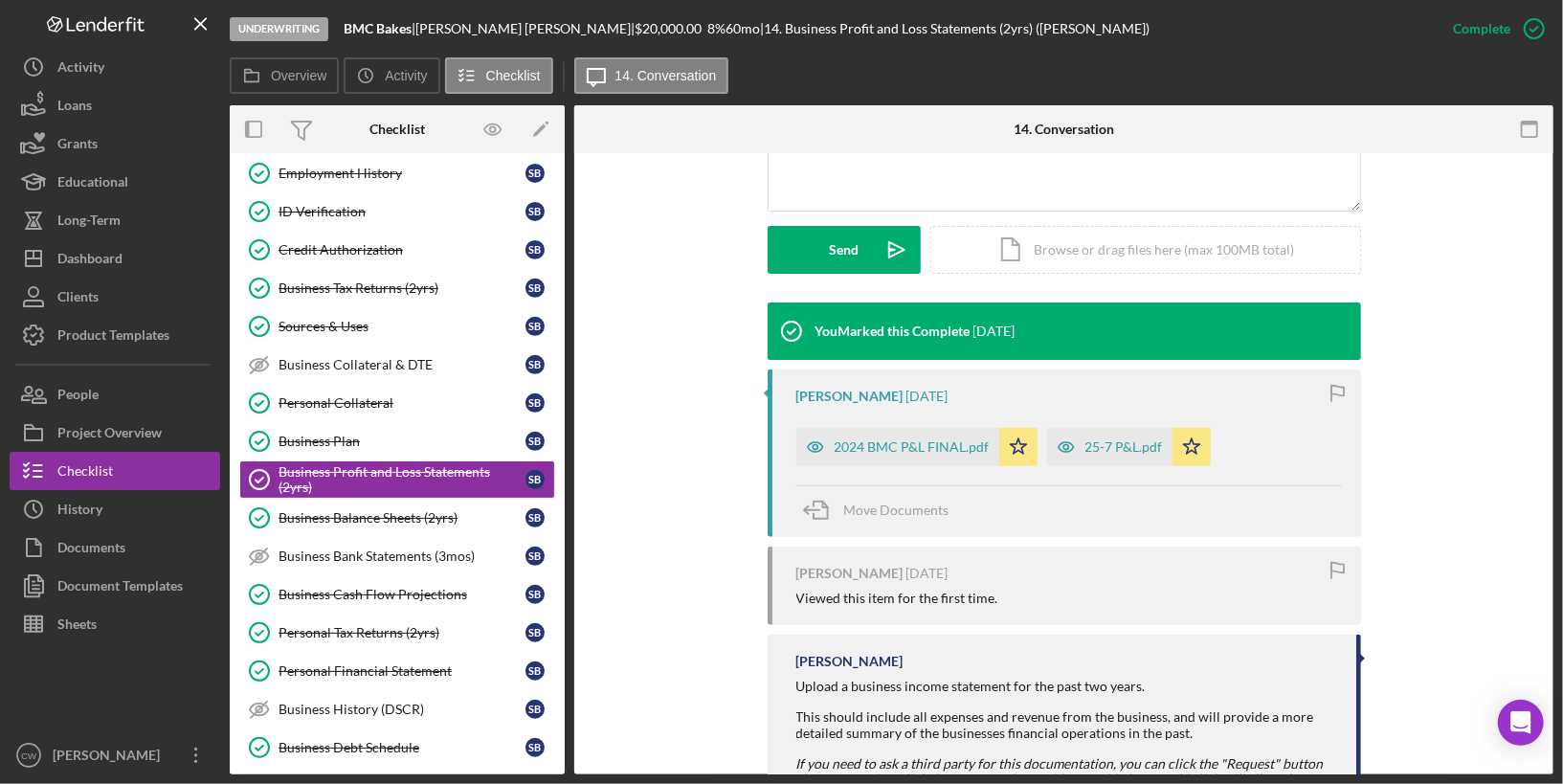
scroll to position [592, 0]
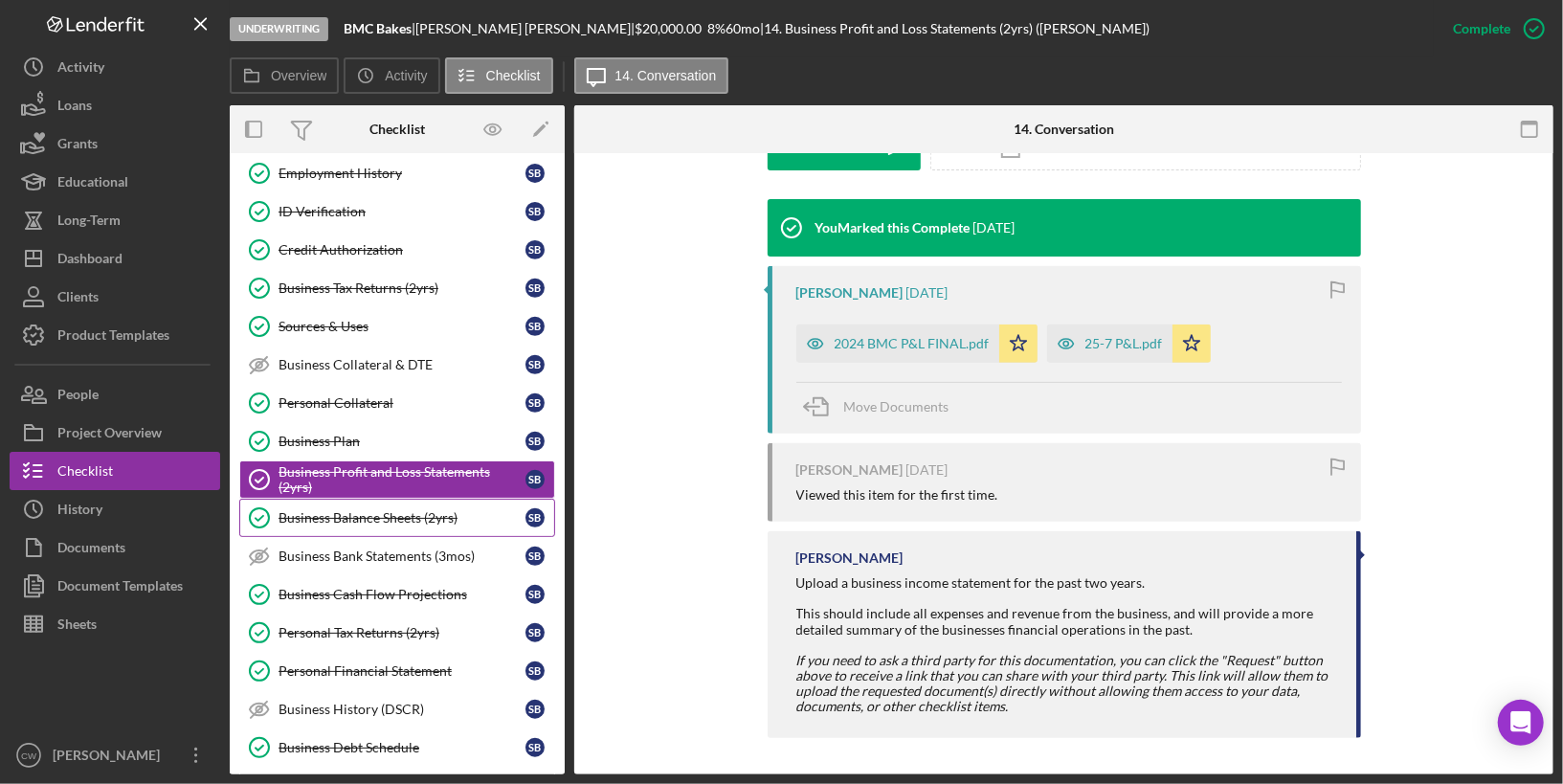
click at [380, 510] on div "Business Balance Sheets (2yrs)" at bounding box center [401, 517] width 247 height 16
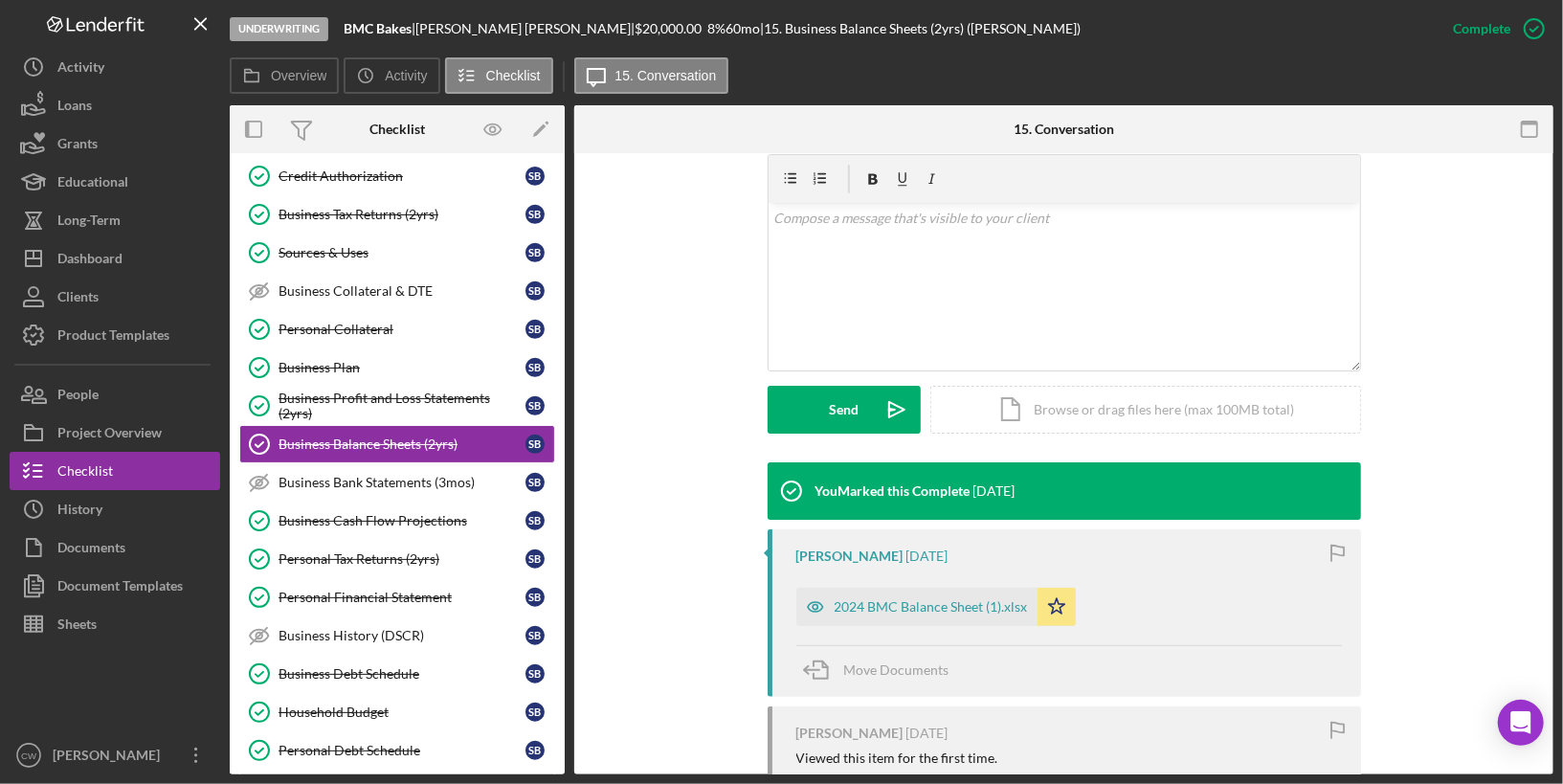
scroll to position [524, 0]
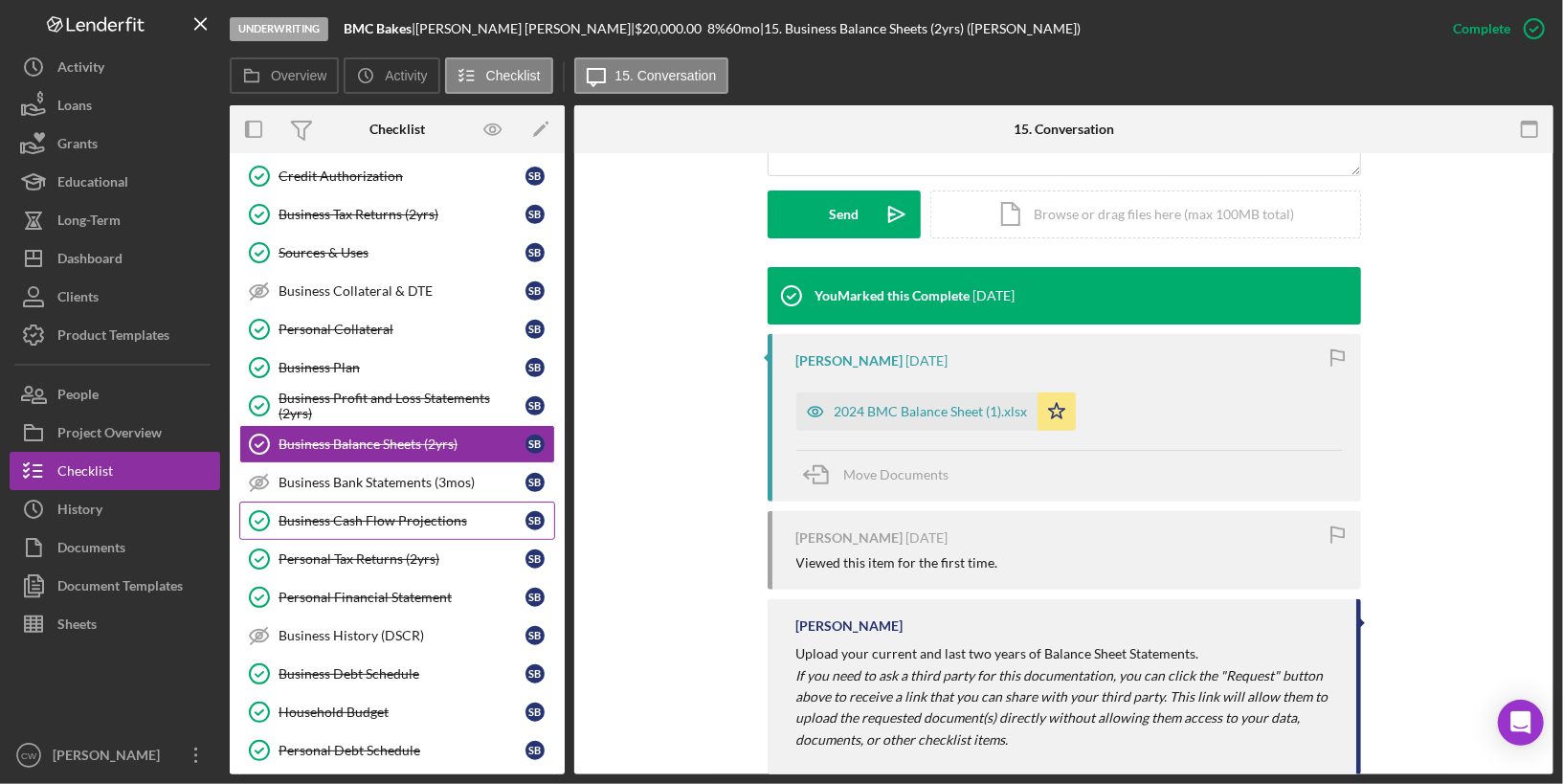
click at [396, 501] on link "Business Cash Flow Projections Business Cash Flow Projections S B" at bounding box center [398, 519] width 316 height 38
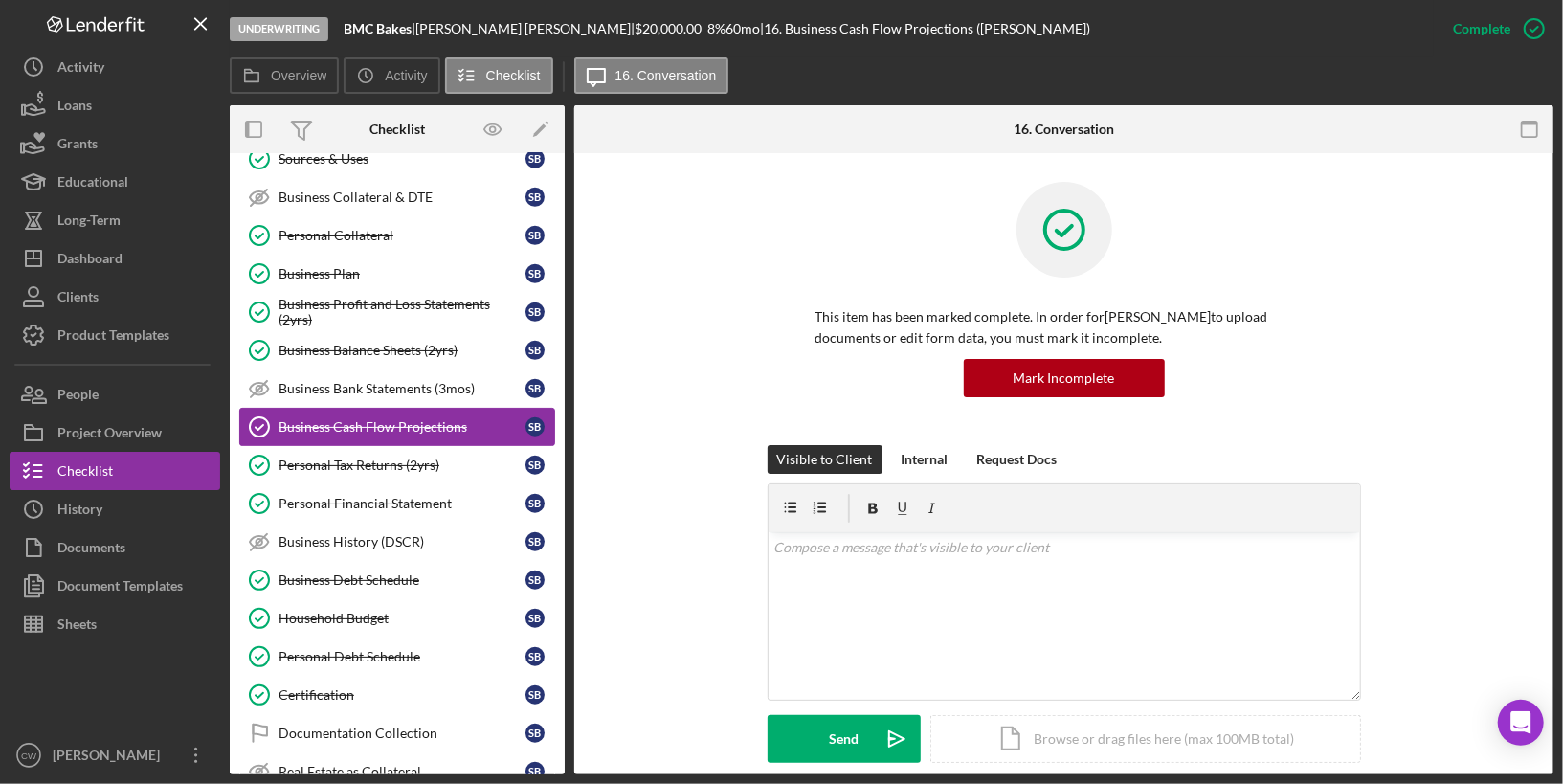
scroll to position [713, 0]
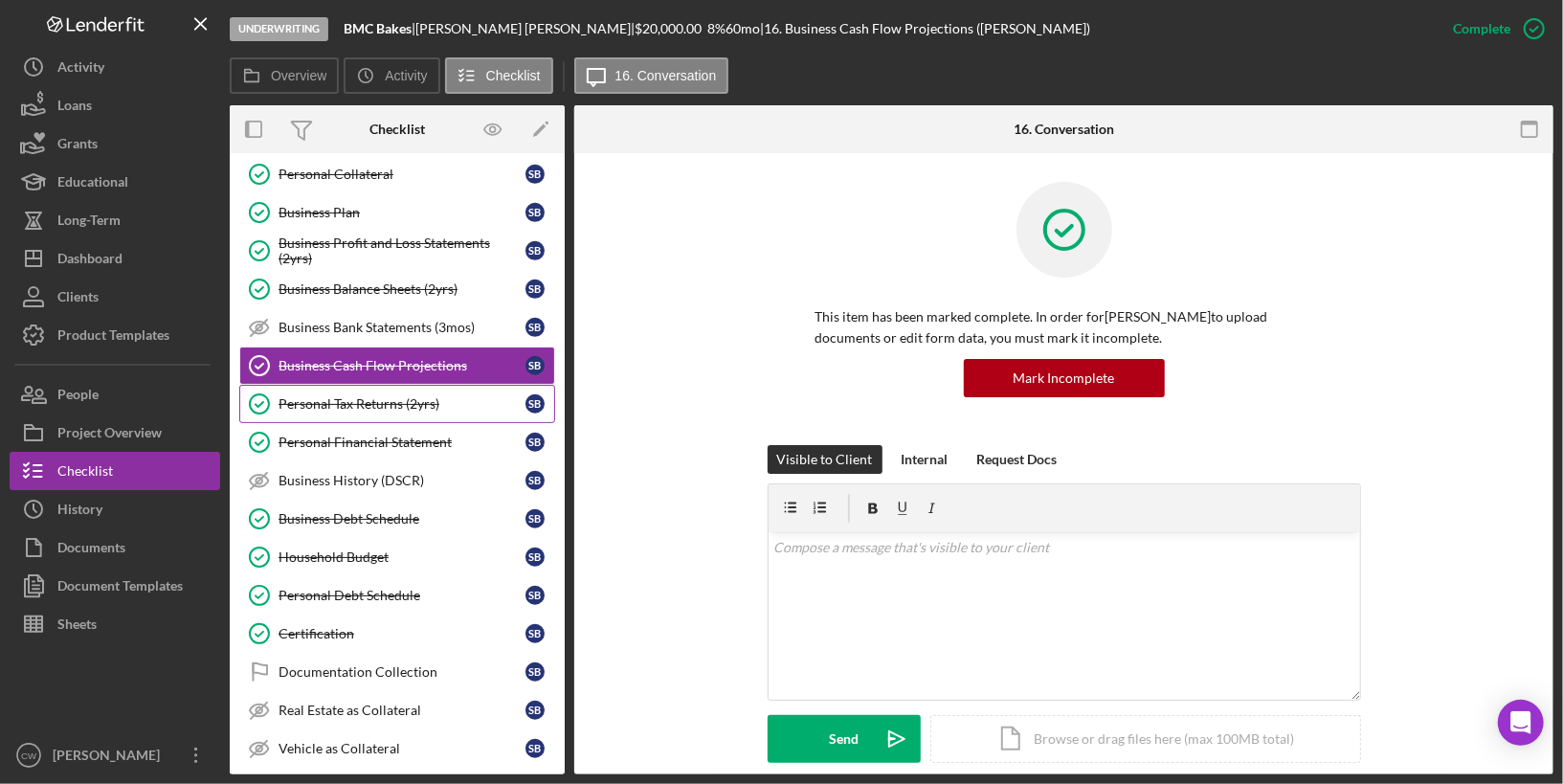
click at [395, 396] on div "Personal Tax Returns (2yrs)" at bounding box center [401, 404] width 247 height 16
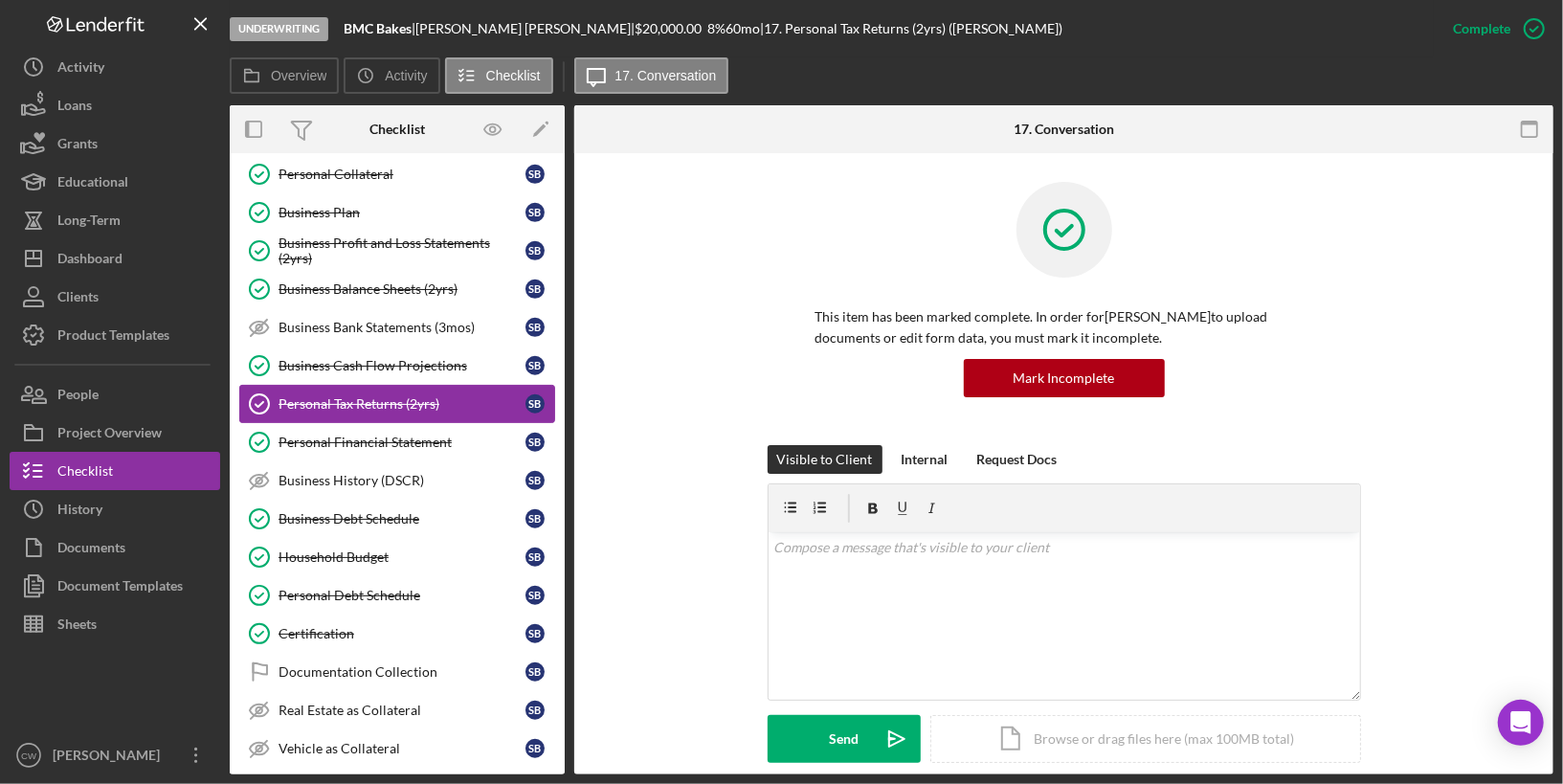
scroll to position [756, 0]
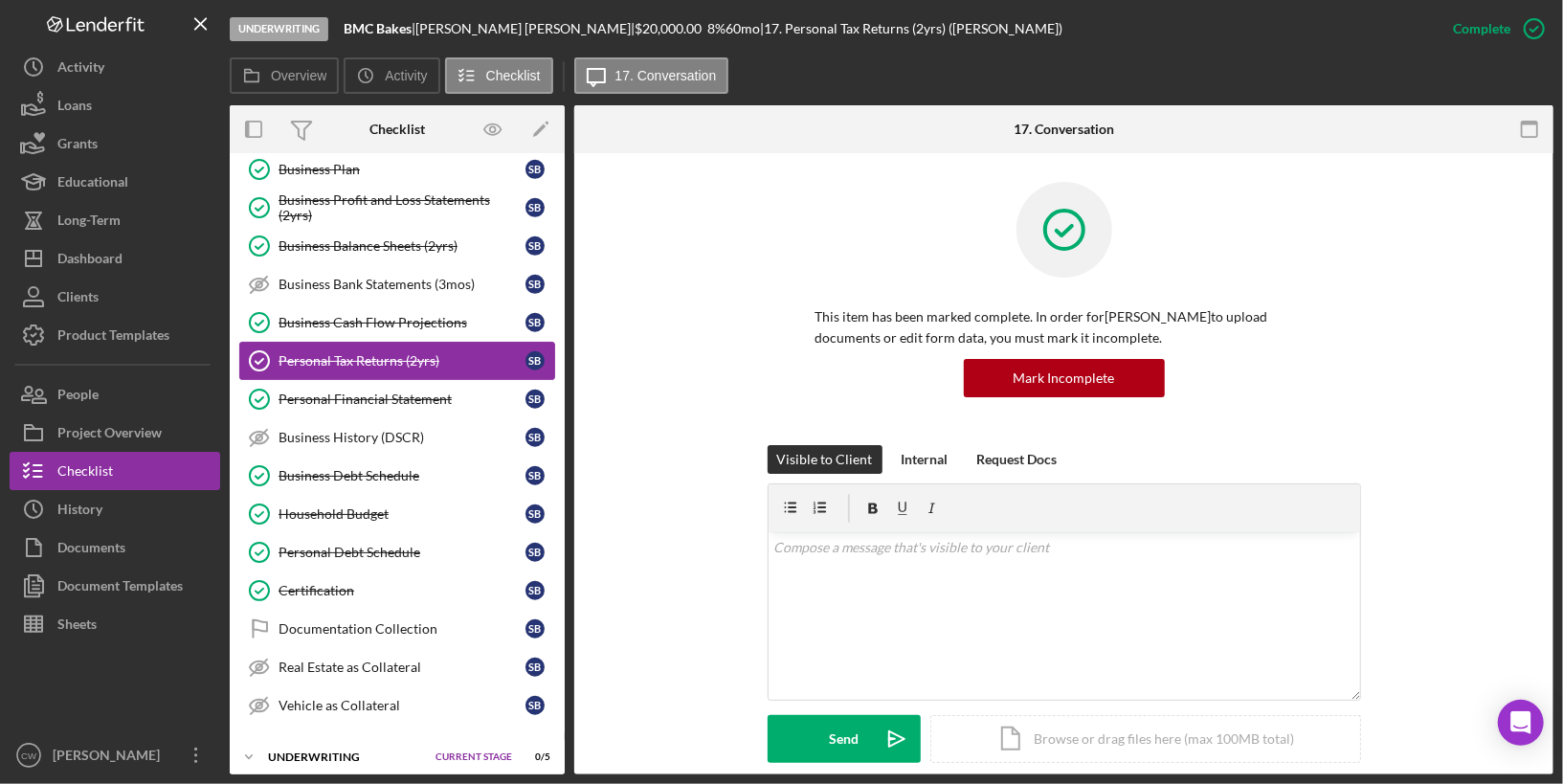
click at [395, 392] on div "Personal Financial Statement" at bounding box center [401, 399] width 247 height 16
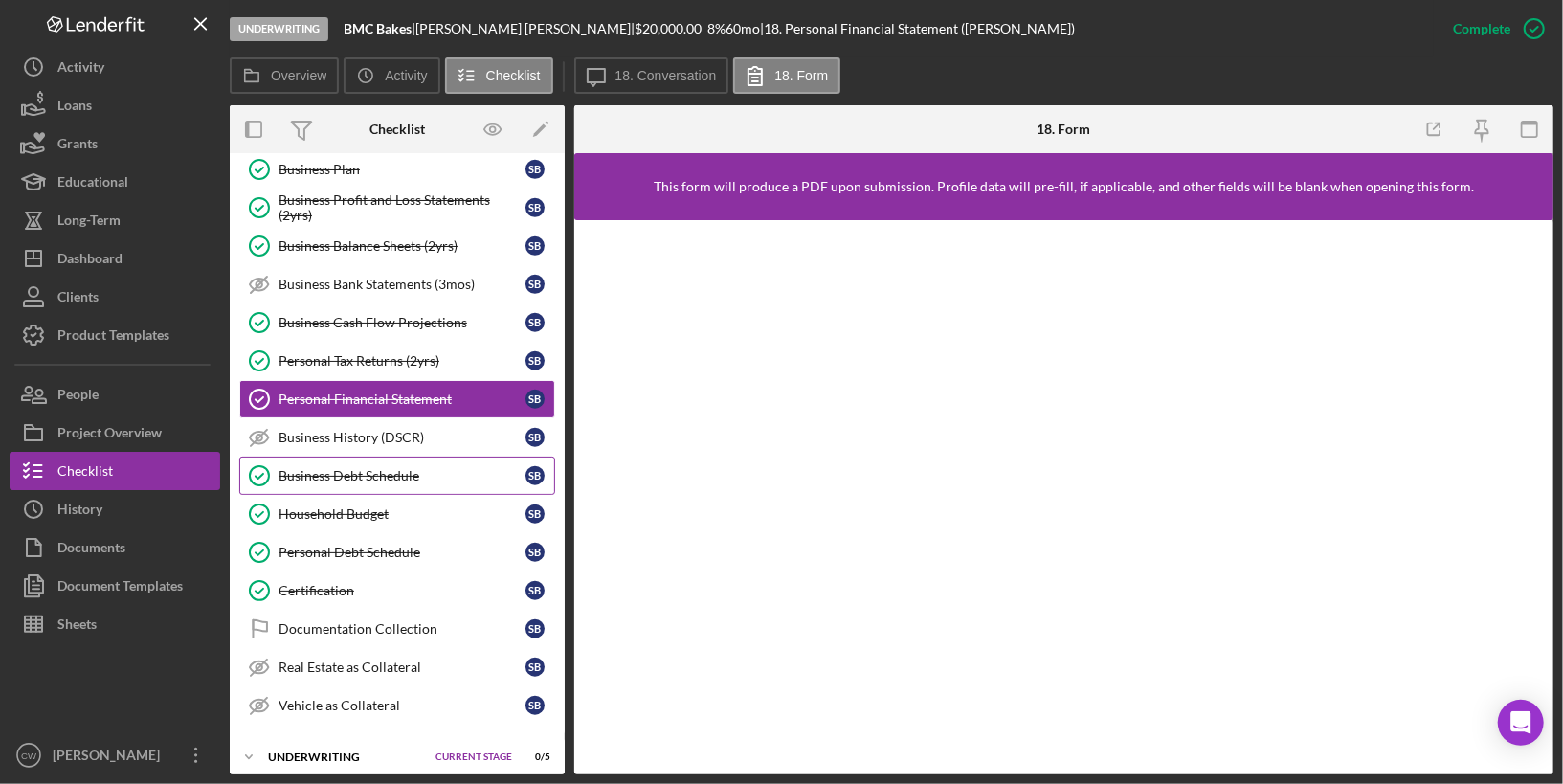
click at [326, 468] on div "Business Debt Schedule" at bounding box center [401, 476] width 247 height 16
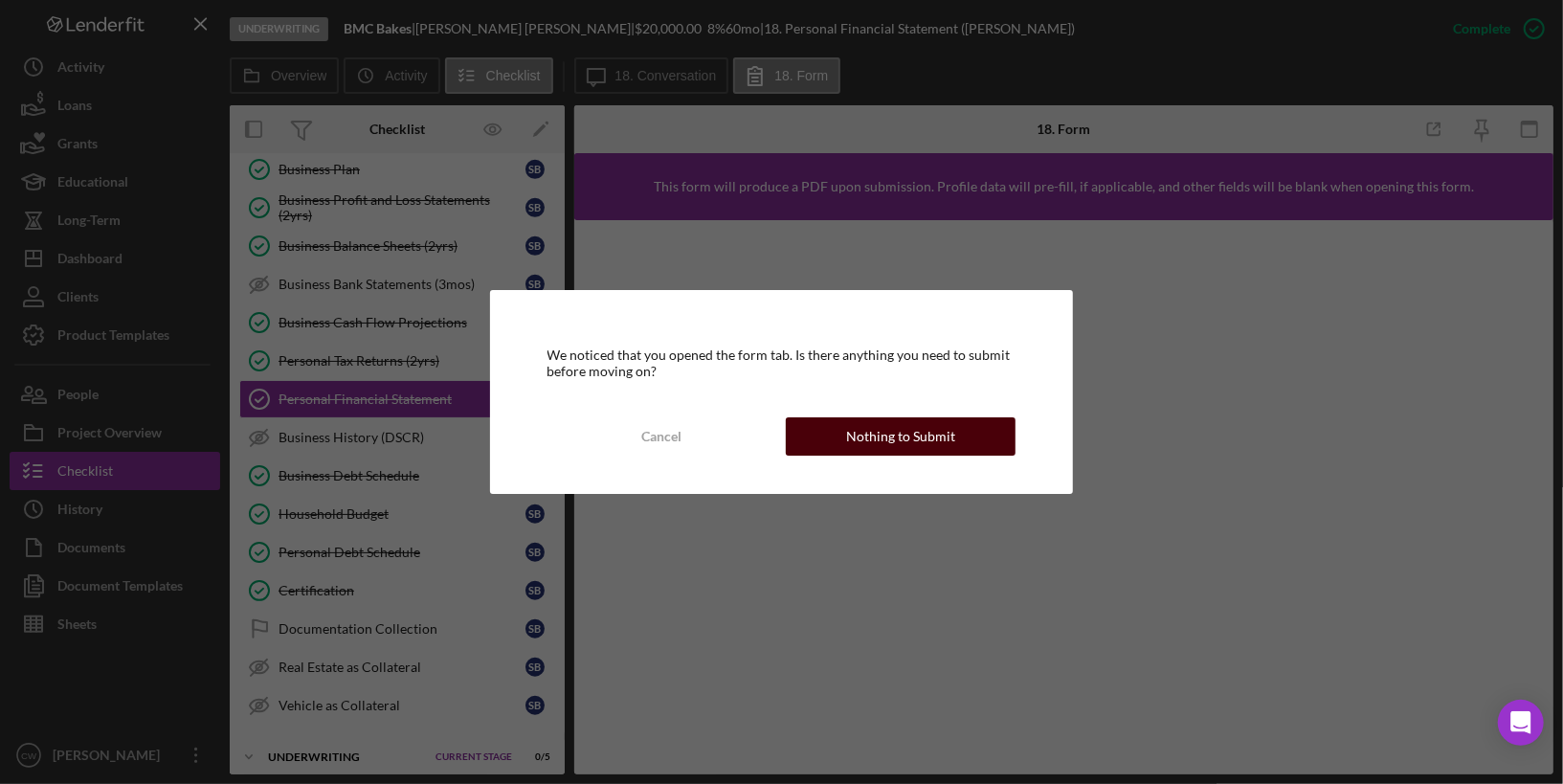
click at [821, 437] on button "Nothing to Submit" at bounding box center [901, 436] width 230 height 38
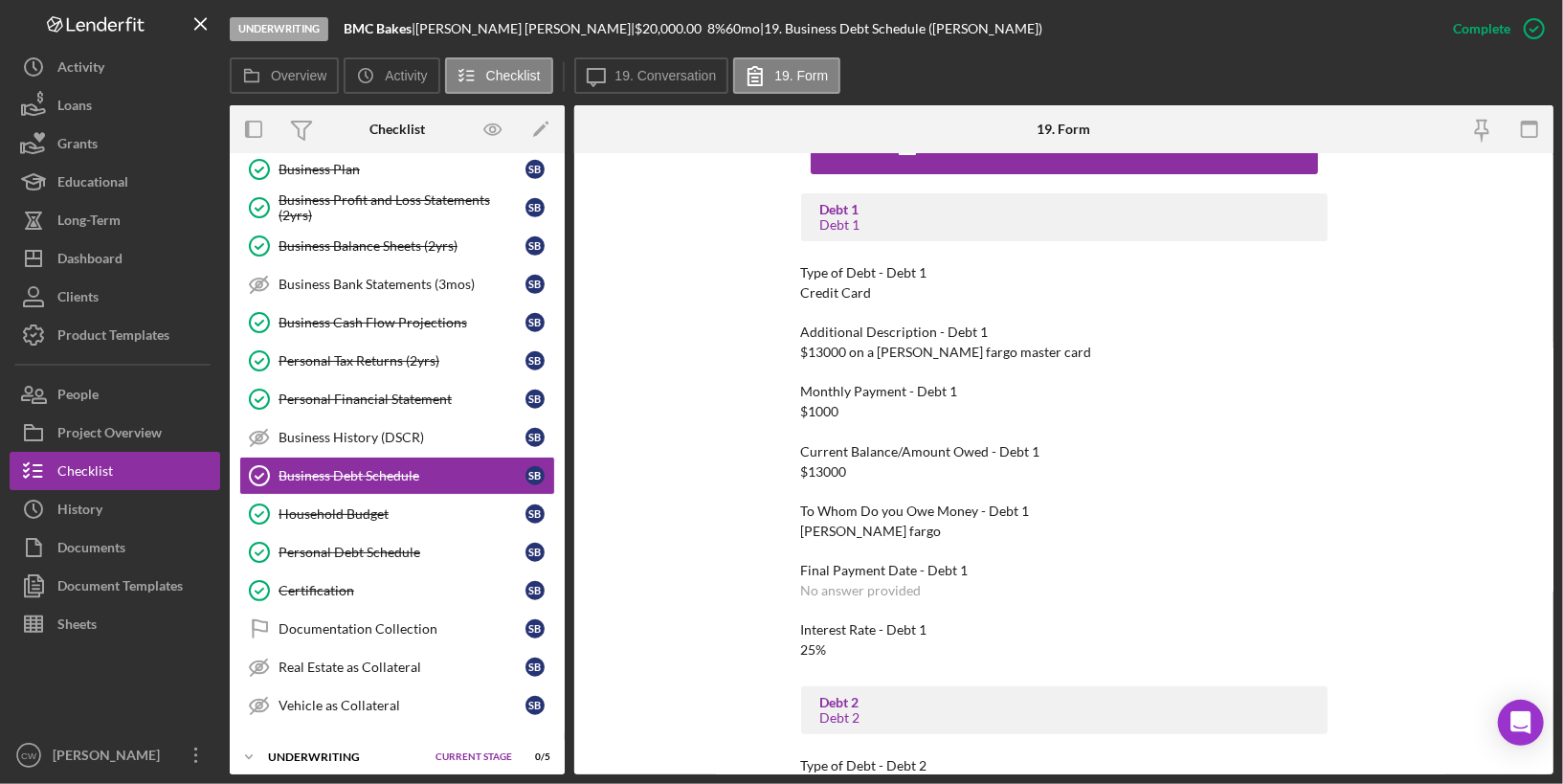
scroll to position [71, 0]
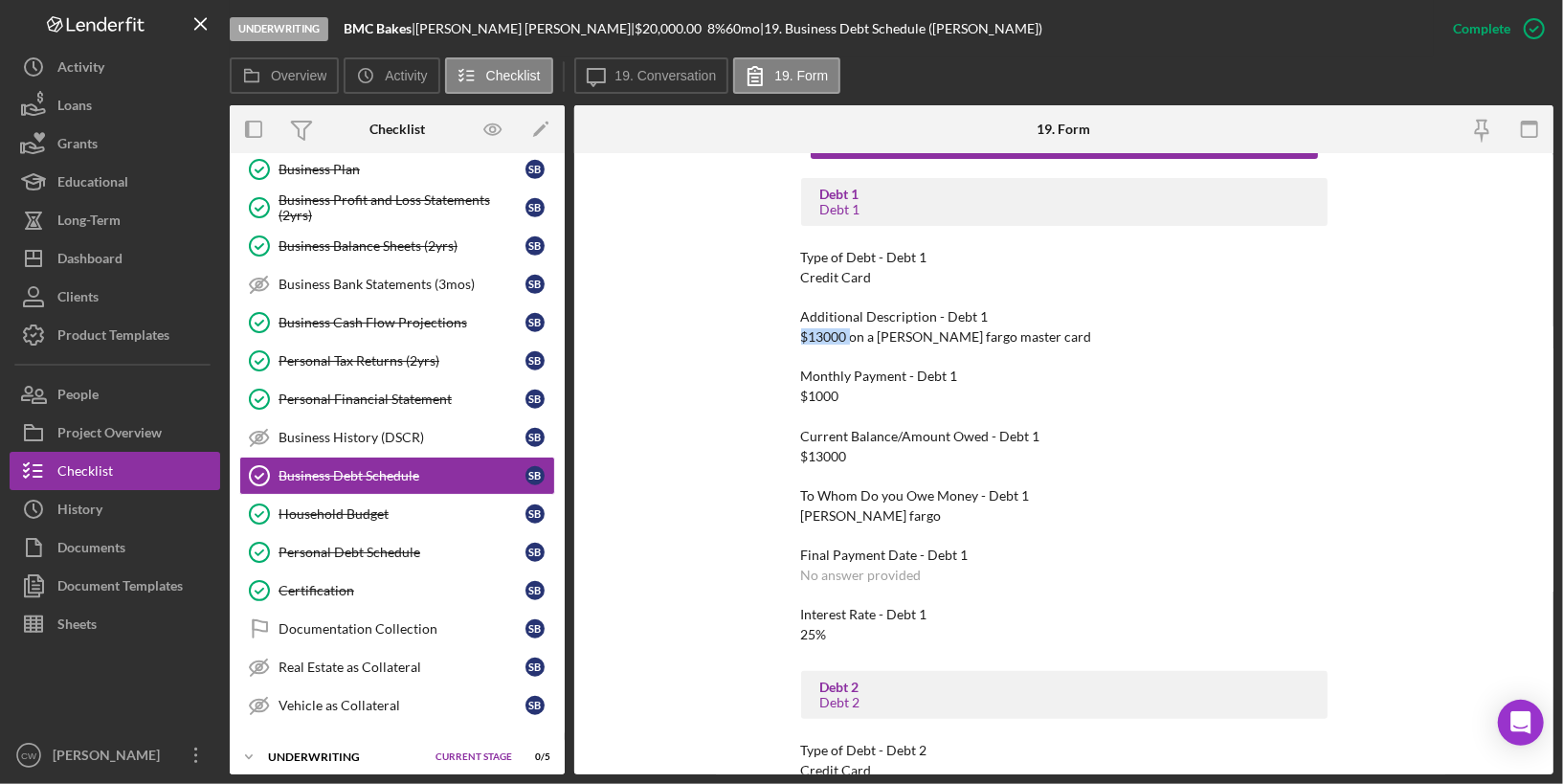
drag, startPoint x: 848, startPoint y: 334, endPoint x: 783, endPoint y: 334, distance: 65.0
click at [783, 334] on div "To edit this form you must mark this item incomplete Debt 1 Debt 1 Type of Debt…" at bounding box center [1064, 463] width 979 height 621
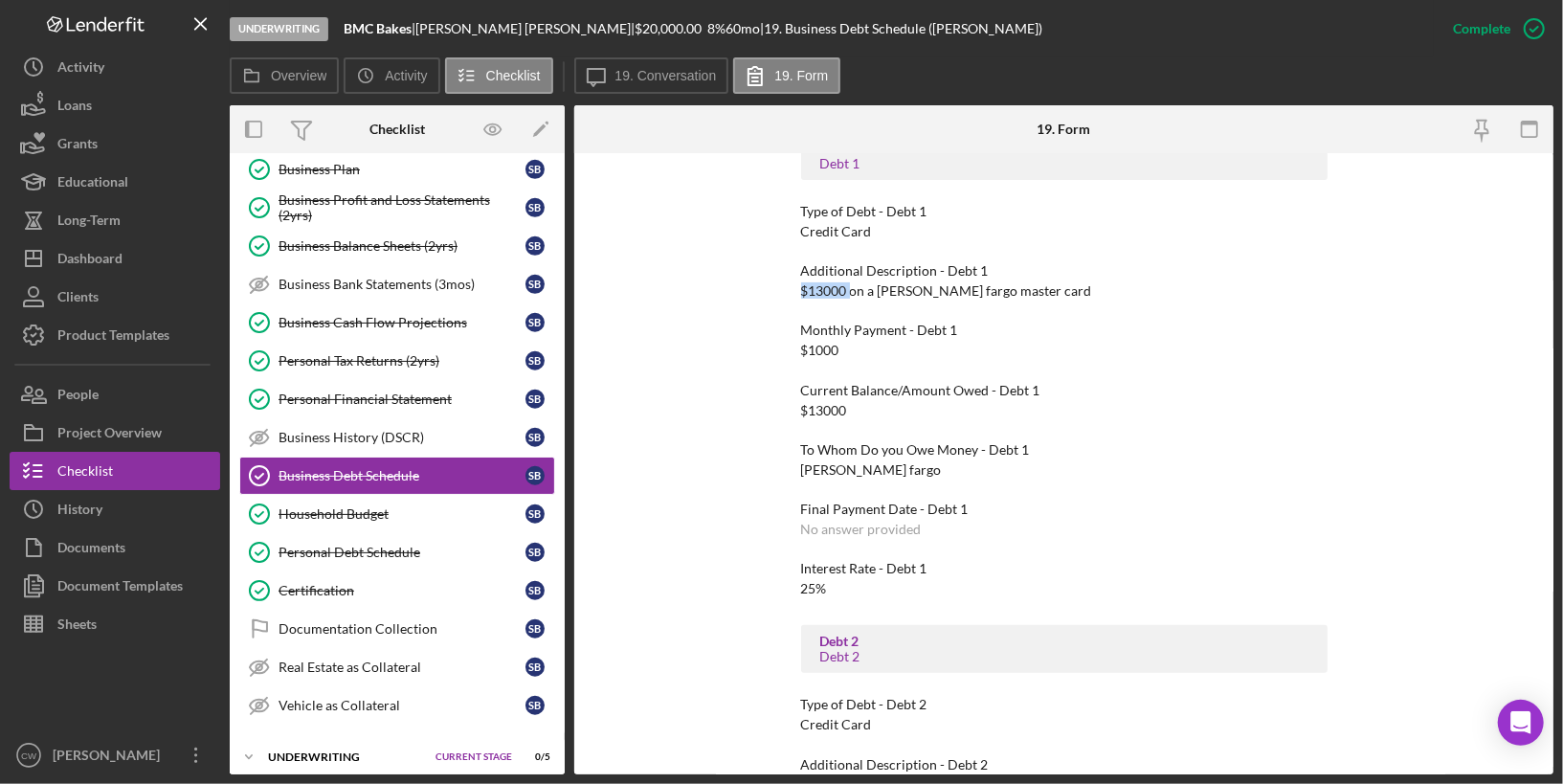
scroll to position [138, 0]
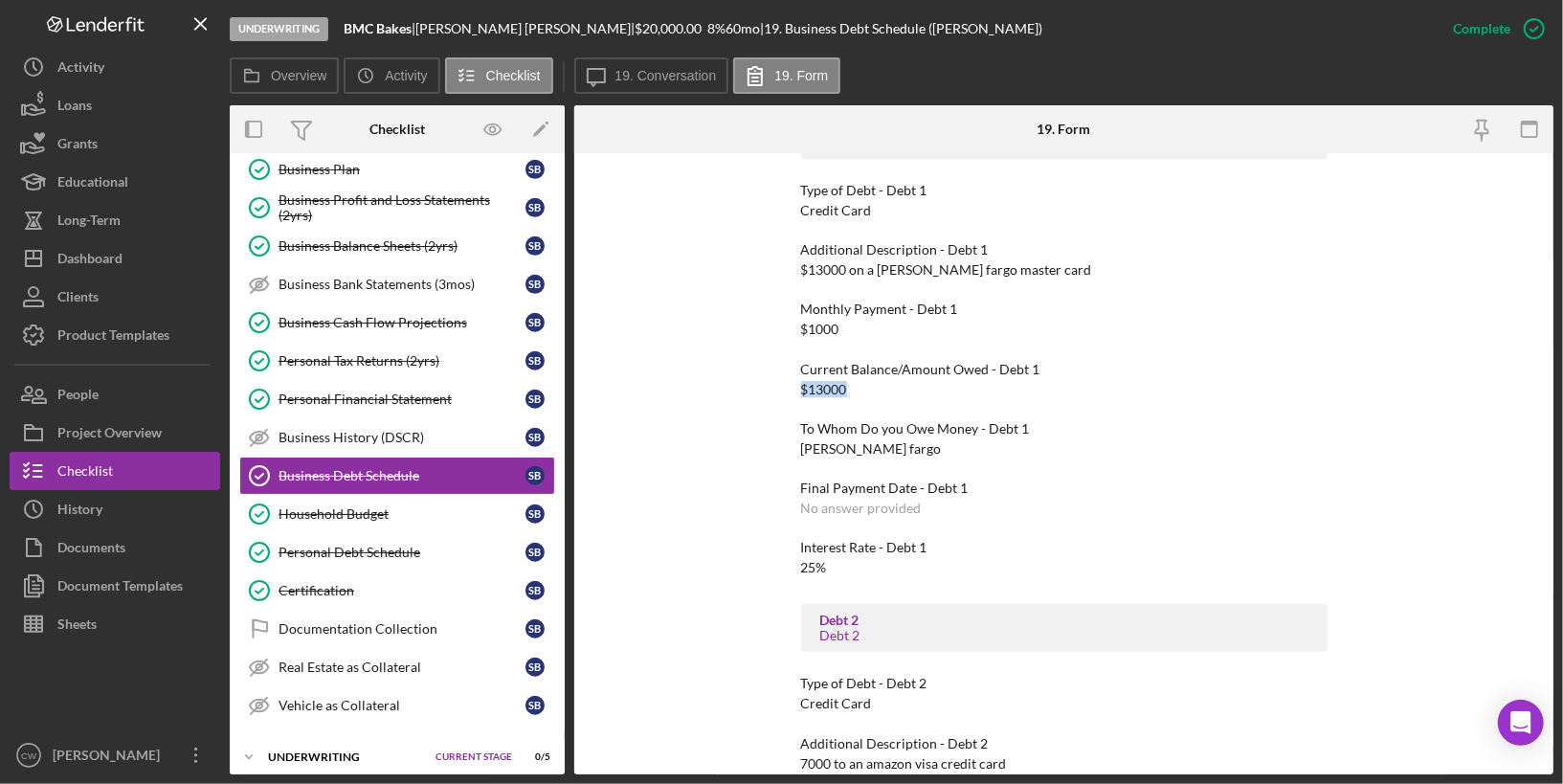
drag, startPoint x: 853, startPoint y: 389, endPoint x: 778, endPoint y: 389, distance: 75.0
click at [778, 389] on div "To edit this form you must mark this item incomplete Debt 1 Debt 1 Type of Debt…" at bounding box center [1064, 463] width 979 height 621
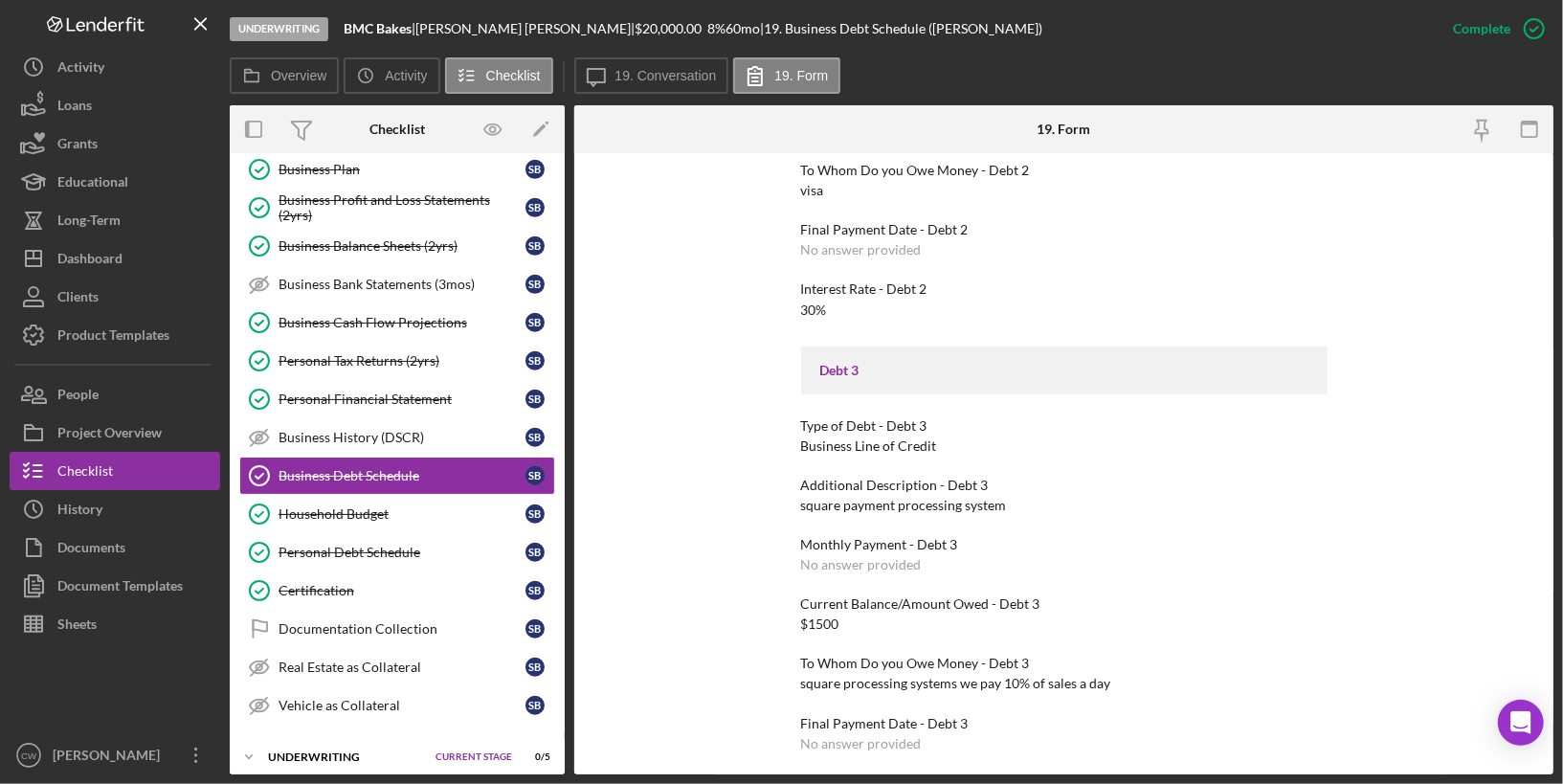
scroll to position [954, 0]
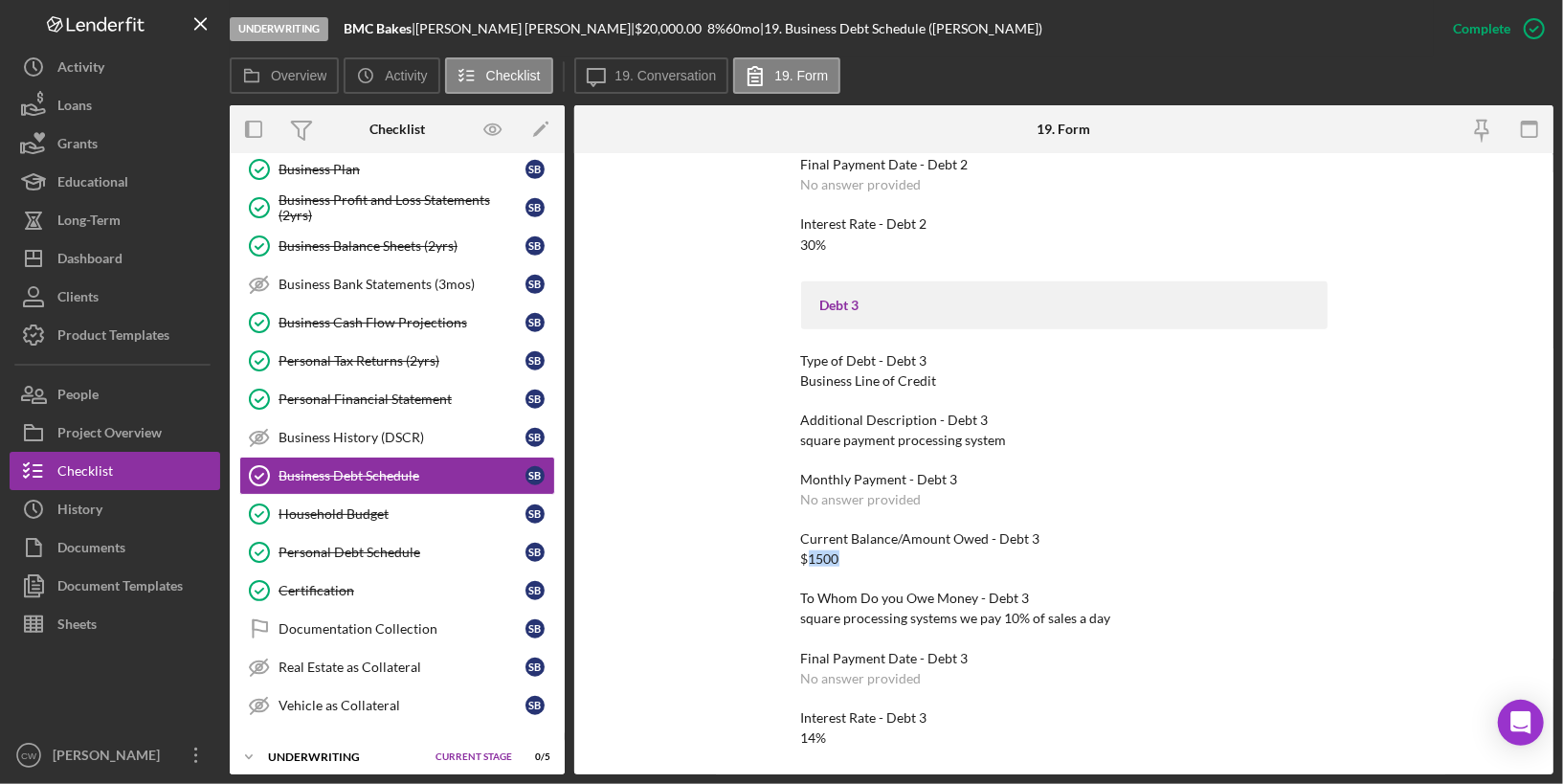
drag, startPoint x: 808, startPoint y: 560, endPoint x: 863, endPoint y: 560, distance: 55.0
click at [863, 560] on div "Current Balance/Amount Owed - Debt 3 $1500" at bounding box center [1064, 549] width 526 height 36
click at [435, 506] on div "Household Budget" at bounding box center [401, 514] width 247 height 16
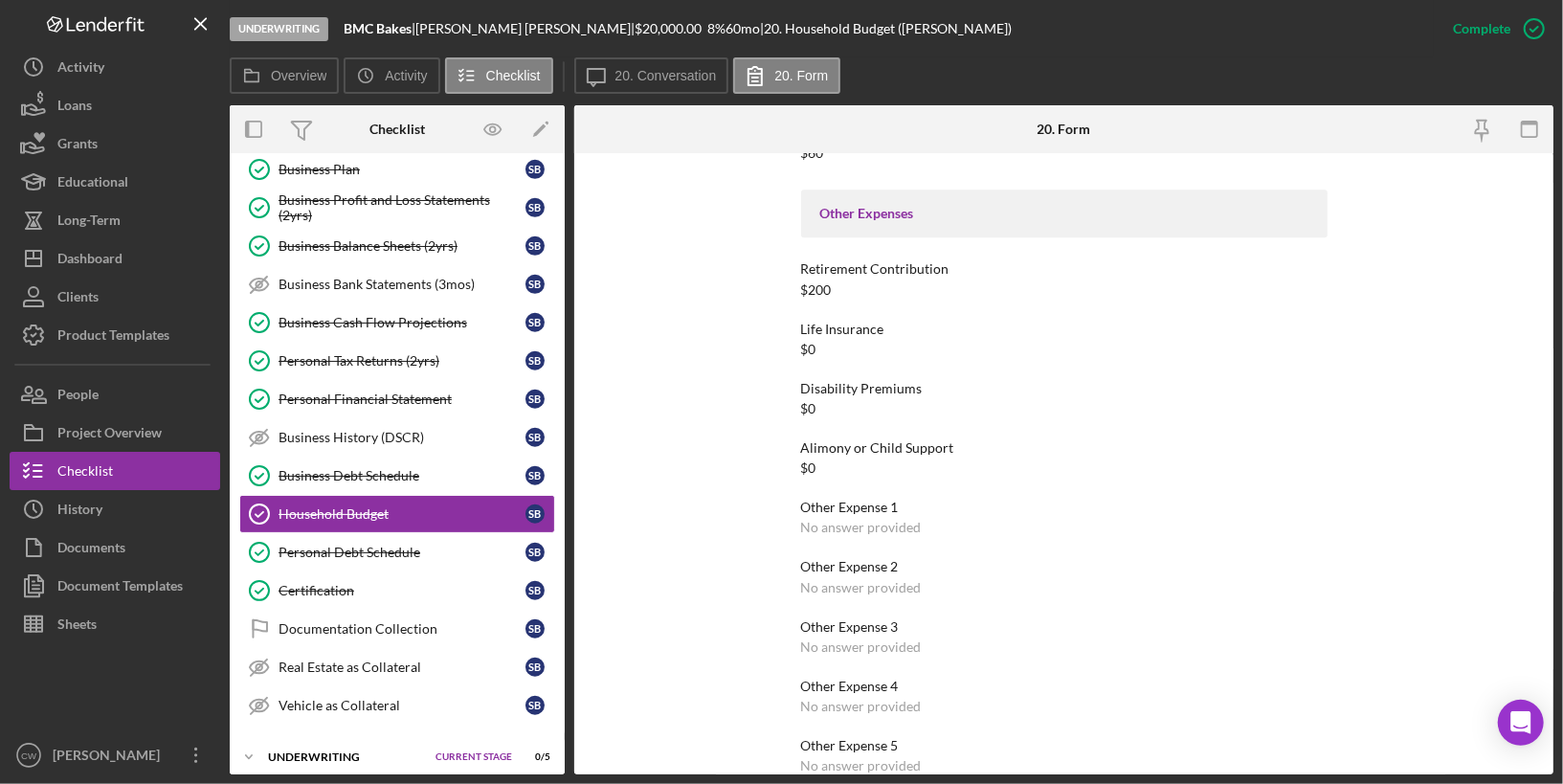
scroll to position [3403, 0]
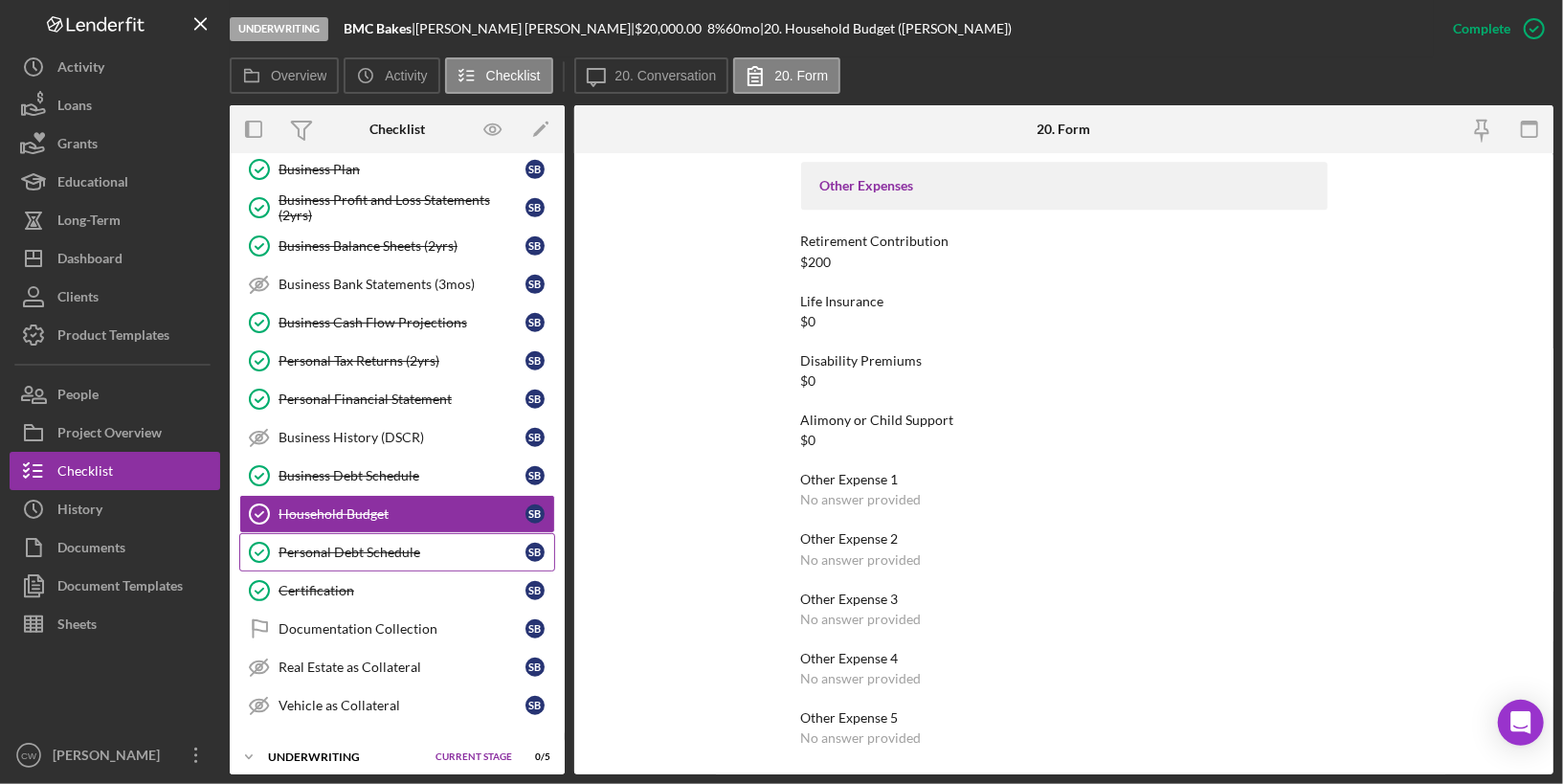
click at [442, 536] on link "Personal Debt Schedule Personal Debt Schedule S B" at bounding box center [398, 551] width 316 height 38
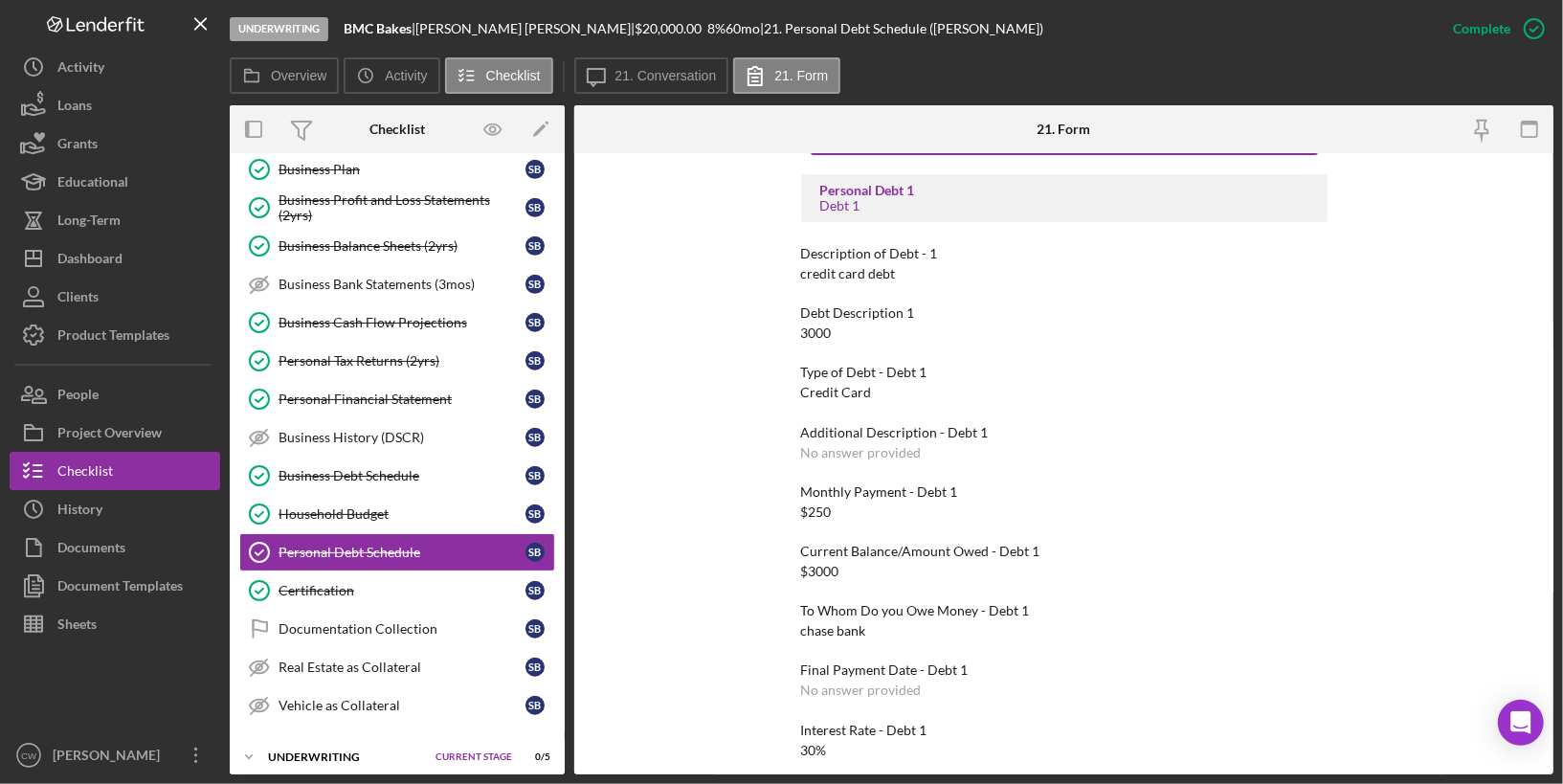
scroll to position [77, 0]
drag, startPoint x: 796, startPoint y: 329, endPoint x: 844, endPoint y: 329, distance: 48.0
click at [844, 329] on div "To edit this form you must mark this item incomplete Personal Debt 1 Debt 1 Des…" at bounding box center [1064, 463] width 979 height 621
click at [832, 376] on div "Type of Debt - Debt 1" at bounding box center [1064, 370] width 526 height 16
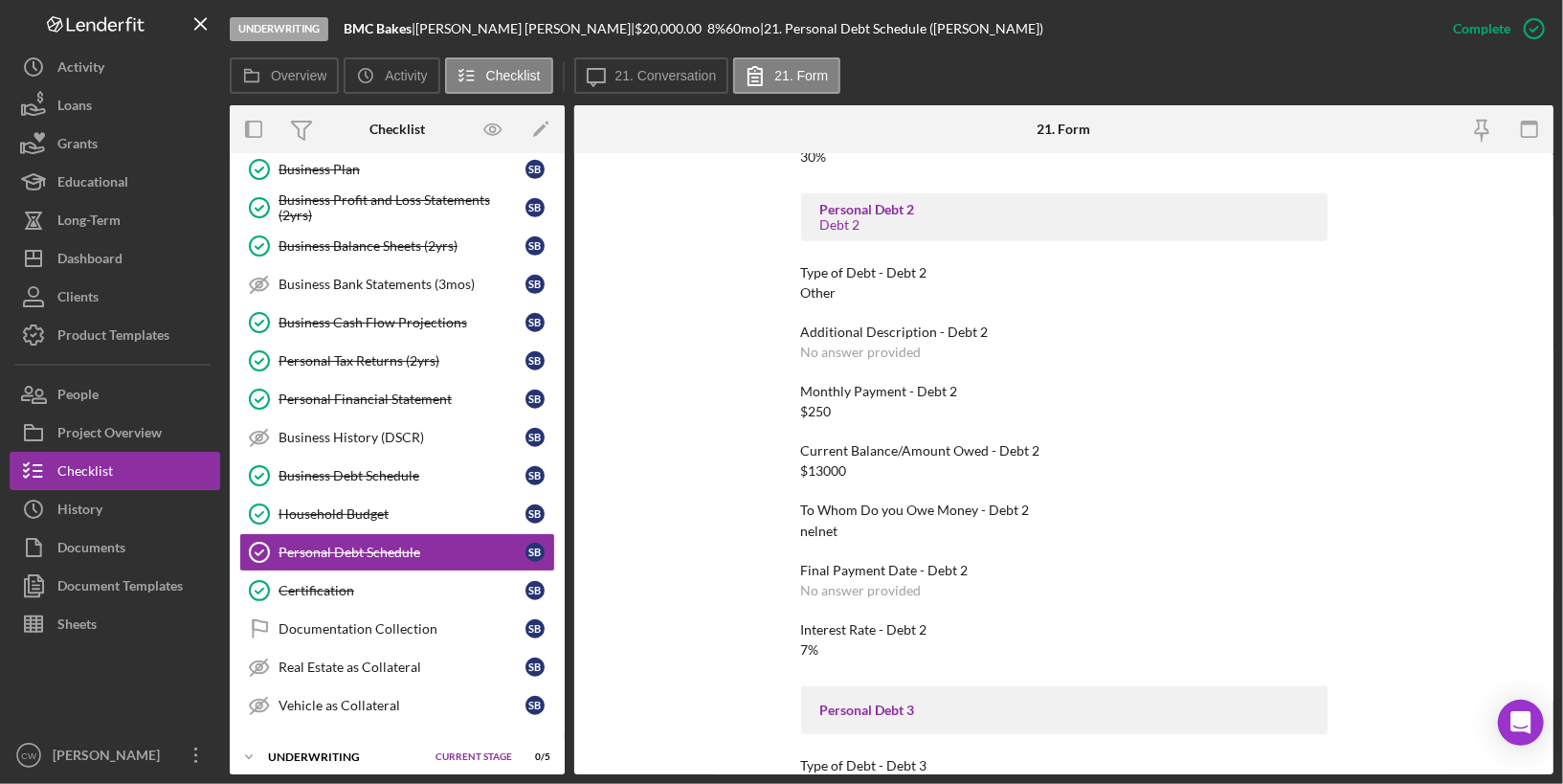
scroll to position [692, 0]
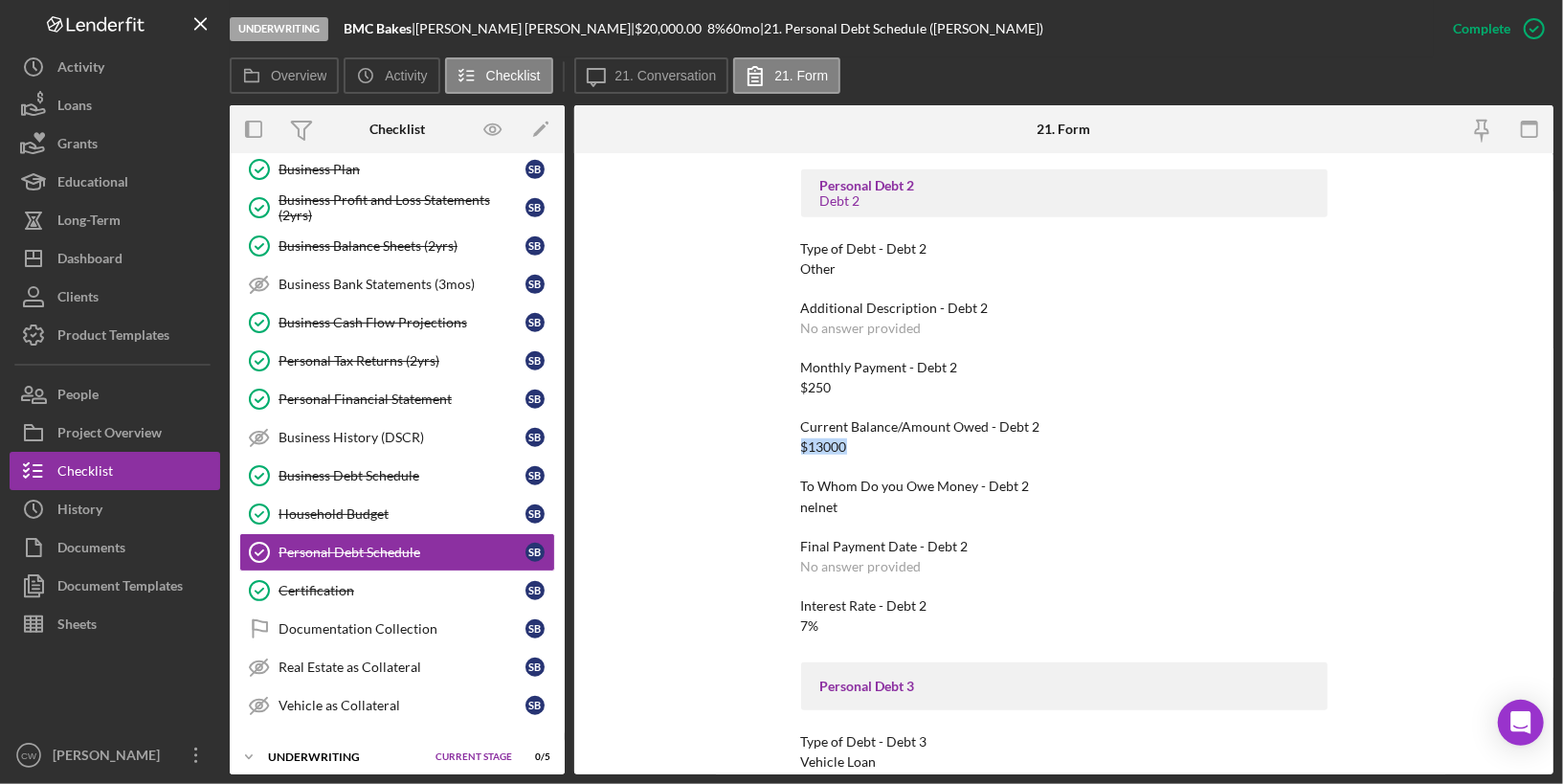
drag, startPoint x: 845, startPoint y: 446, endPoint x: 786, endPoint y: 444, distance: 59.0
click at [786, 444] on div "To edit this form you must mark this item incomplete Personal Debt 1 Debt 1 Des…" at bounding box center [1064, 463] width 979 height 621
click at [811, 511] on div "nelnet" at bounding box center [819, 507] width 38 height 16
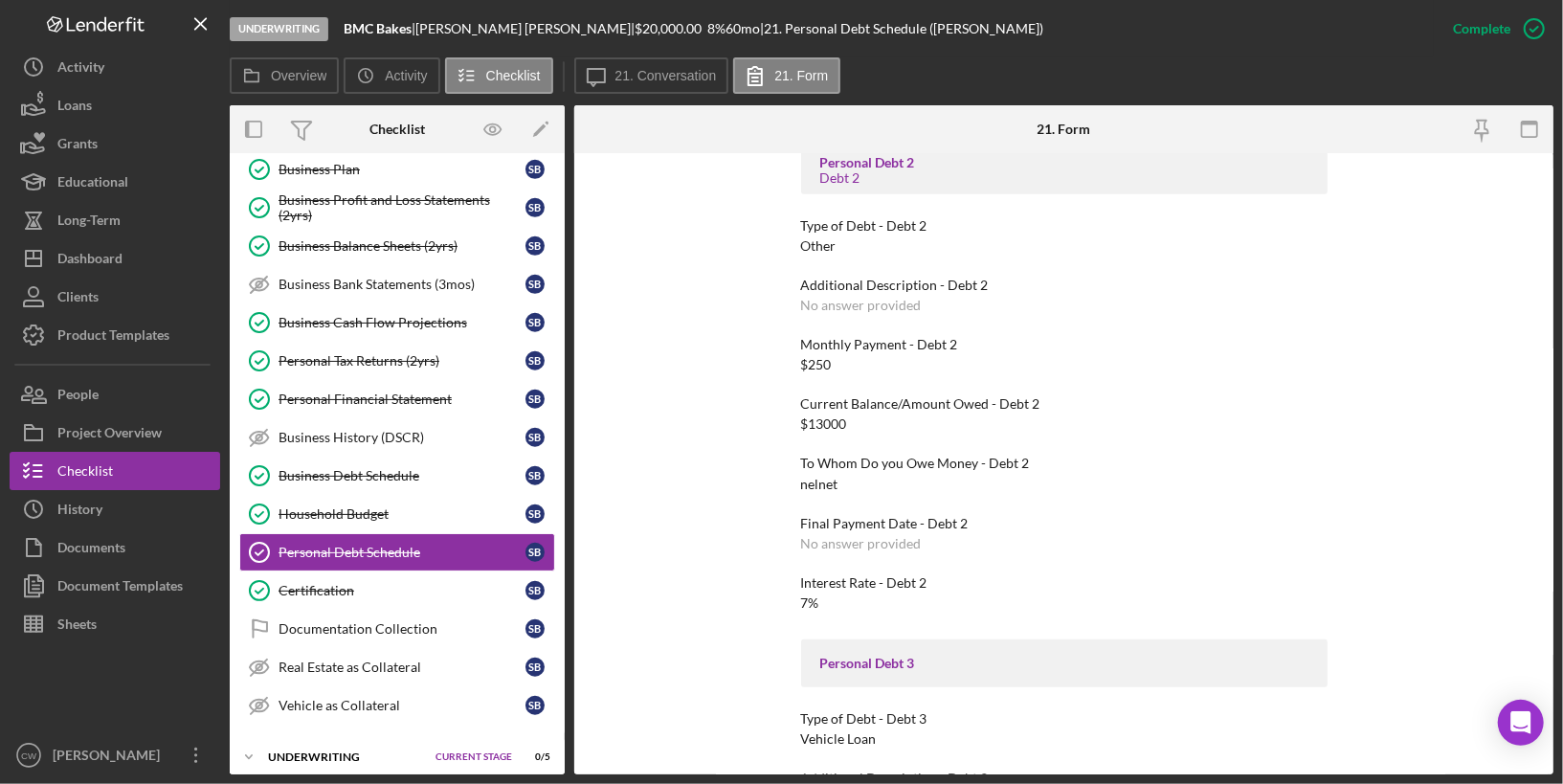
scroll to position [697, 0]
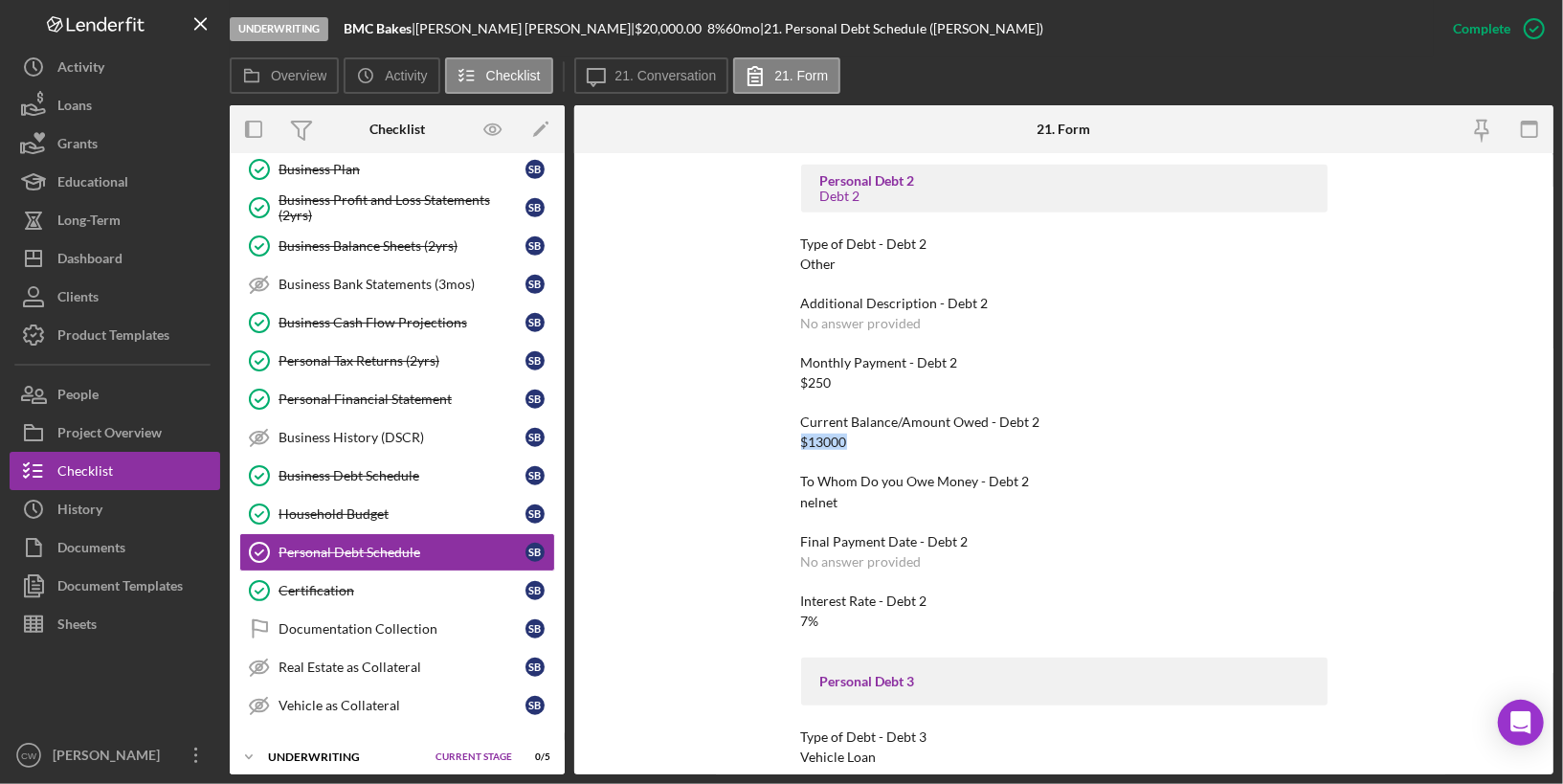
drag, startPoint x: 853, startPoint y: 436, endPoint x: 784, endPoint y: 436, distance: 69.0
click at [784, 436] on div "To edit this form you must mark this item incomplete Personal Debt 1 Debt 1 Des…" at bounding box center [1064, 463] width 979 height 621
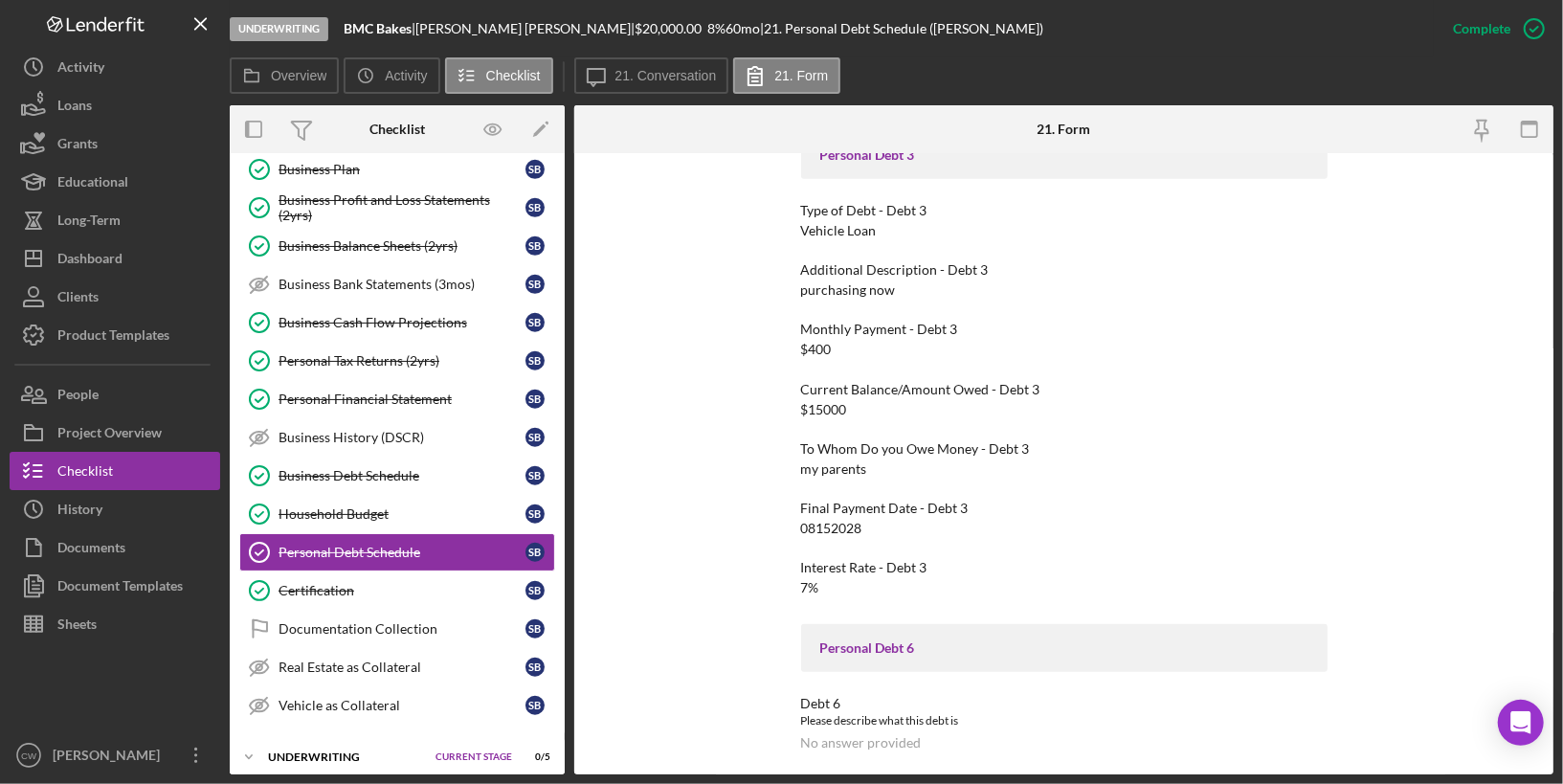
scroll to position [1226, 0]
drag, startPoint x: 881, startPoint y: 526, endPoint x: 785, endPoint y: 526, distance: 96.0
click at [785, 526] on div "To edit this form you must mark this item incomplete Personal Debt 1 Debt 1 Des…" at bounding box center [1064, 463] width 979 height 621
click at [797, 595] on div "To edit this form you must mark this item incomplete Personal Debt 1 Debt 1 Des…" at bounding box center [1064, 463] width 979 height 621
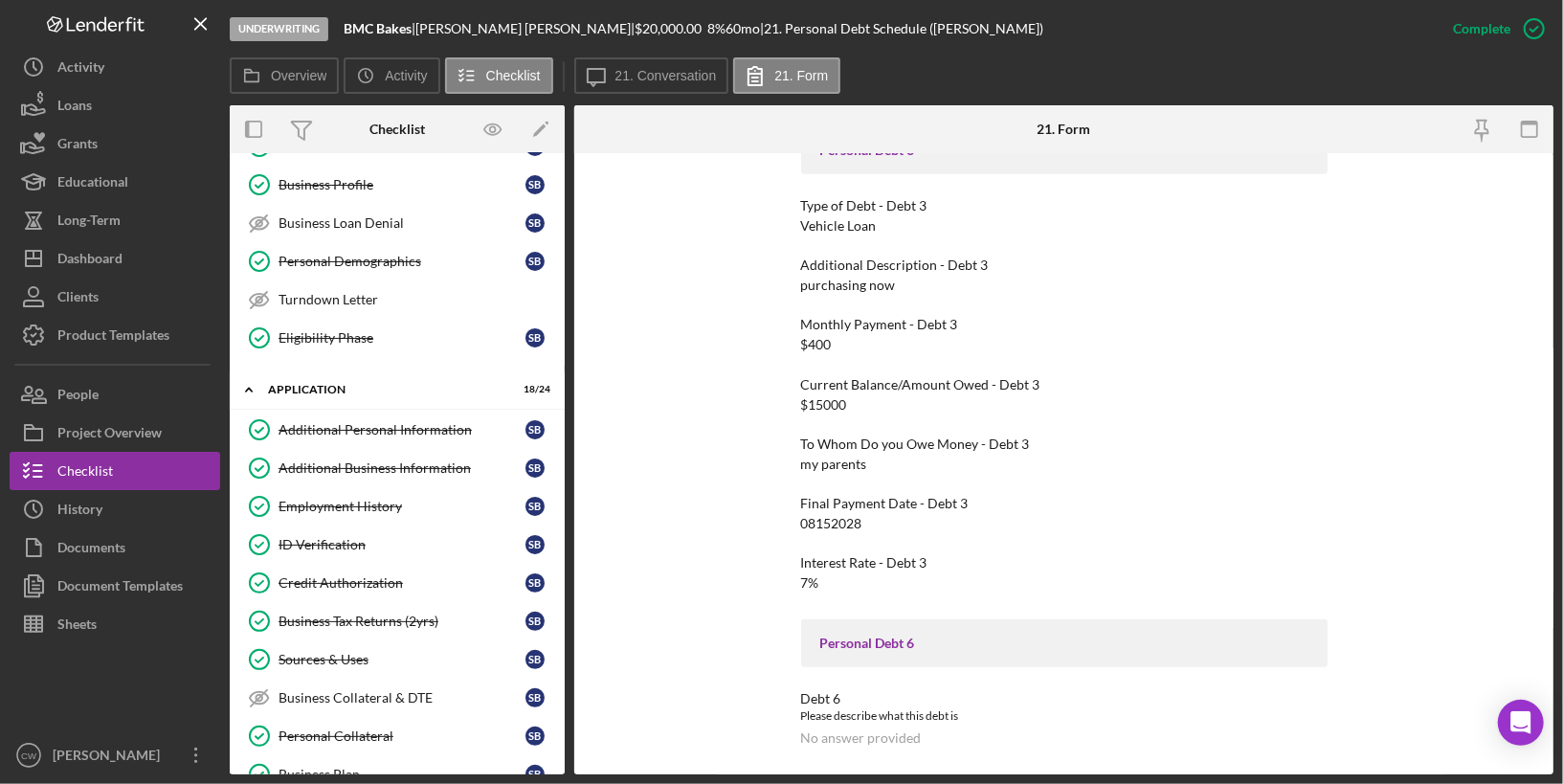
scroll to position [0, 0]
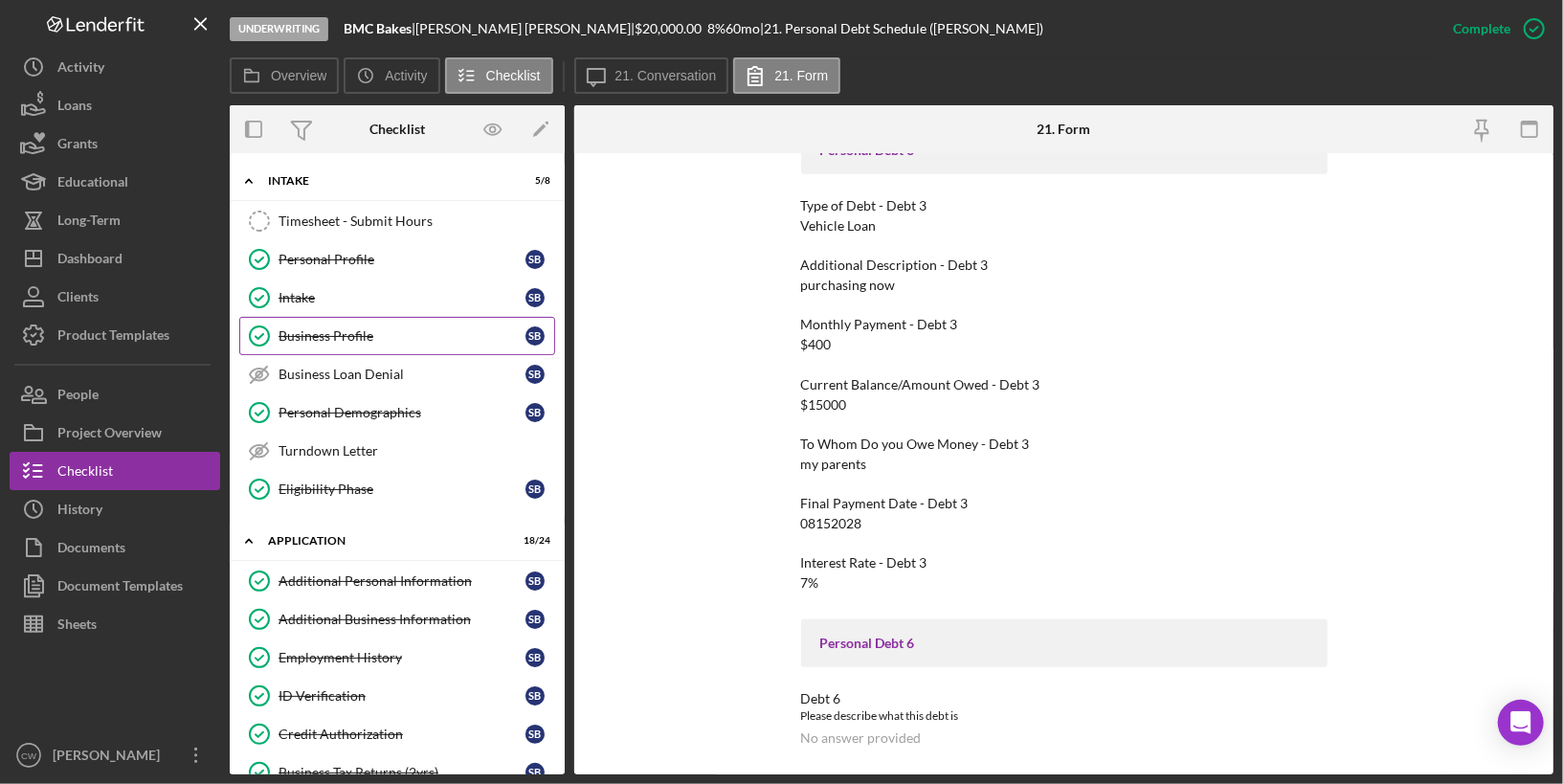
click at [377, 343] on link "Business Profile Business Profile S B" at bounding box center [398, 335] width 316 height 38
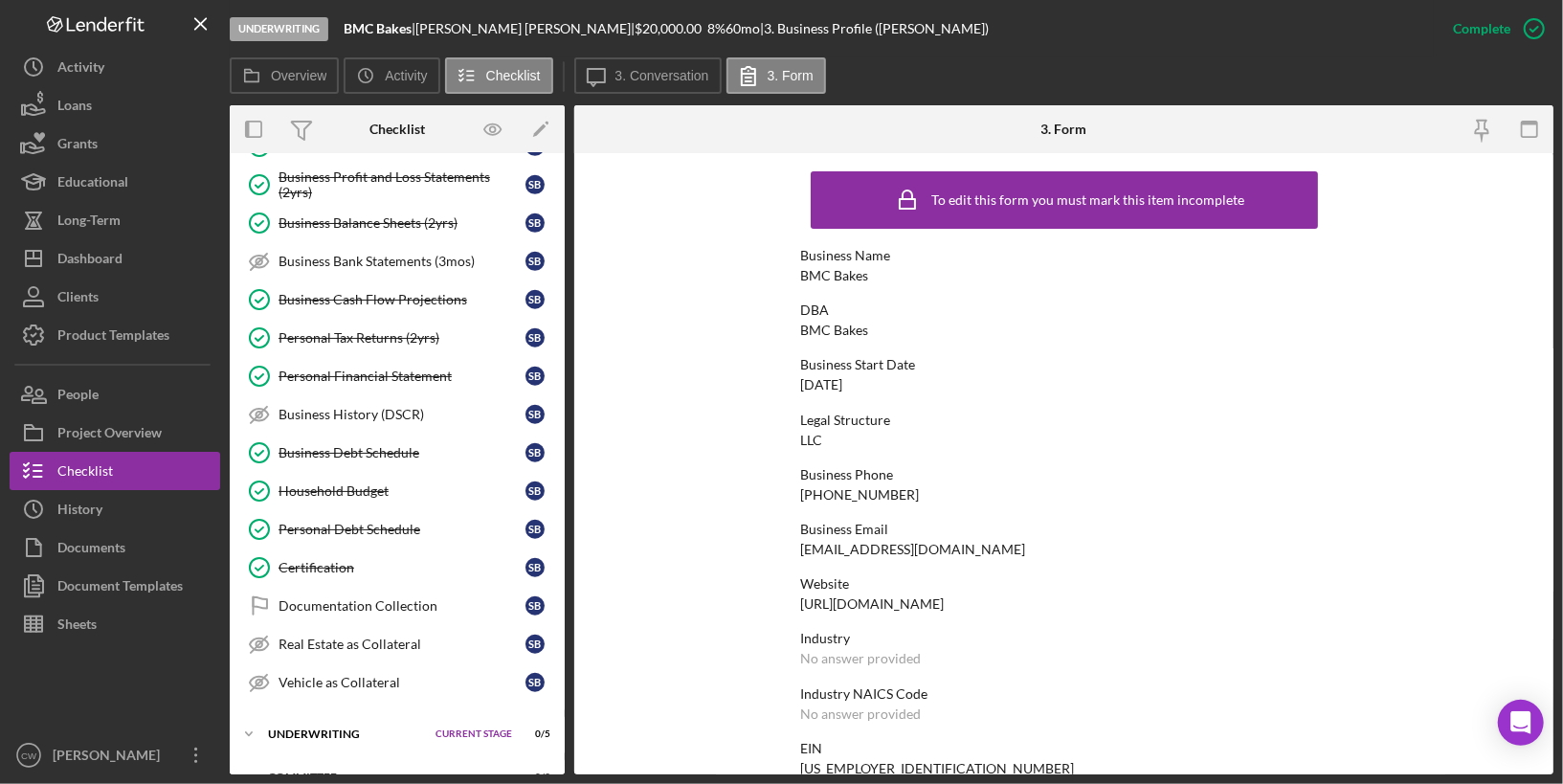
scroll to position [912, 0]
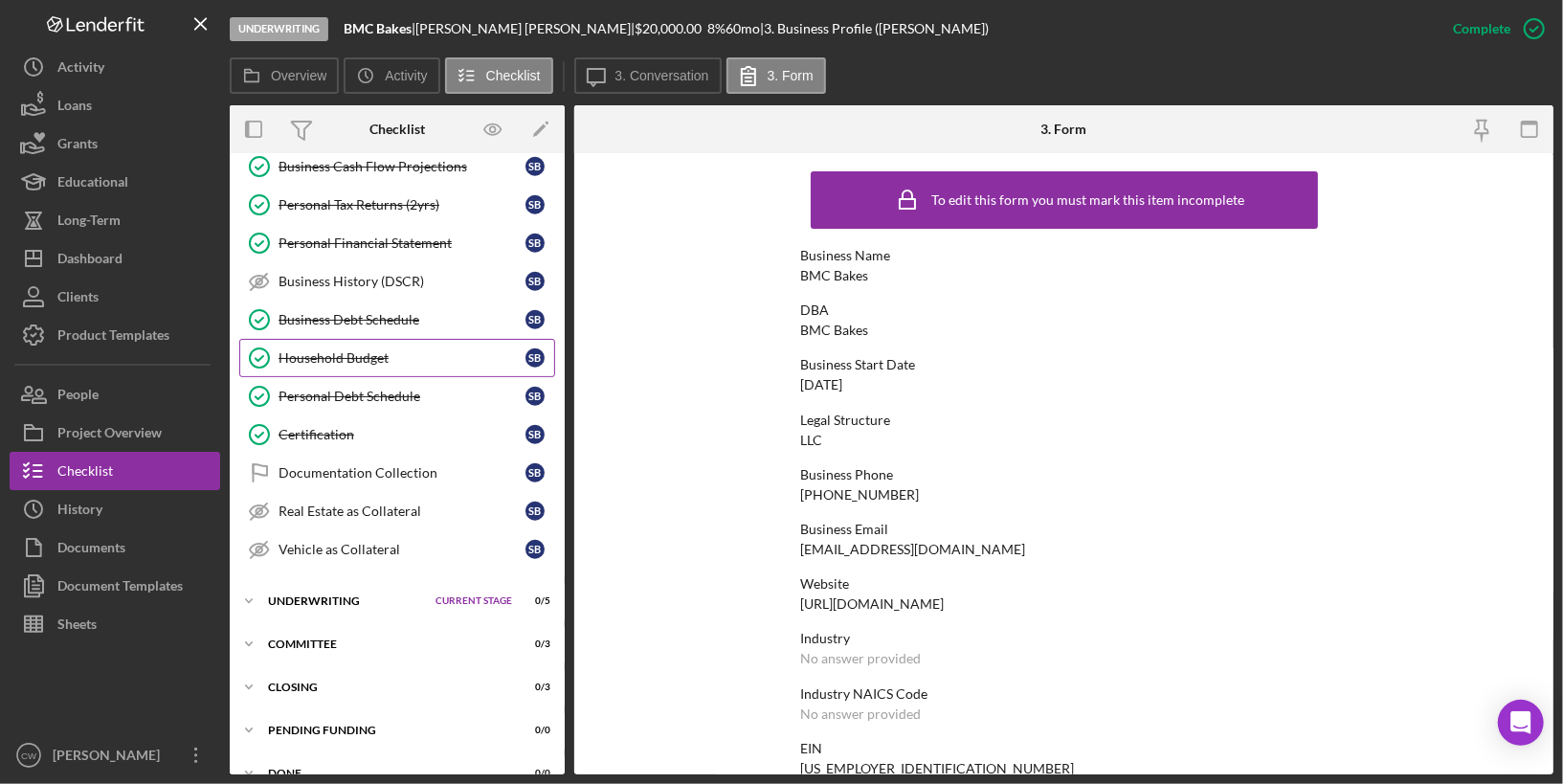
click at [377, 339] on link "Household Budget Household Budget S B" at bounding box center [398, 358] width 316 height 38
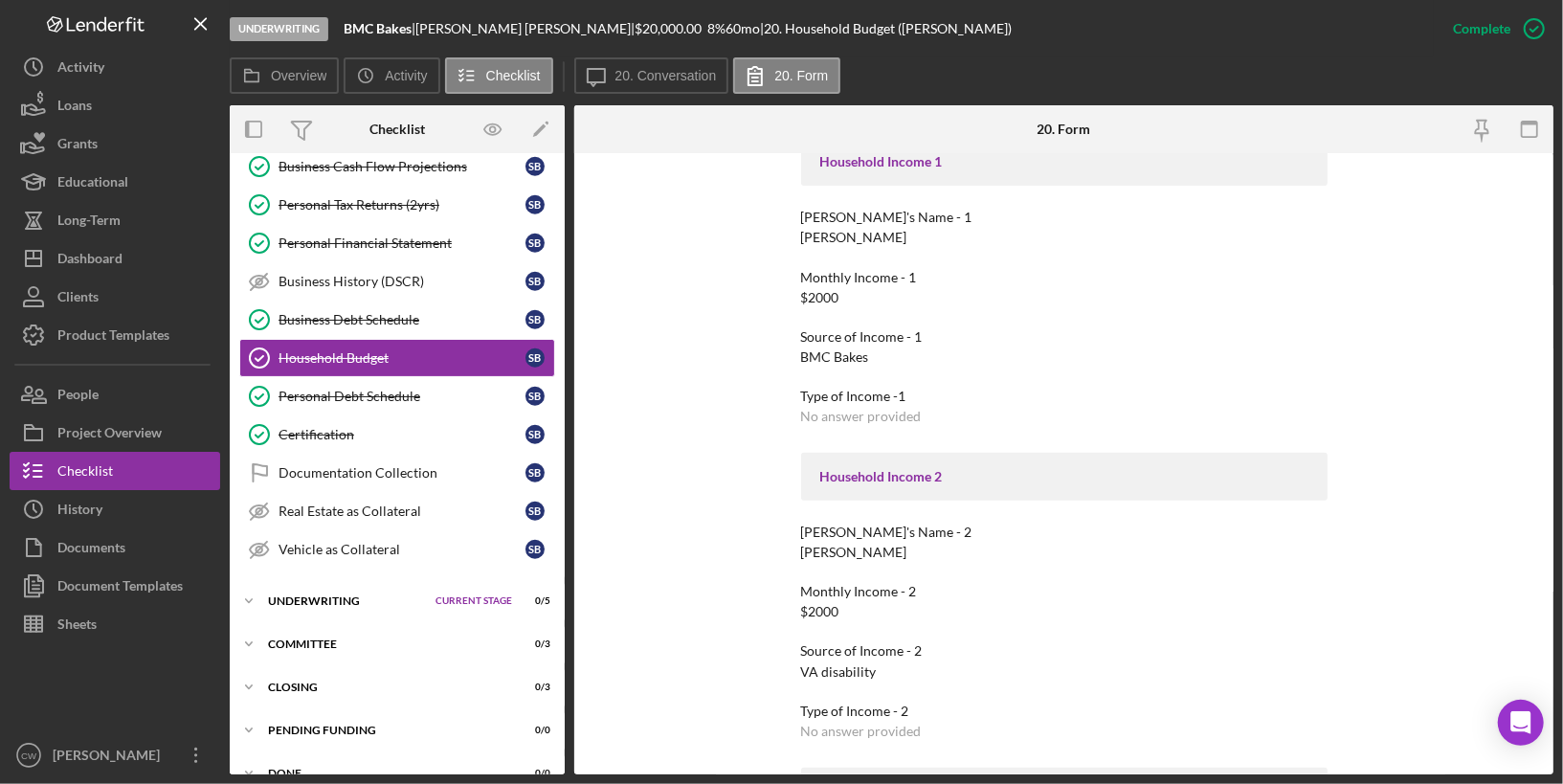
scroll to position [428, 0]
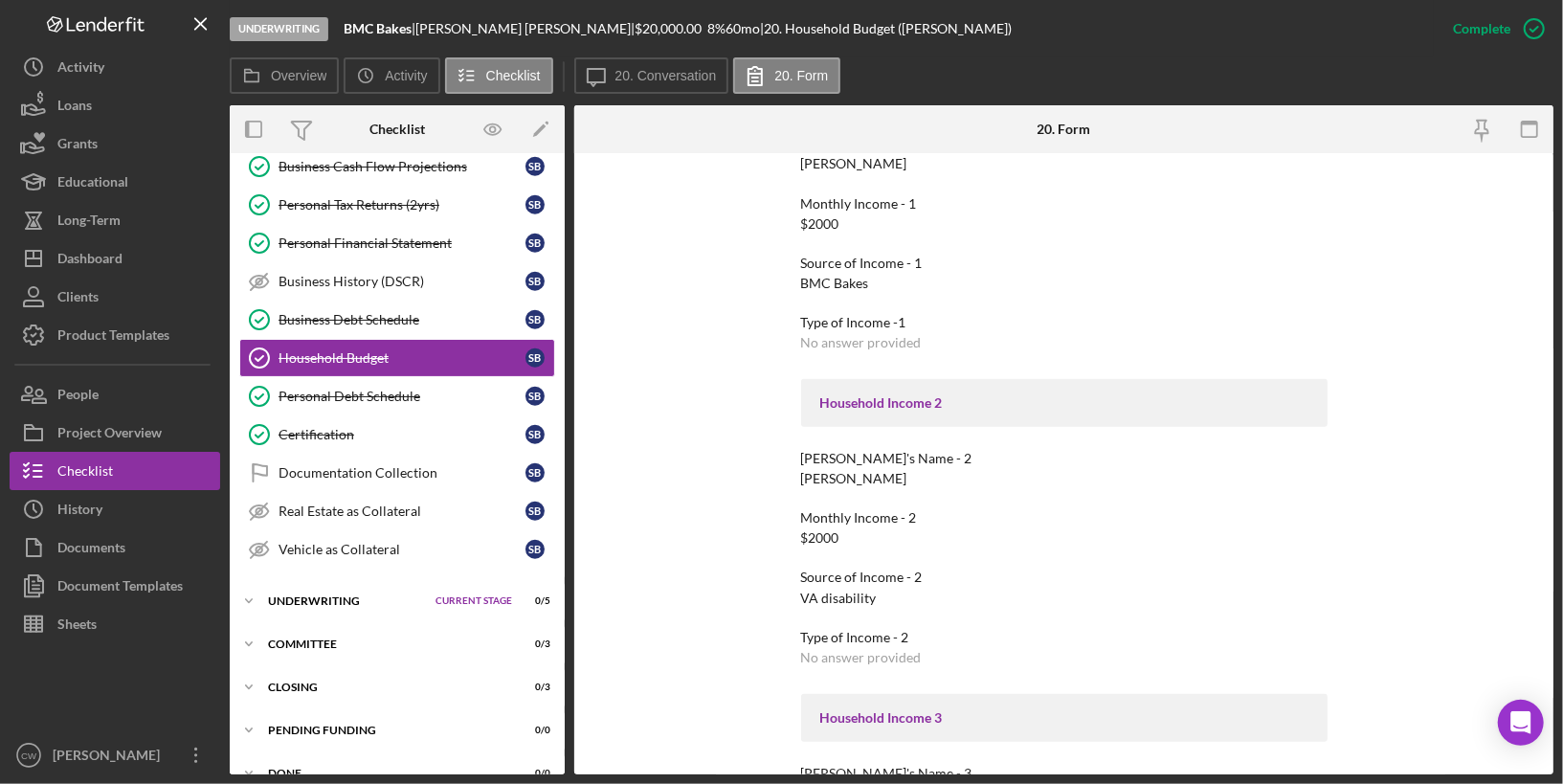
click at [832, 228] on div "$2000" at bounding box center [819, 224] width 38 height 16
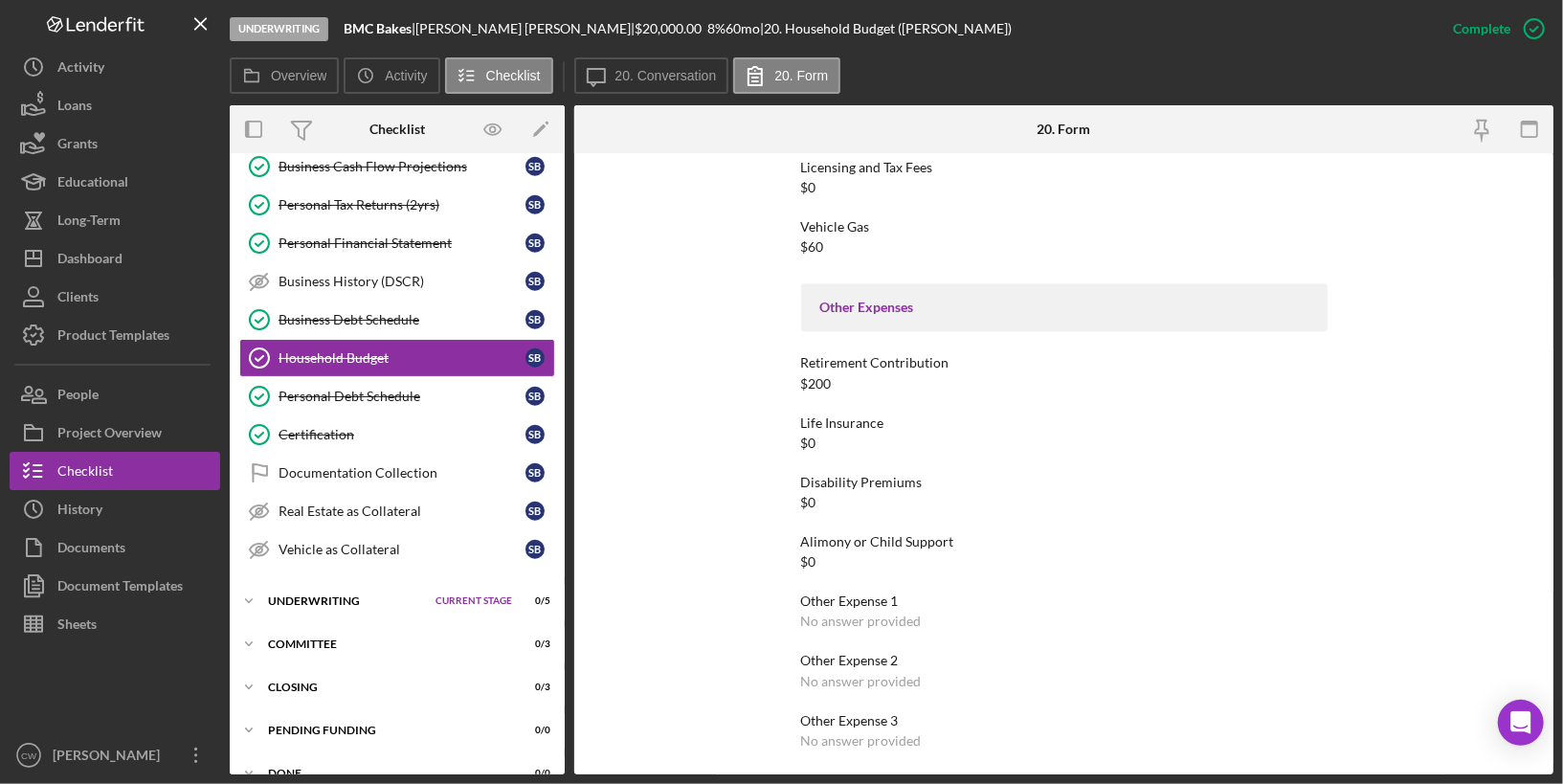
scroll to position [3403, 0]
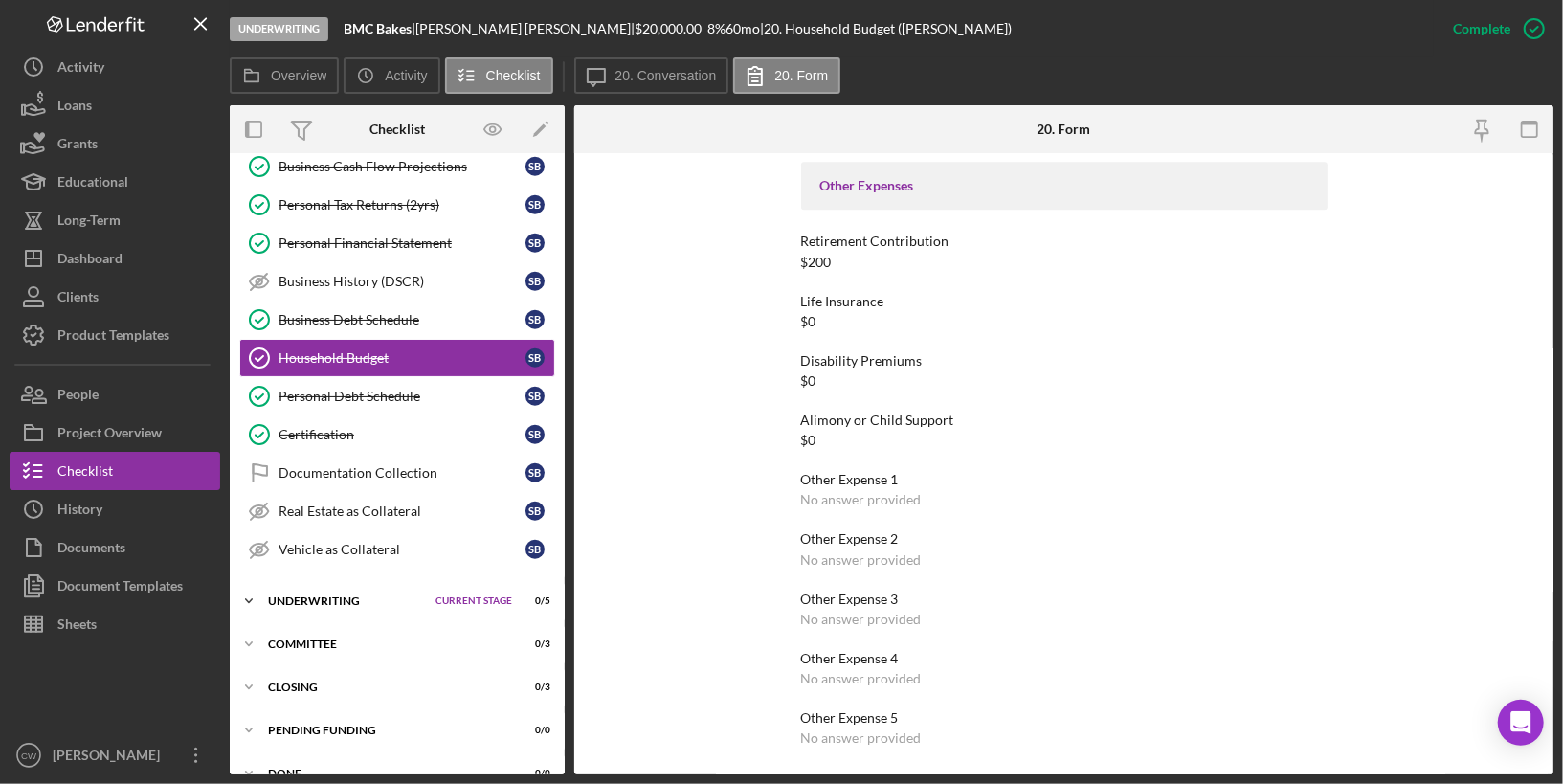
click at [314, 581] on div "Icon/Expander Underwriting Current Stage 0 / 5 Set Stage" at bounding box center [398, 600] width 335 height 38
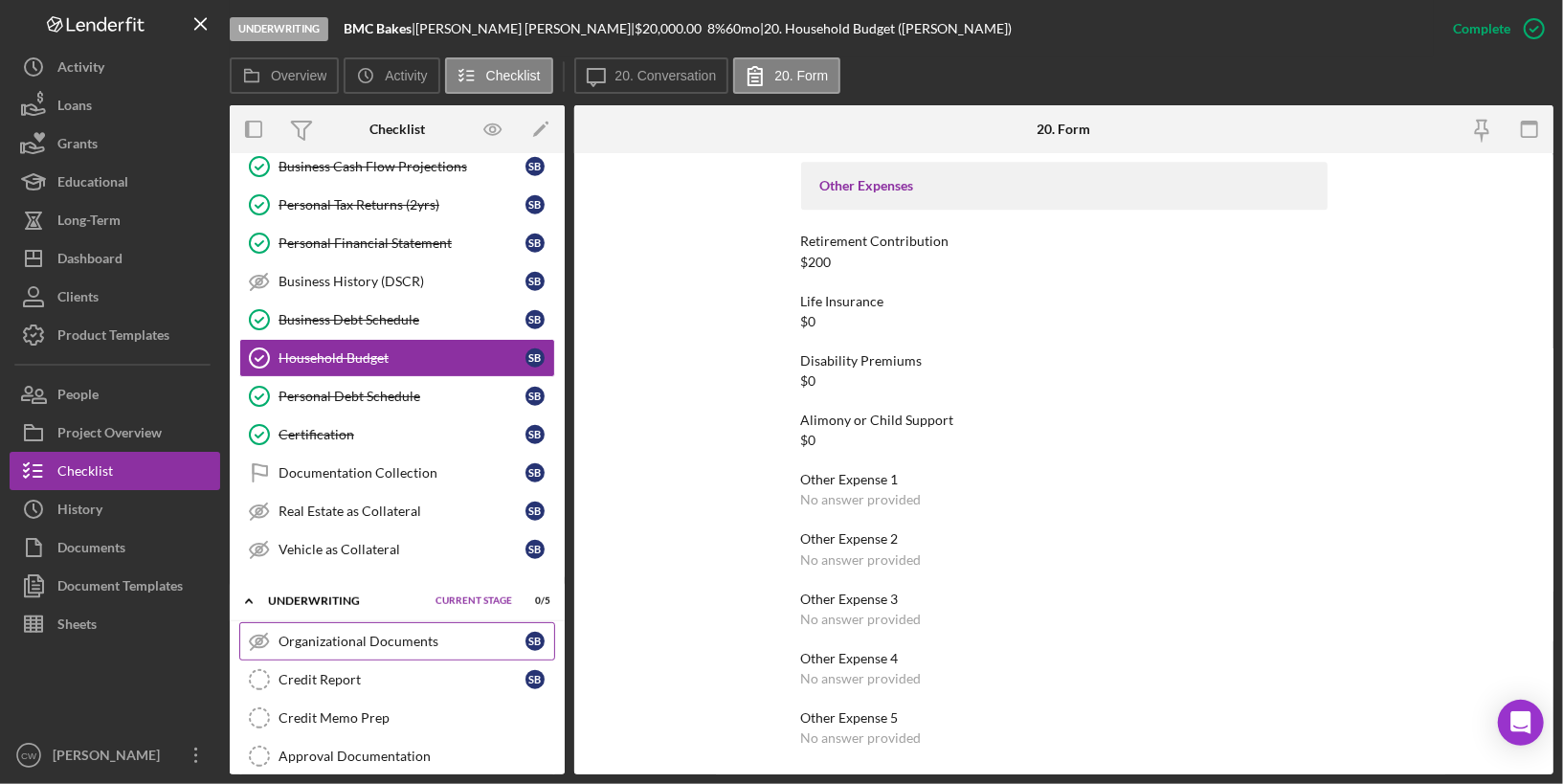
click at [323, 634] on div "Organizational Documents" at bounding box center [401, 642] width 247 height 16
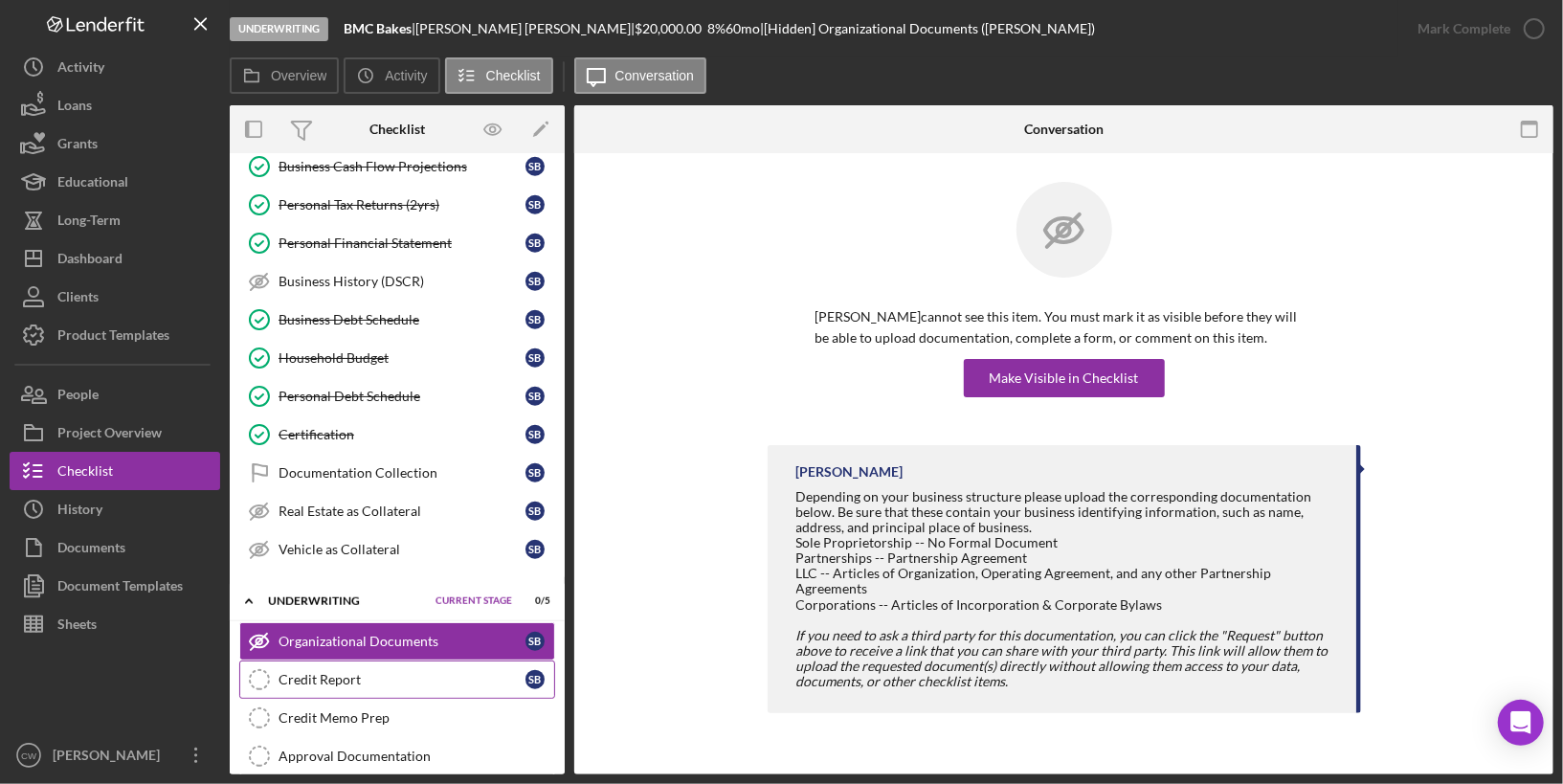
click at [385, 666] on link "Credit Report Credit Report S B" at bounding box center [398, 678] width 316 height 38
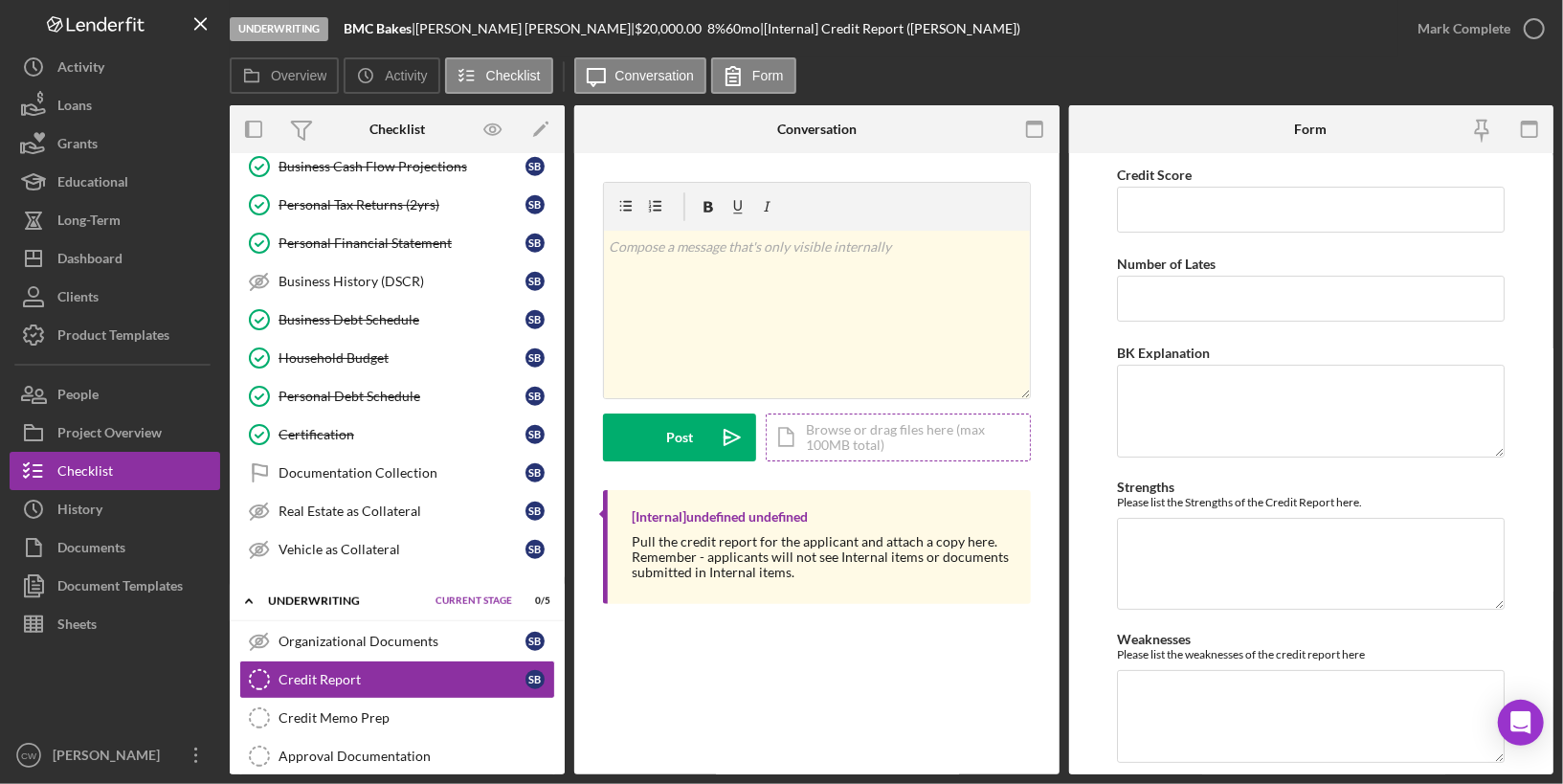
click at [873, 440] on div "Icon/Document Browse or drag files here (max 100MB total) Tap to choose files o…" at bounding box center [899, 437] width 266 height 47
click at [1174, 201] on input "Credit Score" at bounding box center [1311, 209] width 388 height 46
type input "682"
click at [1182, 294] on input "Number of Lates" at bounding box center [1311, 298] width 388 height 46
type input "0"
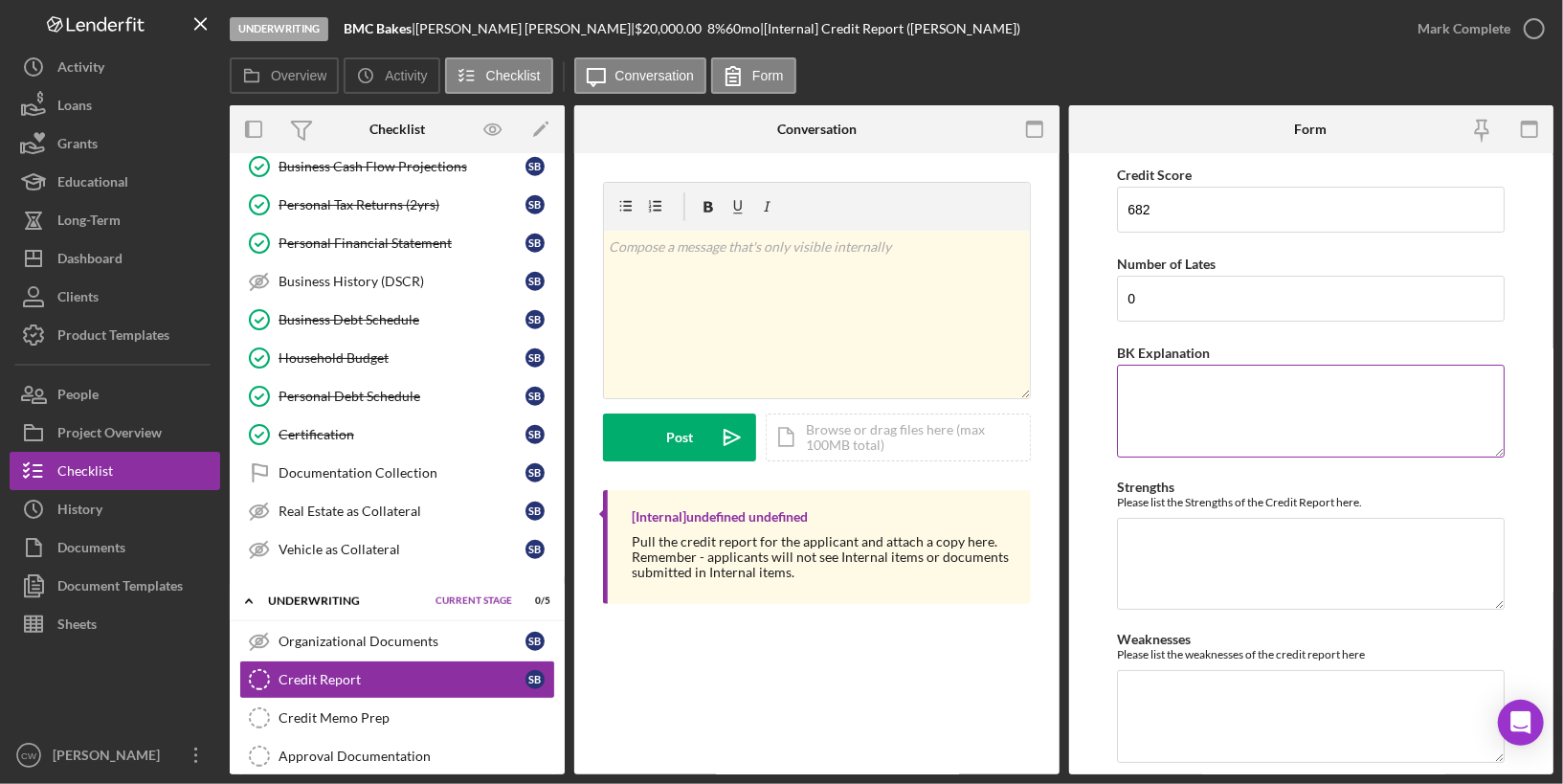
click at [1186, 397] on textarea "BK Explanation" at bounding box center [1311, 410] width 388 height 92
click at [1156, 544] on textarea "Strengths" at bounding box center [1311, 563] width 388 height 92
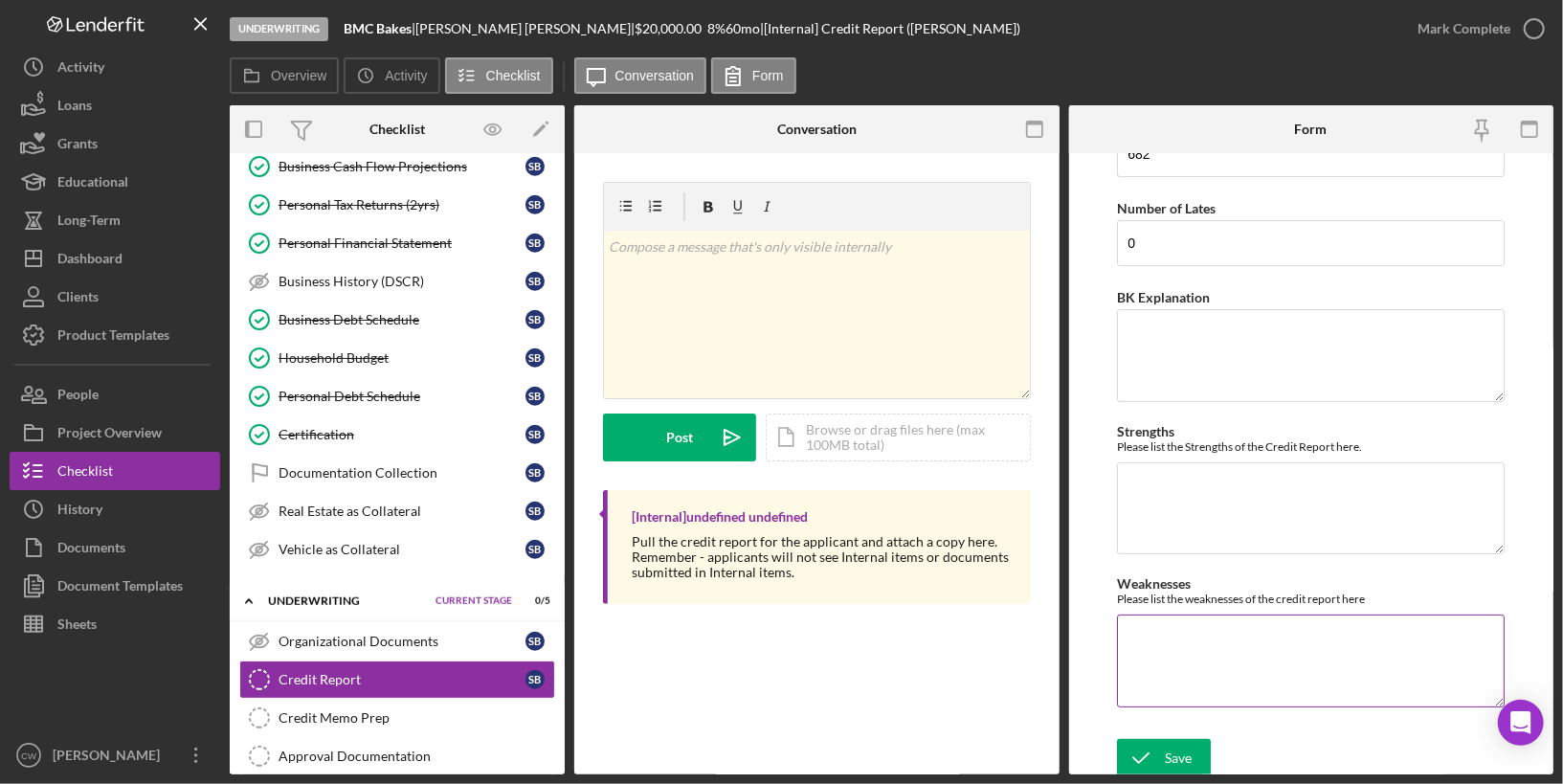
click at [1148, 617] on textarea "Weaknesses" at bounding box center [1311, 660] width 388 height 92
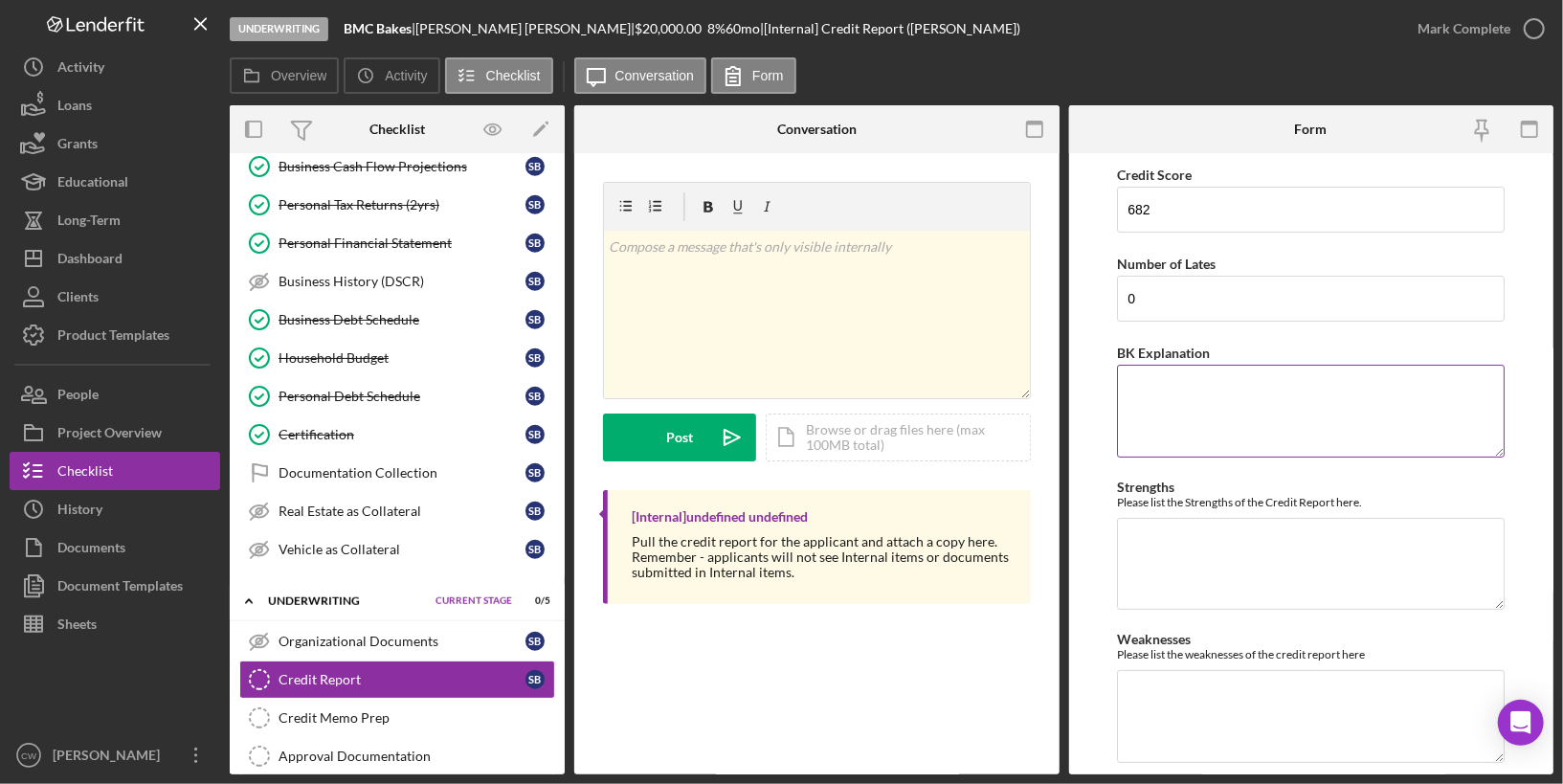
click at [1196, 428] on textarea "BK Explanation" at bounding box center [1311, 410] width 388 height 92
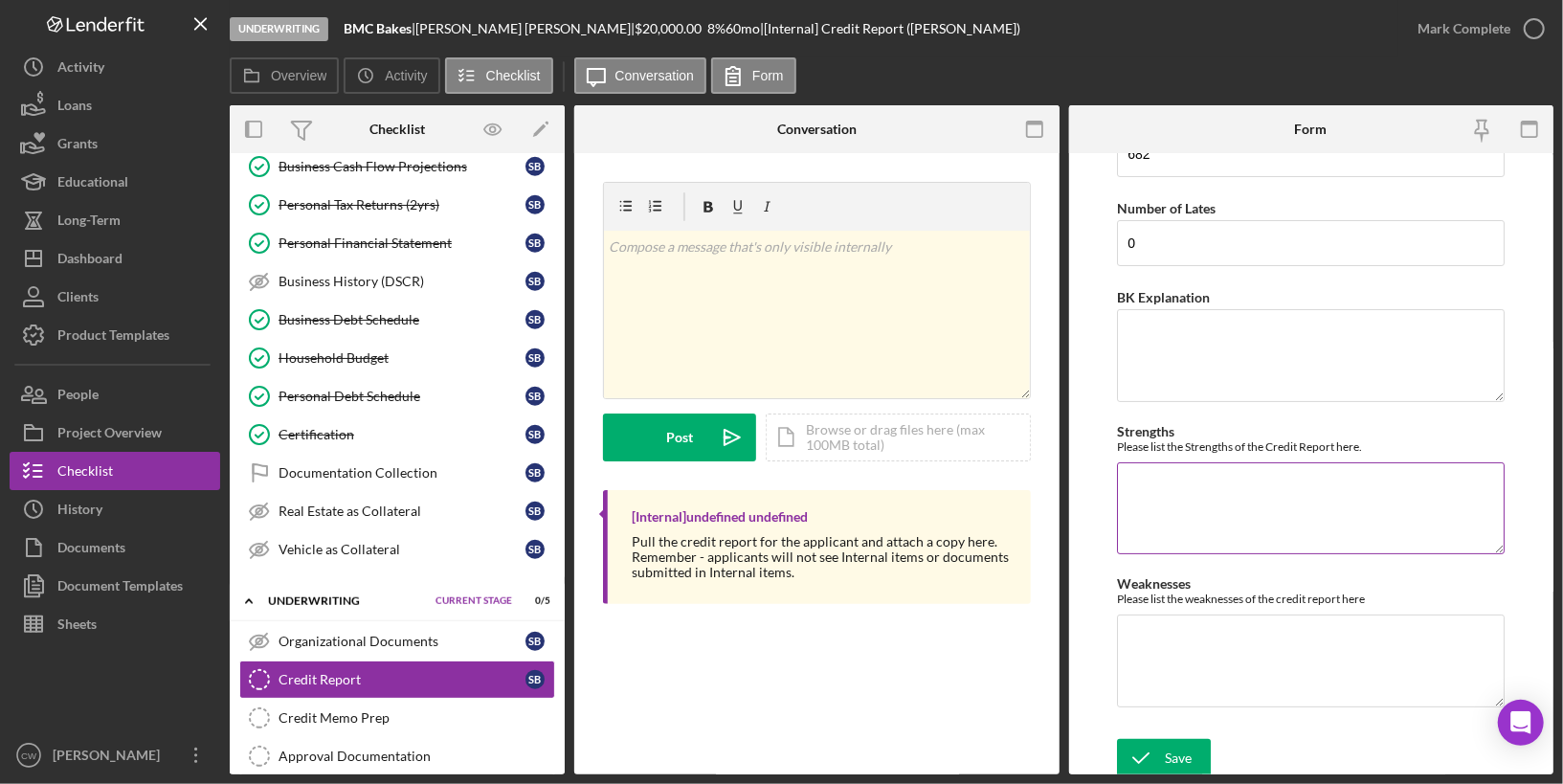
click at [1181, 507] on textarea "Strengths" at bounding box center [1311, 508] width 388 height 92
click at [818, 450] on div "Icon/Document Browse or drag files here (max 100MB total) Tap to choose files o…" at bounding box center [899, 437] width 266 height 47
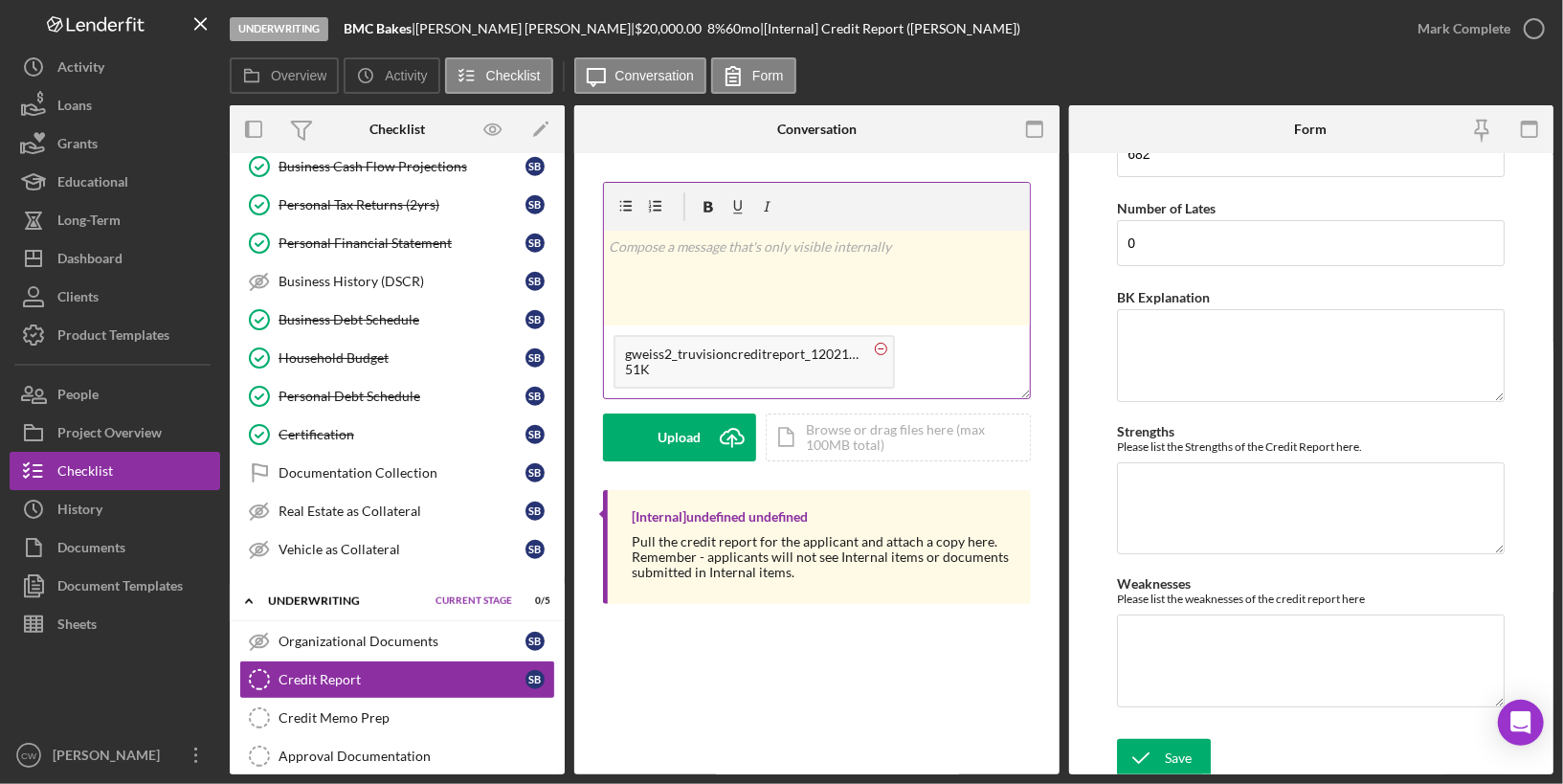
click at [880, 351] on circle at bounding box center [882, 349] width 12 height 12
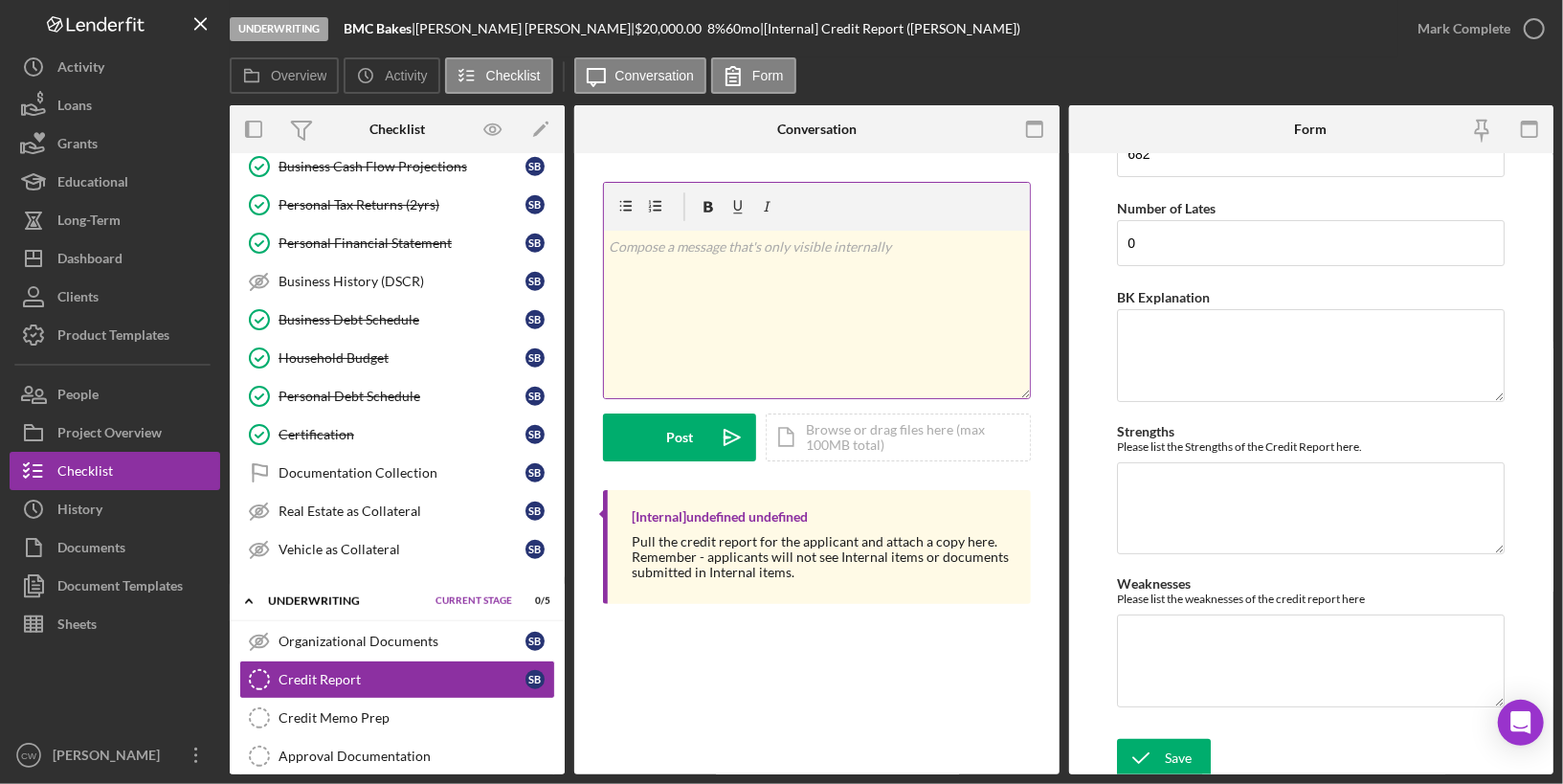
click at [847, 313] on div "v Color teal Color pink Remove color Add row above Add row below Add column bef…" at bounding box center [816, 314] width 426 height 168
click at [851, 445] on div "Icon/Document Browse or drag files here (max 100MB total) Tap to choose files o…" at bounding box center [899, 434] width 266 height 47
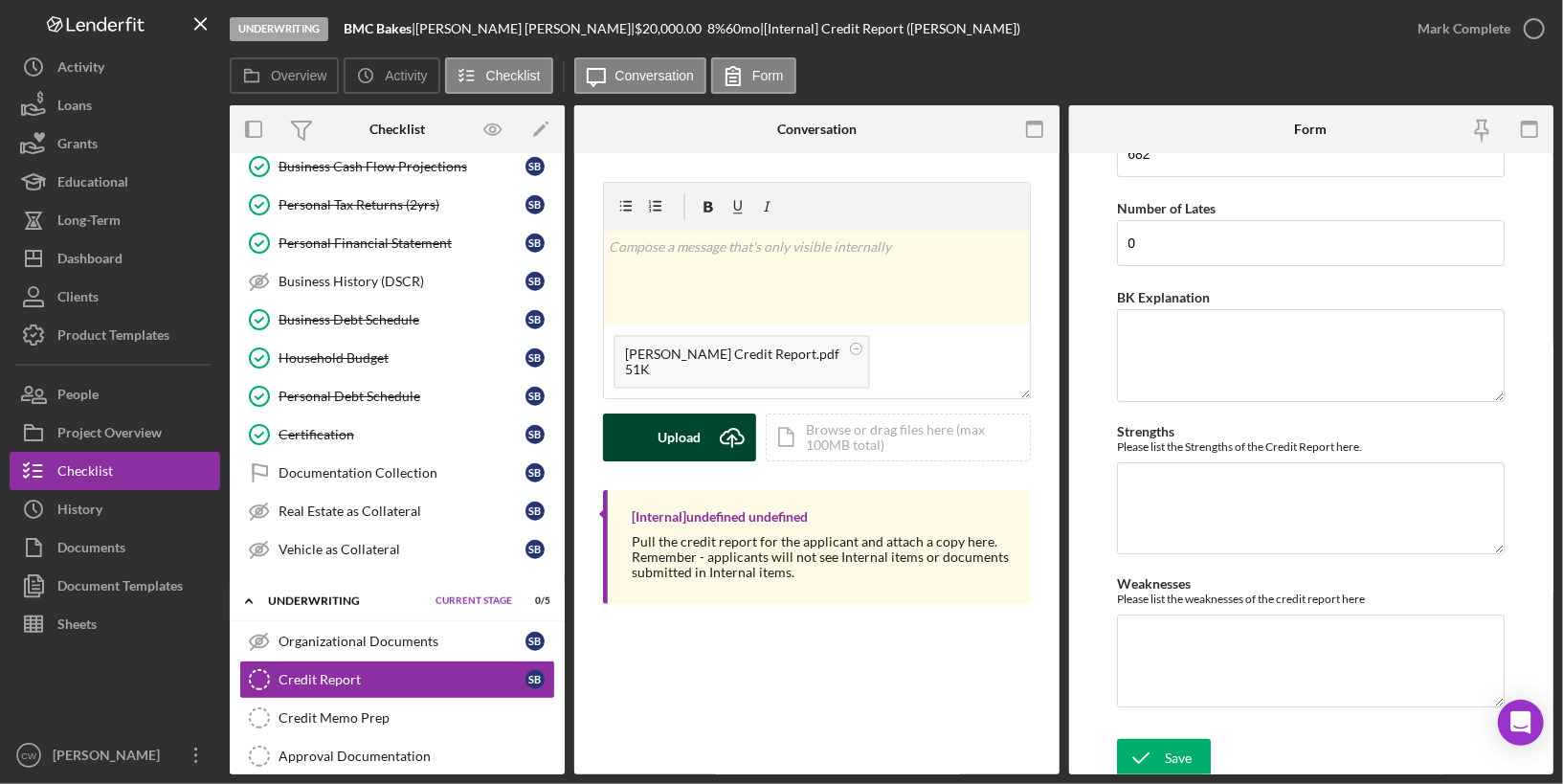
click at [692, 424] on div "Upload" at bounding box center [680, 437] width 43 height 47
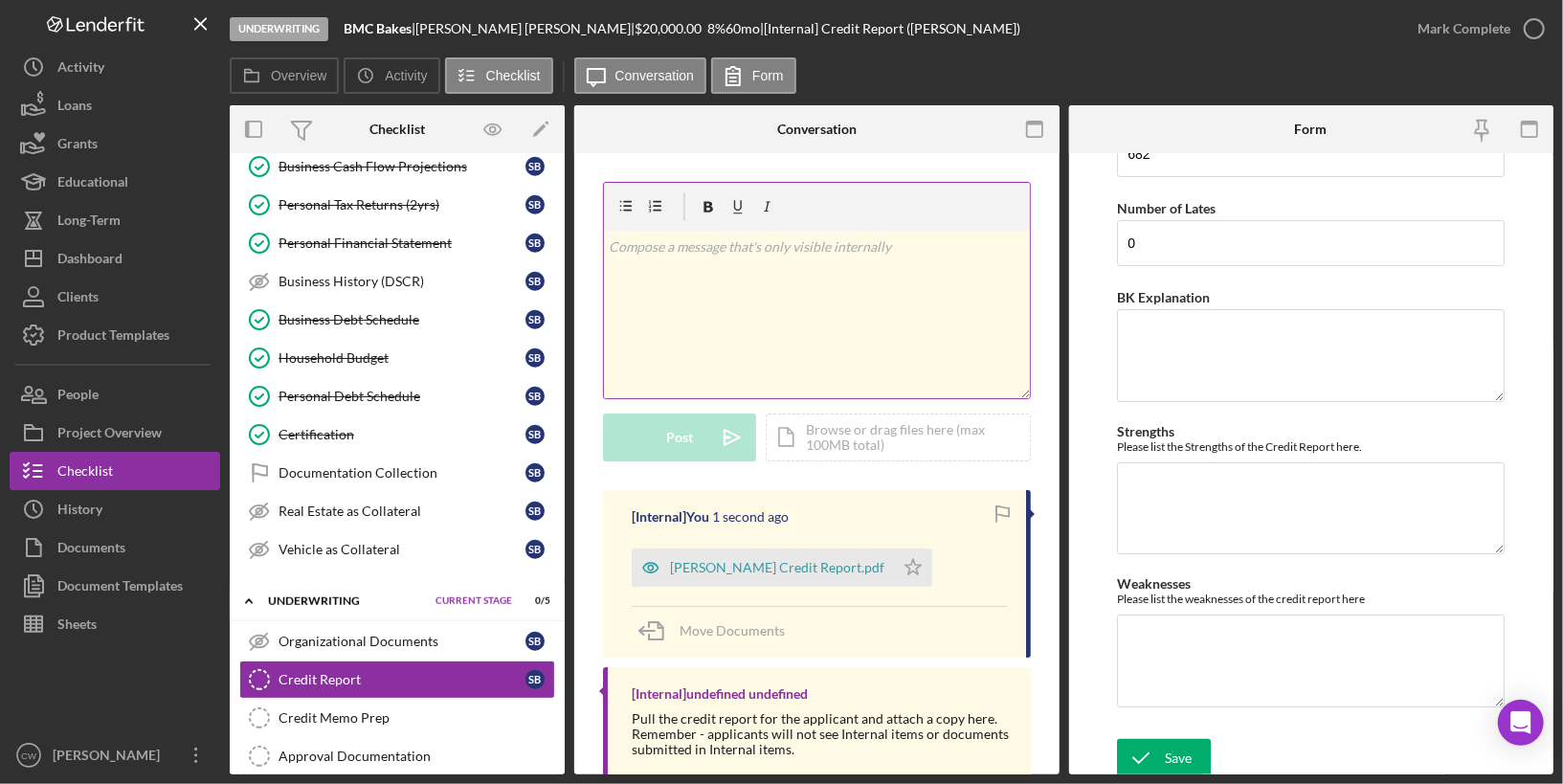
scroll to position [44, 0]
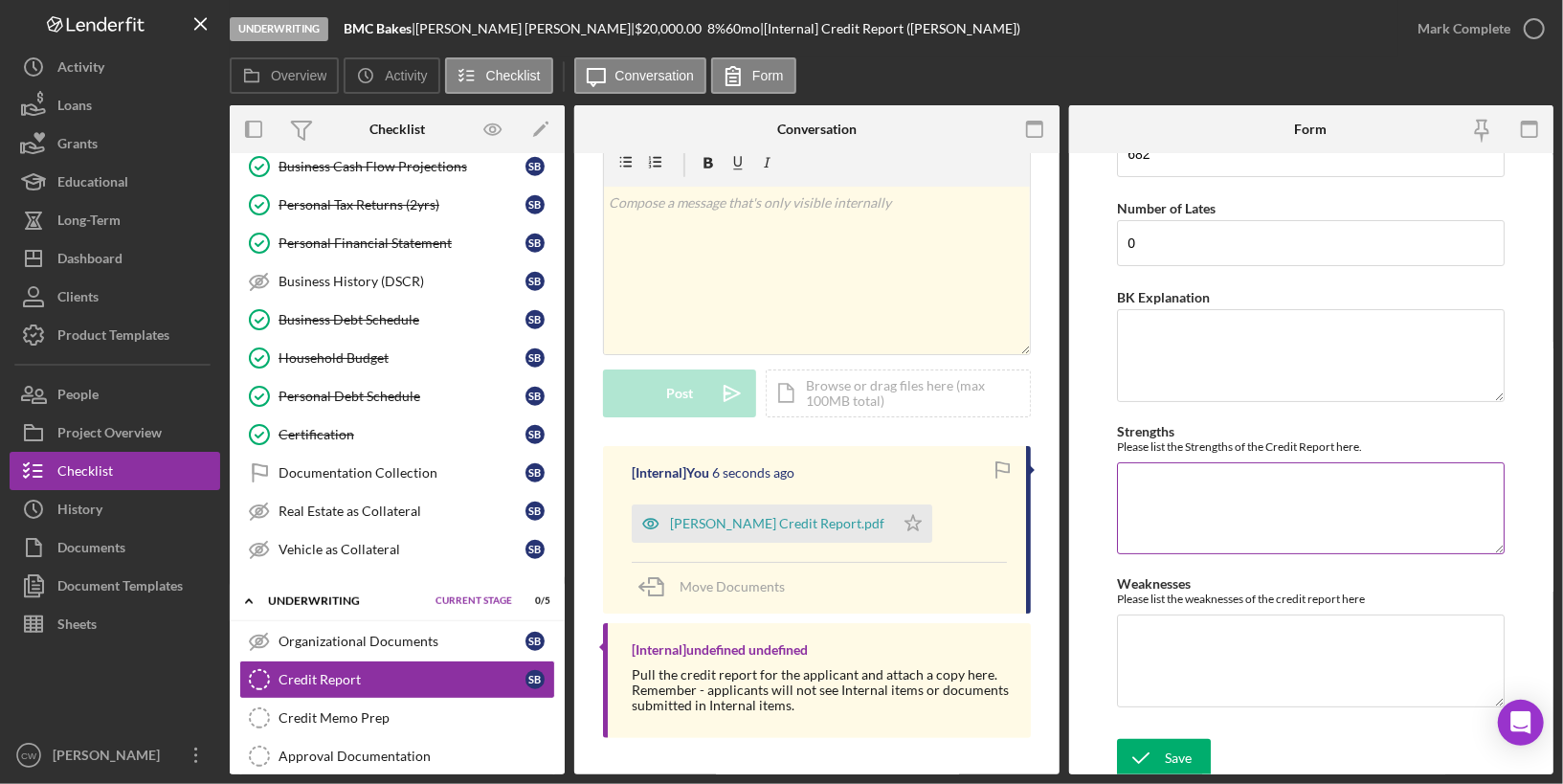
click at [1174, 505] on textarea "Strengths" at bounding box center [1311, 508] width 388 height 92
drag, startPoint x: 1334, startPoint y: 481, endPoint x: 1288, endPoint y: 481, distance: 46.0
click at [1288, 481] on textarea "No missed payments. Has not" at bounding box center [1311, 508] width 388 height 92
paste textarea "83%"
drag, startPoint x: 1474, startPoint y: 486, endPoint x: 1032, endPoint y: 486, distance: 442.0
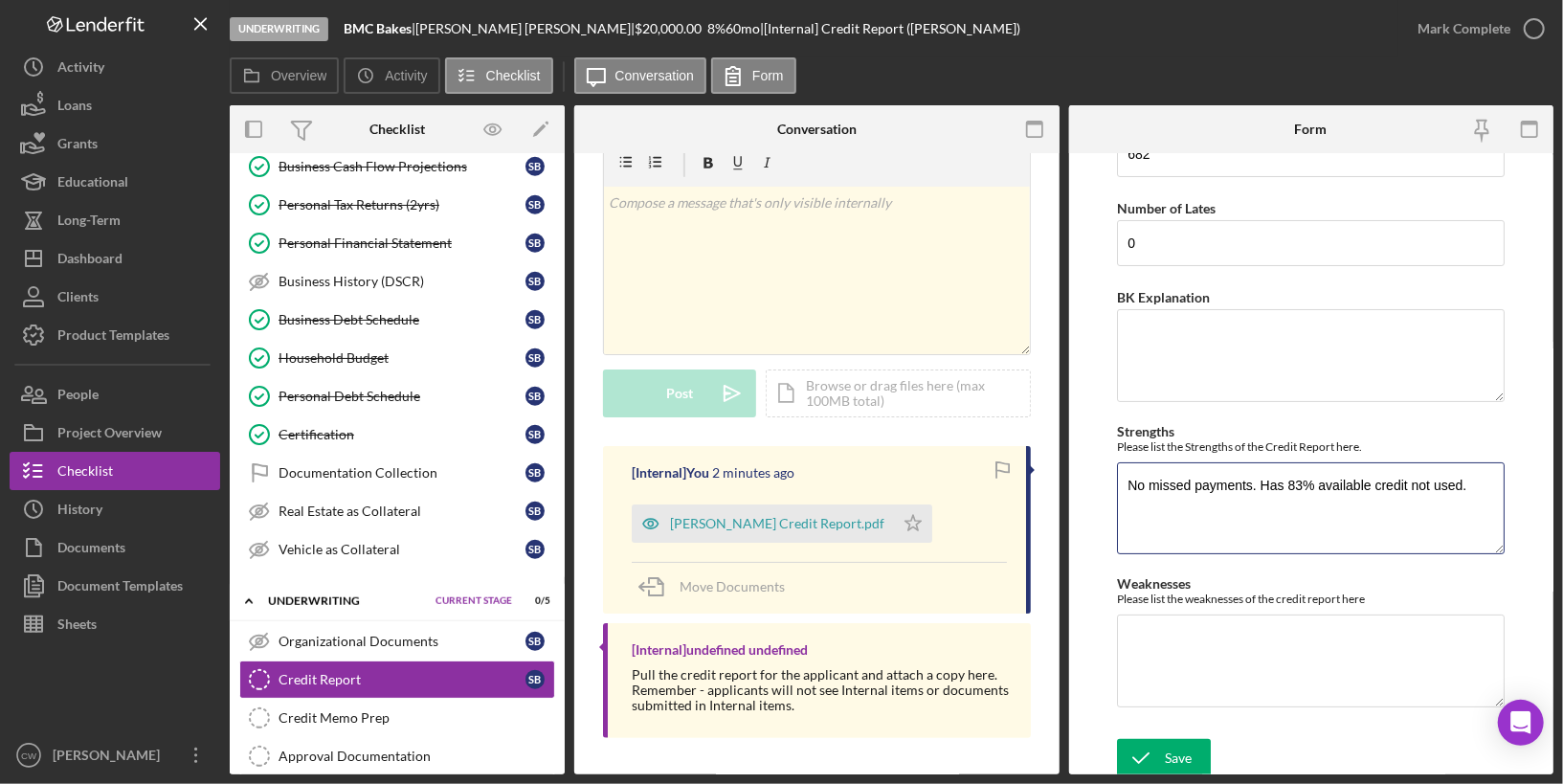
click at [1032, 486] on div "Overview Internal Workflow Stage Underwriting Icon/Dropdown Arrow Archive (can …" at bounding box center [892, 440] width 1324 height 669
type textarea "Excellent payment history. Low Credit Utilization ratio (83% available)."
click at [1242, 628] on textarea "Weaknesses" at bounding box center [1311, 660] width 388 height 92
type textarea "C"
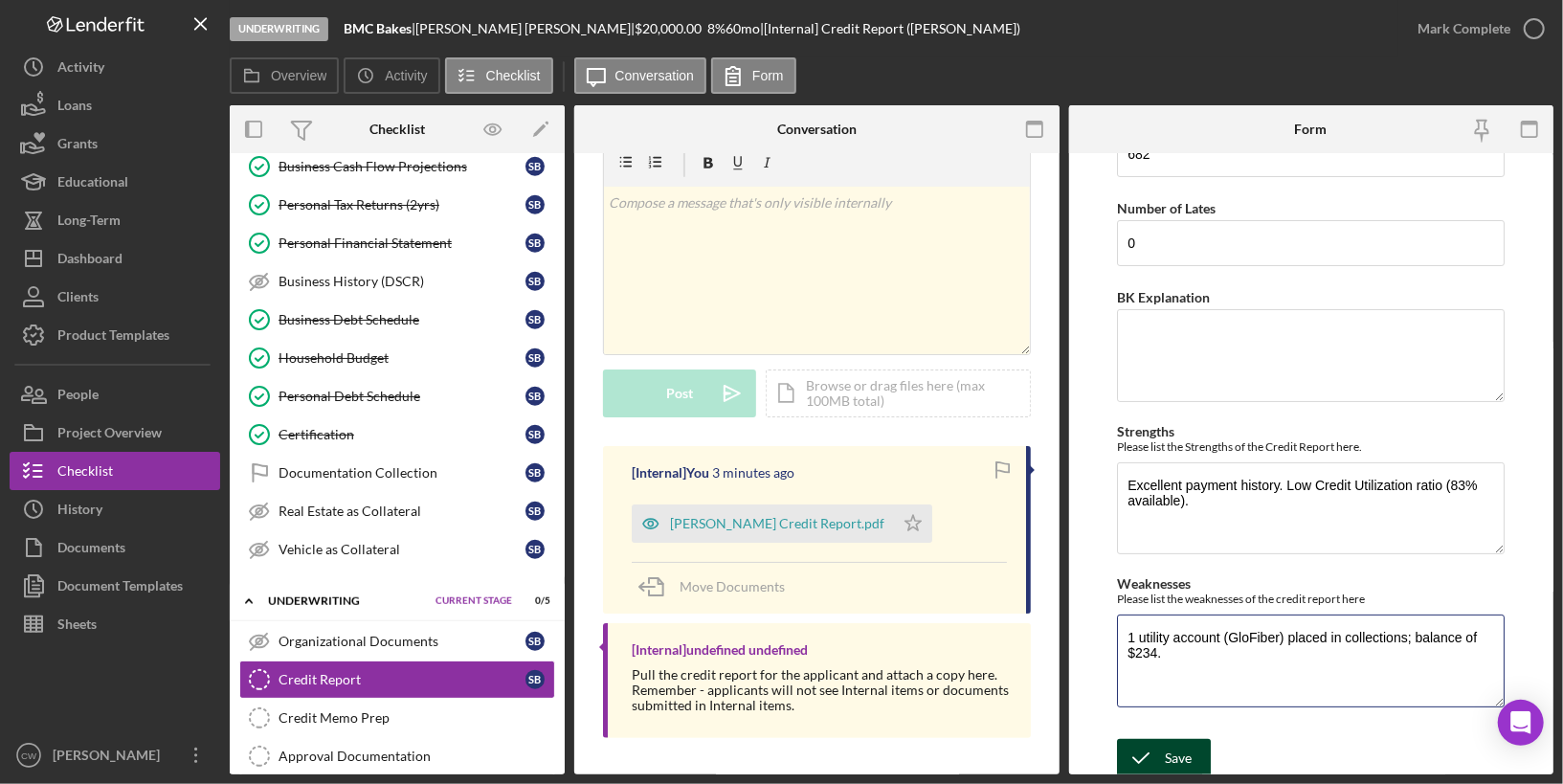
type textarea "1 utility account (GloFiber) placed in collections; balance of $234."
click at [1190, 743] on div "Save" at bounding box center [1179, 757] width 27 height 38
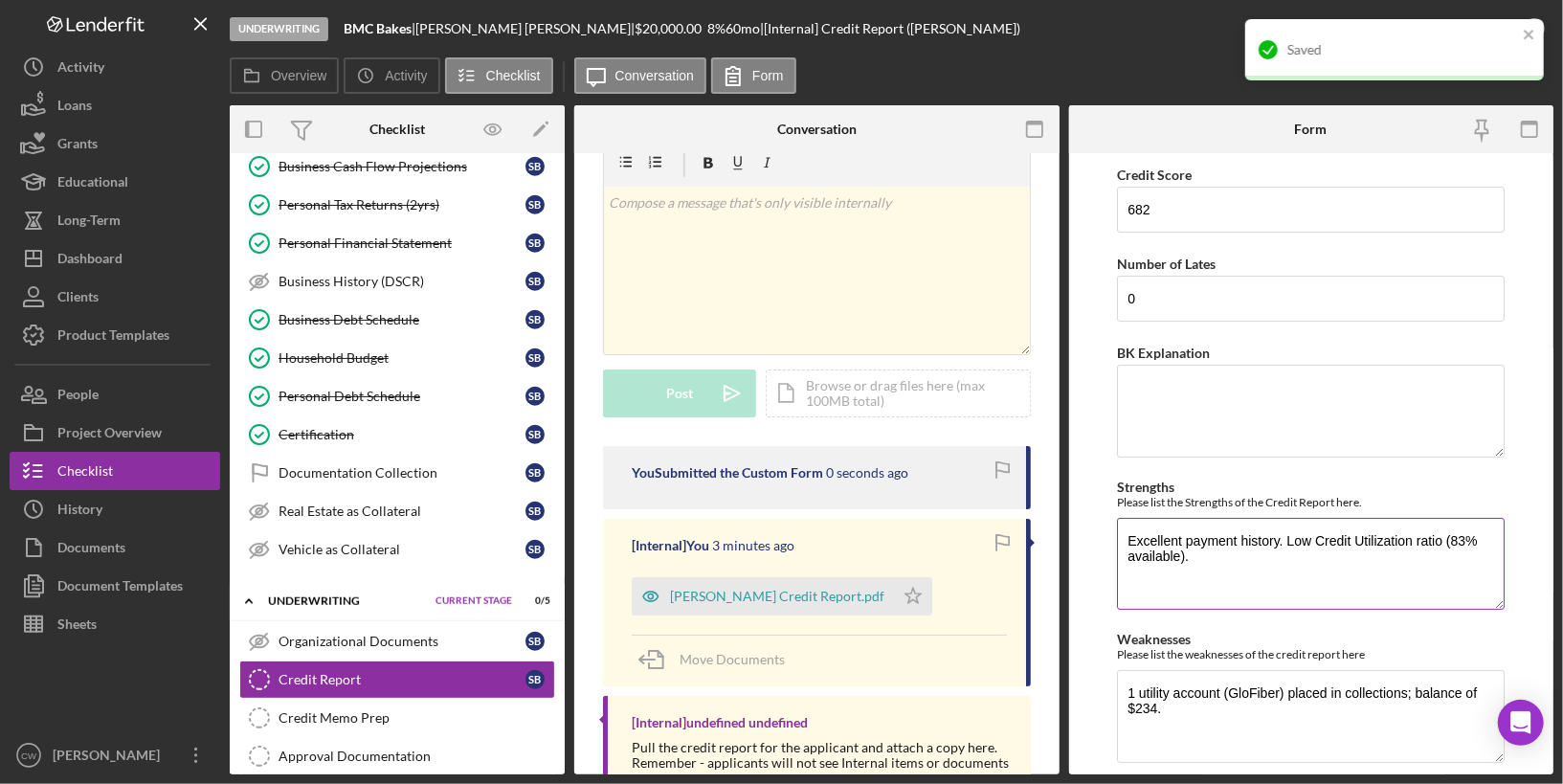
scroll to position [55, 0]
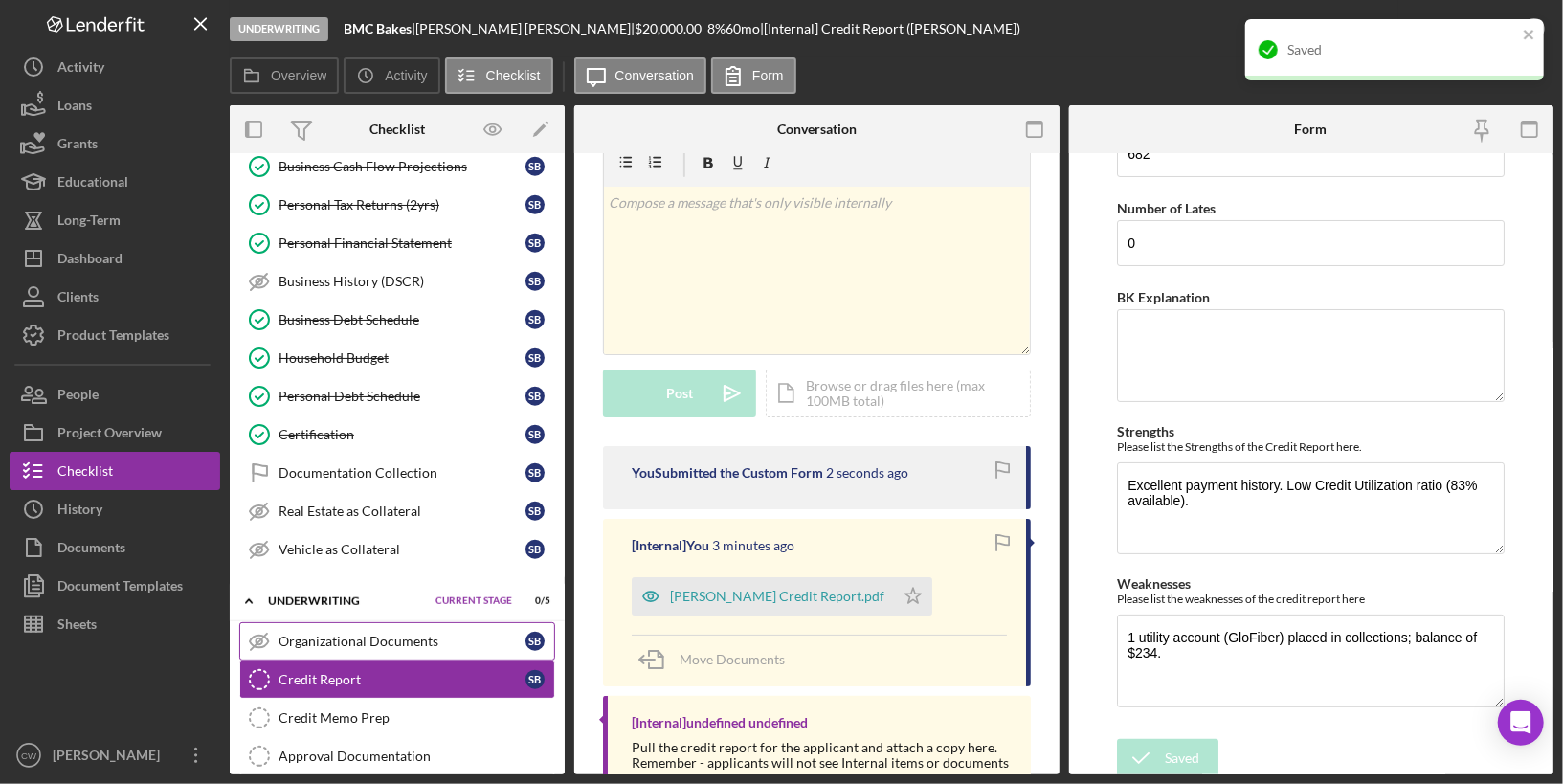
click at [356, 634] on div "Organizational Documents" at bounding box center [401, 642] width 247 height 16
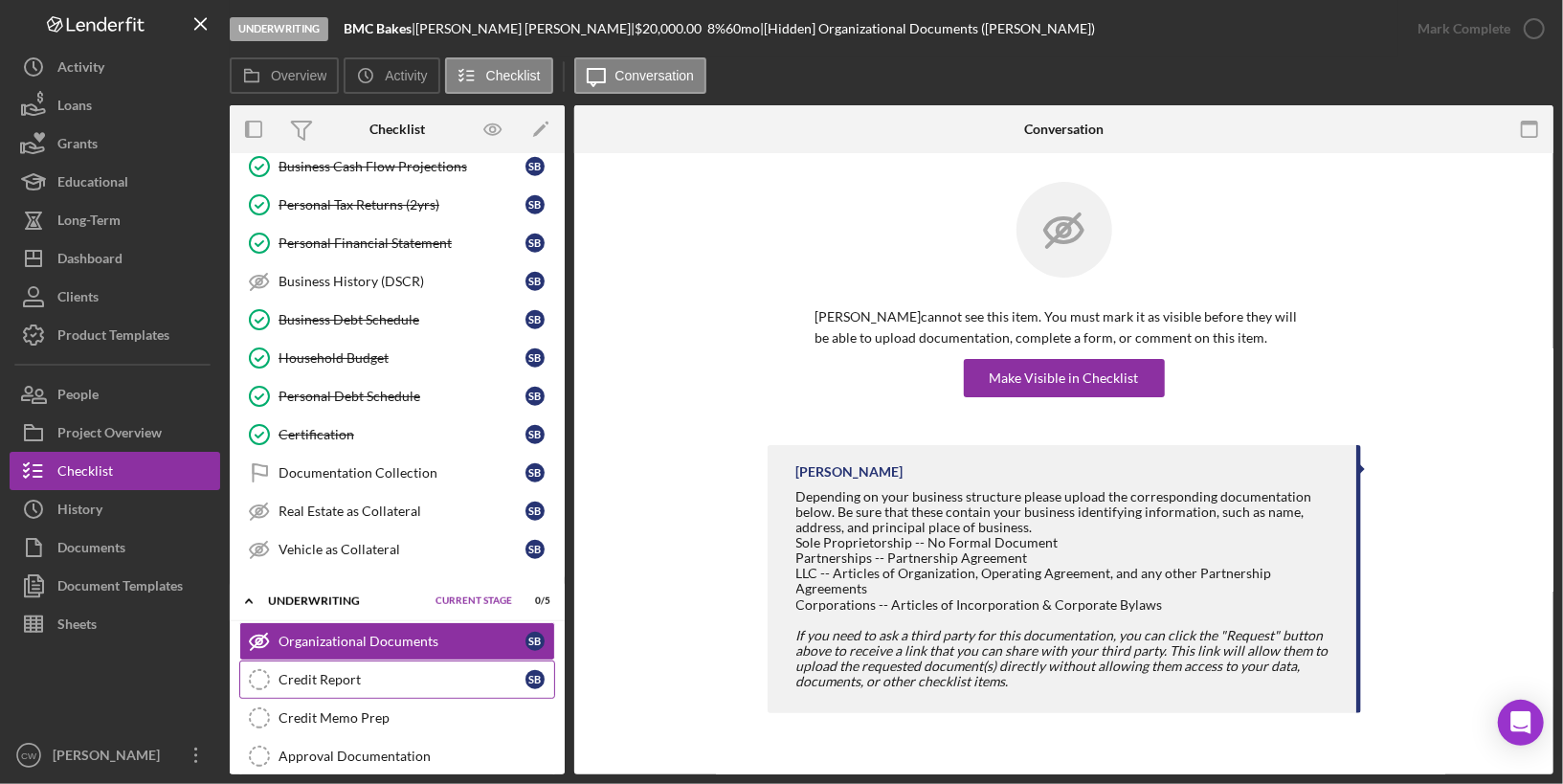
click at [354, 672] on div "Credit Report" at bounding box center [401, 679] width 247 height 16
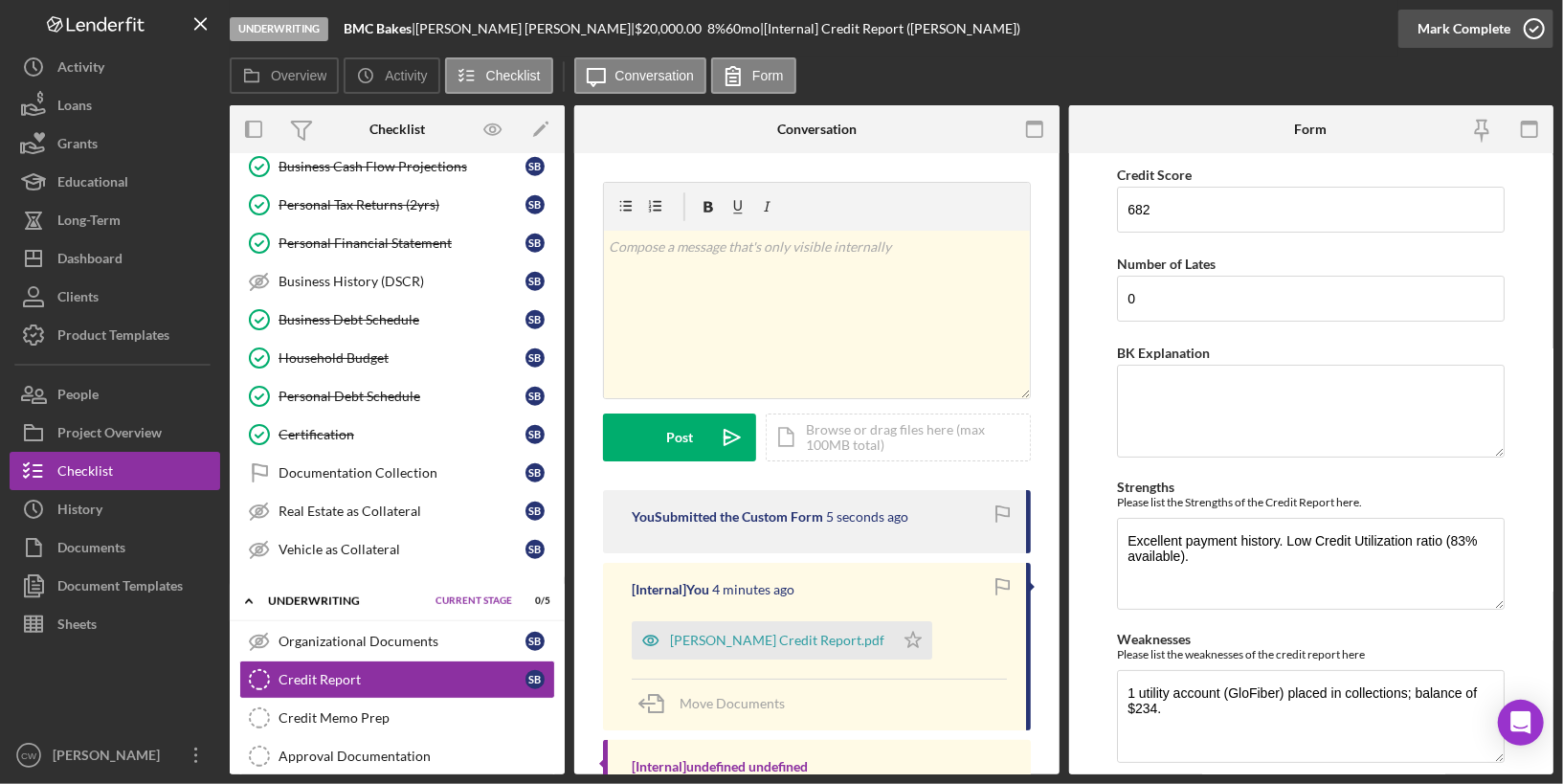
click at [1531, 25] on icon "button" at bounding box center [1534, 28] width 48 height 47
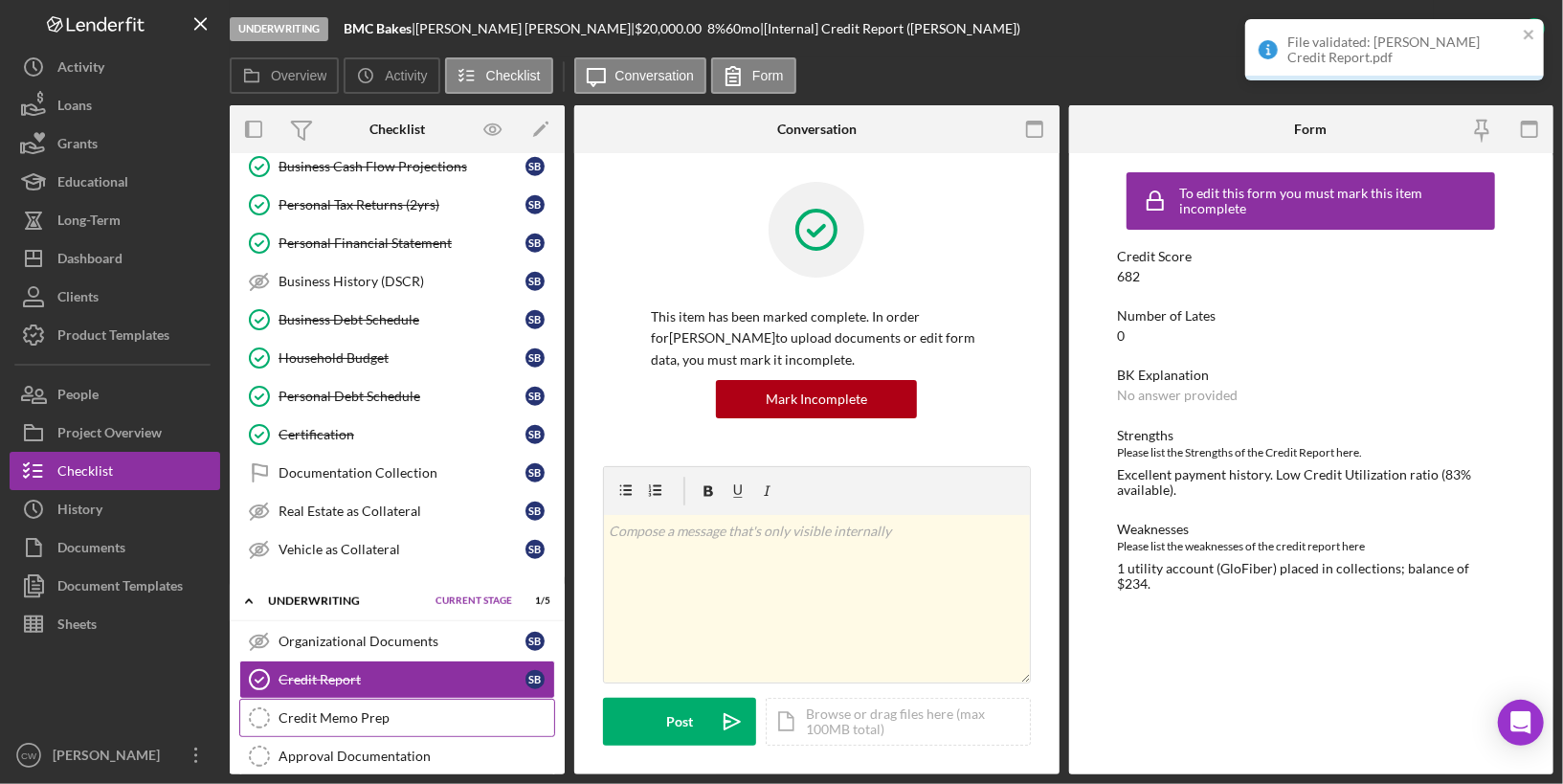
click at [402, 699] on link "Credit Memo Prep Credit Memo Prep" at bounding box center [398, 717] width 316 height 38
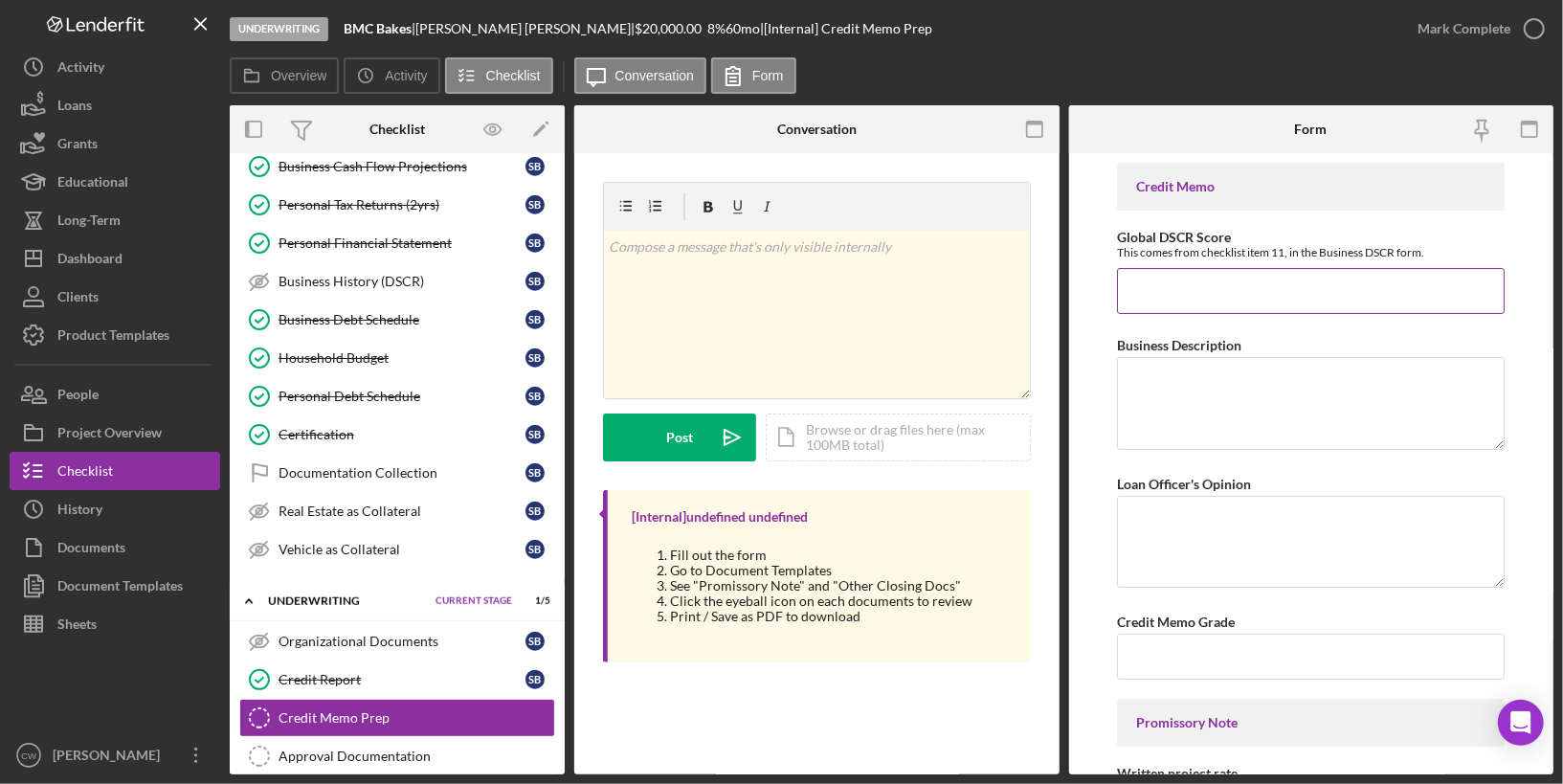
click at [1181, 301] on input "Global DSCR Score" at bounding box center [1311, 290] width 388 height 46
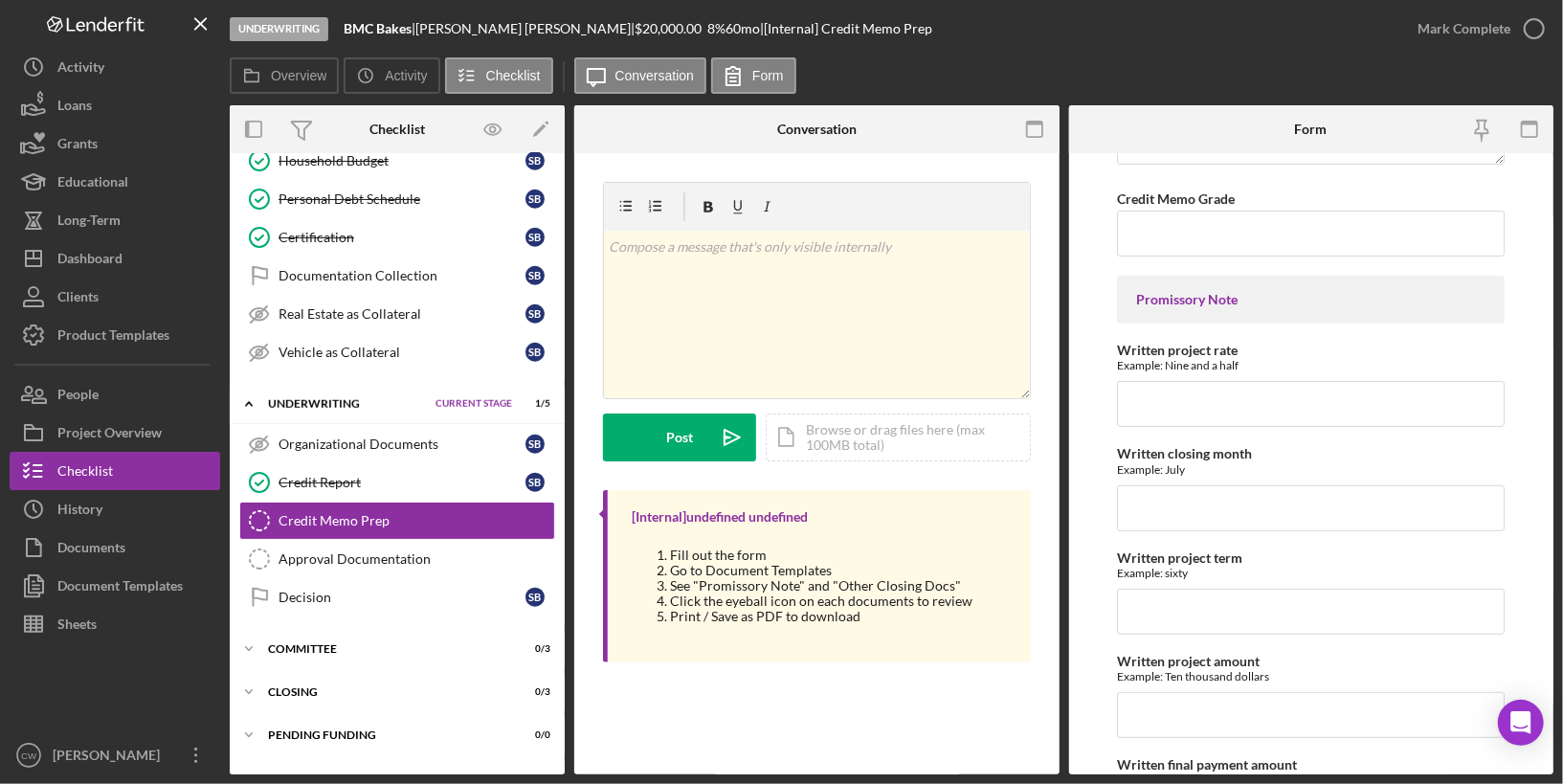
scroll to position [413, 0]
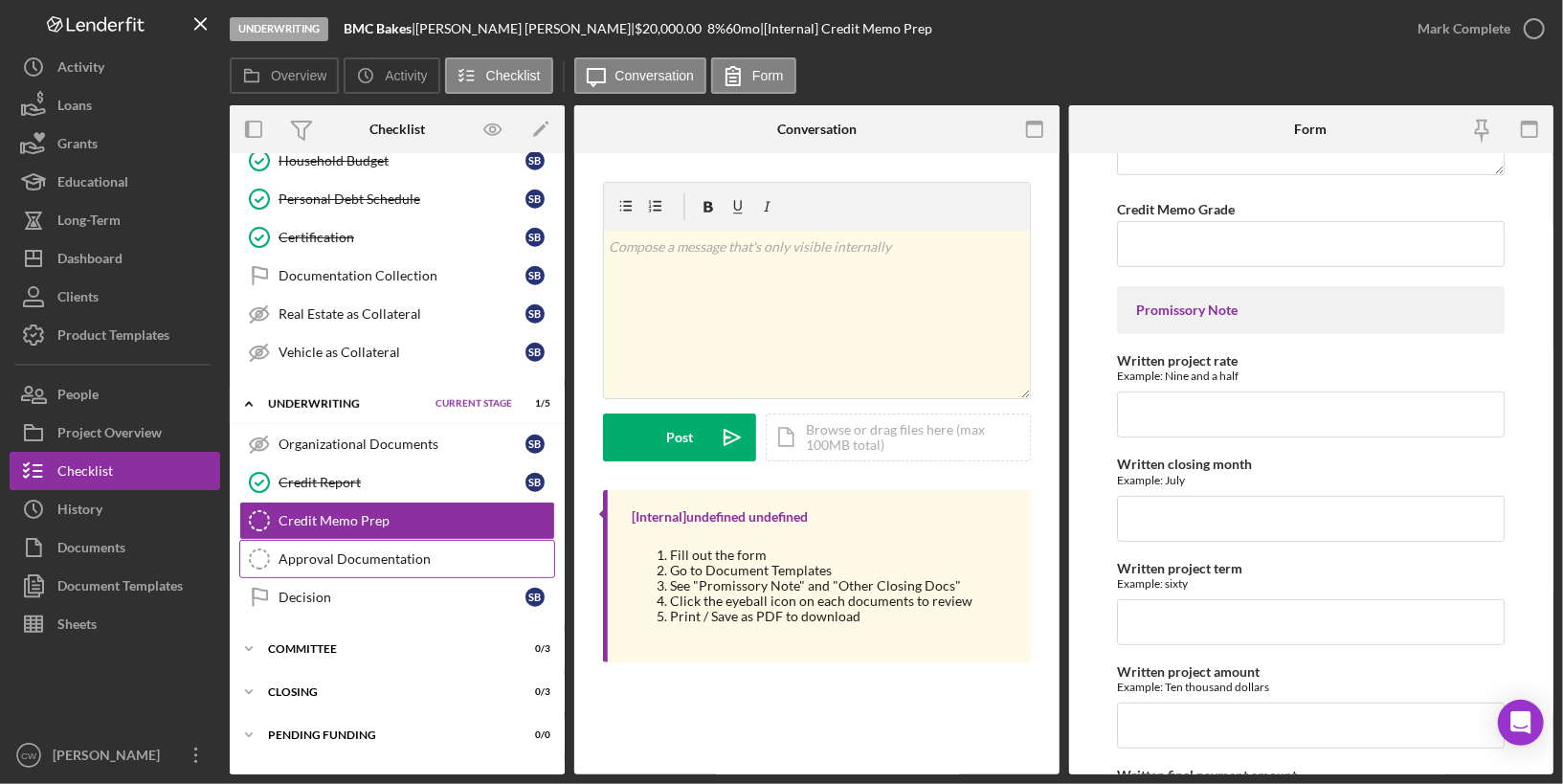
click at [396, 551] on div "Approval Documentation" at bounding box center [416, 559] width 275 height 16
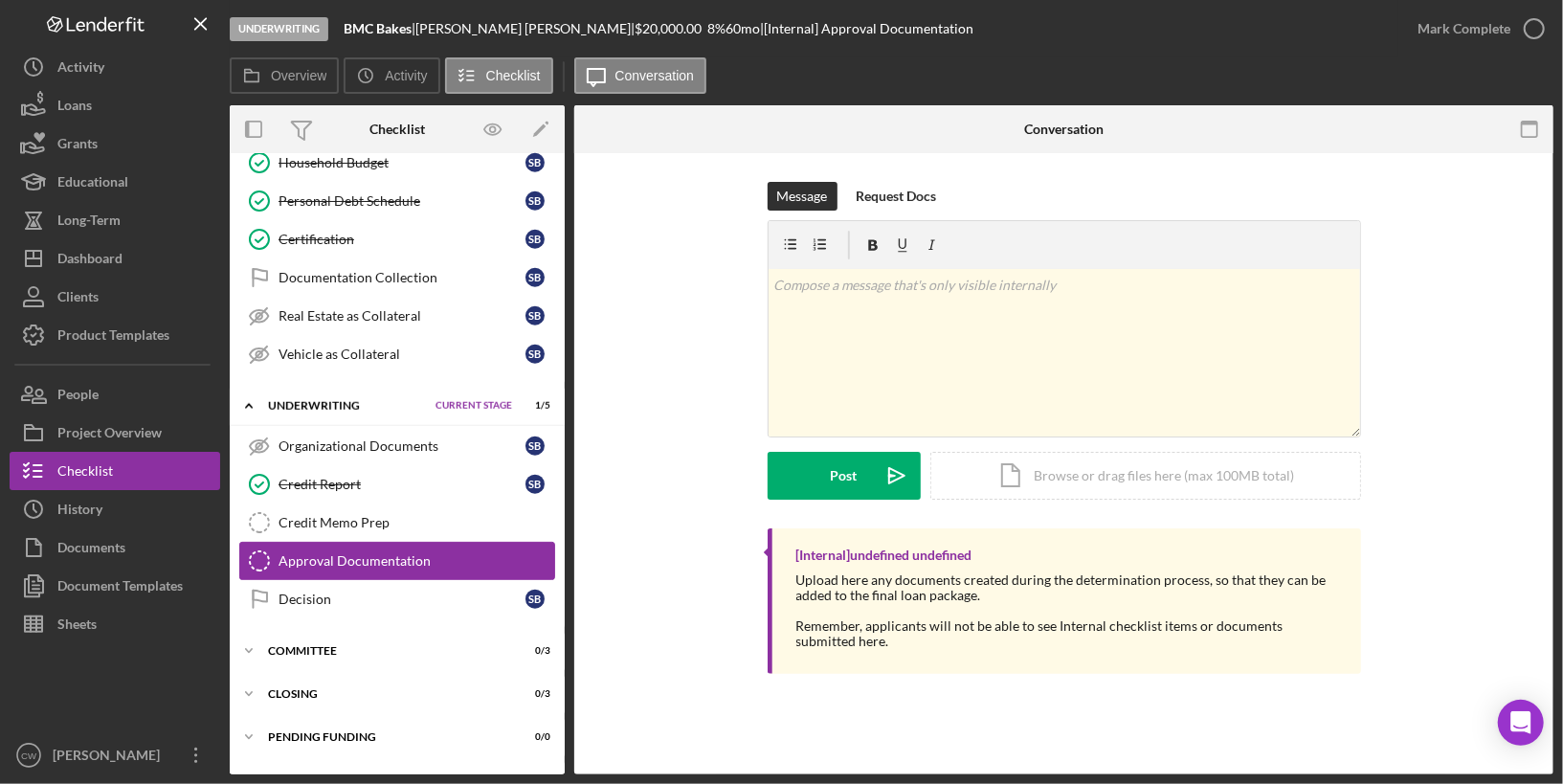
scroll to position [1109, 0]
click at [347, 643] on div "Committee" at bounding box center [364, 649] width 193 height 12
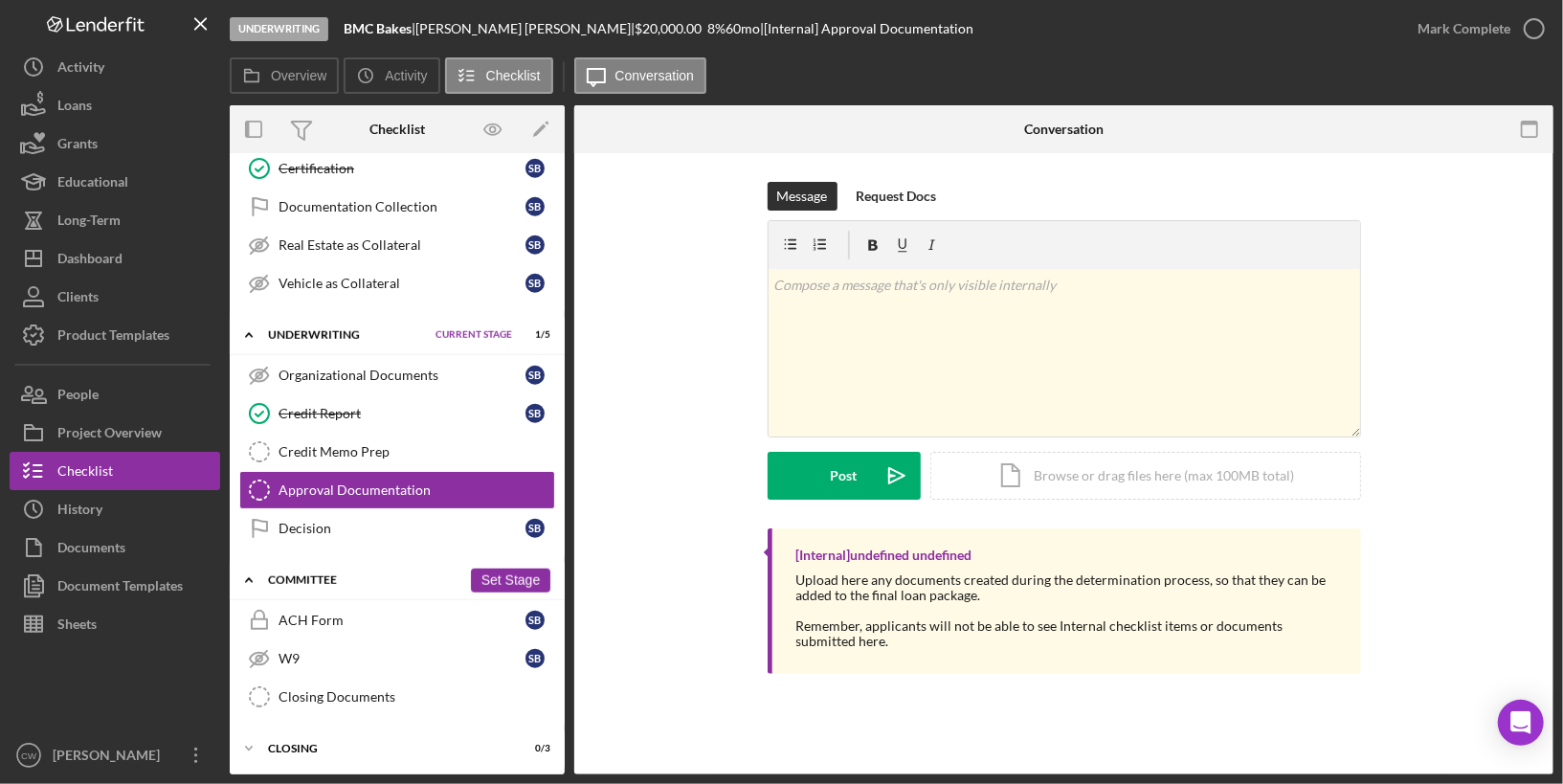
scroll to position [1232, 0]
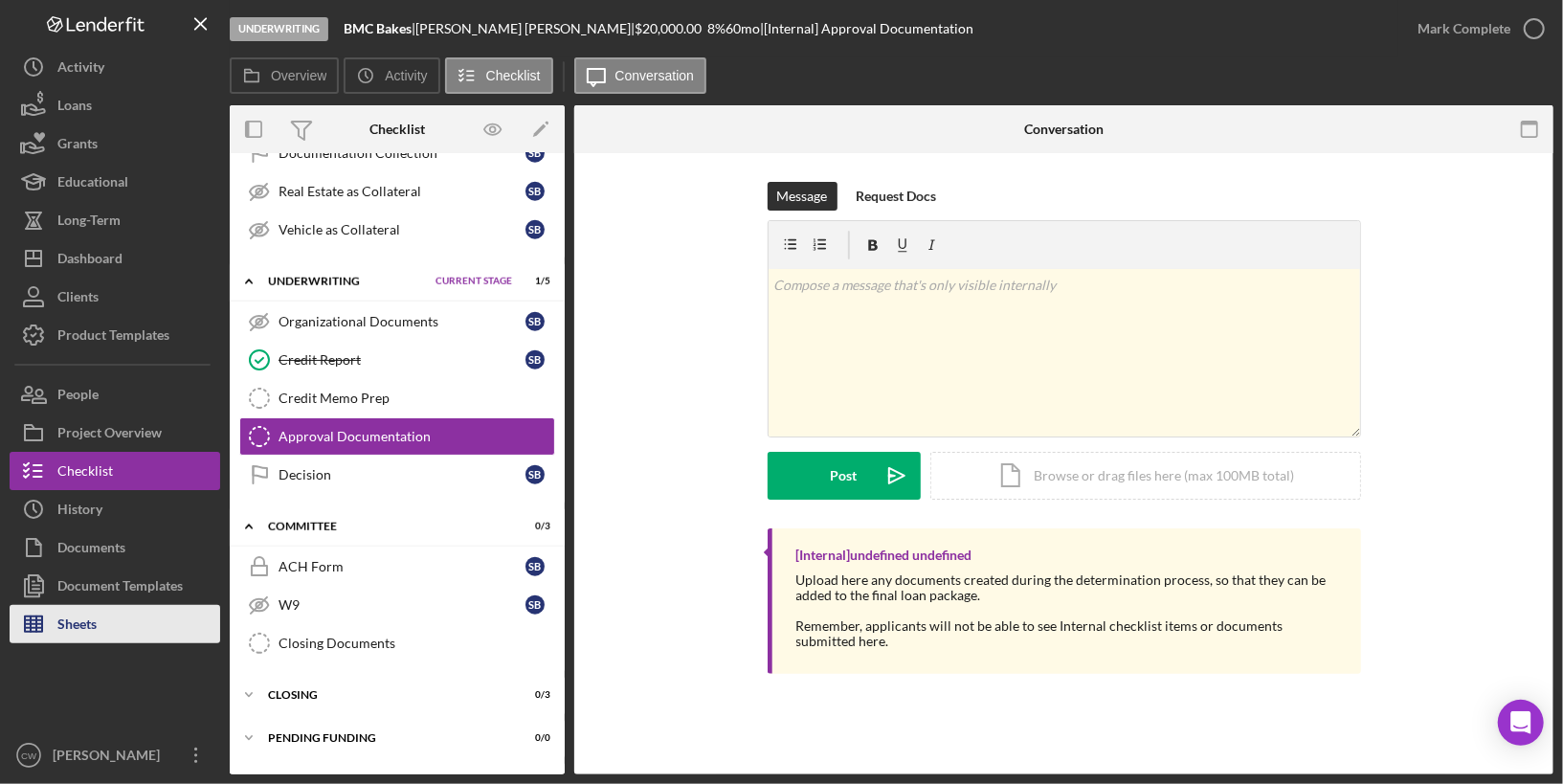
click at [133, 628] on button "Sheets" at bounding box center [114, 623] width 210 height 38
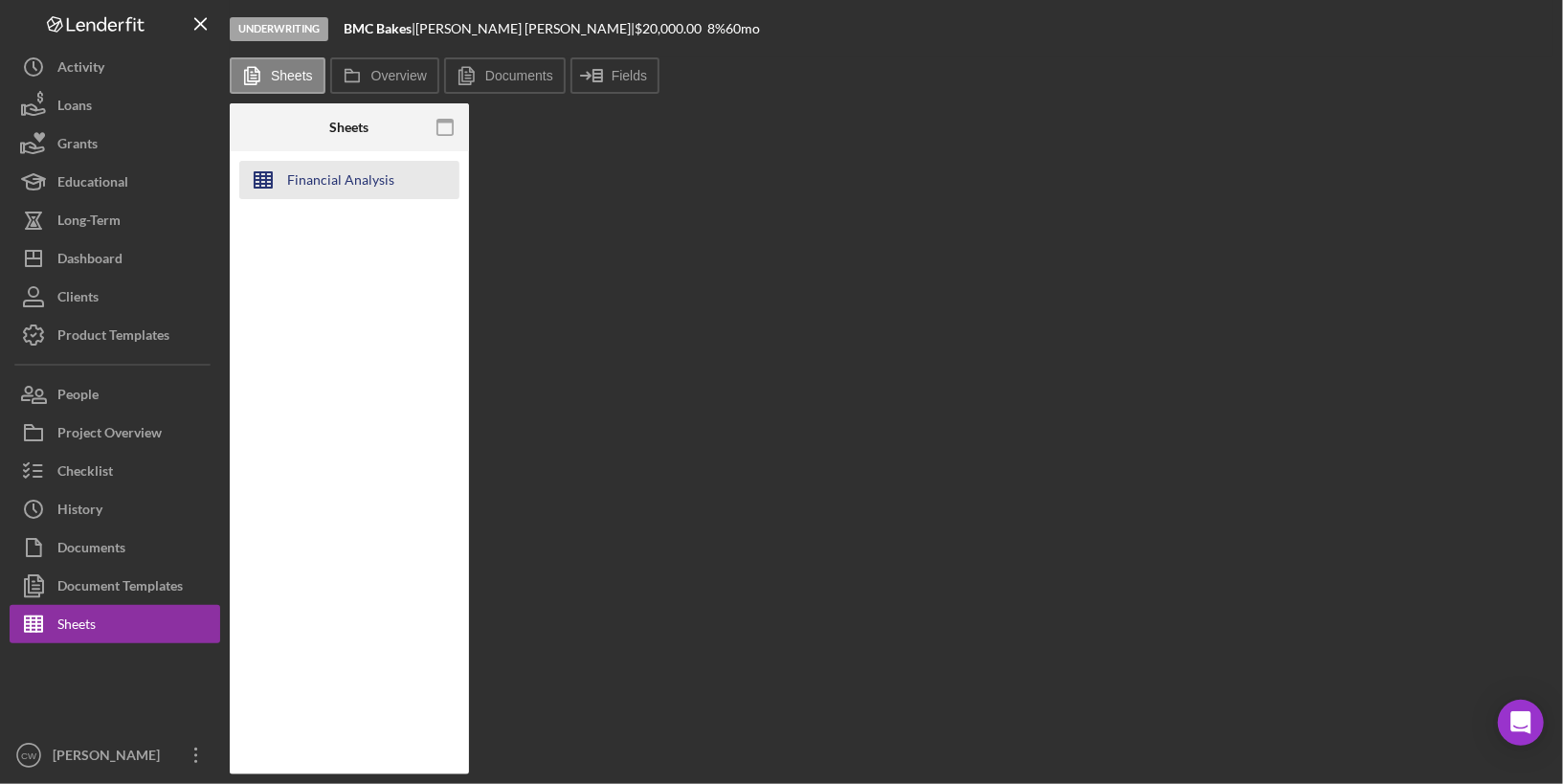
click at [371, 182] on div "Financial Analysis" at bounding box center [340, 179] width 108 height 38
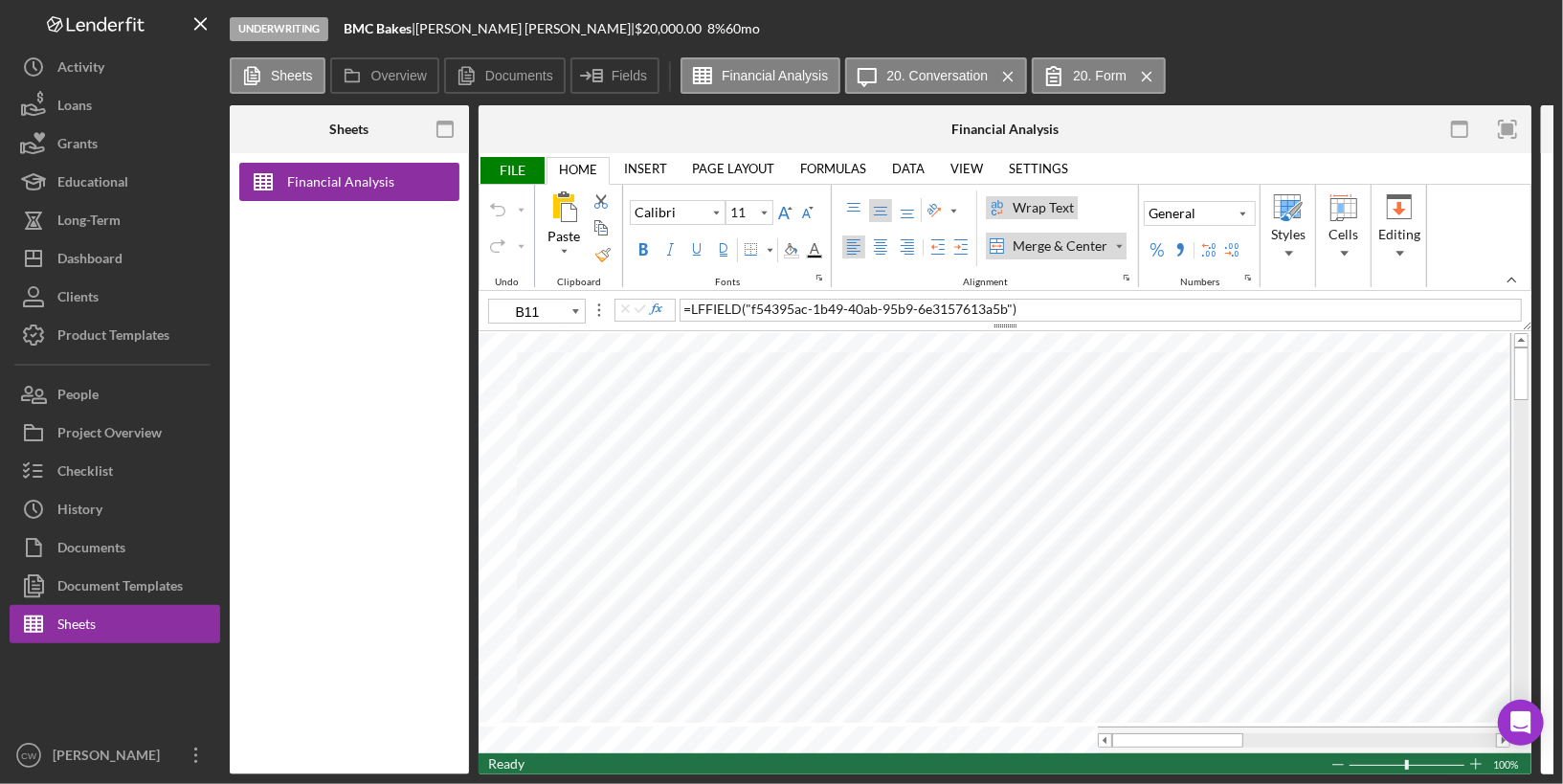
type input "F10"
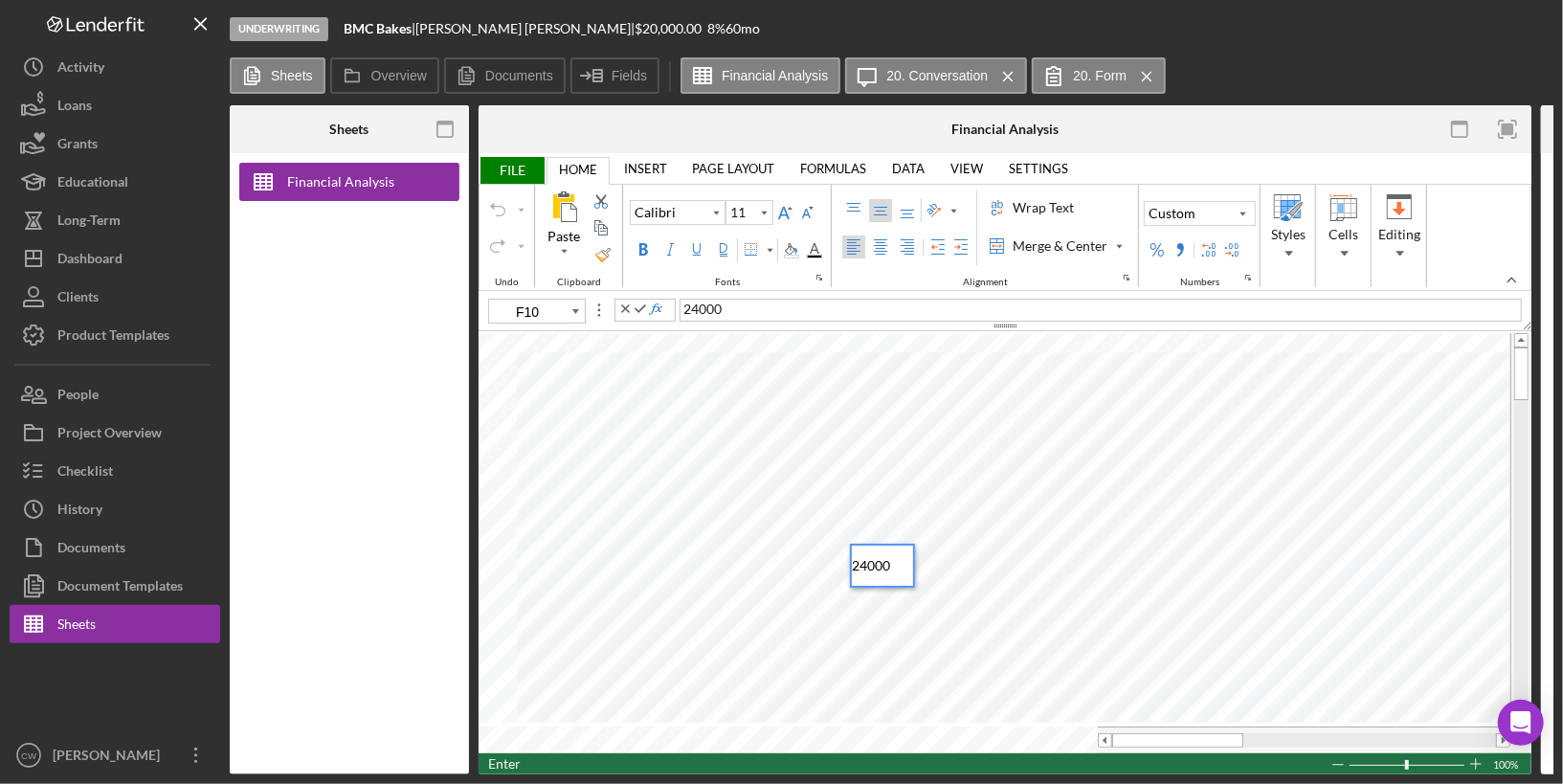
type input "F11"
type input "F12"
type input "B10"
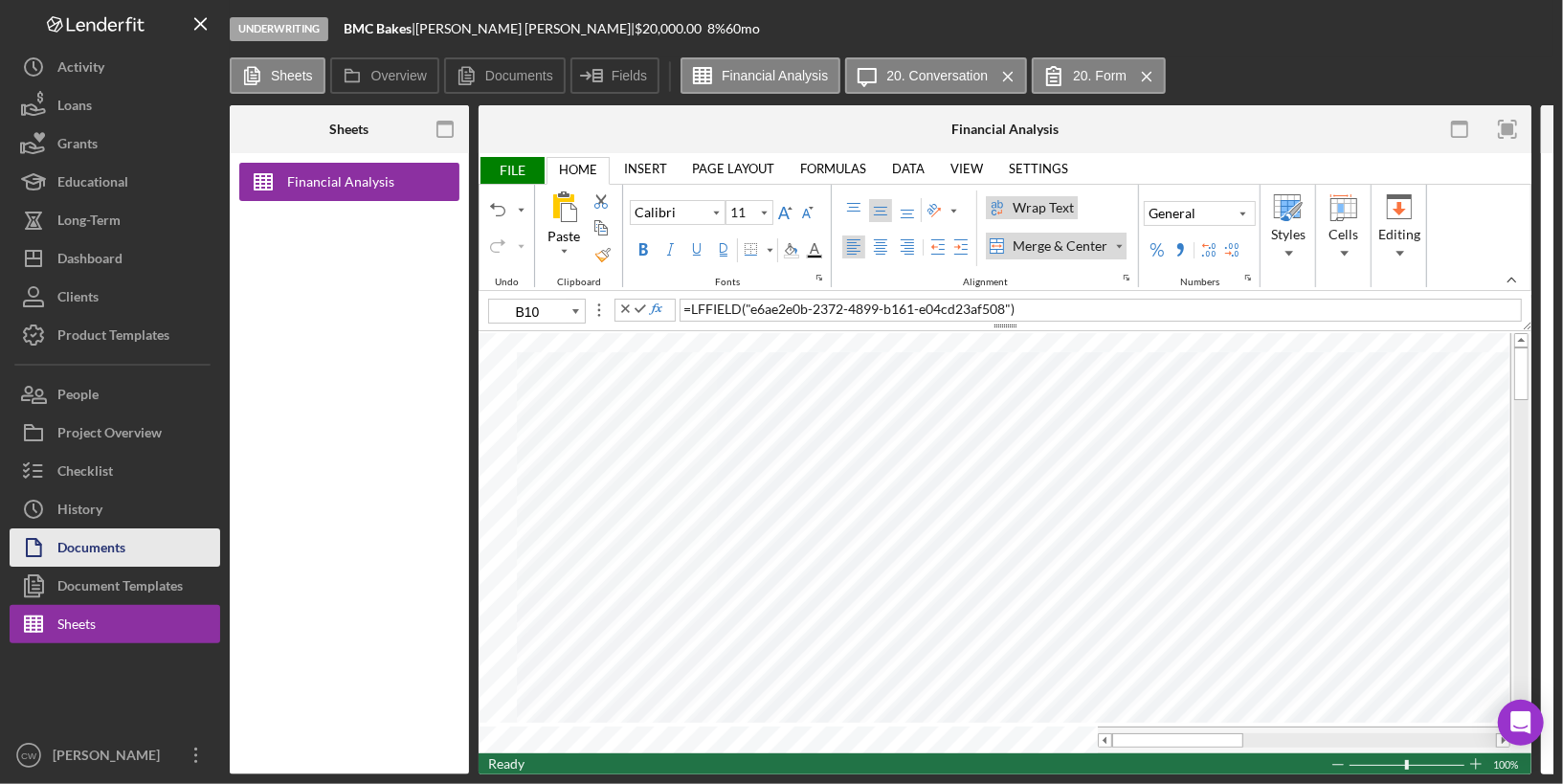
click at [144, 539] on button "Documents" at bounding box center [114, 547] width 210 height 38
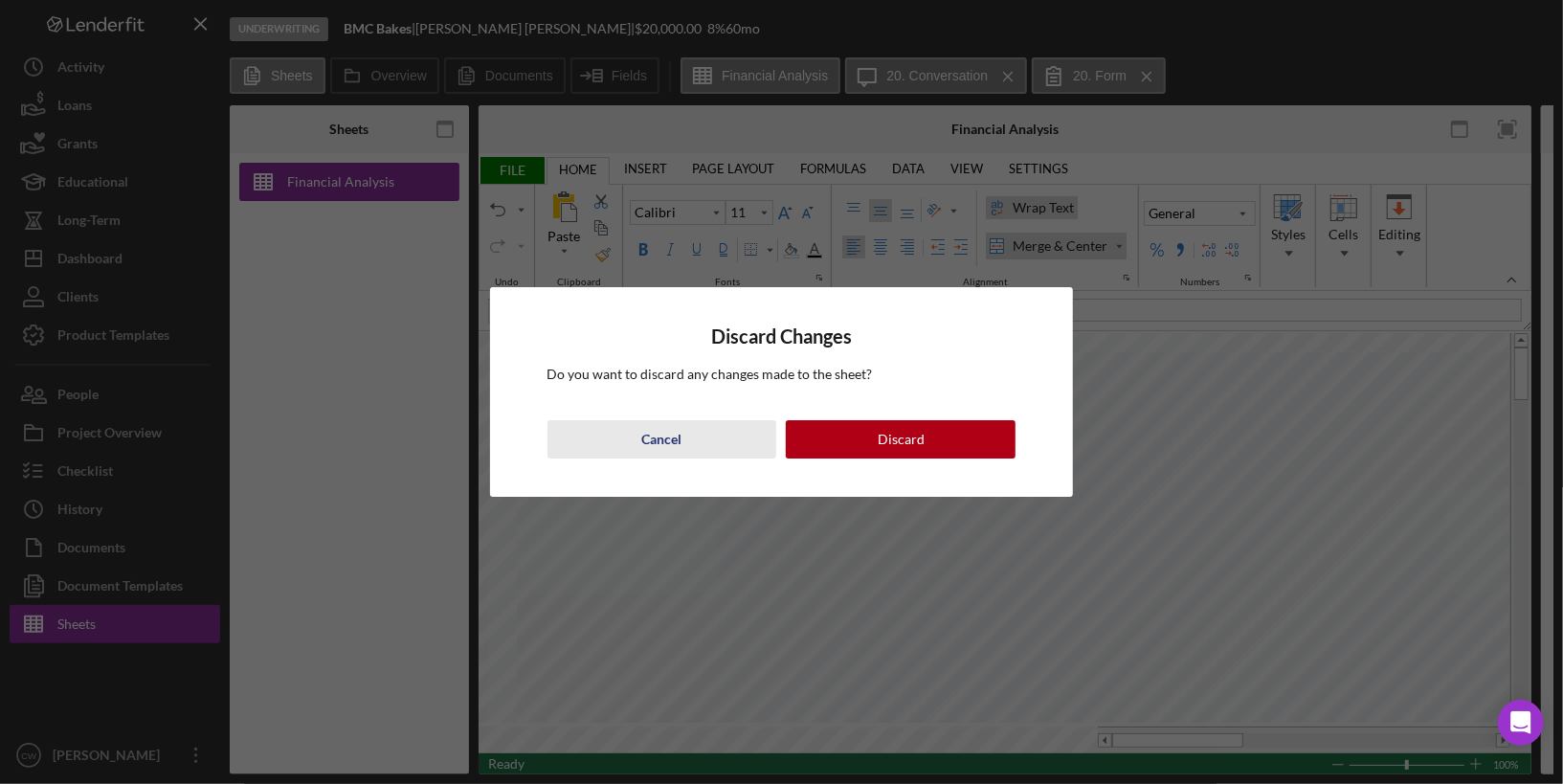
click at [682, 445] on button "Cancel" at bounding box center [662, 438] width 230 height 38
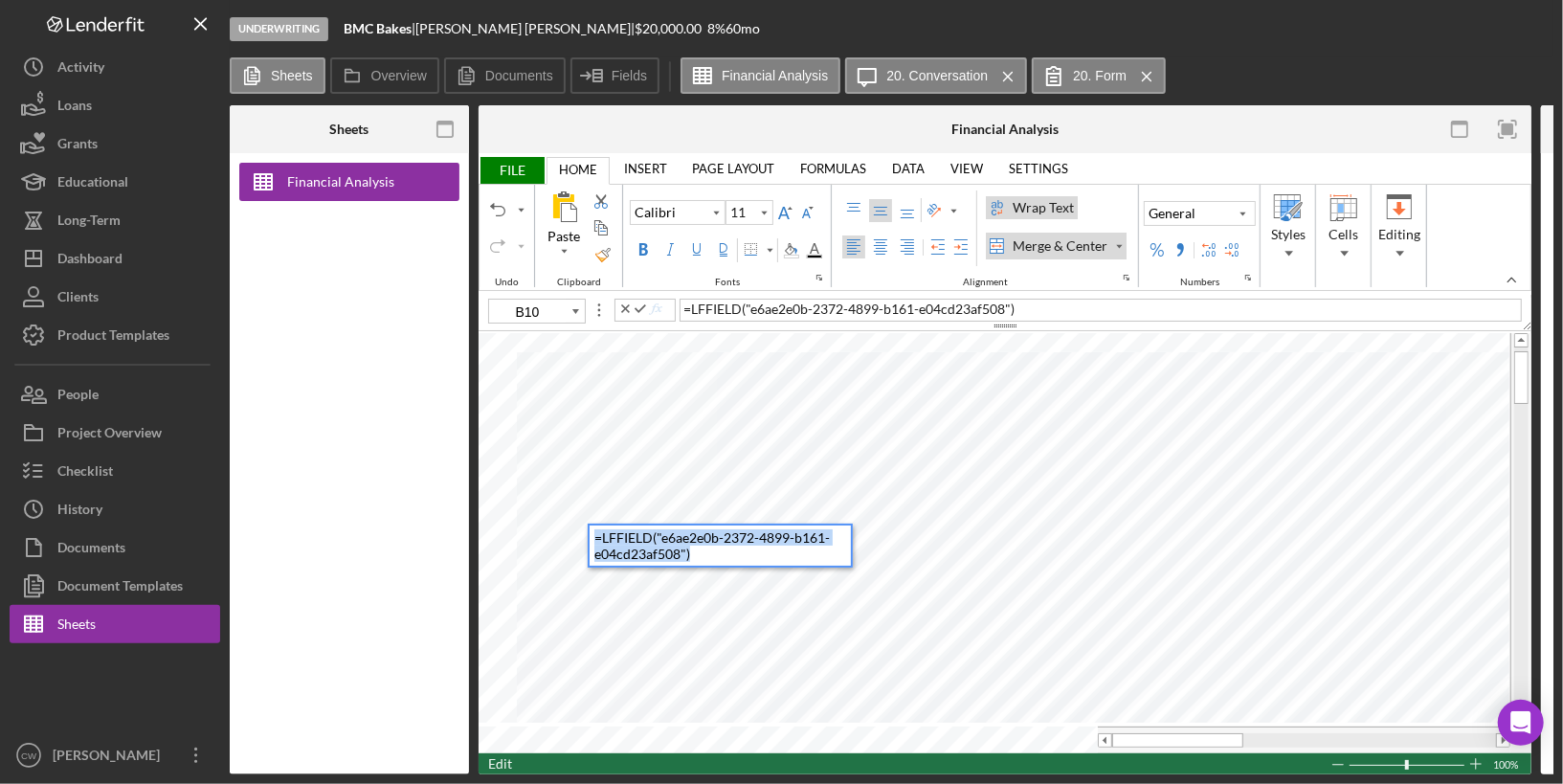
drag, startPoint x: 712, startPoint y: 552, endPoint x: 590, endPoint y: 541, distance: 122.5
click at [590, 541] on div "= LFFIELD ( "e6ae2e0b-2372-4899-b161-e04cd23af508" )" at bounding box center [720, 545] width 266 height 44
type input "B11"
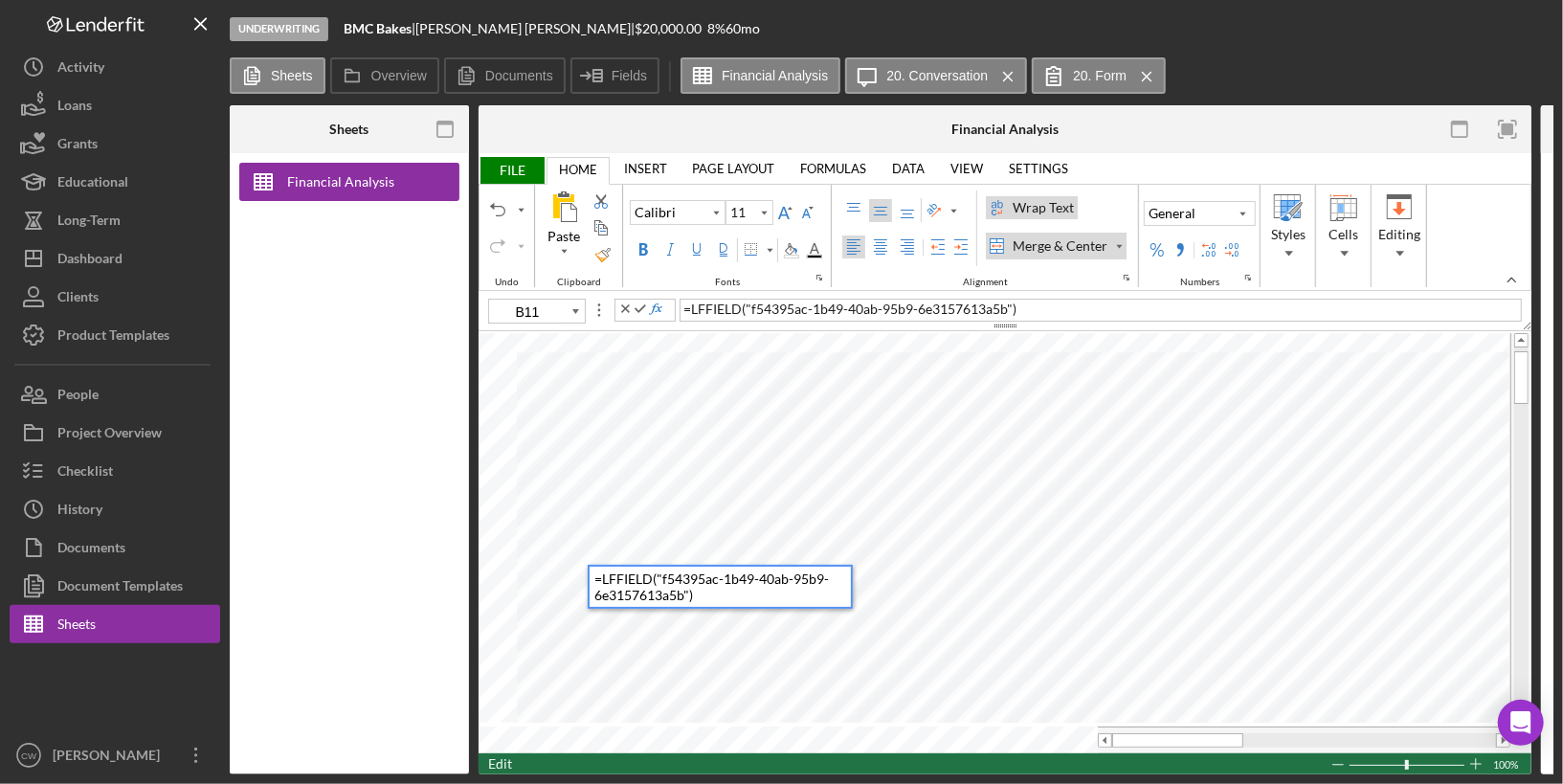
click at [718, 598] on div "= LFFIELD ( "f54395ac-1b49-40ab-95b9-6e3157613a5b" )" at bounding box center [722, 586] width 257 height 40
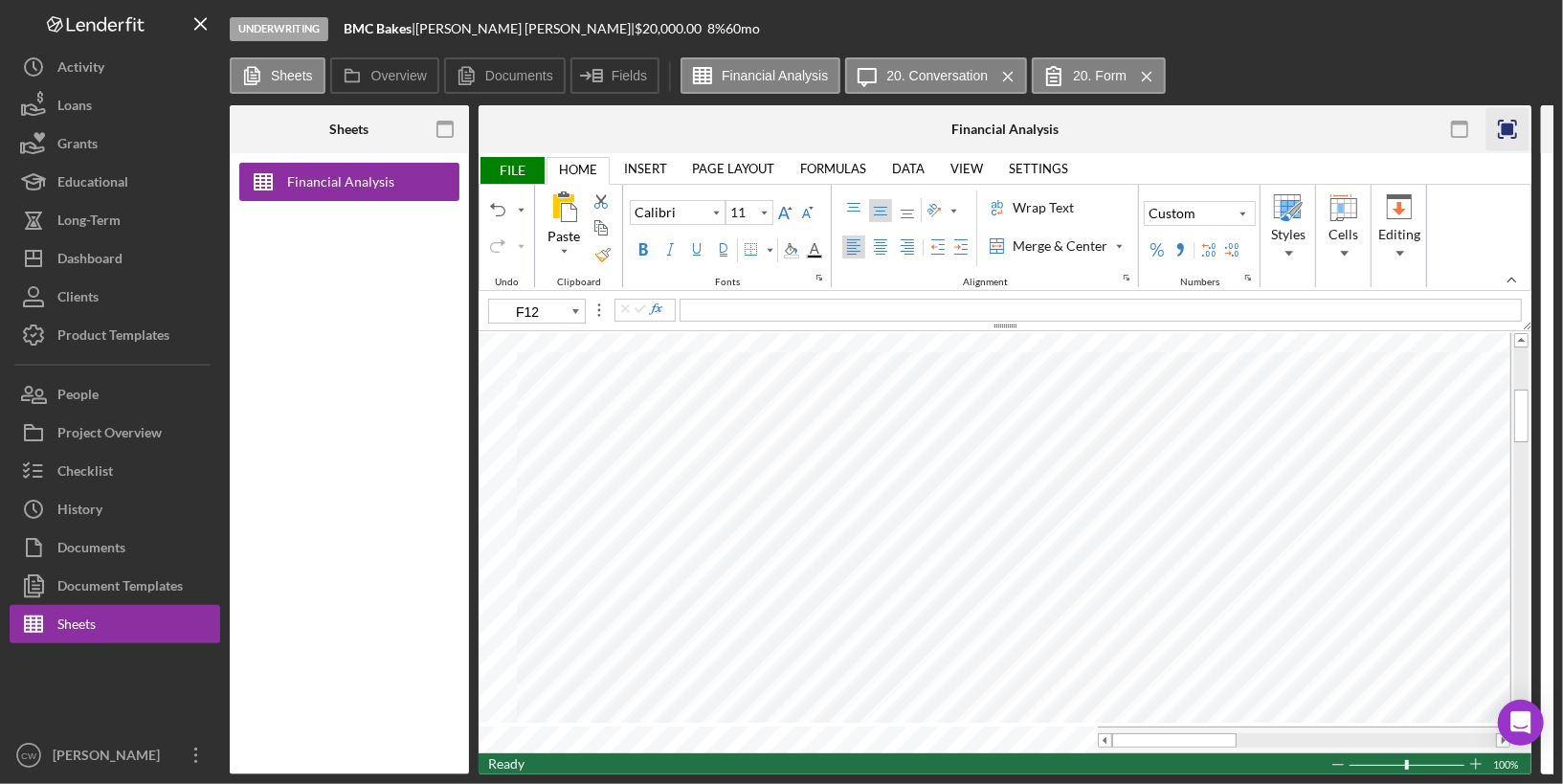
click at [1506, 132] on rect "button" at bounding box center [1508, 129] width 13 height 13
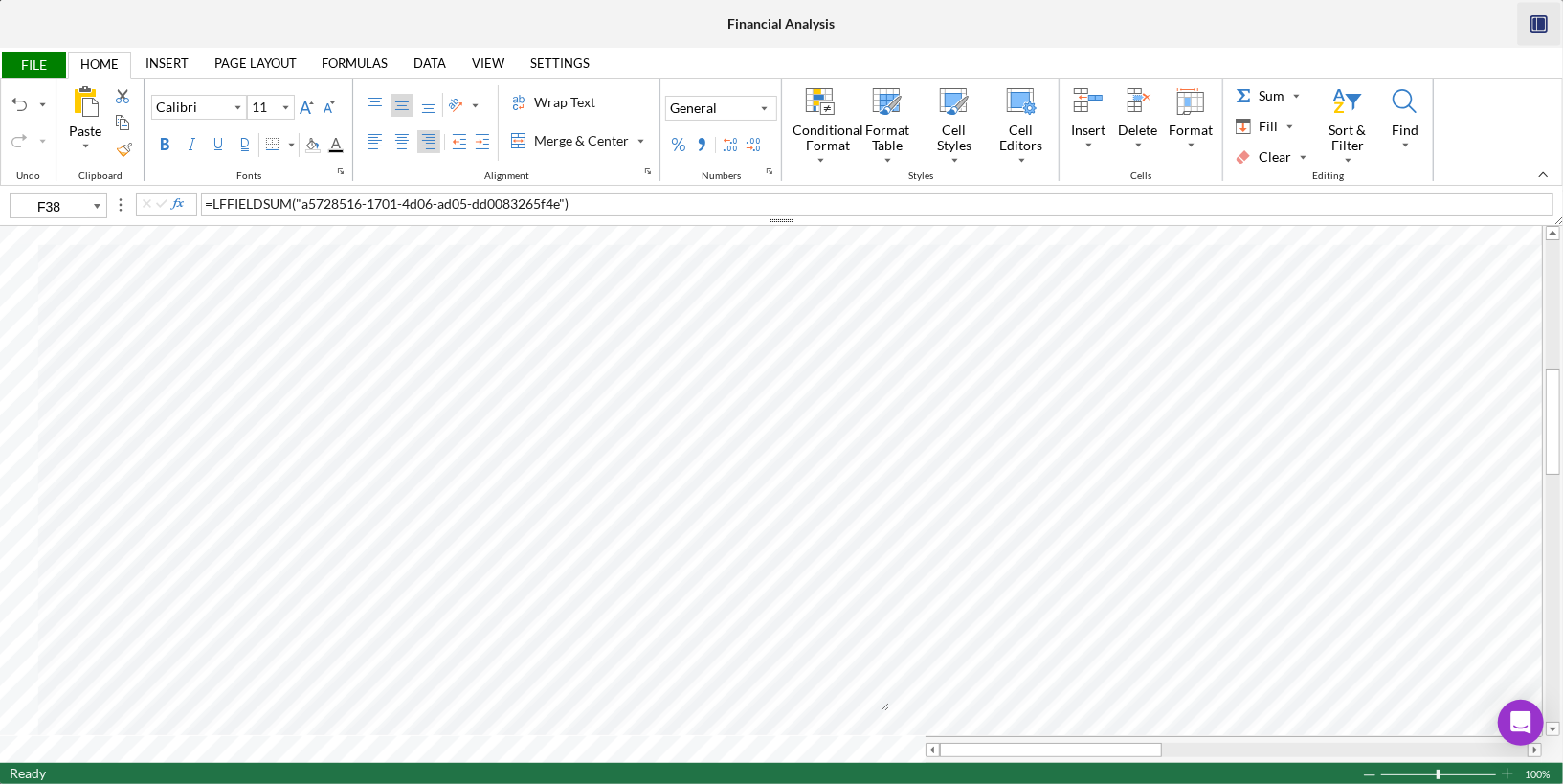
click at [175, 62] on link "INSERT" at bounding box center [167, 63] width 66 height 27
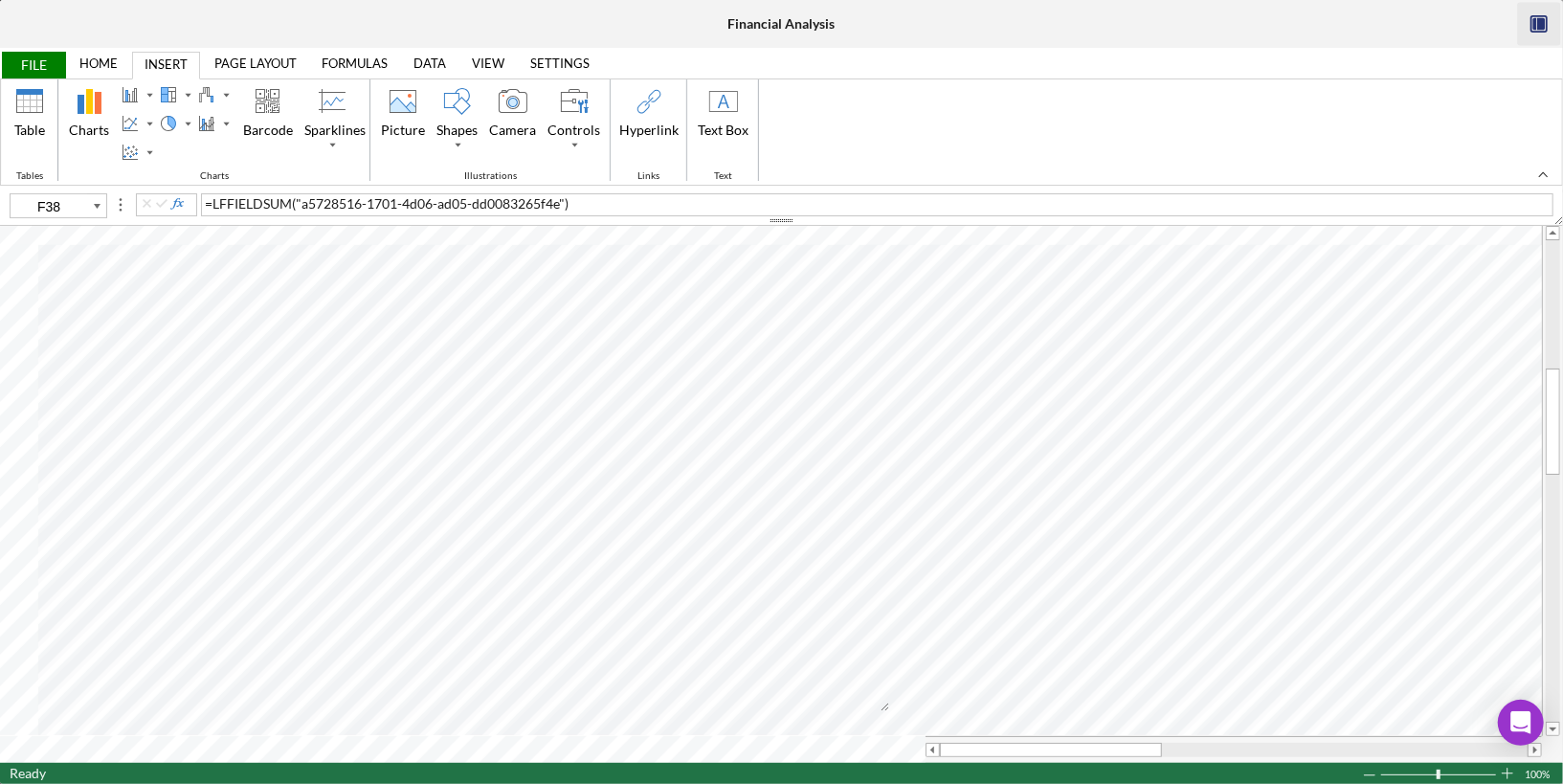
click at [95, 65] on link "HOME" at bounding box center [98, 63] width 61 height 27
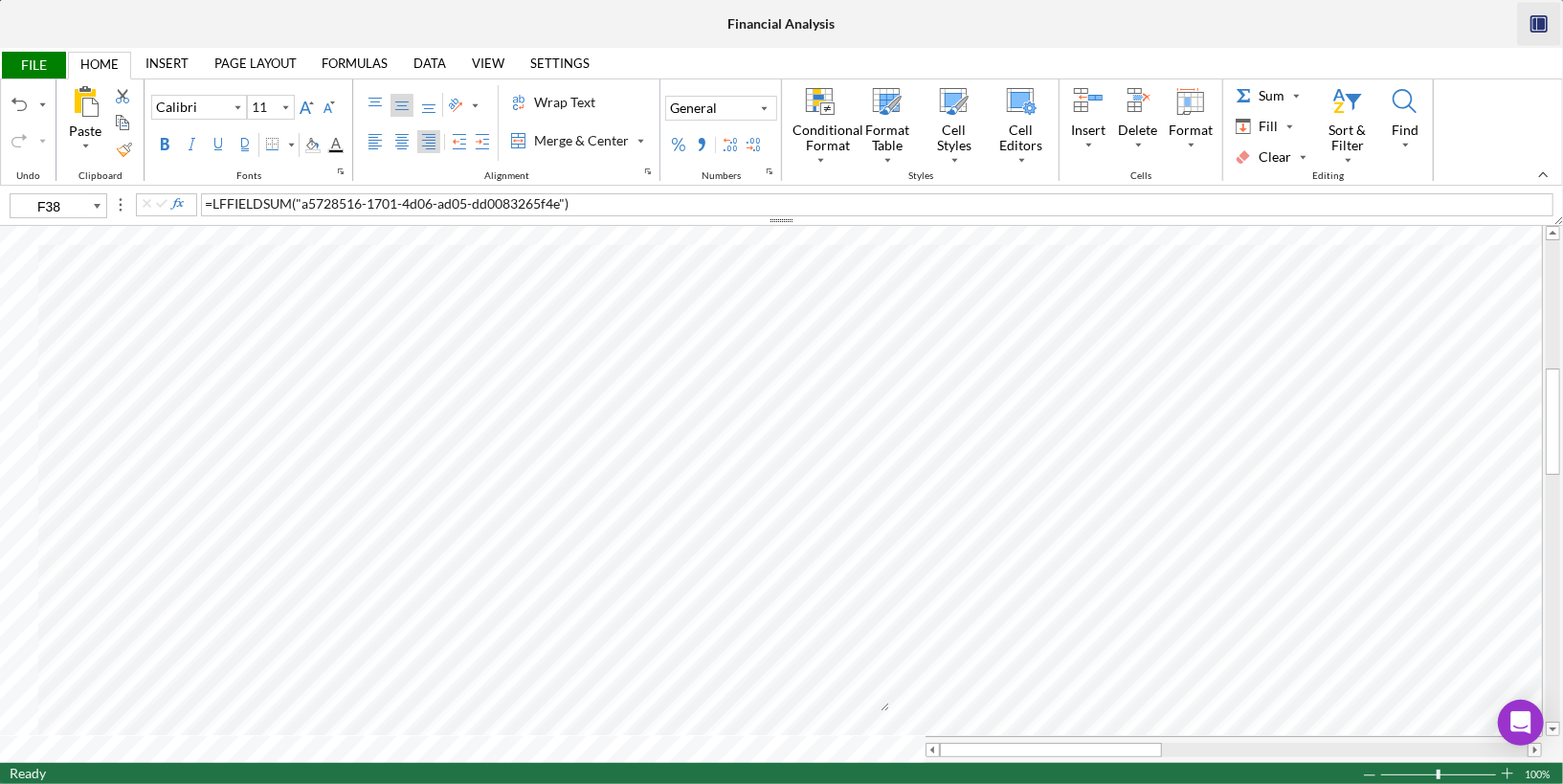
click at [437, 65] on link "DATA" at bounding box center [430, 63] width 55 height 27
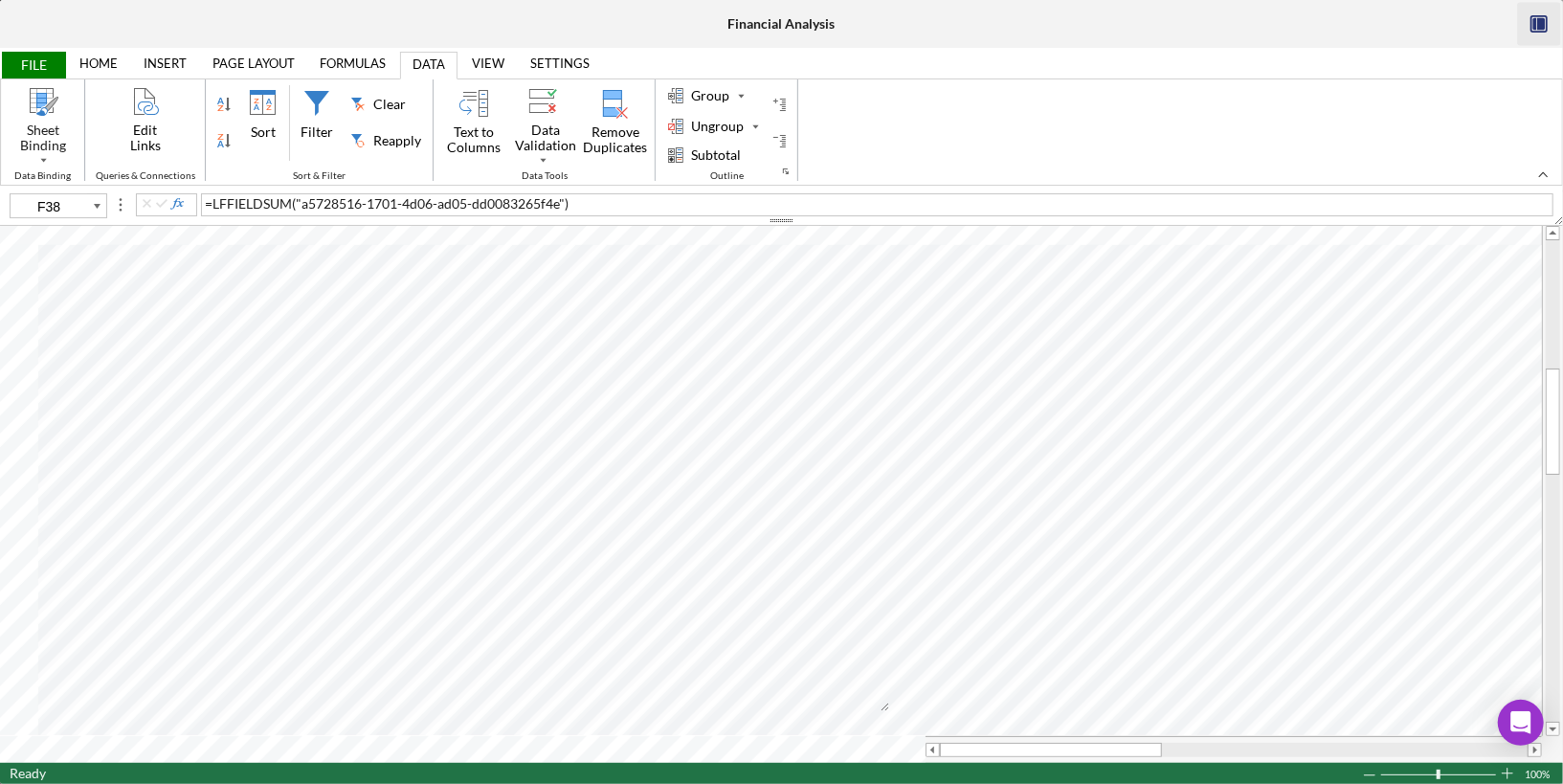
click at [103, 60] on link "HOME" at bounding box center [98, 63] width 61 height 27
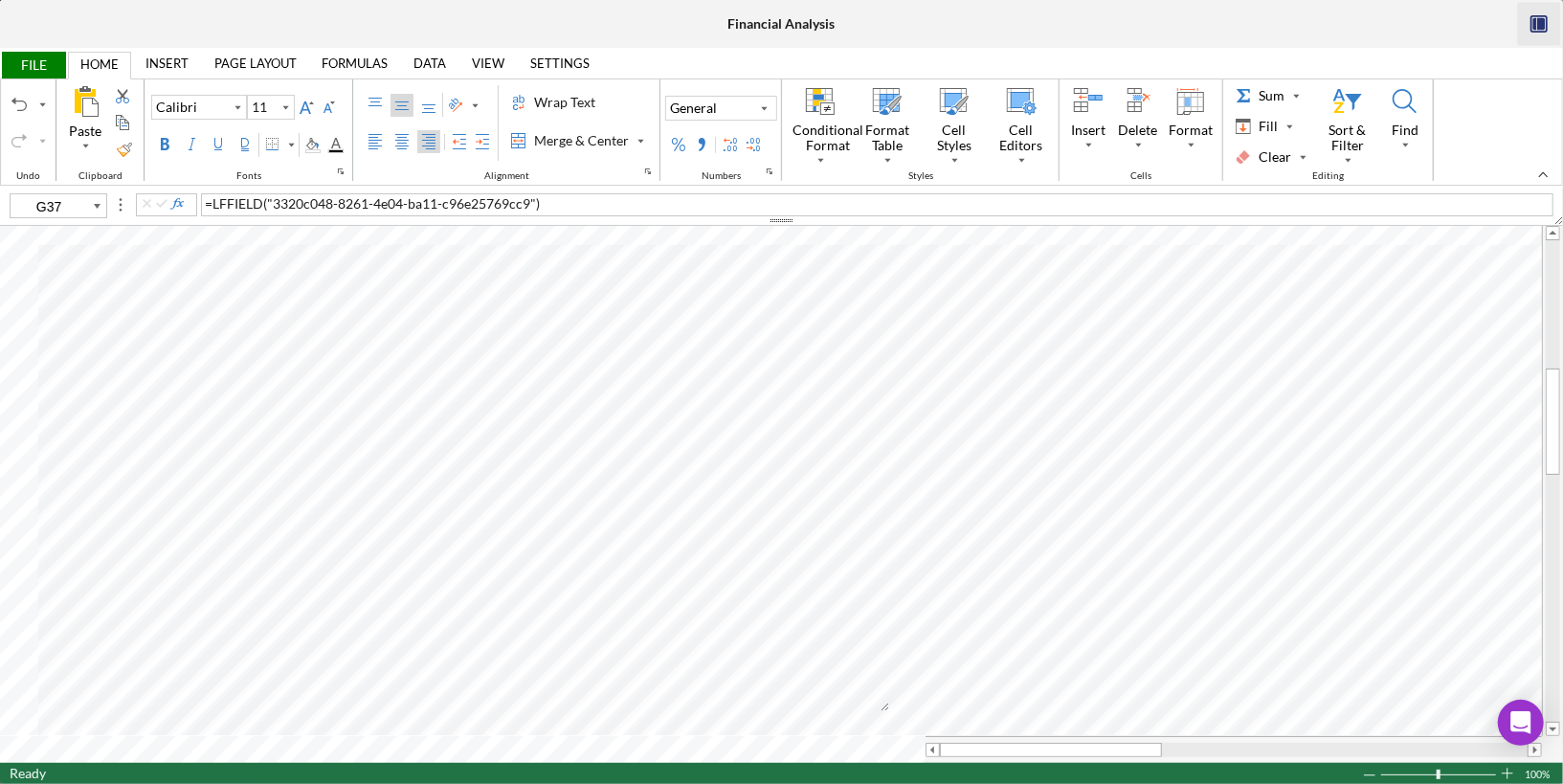
type input "G38"
click at [1545, 29] on icon "button" at bounding box center [1542, 24] width 8 height 13
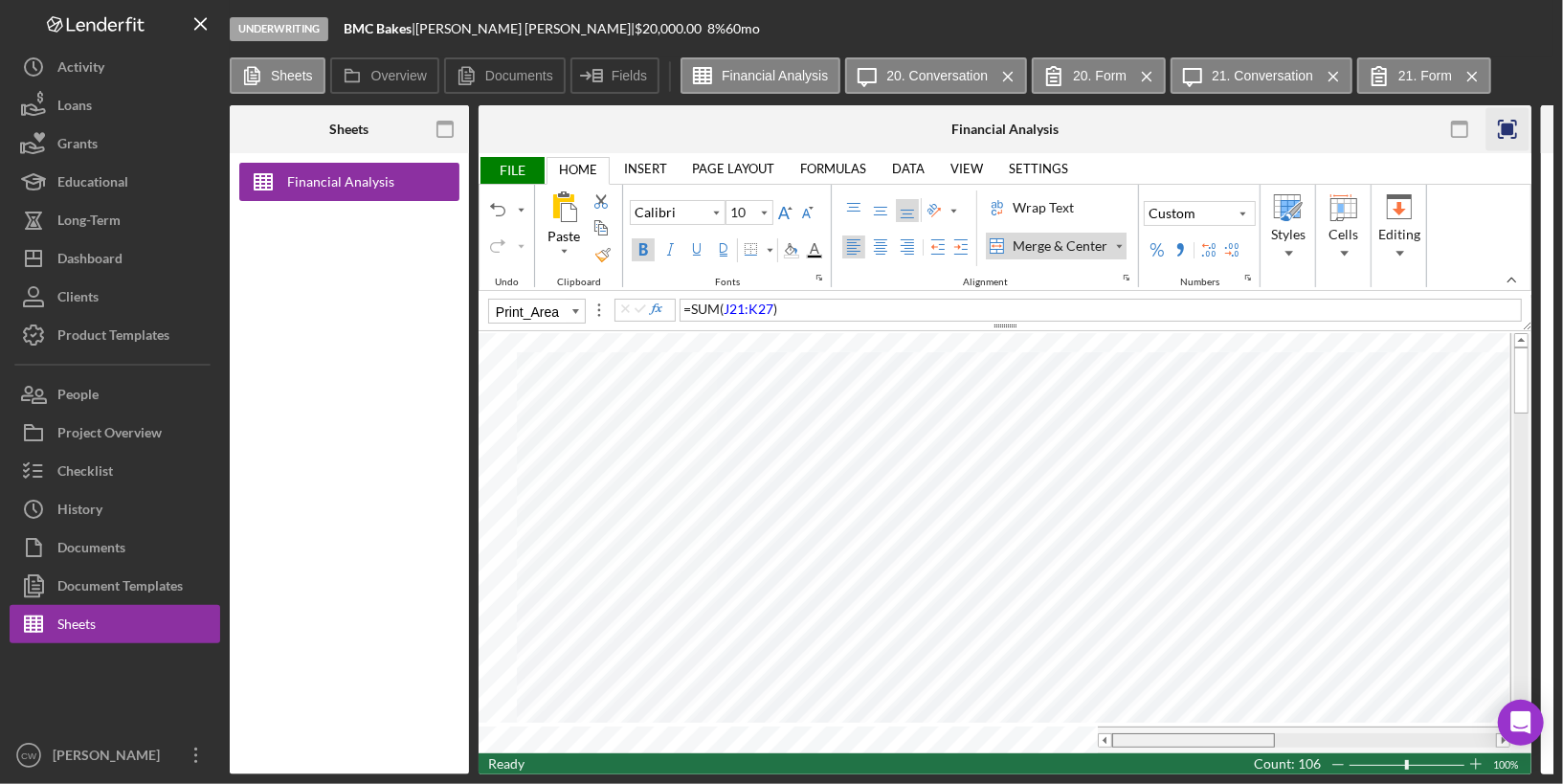
drag, startPoint x: 1164, startPoint y: 735, endPoint x: 1120, endPoint y: 737, distance: 44.0
click at [1120, 737] on div at bounding box center [1194, 739] width 163 height 15
click at [1101, 734] on span at bounding box center [1105, 739] width 13 height 13
type input "11"
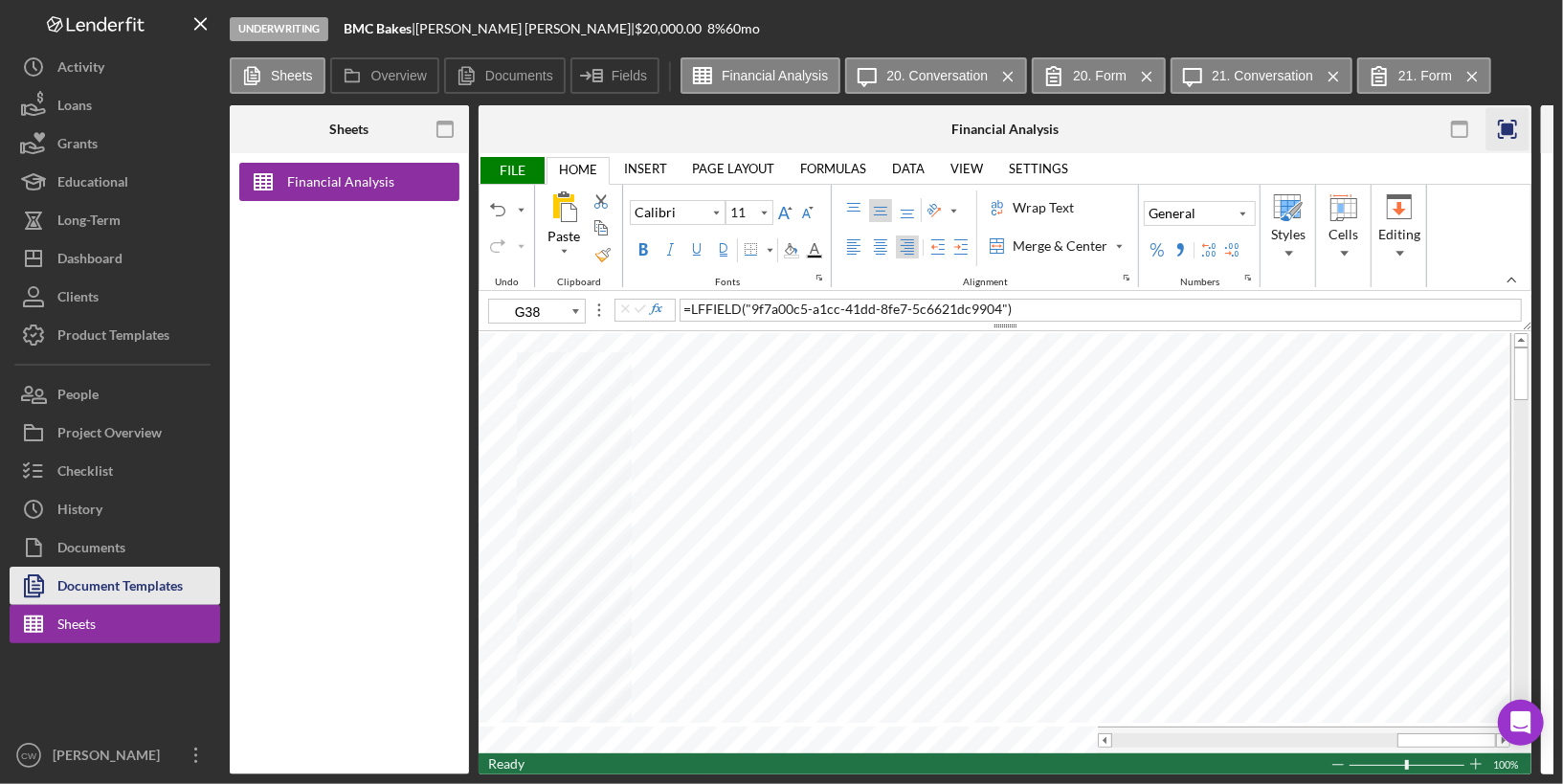
click at [82, 585] on div "Document Templates" at bounding box center [119, 588] width 125 height 43
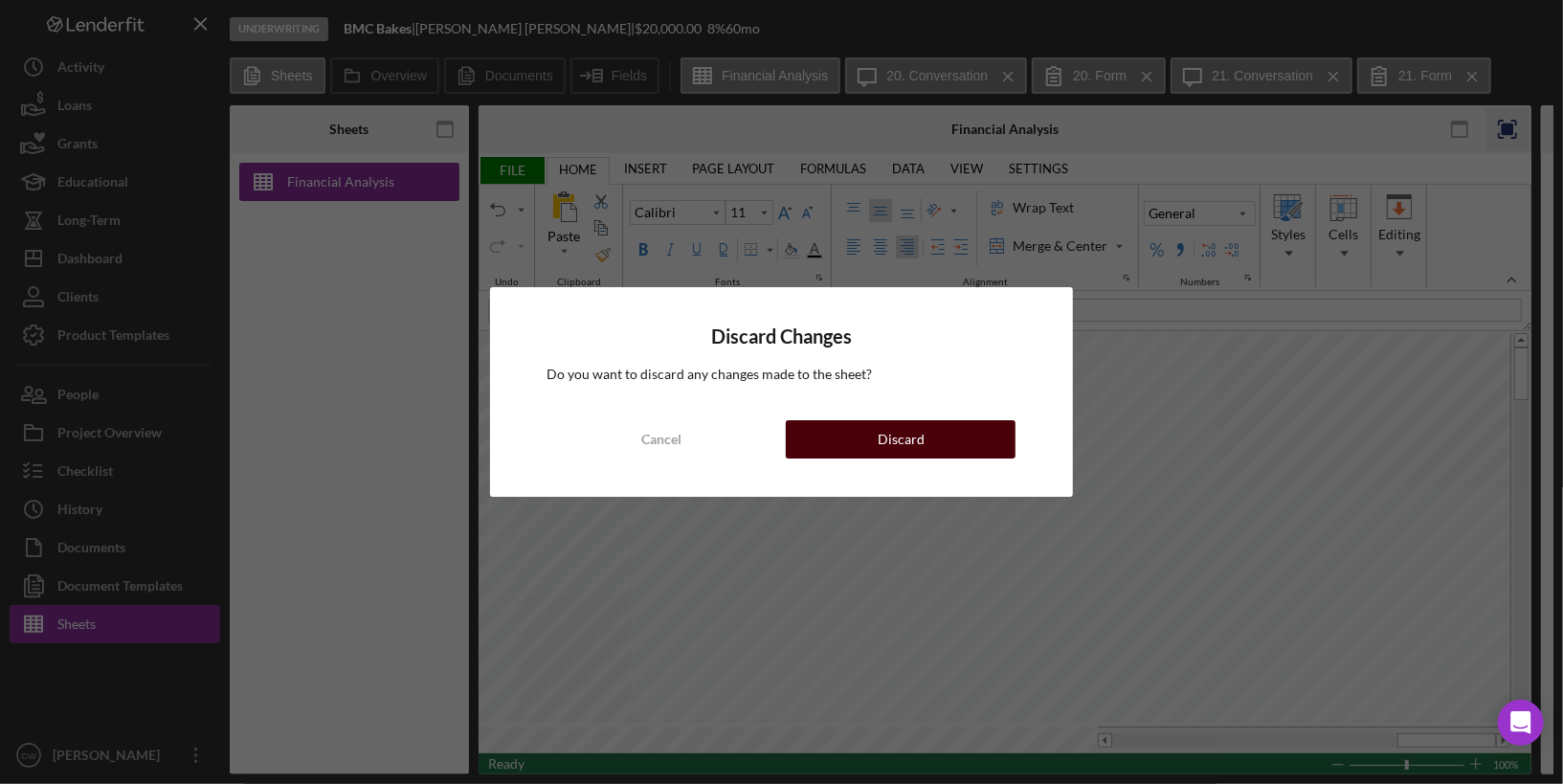
click at [909, 437] on div "Discard" at bounding box center [901, 438] width 47 height 38
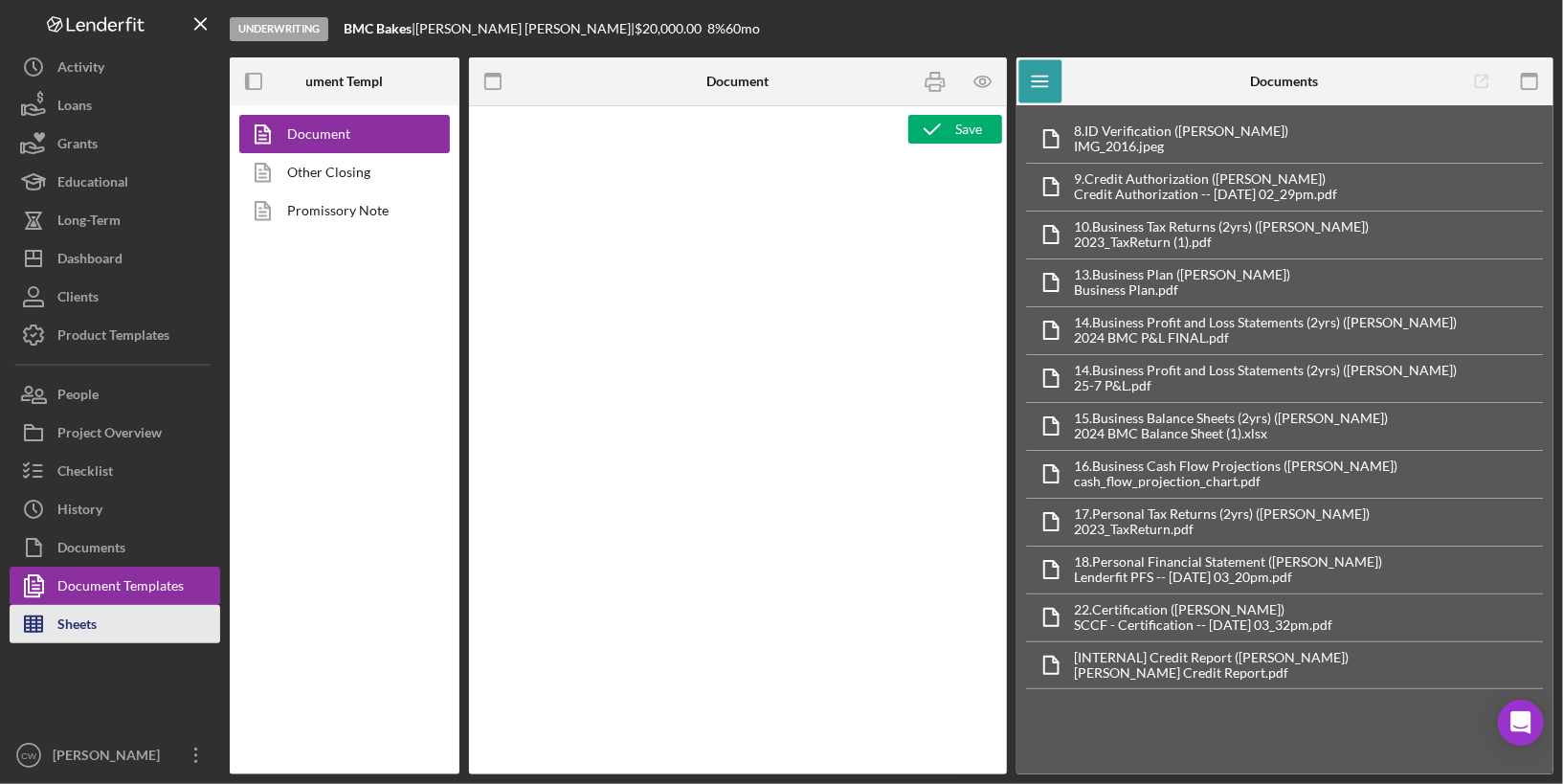
type textarea "<p style="line-height: 1.44; margin-top: 0pt; margin-bottom: 0pt;"><strong><spa…"
click at [122, 638] on button "Sheets" at bounding box center [114, 623] width 210 height 38
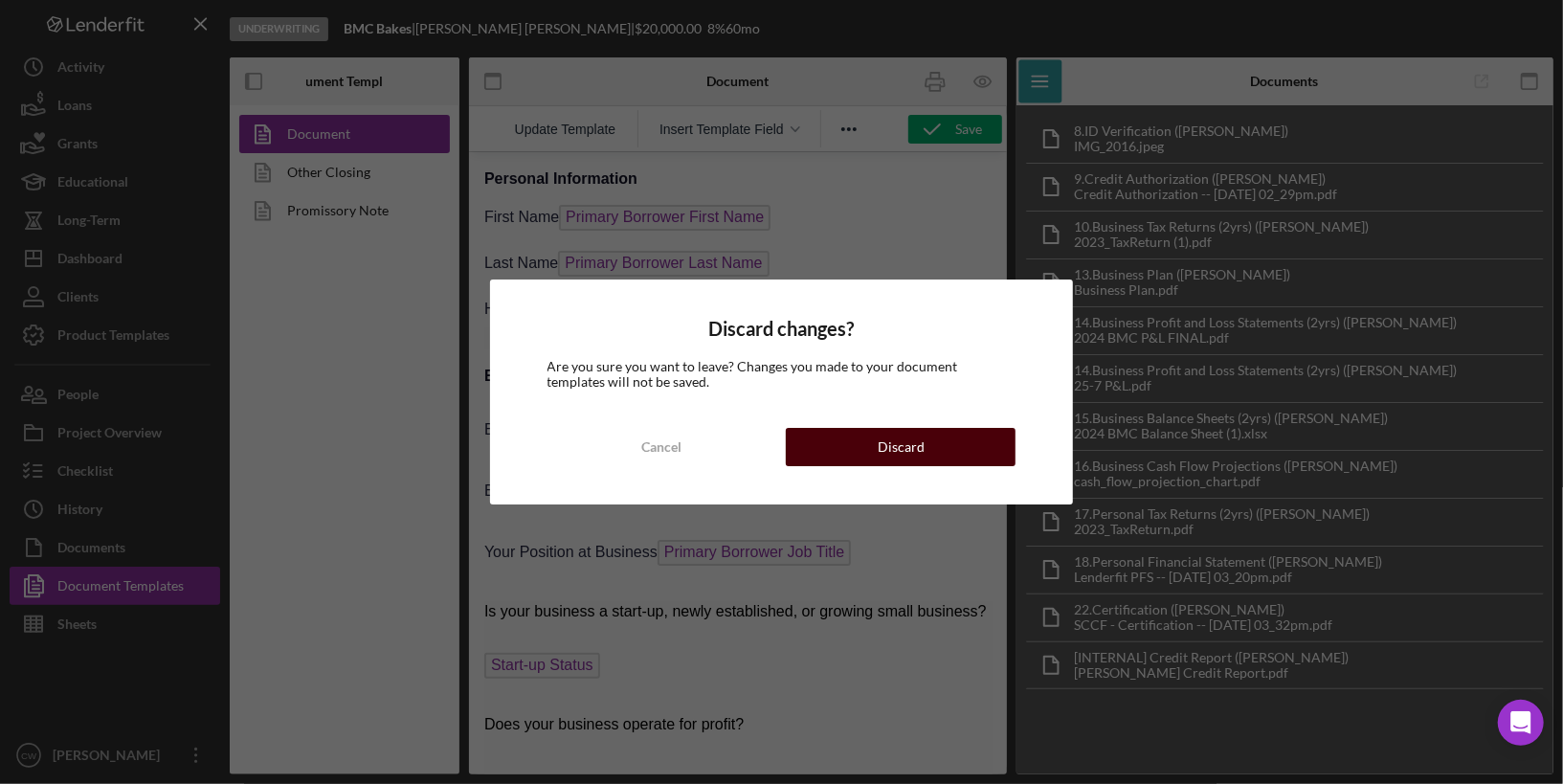
click at [867, 451] on button "Discard" at bounding box center [901, 446] width 230 height 38
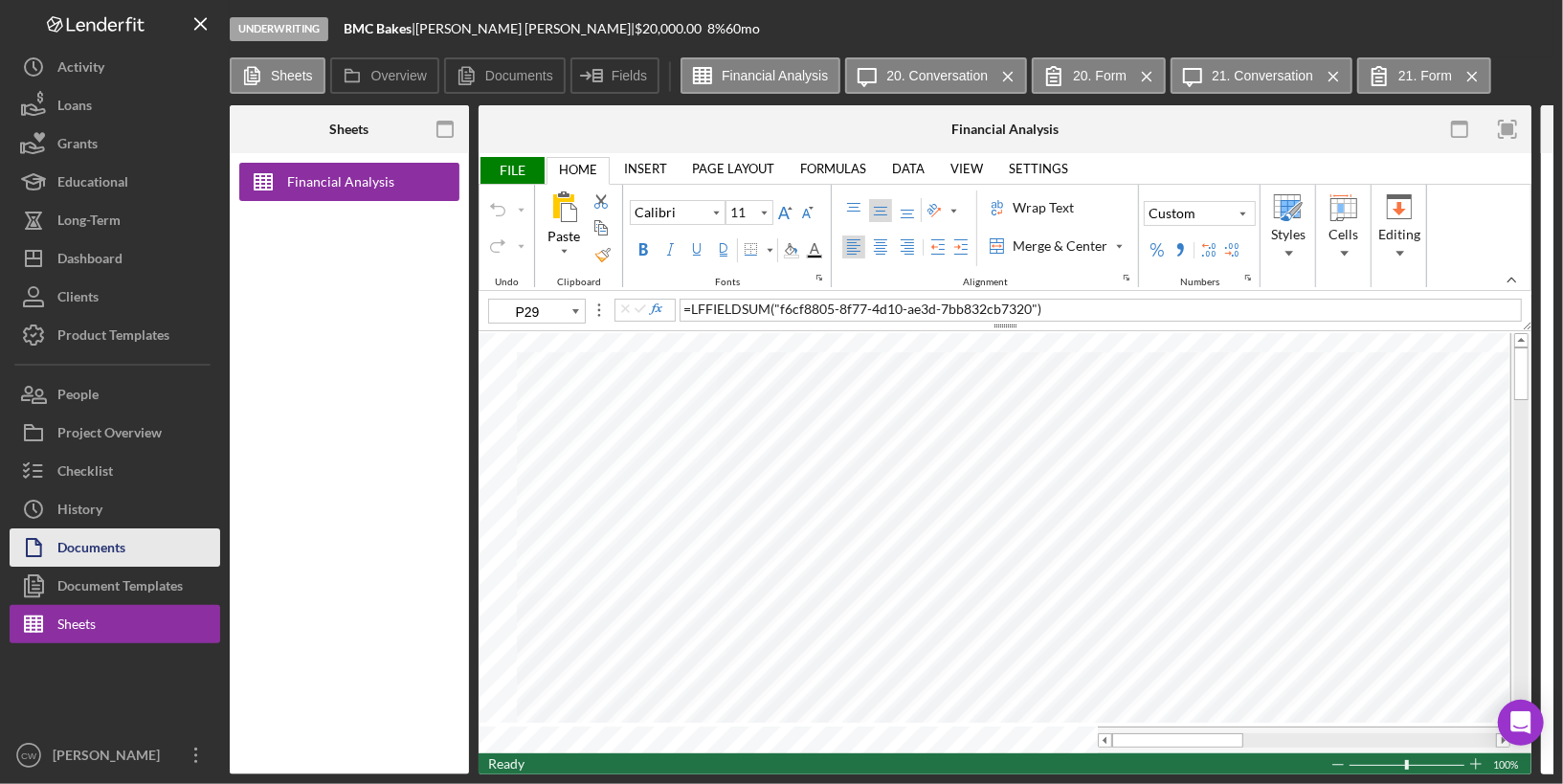
click at [80, 555] on div "Documents" at bounding box center [91, 549] width 68 height 43
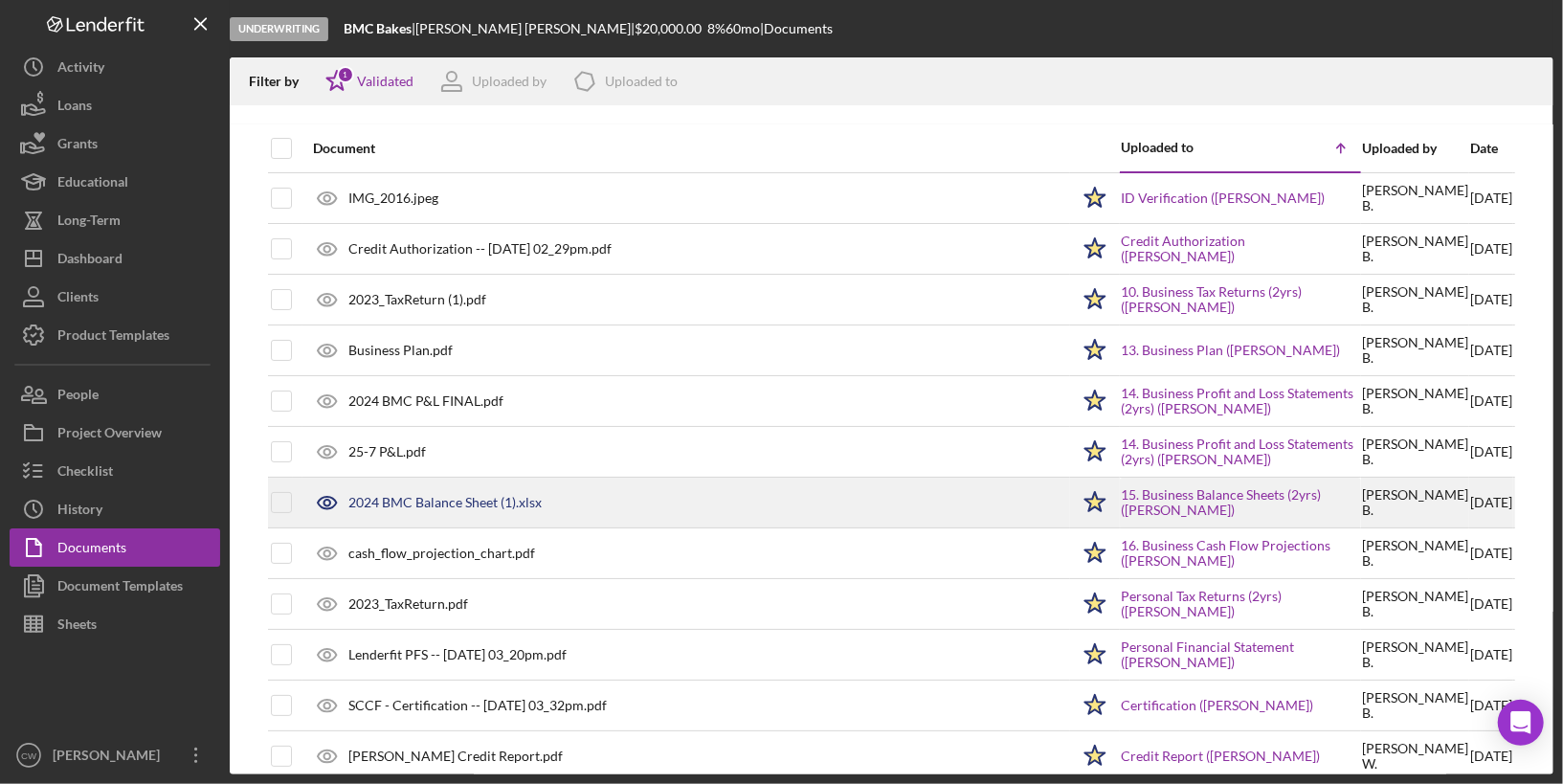
scroll to position [2, 0]
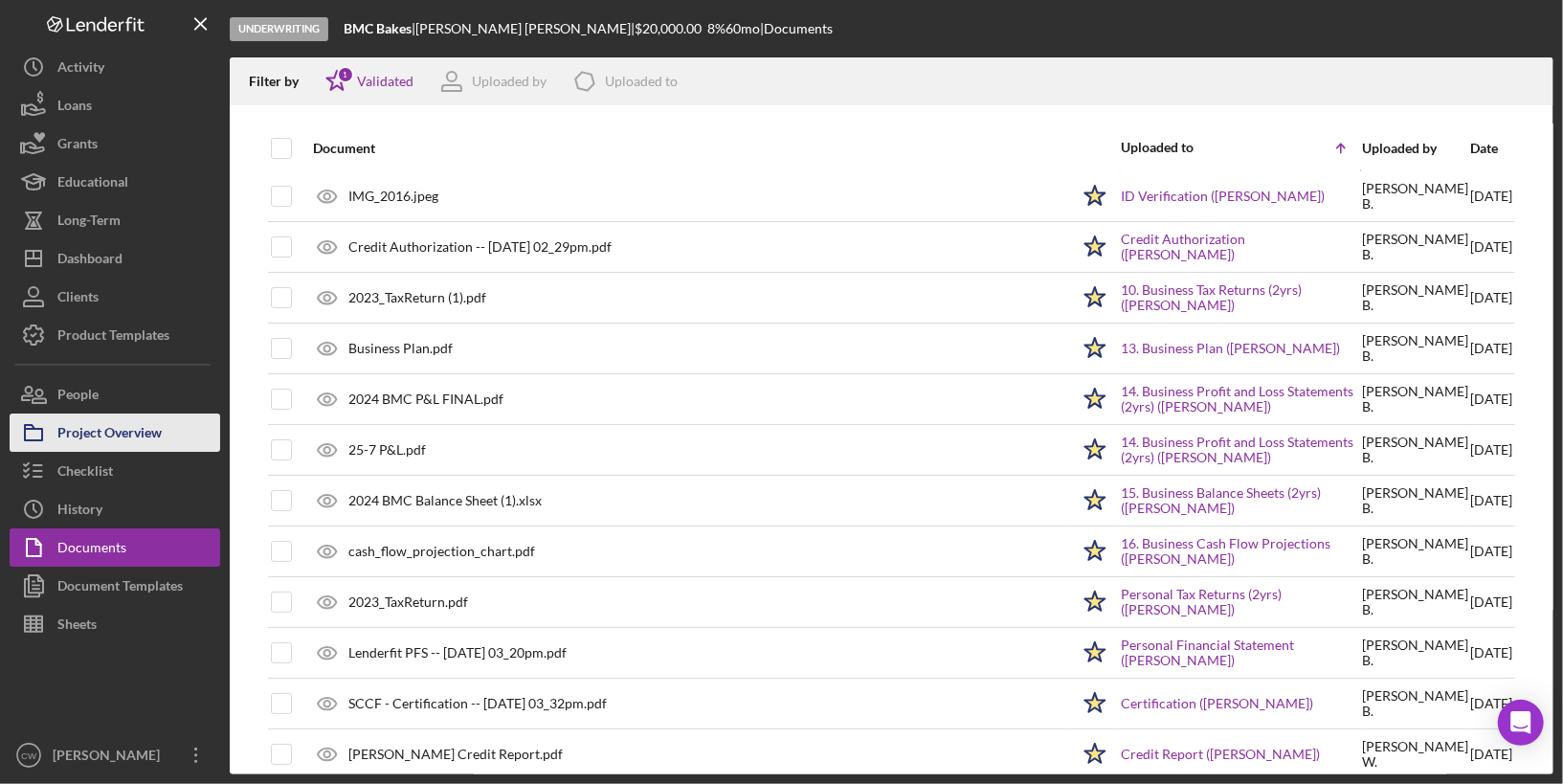
click at [114, 433] on div "Project Overview" at bounding box center [110, 435] width 105 height 43
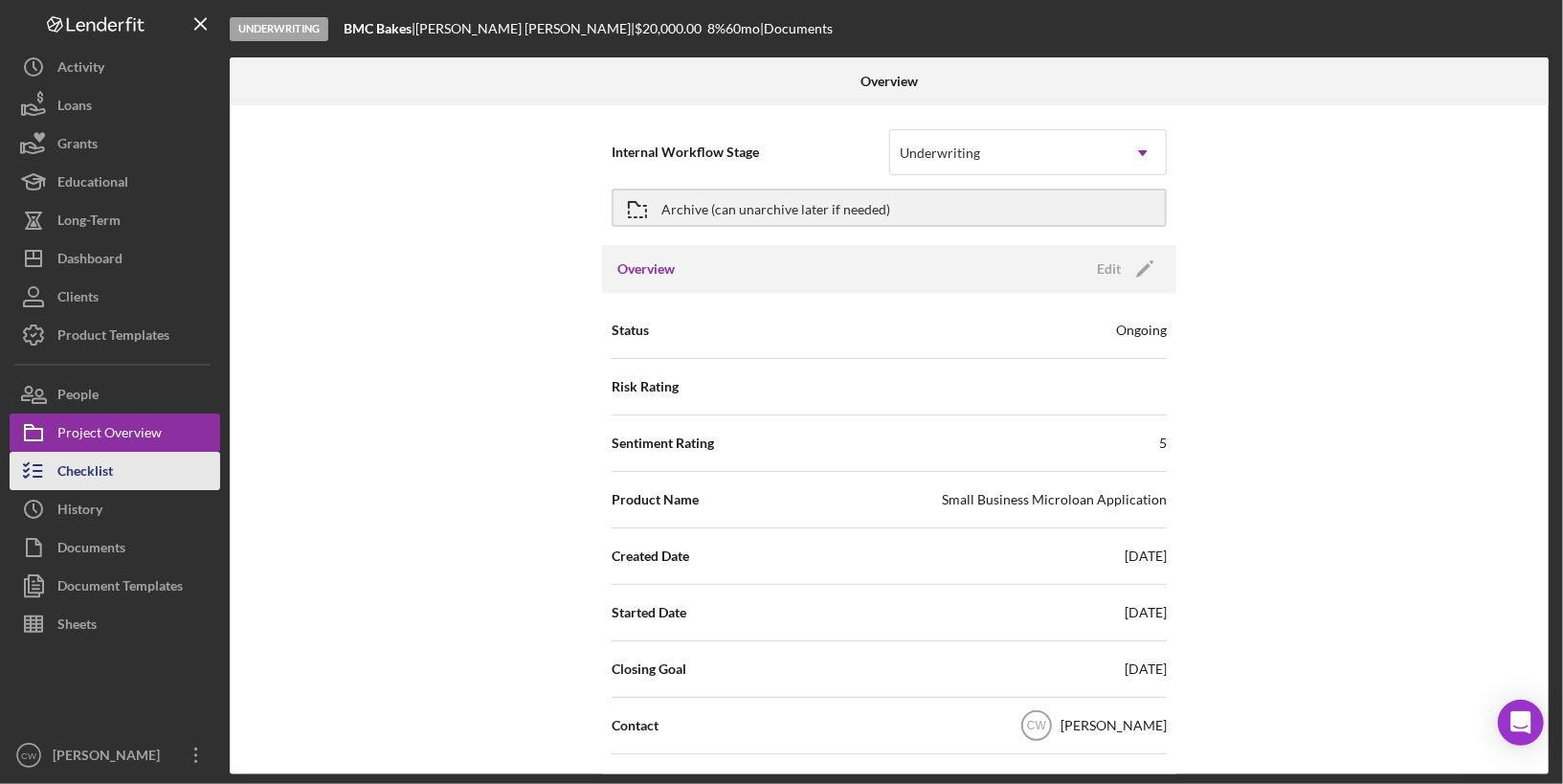
click at [99, 472] on div "Checklist" at bounding box center [84, 473] width 55 height 43
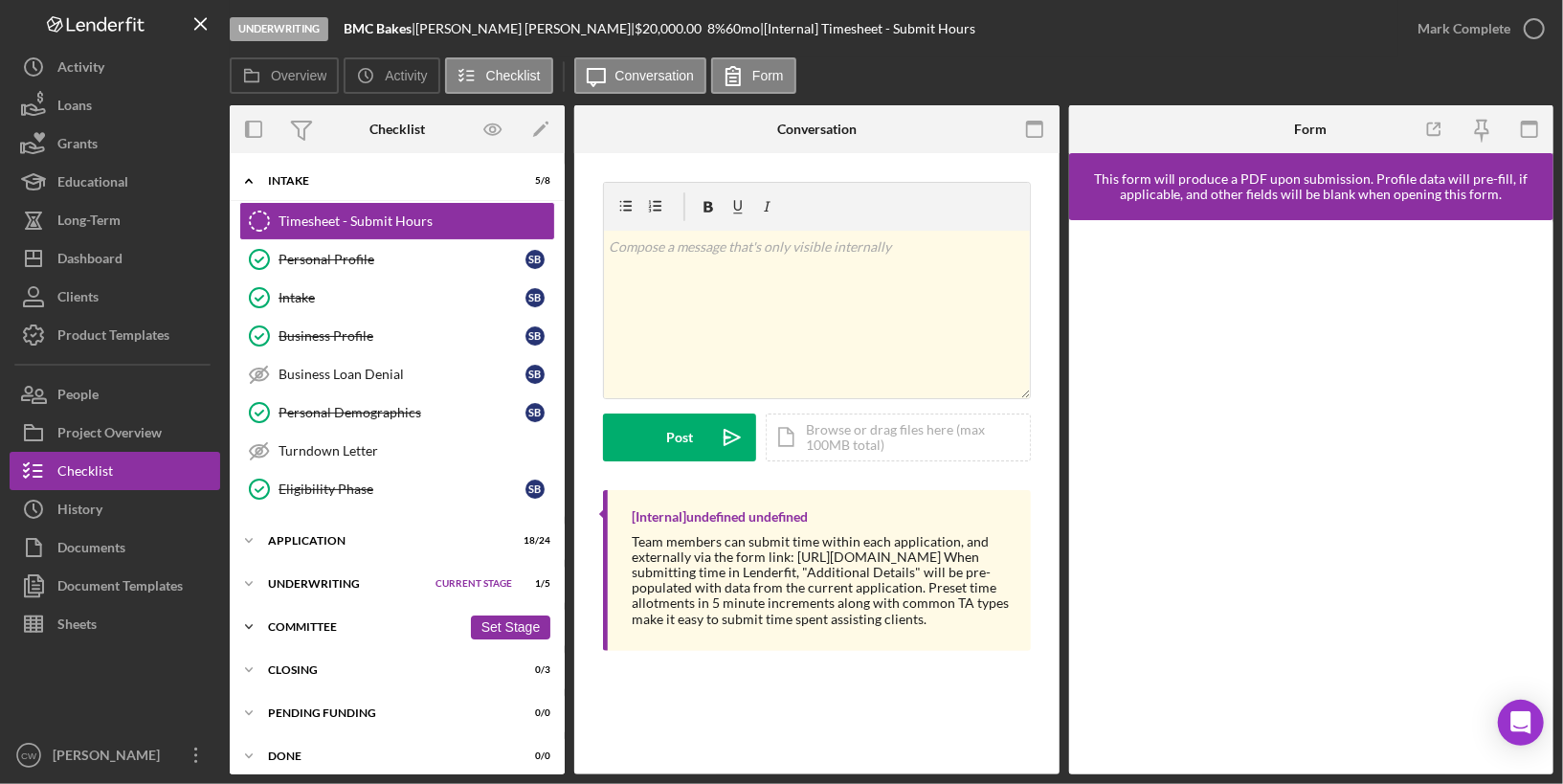
scroll to position [4, 0]
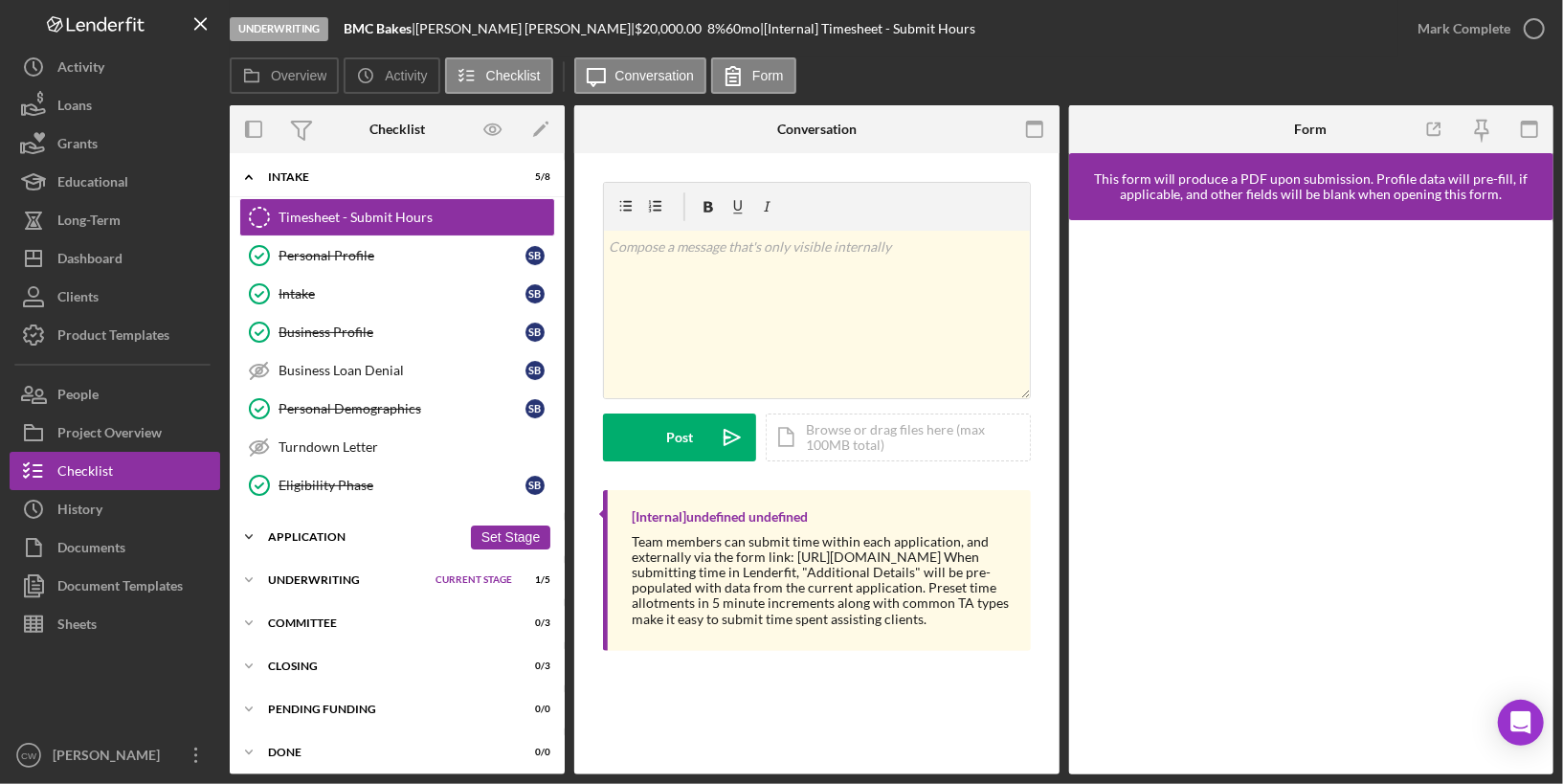
click at [299, 531] on div "Application" at bounding box center [364, 537] width 193 height 12
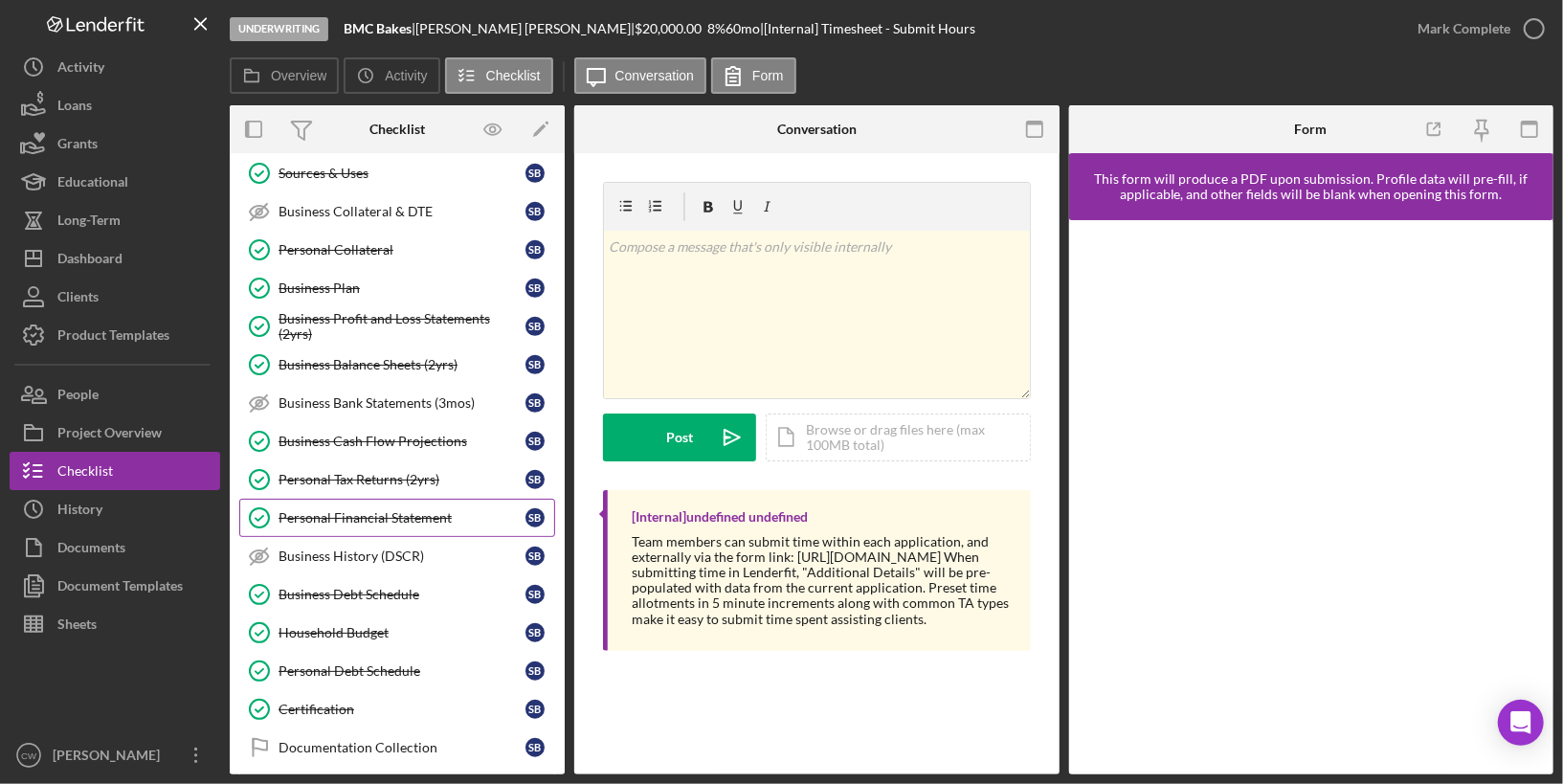
scroll to position [695, 0]
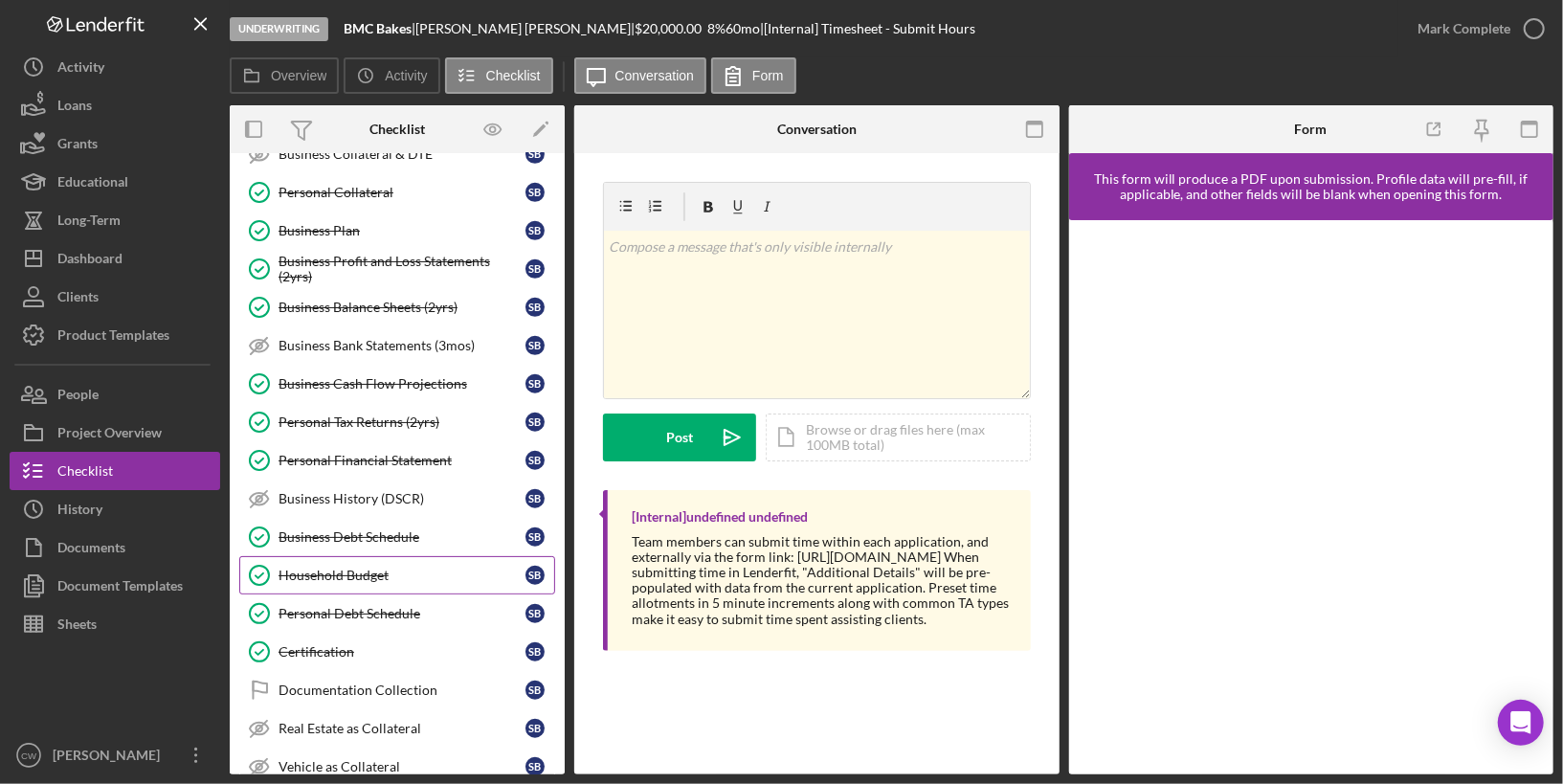
click at [330, 568] on div "Household Budget" at bounding box center [401, 576] width 247 height 16
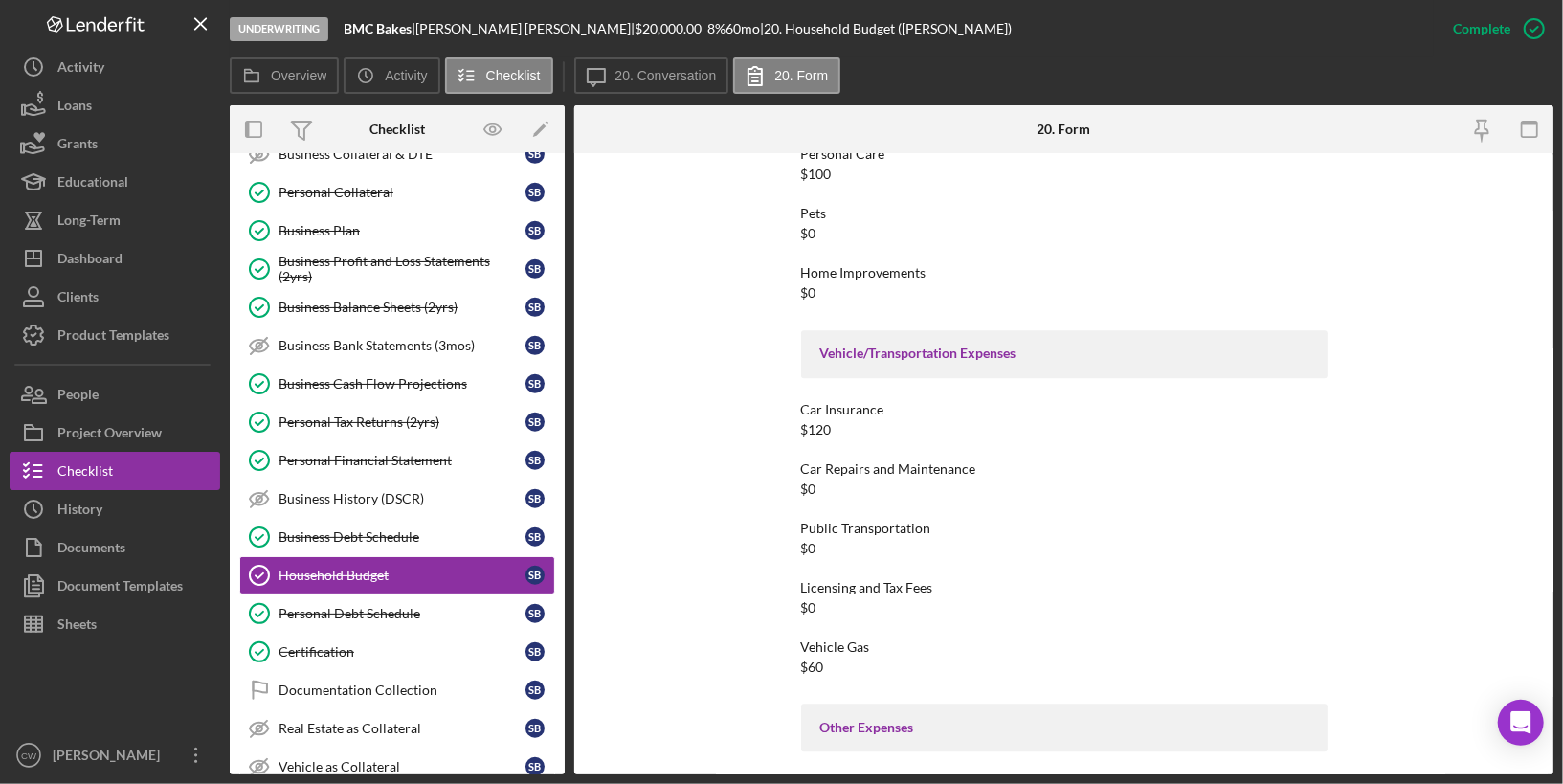
scroll to position [2675, 0]
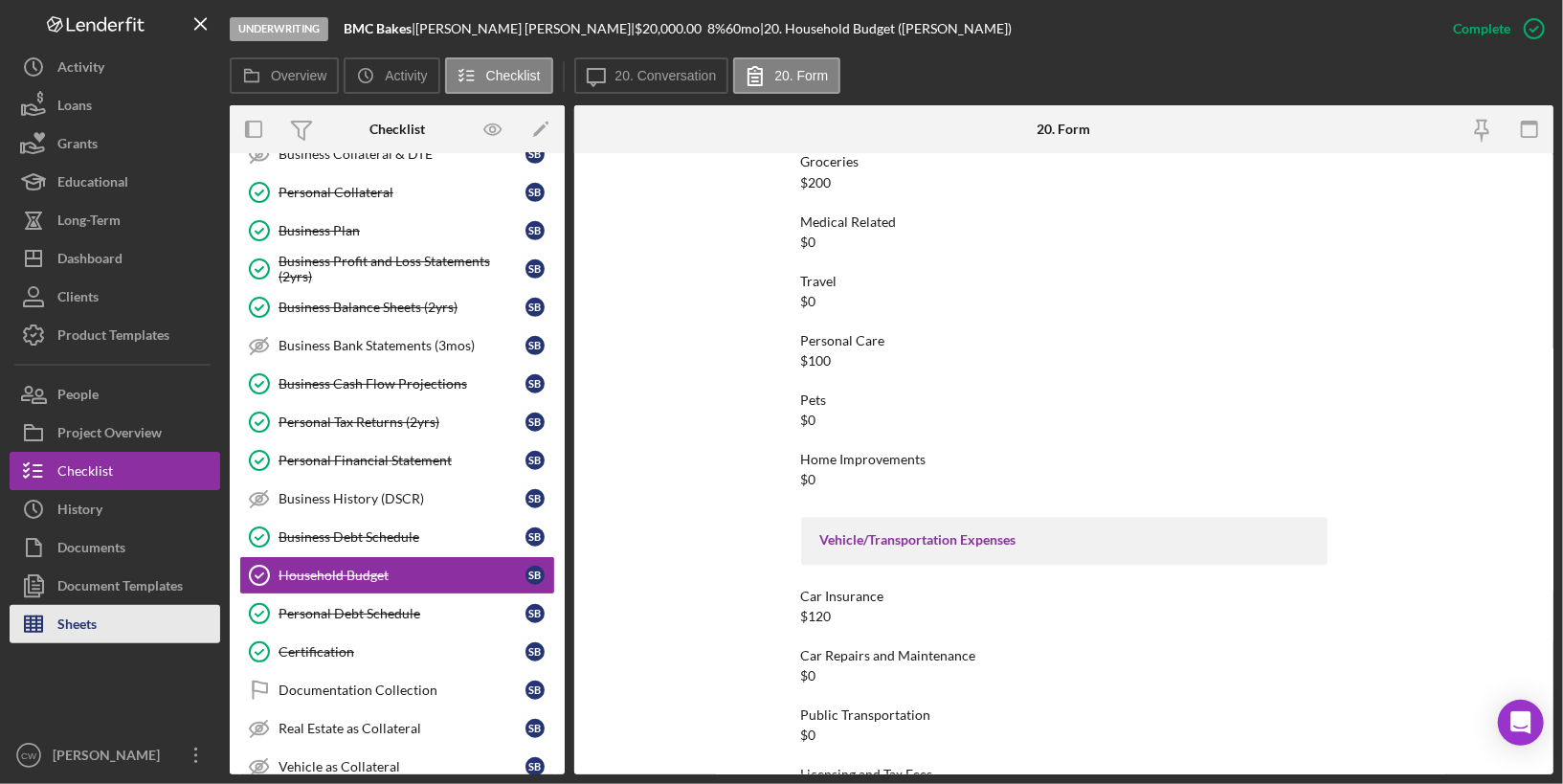
click at [147, 620] on button "Sheets" at bounding box center [114, 623] width 210 height 38
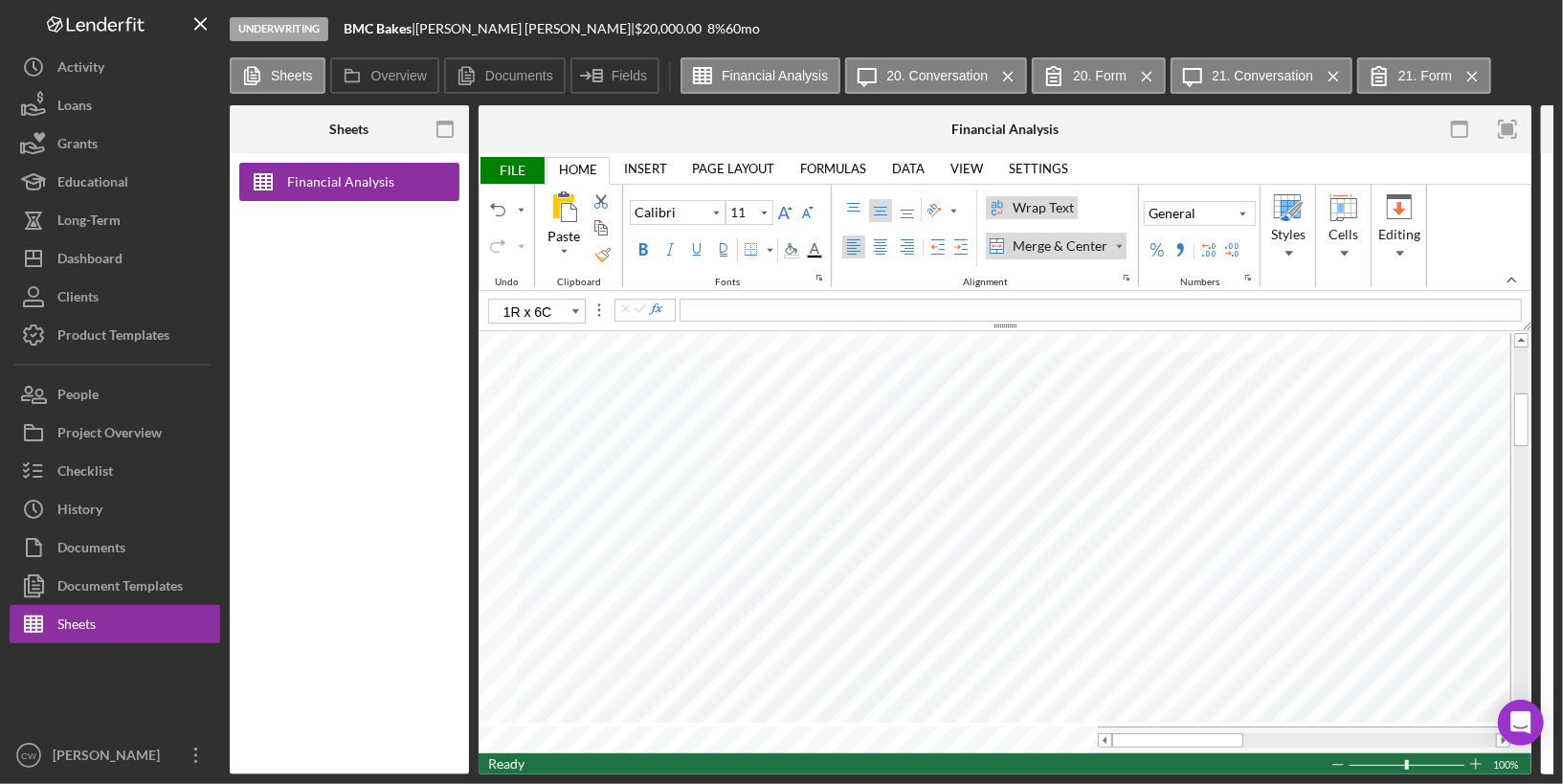
type input "F14"
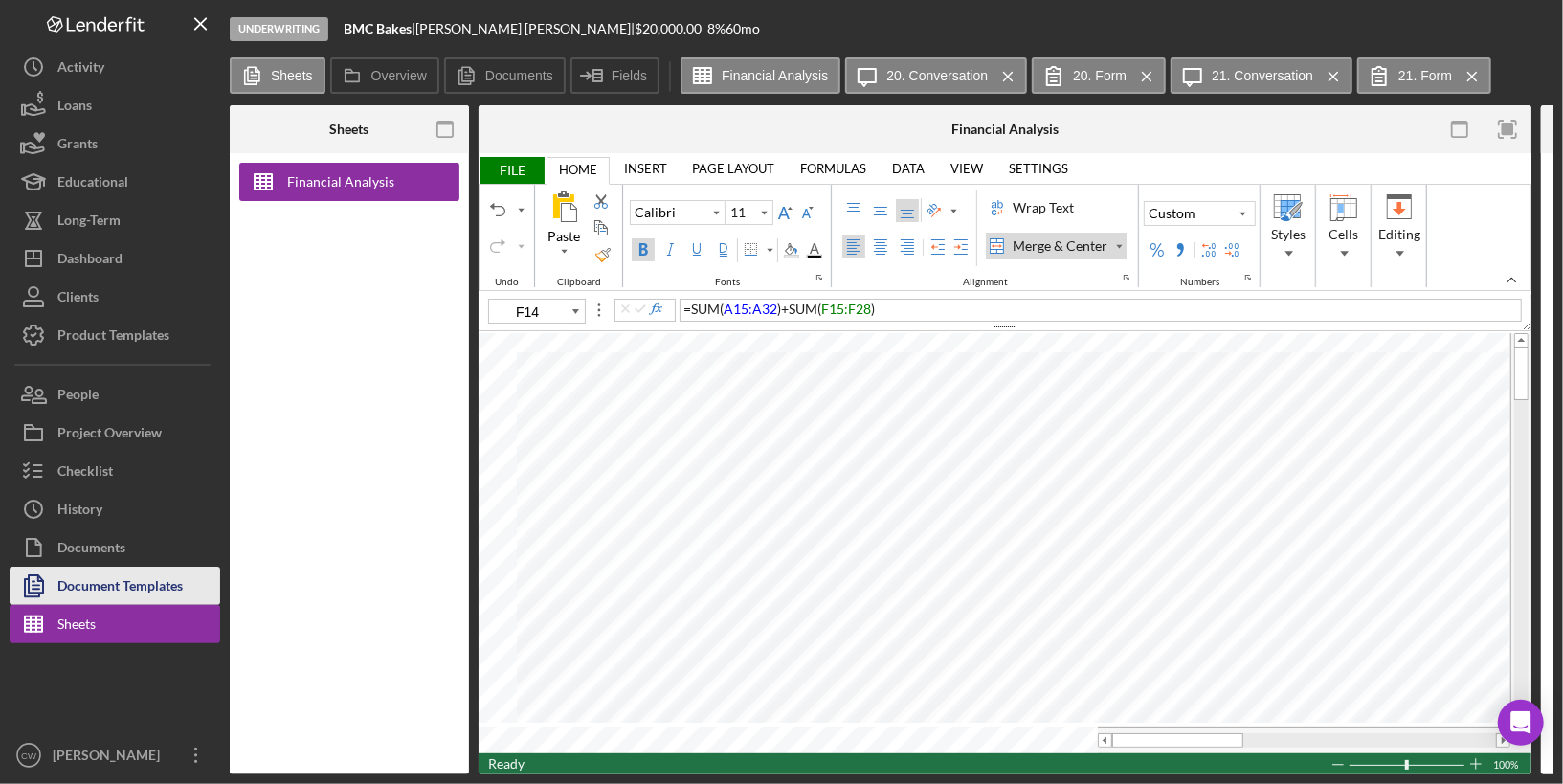
click at [139, 597] on div "Document Templates" at bounding box center [119, 588] width 125 height 43
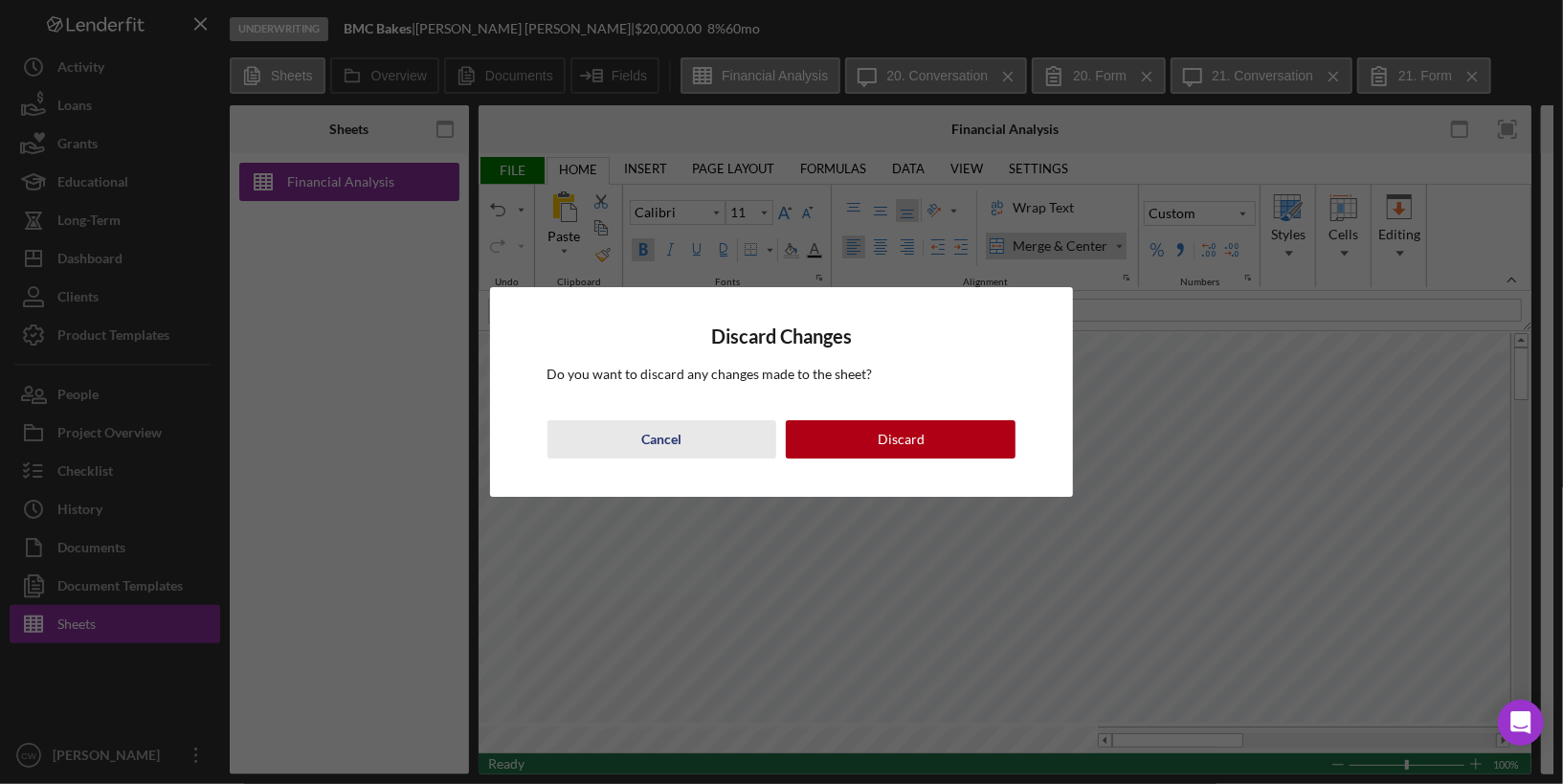
click at [692, 451] on button "Cancel" at bounding box center [662, 438] width 230 height 38
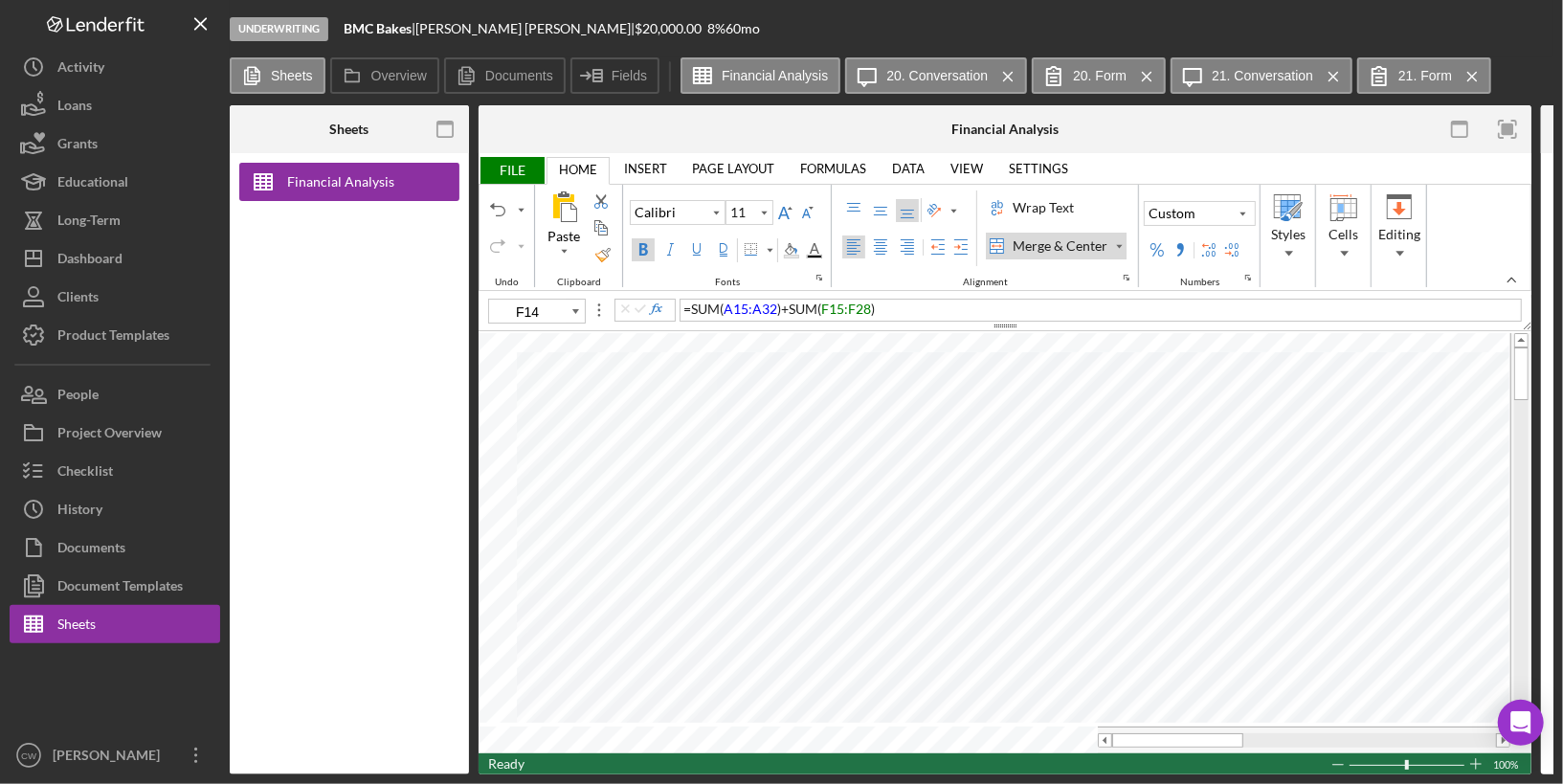
click at [510, 171] on span "FILE" at bounding box center [512, 171] width 66 height 27
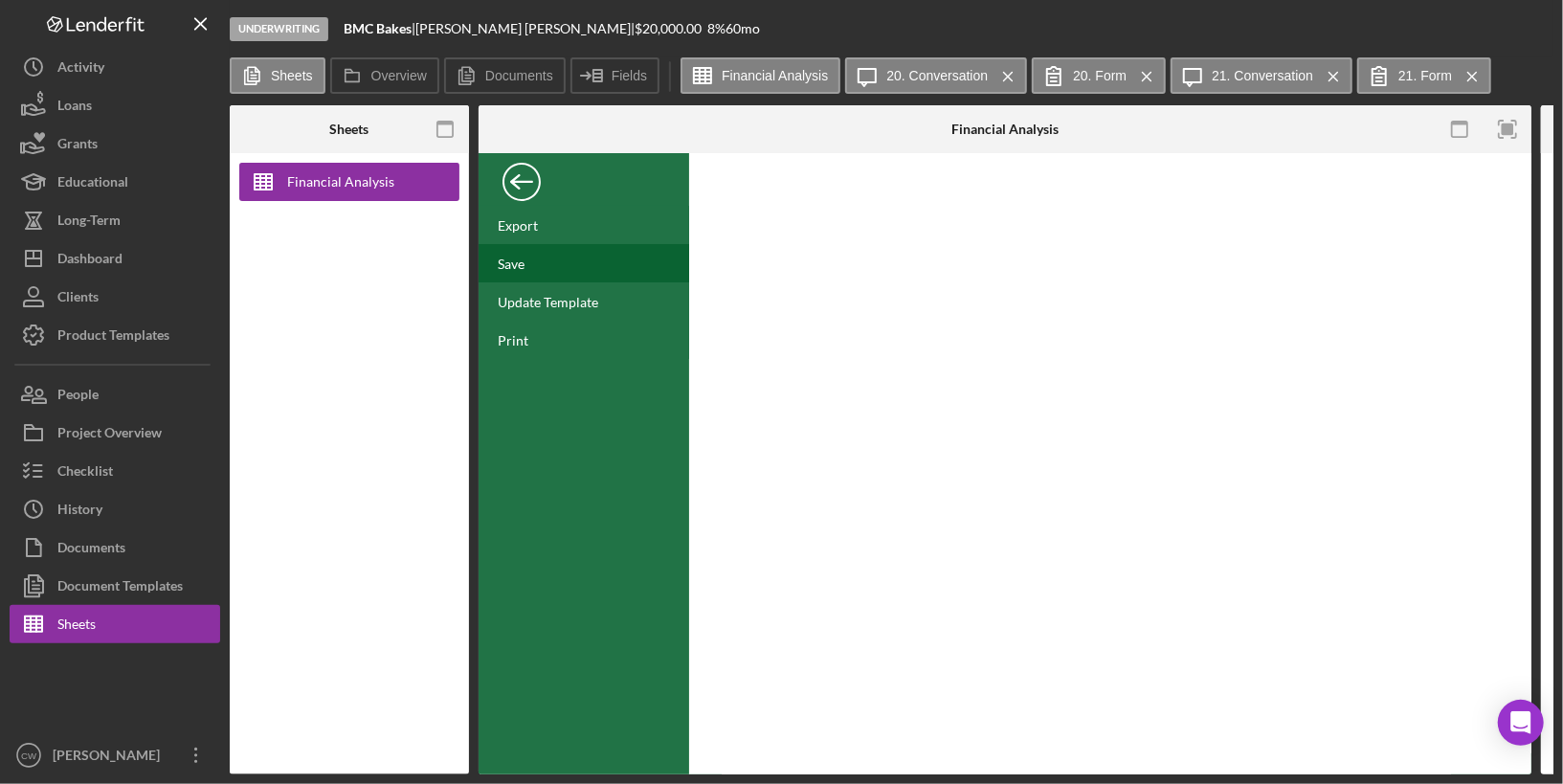
click at [516, 261] on div "Save" at bounding box center [511, 264] width 27 height 16
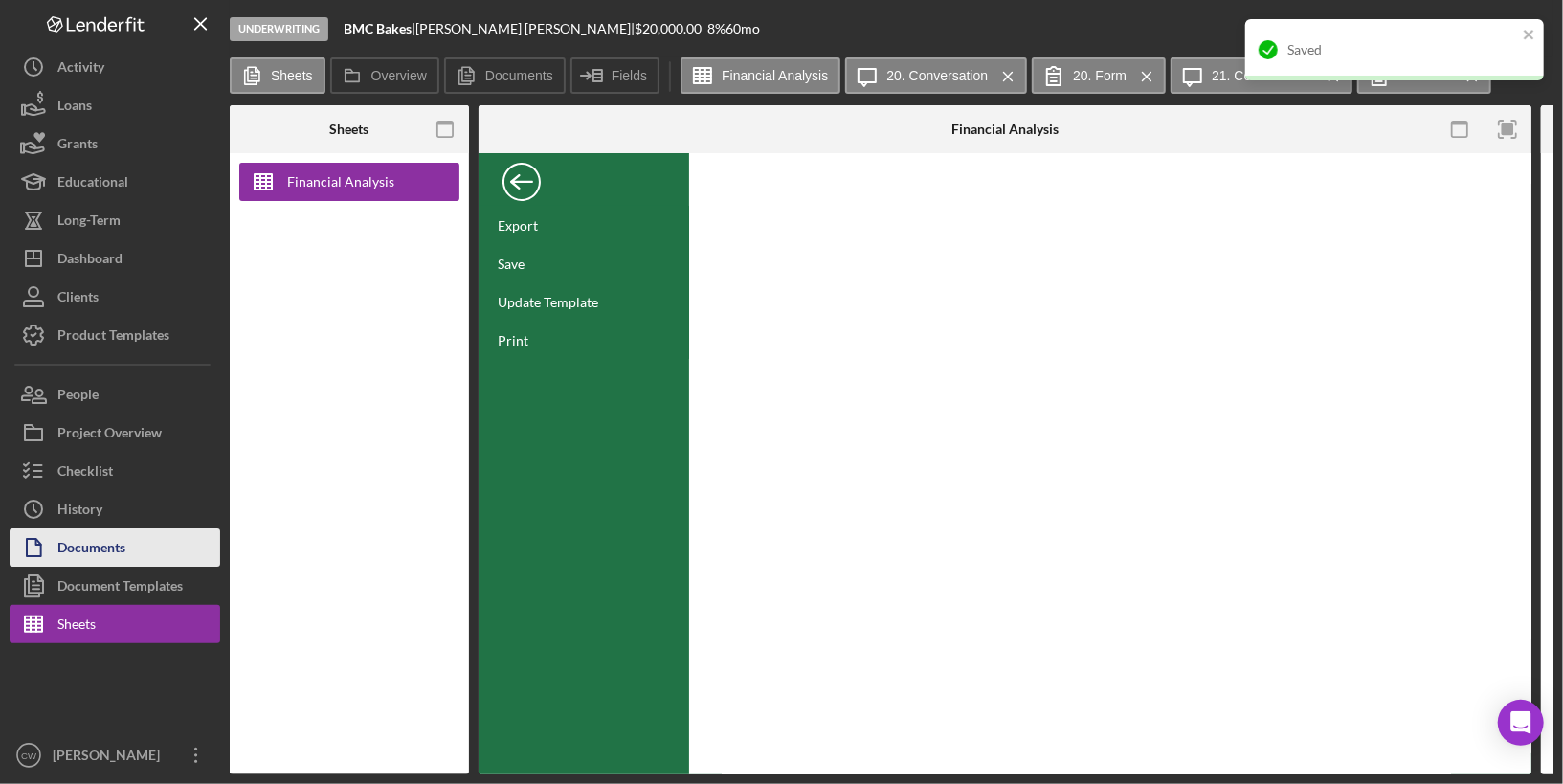
click at [101, 564] on div "Documents" at bounding box center [91, 549] width 68 height 43
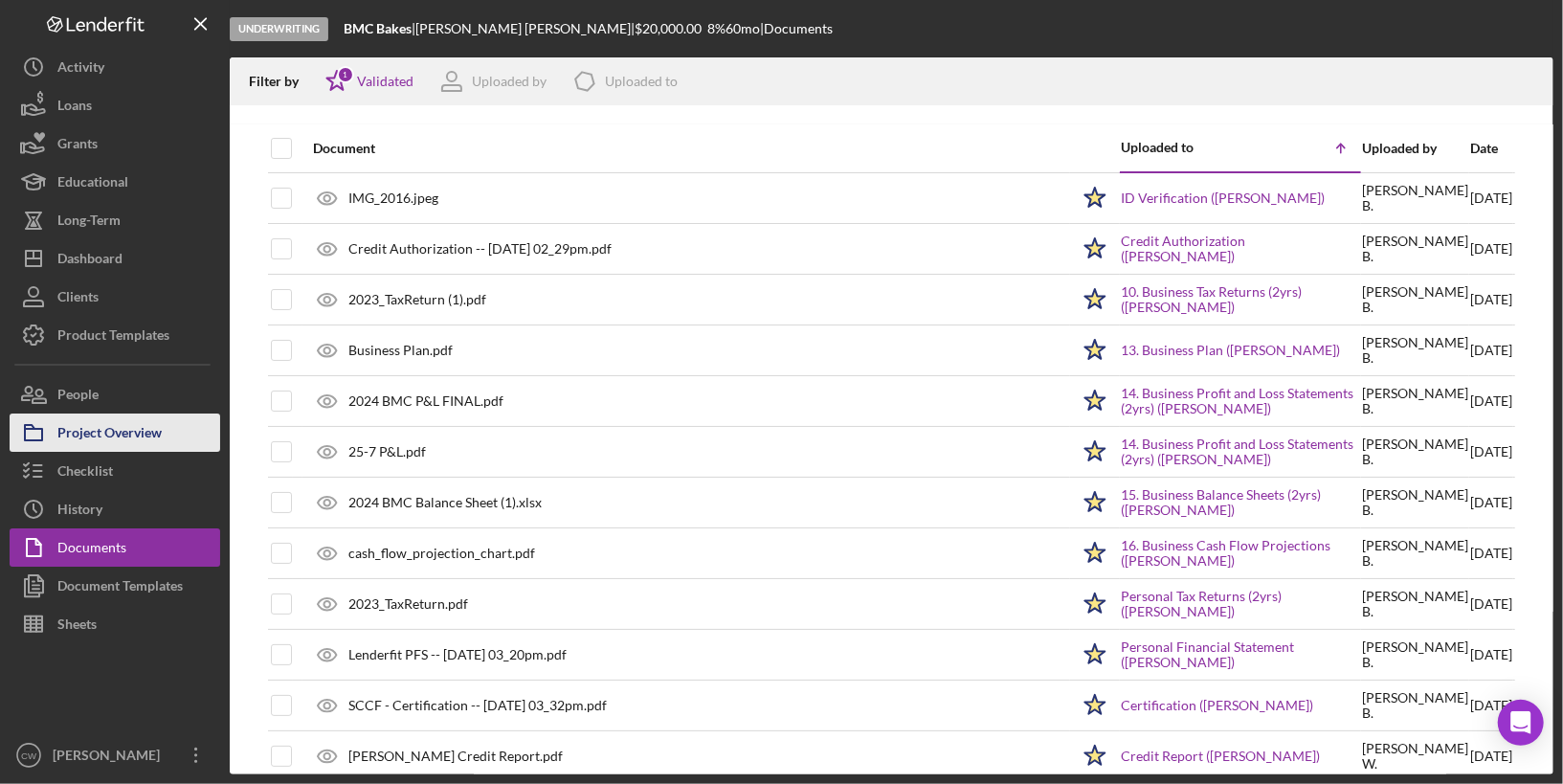
click at [114, 432] on div "Project Overview" at bounding box center [110, 435] width 105 height 43
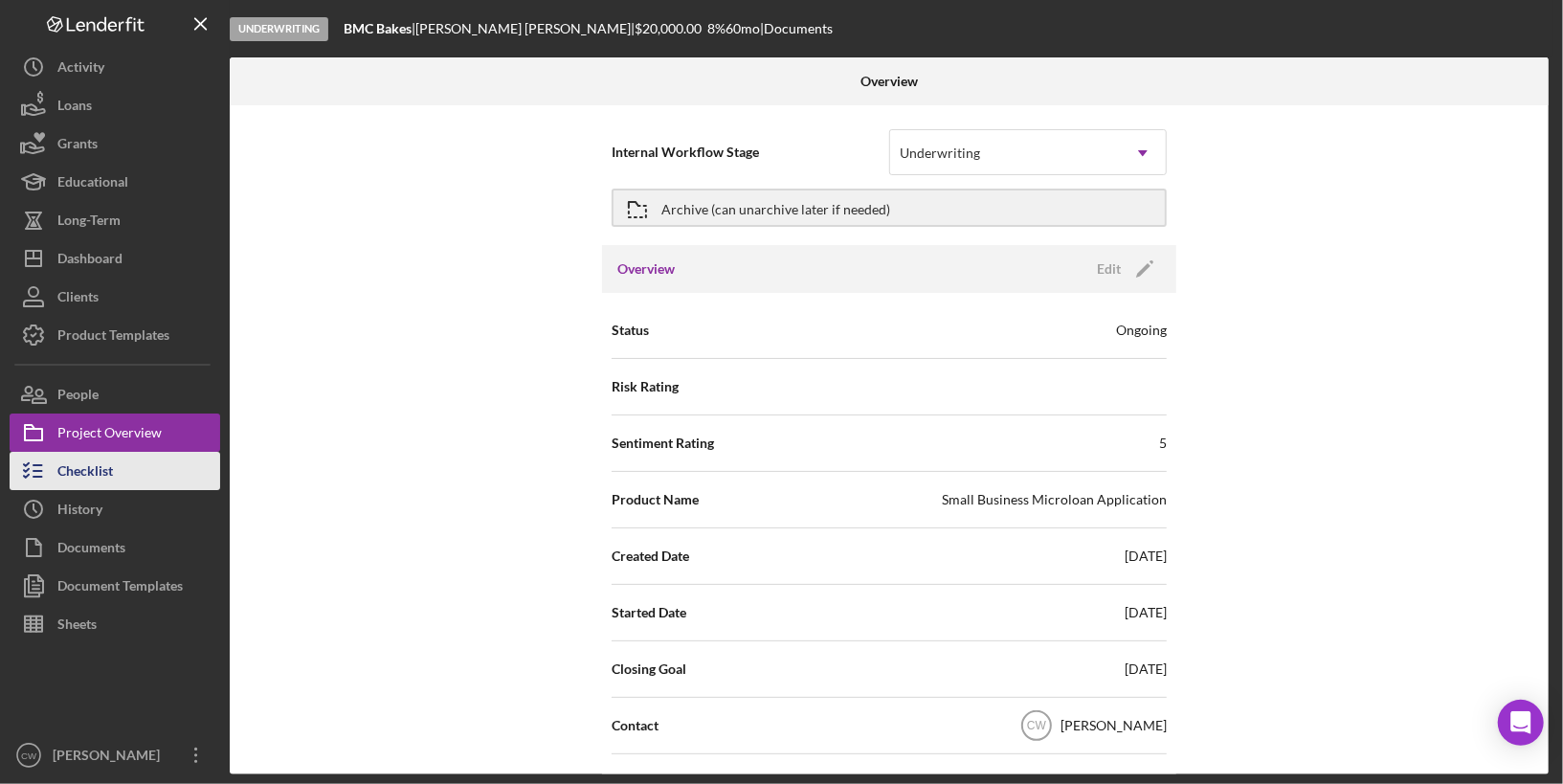
click at [130, 483] on button "Checklist" at bounding box center [114, 470] width 210 height 38
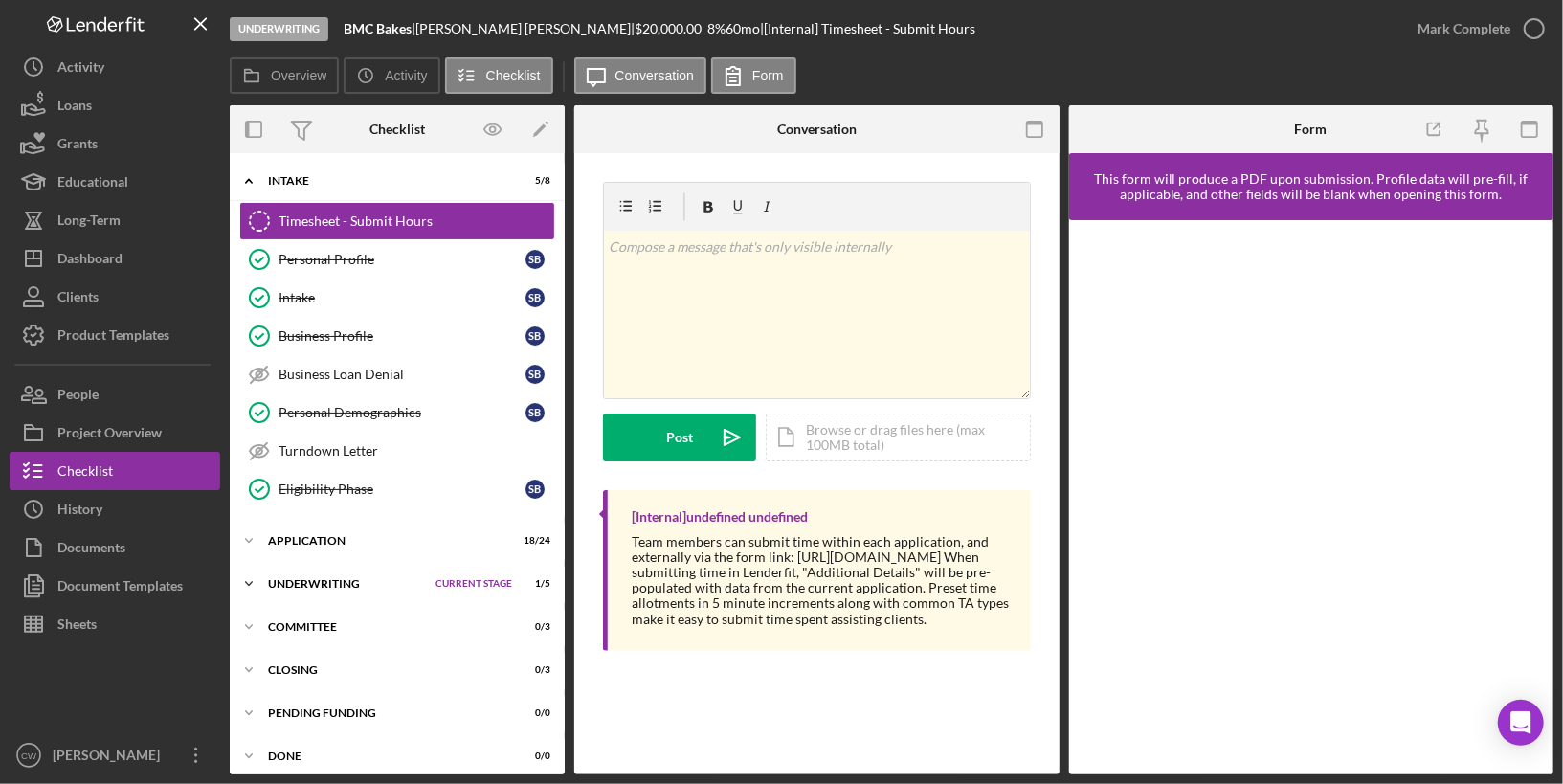
scroll to position [4, 0]
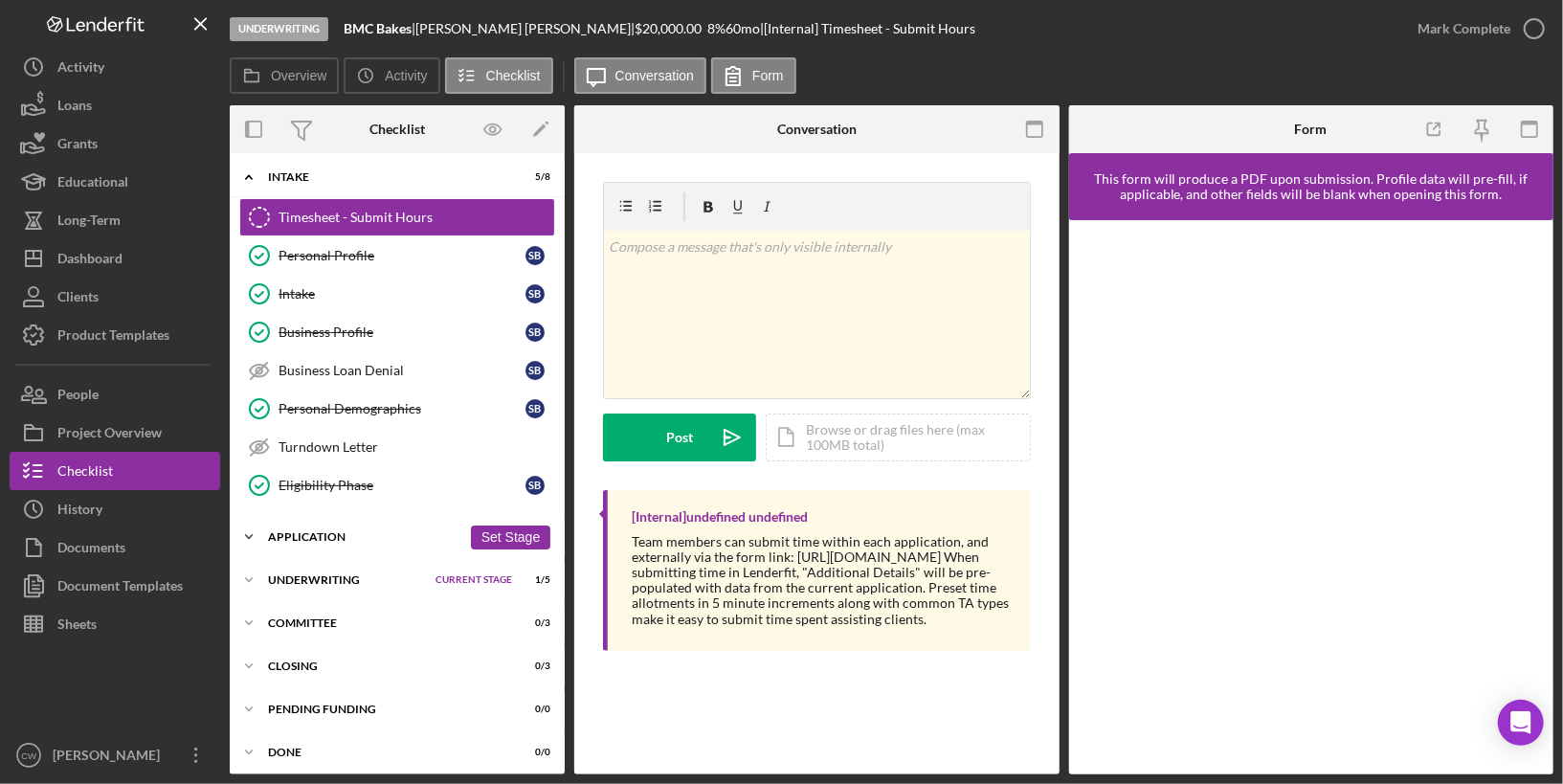
click at [350, 531] on div "Application" at bounding box center [364, 537] width 193 height 12
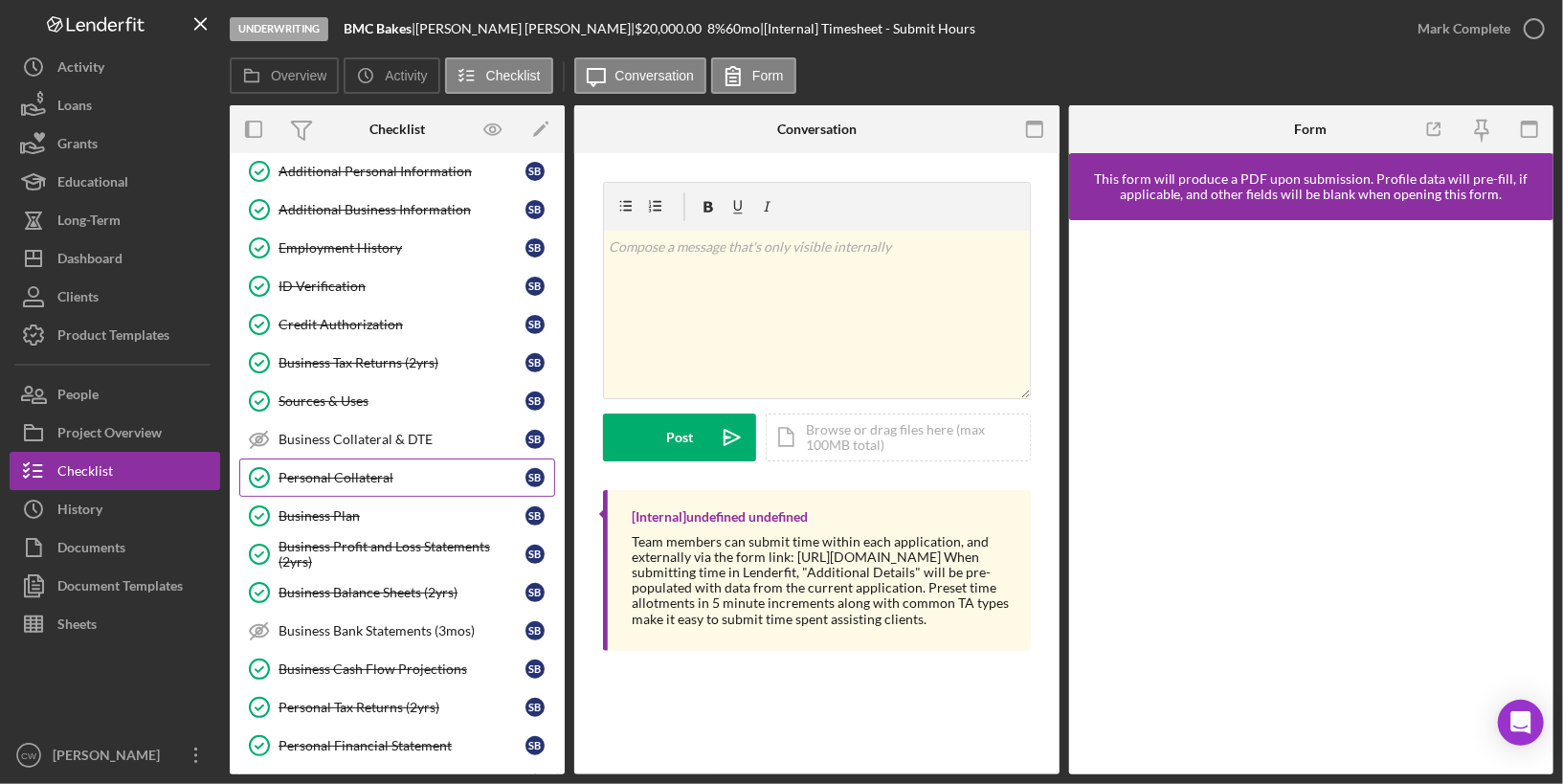
scroll to position [450, 0]
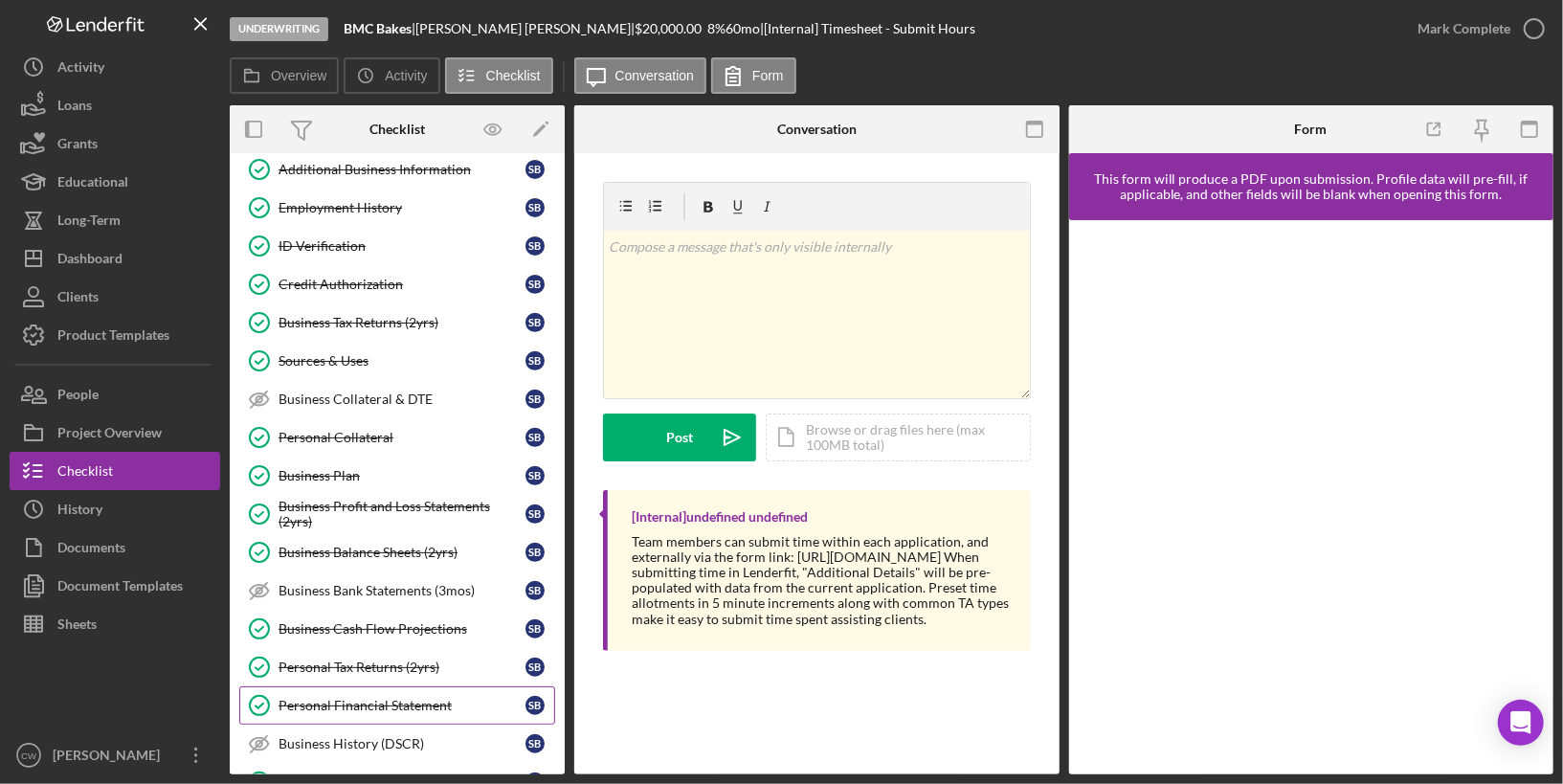
click at [370, 698] on div "Personal Financial Statement" at bounding box center [401, 706] width 247 height 16
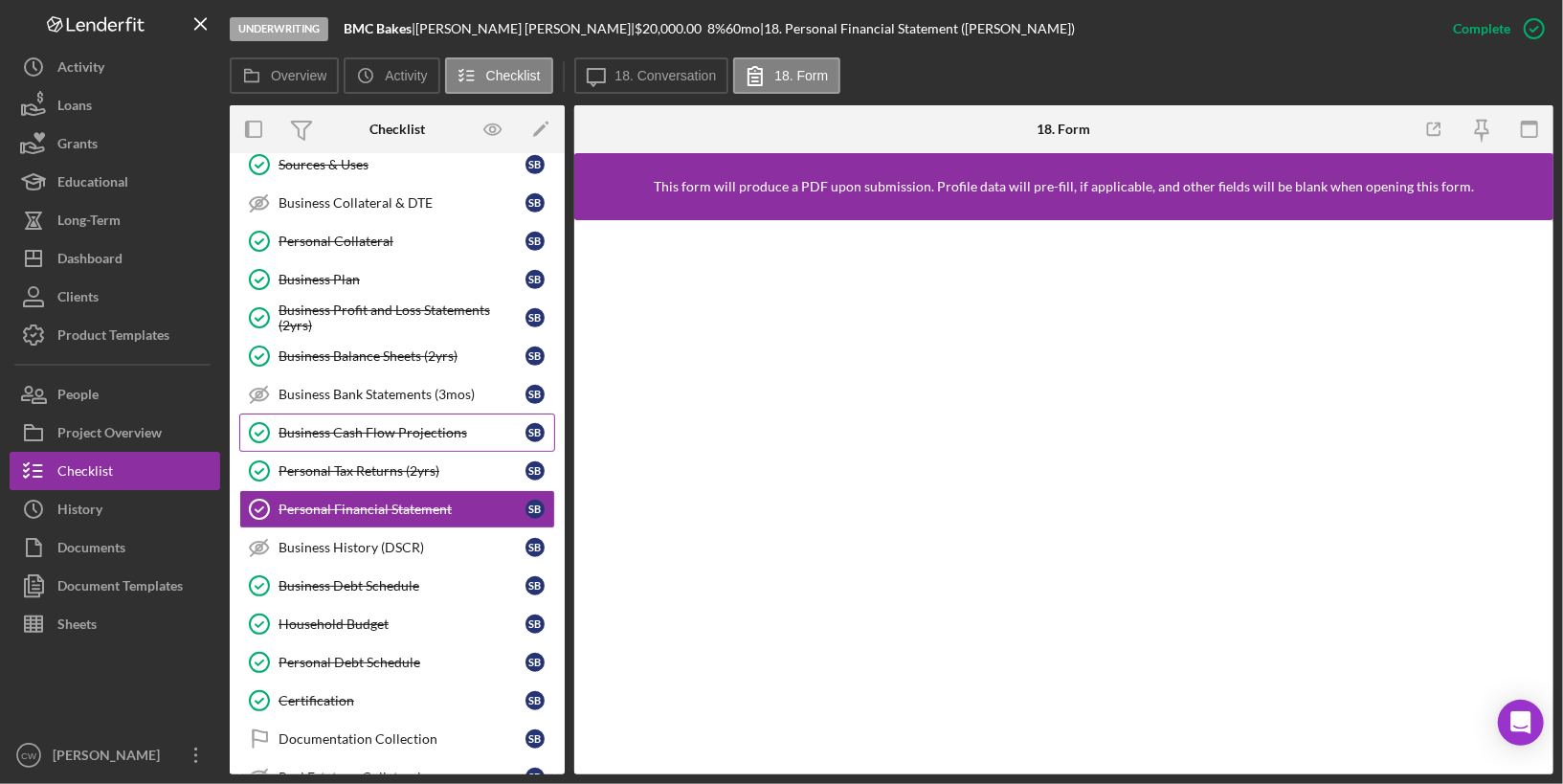
scroll to position [654, 0]
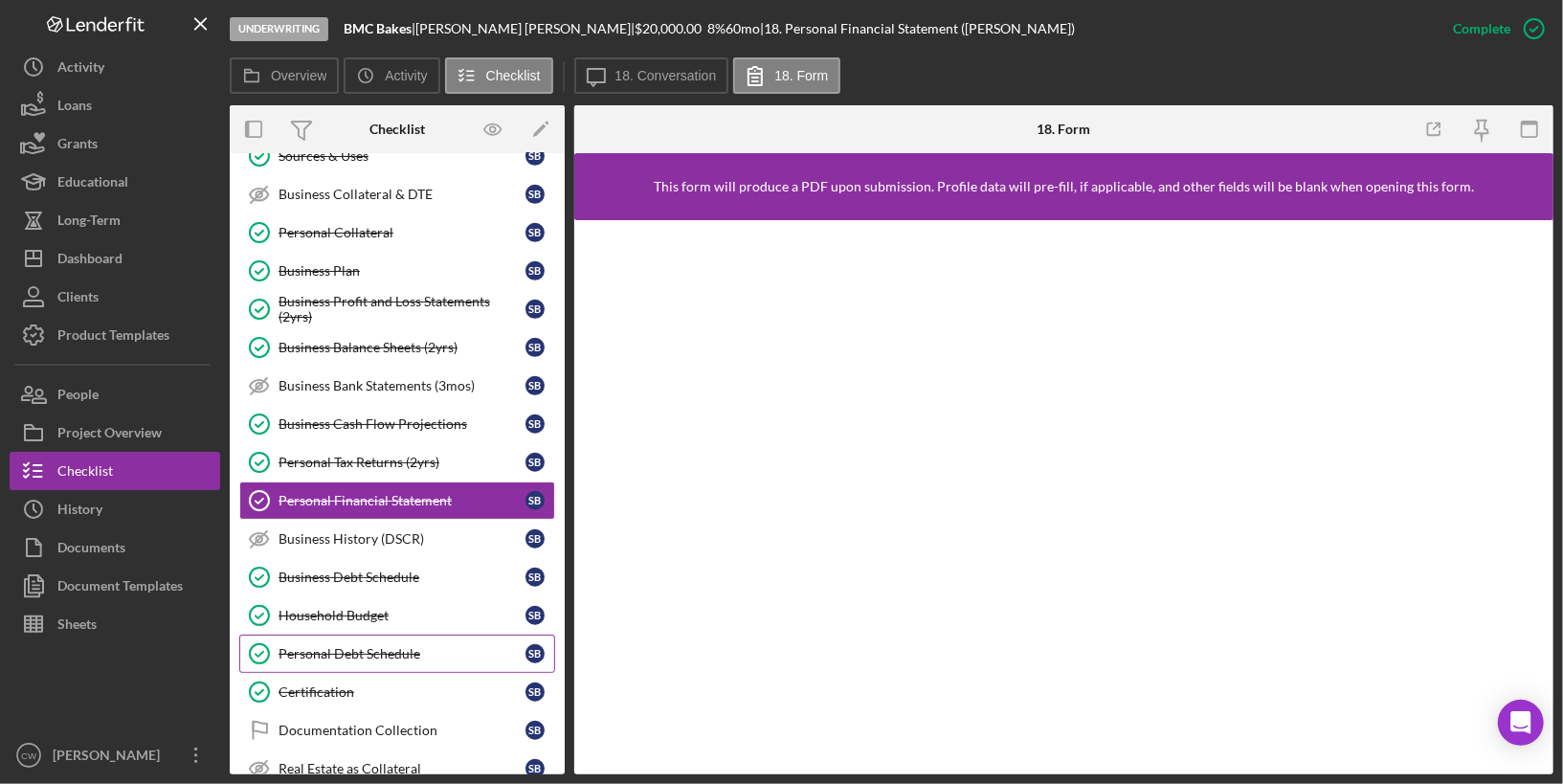
click at [331, 646] on div "Personal Debt Schedule" at bounding box center [401, 654] width 247 height 16
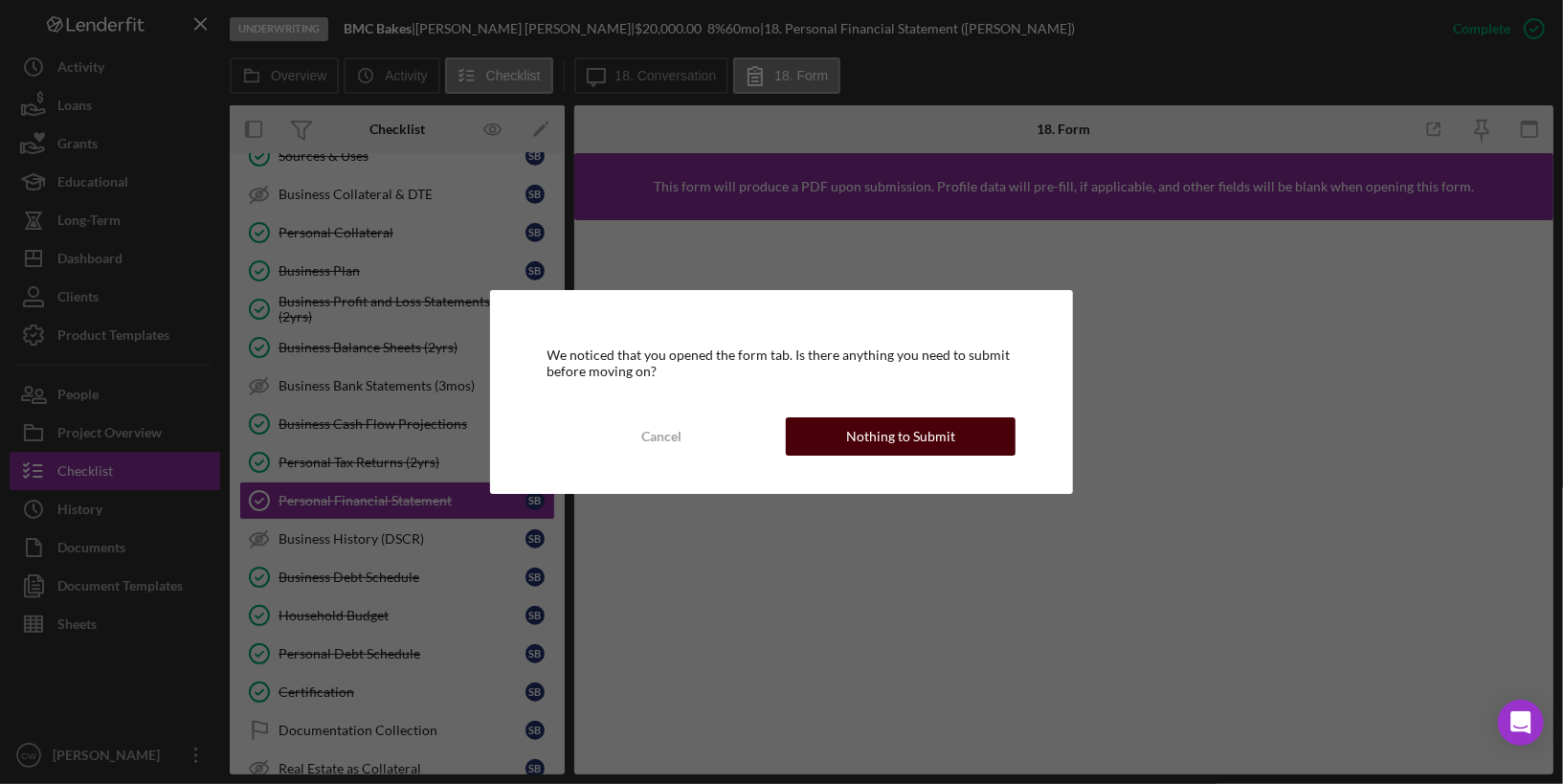
click at [877, 448] on div "Nothing to Submit" at bounding box center [901, 436] width 110 height 38
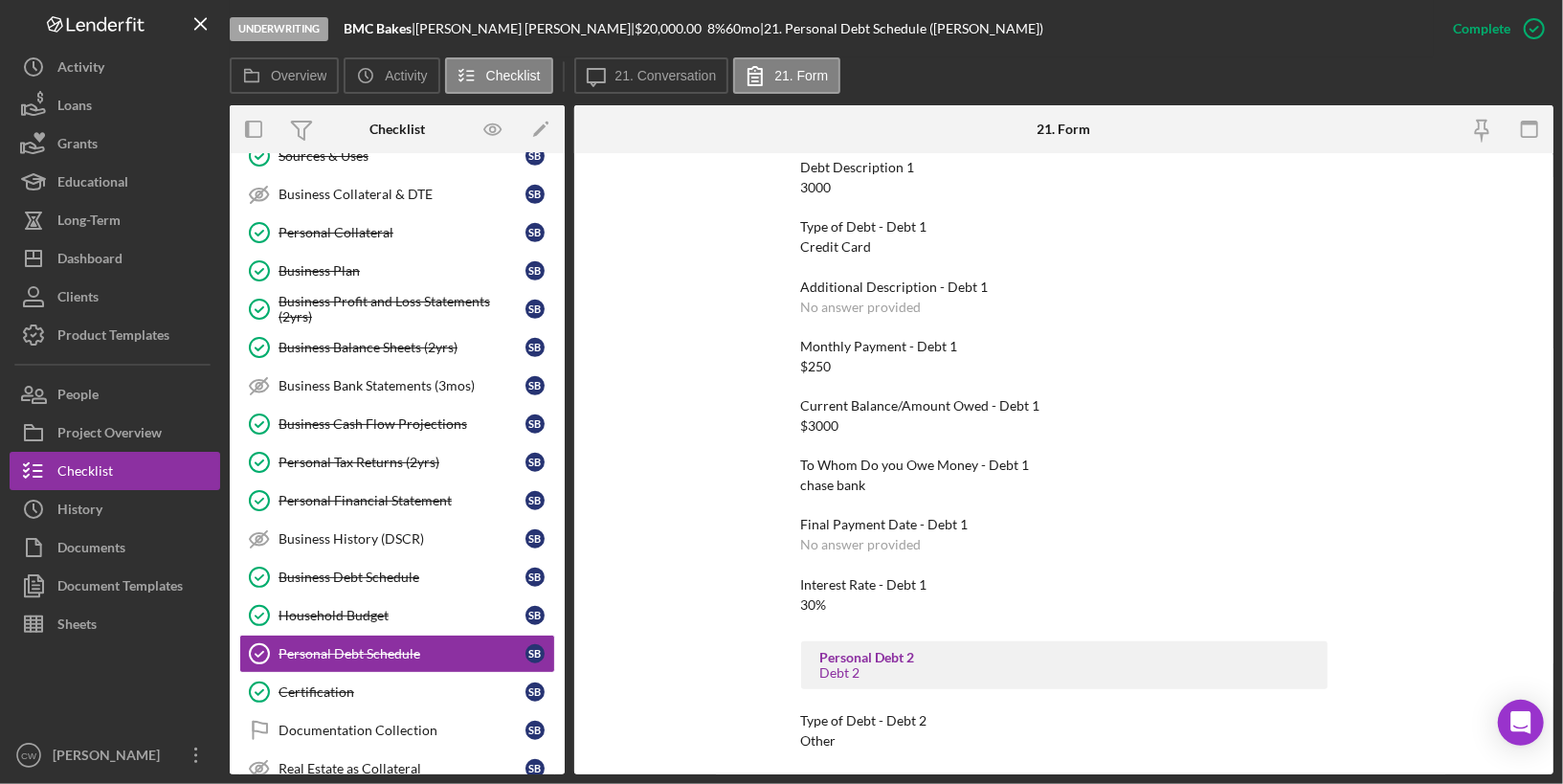
scroll to position [223, 0]
drag, startPoint x: 832, startPoint y: 360, endPoint x: 792, endPoint y: 360, distance: 40.0
click at [792, 360] on div "To edit this form you must mark this item incomplete Personal Debt 1 Debt 1 Des…" at bounding box center [1064, 463] width 979 height 621
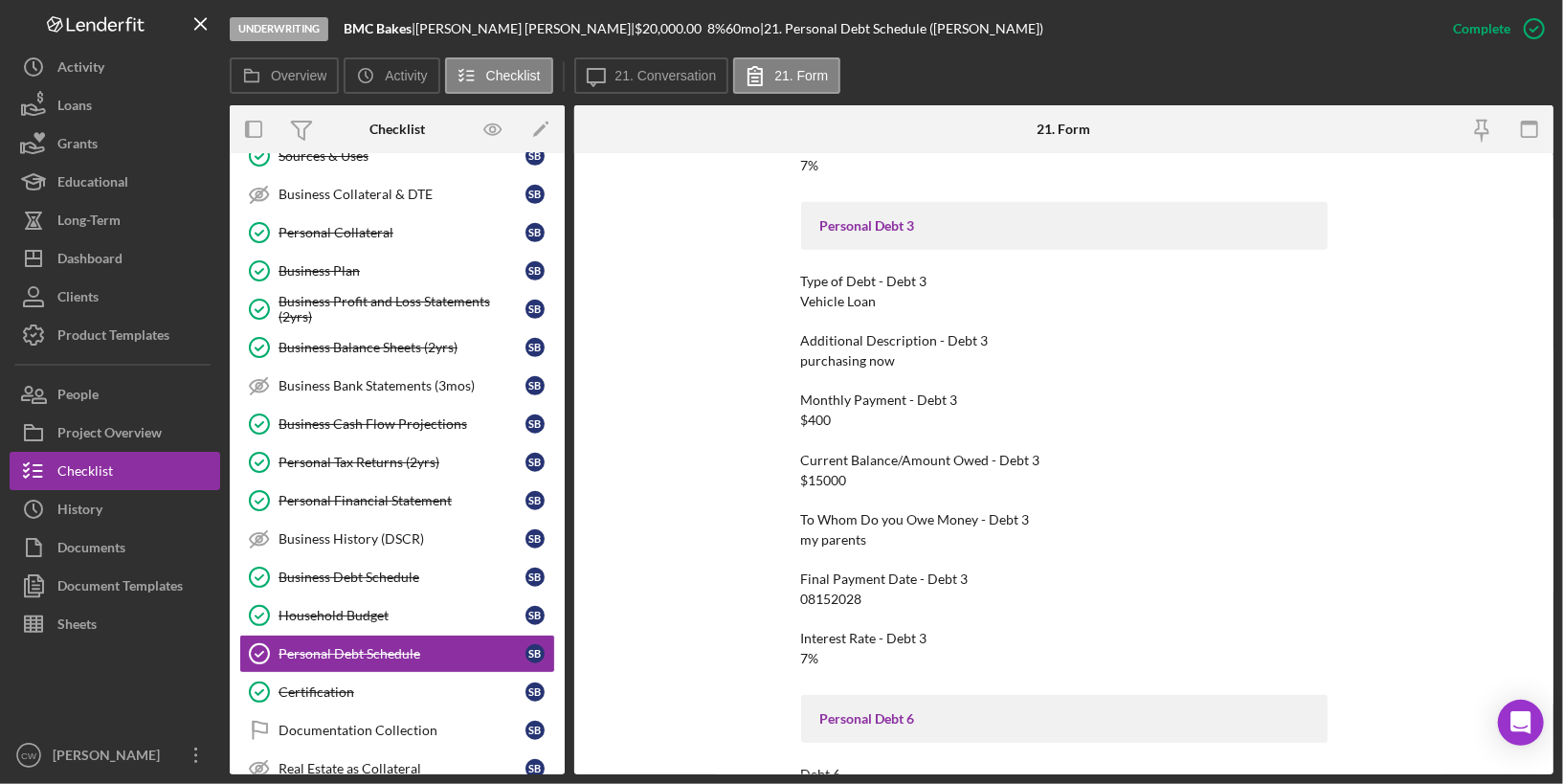
scroll to position [1228, 0]
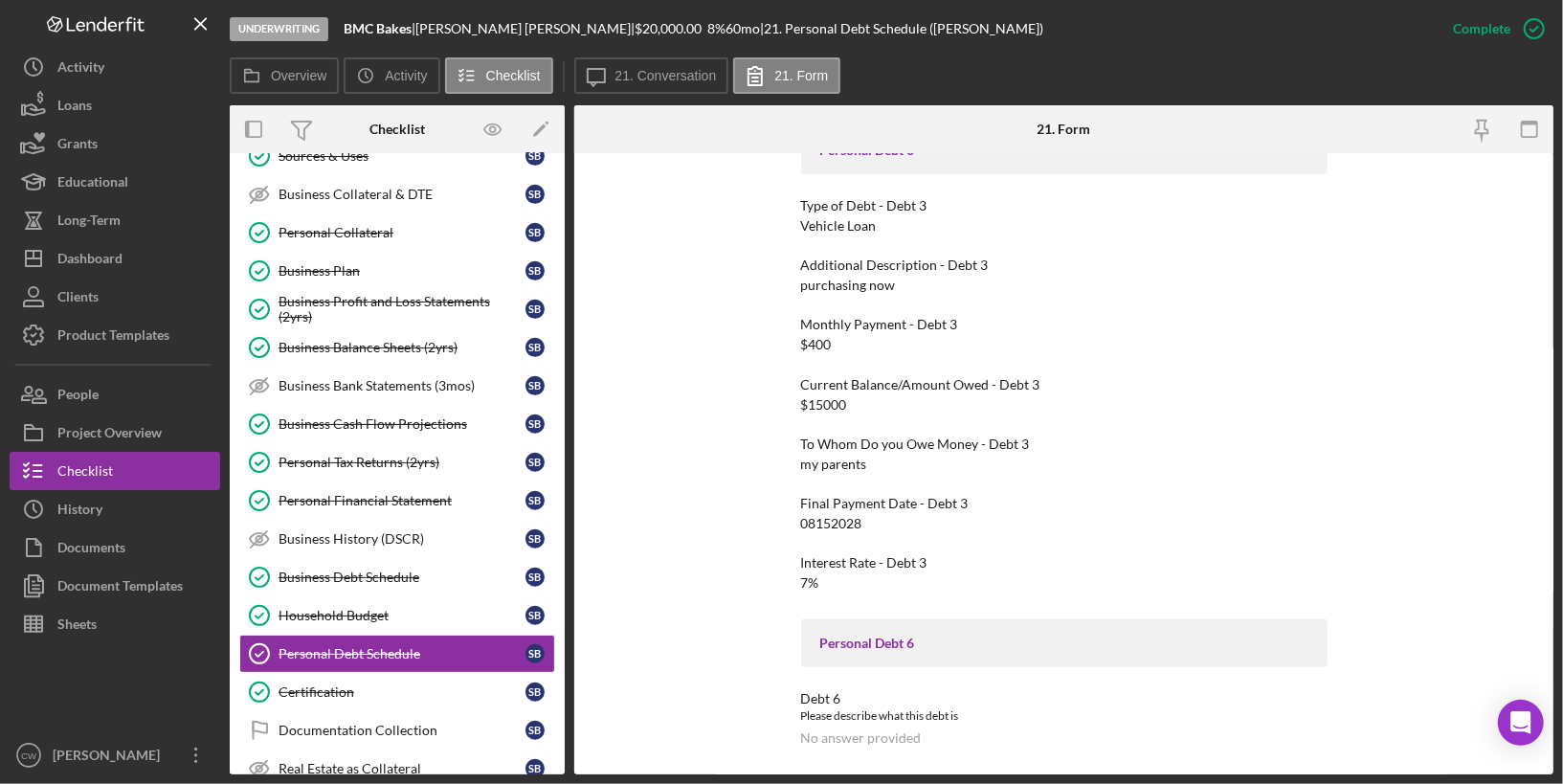
click at [1098, 502] on div "Final Payment Date - Debt 3" at bounding box center [1064, 503] width 526 height 16
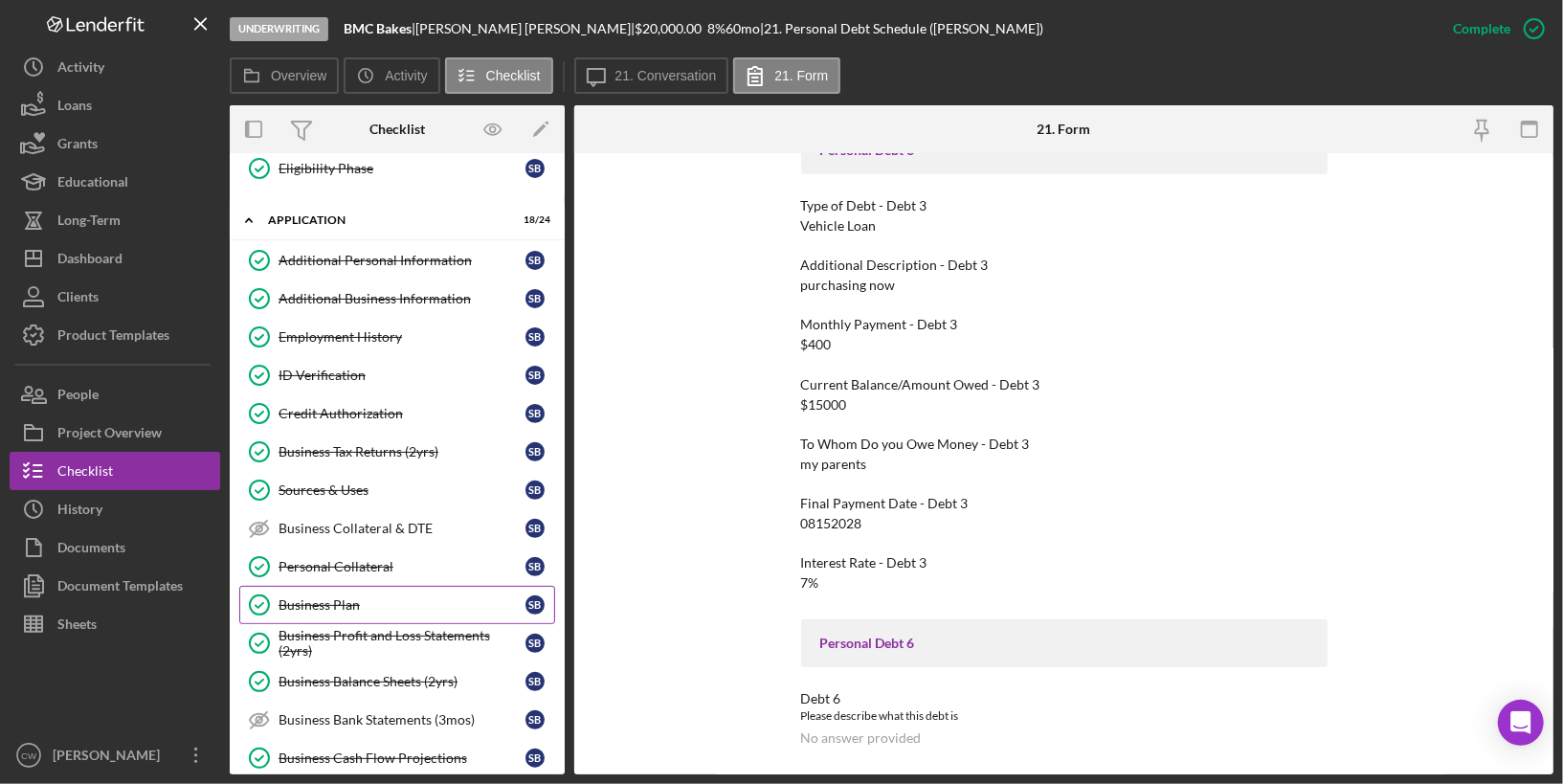
scroll to position [0, 0]
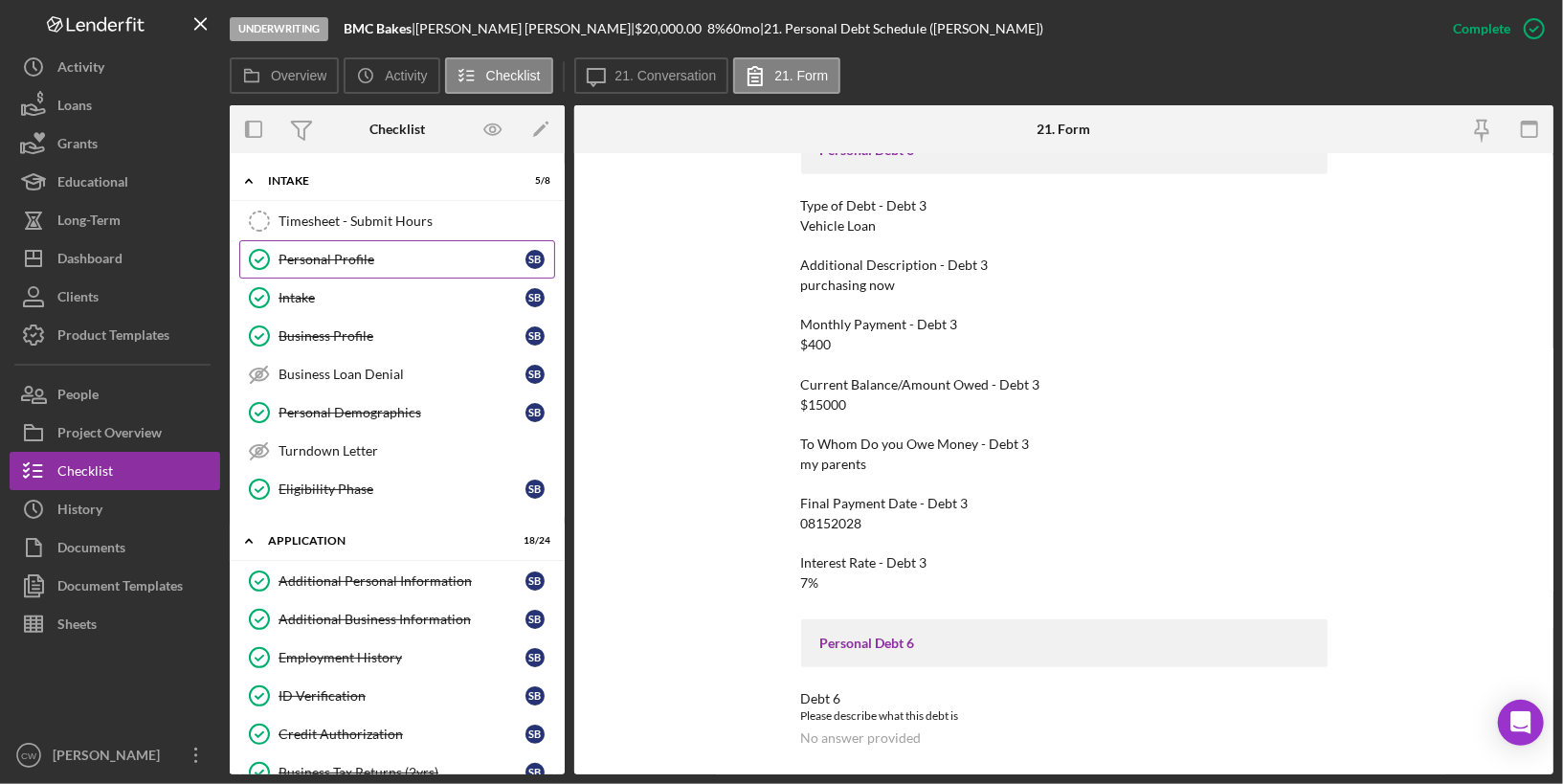
click at [360, 257] on div "Personal Profile" at bounding box center [401, 260] width 247 height 16
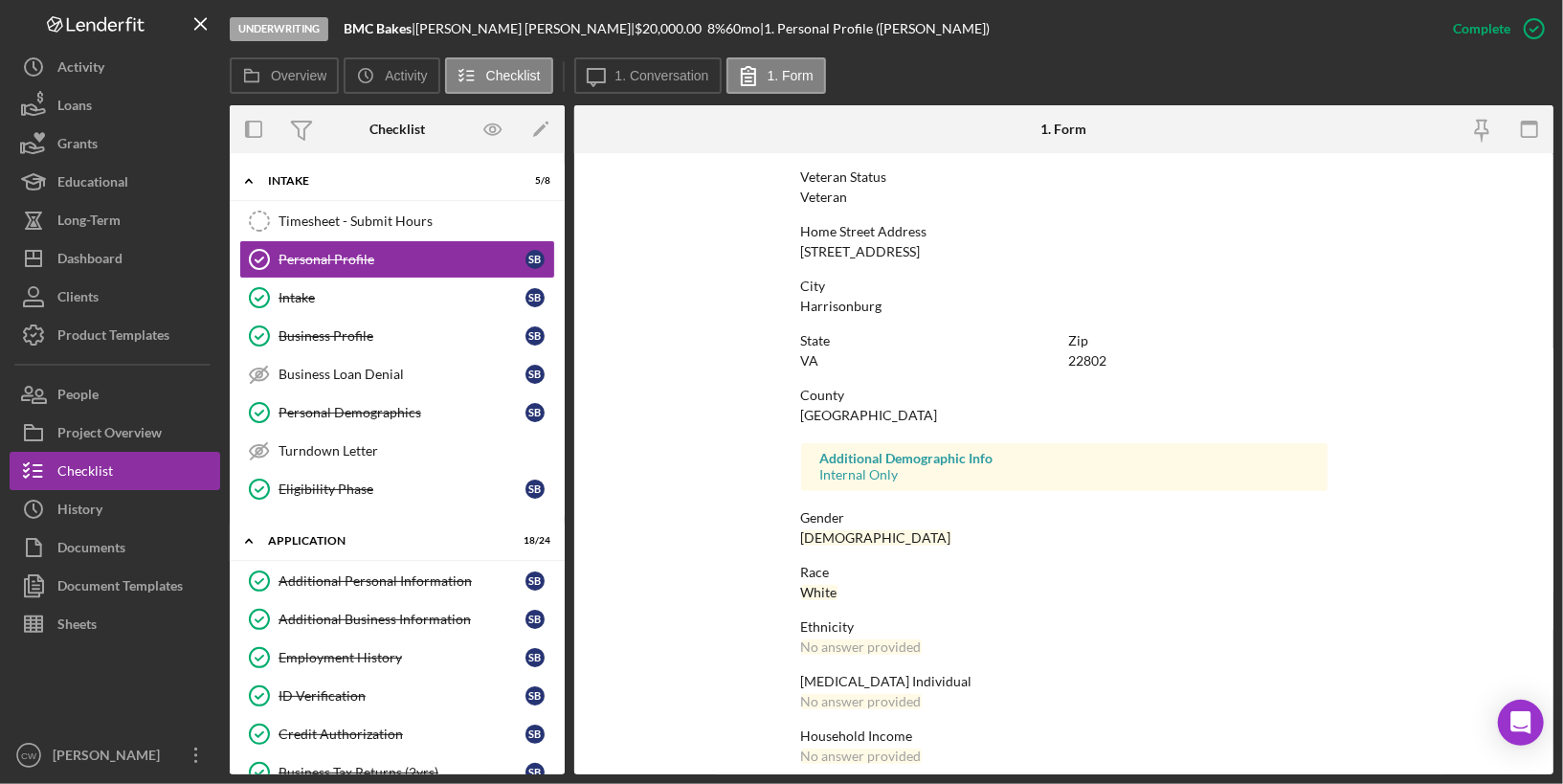
scroll to position [271, 0]
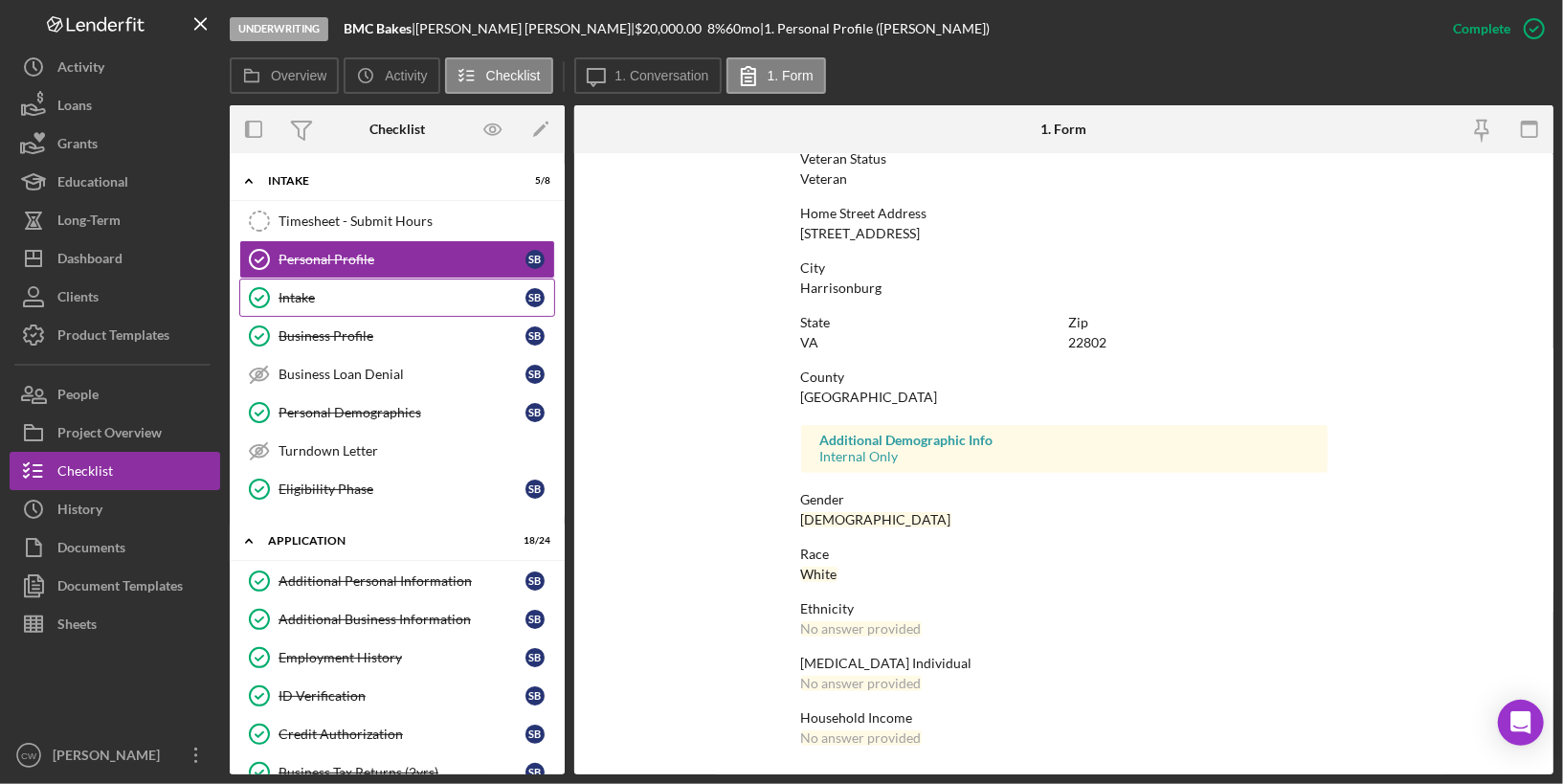
click at [445, 307] on link "Intake Intake S B" at bounding box center [398, 297] width 316 height 38
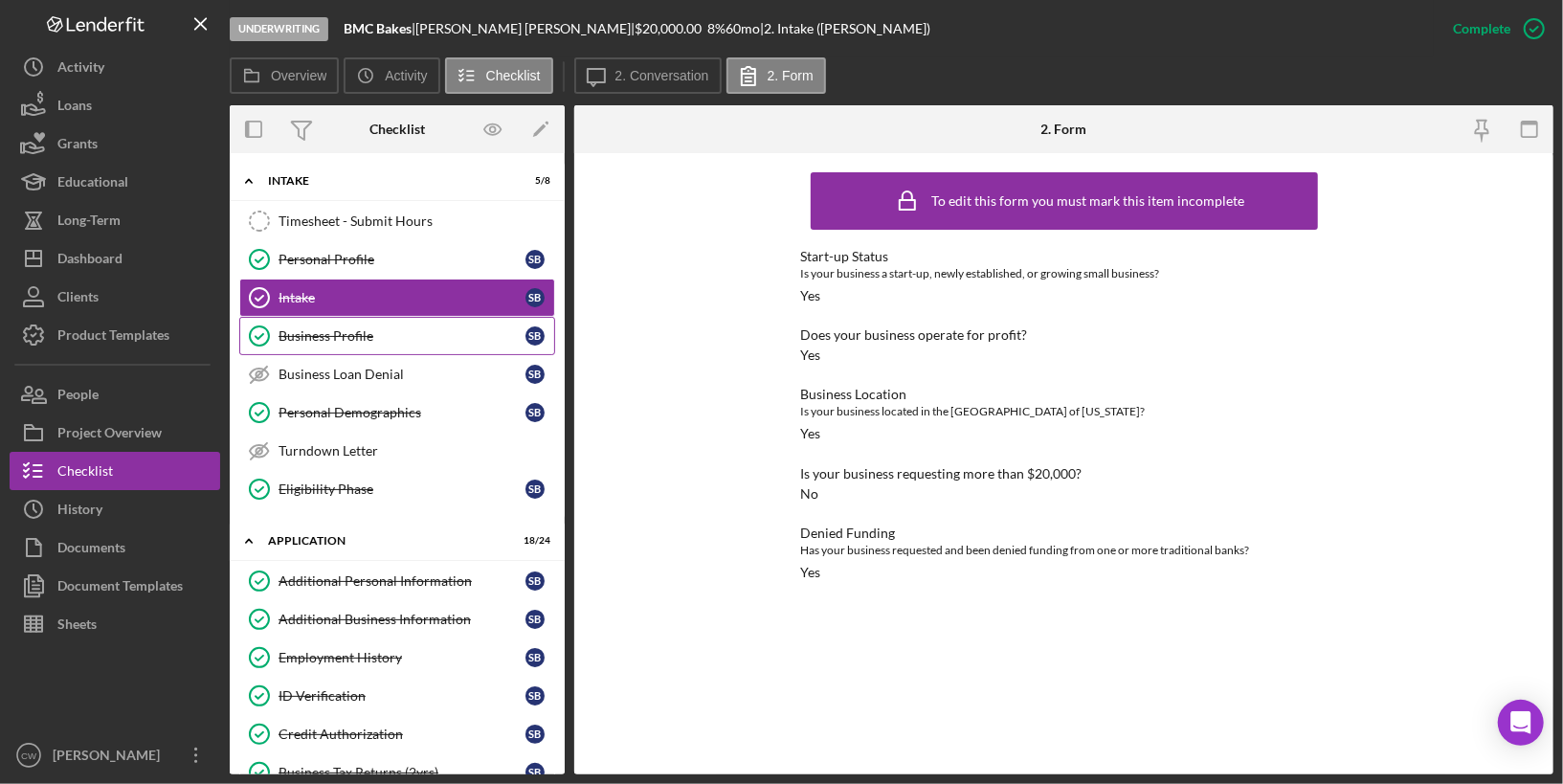
click at [392, 332] on div "Business Profile" at bounding box center [401, 336] width 247 height 16
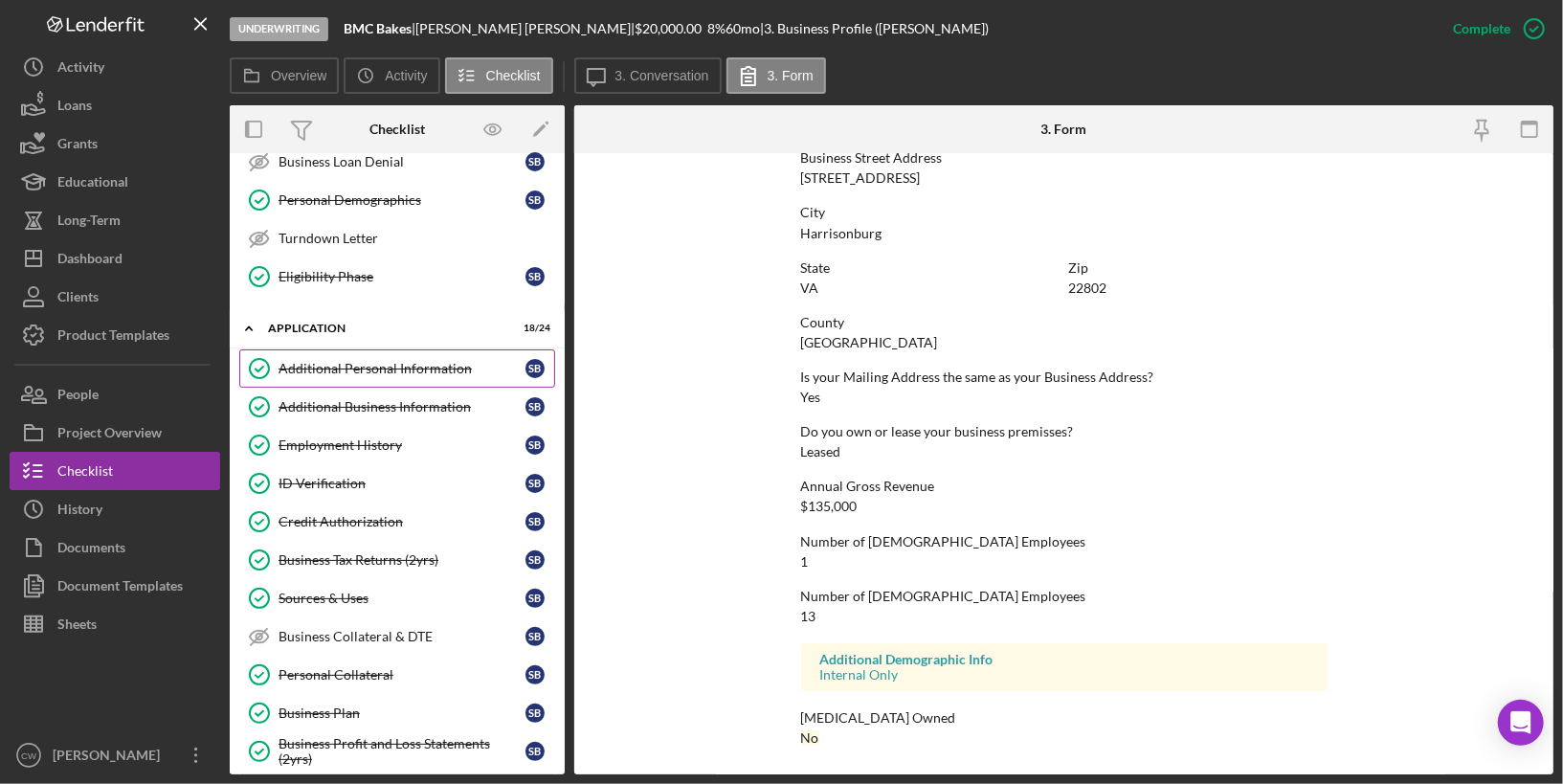
scroll to position [375, 0]
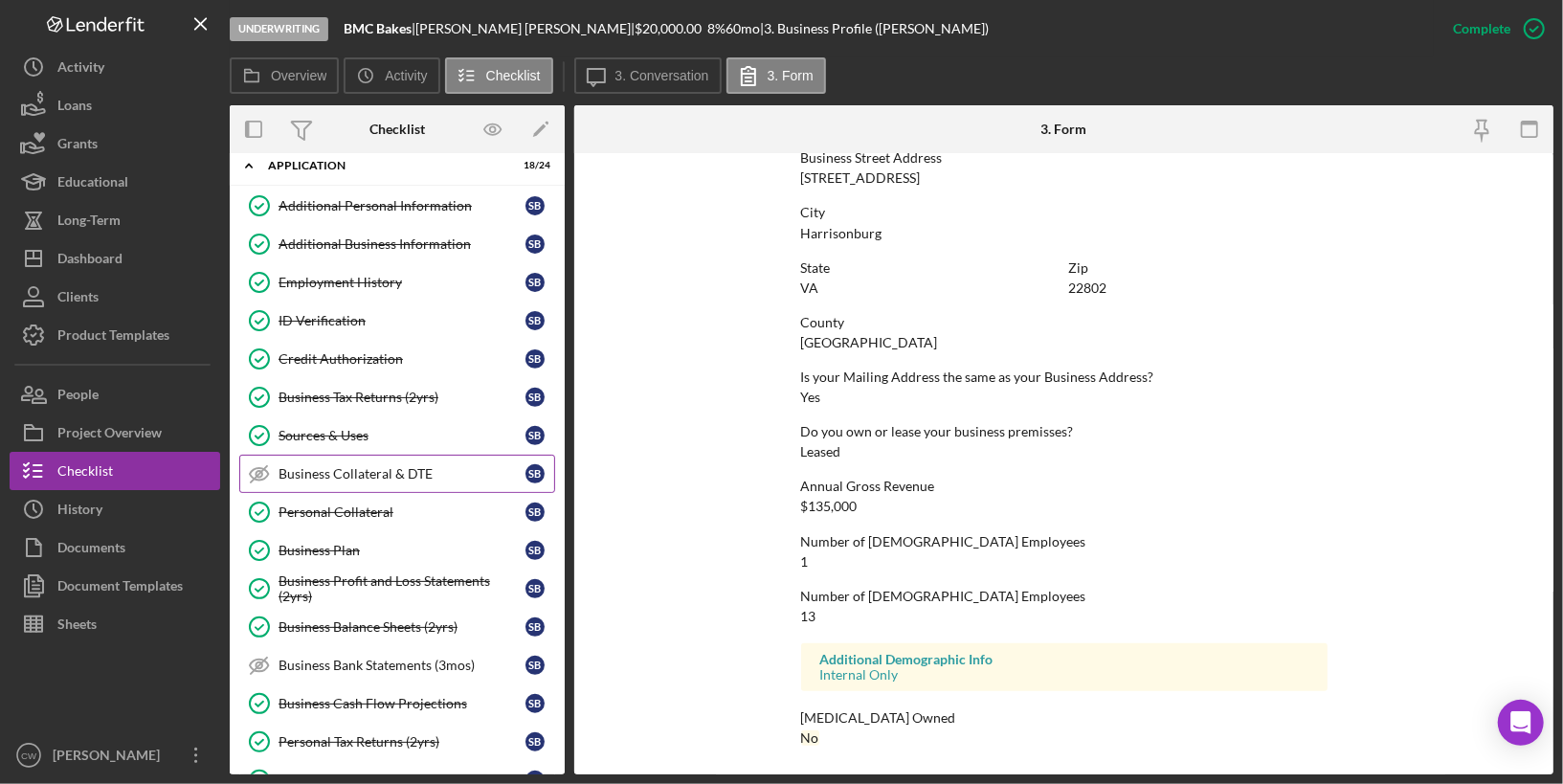
click at [378, 468] on link "Business Collateral & DTE Business Collateral & DTE S B" at bounding box center [398, 473] width 316 height 38
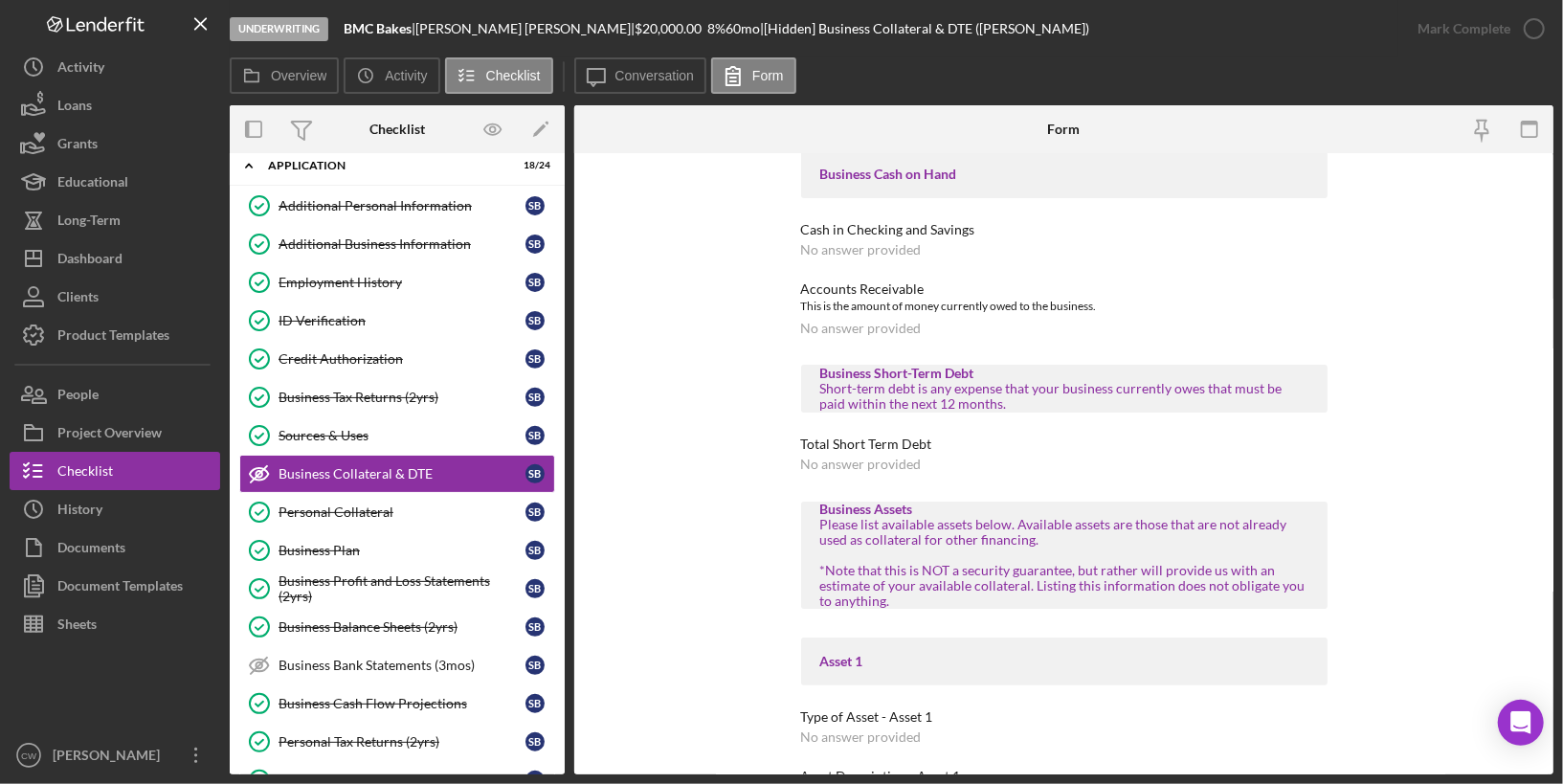
scroll to position [100, 0]
click at [490, 122] on icon "button" at bounding box center [494, 130] width 43 height 43
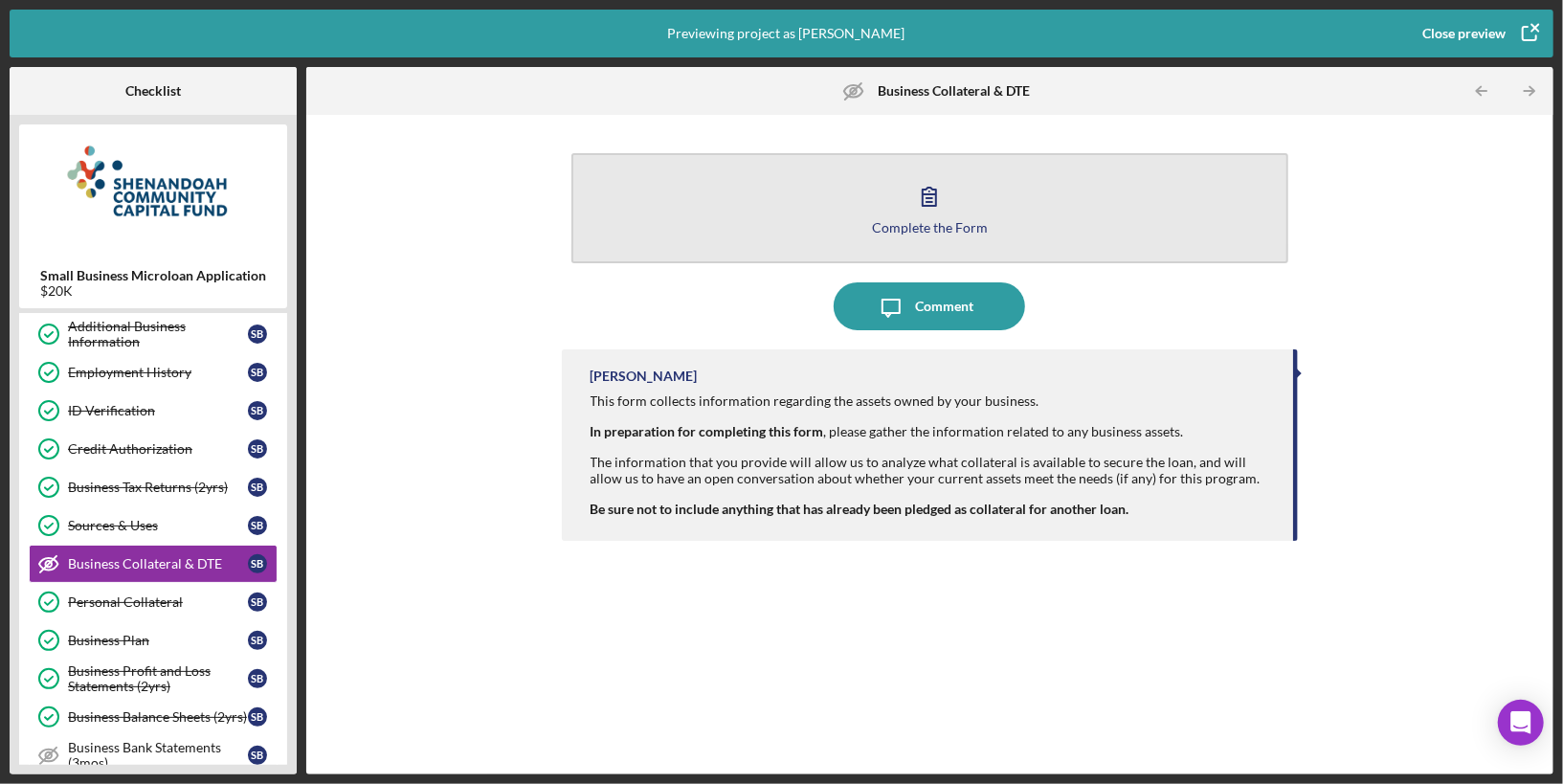
scroll to position [371, 0]
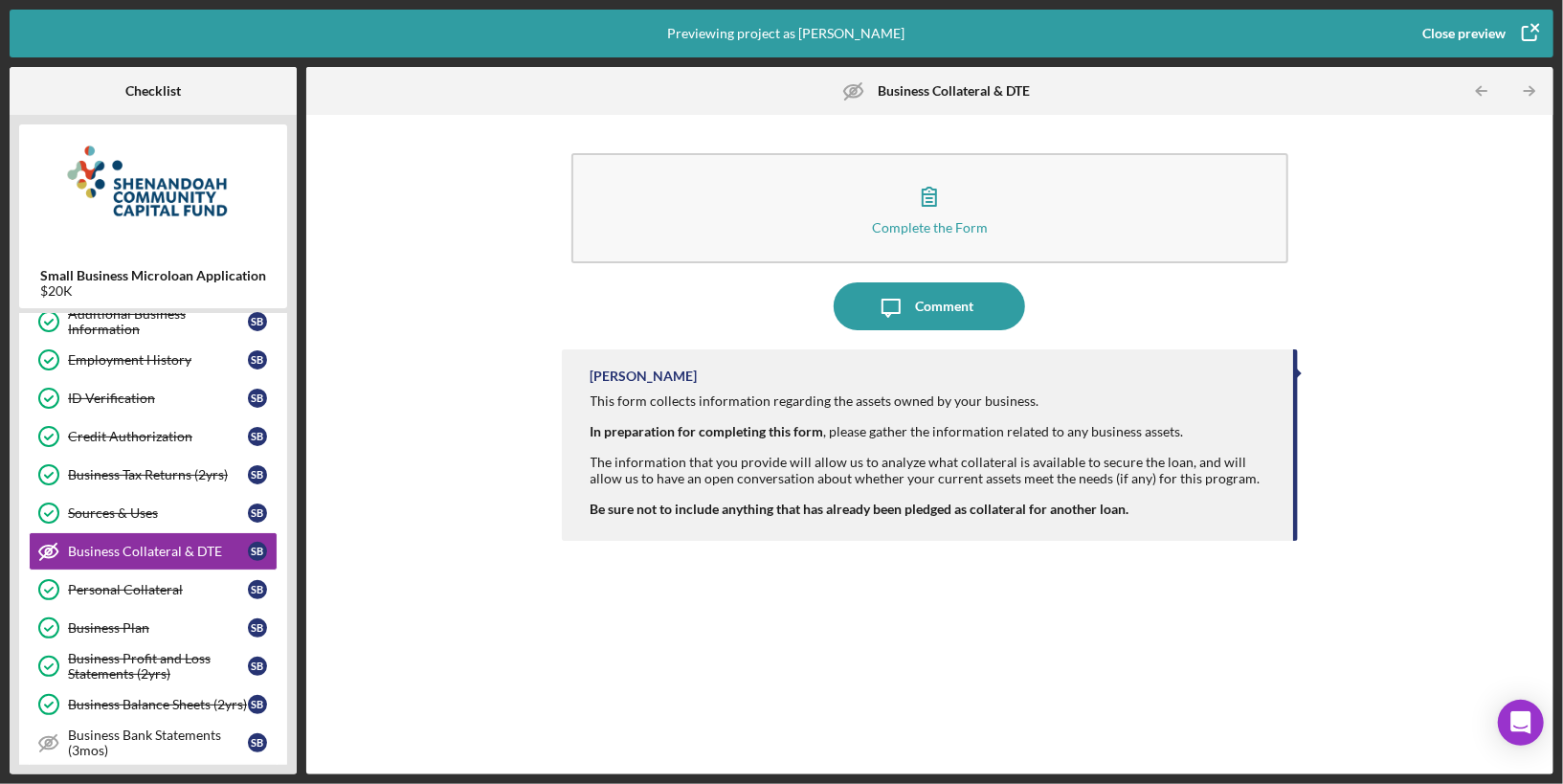
click at [1488, 27] on div "Close preview" at bounding box center [1464, 33] width 83 height 38
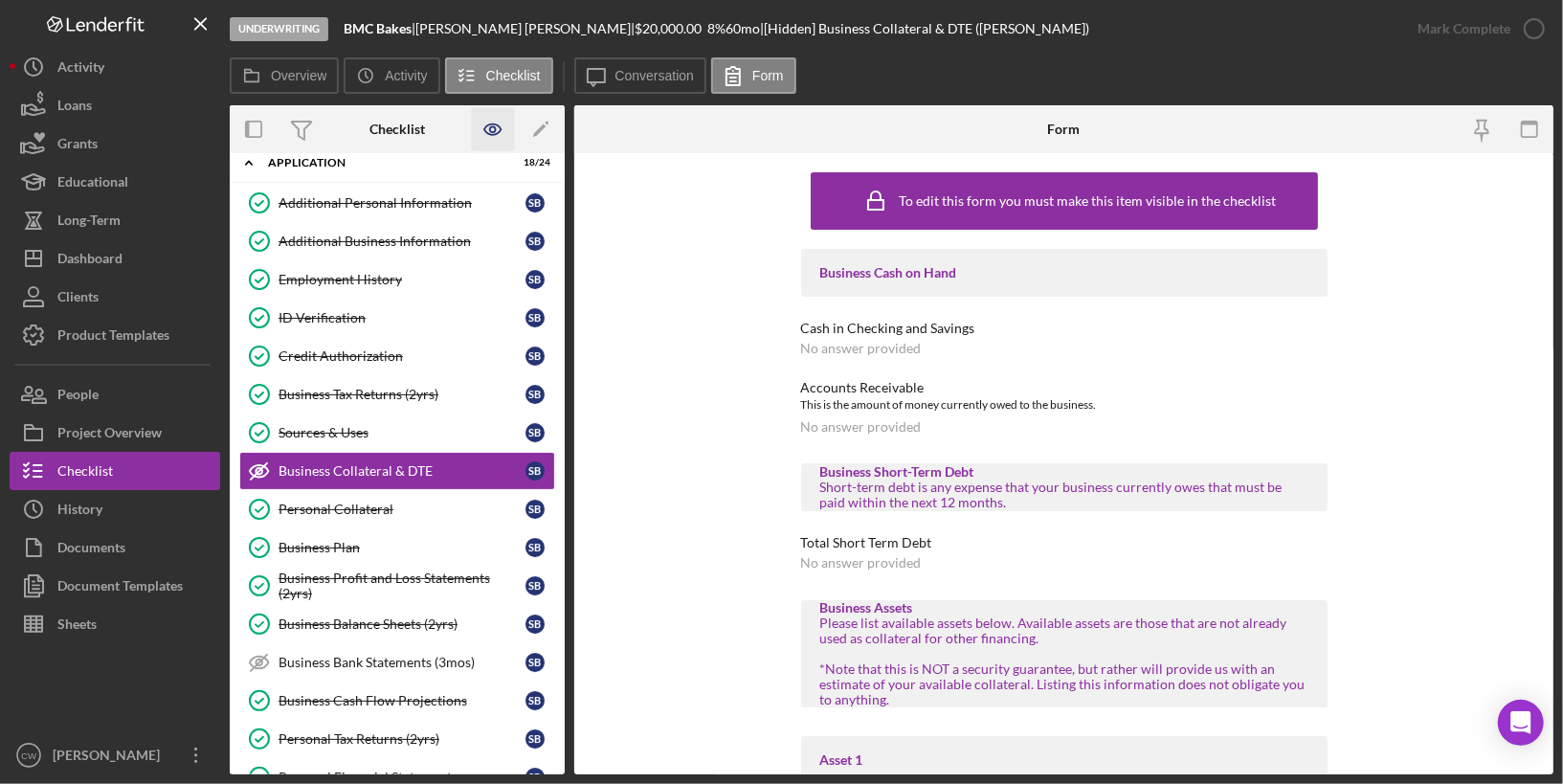
click at [490, 136] on icon "button" at bounding box center [494, 130] width 43 height 43
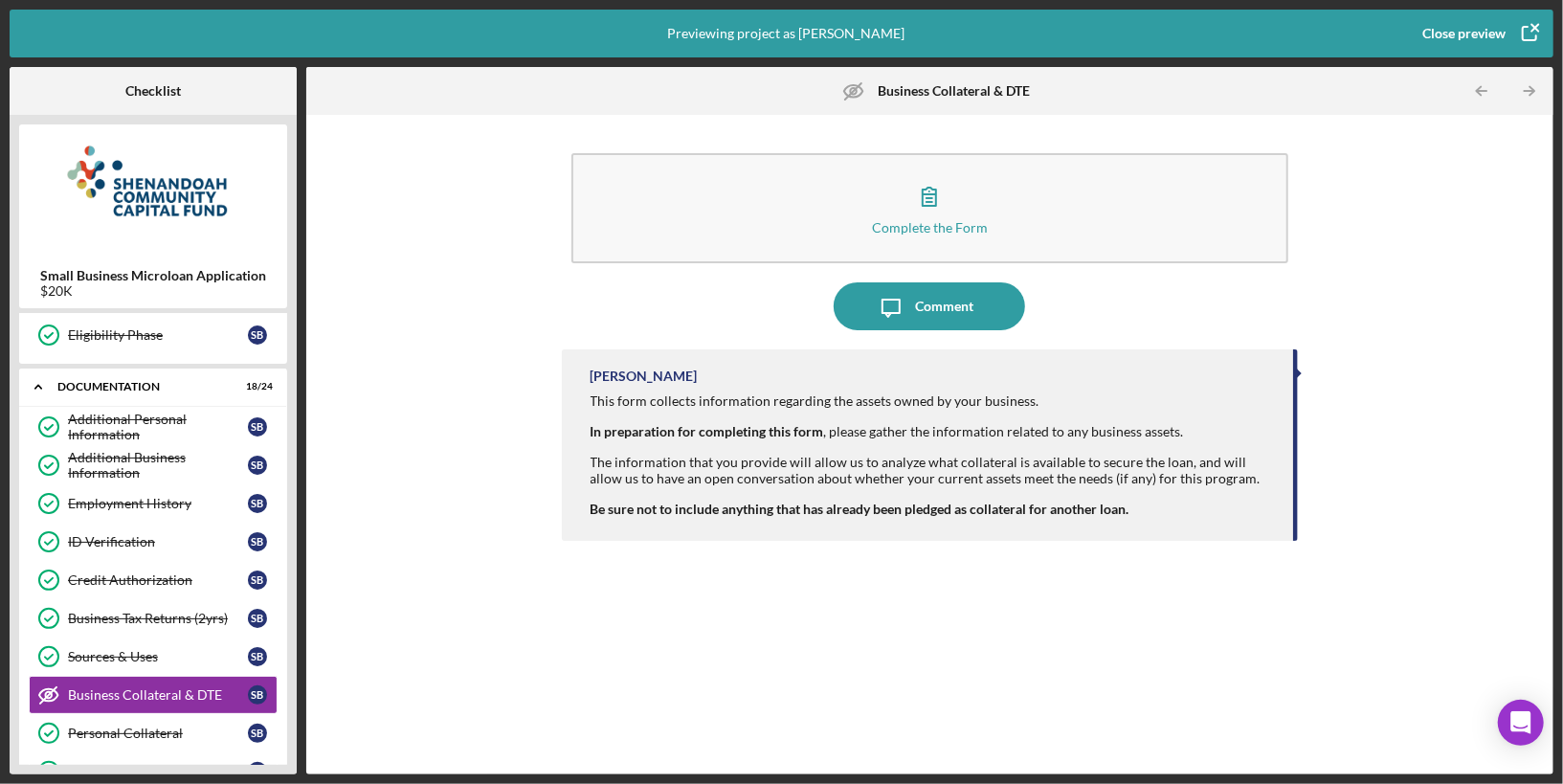
scroll to position [371, 0]
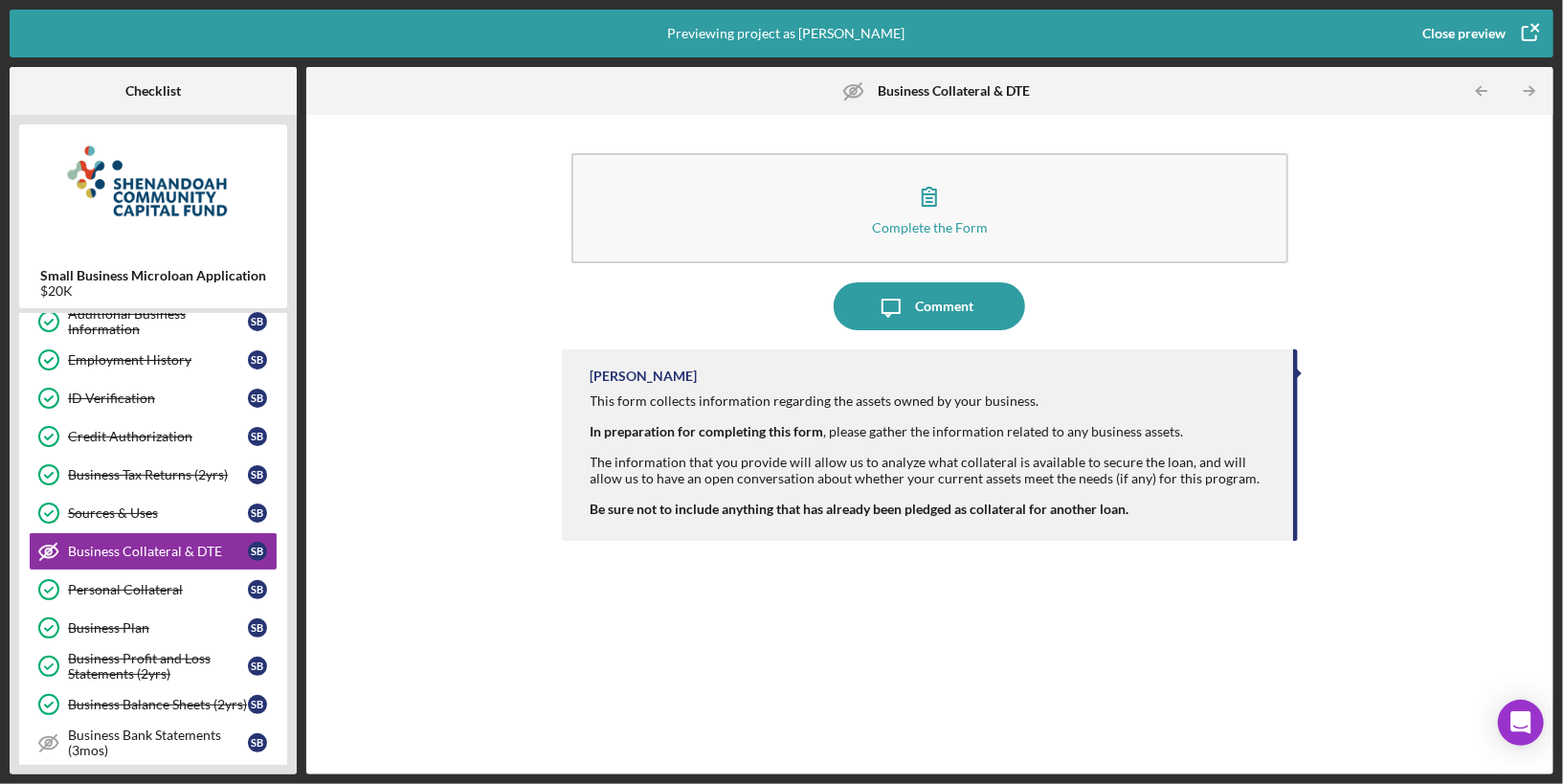
click at [1479, 41] on div "Close preview" at bounding box center [1464, 33] width 83 height 38
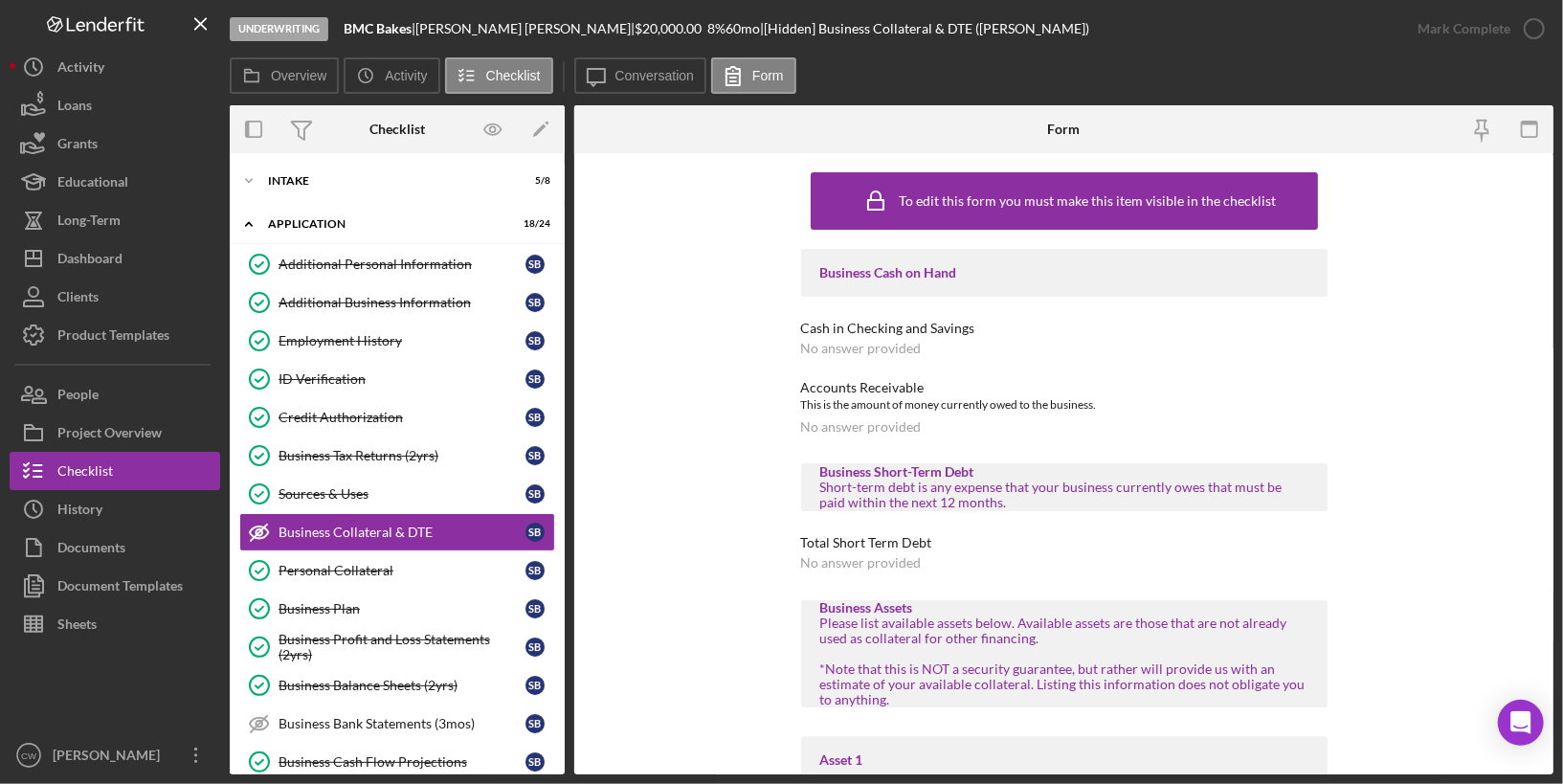
scroll to position [61, 0]
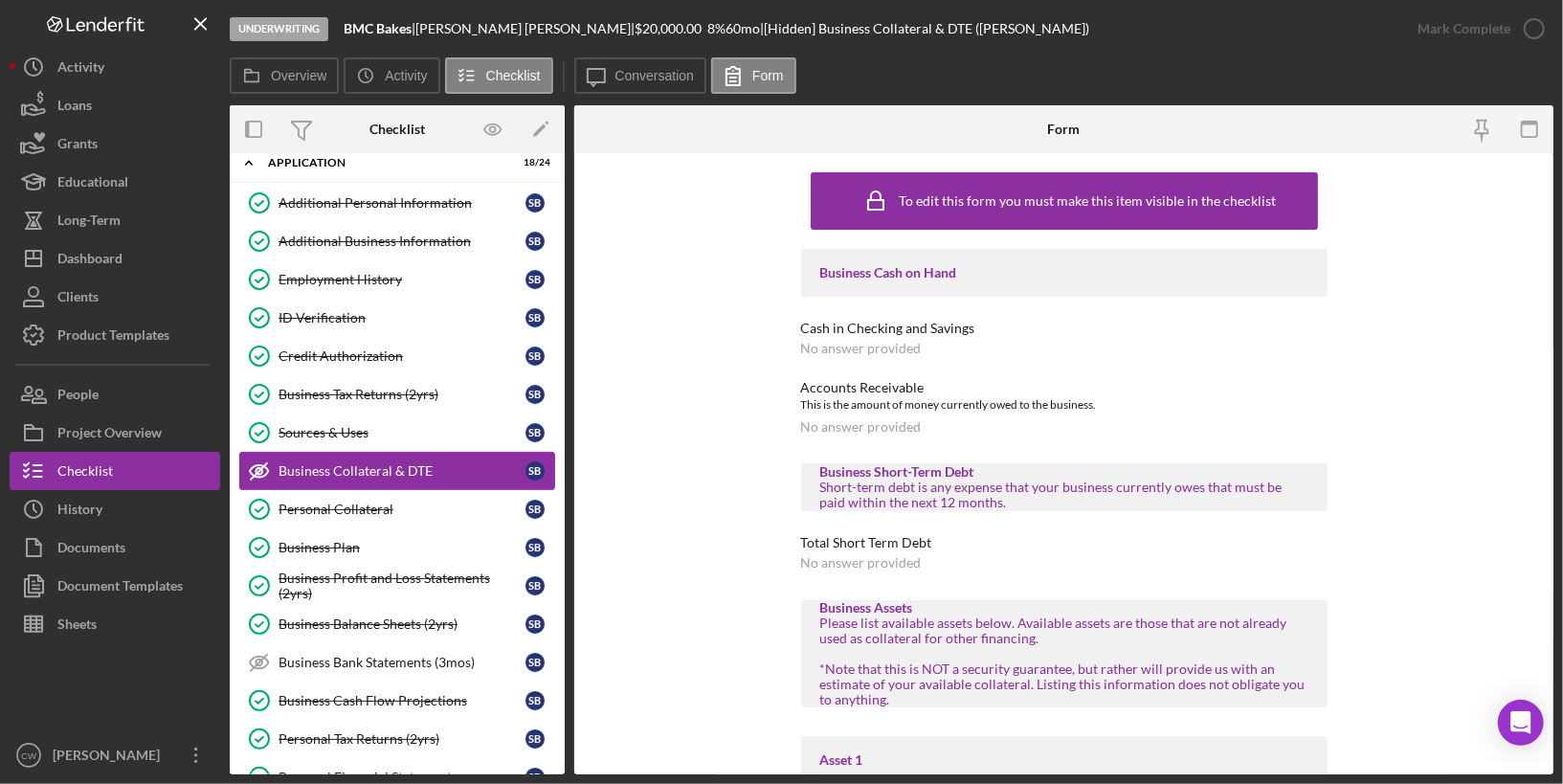
click at [259, 469] on icon at bounding box center [259, 471] width 18 height 13
click at [538, 137] on icon "Icon/Edit" at bounding box center [541, 130] width 43 height 43
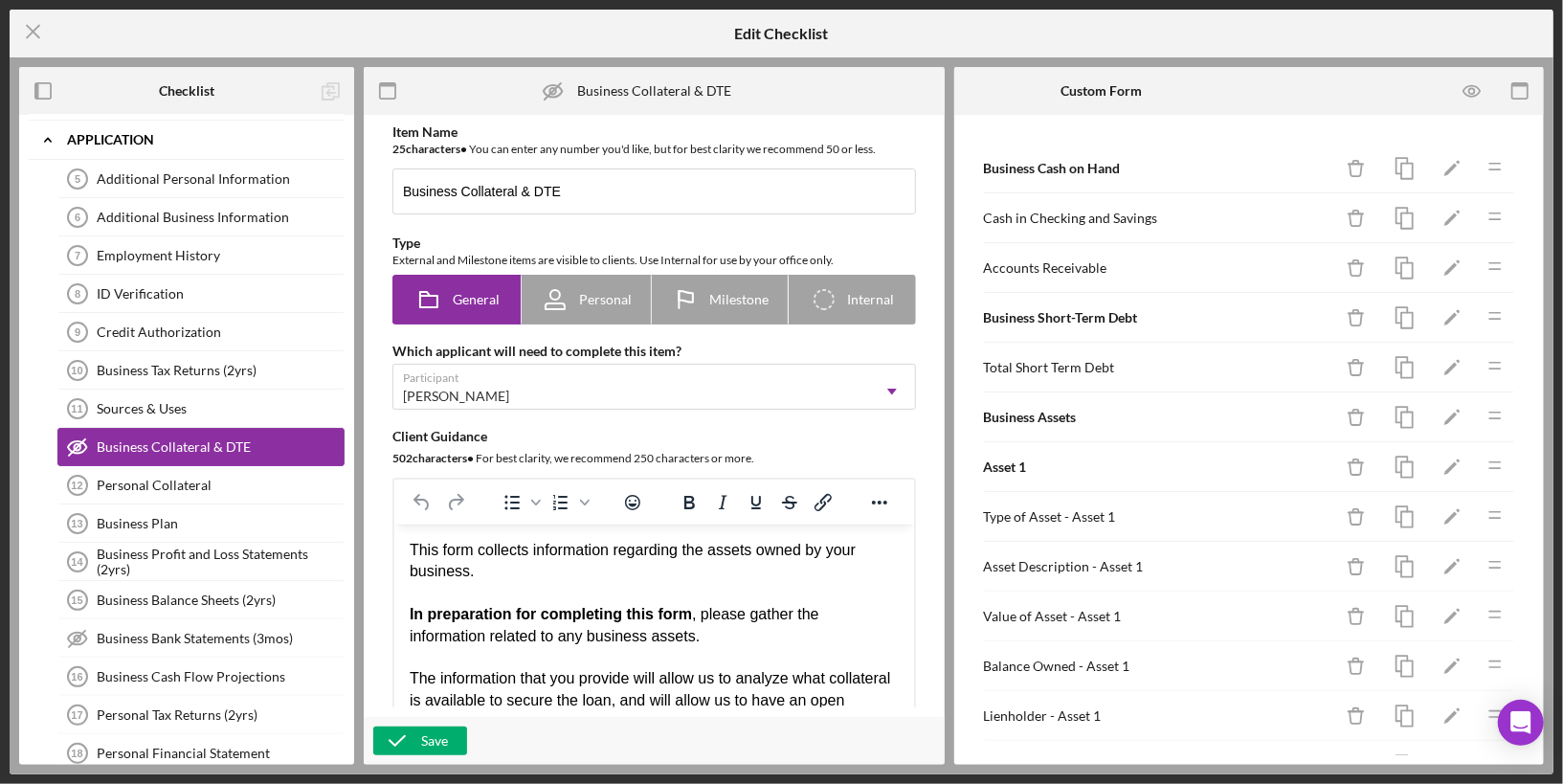
click at [168, 439] on div "Business Collateral & DTE" at bounding box center [220, 447] width 247 height 16
click at [550, 86] on icon at bounding box center [553, 91] width 18 height 13
click at [550, 87] on icon "Business Collateral & DTE" at bounding box center [553, 90] width 48 height 47
click at [1477, 88] on icon "button" at bounding box center [1473, 91] width 43 height 43
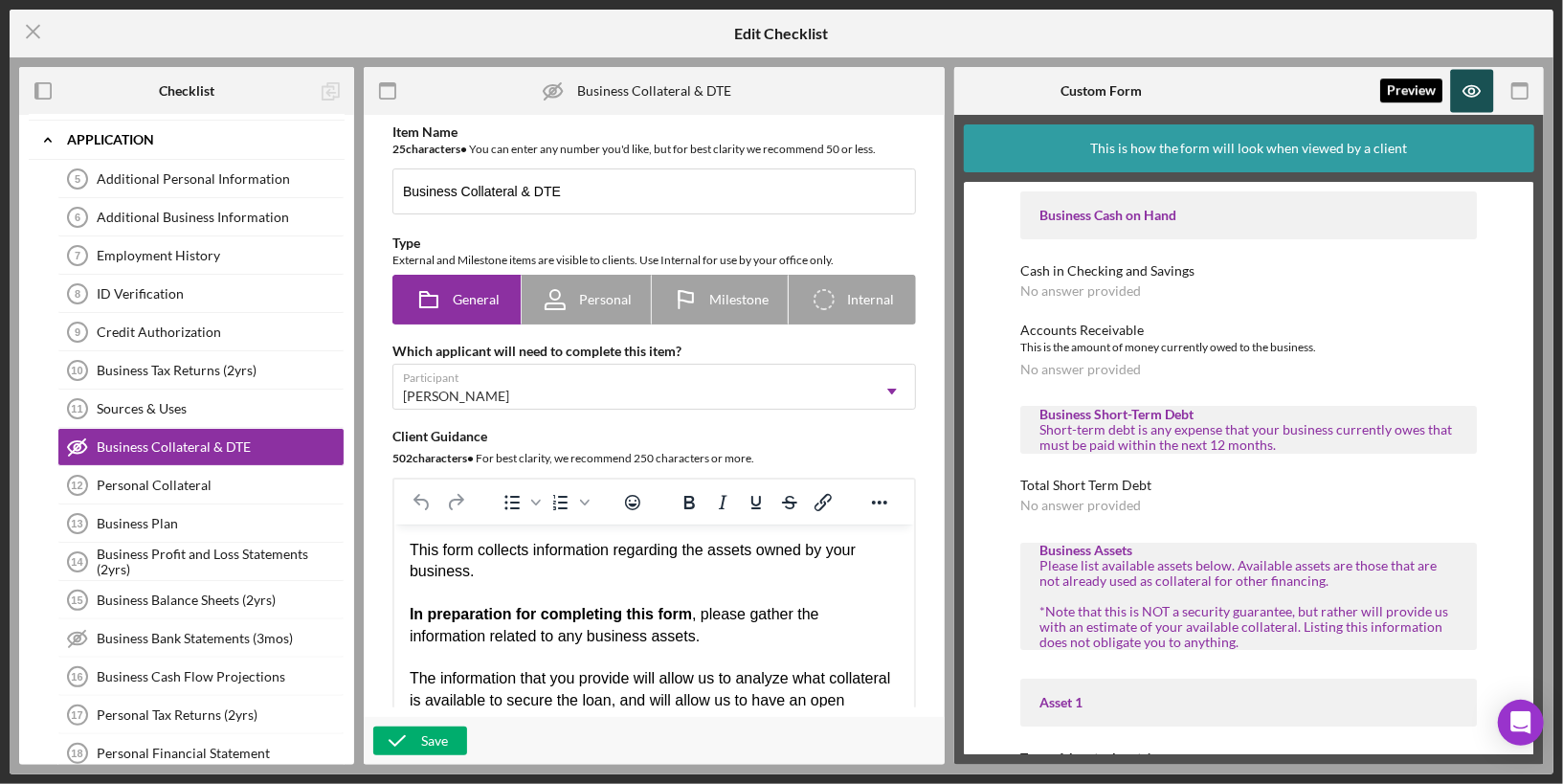
click at [1477, 88] on icon "button" at bounding box center [1473, 91] width 43 height 43
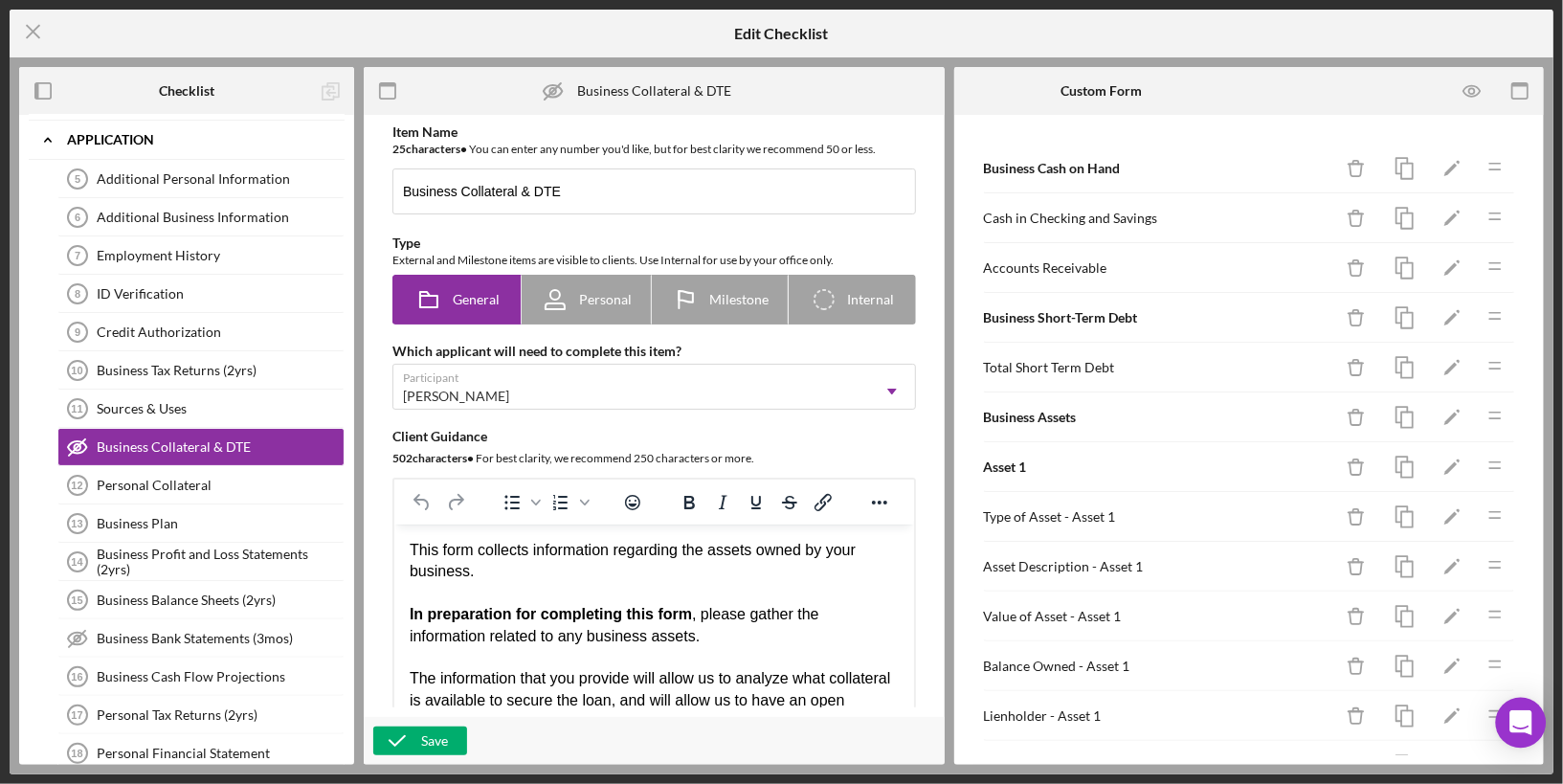
click at [1517, 729] on icon "Open Intercom Messenger" at bounding box center [1520, 723] width 22 height 25
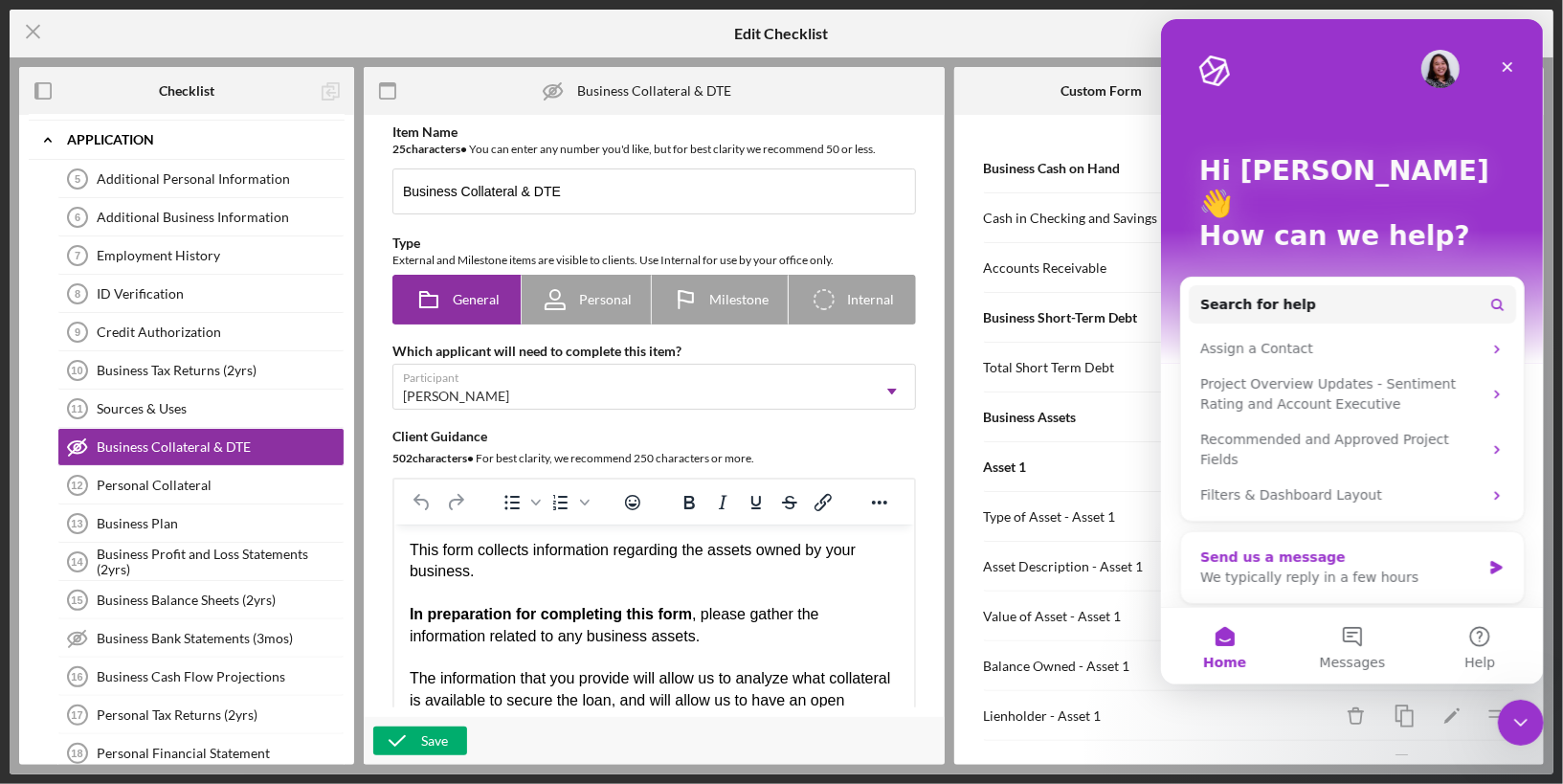
click at [1343, 568] on div "We typically reply in a few hours" at bounding box center [1339, 578] width 280 height 20
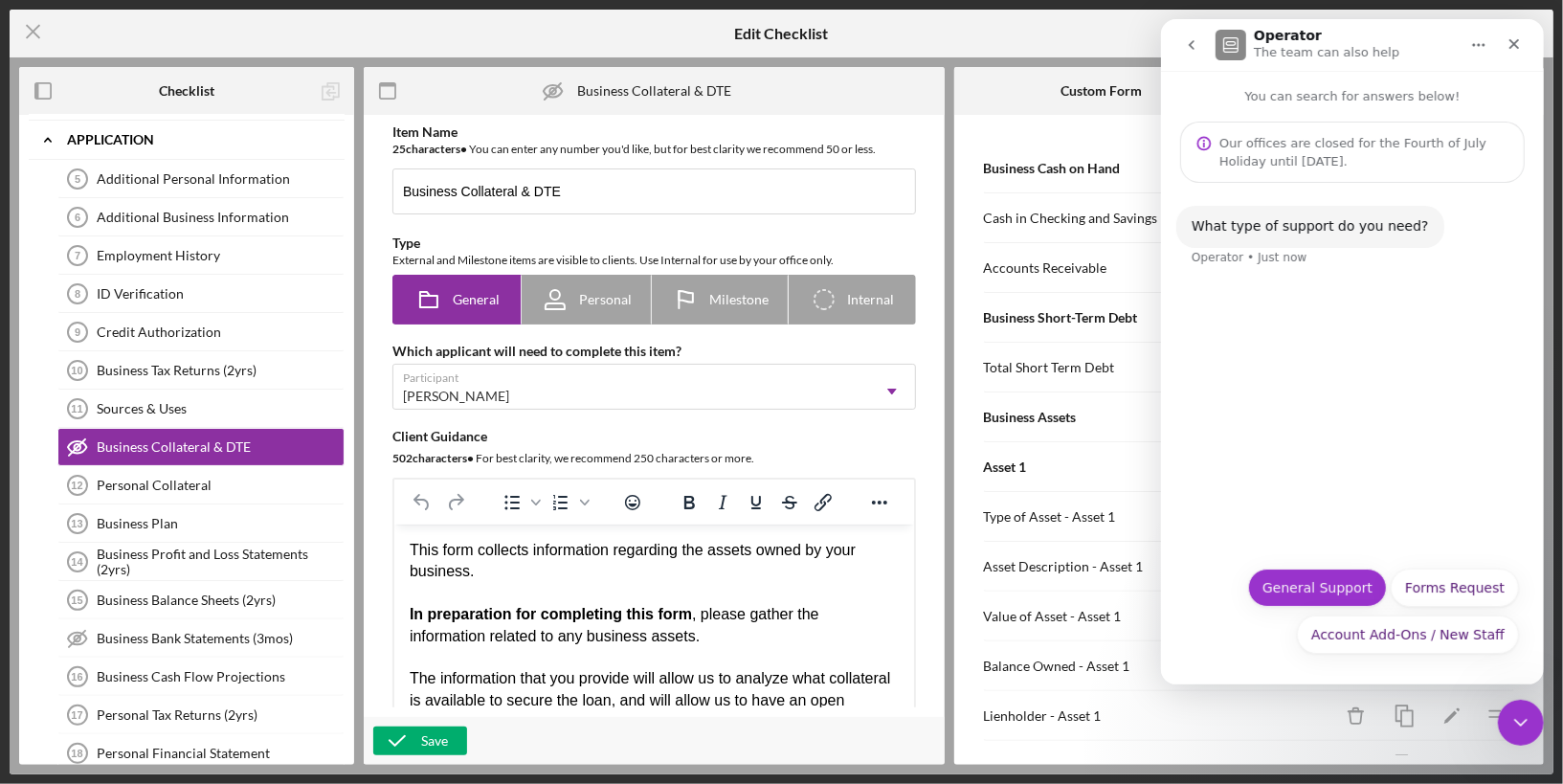
click at [1291, 591] on button "General Support" at bounding box center [1317, 587] width 139 height 38
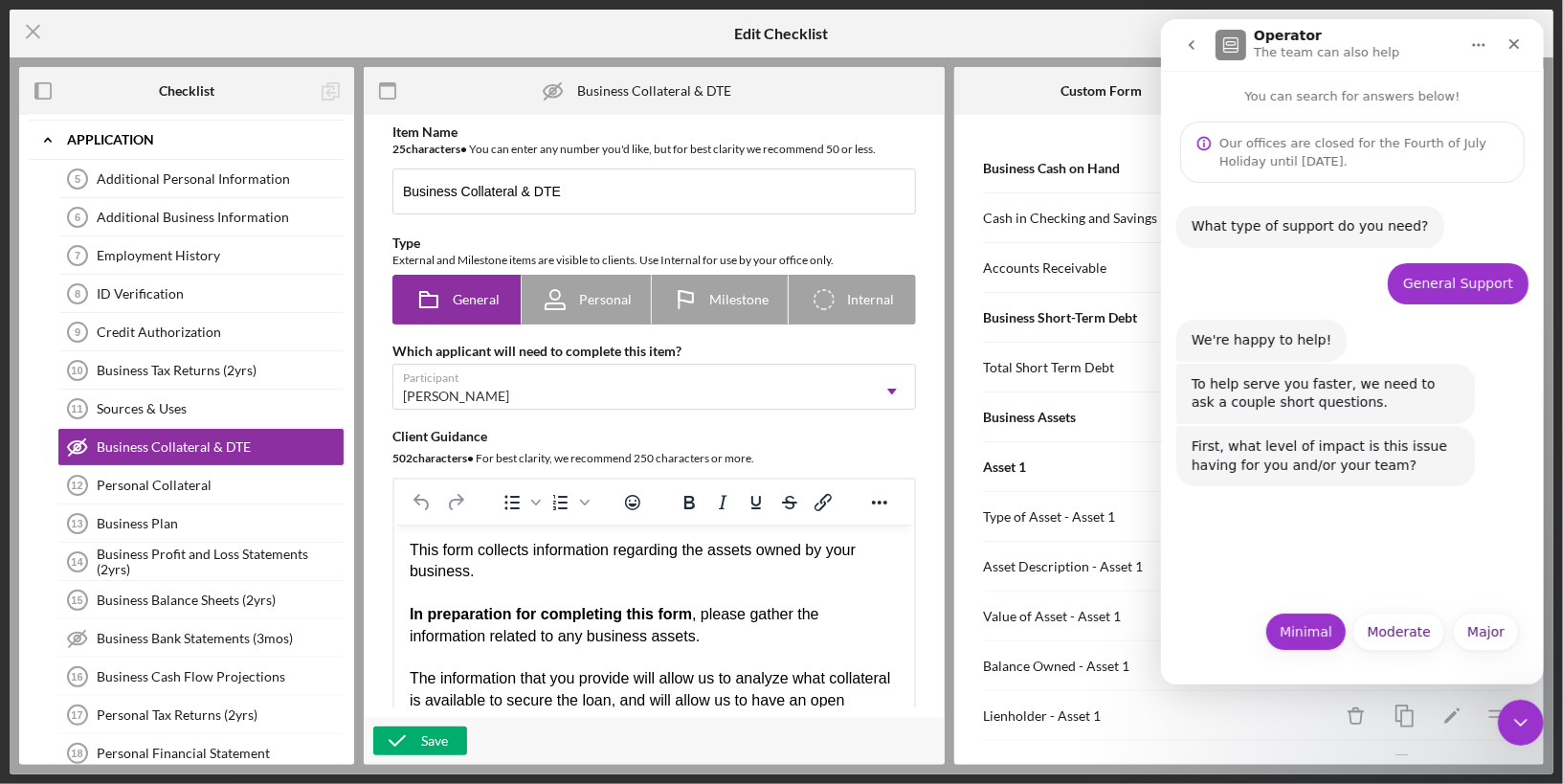
click at [1302, 633] on button "Minimal" at bounding box center [1305, 631] width 81 height 38
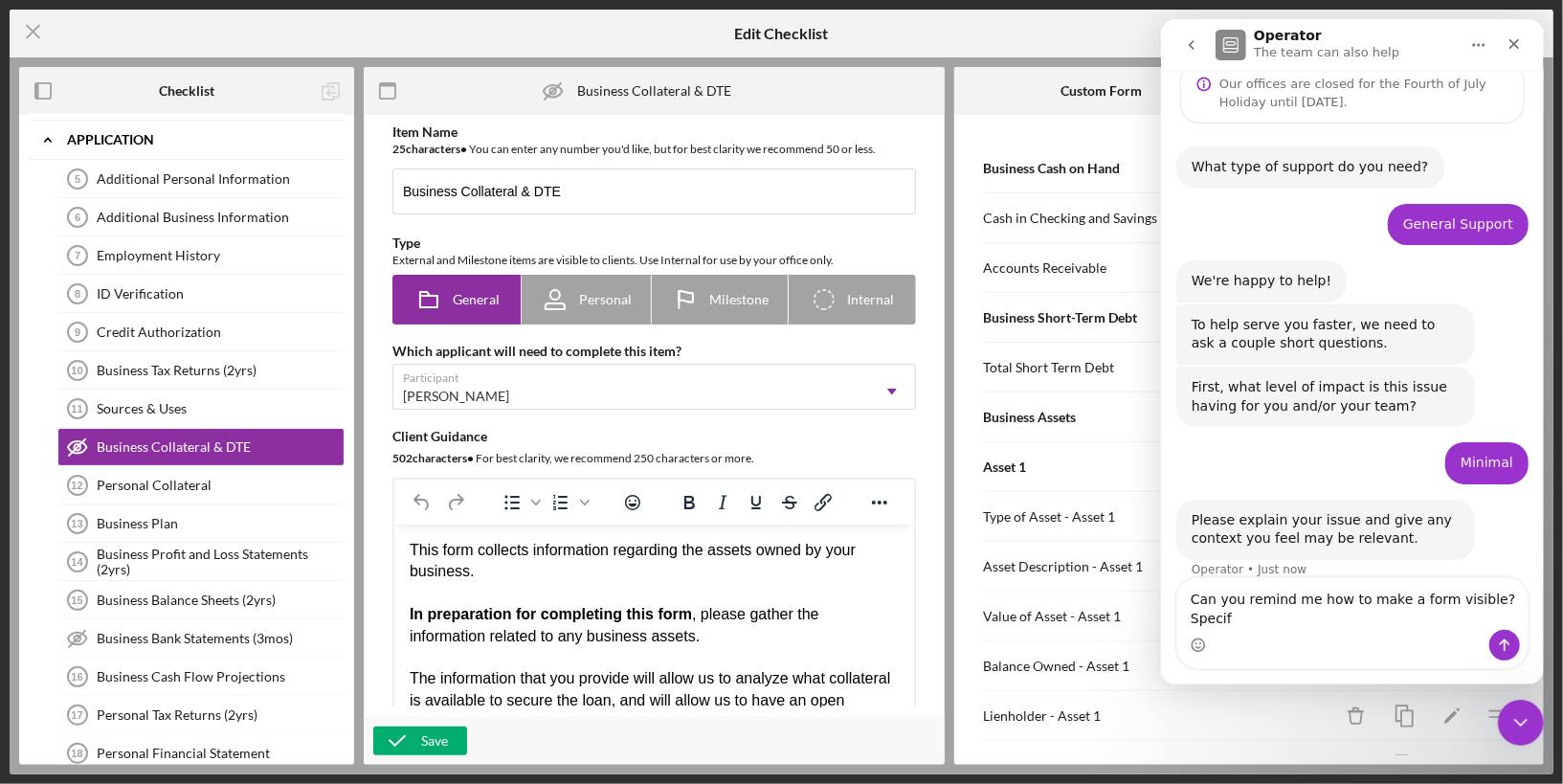
scroll to position [78, 0]
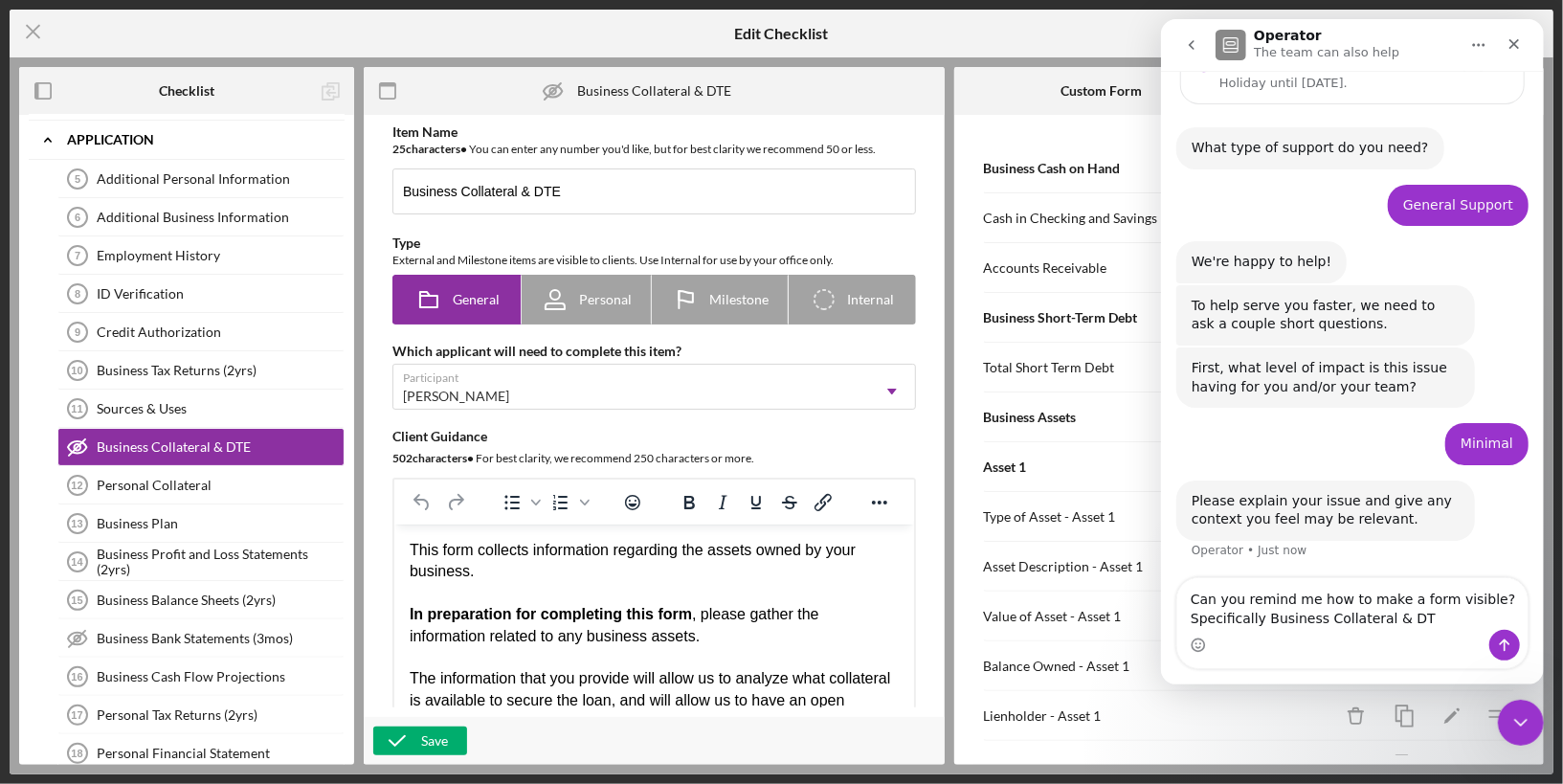
type textarea "Can you remind me how to make a form visible? Specifically Business Collateral …"
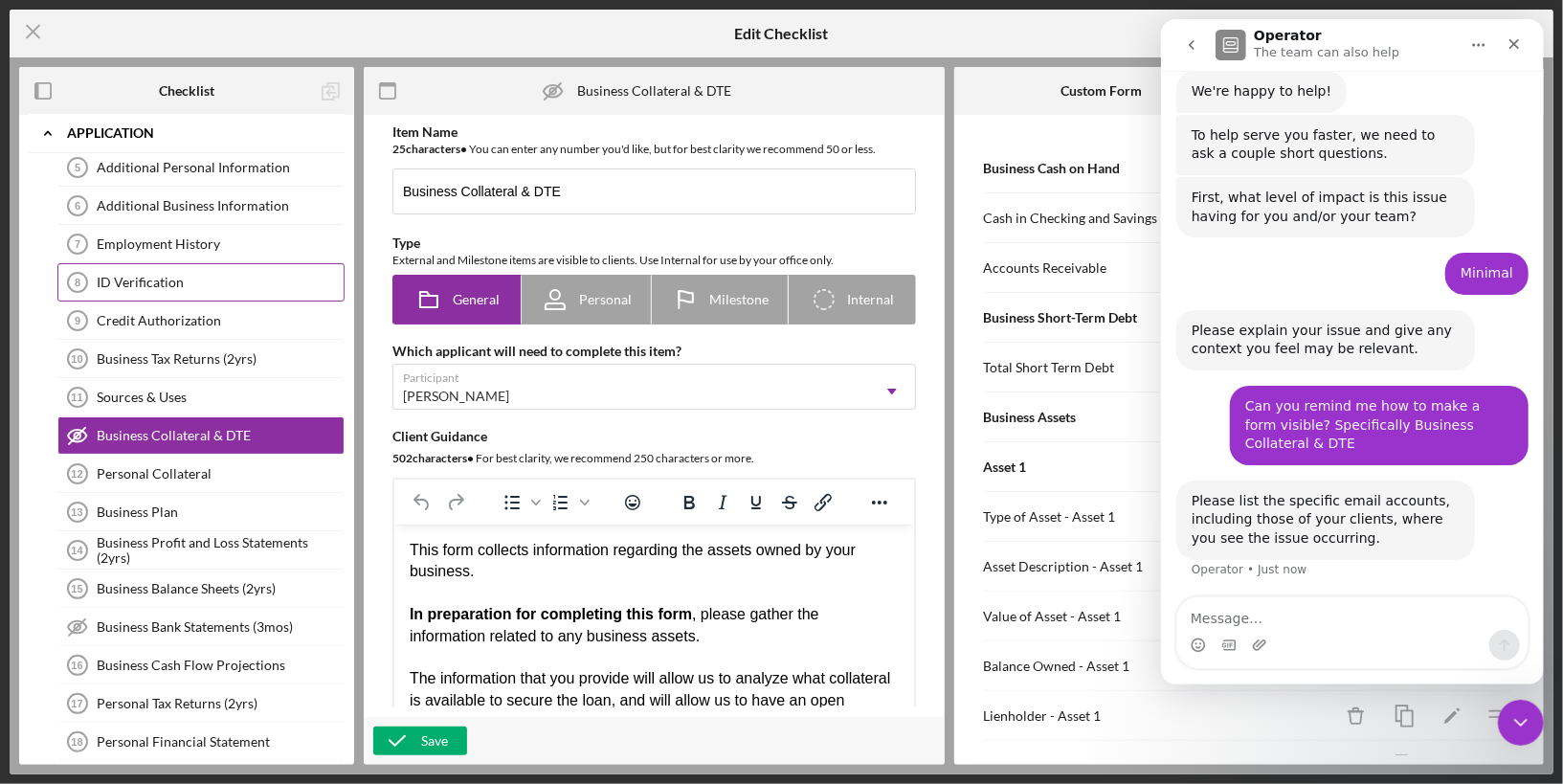
scroll to position [0, 0]
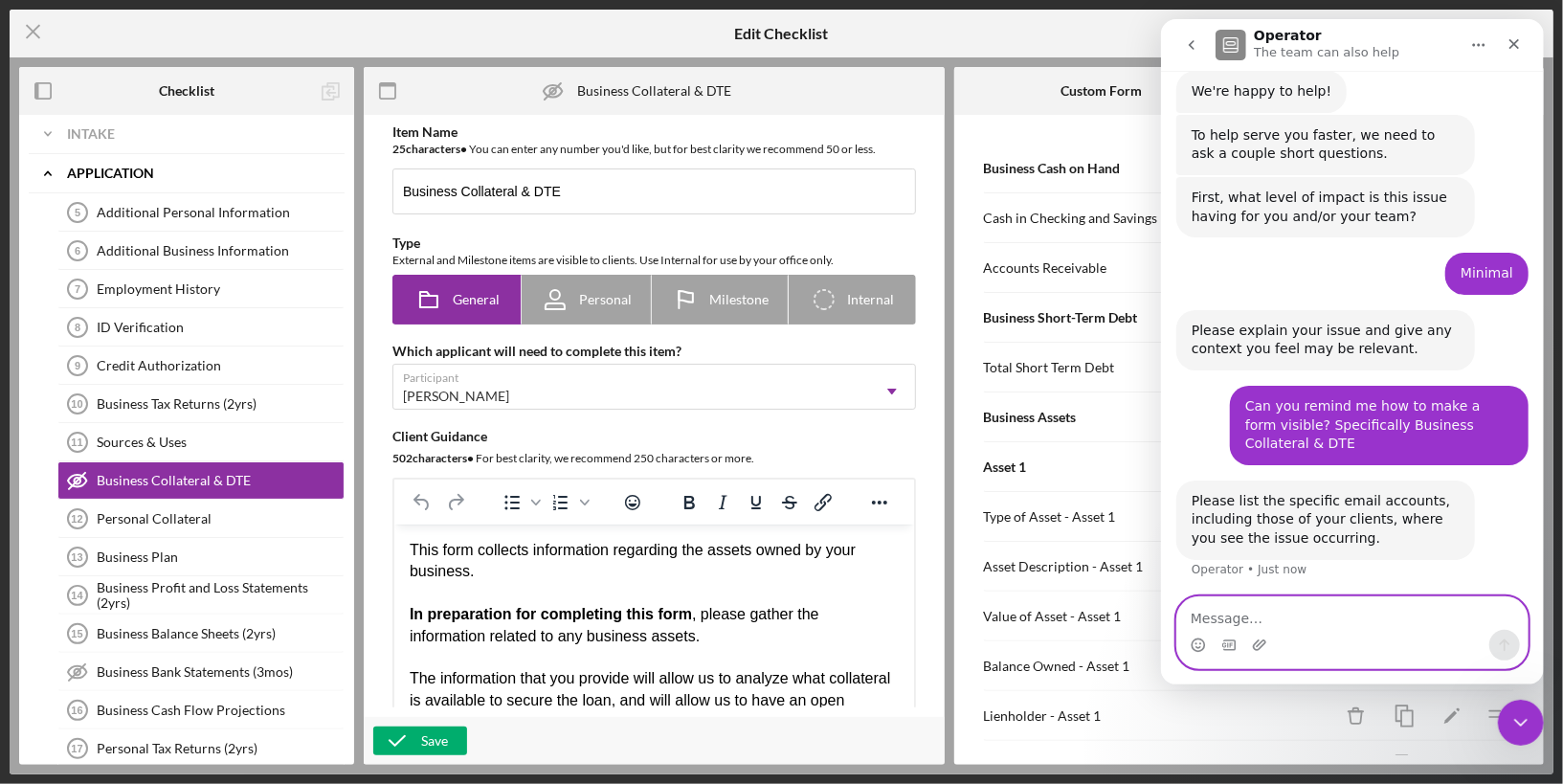
paste textarea "[EMAIL_ADDRESS][DOMAIN_NAME]"
type textarea "[EMAIL_ADDRESS][DOMAIN_NAME]"
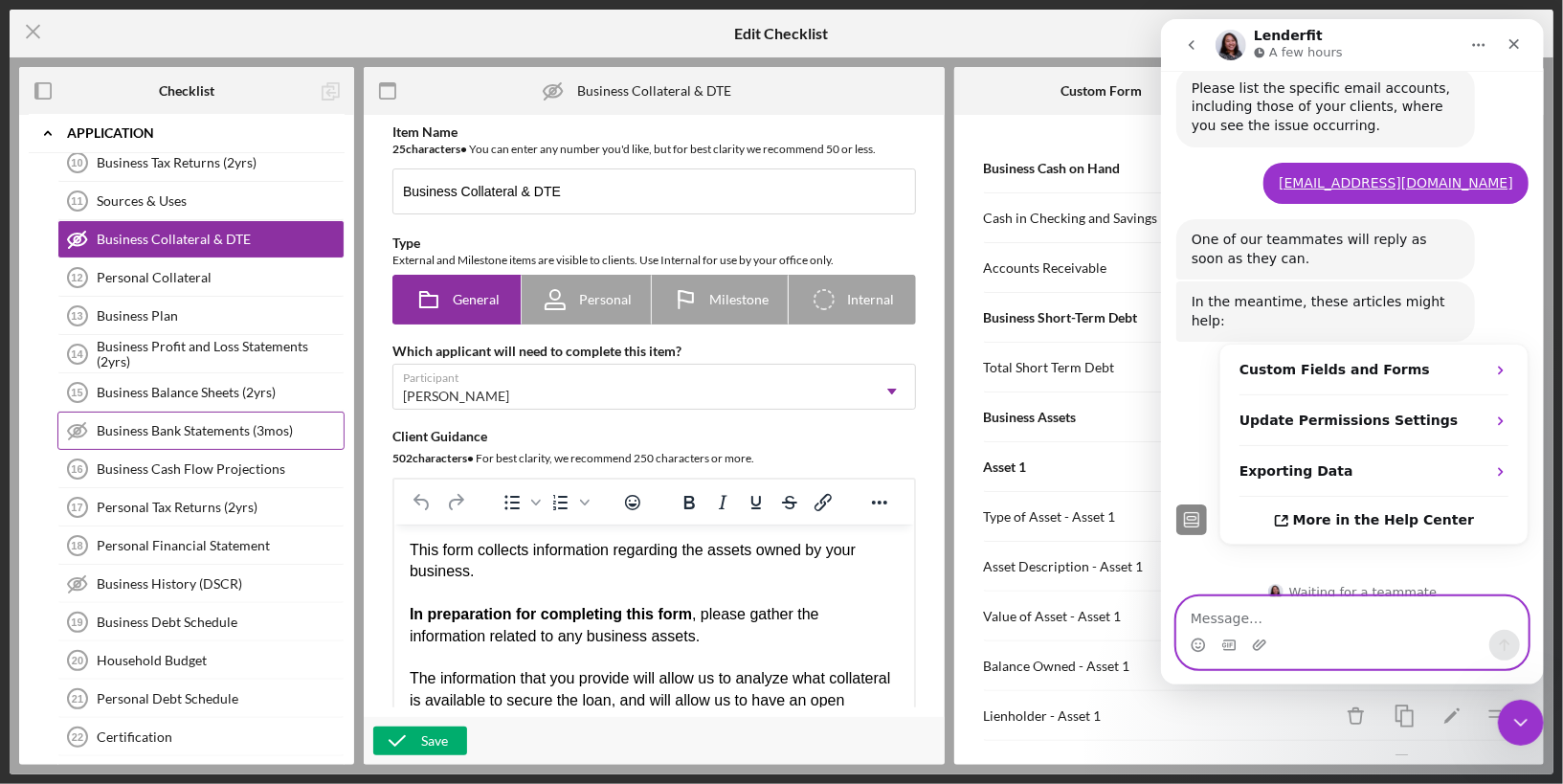
scroll to position [251, 0]
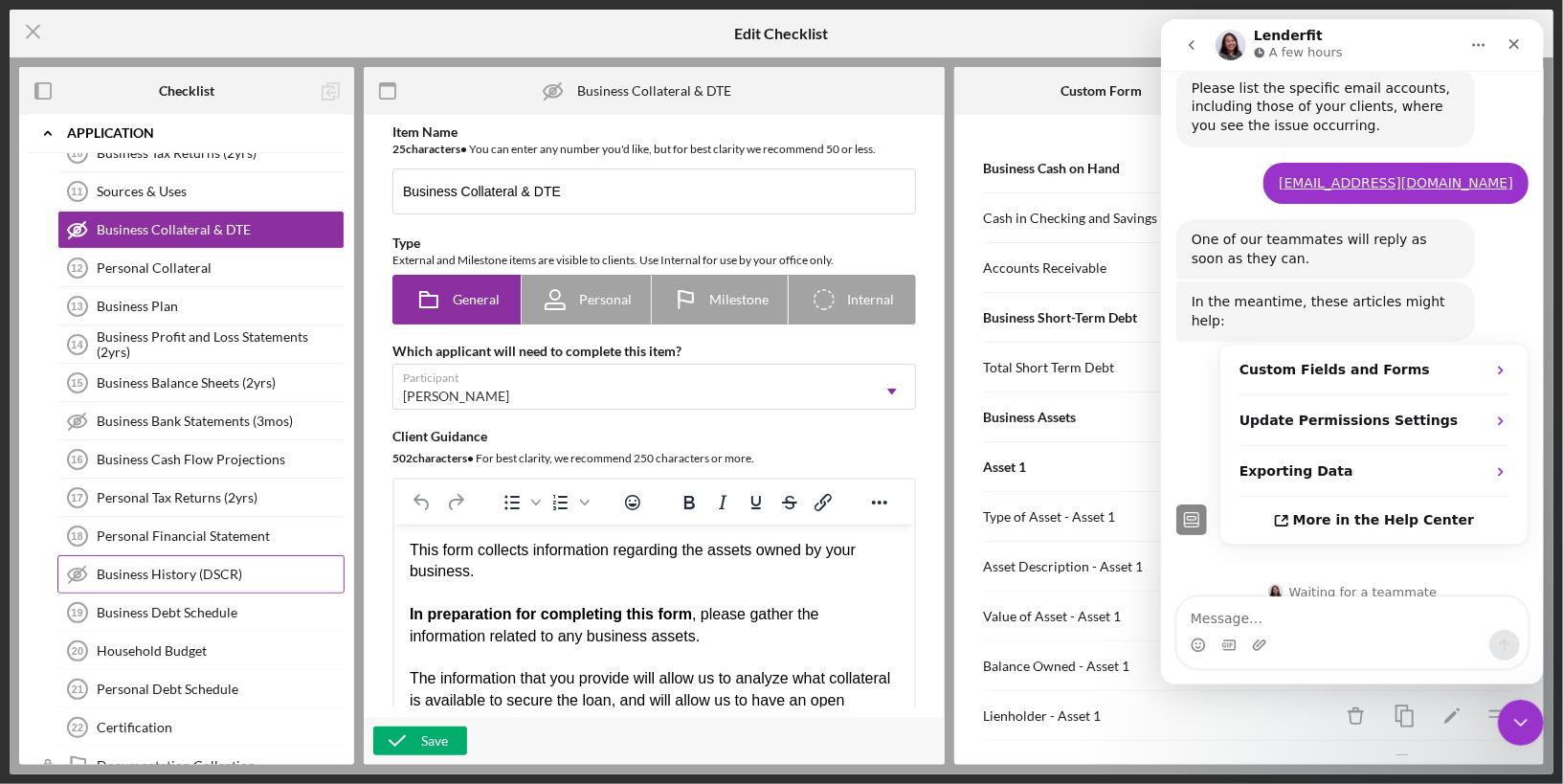
click at [207, 567] on div "Business History (DSCR)" at bounding box center [220, 575] width 247 height 16
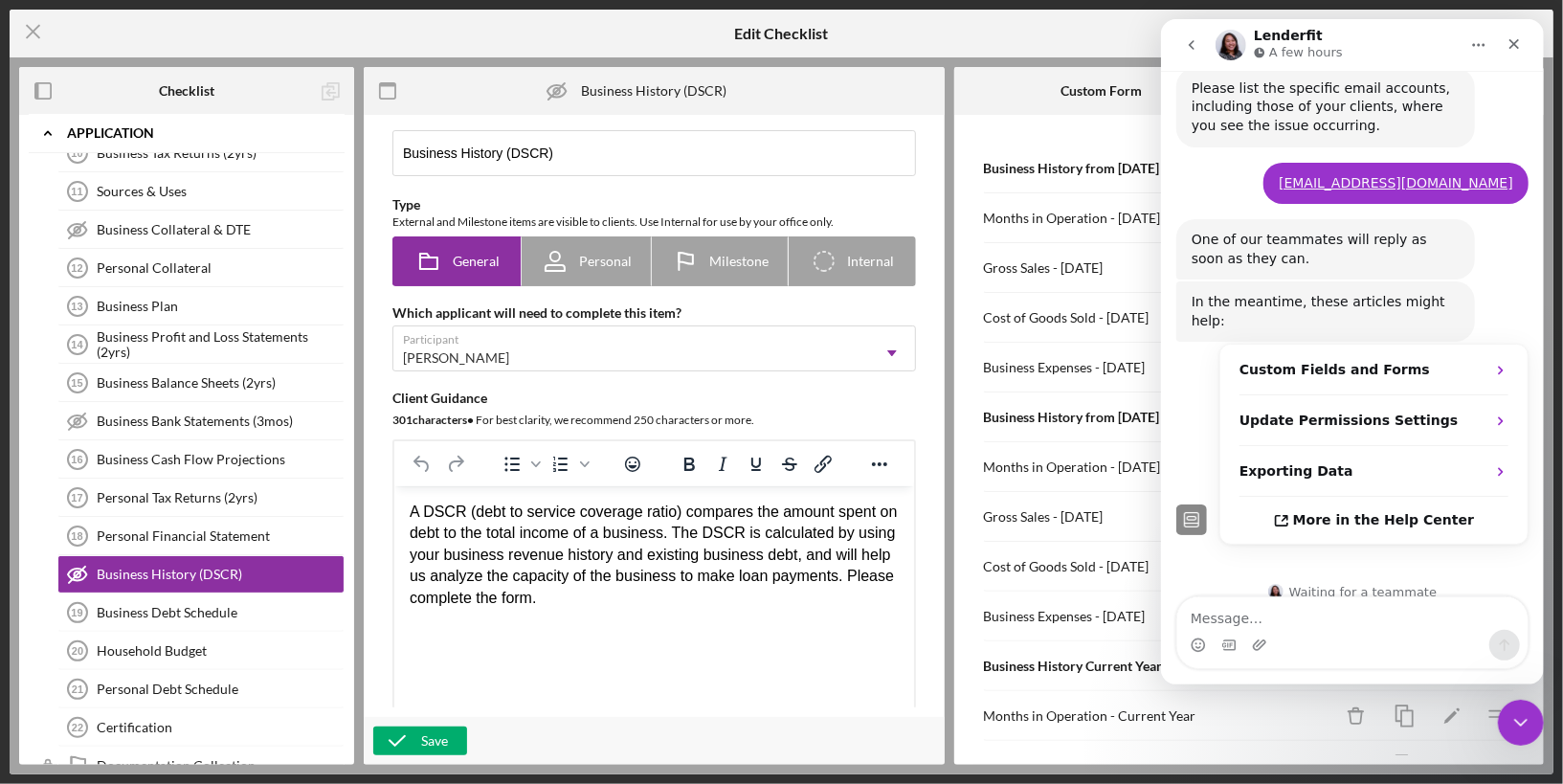
click at [1472, 40] on icon "Home" at bounding box center [1479, 46] width 16 height 16
click at [1192, 46] on icon "go back" at bounding box center [1191, 46] width 16 height 16
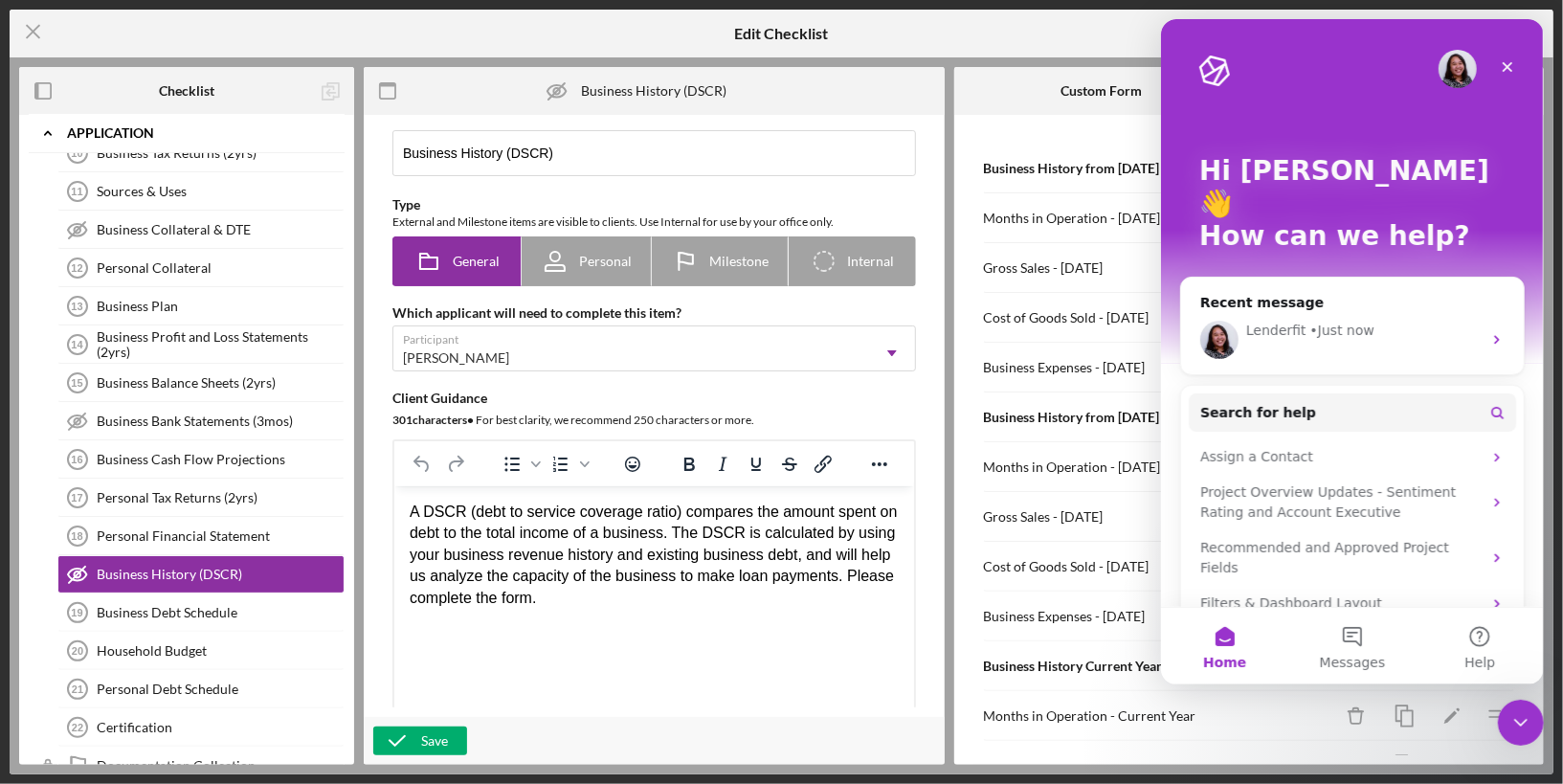
click at [1017, 98] on div "Custom Form" at bounding box center [1101, 90] width 295 height 47
click at [1499, 63] on icon "Close" at bounding box center [1507, 67] width 16 height 16
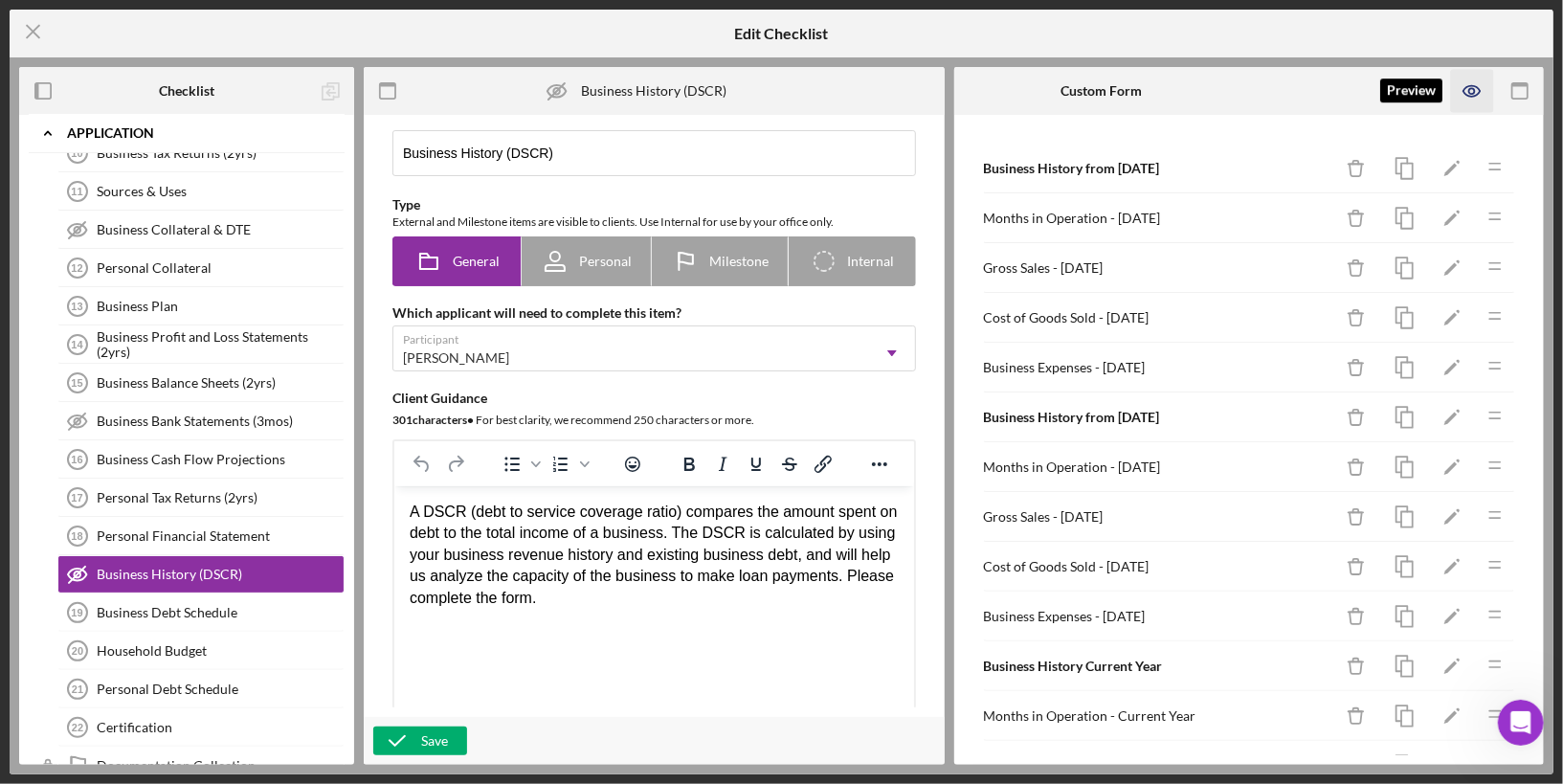
click at [1475, 89] on icon "button" at bounding box center [1473, 91] width 6 height 6
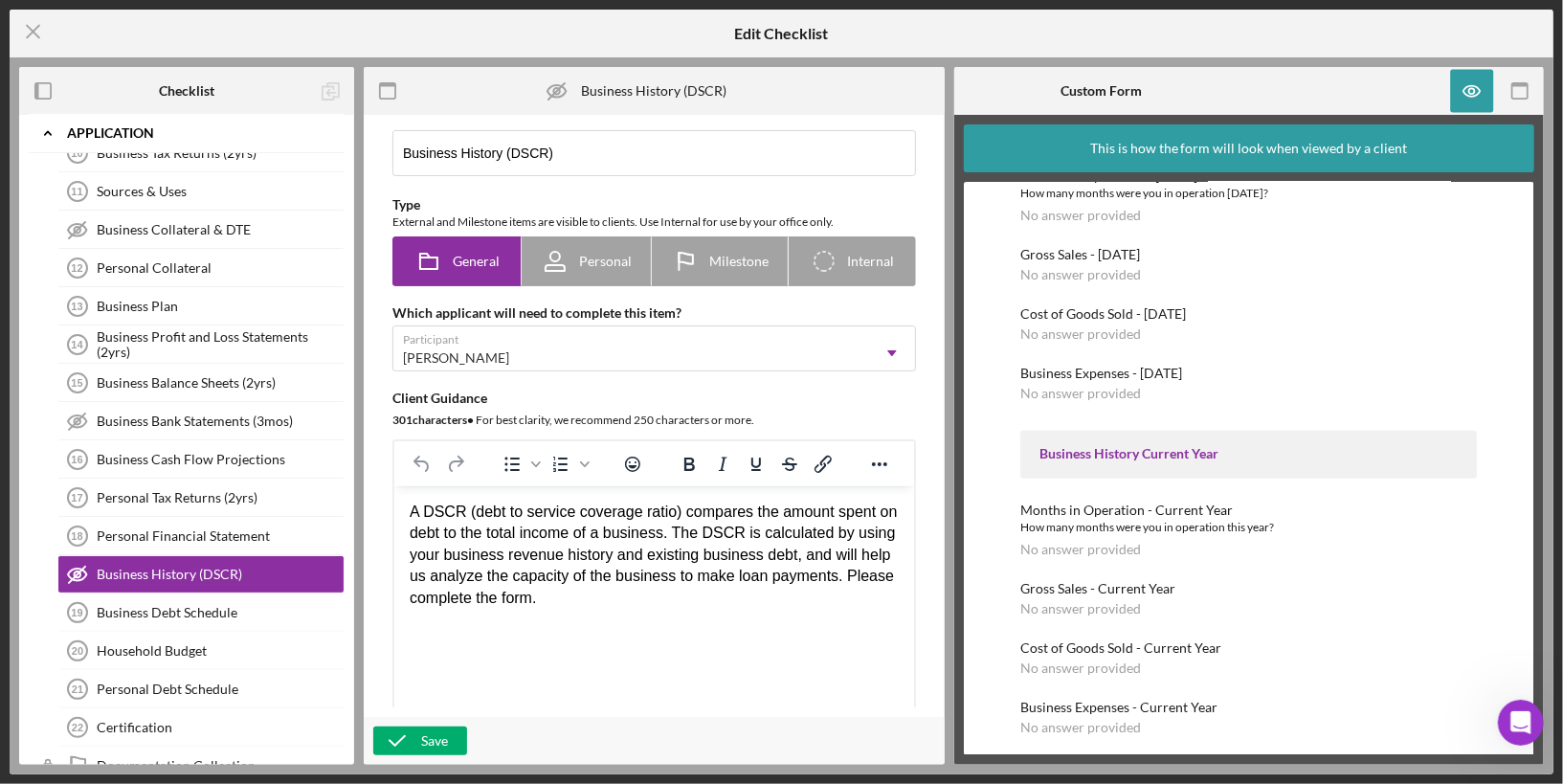
scroll to position [437, 0]
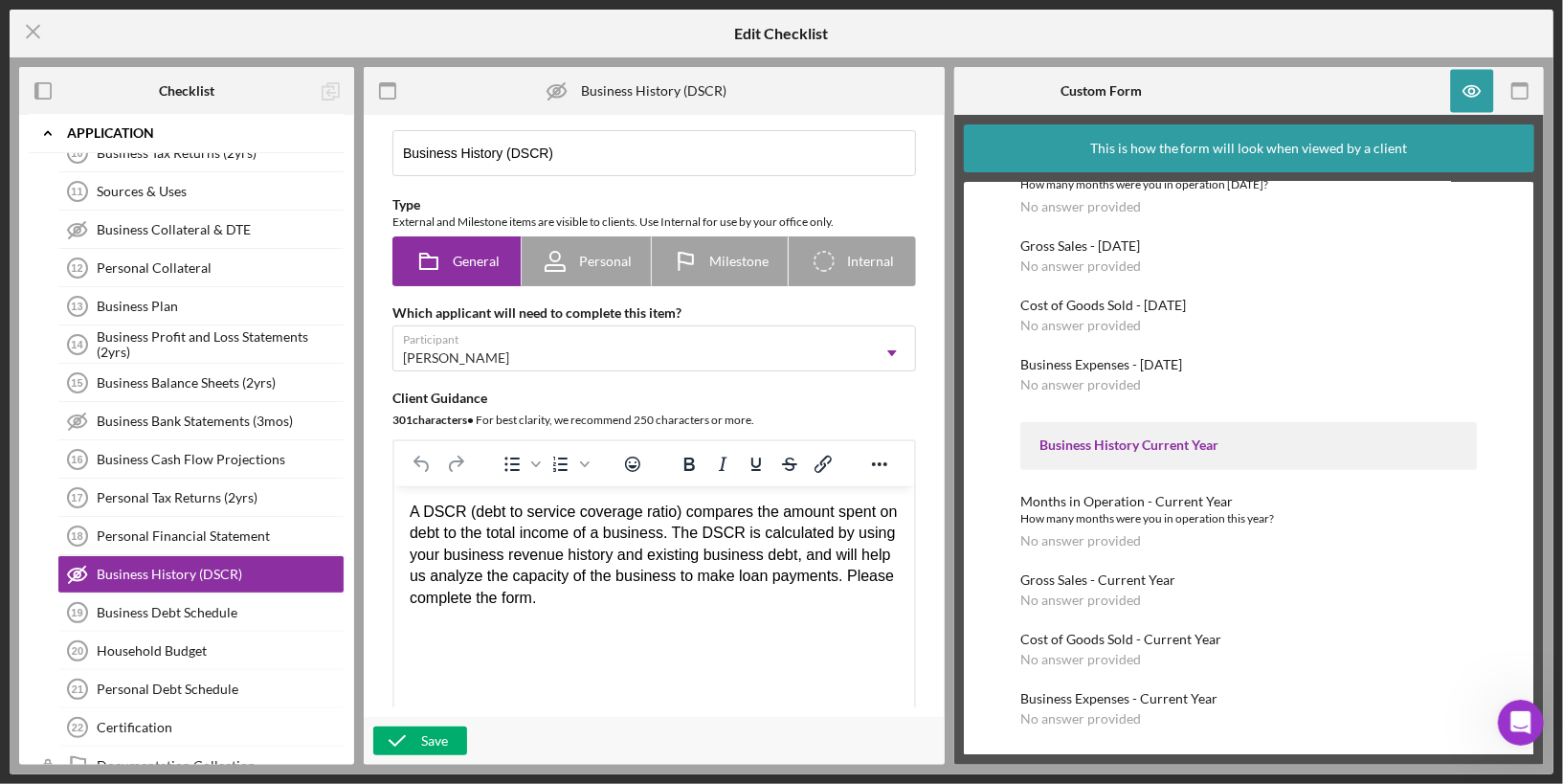
click at [732, 624] on html "A DSCR (debt to service coverage ratio) compares the amount spent on debt to th…" at bounding box center [654, 555] width 520 height 138
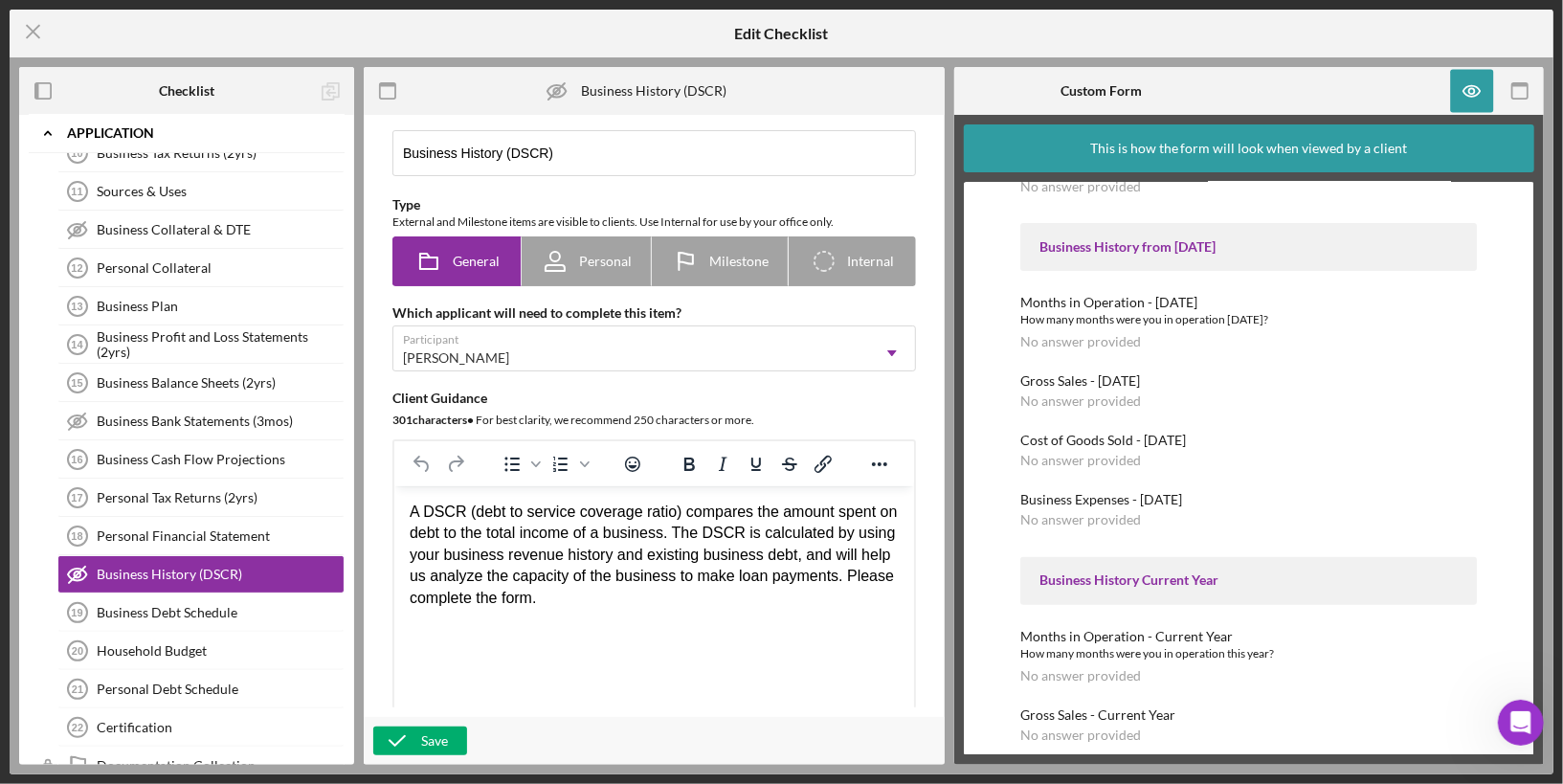
scroll to position [0, 0]
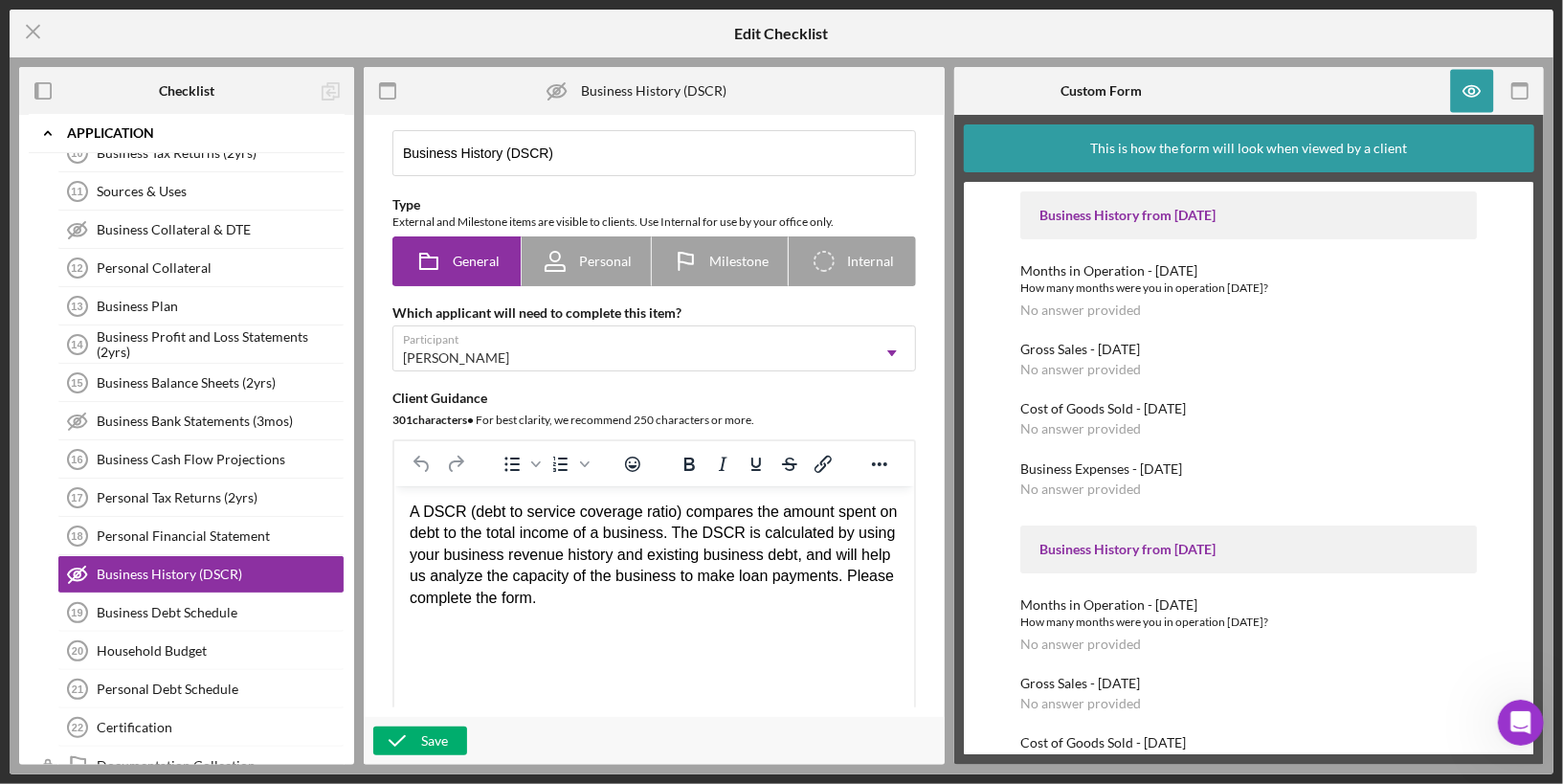
click at [556, 88] on icon at bounding box center [558, 91] width 6 height 6
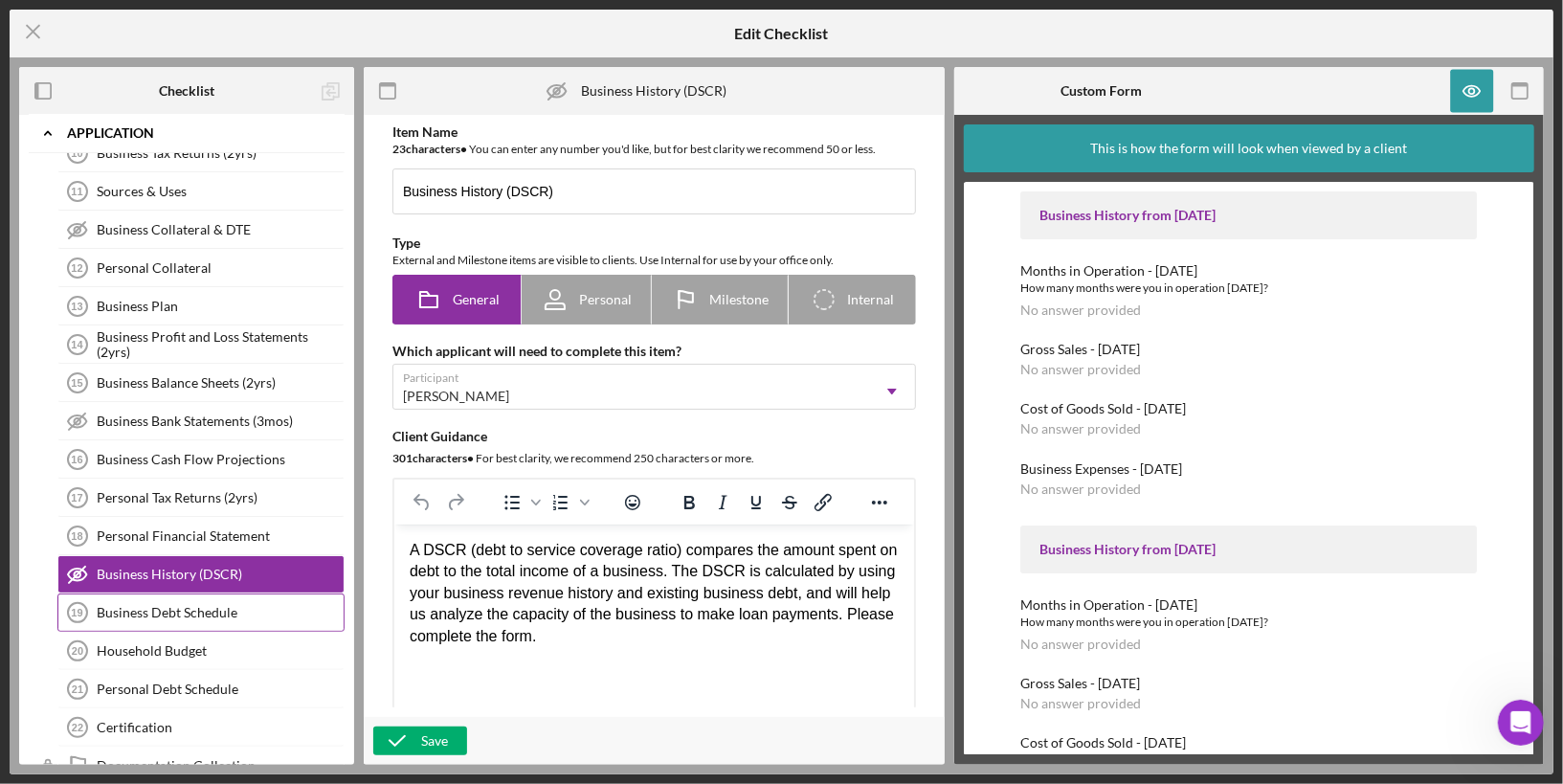
click at [243, 605] on div "Business Debt Schedule" at bounding box center [220, 612] width 247 height 16
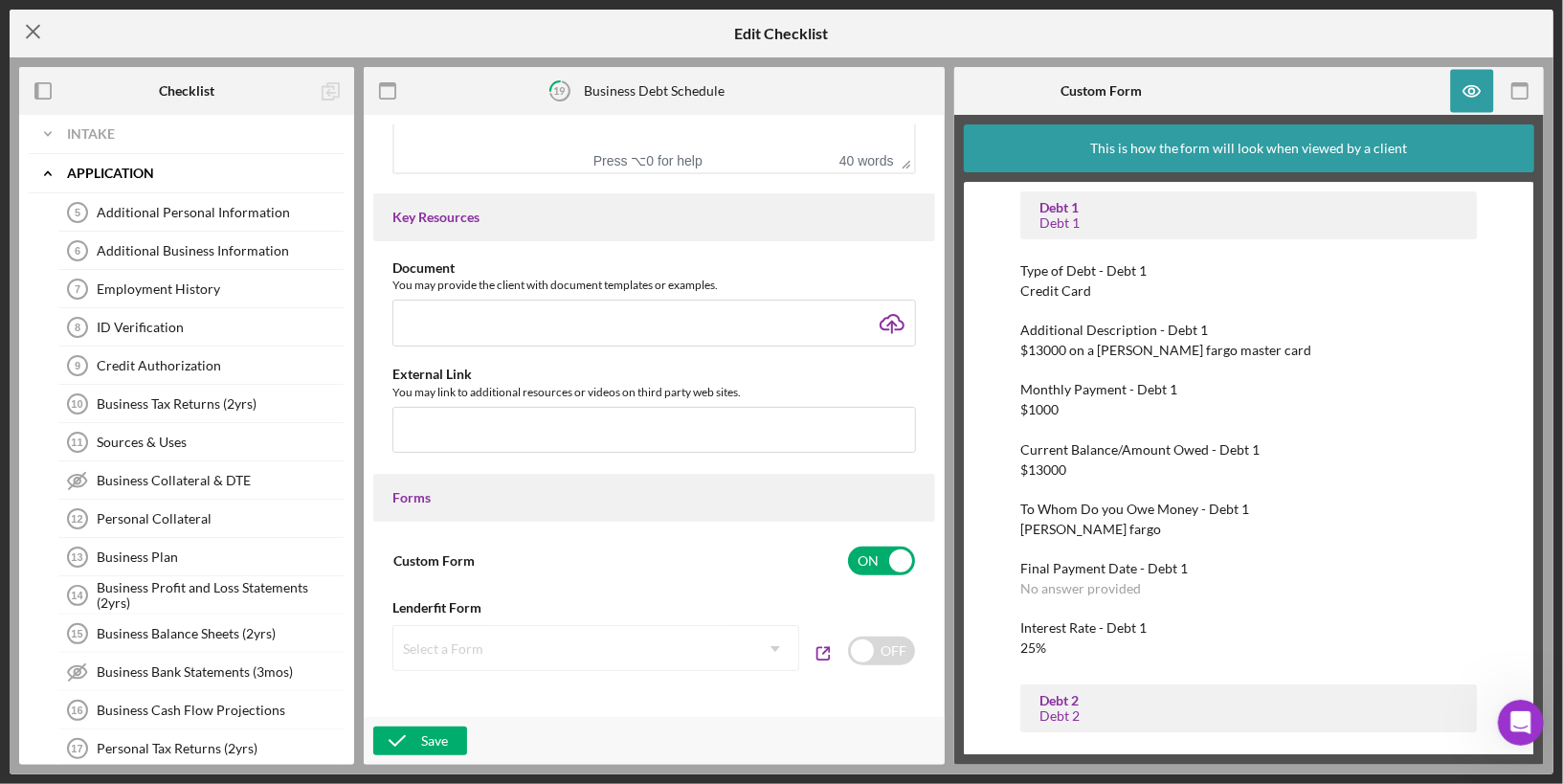
click at [33, 42] on icon "Icon/Menu Close" at bounding box center [33, 31] width 48 height 47
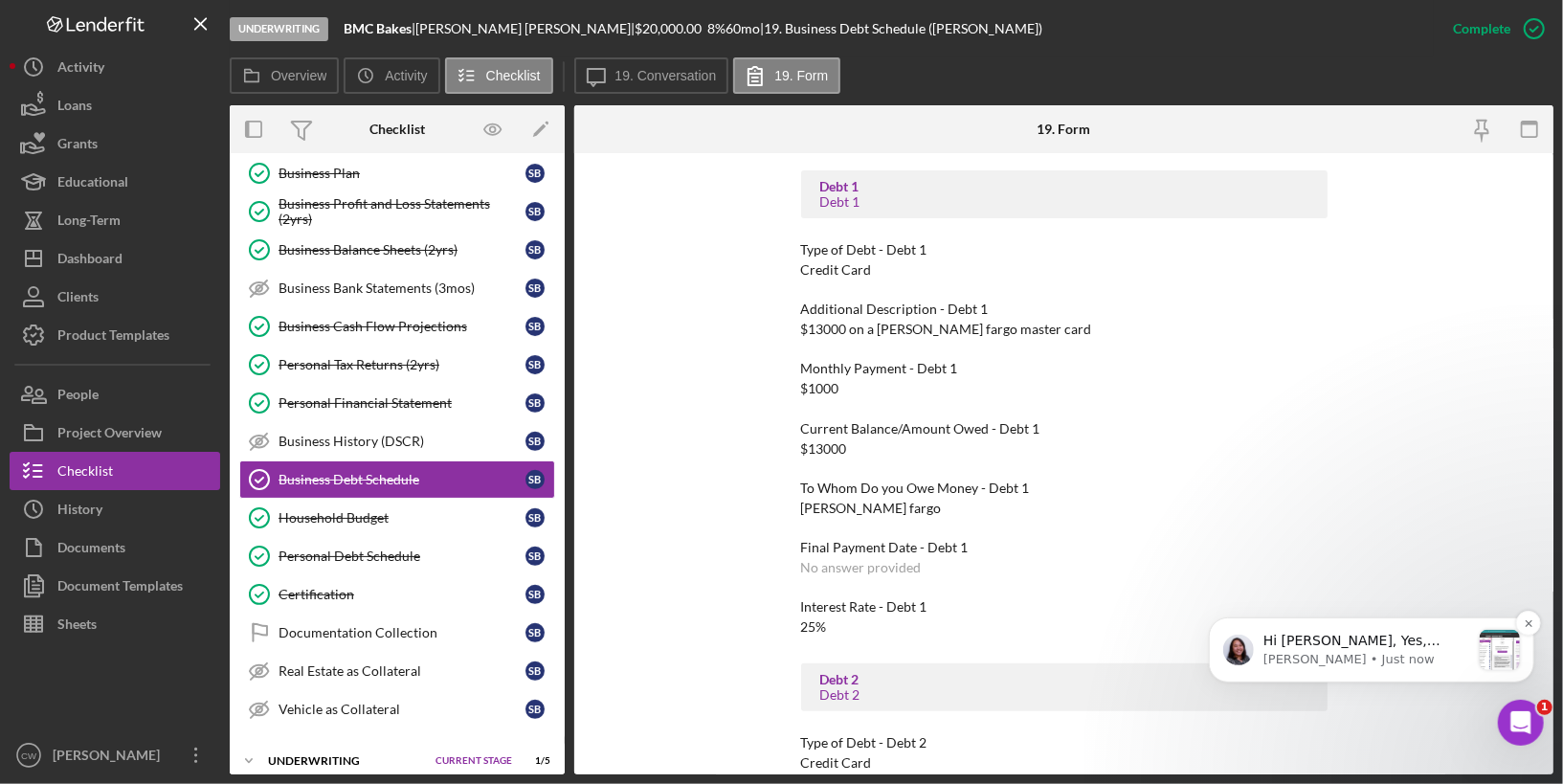
click at [1402, 663] on p "[PERSON_NAME] • Just now" at bounding box center [1365, 658] width 207 height 17
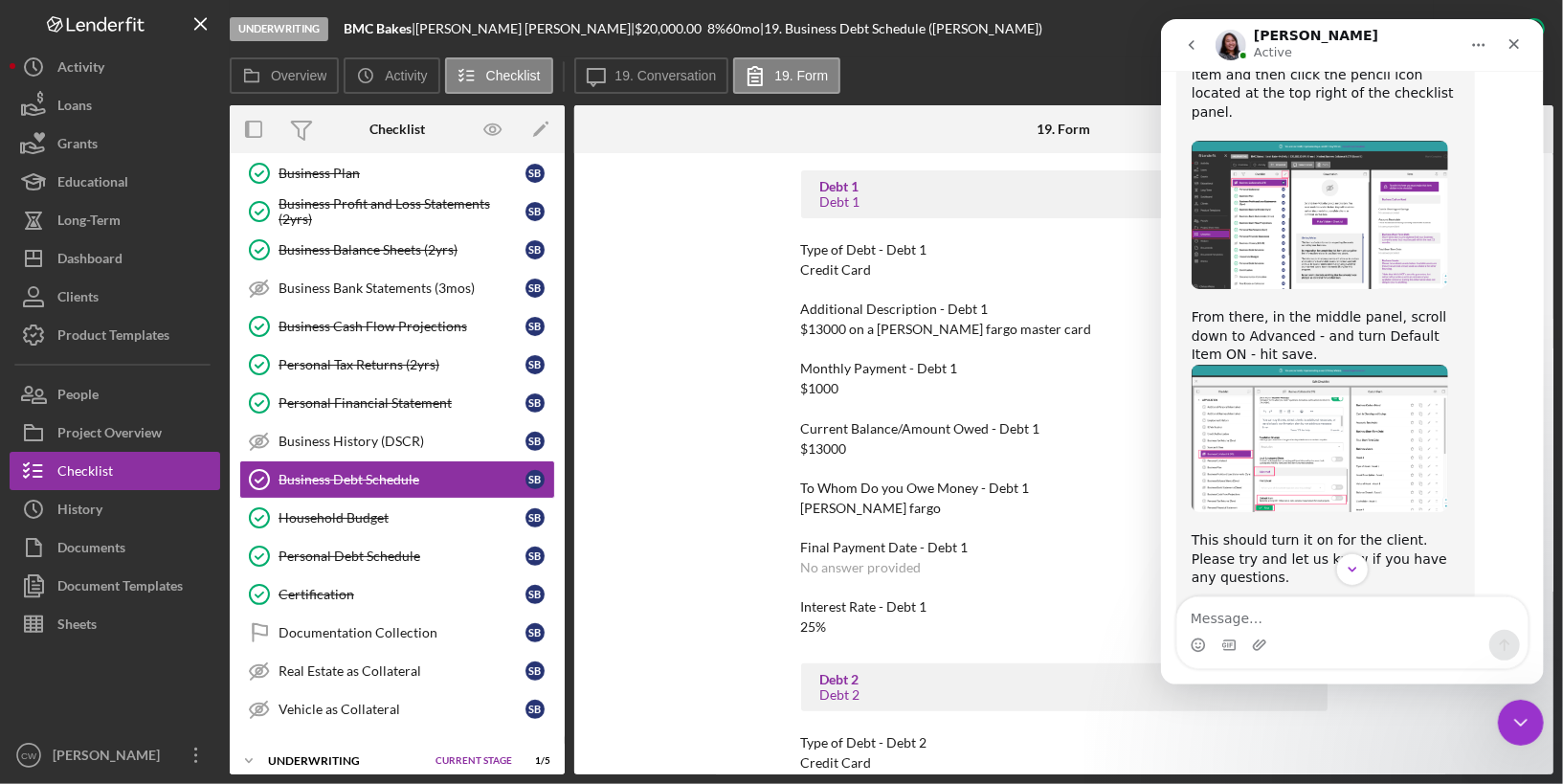
scroll to position [1376, 0]
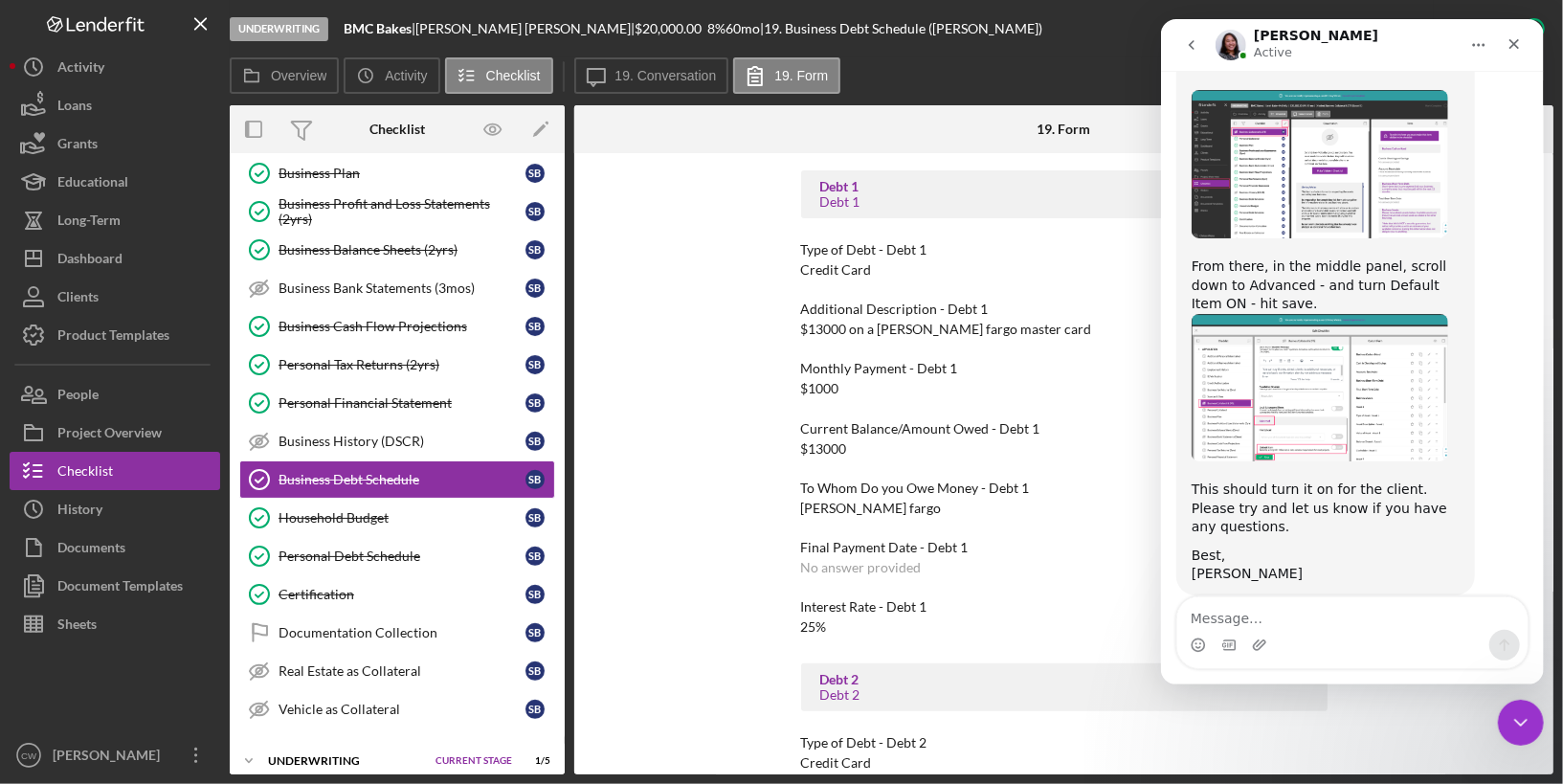
click at [1326, 141] on img "Christina says…" at bounding box center [1319, 164] width 257 height 148
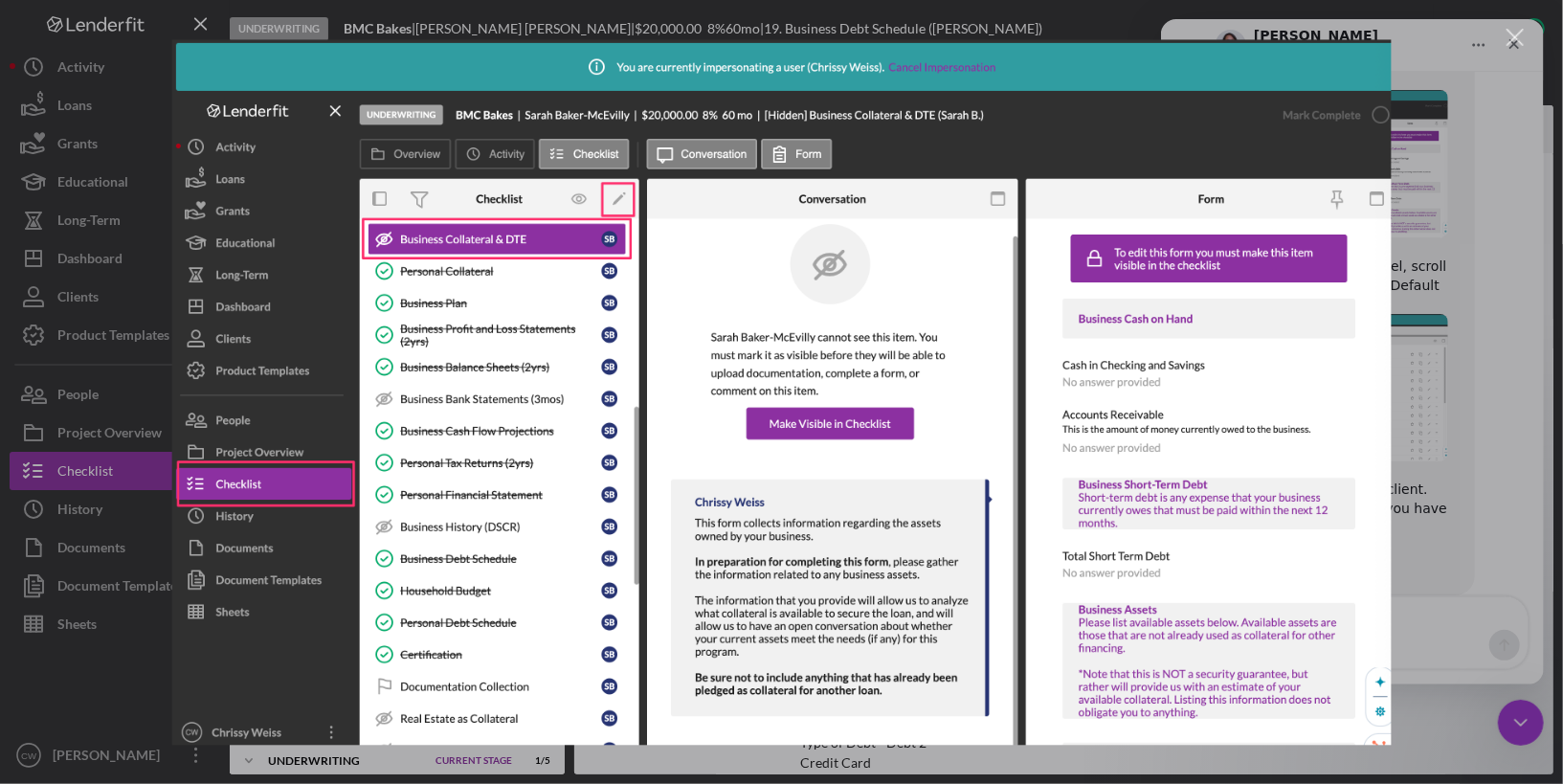
click at [1510, 41] on div "Close" at bounding box center [1515, 38] width 18 height 18
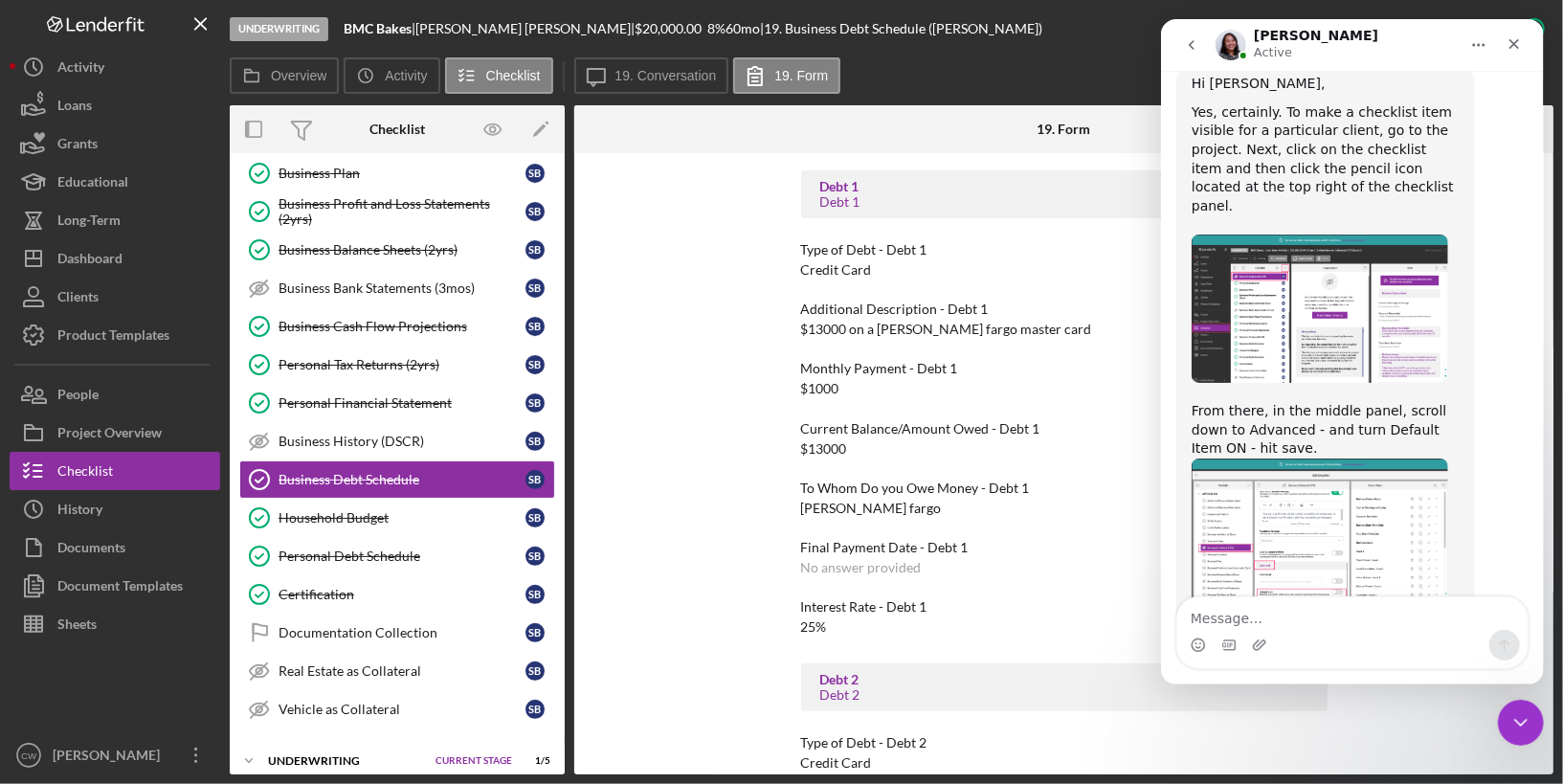
scroll to position [1376, 0]
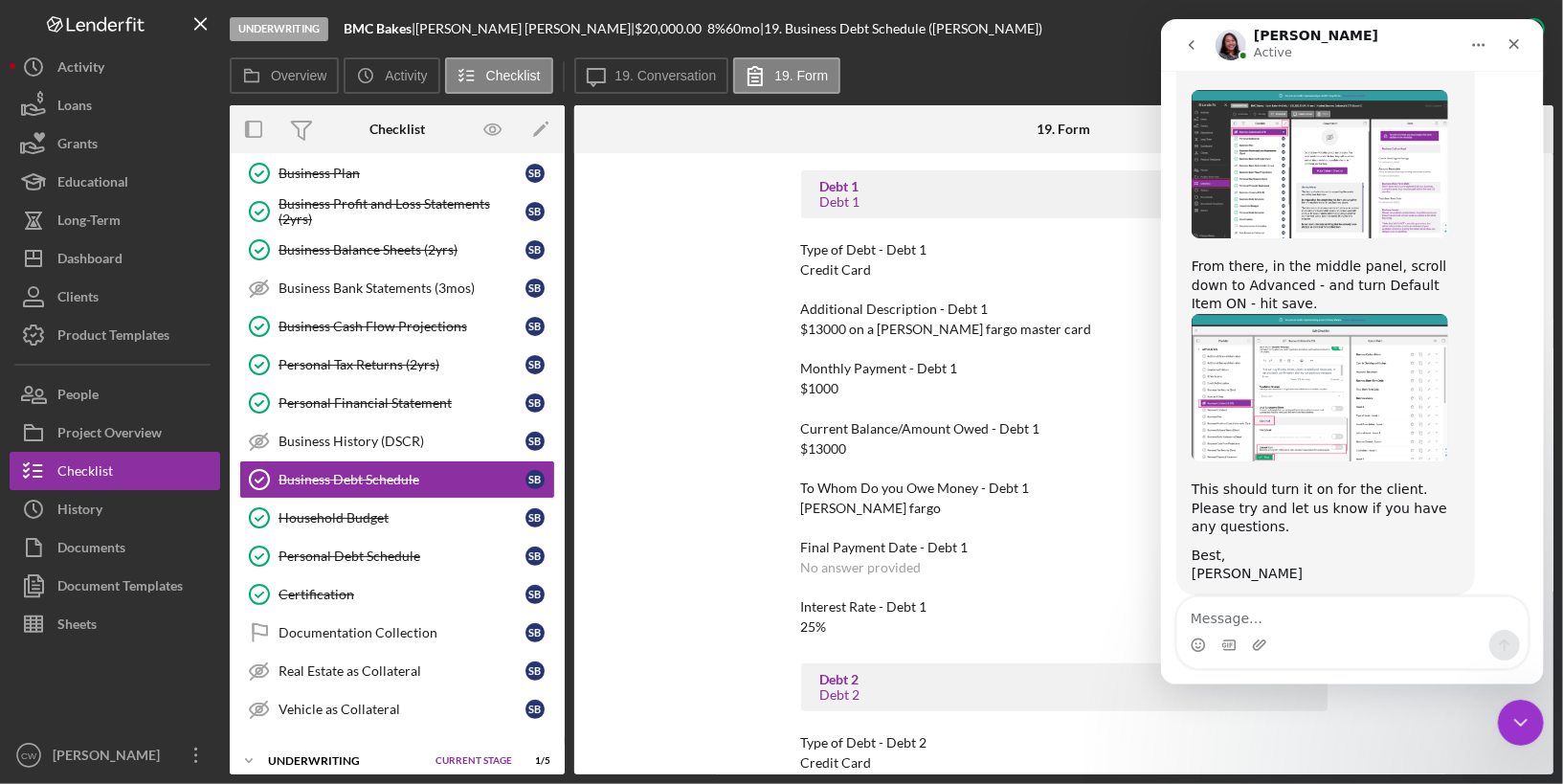
click at [1483, 43] on icon "Home" at bounding box center [1479, 46] width 16 height 16
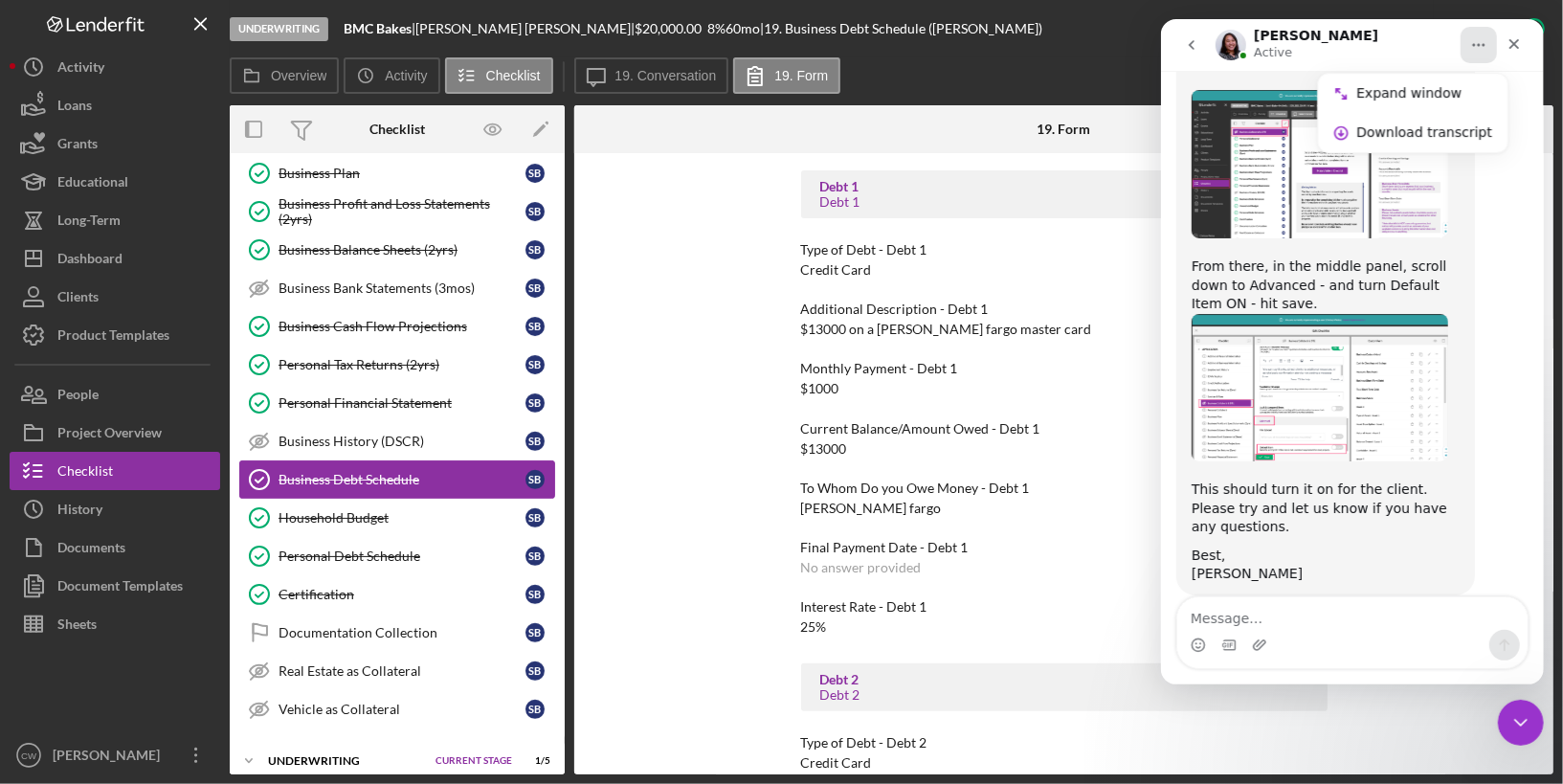
click at [436, 472] on div "Business Debt Schedule" at bounding box center [401, 480] width 247 height 16
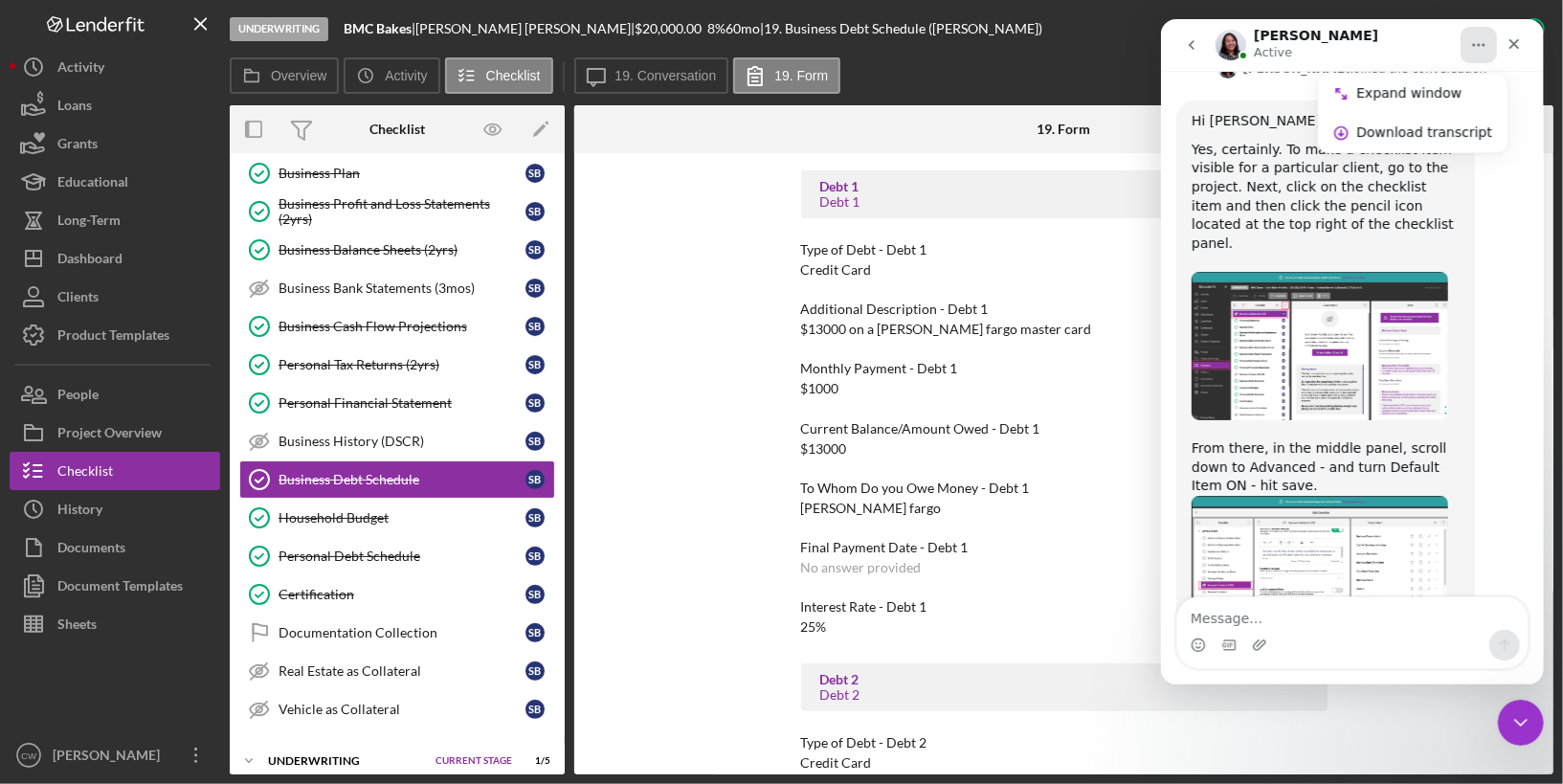
scroll to position [1103, 0]
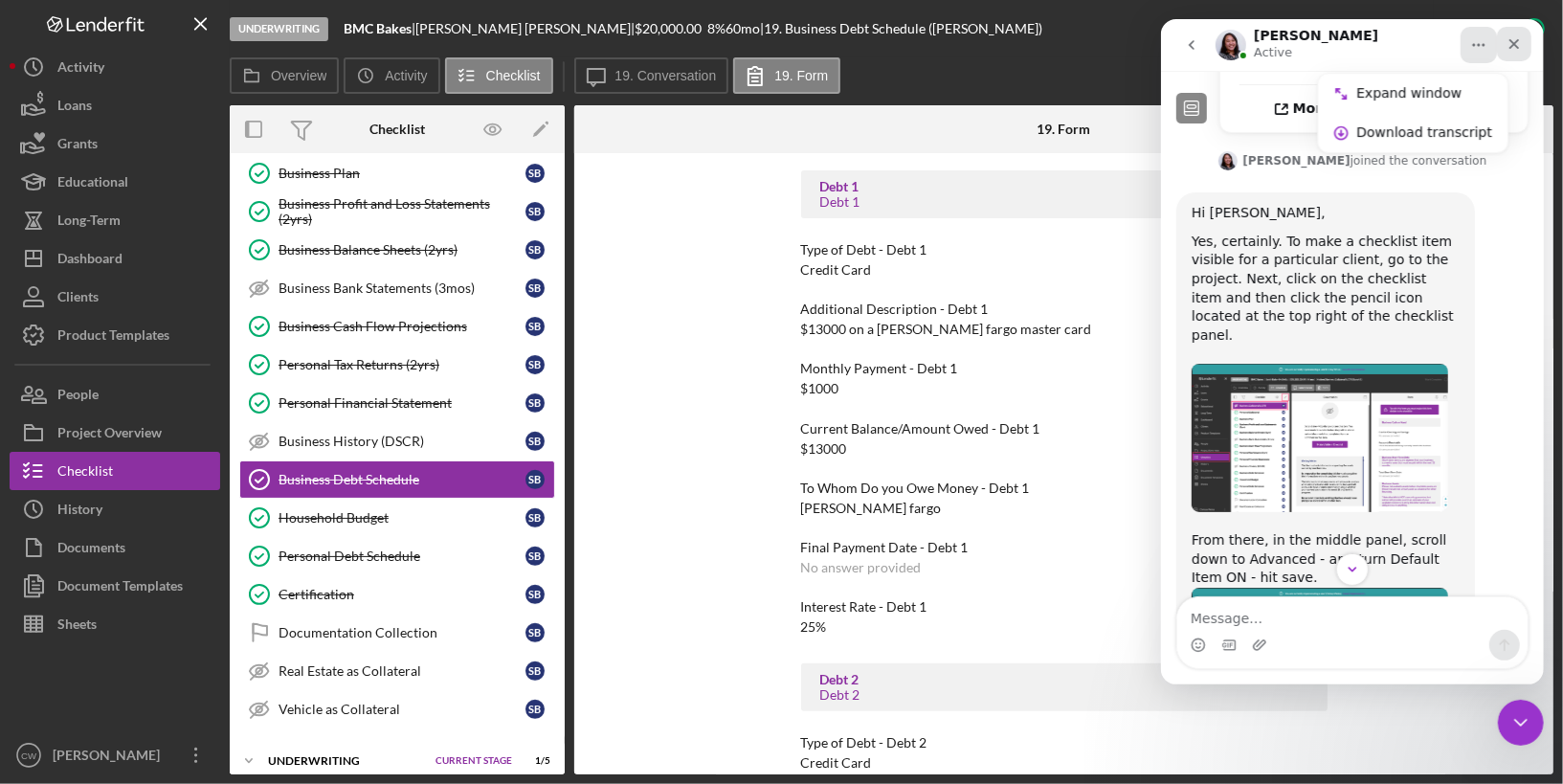
click at [1517, 47] on icon "Close" at bounding box center [1514, 44] width 11 height 11
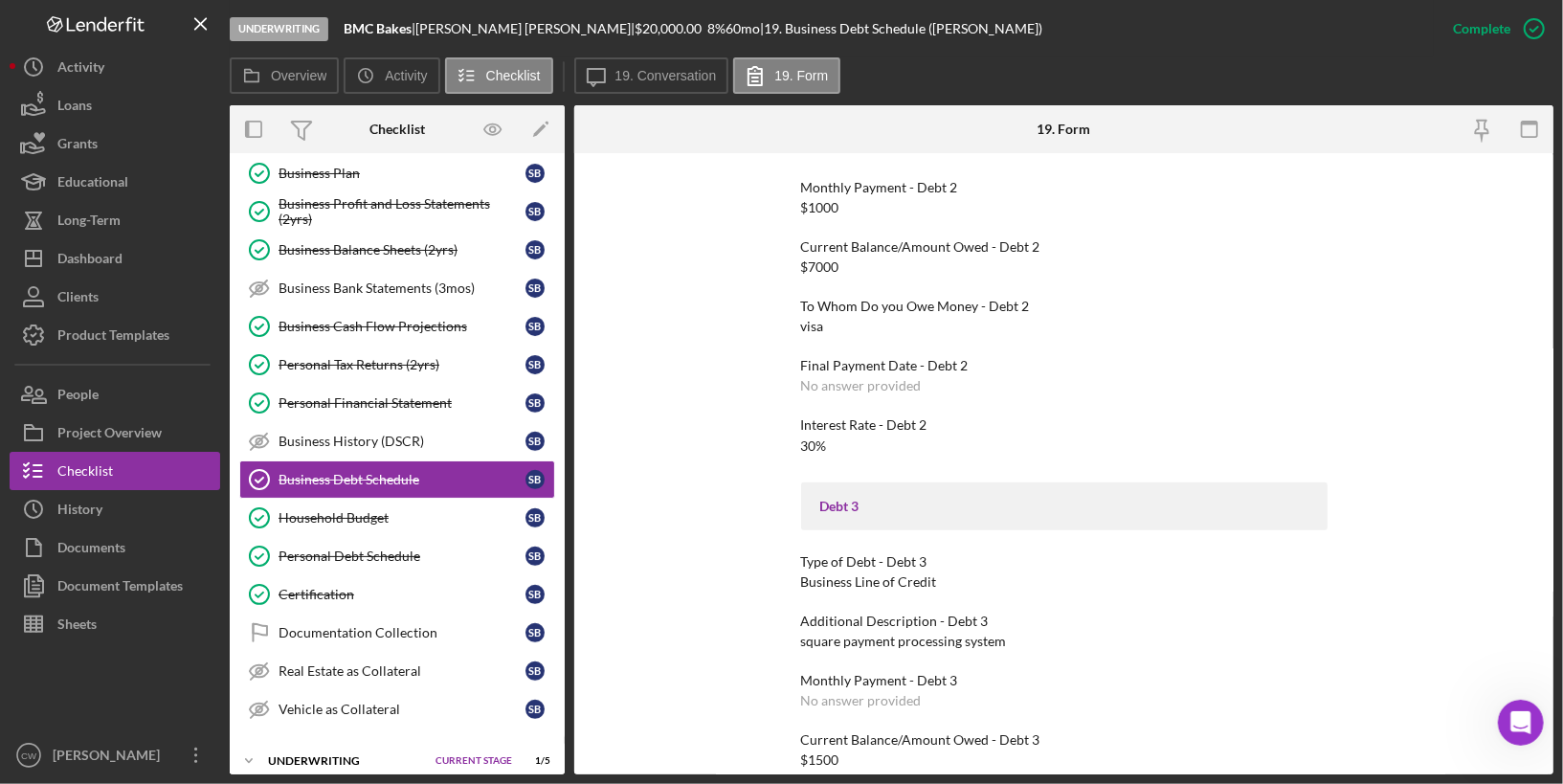
scroll to position [0, 0]
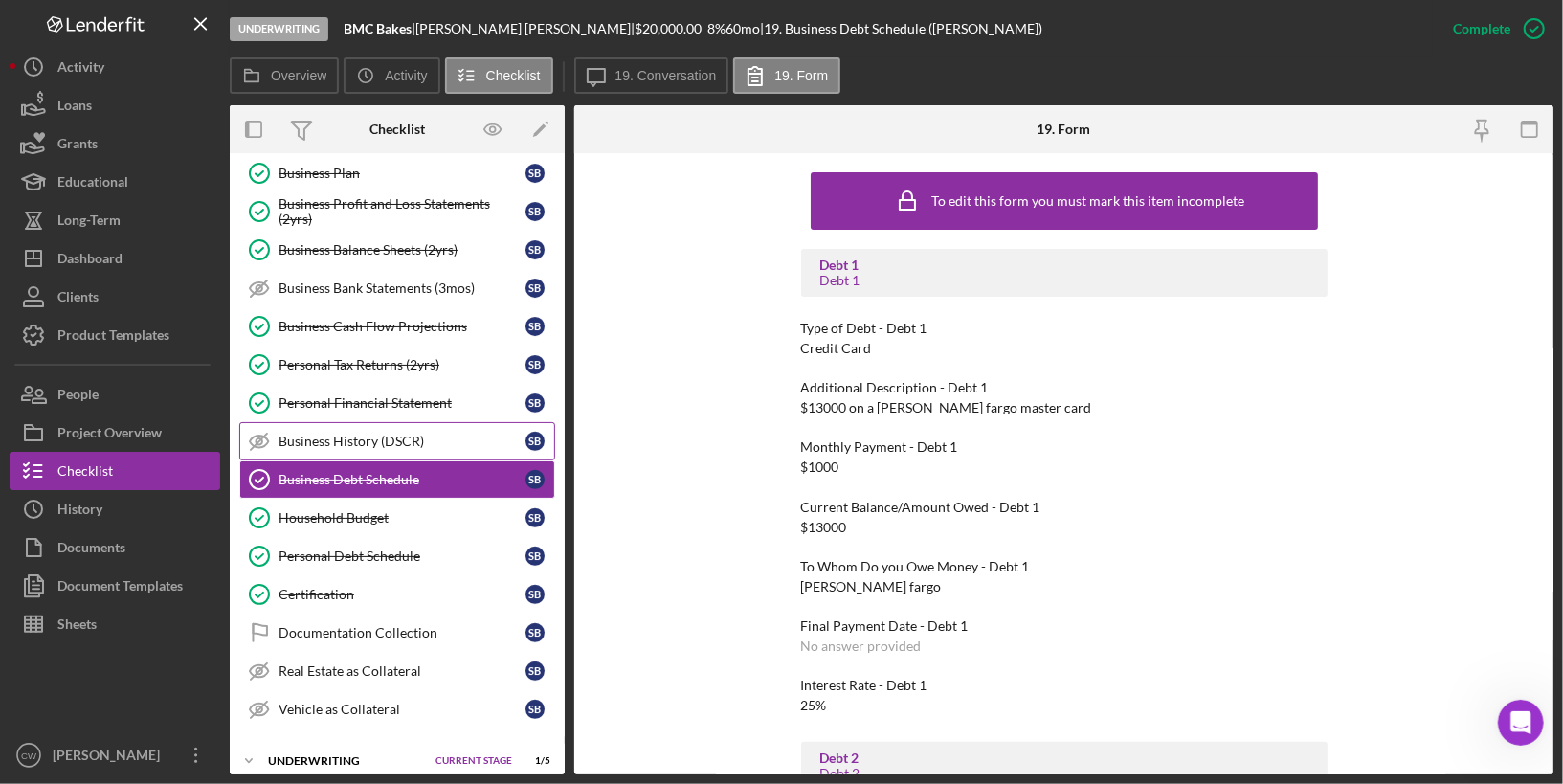
click at [416, 433] on div "Business History (DSCR)" at bounding box center [401, 441] width 247 height 16
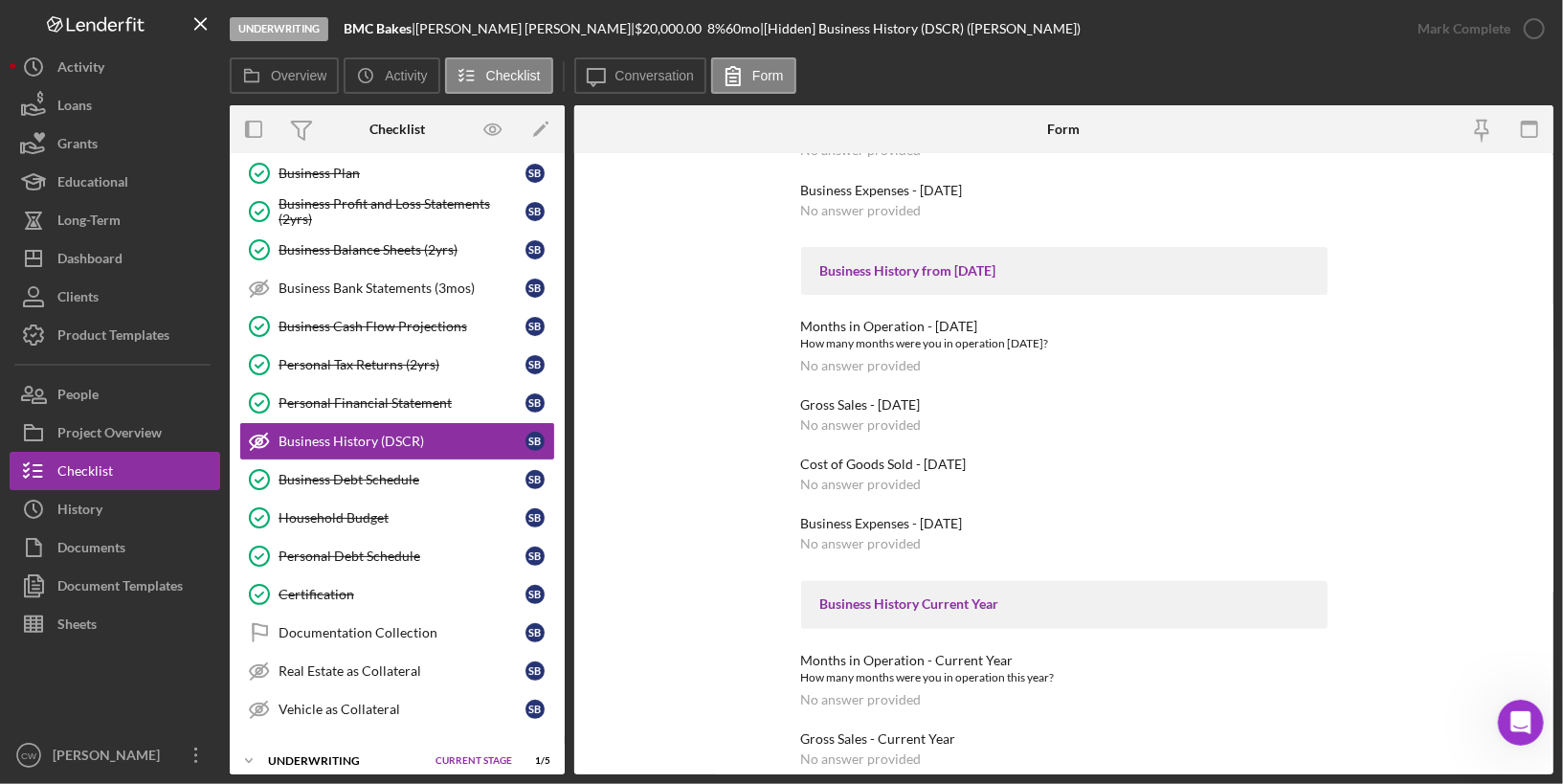
scroll to position [476, 0]
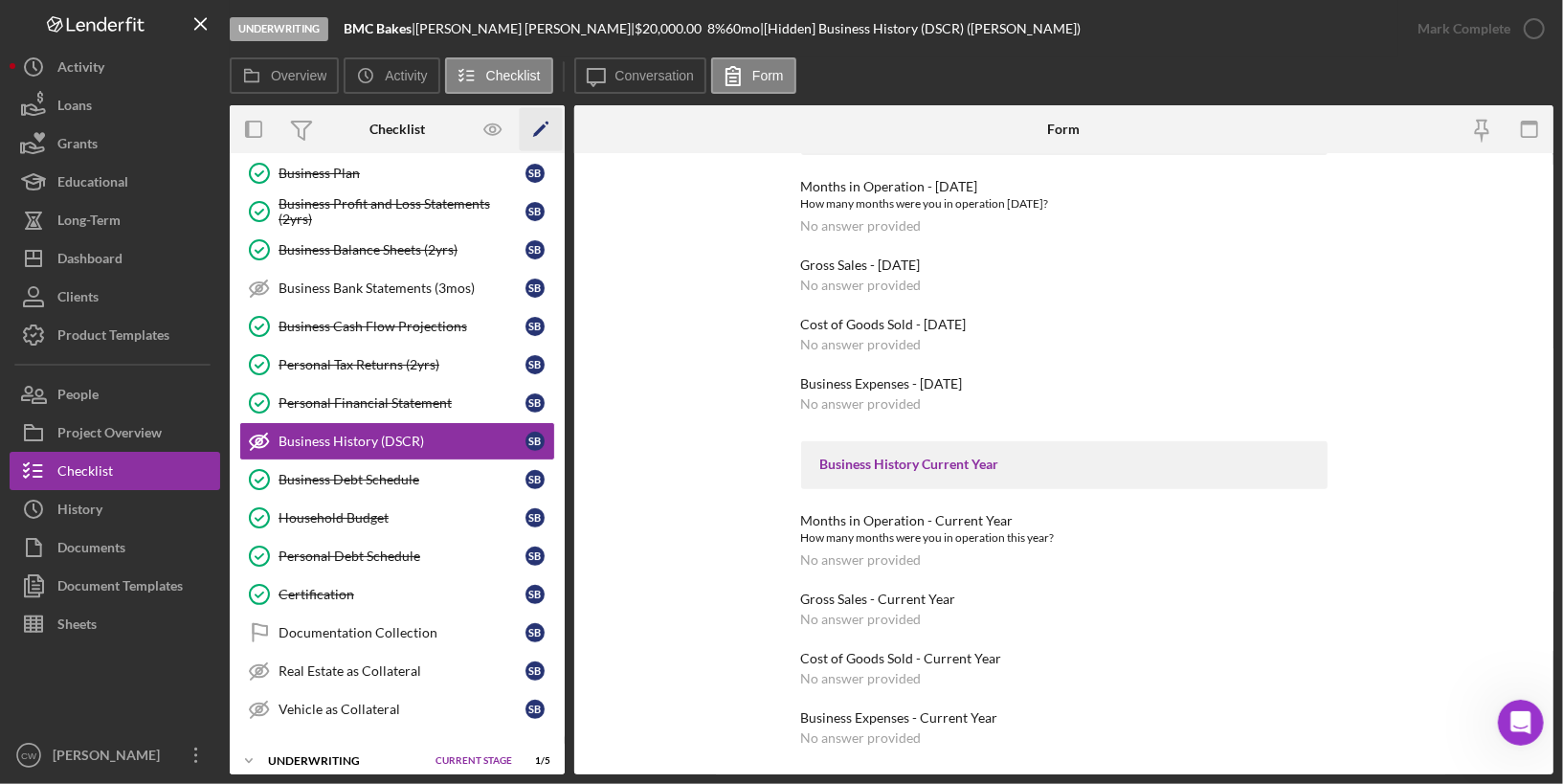
click at [542, 127] on polygon "button" at bounding box center [540, 131] width 14 height 14
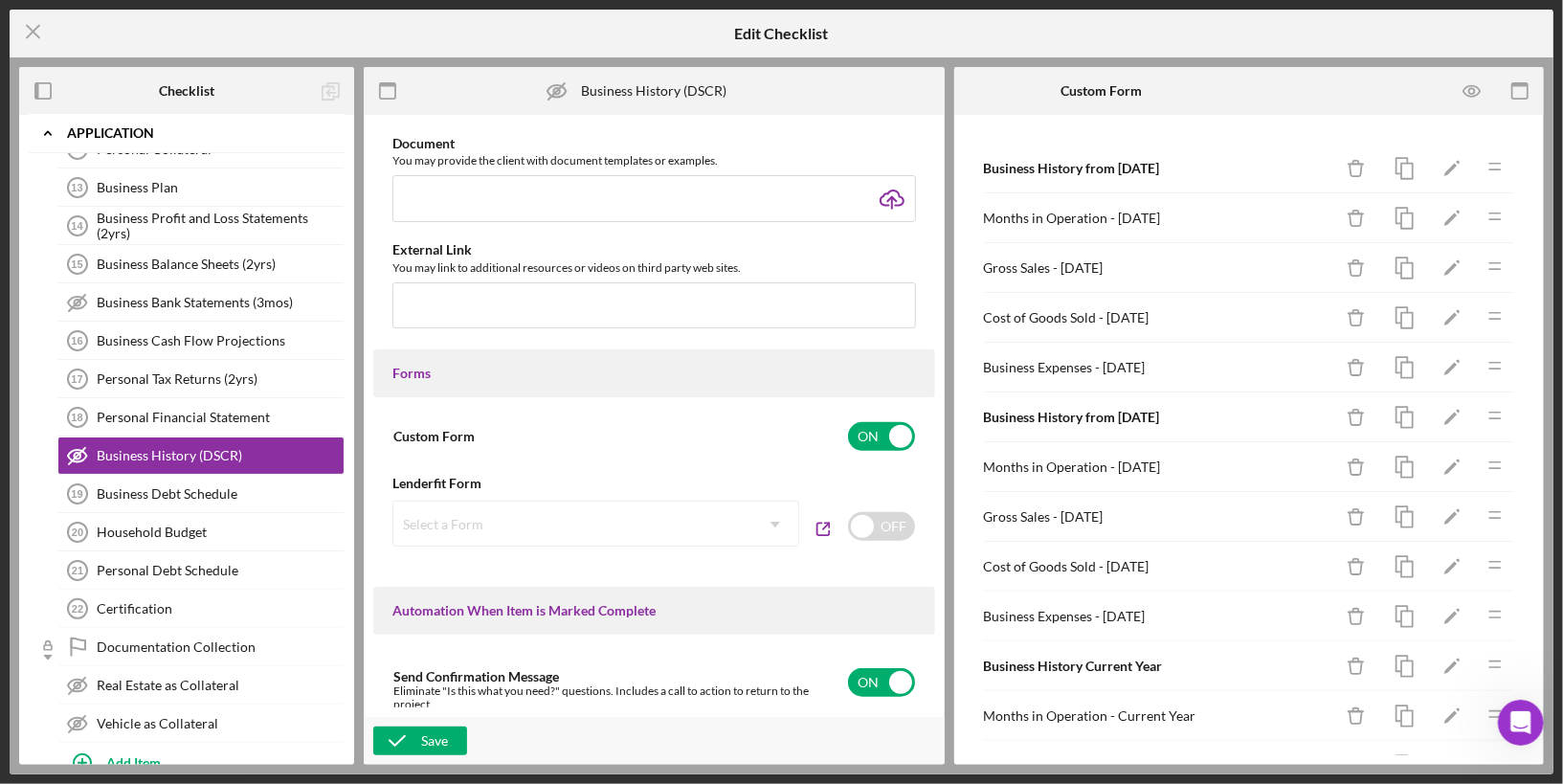
scroll to position [803, 0]
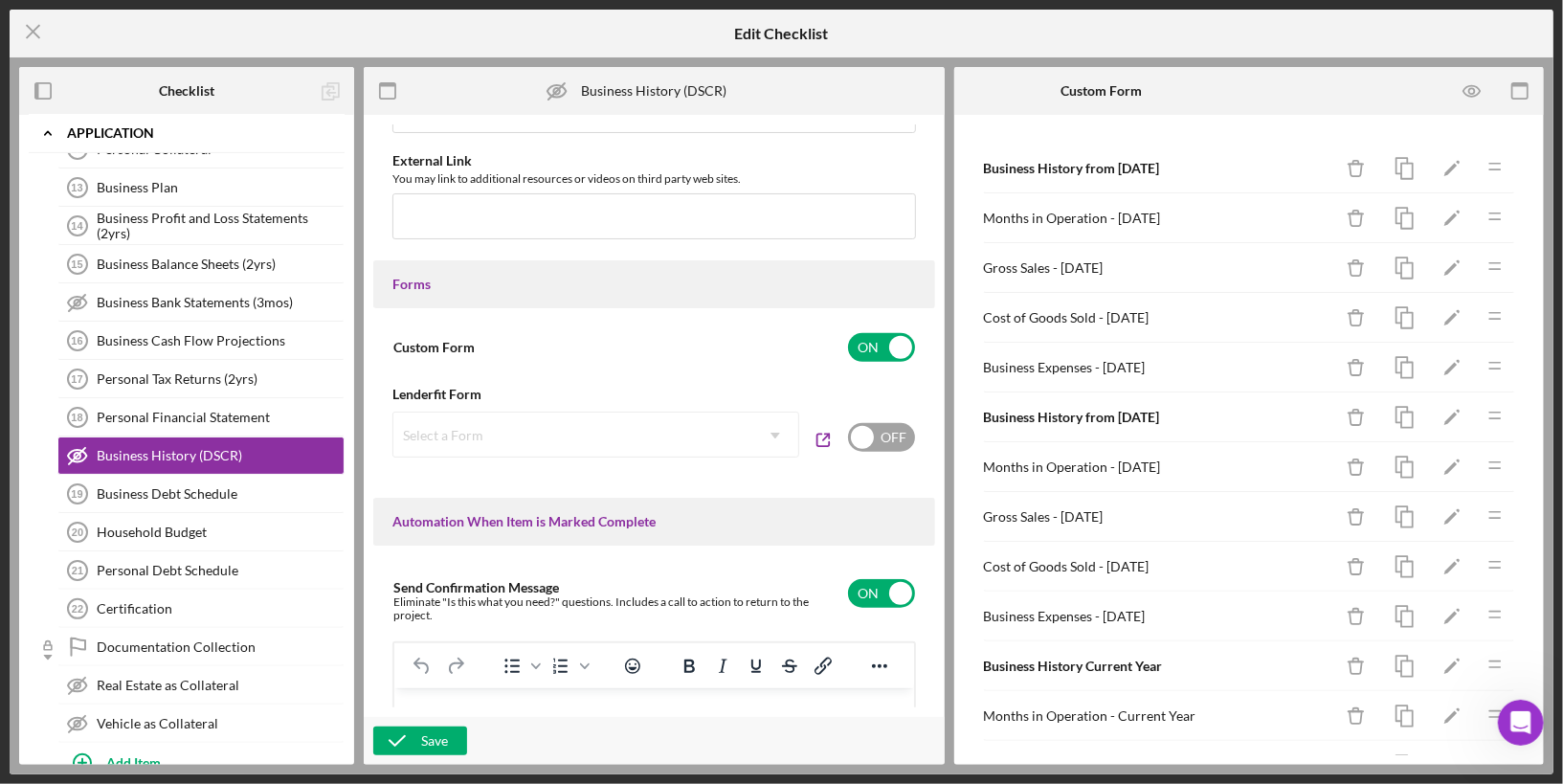
click at [856, 420] on div "OFF" at bounding box center [881, 438] width 69 height 52
checkbox input "false"
checkbox input "true"
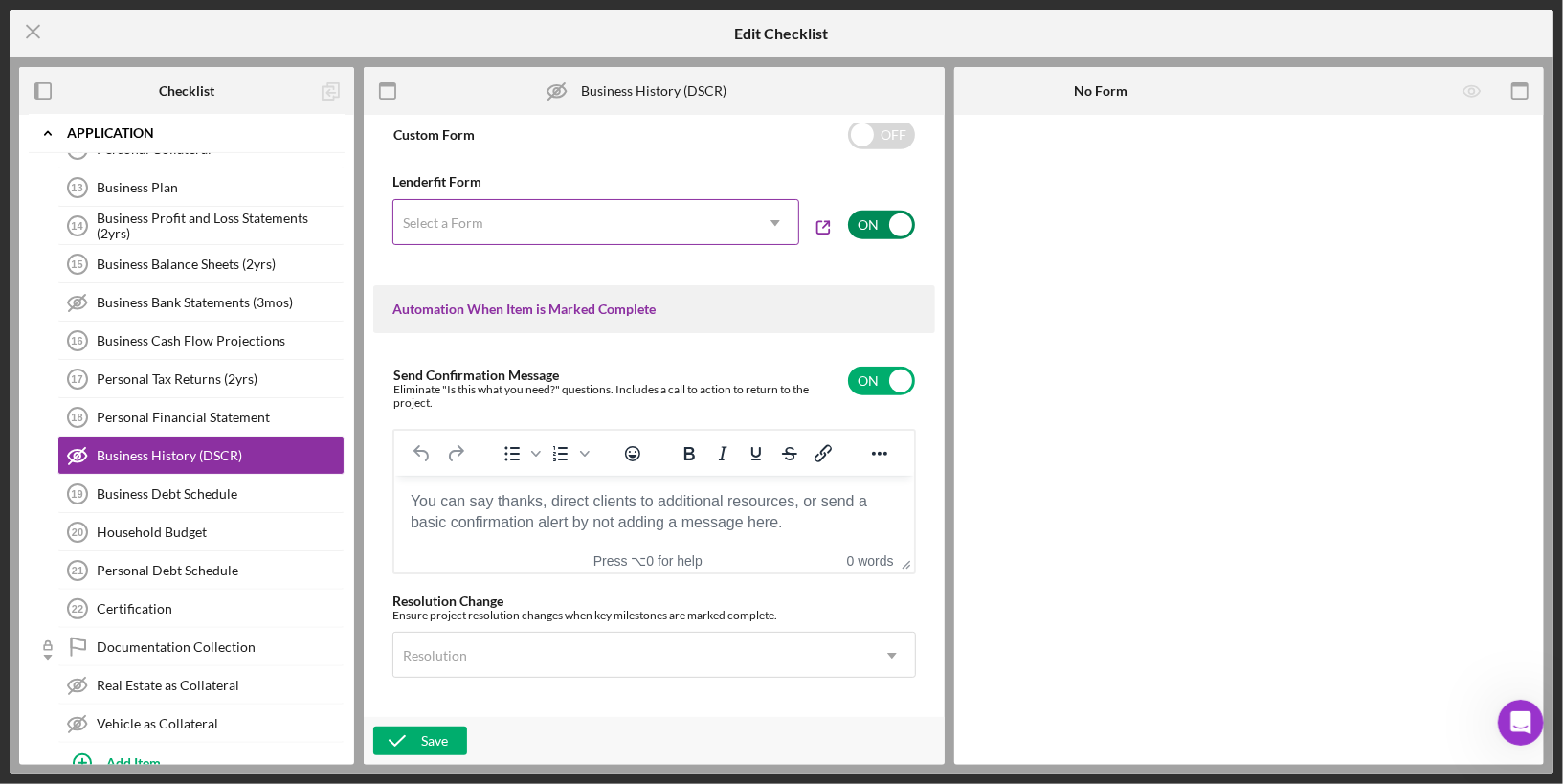
scroll to position [1146, 0]
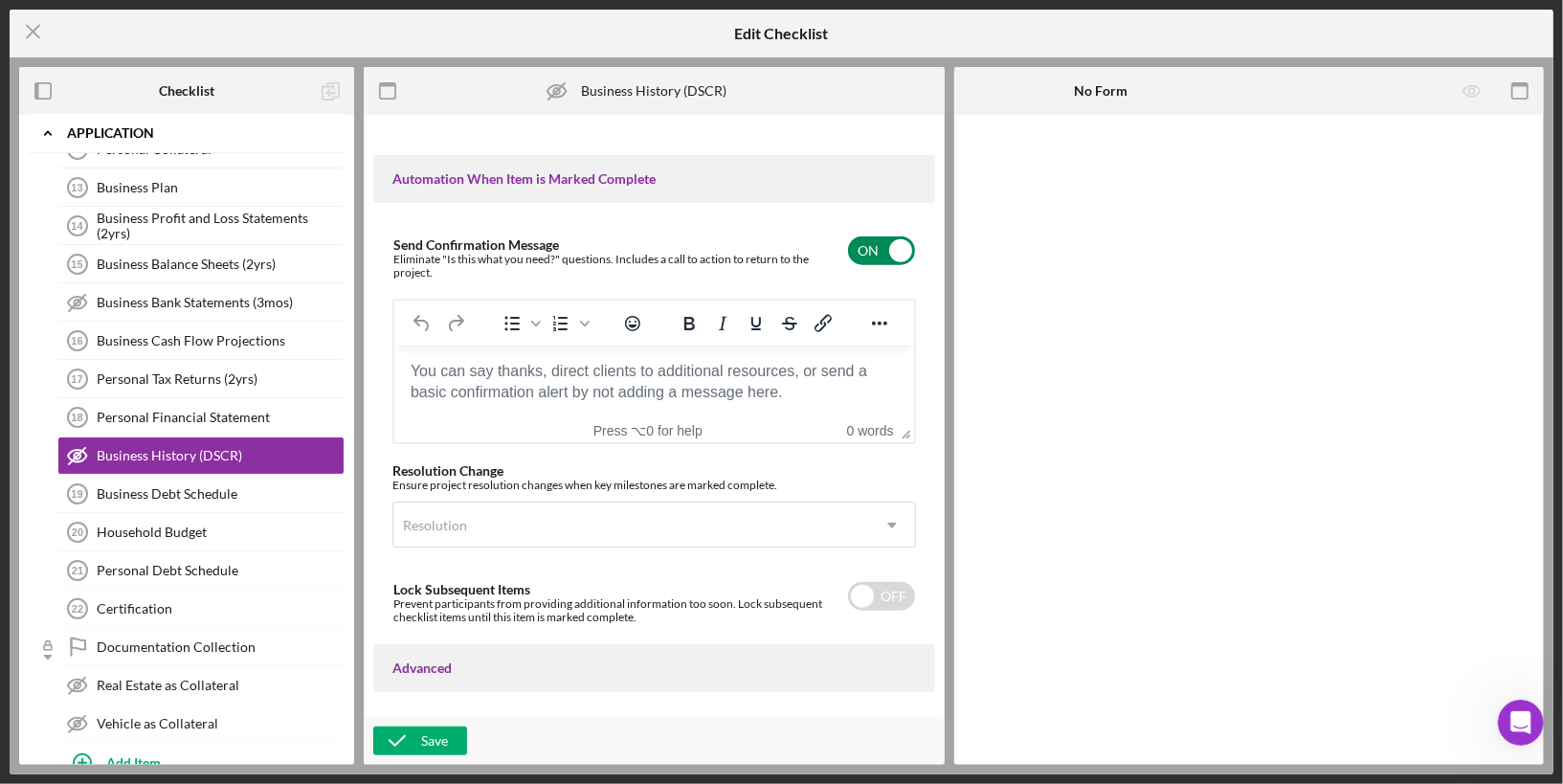
click at [898, 241] on input "checkbox" at bounding box center [881, 251] width 67 height 29
checkbox input "false"
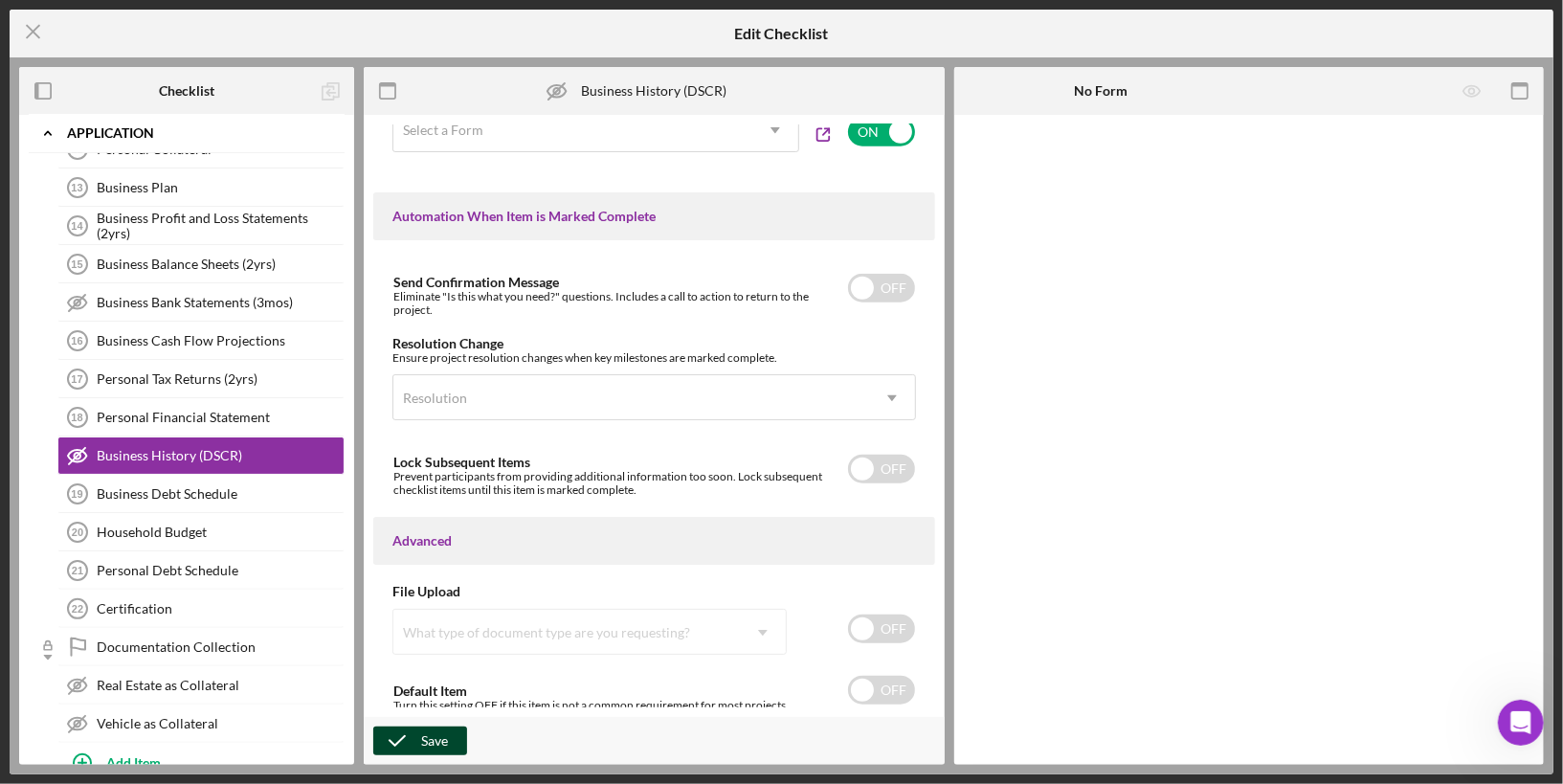
click at [432, 741] on div "Save" at bounding box center [434, 740] width 27 height 29
checkbox input "false"
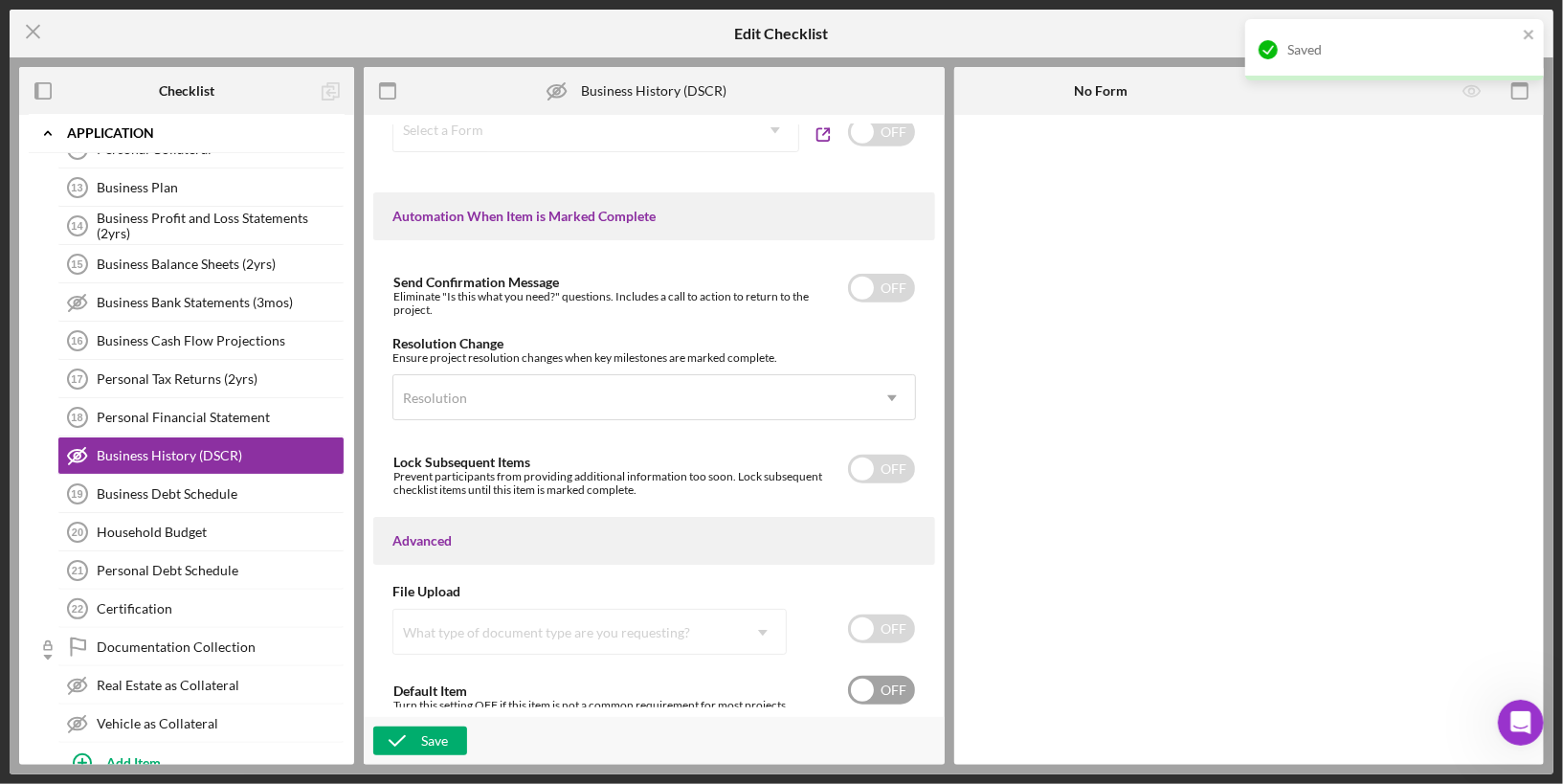
click at [860, 687] on input "checkbox" at bounding box center [881, 690] width 67 height 29
checkbox input "true"
click at [434, 737] on div "Save" at bounding box center [434, 740] width 27 height 29
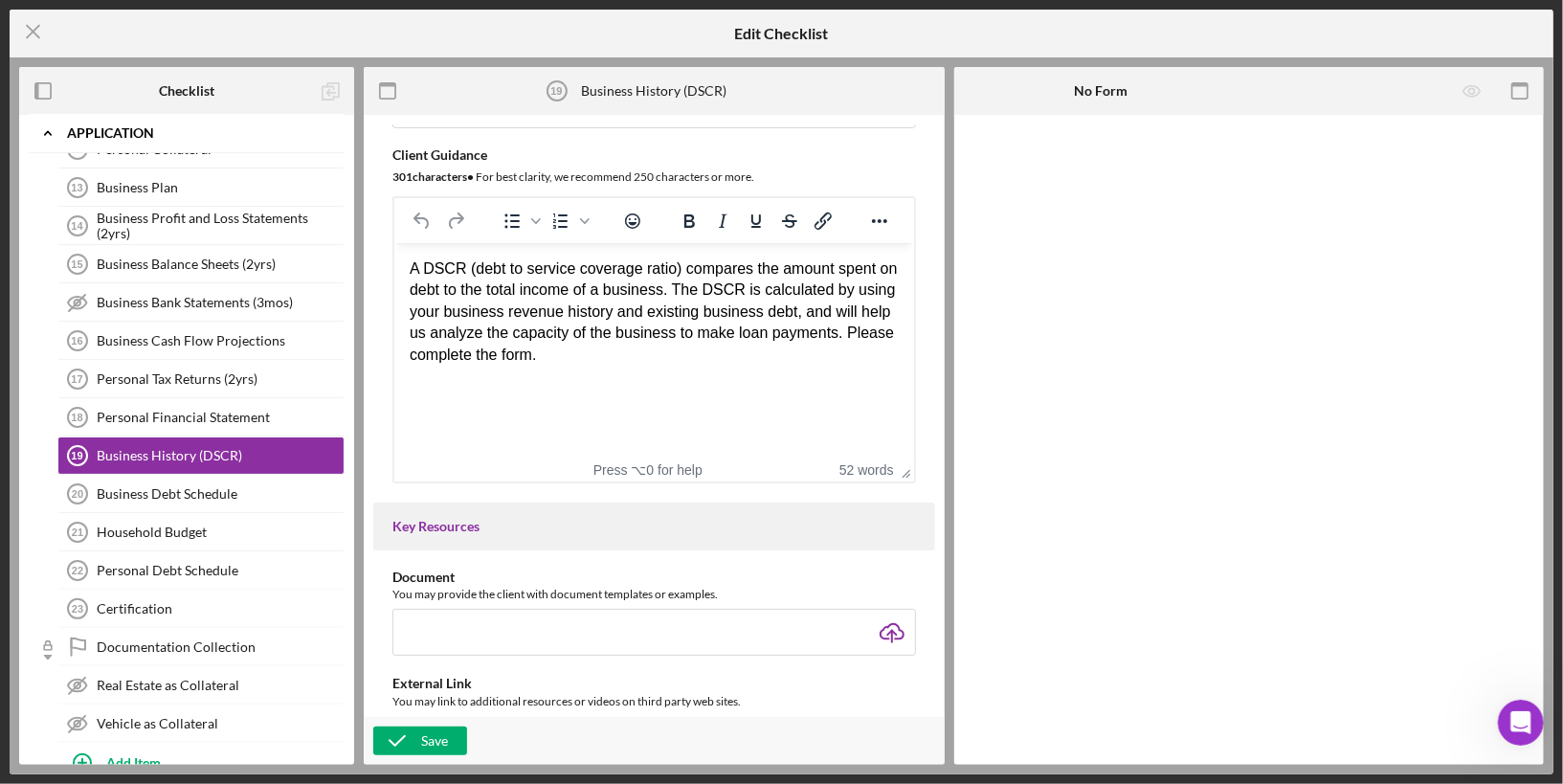
scroll to position [0, 0]
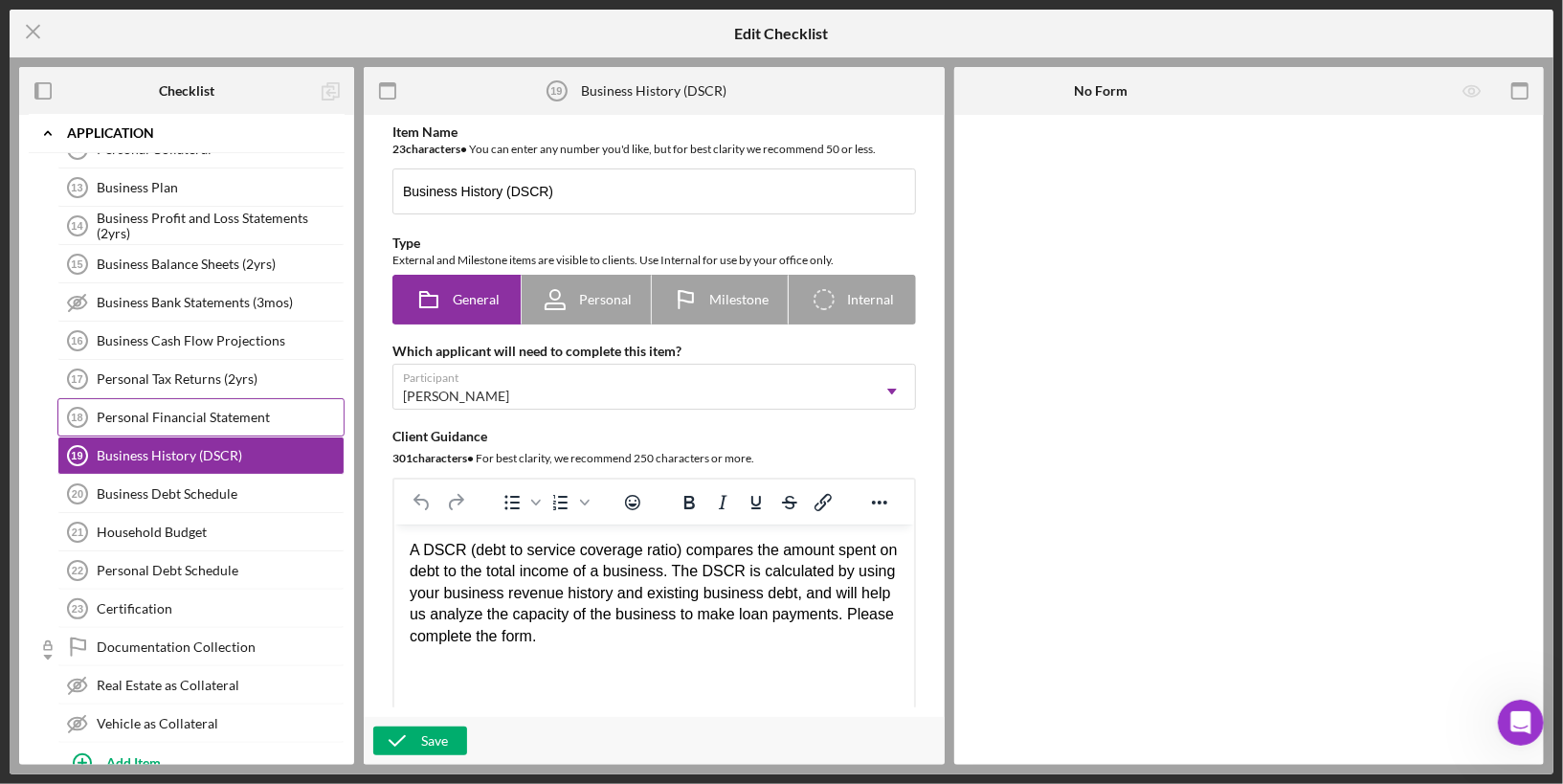
click at [253, 398] on link "Personal Financial Statement 18 Personal Financial Statement" at bounding box center [201, 417] width 287 height 38
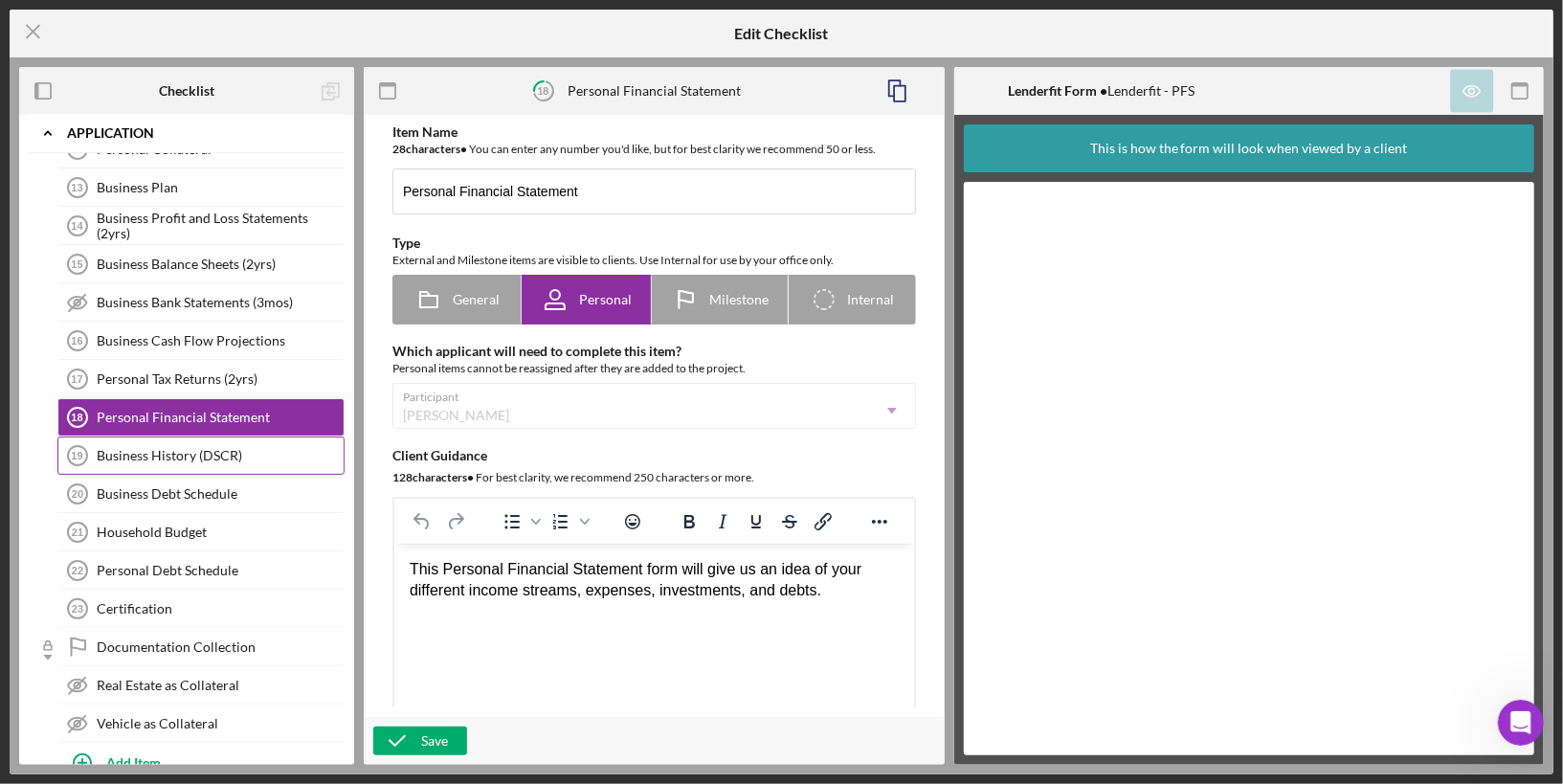
click at [190, 448] on div "Business History (DSCR)" at bounding box center [220, 455] width 247 height 16
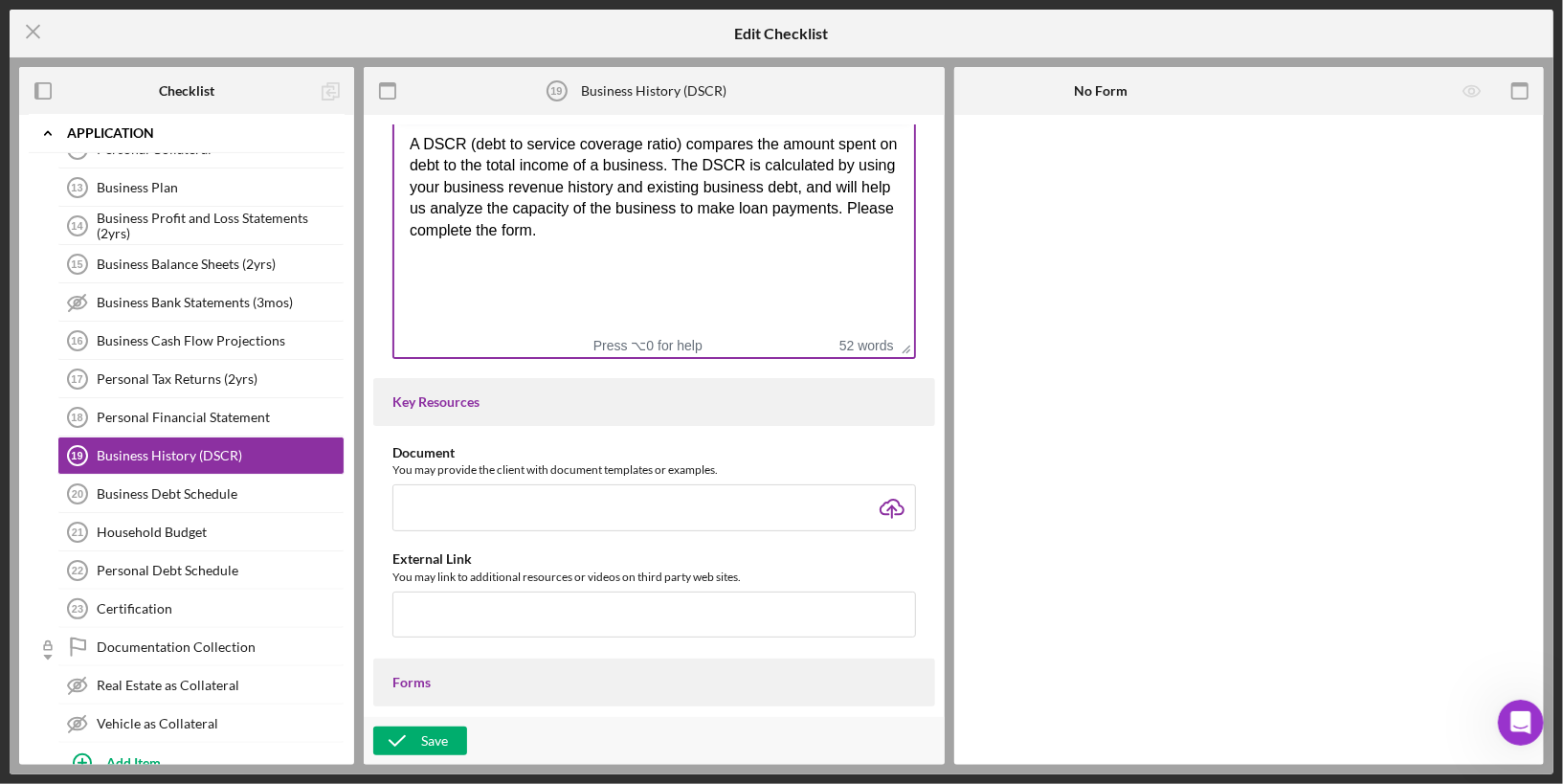
scroll to position [600, 0]
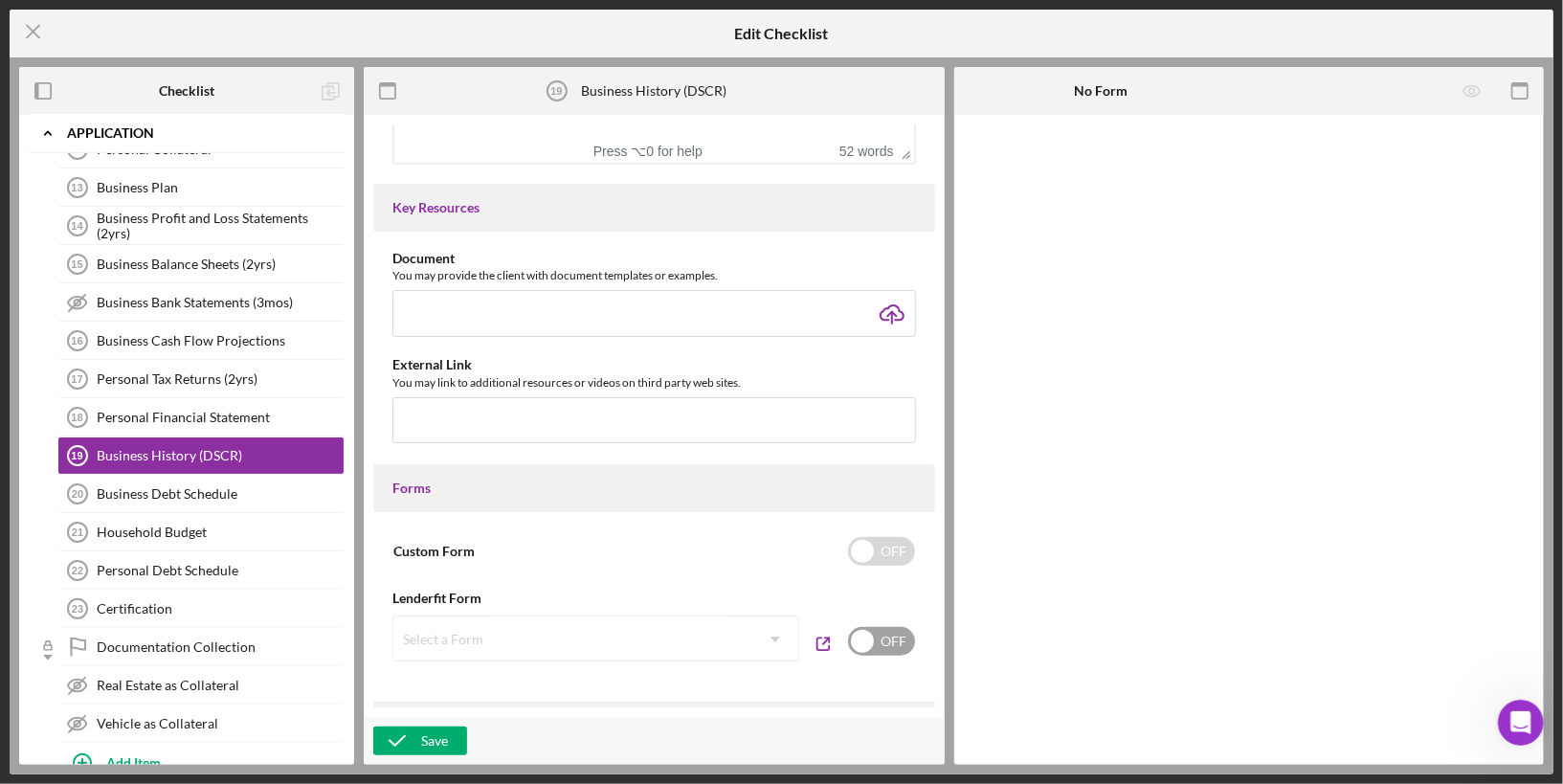
click at [861, 644] on input "checkbox" at bounding box center [881, 642] width 67 height 29
checkbox input "true"
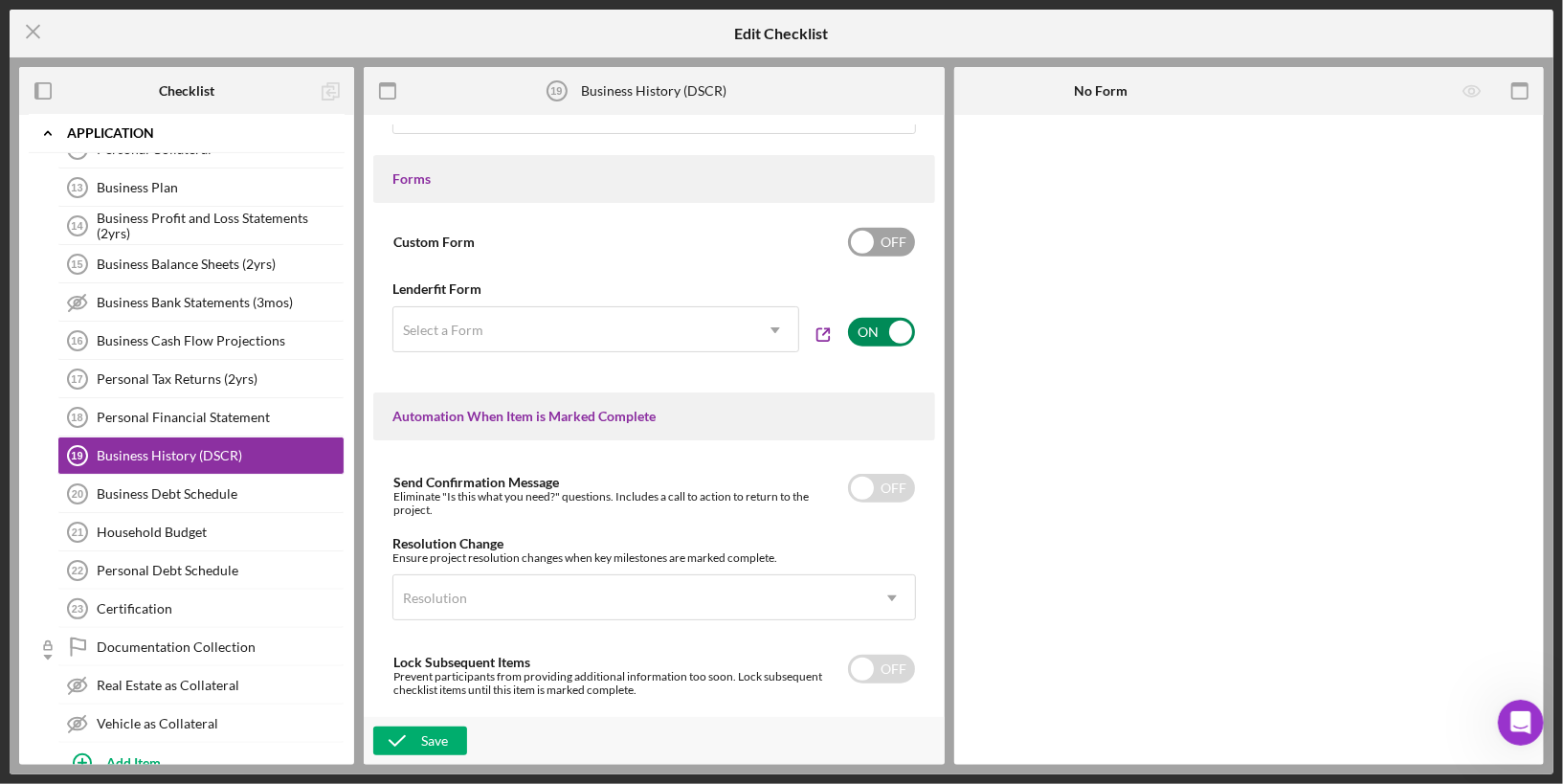
scroll to position [887, 0]
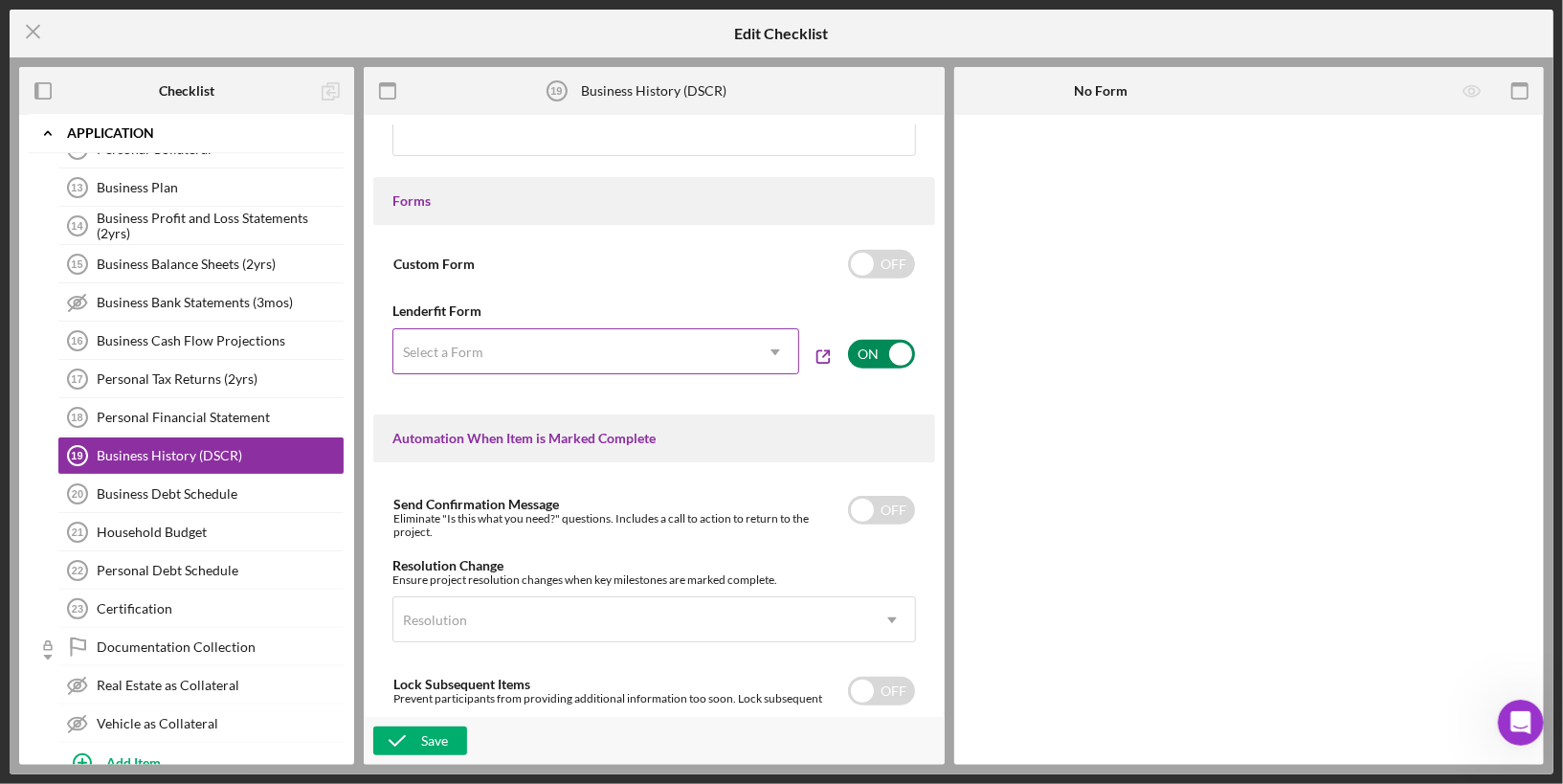
click at [656, 333] on div "Select a Form" at bounding box center [573, 352] width 359 height 44
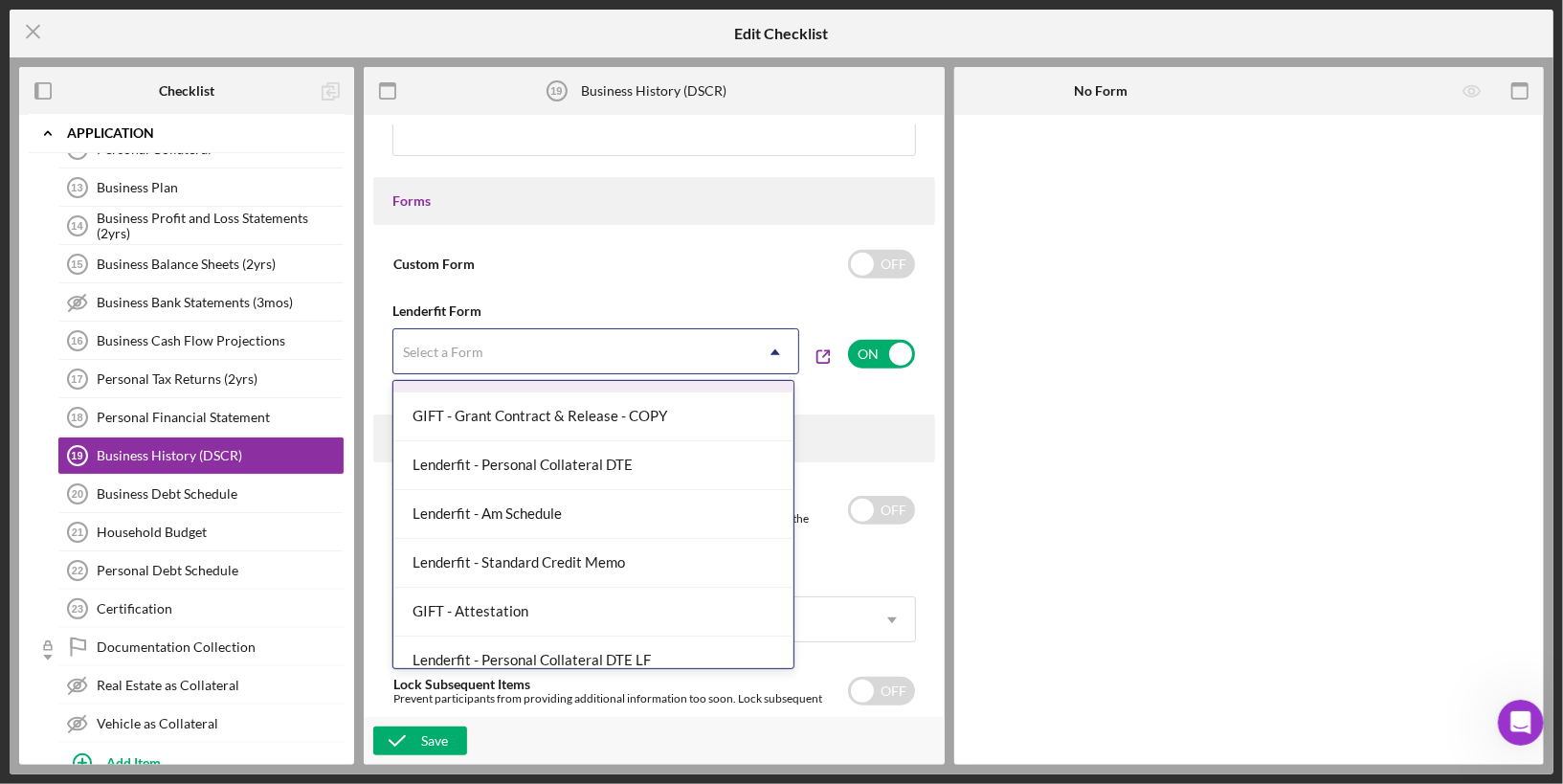
scroll to position [843, 0]
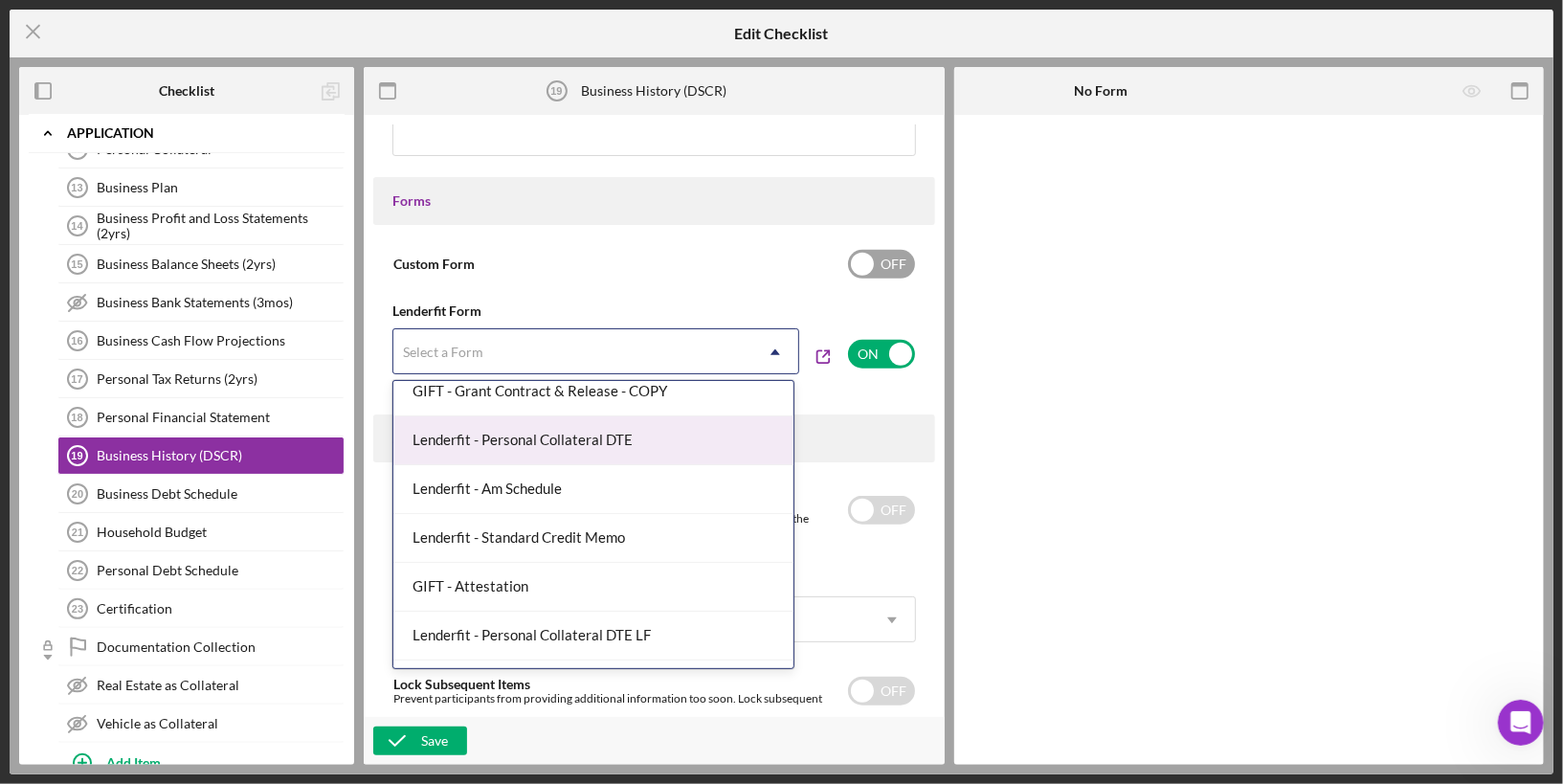
click at [852, 277] on div "Custom Form OFF" at bounding box center [654, 264] width 524 height 40
checkbox input "true"
checkbox input "false"
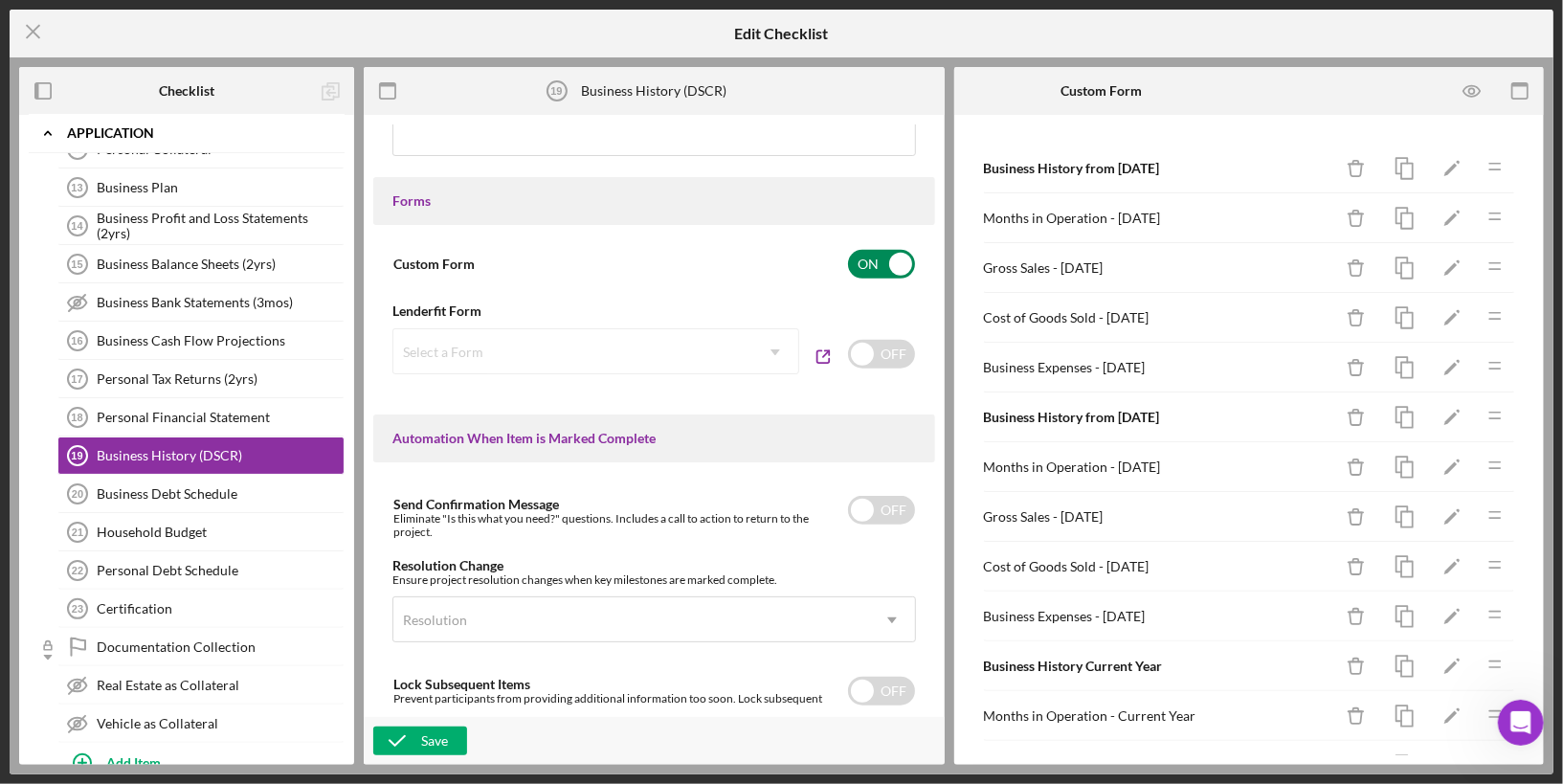
click at [857, 263] on input "checkbox" at bounding box center [881, 265] width 67 height 29
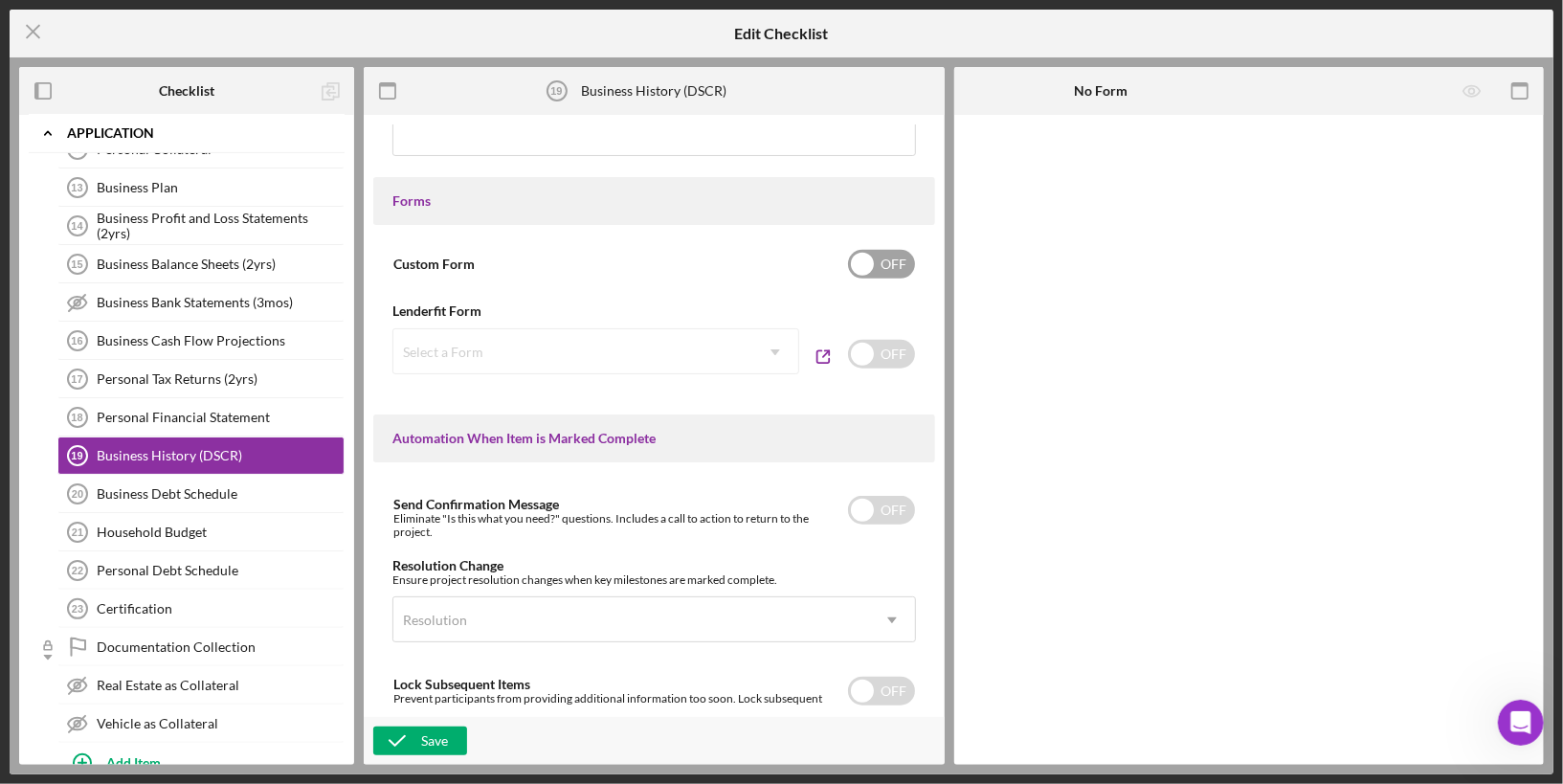
click at [858, 262] on input "checkbox" at bounding box center [881, 265] width 67 height 29
checkbox input "true"
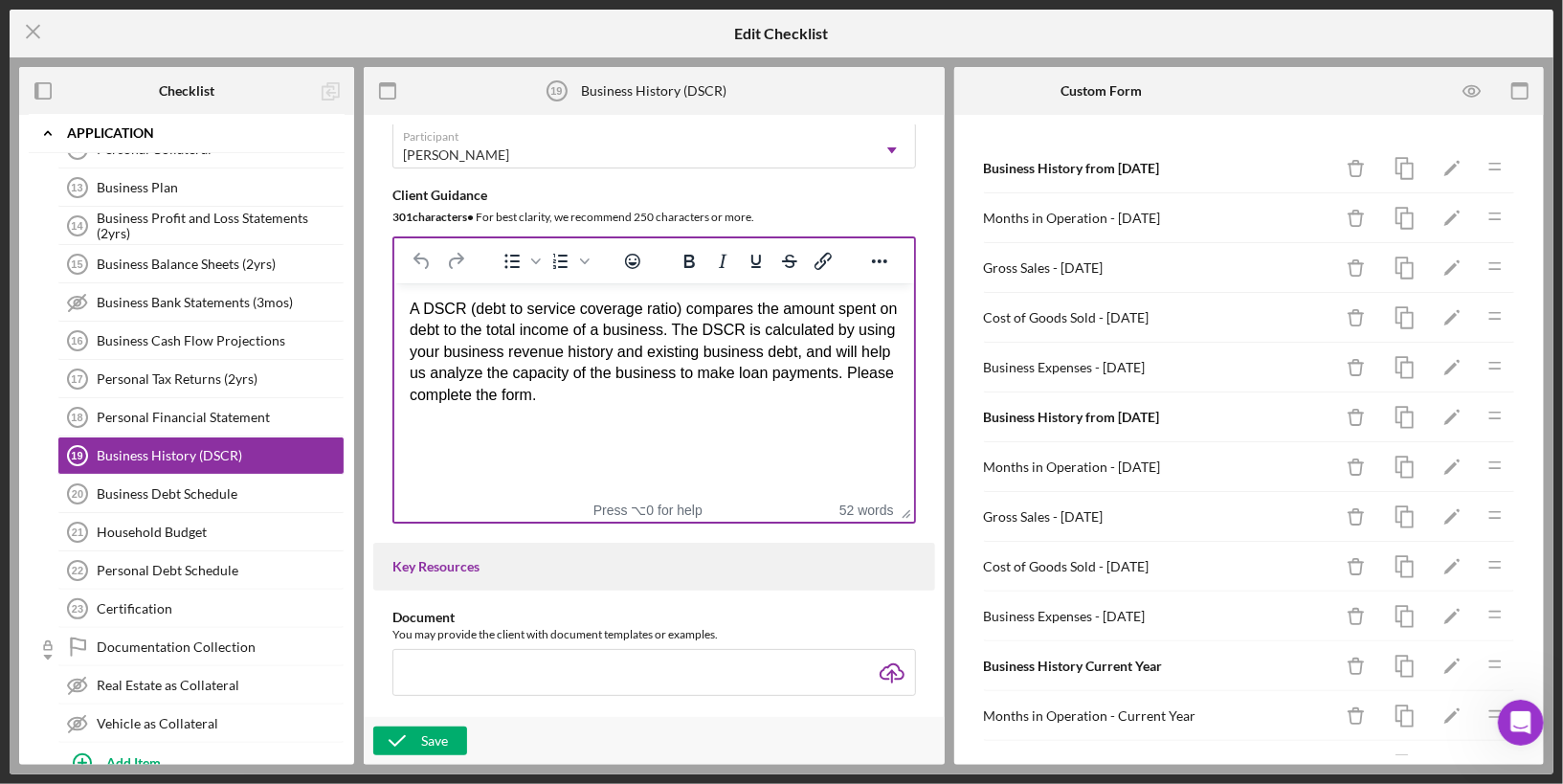
scroll to position [99, 0]
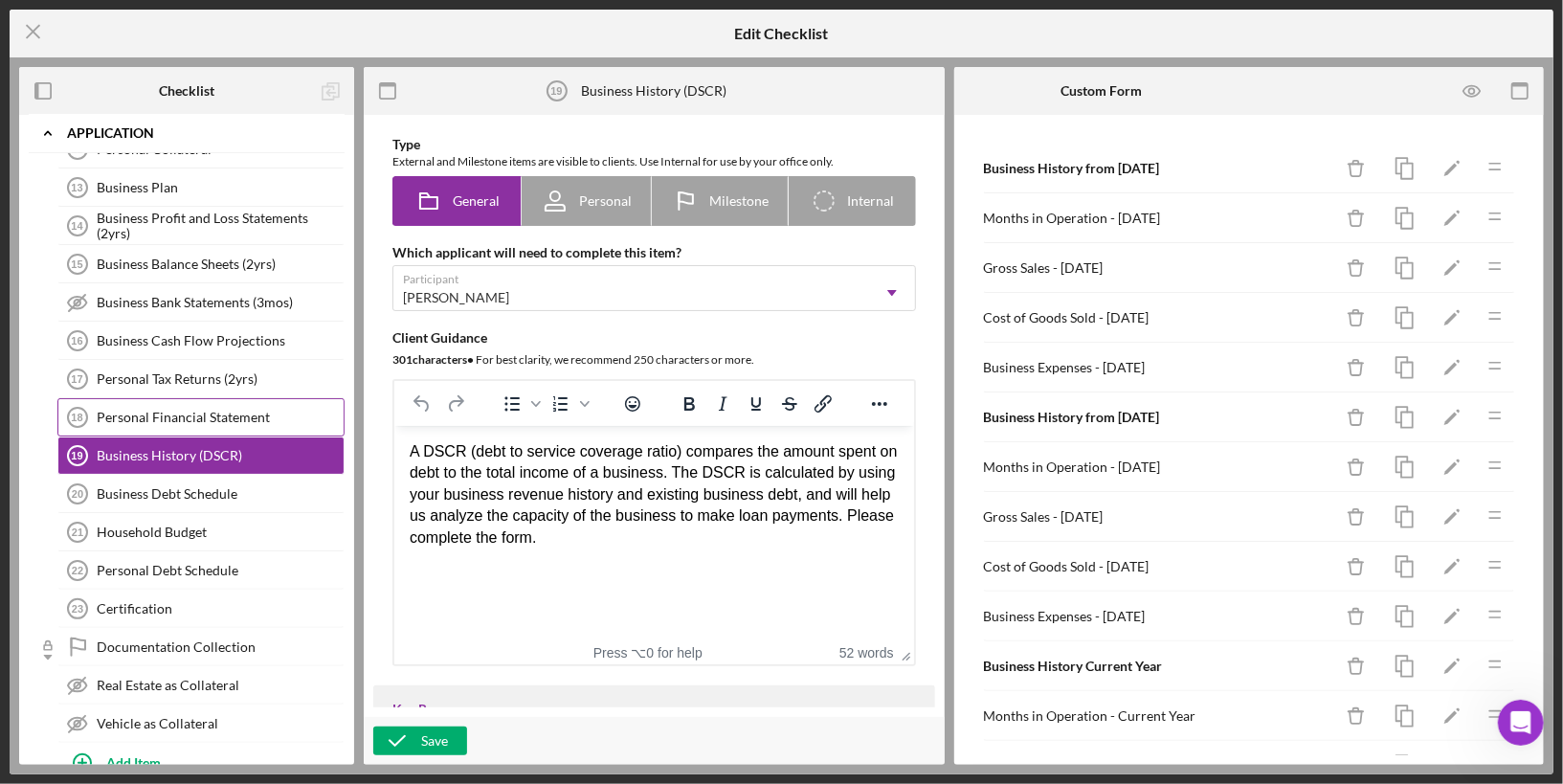
click at [290, 410] on div "Personal Financial Statement" at bounding box center [220, 418] width 247 height 16
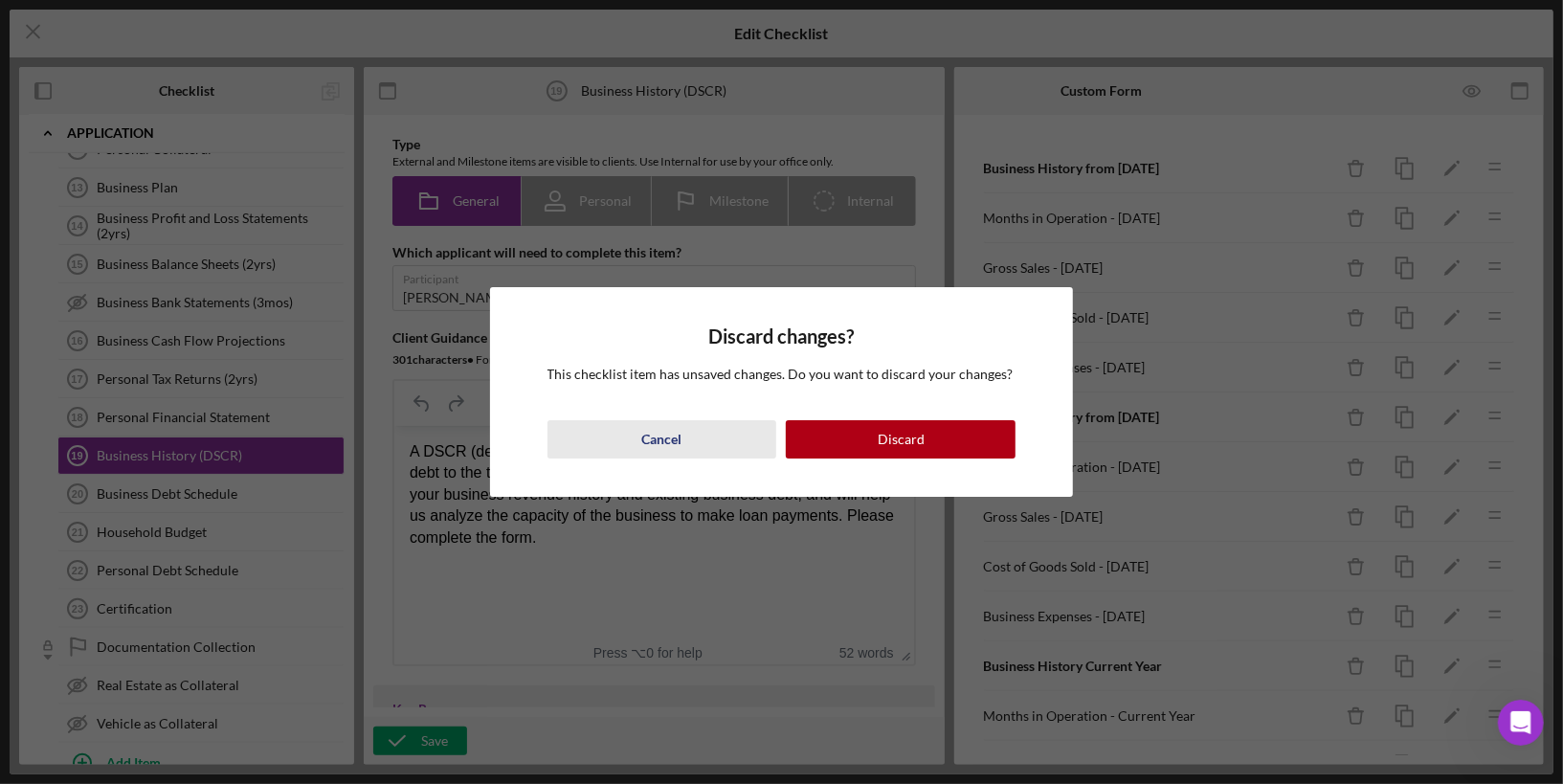
click at [676, 433] on div "Cancel" at bounding box center [662, 438] width 40 height 38
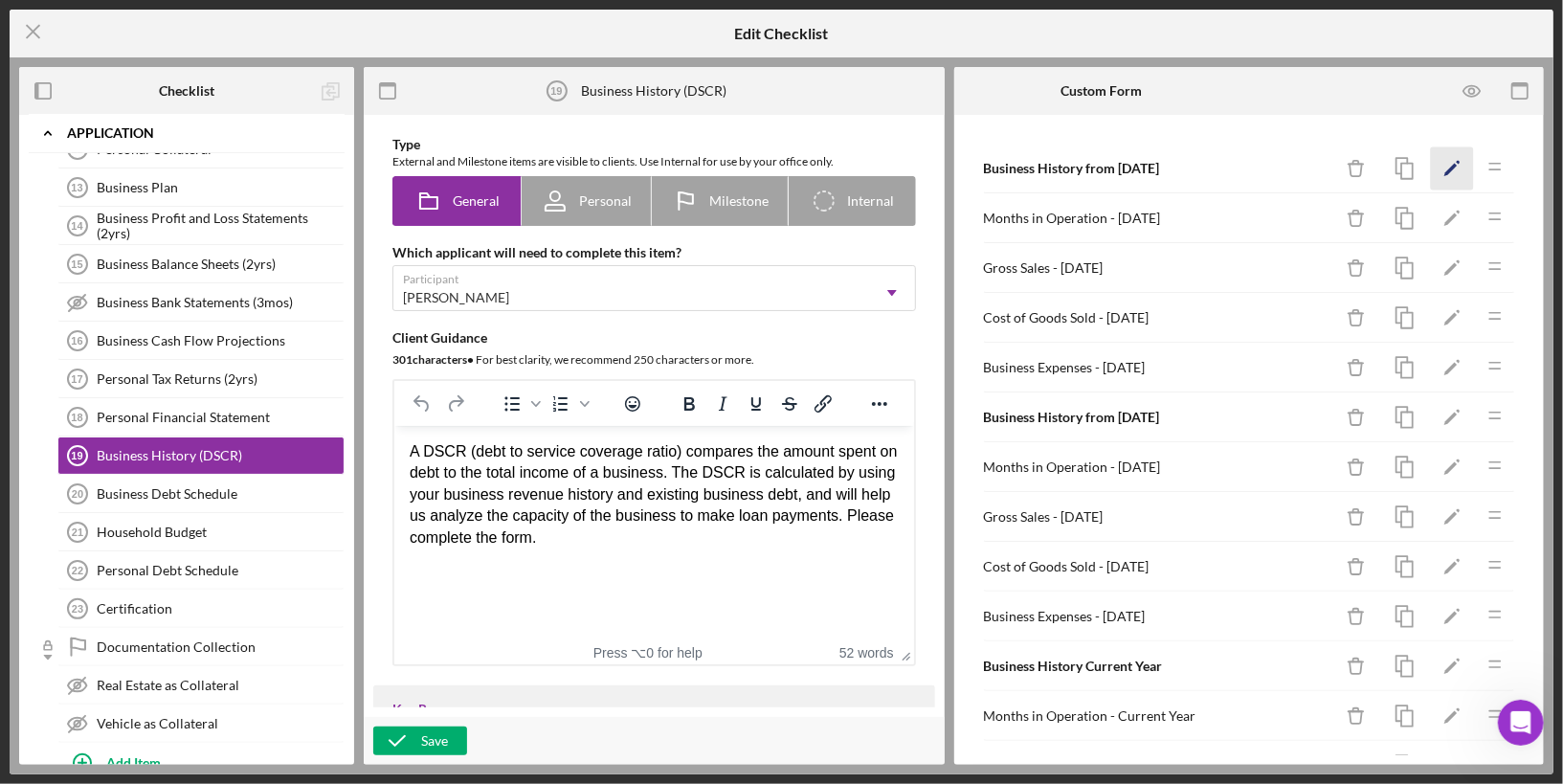
click at [1443, 168] on icon "Icon/Edit" at bounding box center [1452, 169] width 43 height 43
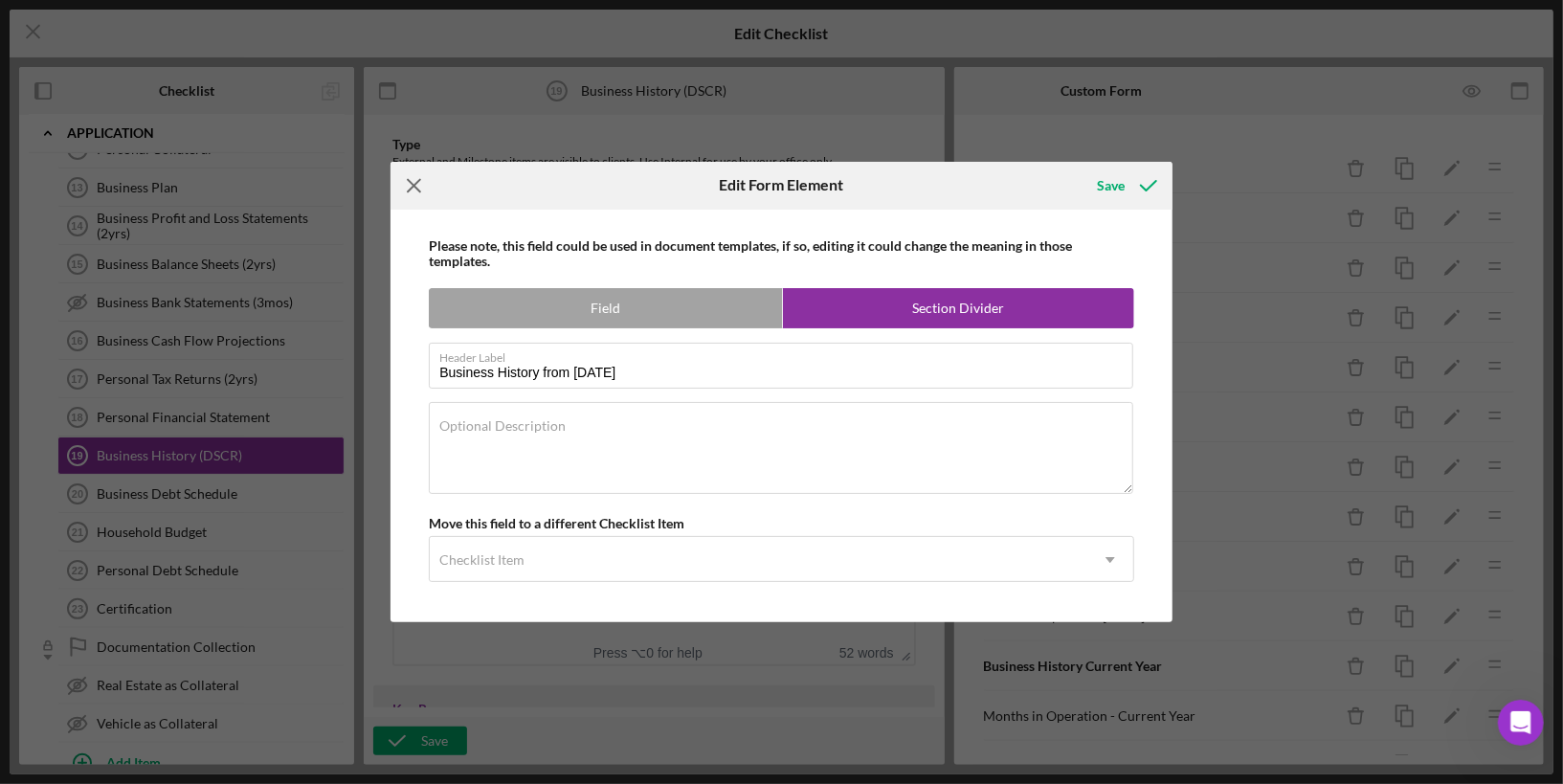
click at [414, 190] on icon "Icon/Menu Close" at bounding box center [414, 185] width 48 height 47
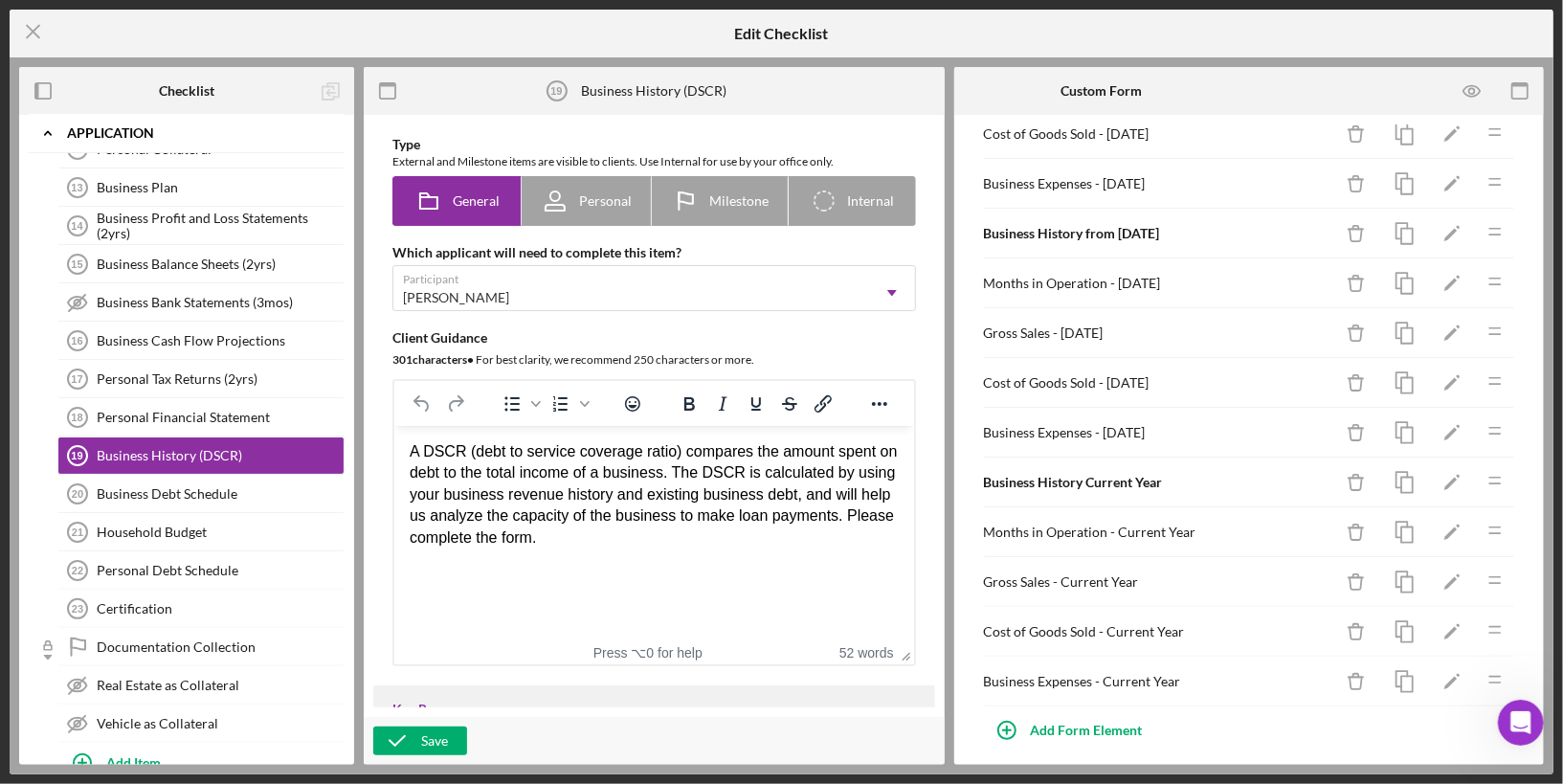
scroll to position [0, 0]
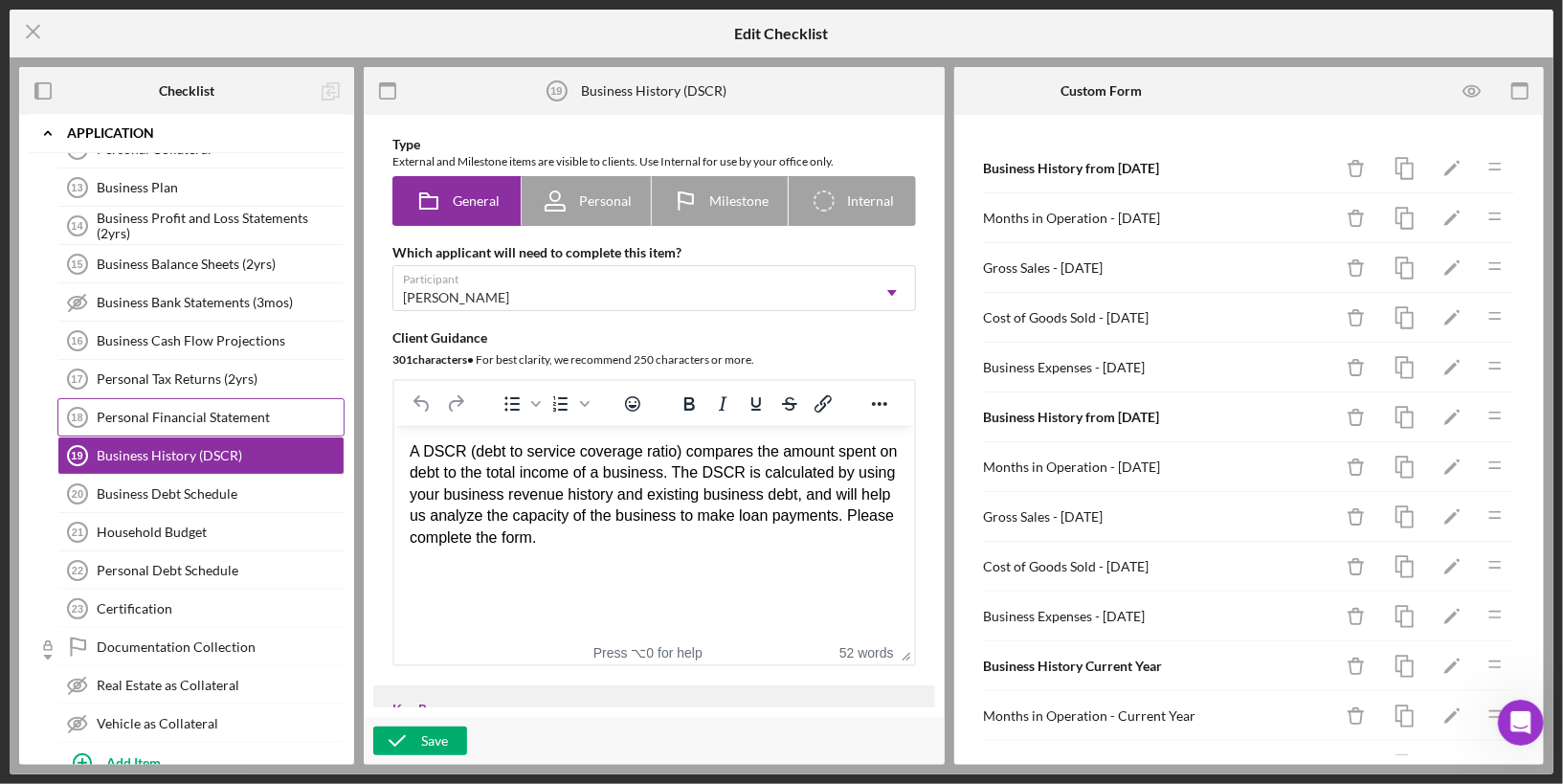
click at [128, 410] on div "Personal Financial Statement" at bounding box center [220, 418] width 247 height 16
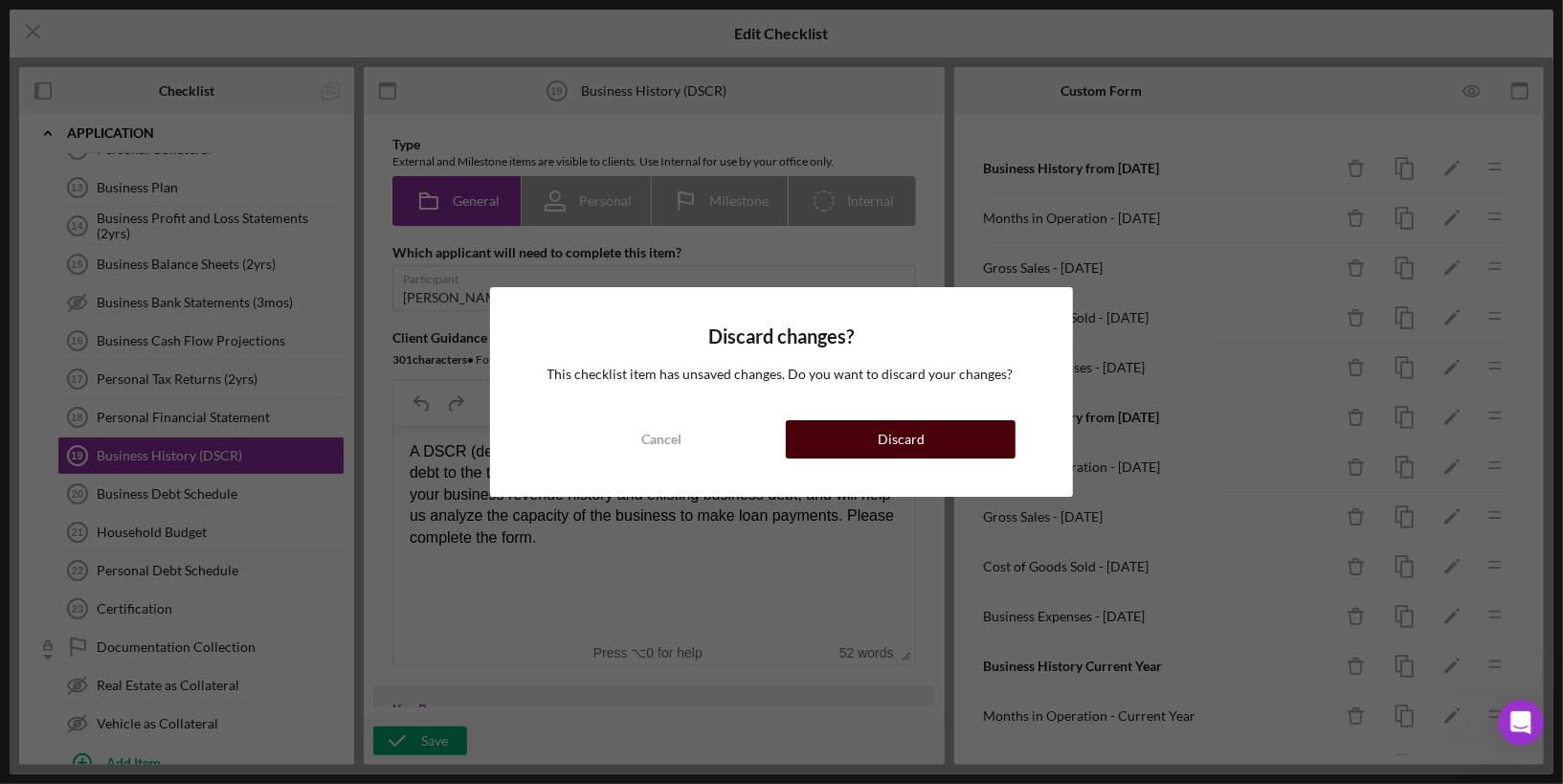
click at [850, 435] on button "Discard" at bounding box center [901, 438] width 230 height 38
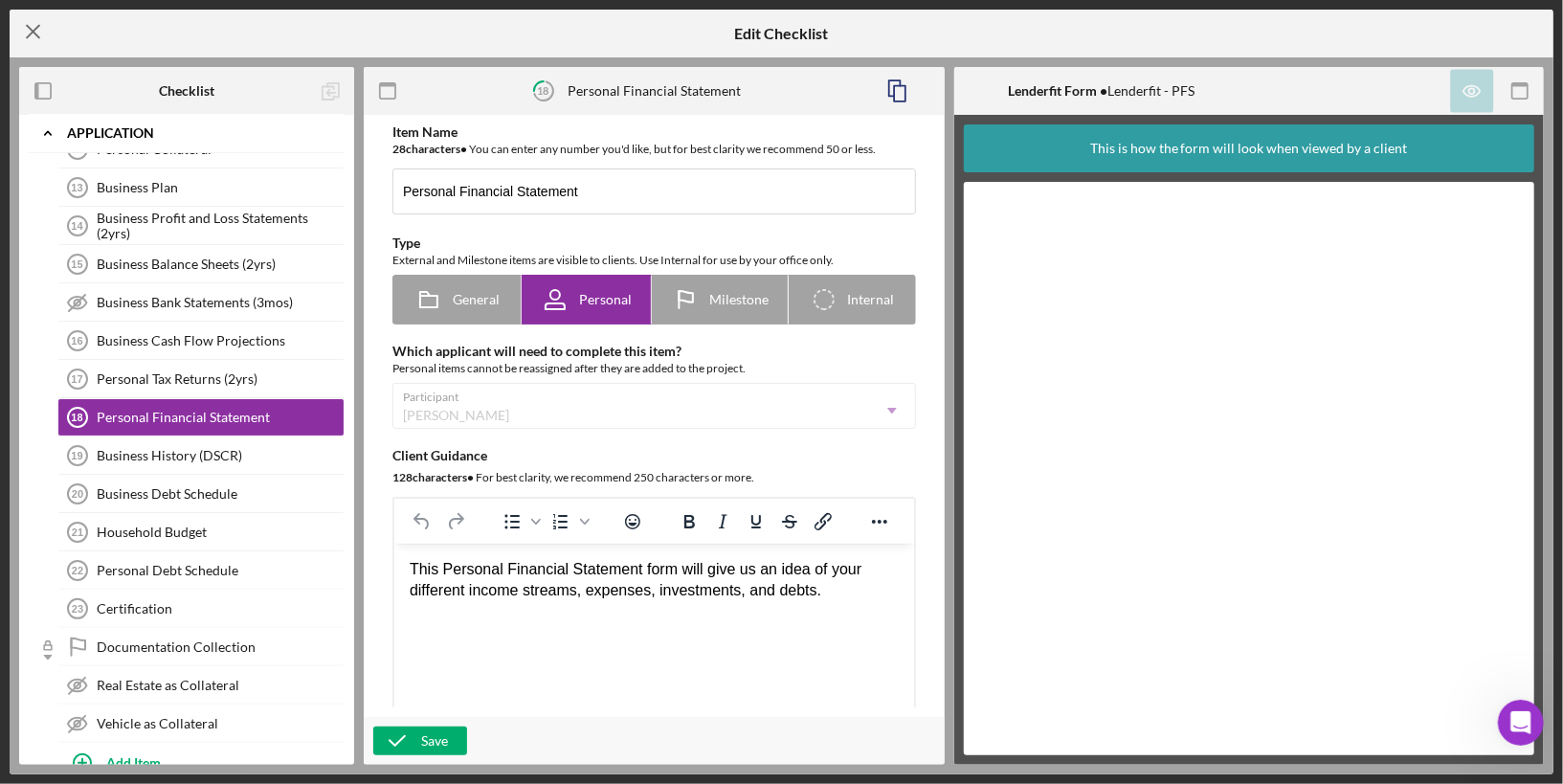
click at [19, 32] on icon "Icon/Menu Close" at bounding box center [33, 31] width 48 height 47
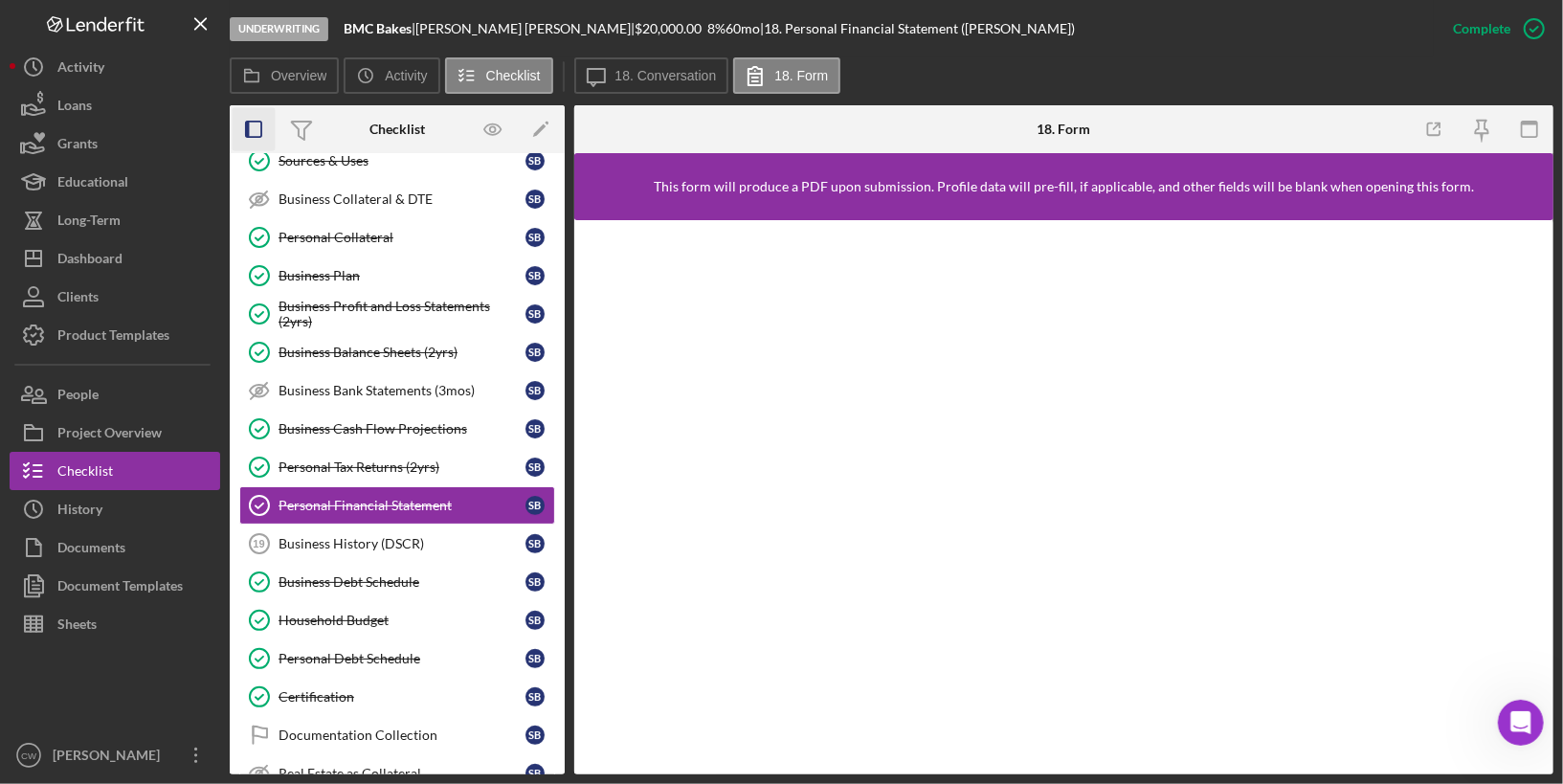
scroll to position [361, 0]
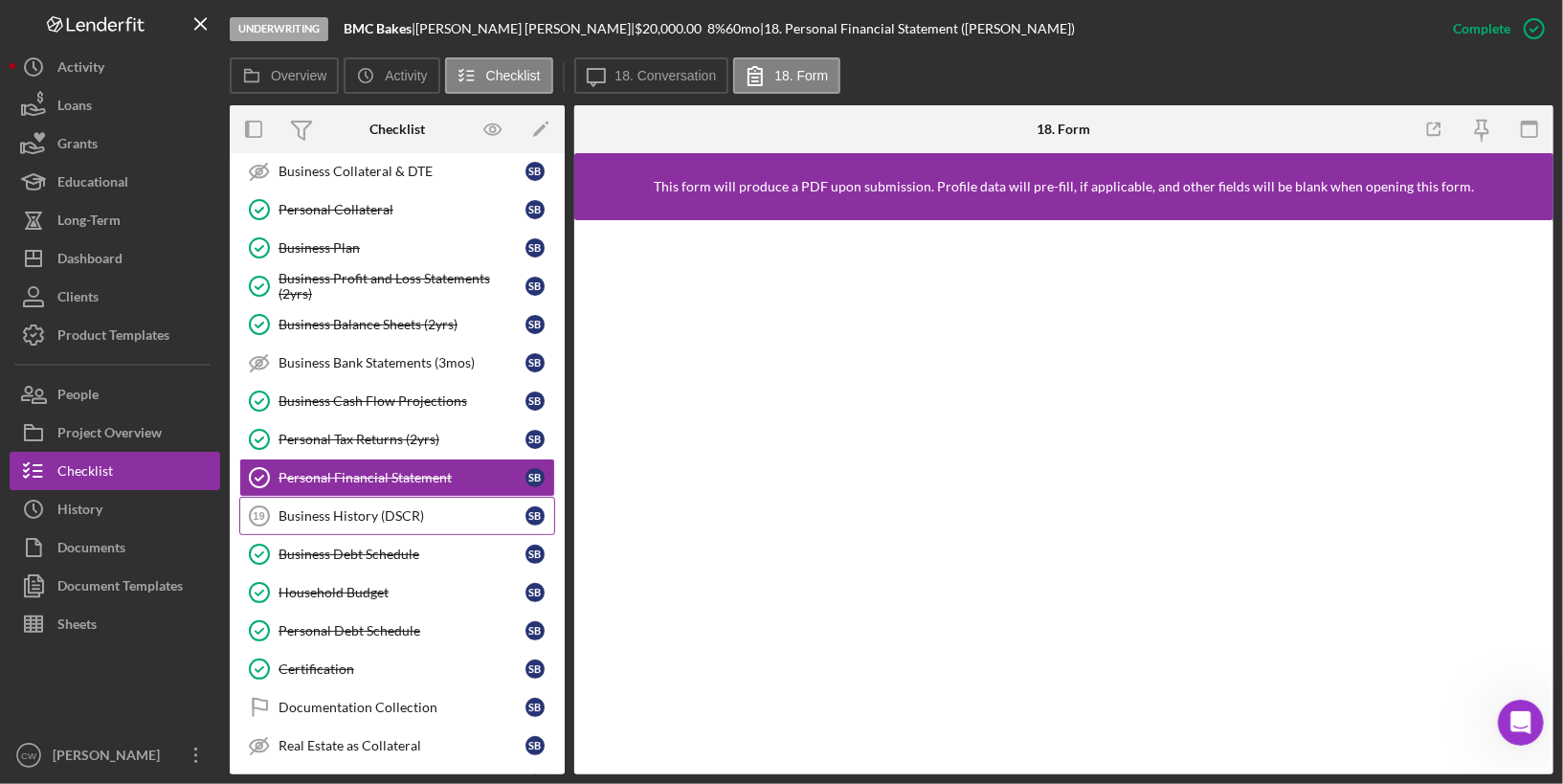
click at [436, 508] on div "Business History (DSCR)" at bounding box center [401, 516] width 247 height 16
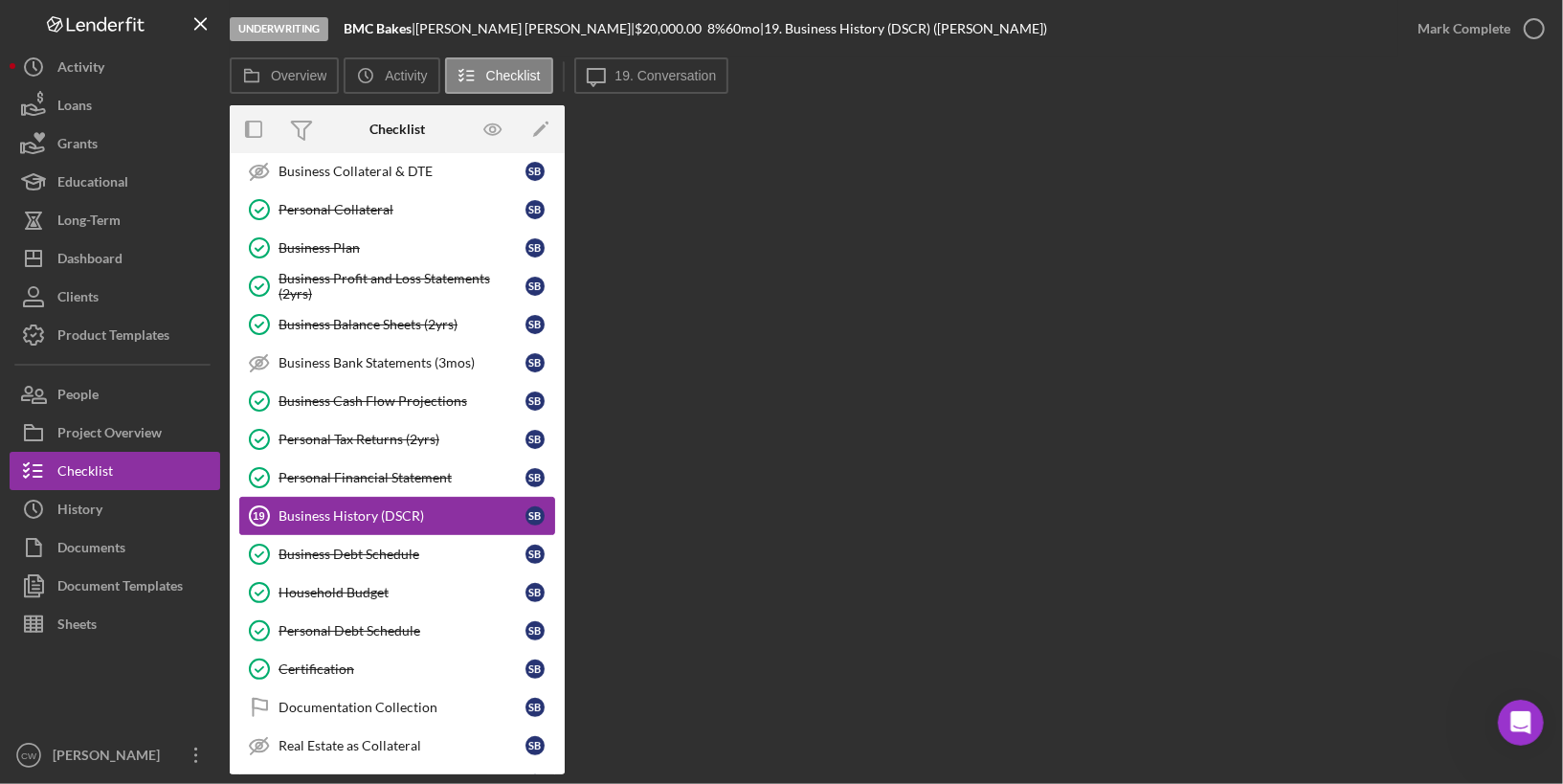
click at [463, 508] on div "Business History (DSCR)" at bounding box center [401, 516] width 247 height 16
click at [451, 508] on div "Business History (DSCR)" at bounding box center [401, 516] width 247 height 16
click at [547, 131] on icon "Icon/Edit" at bounding box center [541, 130] width 43 height 43
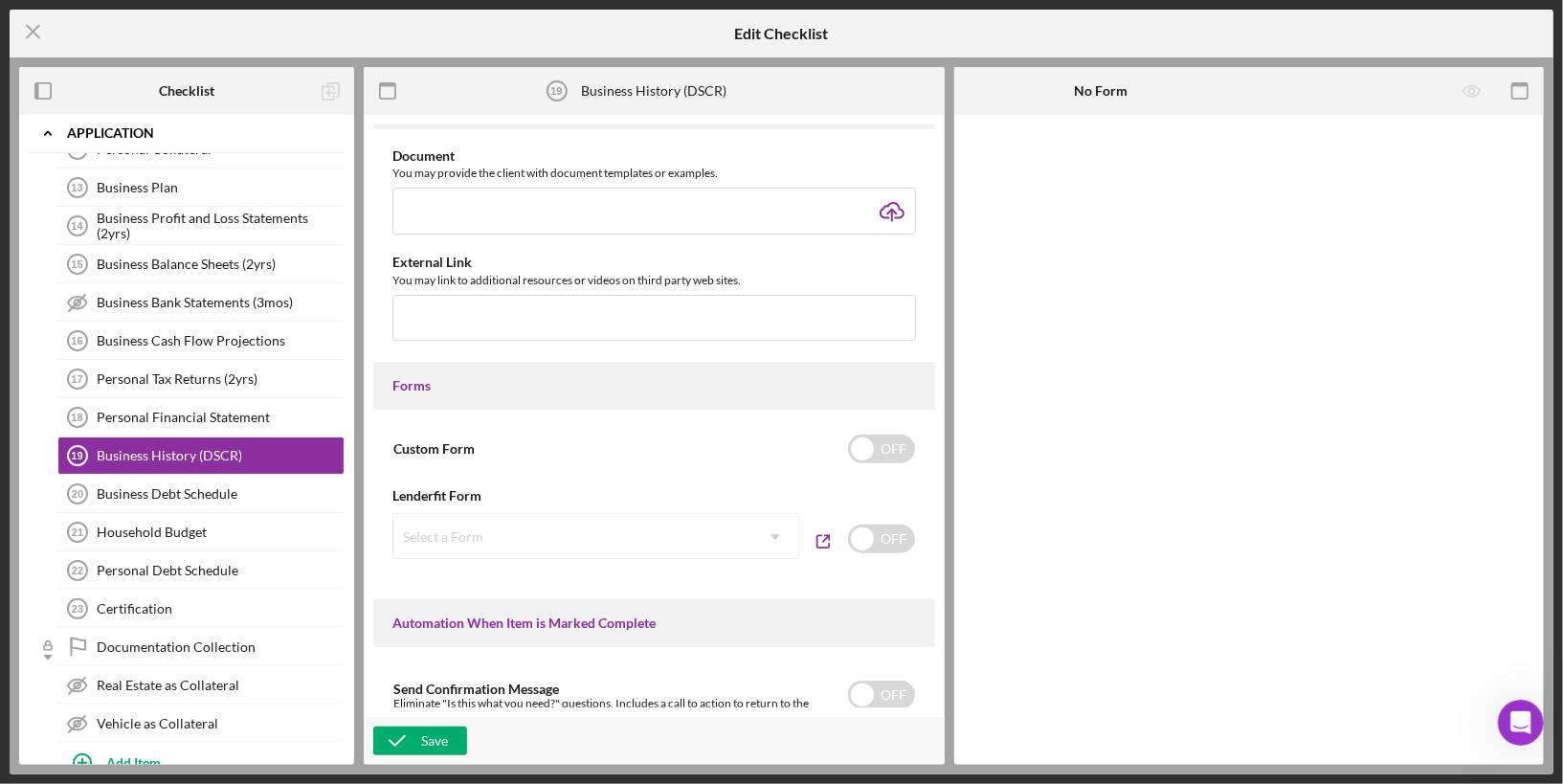
scroll to position [838, 0]
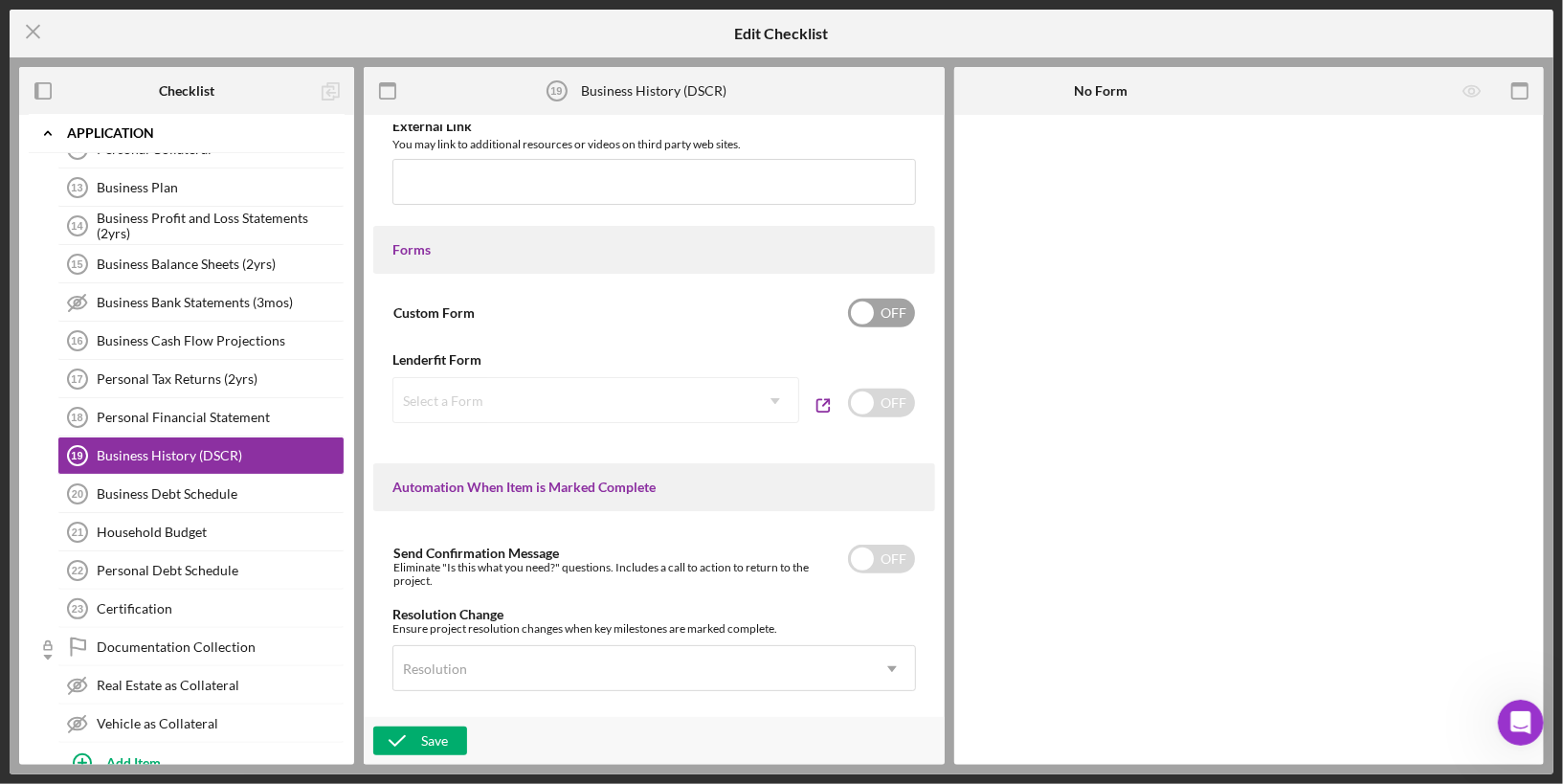
click at [868, 309] on input "checkbox" at bounding box center [881, 313] width 67 height 29
checkbox input "true"
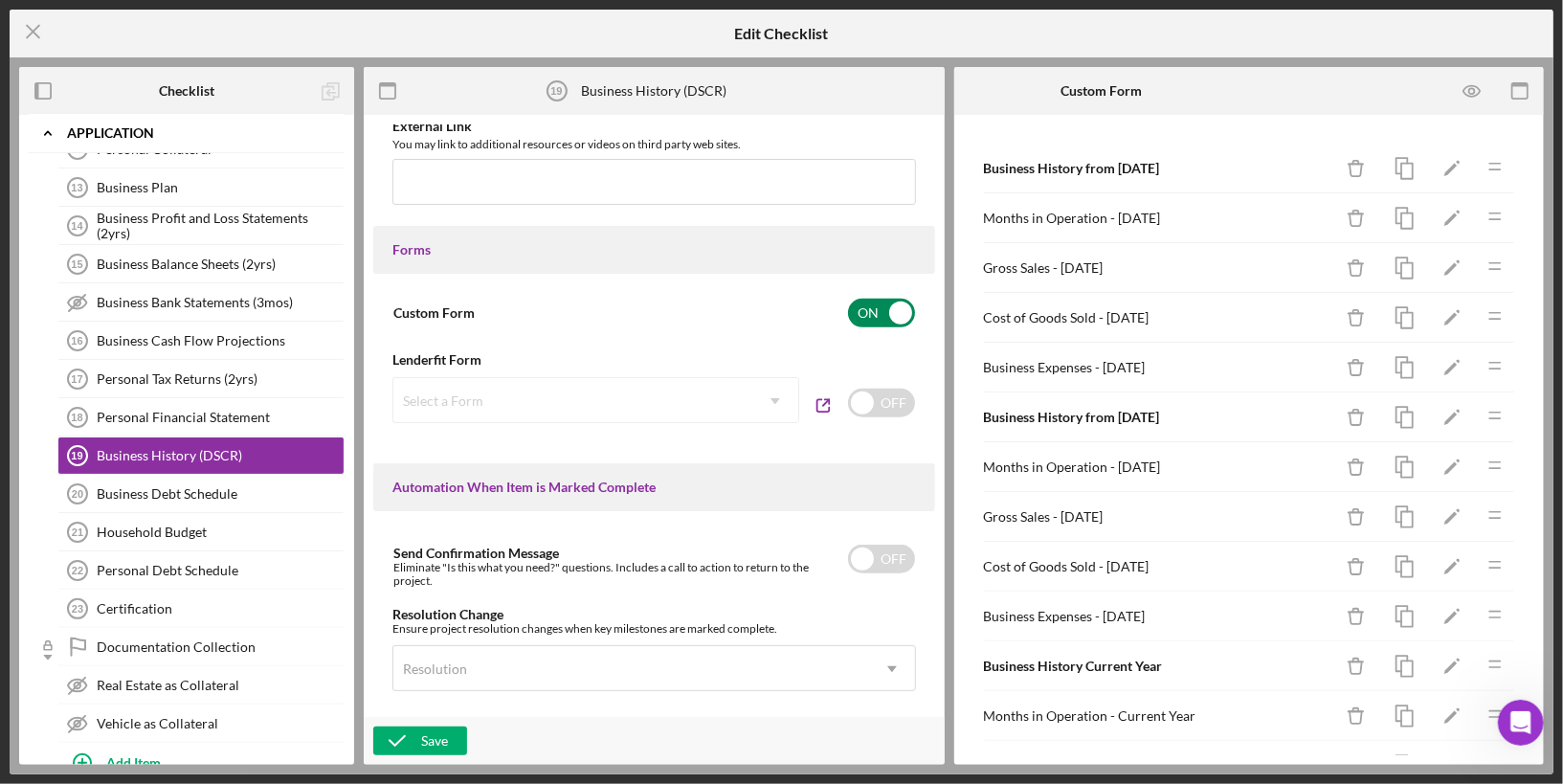
scroll to position [184, 0]
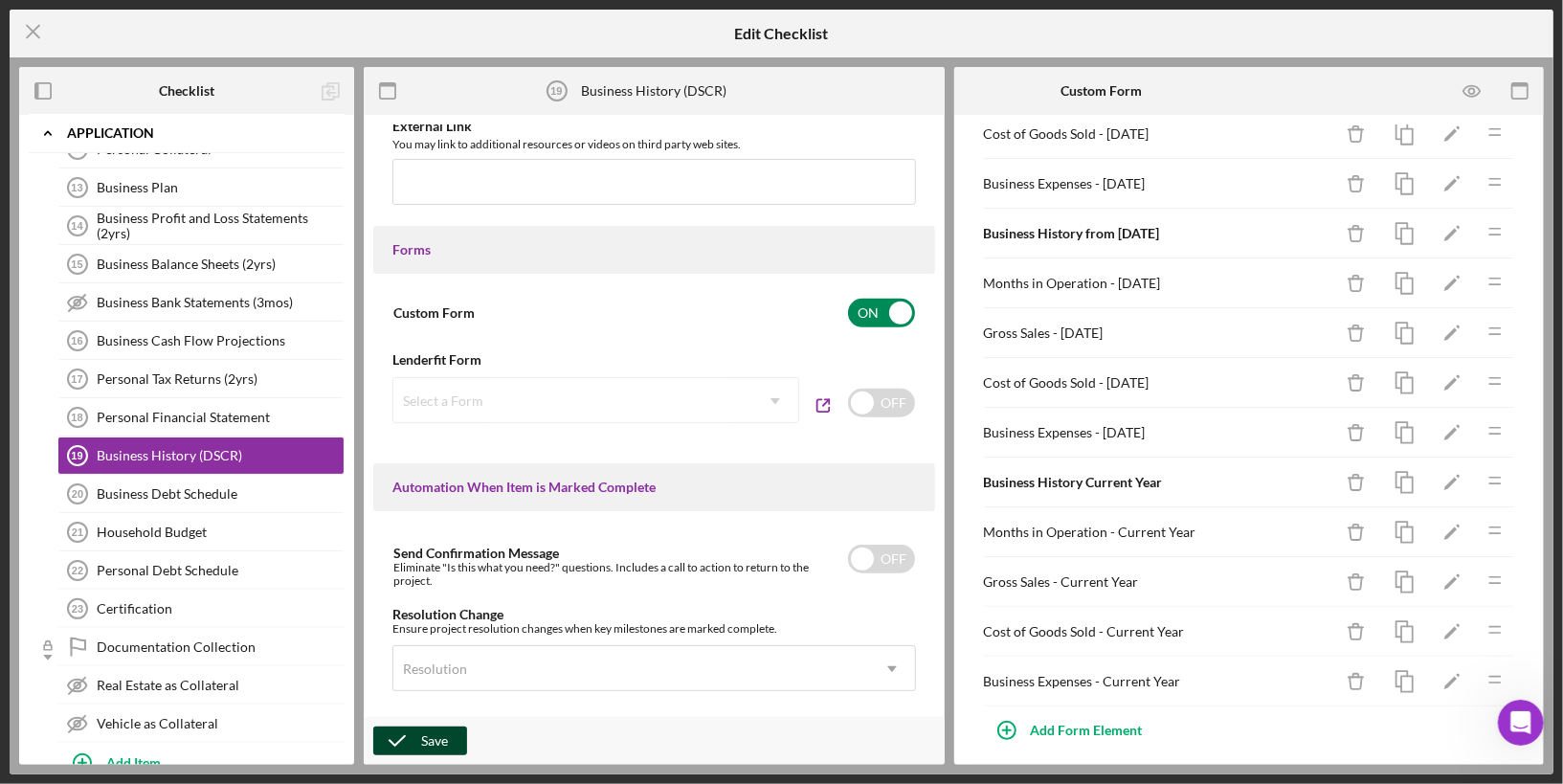
click at [413, 738] on icon "button" at bounding box center [397, 740] width 48 height 47
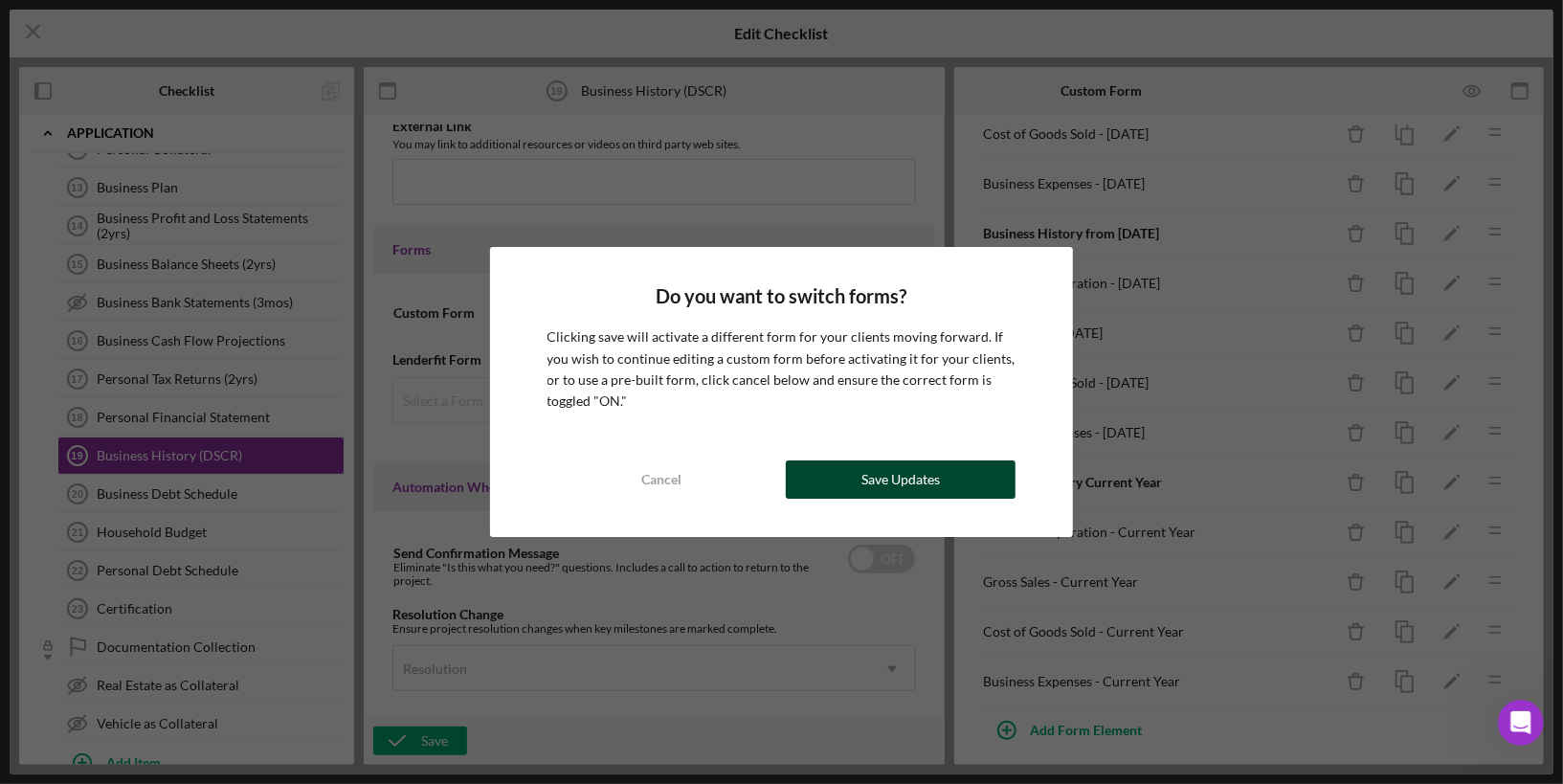
click at [911, 479] on div "Save Updates" at bounding box center [901, 479] width 79 height 38
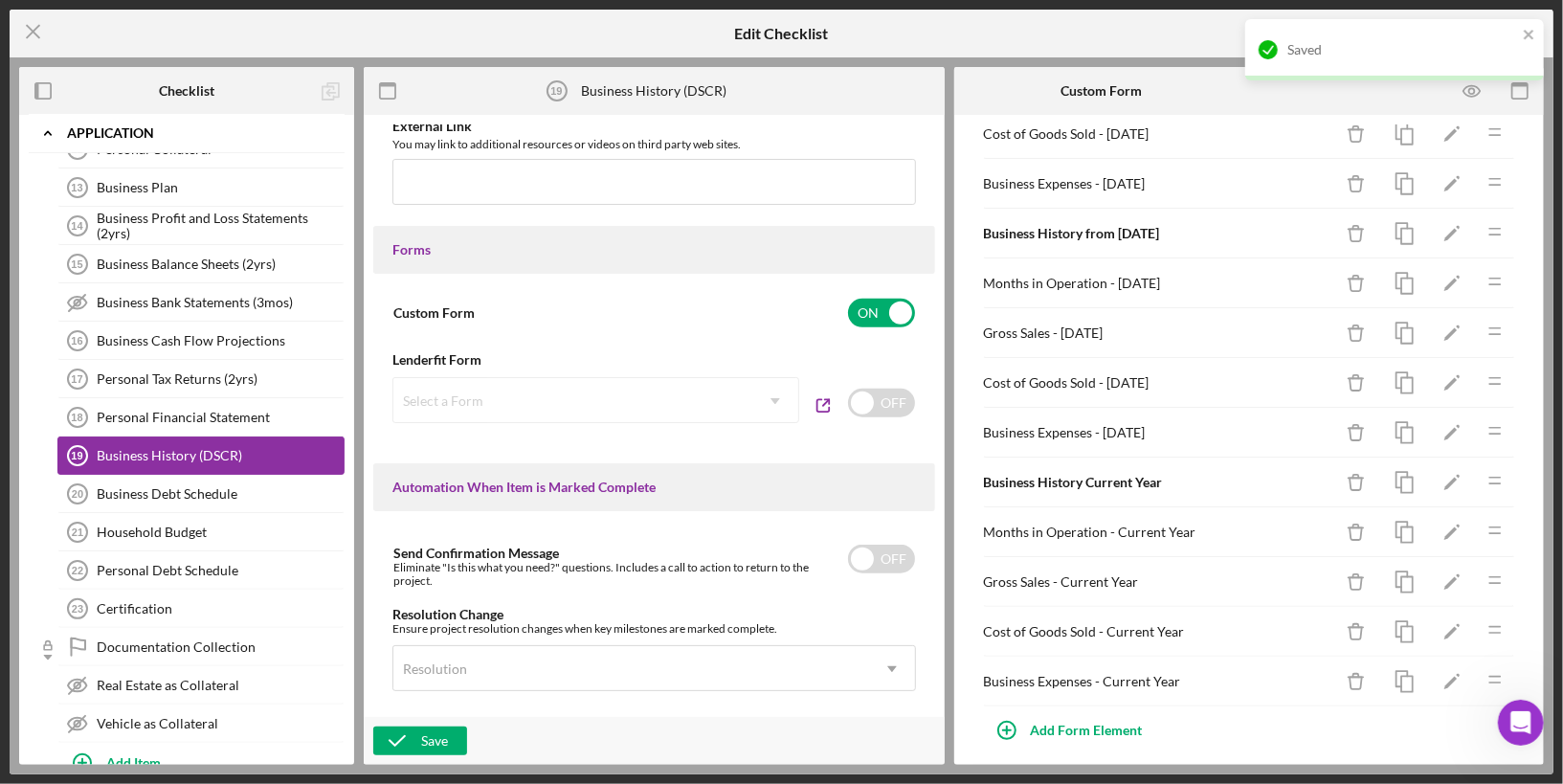
click at [210, 448] on div "Business History (DSCR)" at bounding box center [220, 455] width 247 height 16
click at [38, 33] on icon "Icon/Menu Close" at bounding box center [33, 31] width 48 height 47
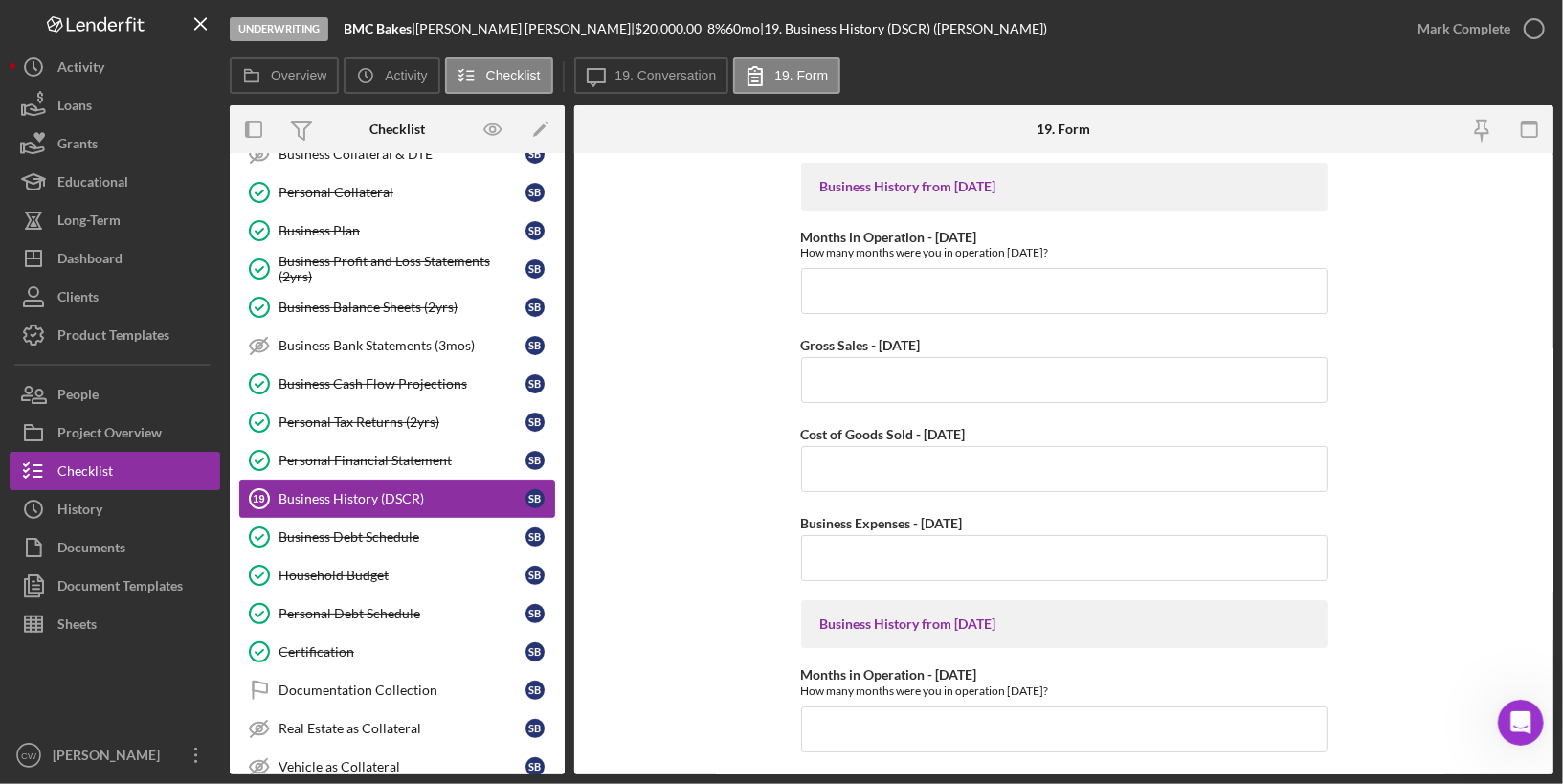
scroll to position [398, 0]
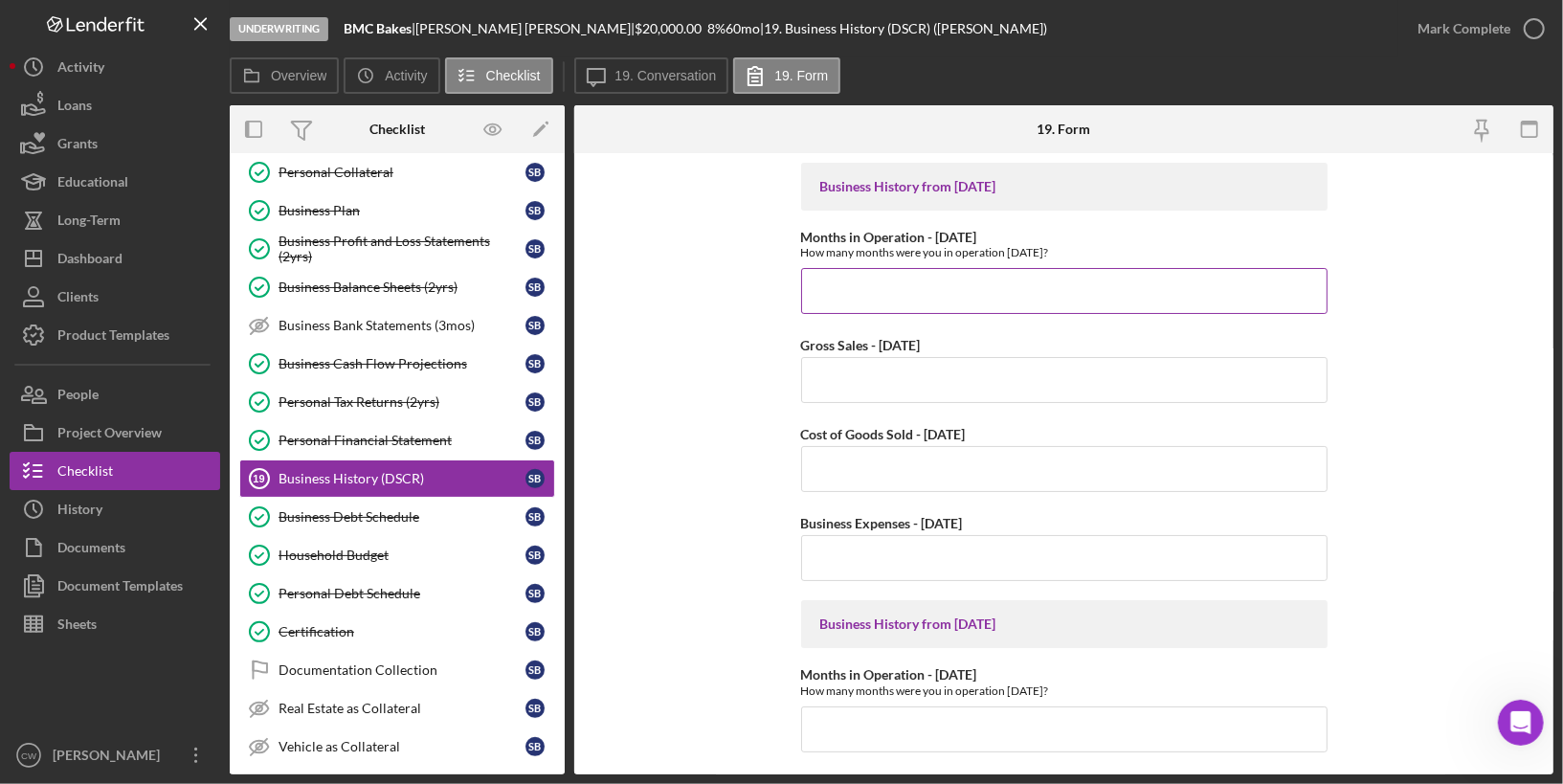
click at [995, 287] on input "Months in Operation - [DATE]" at bounding box center [1064, 290] width 526 height 46
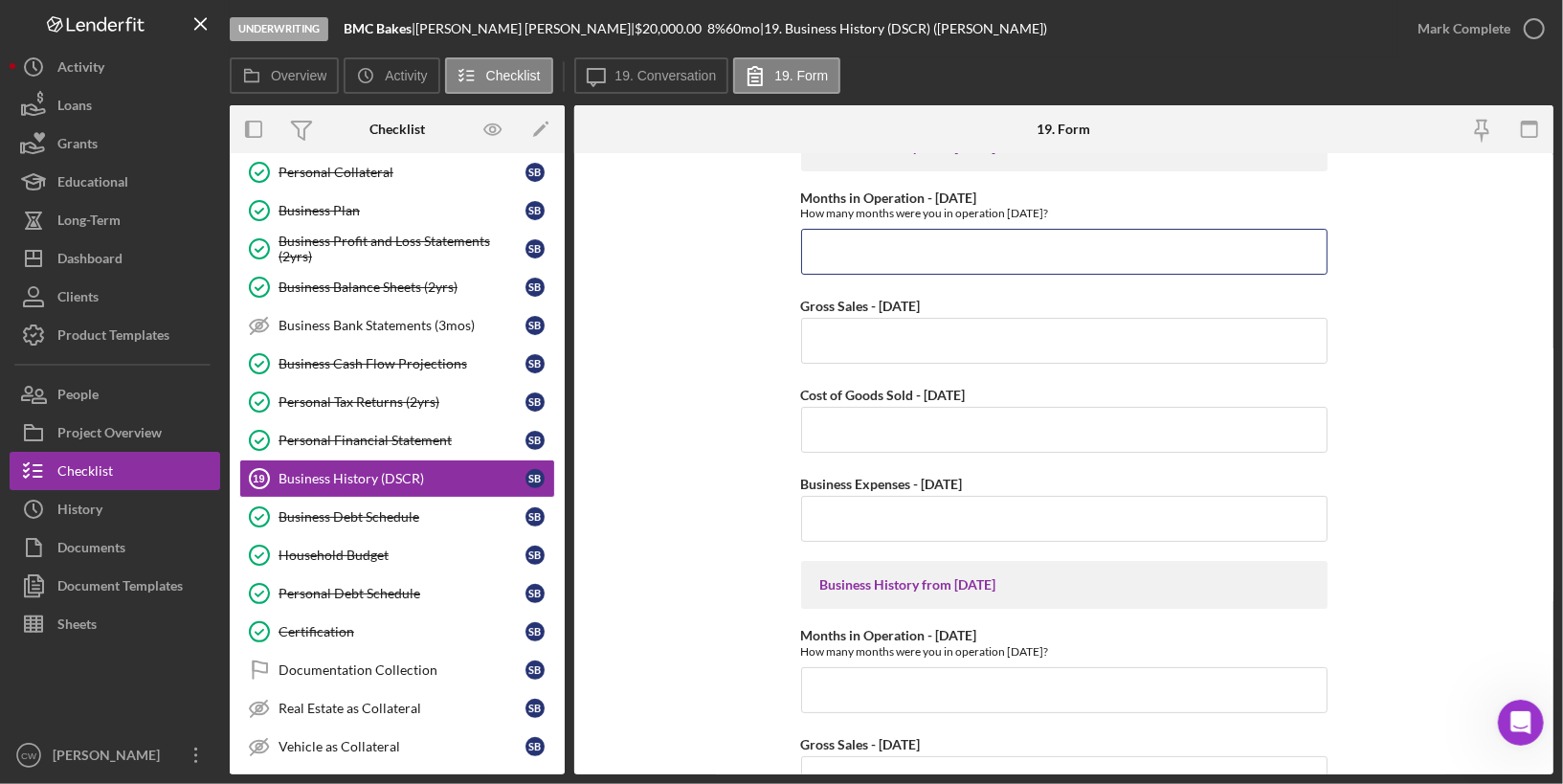
scroll to position [0, 0]
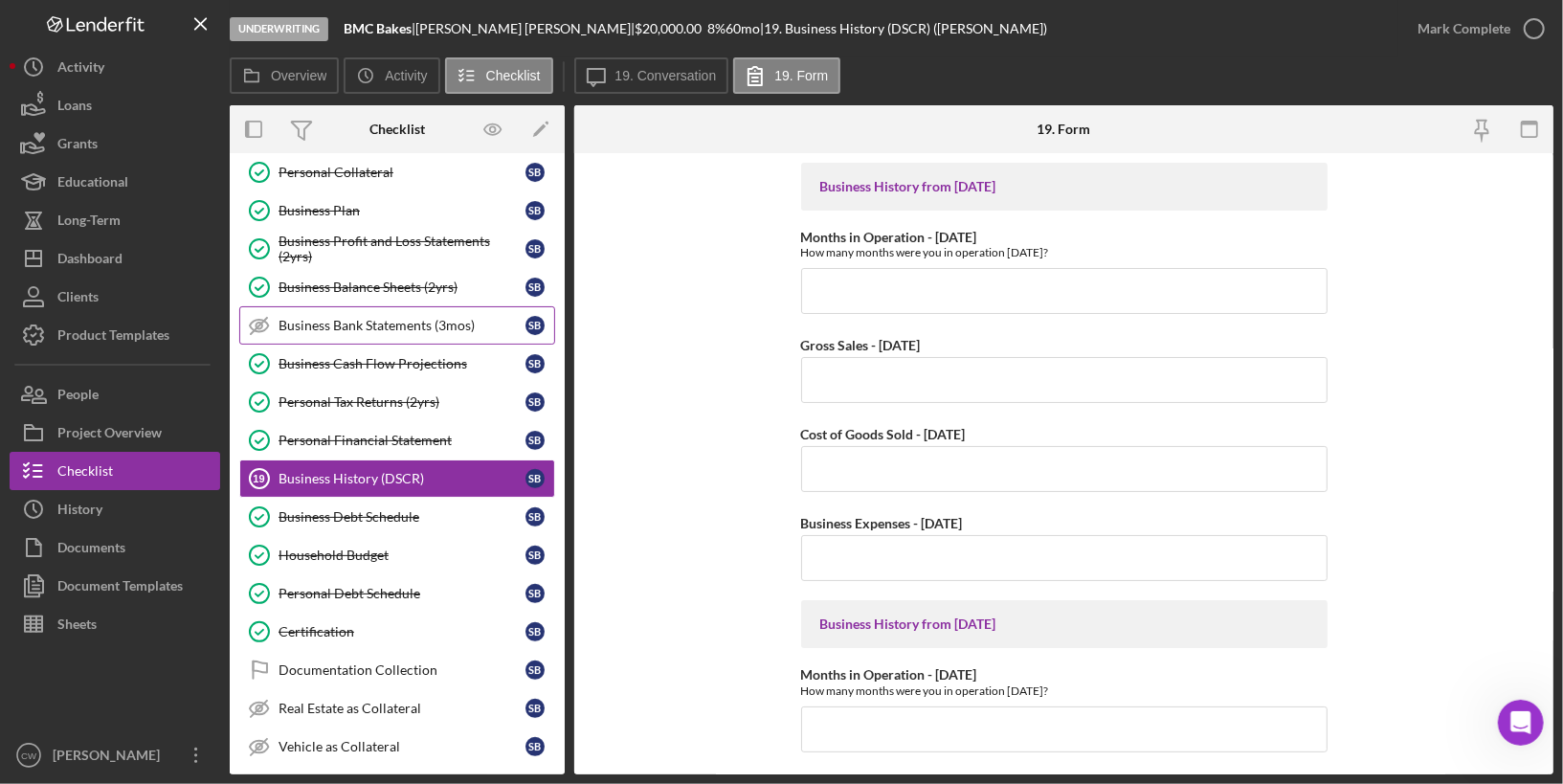
click at [395, 318] on div "Business Bank Statements (3mos)" at bounding box center [401, 326] width 247 height 16
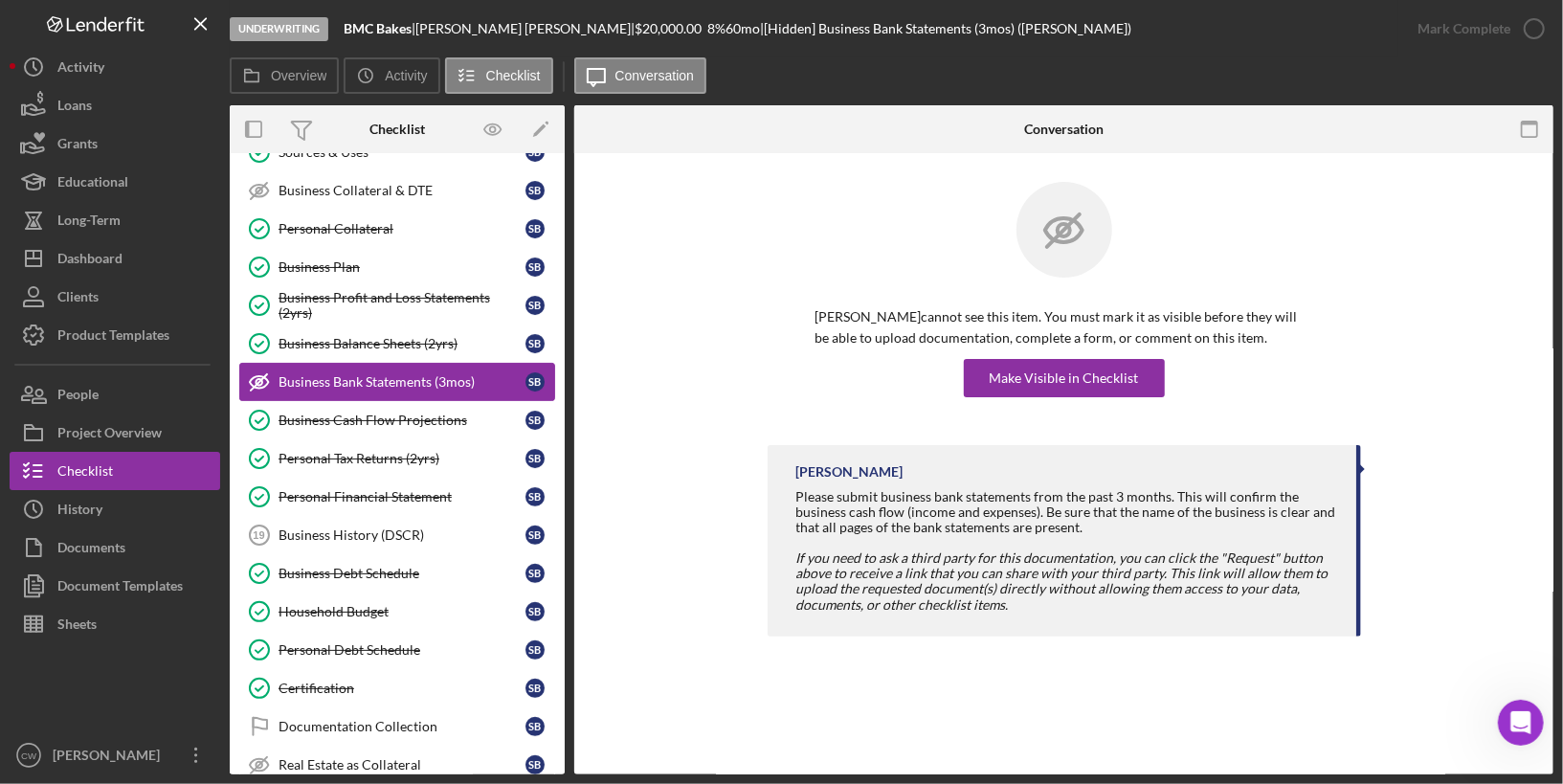
scroll to position [318, 0]
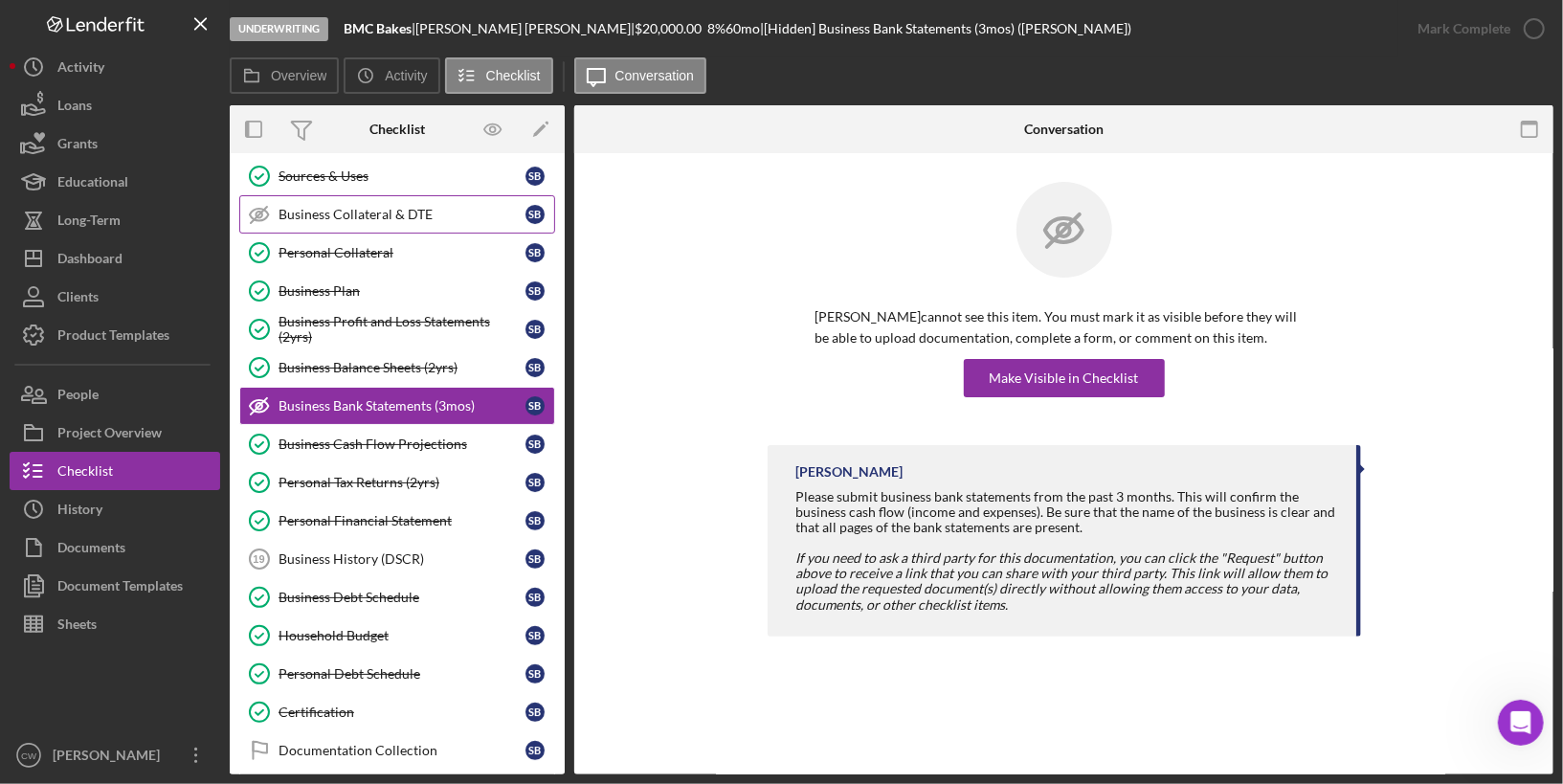
click at [426, 215] on link "Business Collateral & DTE Business Collateral & DTE S B" at bounding box center [398, 213] width 316 height 38
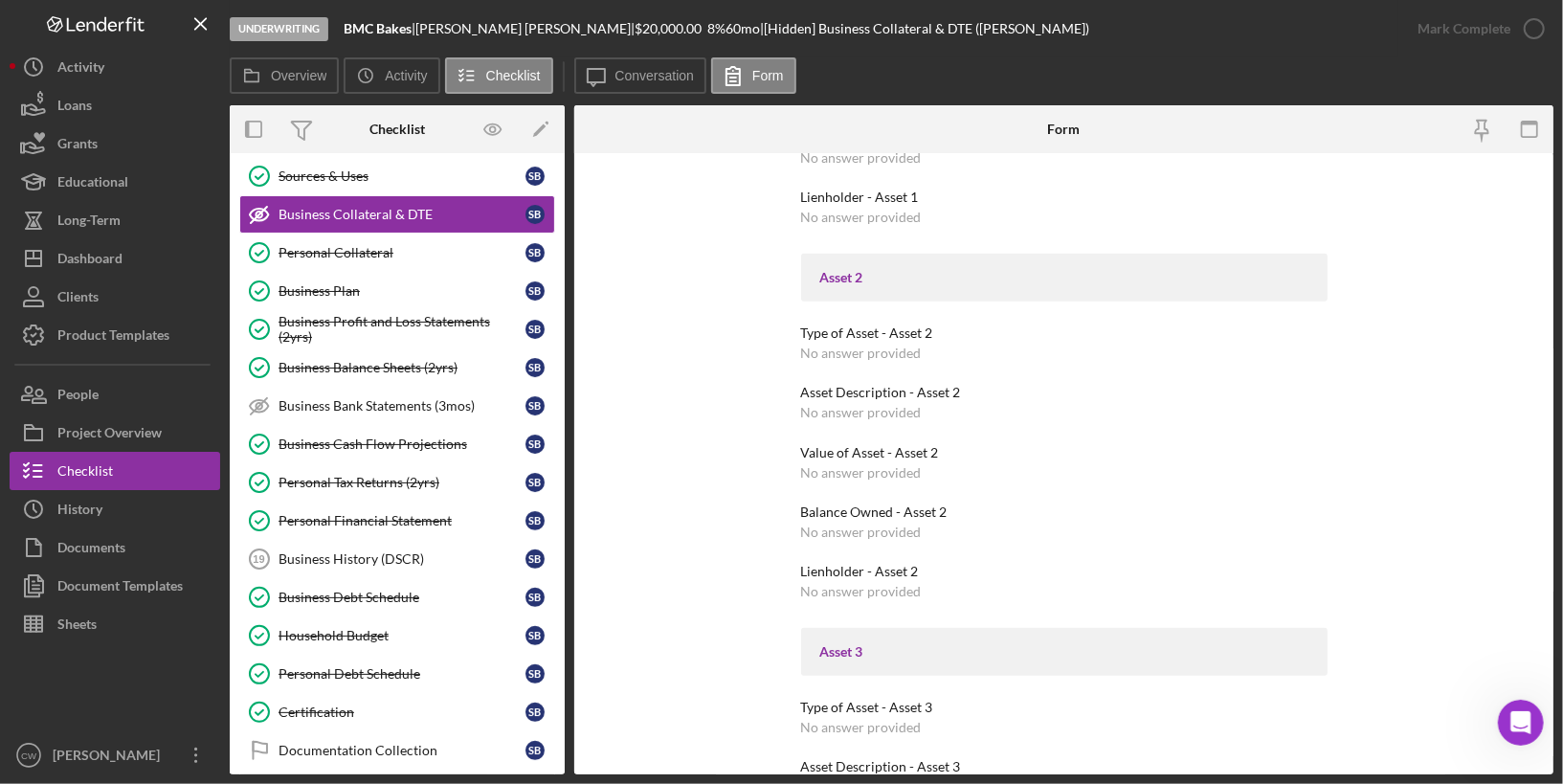
scroll to position [1084, 0]
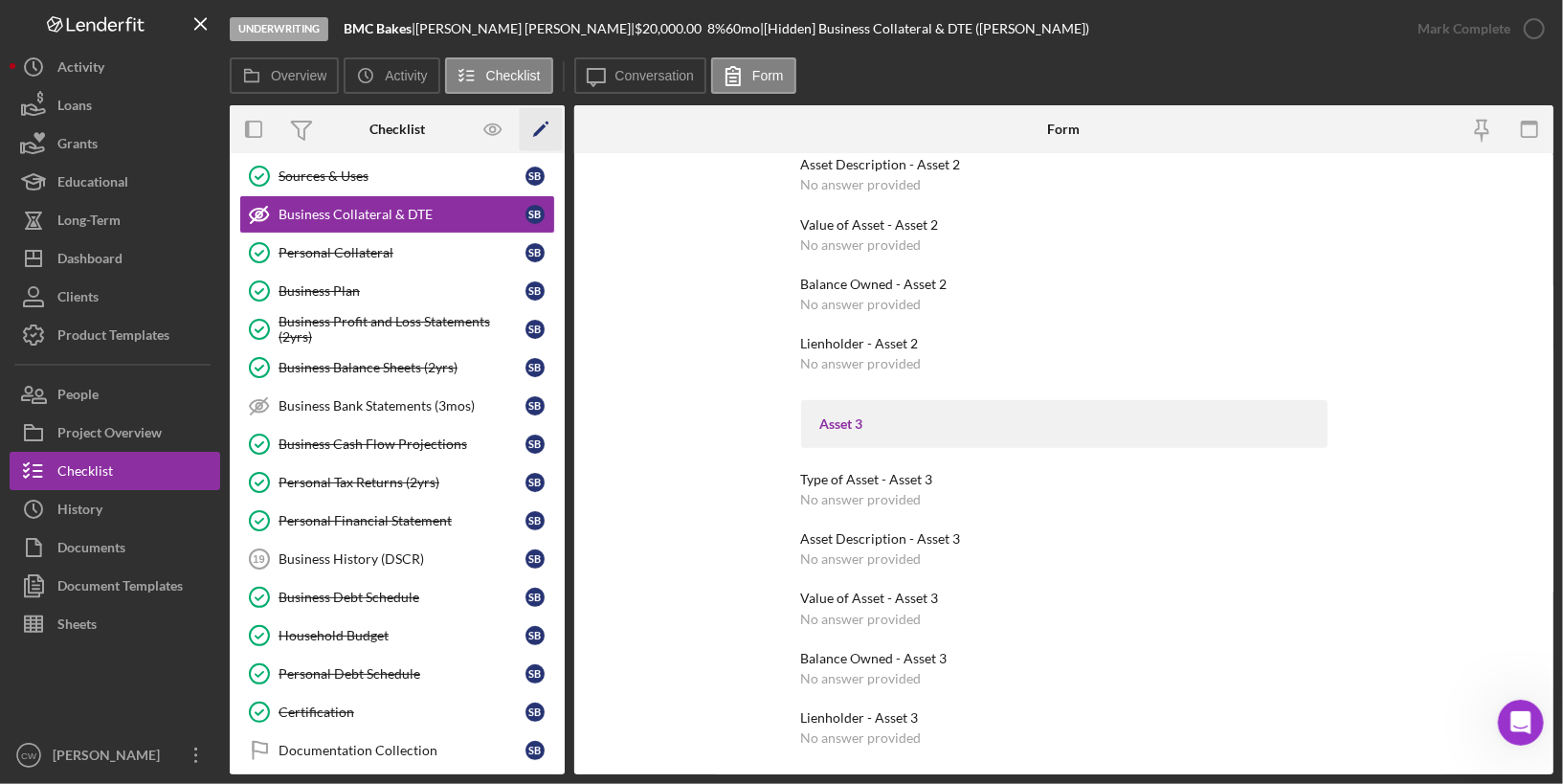
click at [536, 128] on icon "Icon/Edit" at bounding box center [541, 130] width 43 height 43
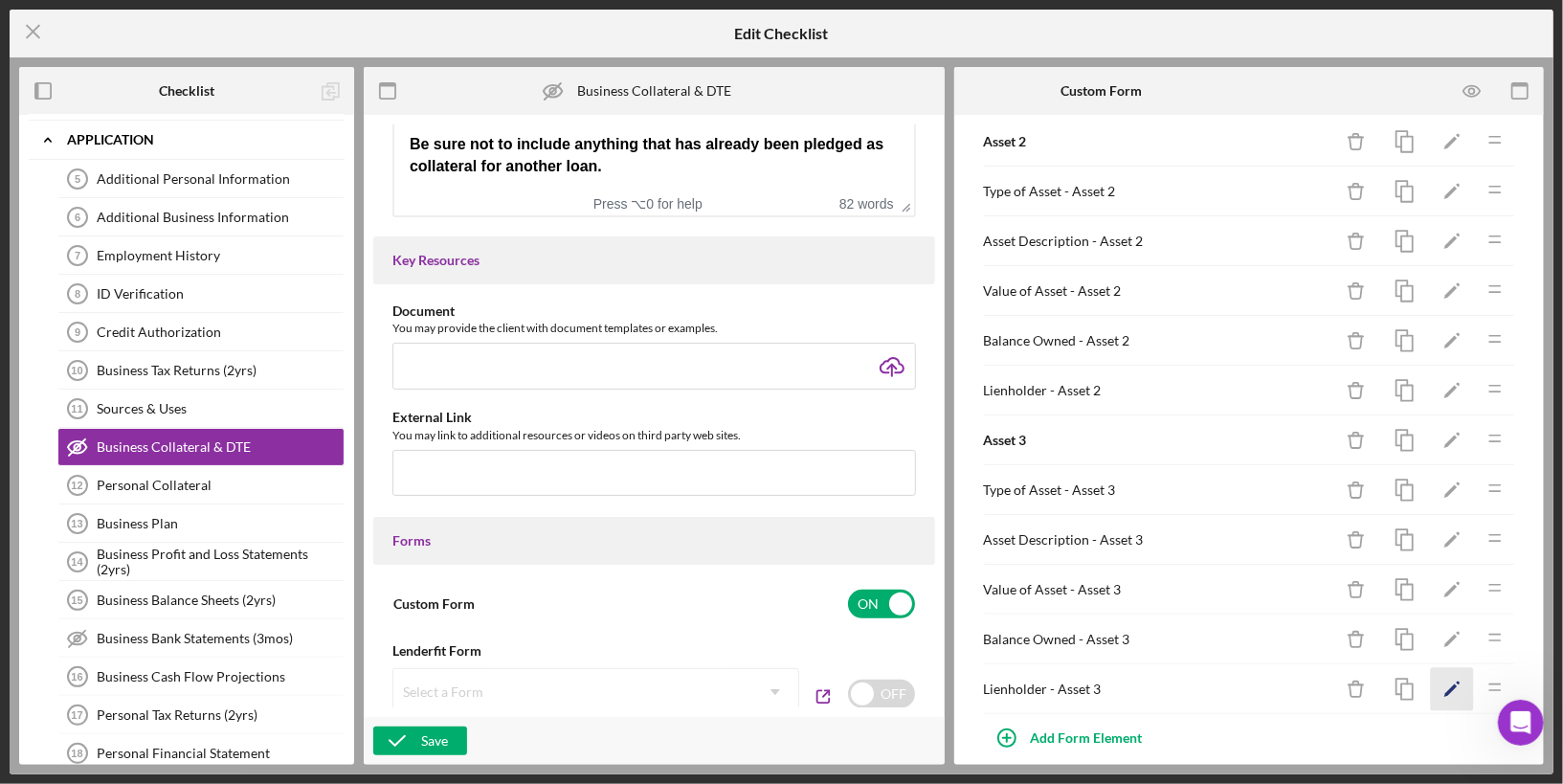
scroll to position [525, 0]
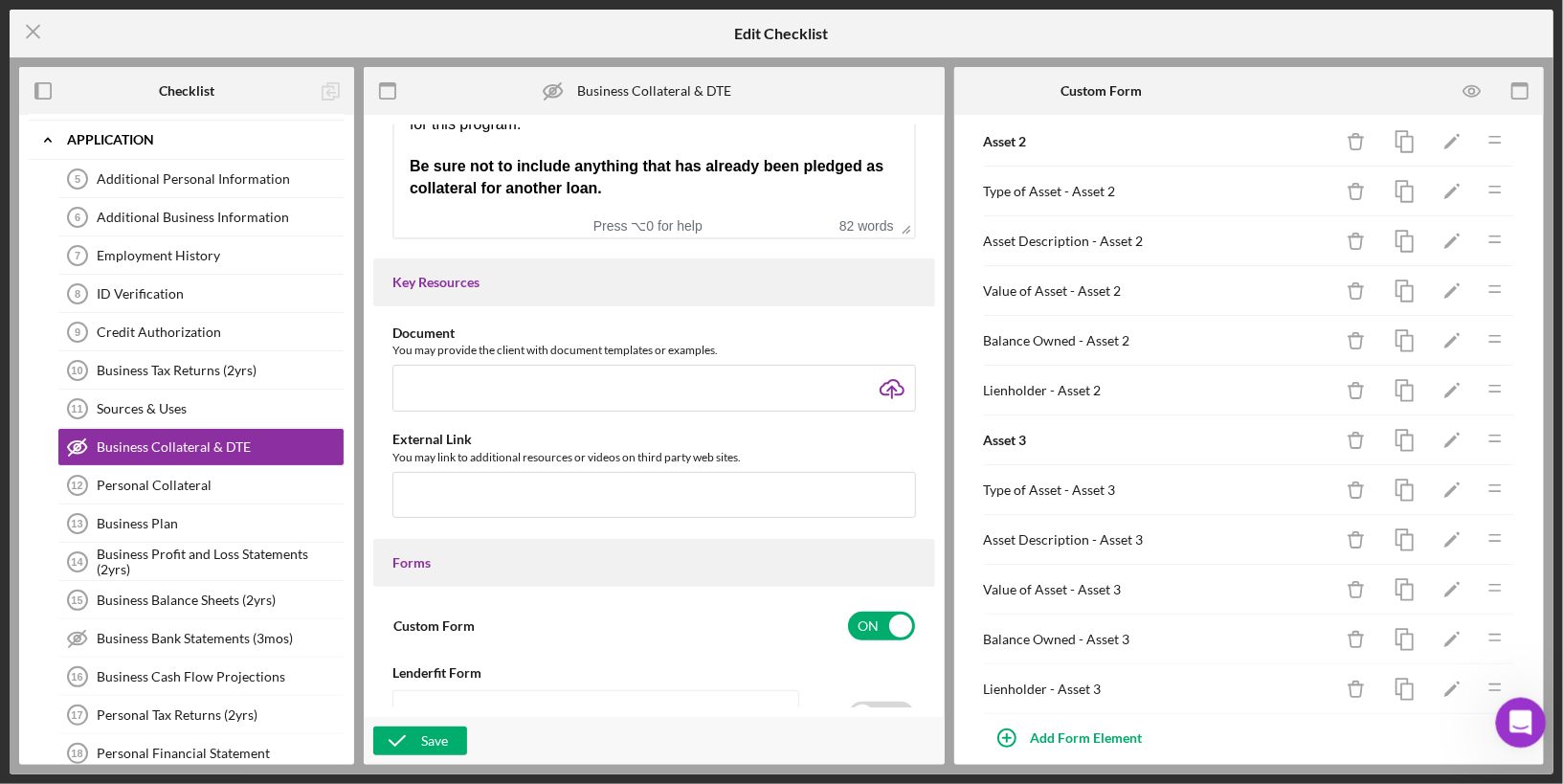
click at [1515, 723] on icon "Open Intercom Messenger" at bounding box center [1518, 720] width 14 height 16
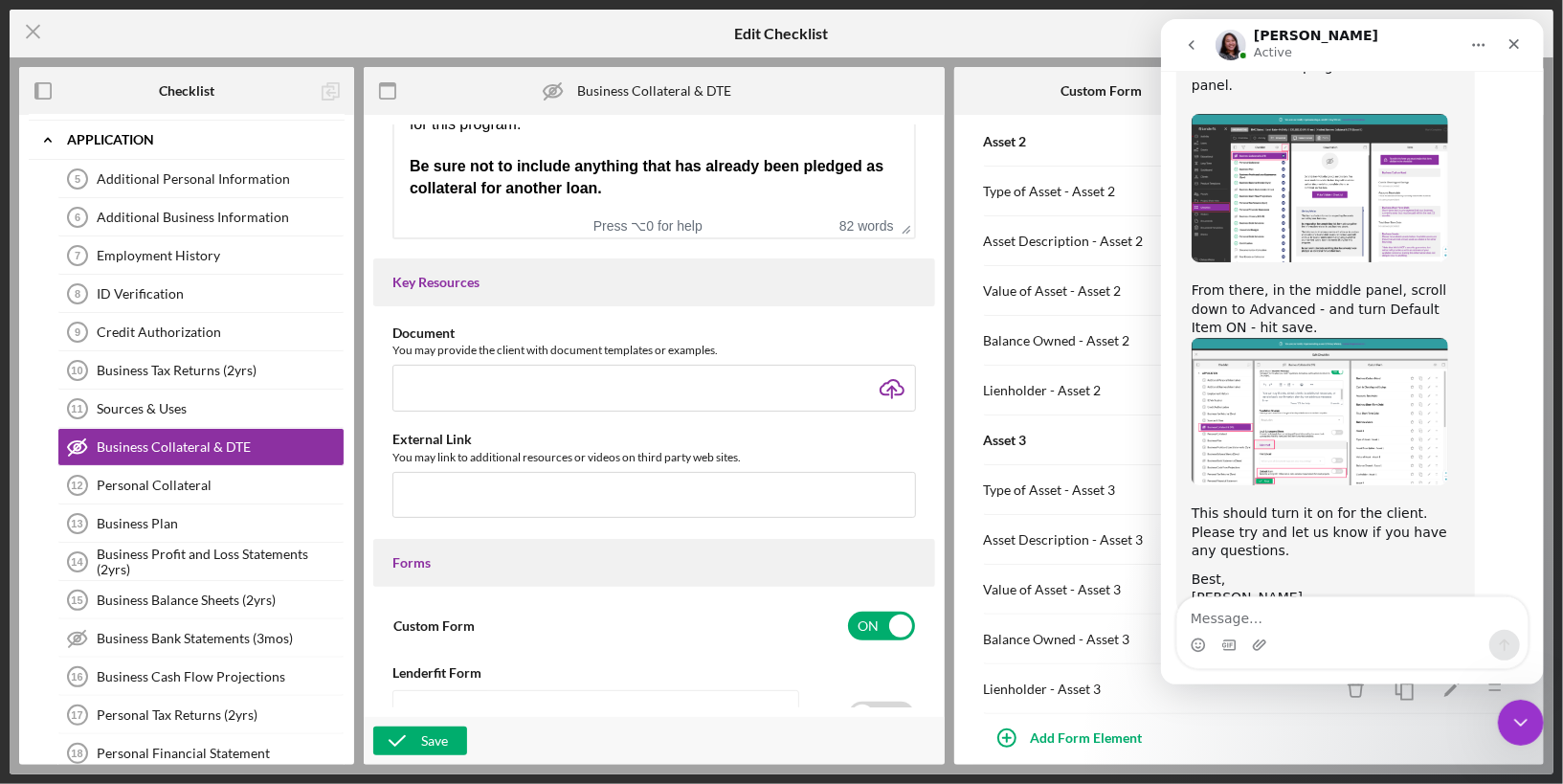
scroll to position [1344, 0]
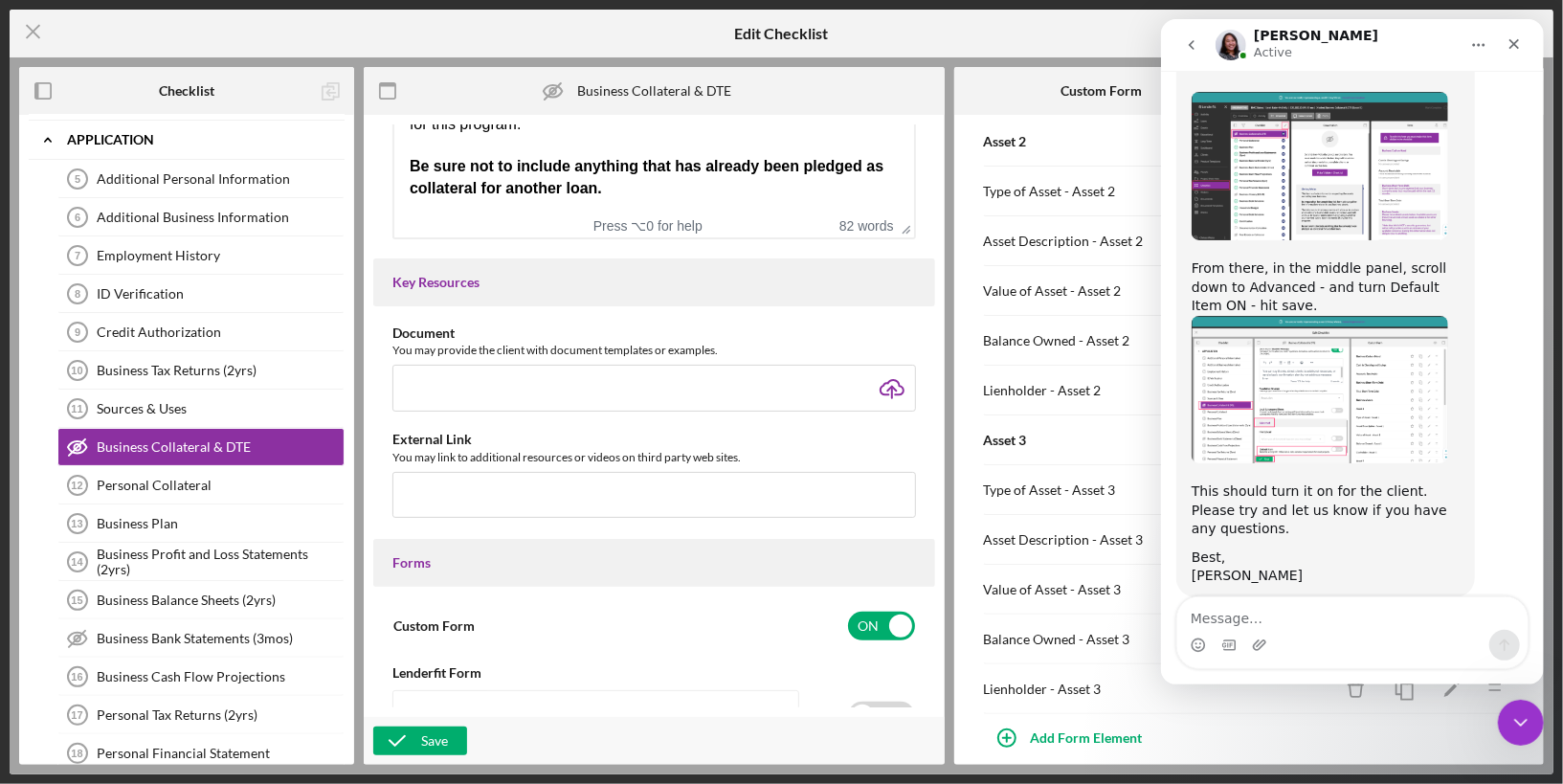
click at [1313, 150] on img "Christina says…" at bounding box center [1319, 166] width 257 height 148
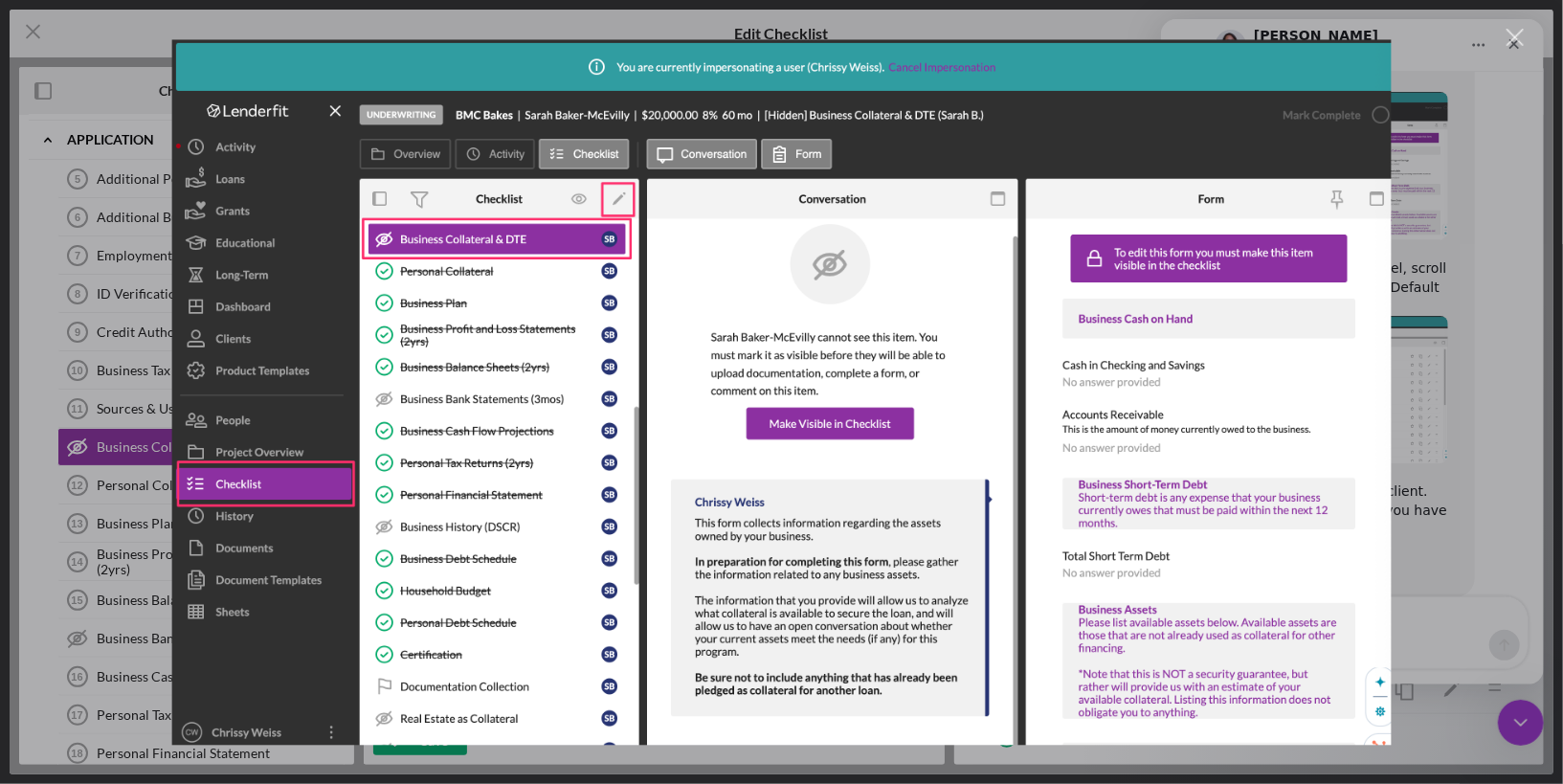
click at [1504, 40] on div "Intercom messenger" at bounding box center [782, 392] width 1563 height 784
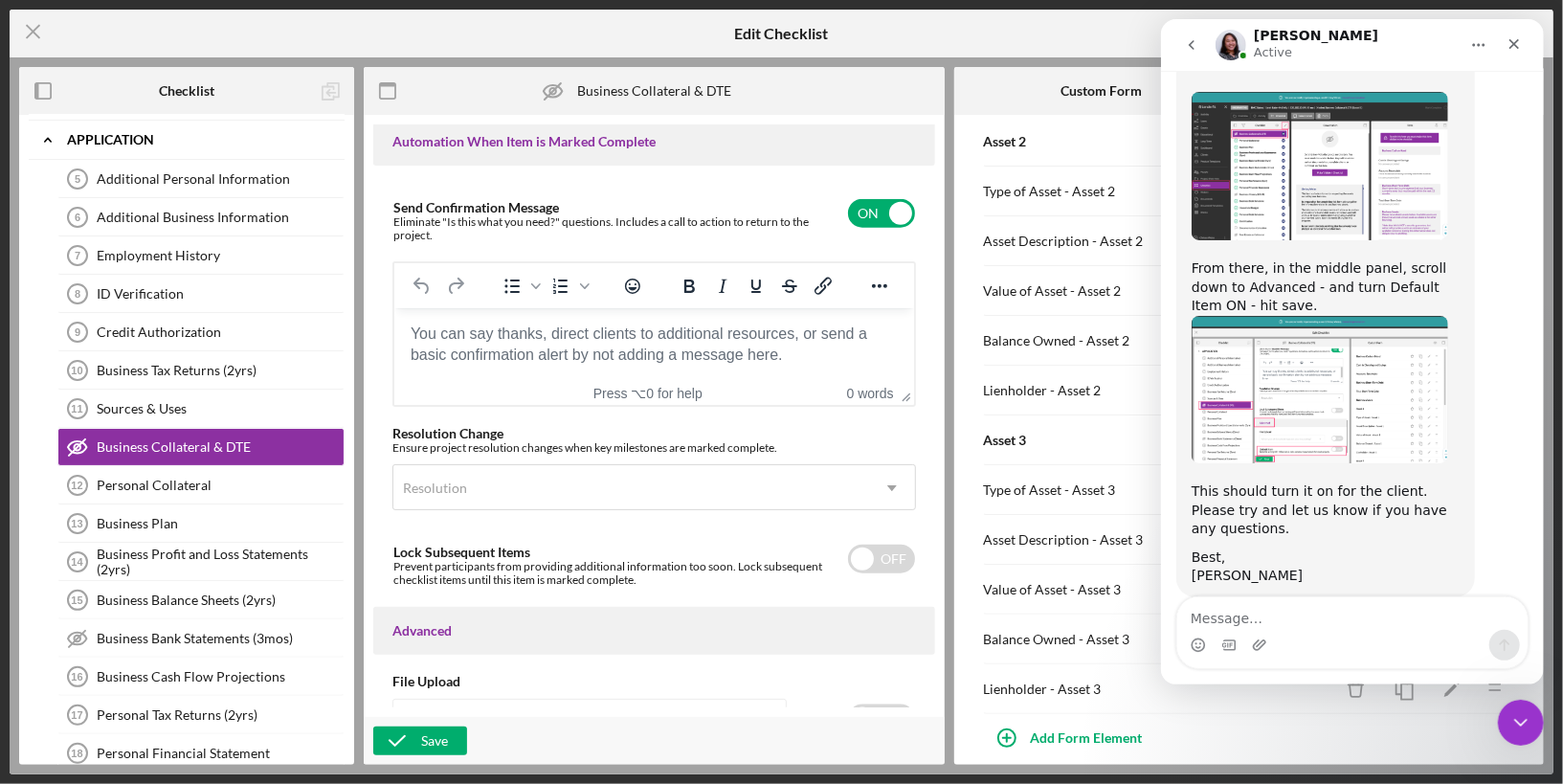
scroll to position [1273, 0]
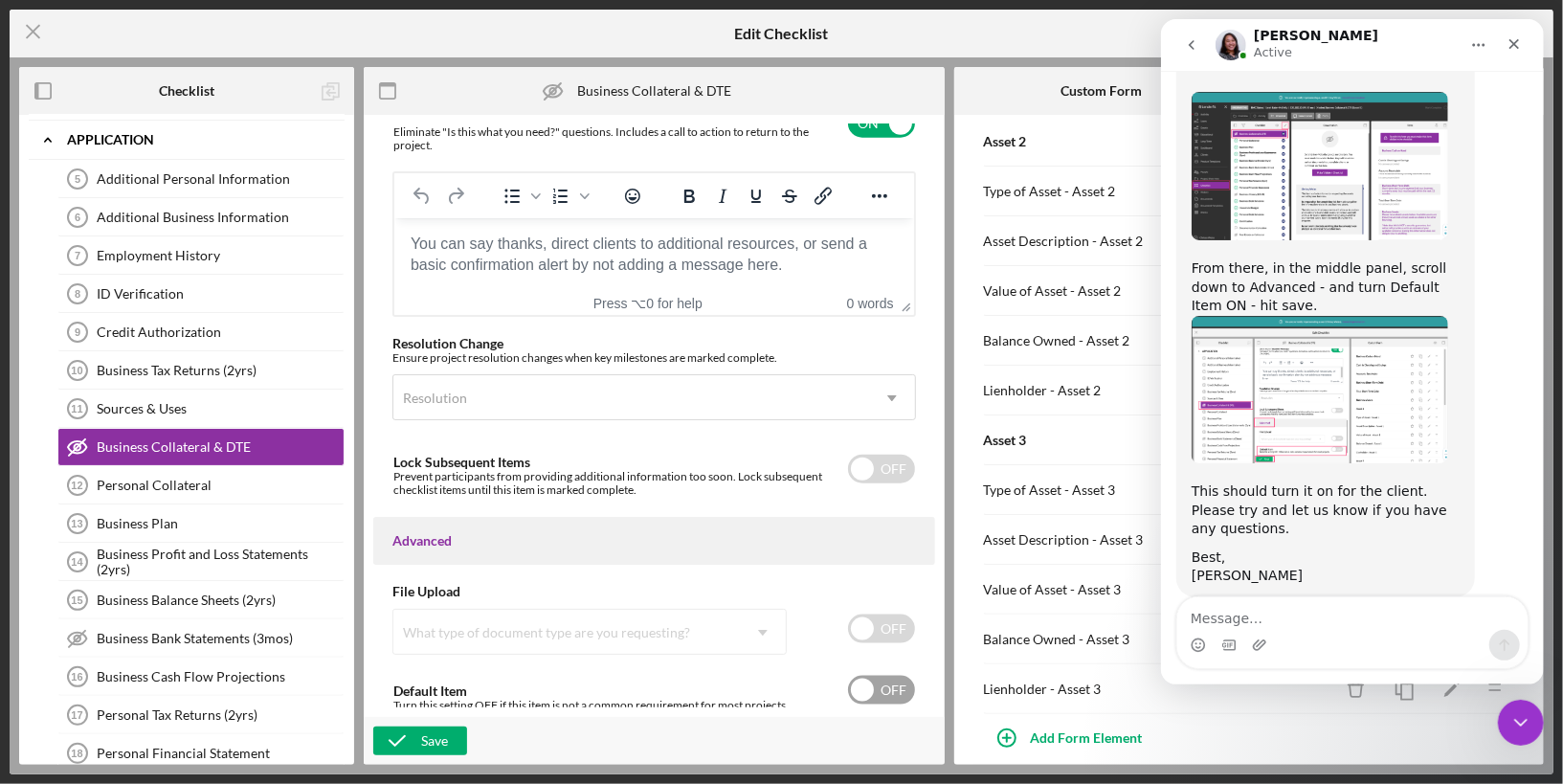
click at [848, 685] on input "checkbox" at bounding box center [881, 690] width 67 height 29
checkbox input "true"
click at [427, 745] on div "Save" at bounding box center [434, 740] width 27 height 29
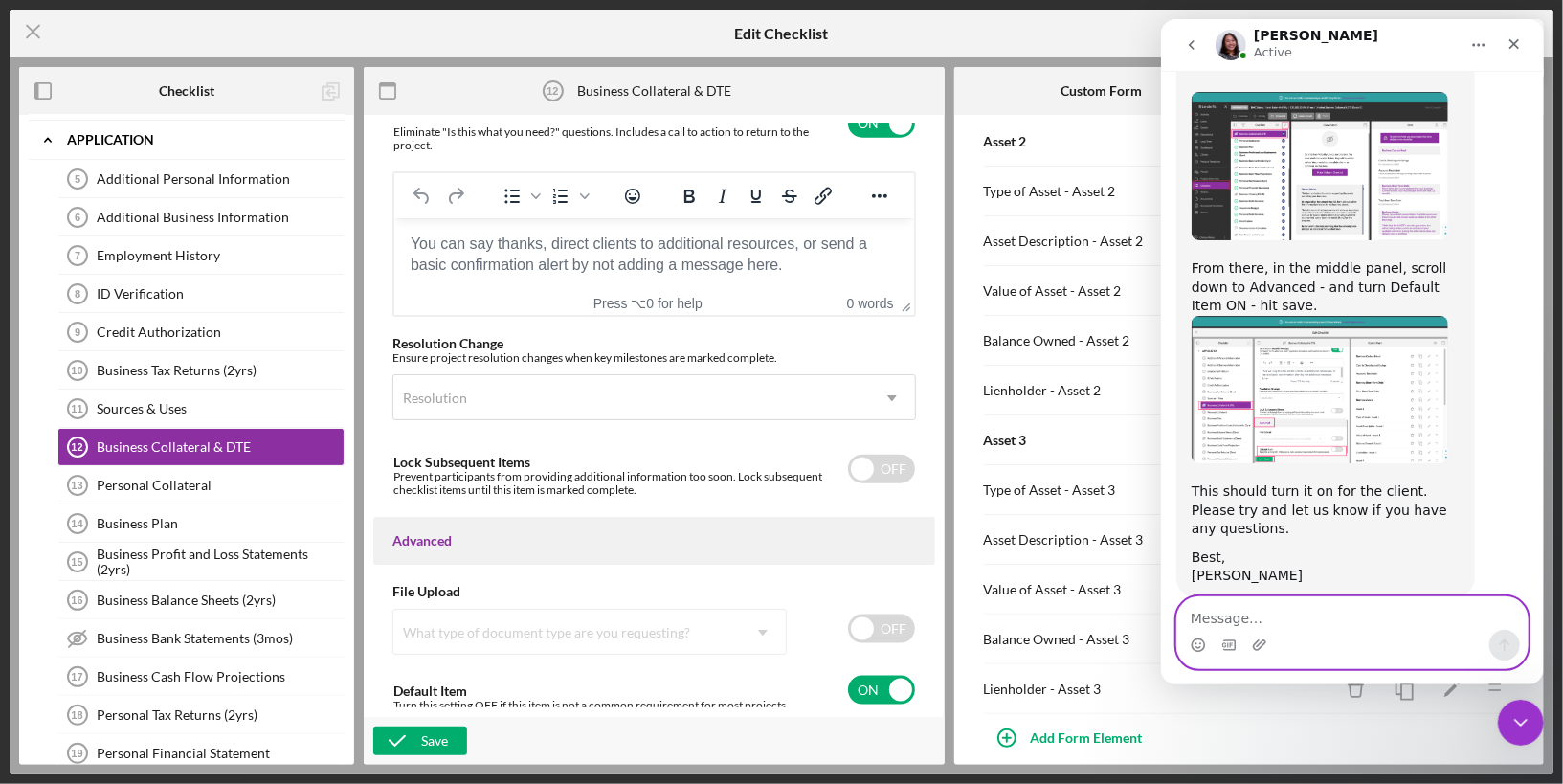
click at [1303, 622] on textarea "Message…" at bounding box center [1352, 613] width 350 height 33
type textarea "ok thanks"
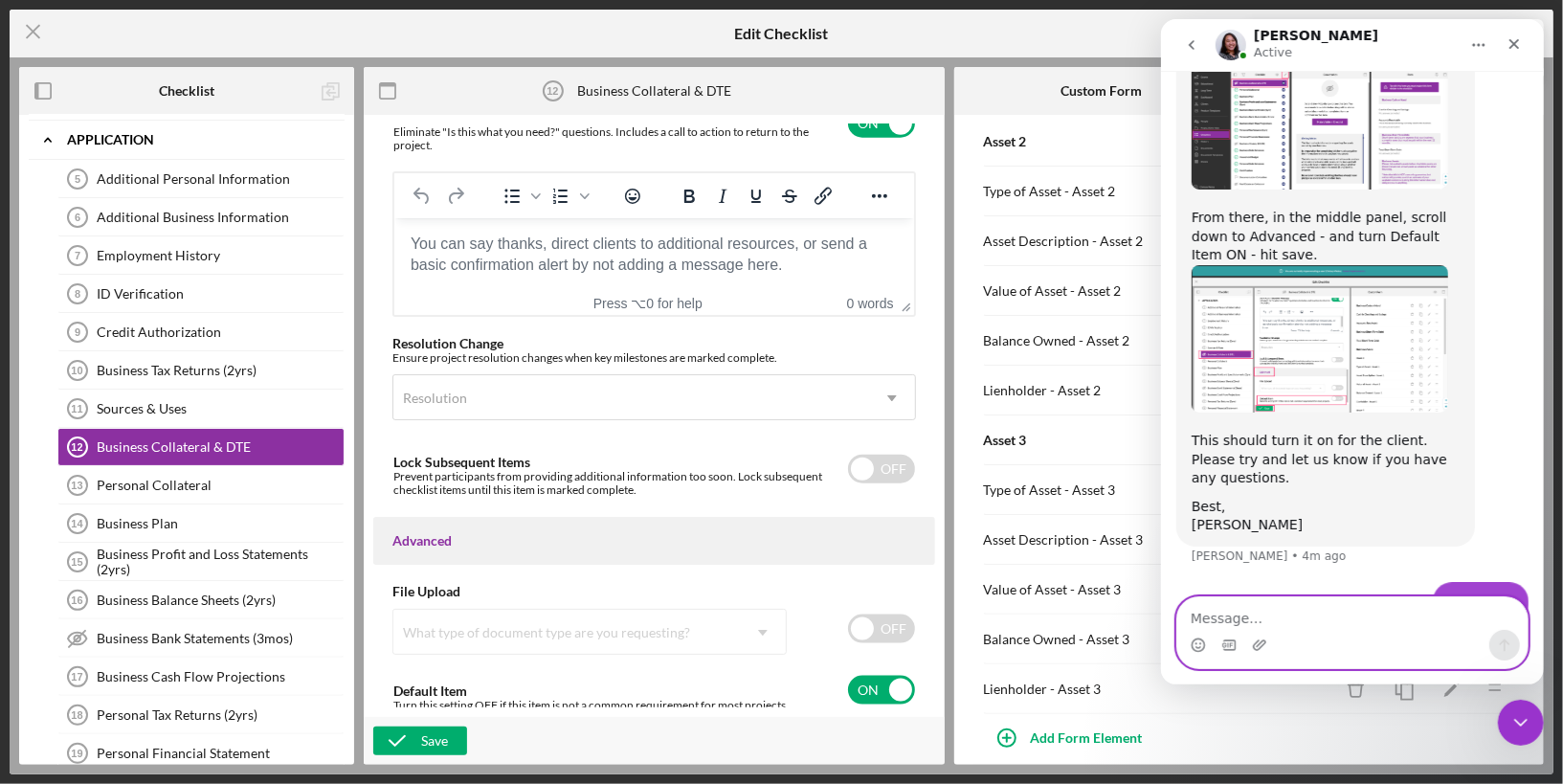
scroll to position [1401, 0]
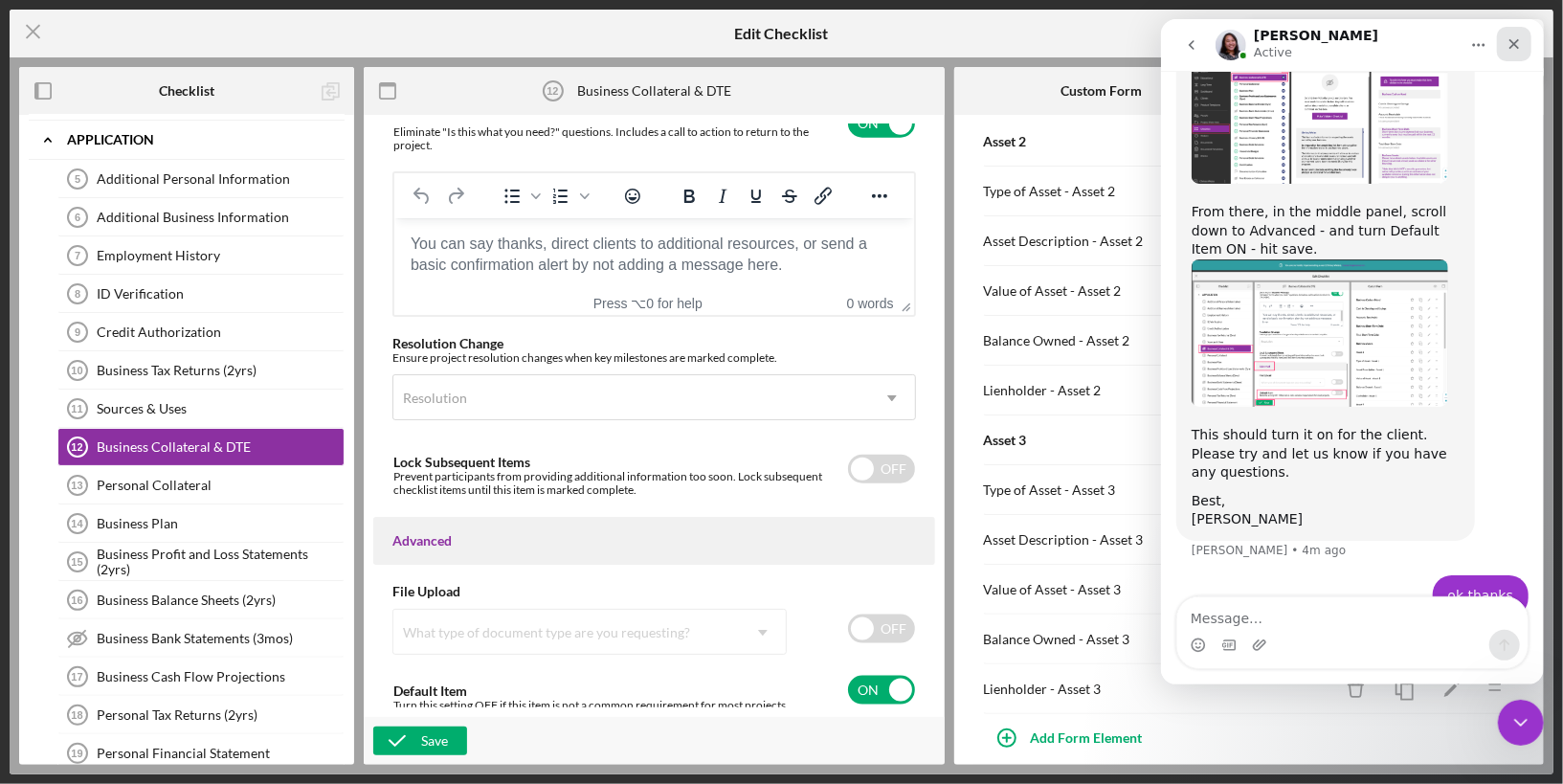
click at [1513, 42] on icon "Close" at bounding box center [1514, 44] width 11 height 11
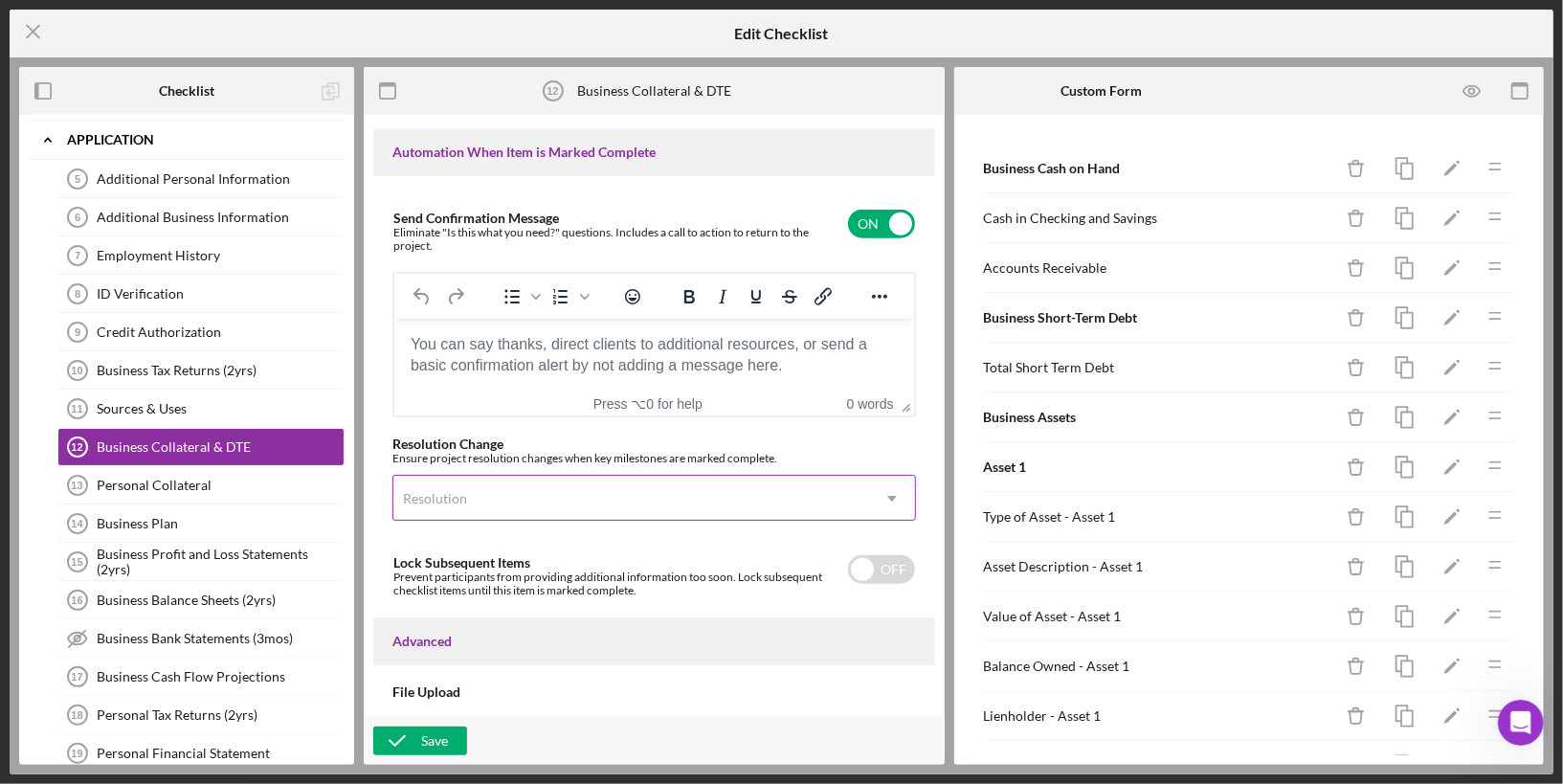
scroll to position [1173, 0]
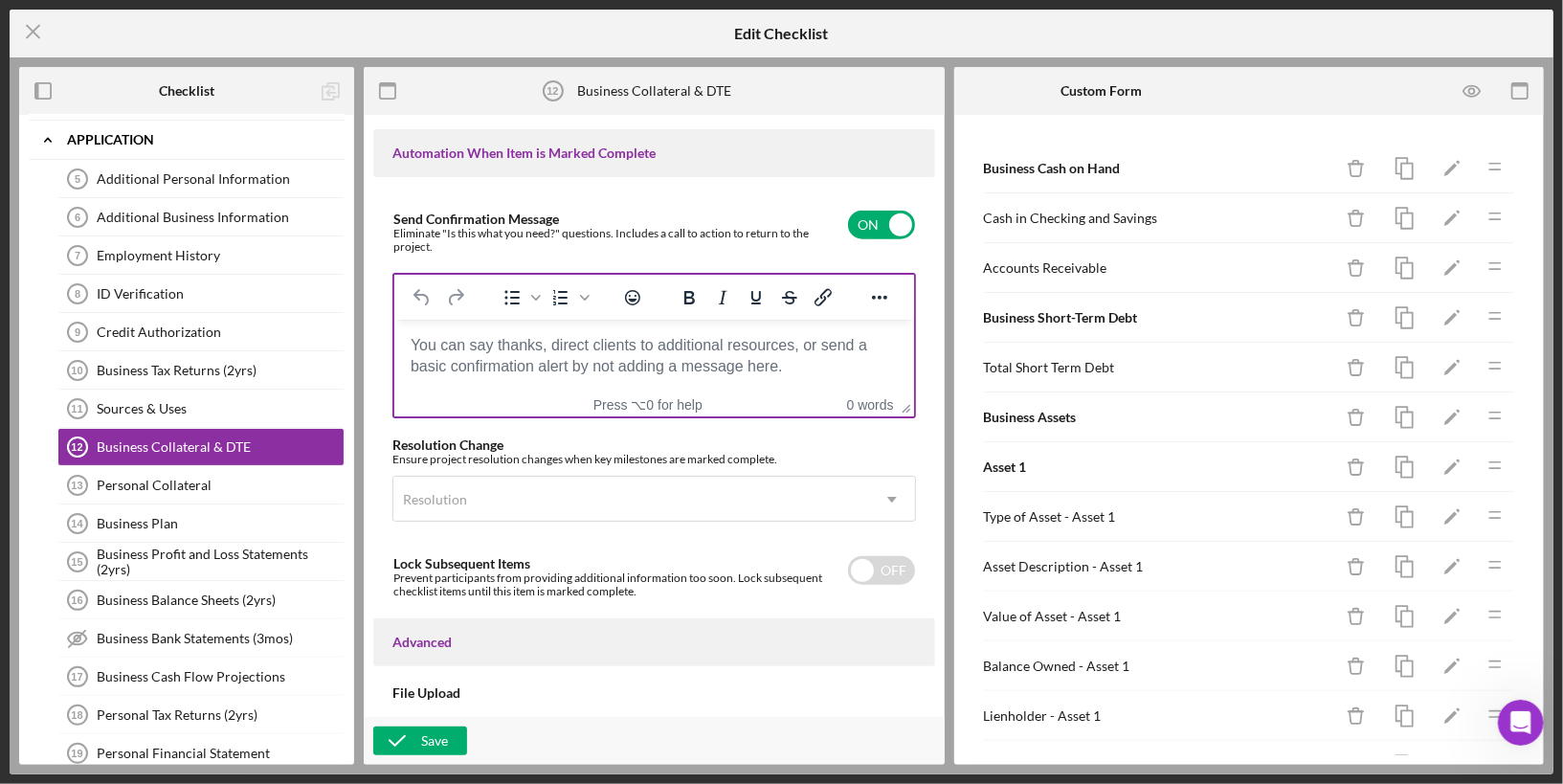
click at [648, 356] on body "Rich Text Area. Press ALT-0 for help." at bounding box center [654, 346] width 490 height 21
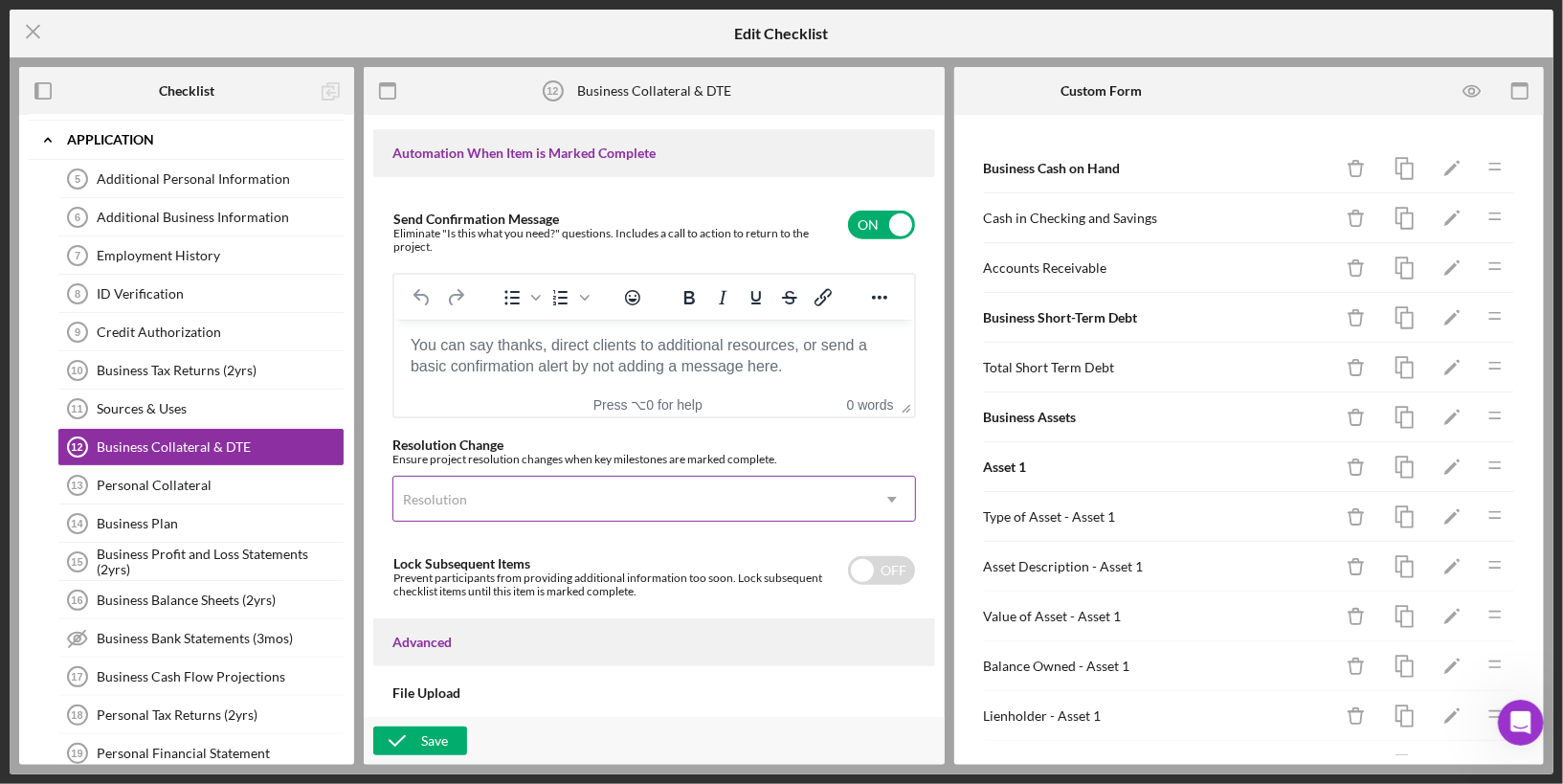
click at [572, 493] on div "Resolution" at bounding box center [631, 499] width 476 height 44
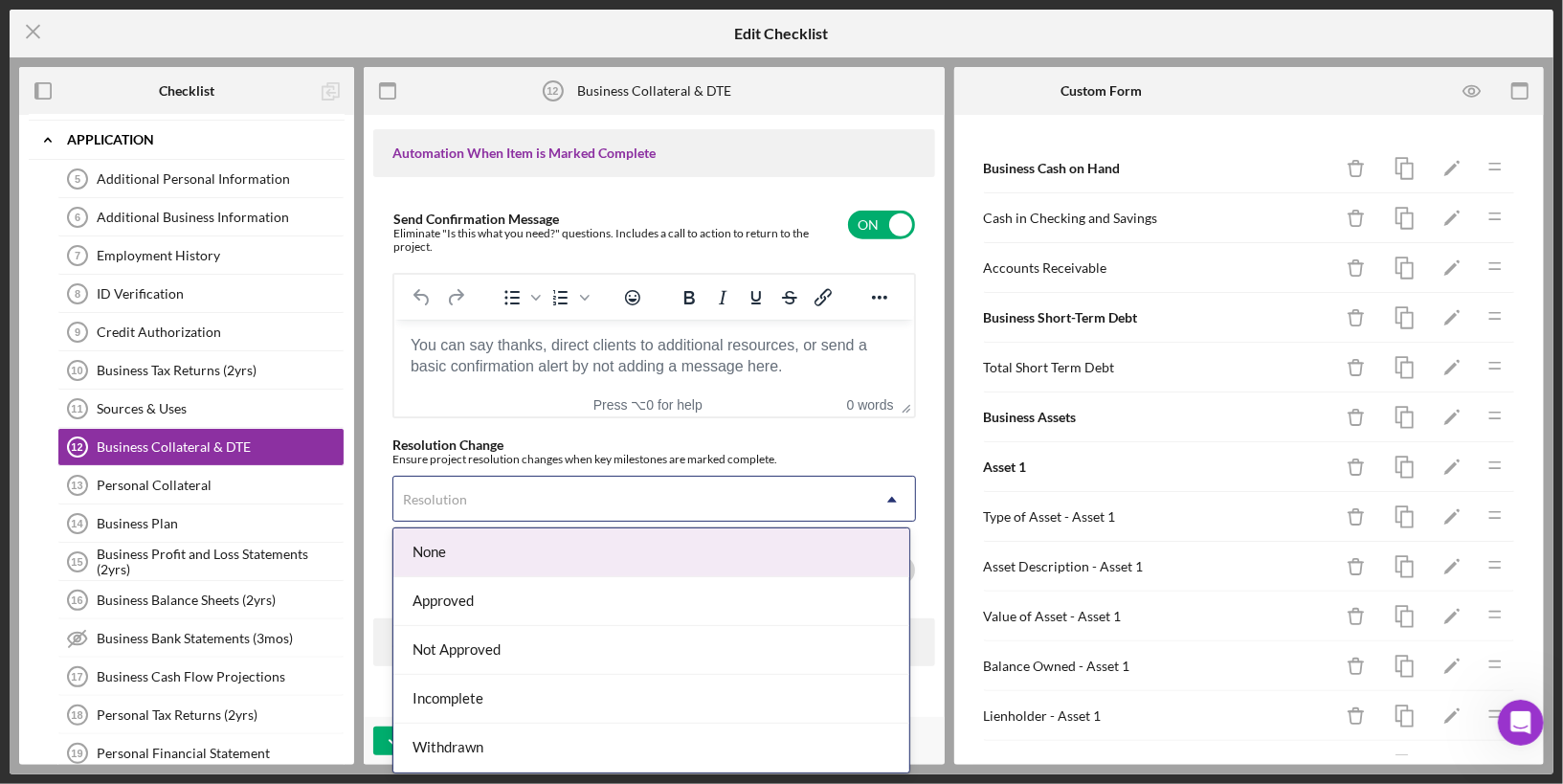
click at [572, 493] on div "Resolution" at bounding box center [631, 499] width 476 height 44
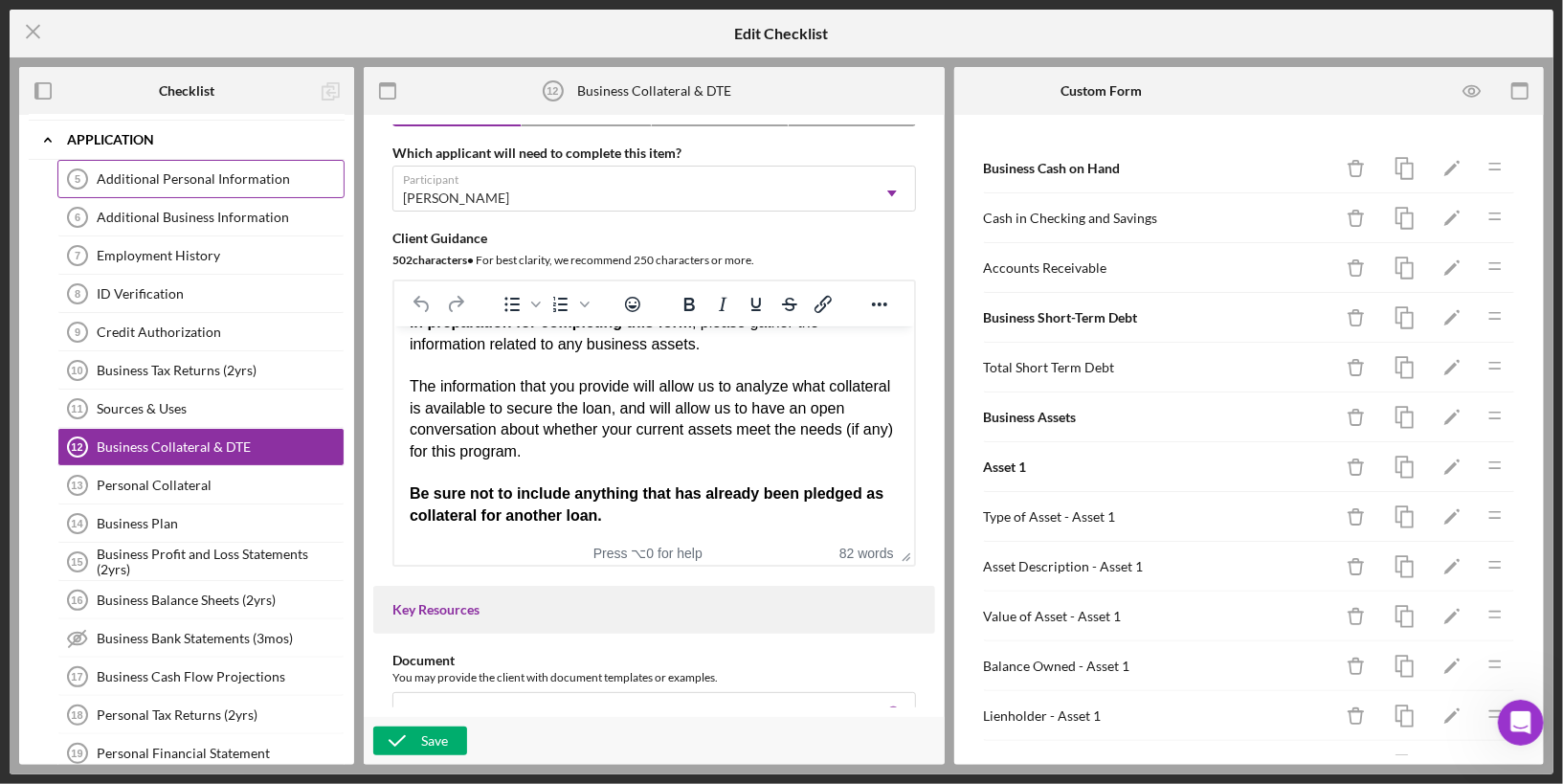
scroll to position [106, 0]
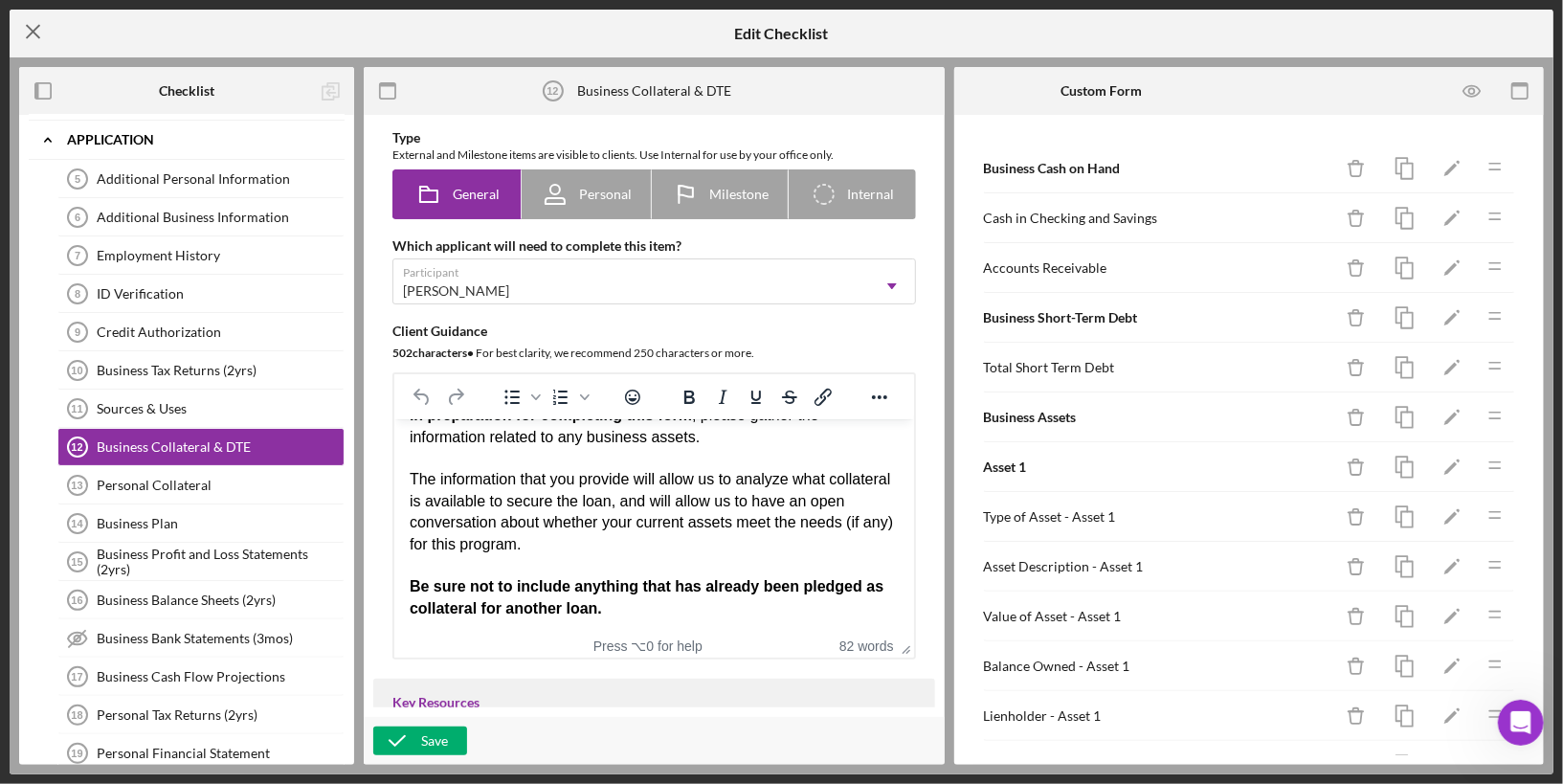
click at [20, 33] on icon "Icon/Menu Close" at bounding box center [33, 31] width 48 height 47
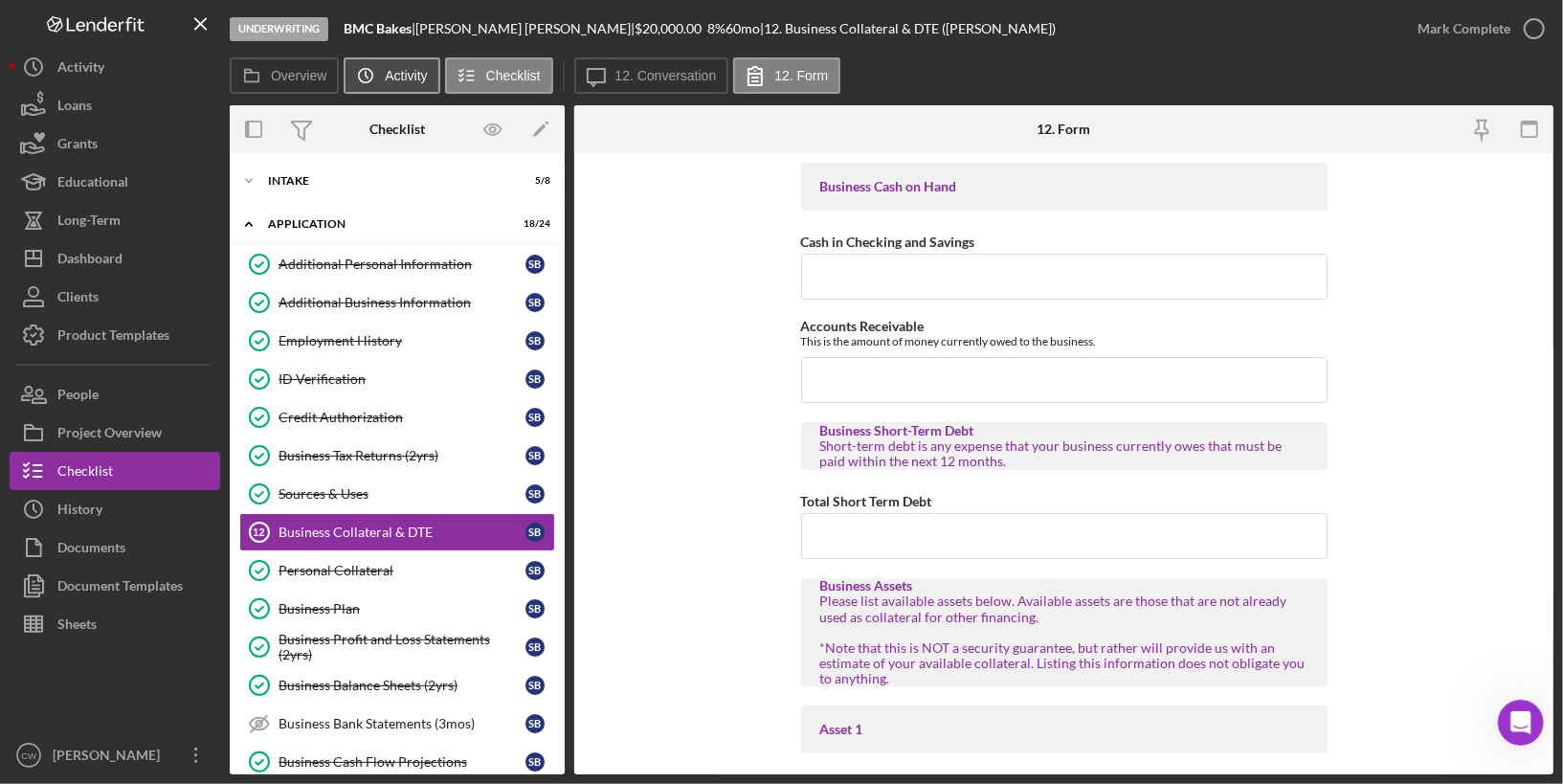
click at [409, 78] on label "Activity" at bounding box center [405, 76] width 42 height 16
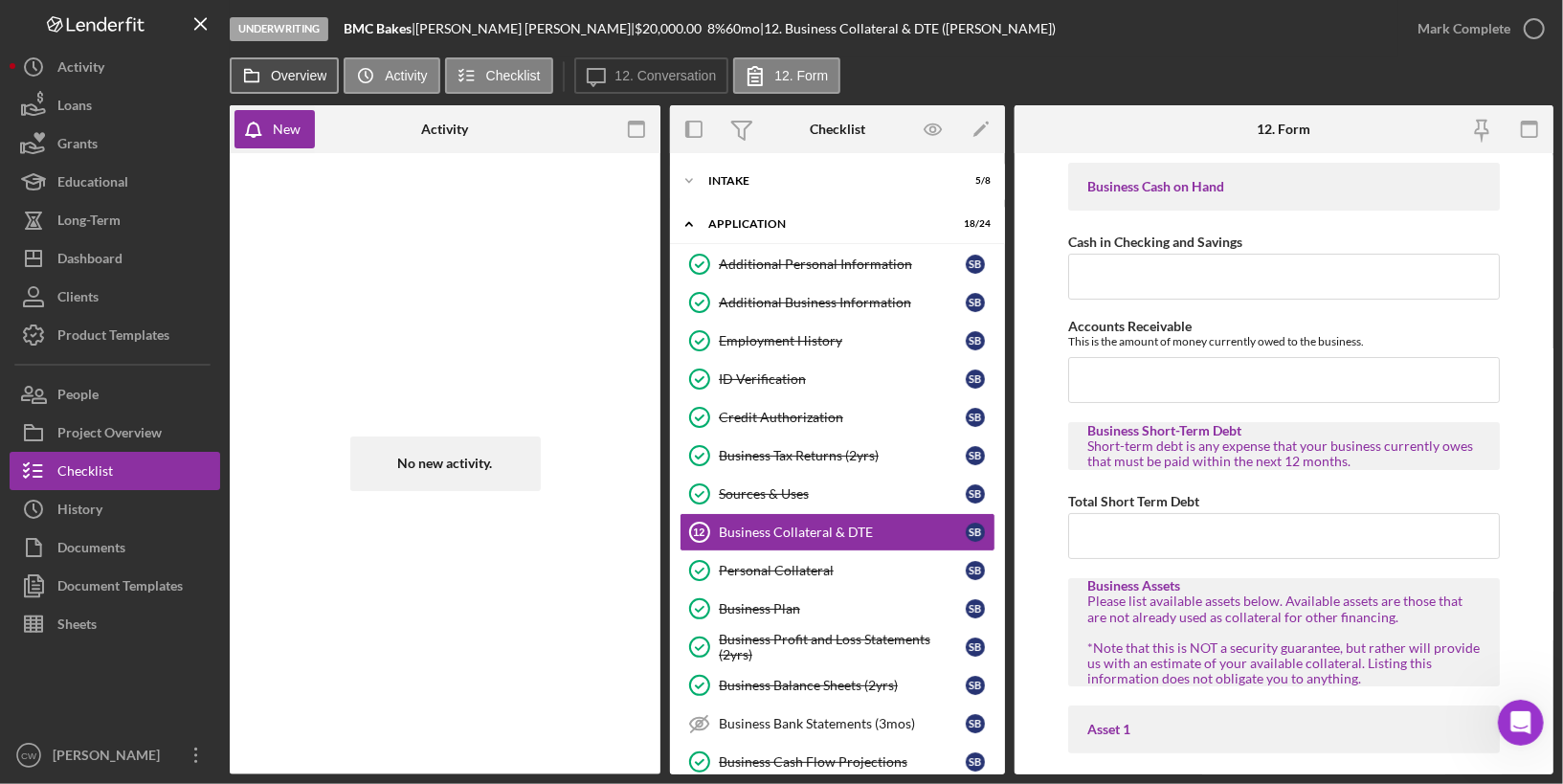
click at [283, 74] on label "Overview" at bounding box center [298, 76] width 55 height 16
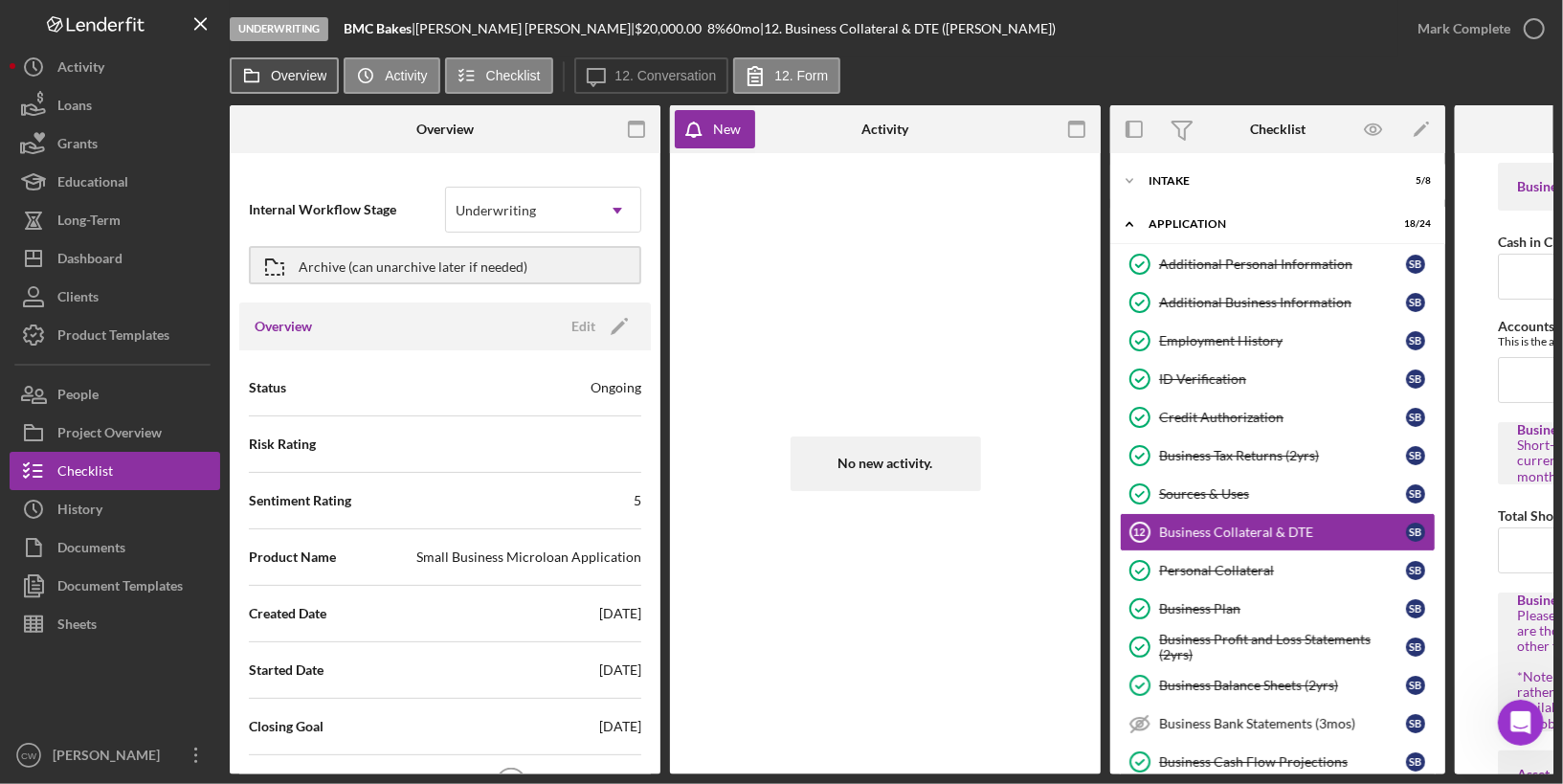
click at [286, 71] on label "Overview" at bounding box center [298, 76] width 55 height 16
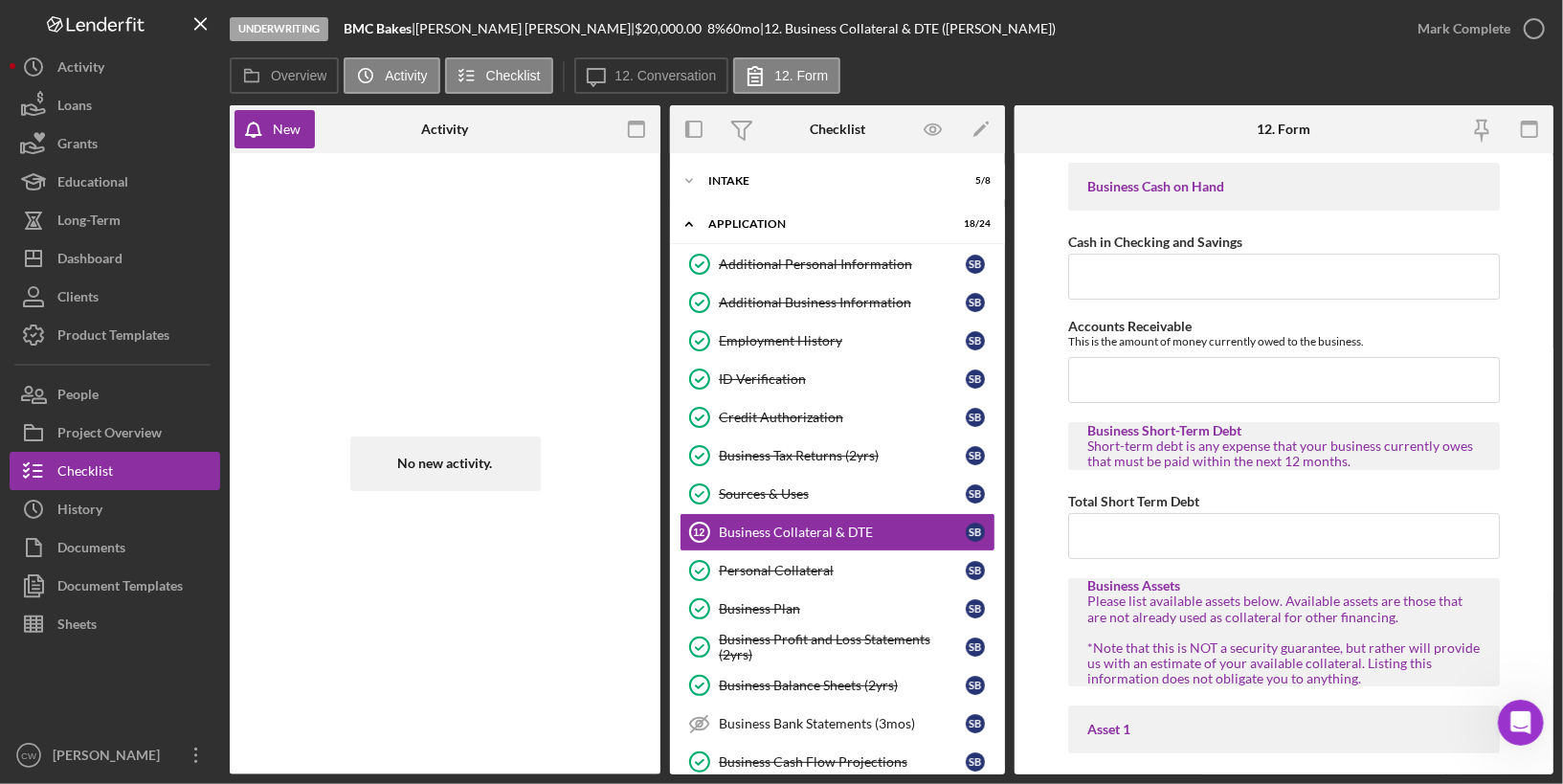
click at [339, 71] on div "Overview Icon/History Activity Checklist Icon/Message 12. Conversation 12. Form" at bounding box center [892, 76] width 1324 height 38
click at [368, 73] on icon "Icon/History" at bounding box center [365, 75] width 38 height 38
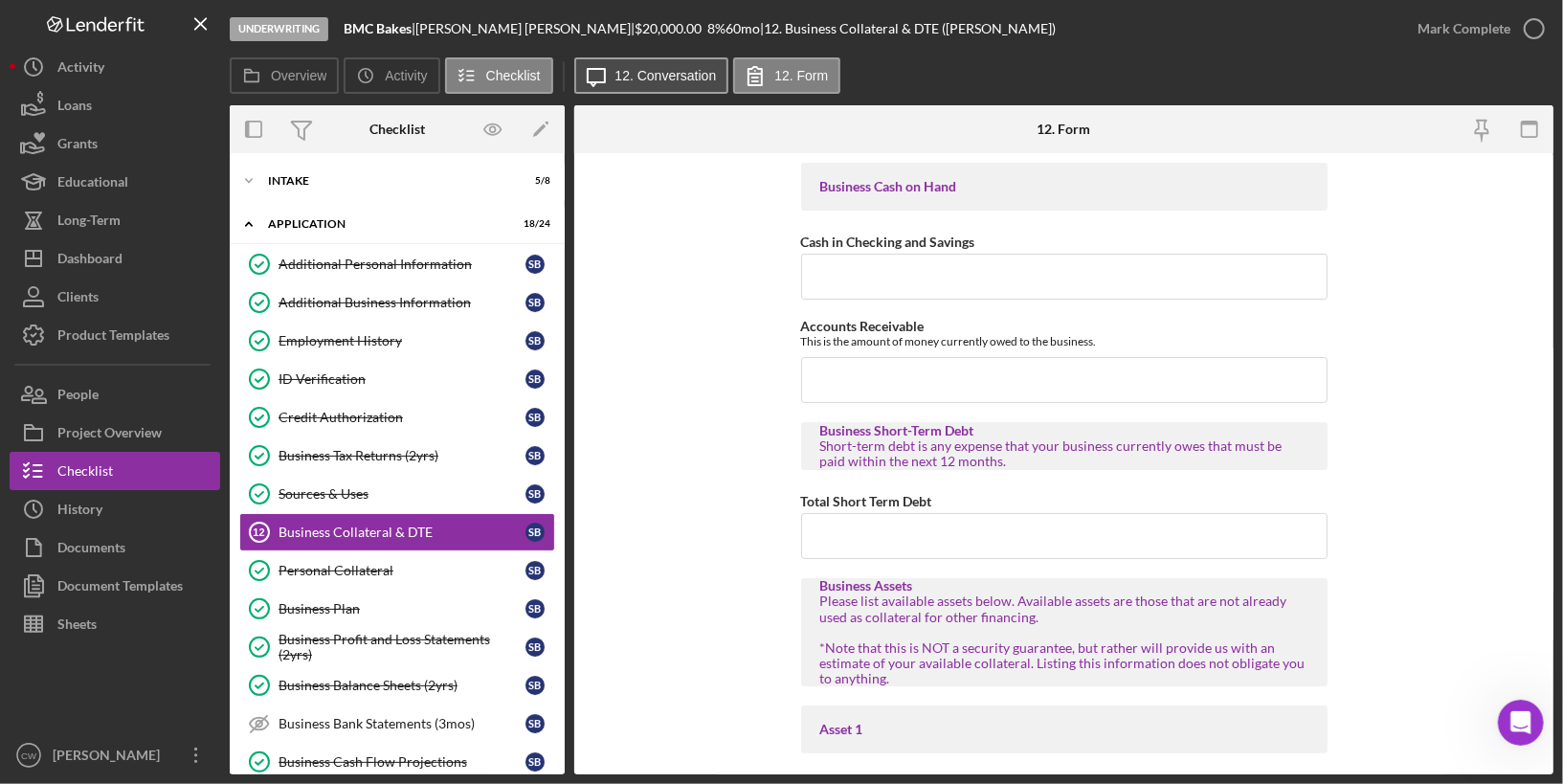
click at [638, 91] on button "Icon/Message 12. Conversation" at bounding box center [652, 76] width 155 height 37
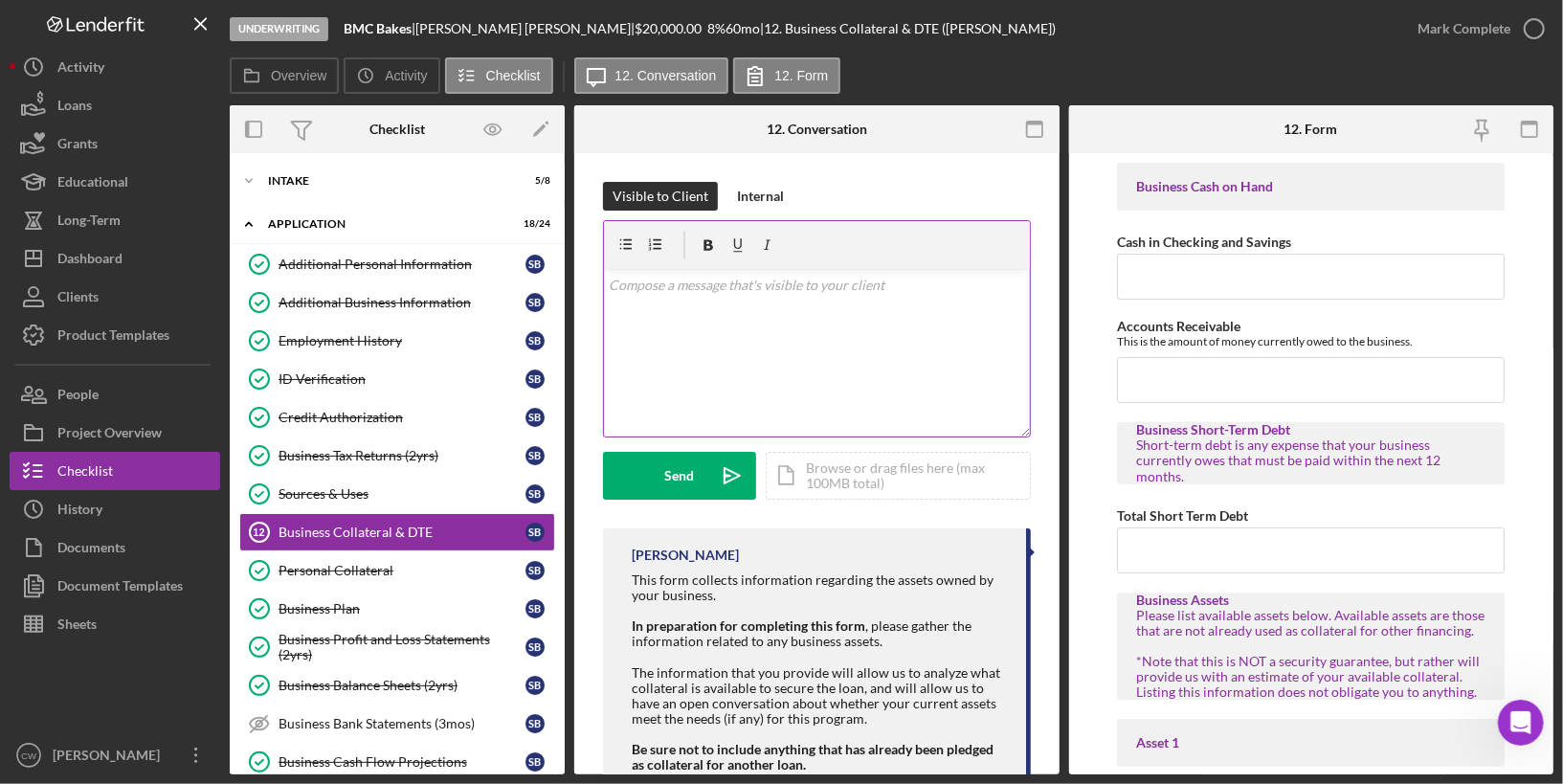
click at [787, 377] on div "v Color teal Color pink Remove color Add row above Add row below Add column bef…" at bounding box center [816, 352] width 426 height 168
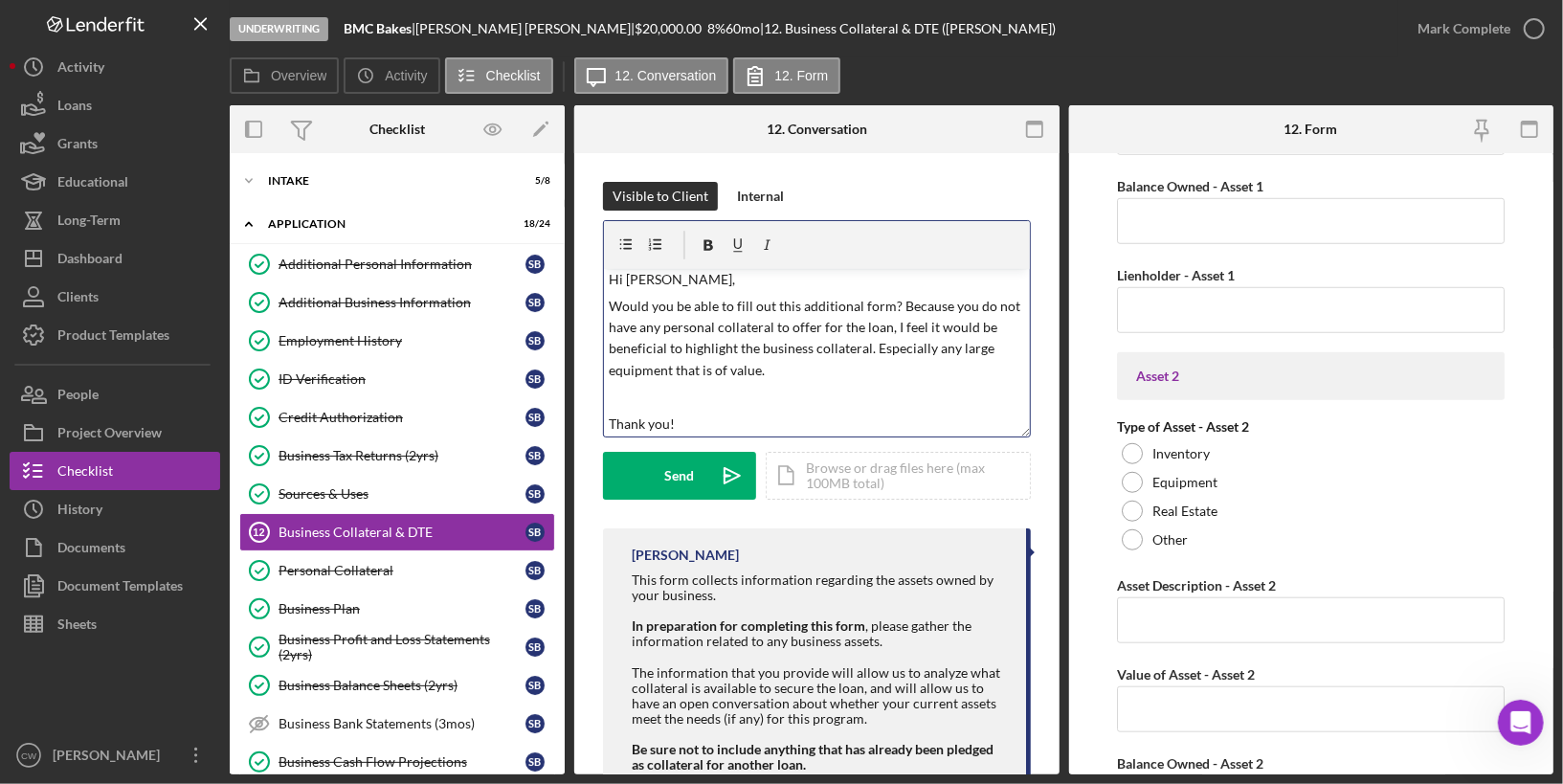
scroll to position [33, 0]
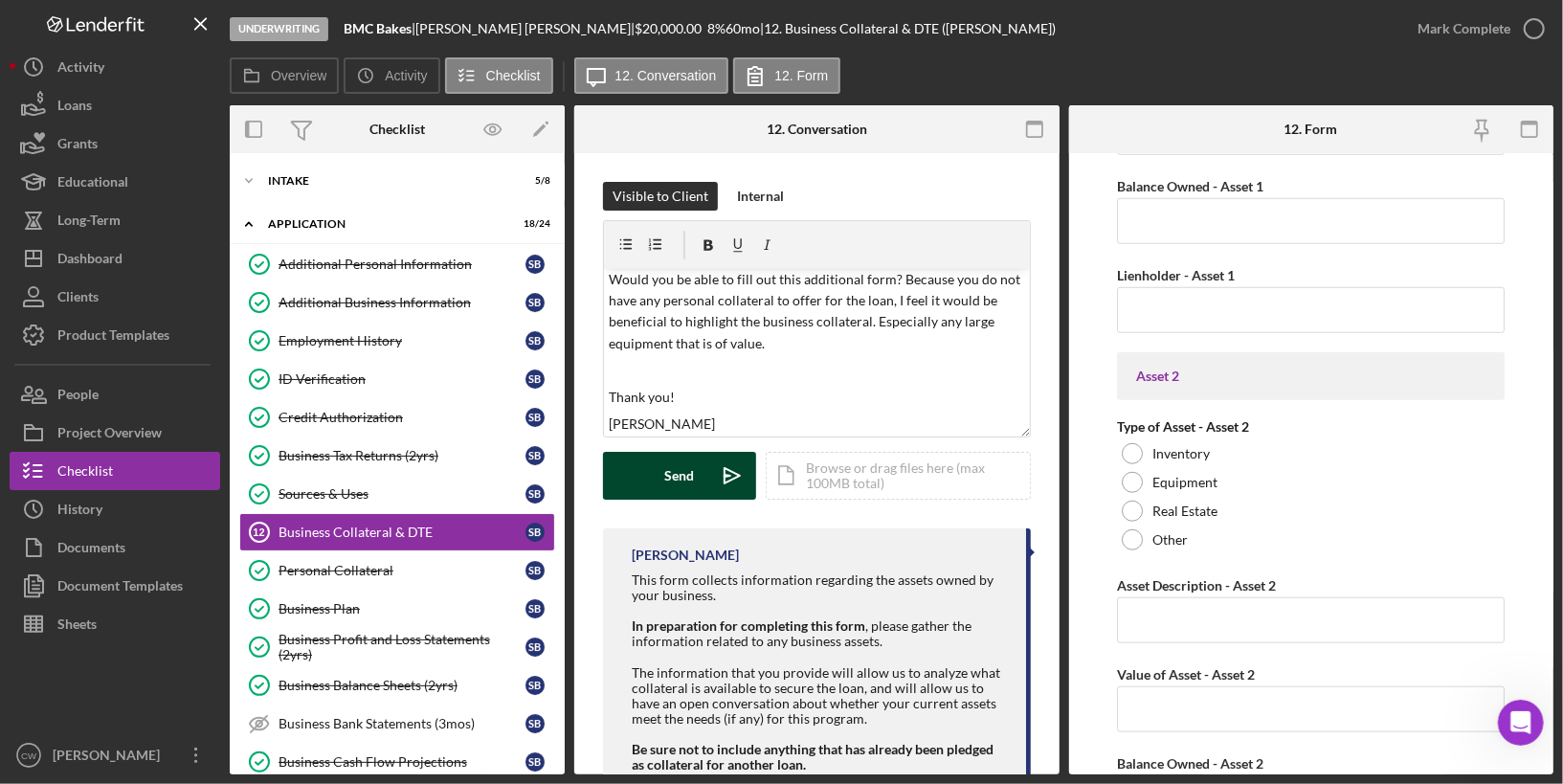
click at [707, 465] on button "Send Icon/icon-invite-send" at bounding box center [680, 475] width 153 height 47
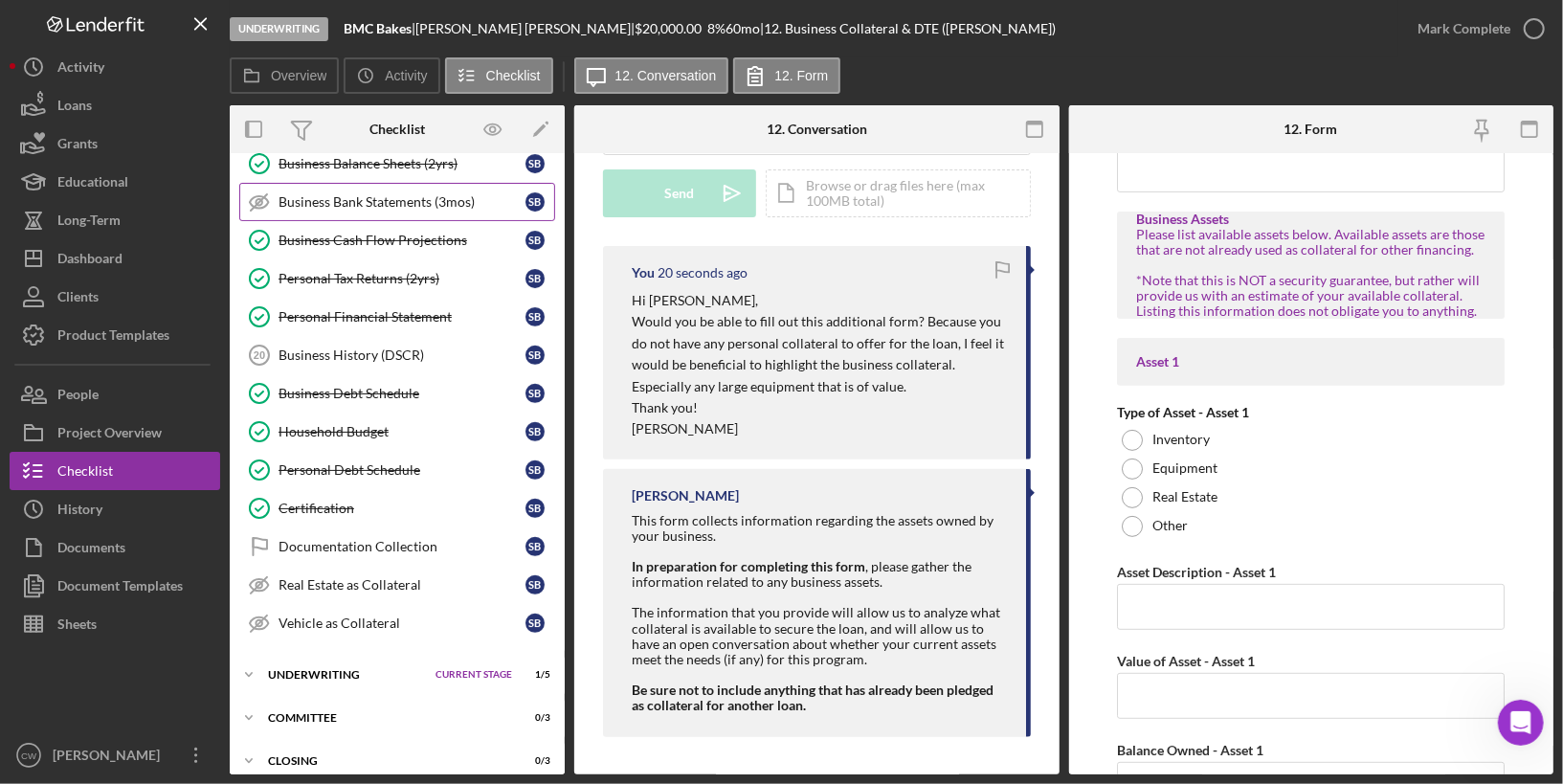
scroll to position [548, 0]
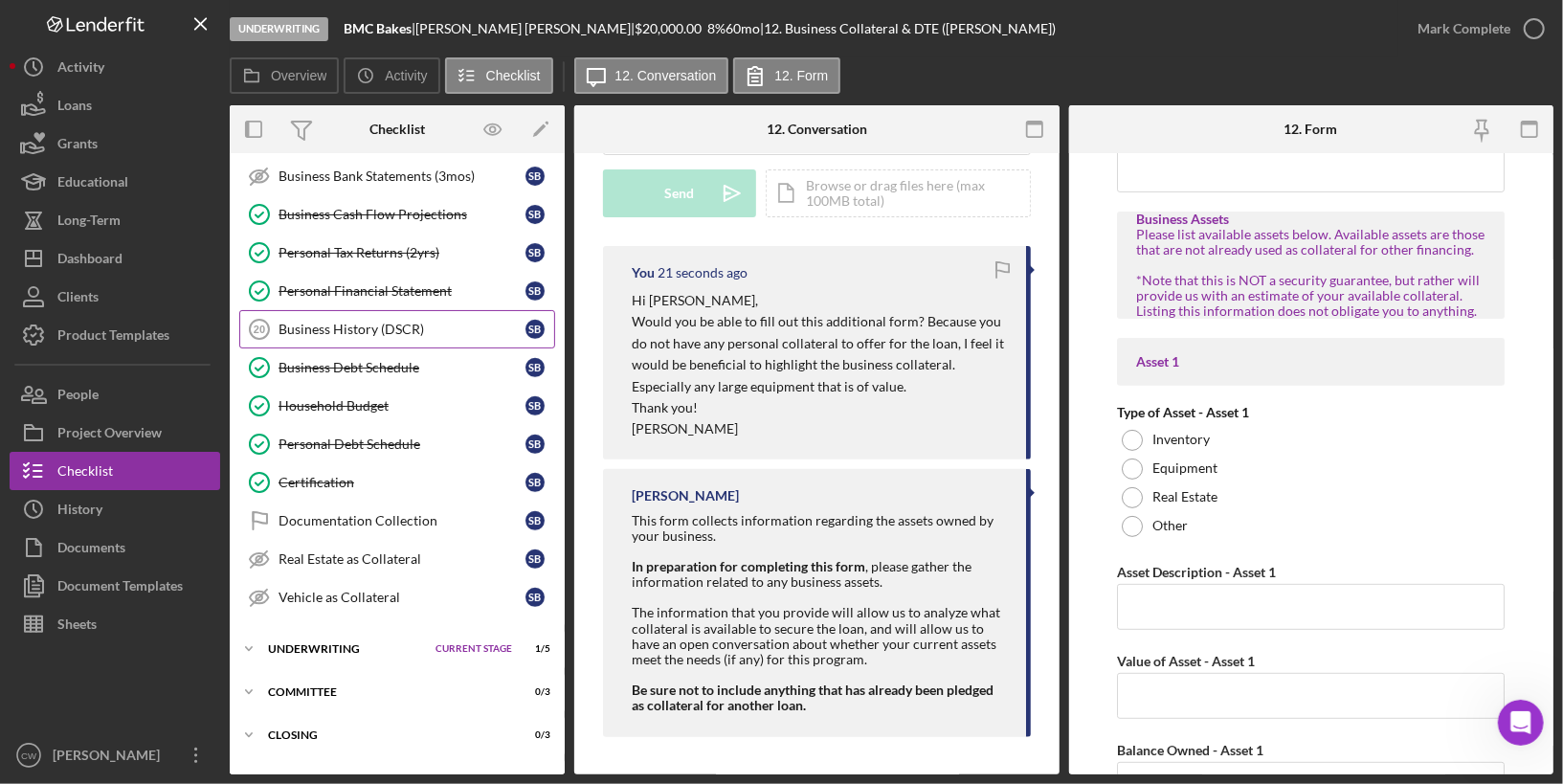
click at [401, 322] on div "Business History (DSCR)" at bounding box center [401, 329] width 247 height 16
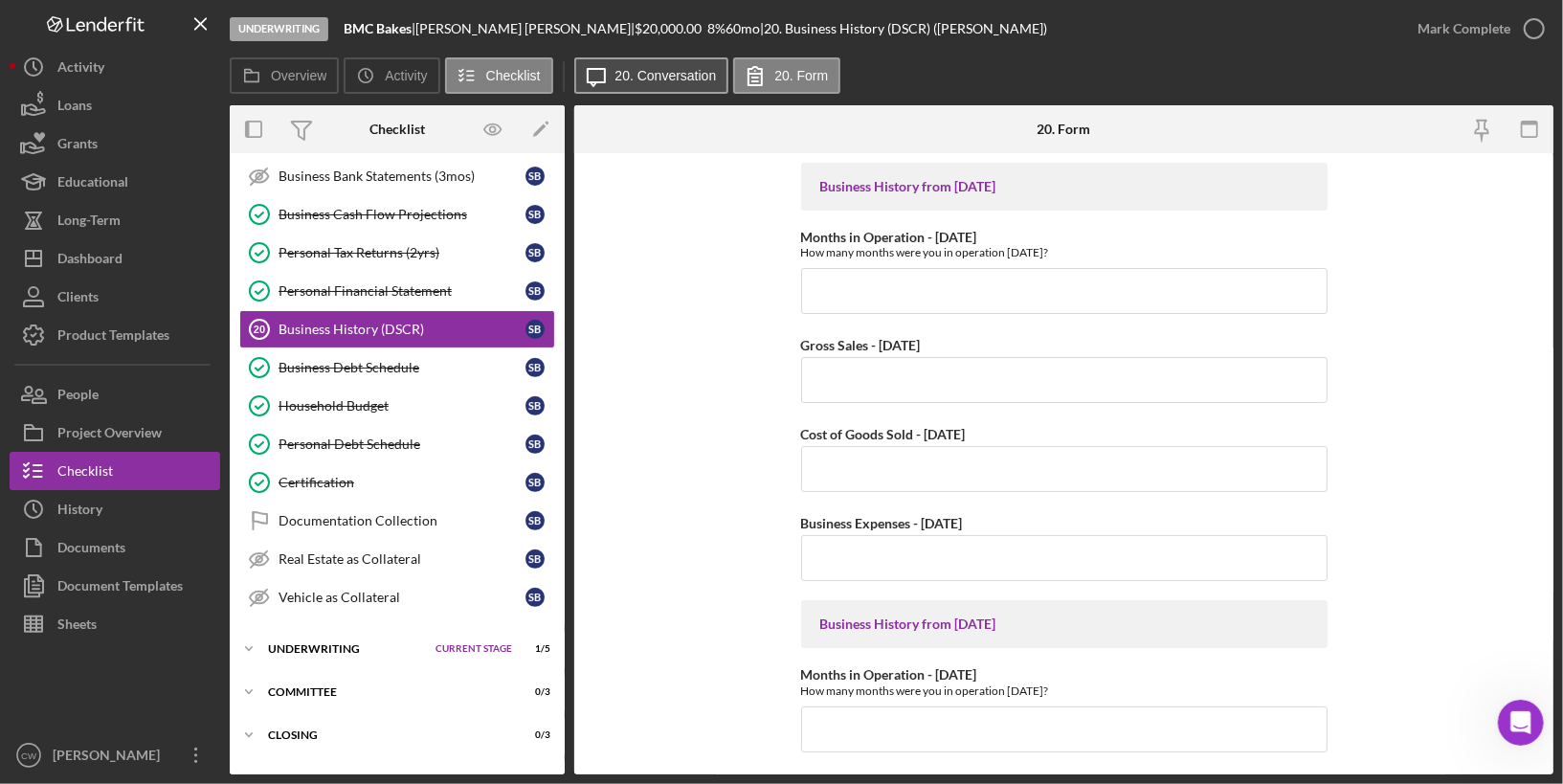
click at [634, 80] on label "20. Conversation" at bounding box center [666, 76] width 102 height 16
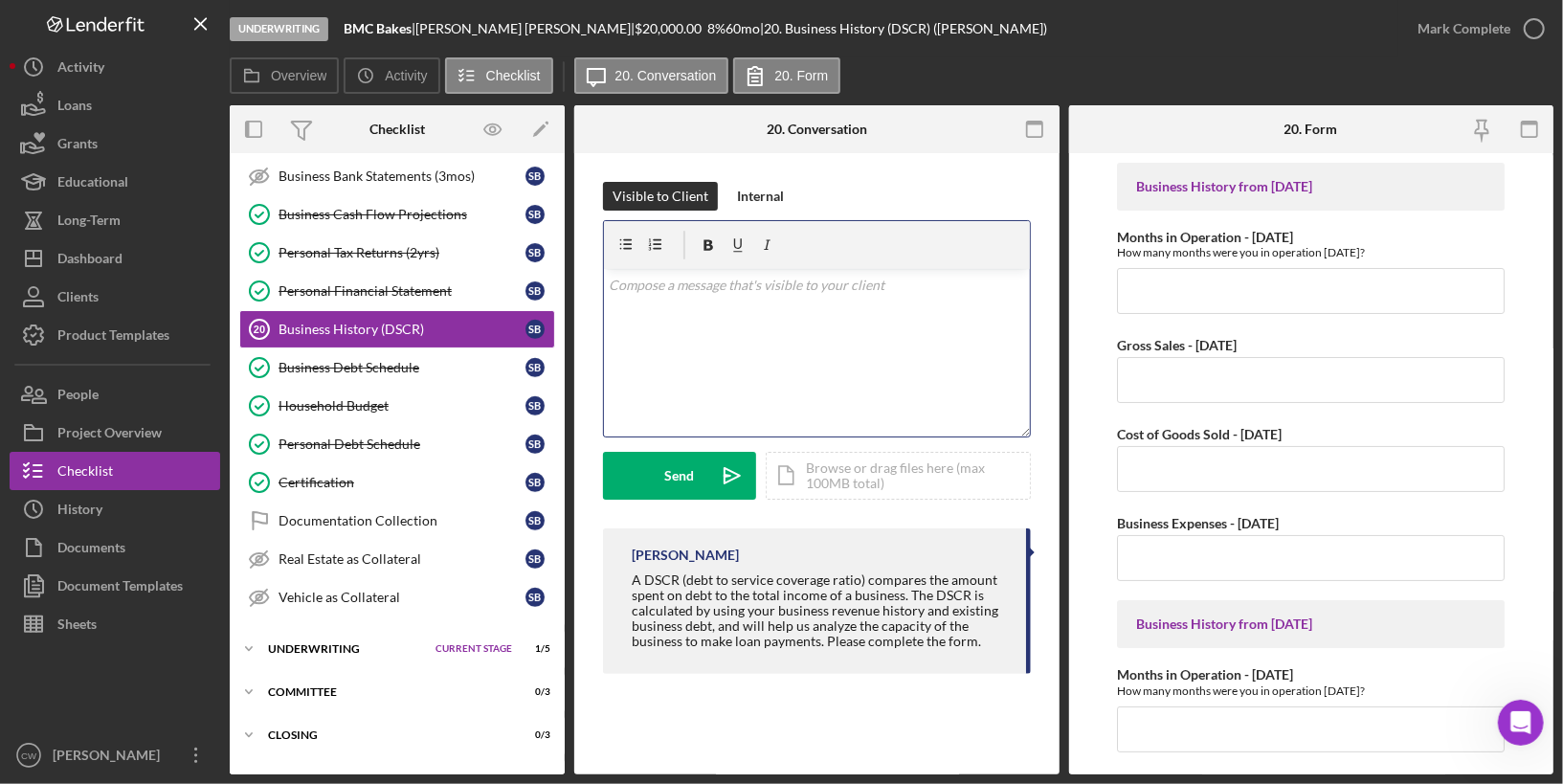
click at [803, 349] on div "v Color teal Color pink Remove color Add row above Add row below Add column bef…" at bounding box center [816, 352] width 426 height 168
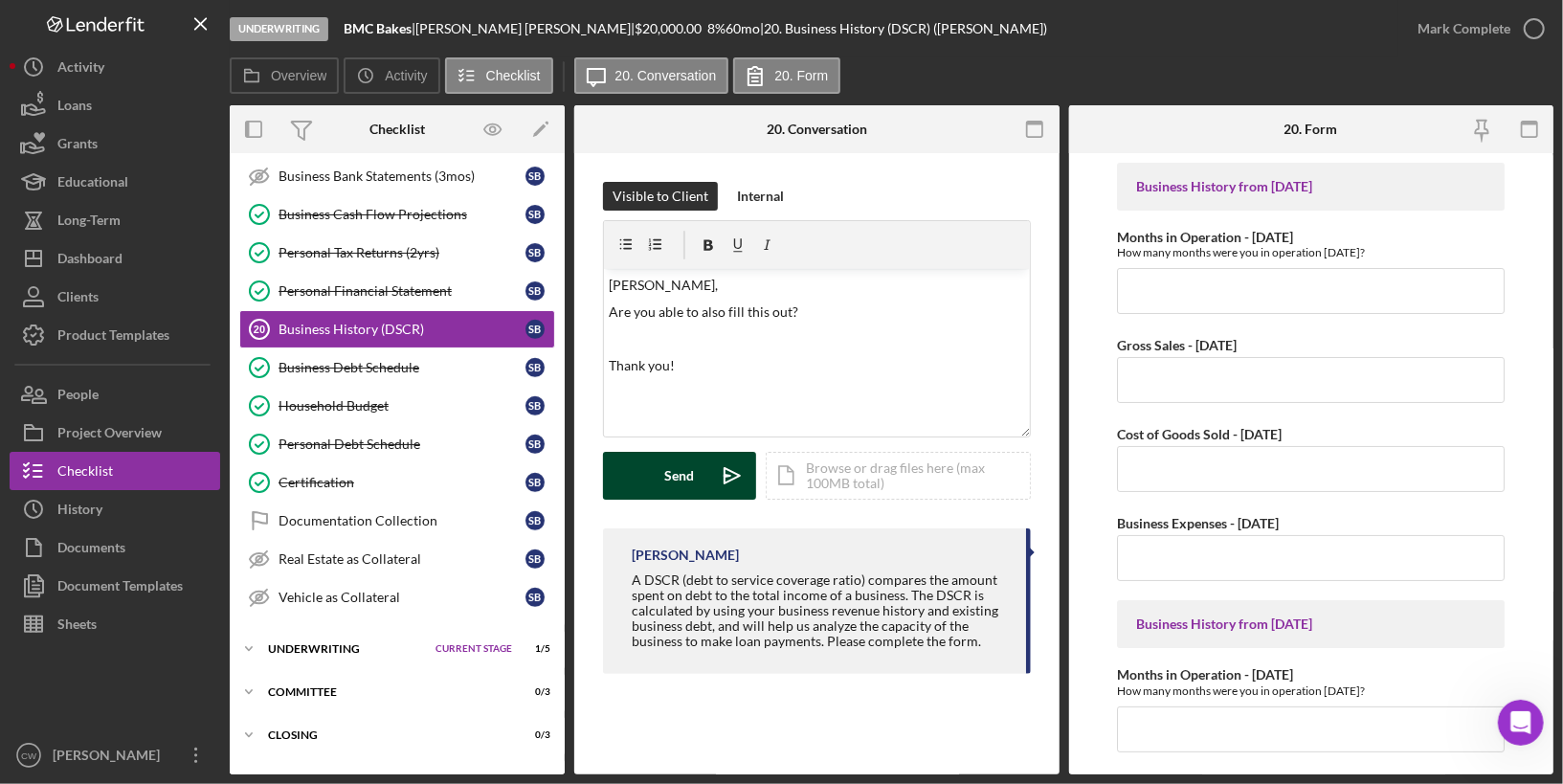
click at [674, 472] on div "Send" at bounding box center [680, 475] width 30 height 47
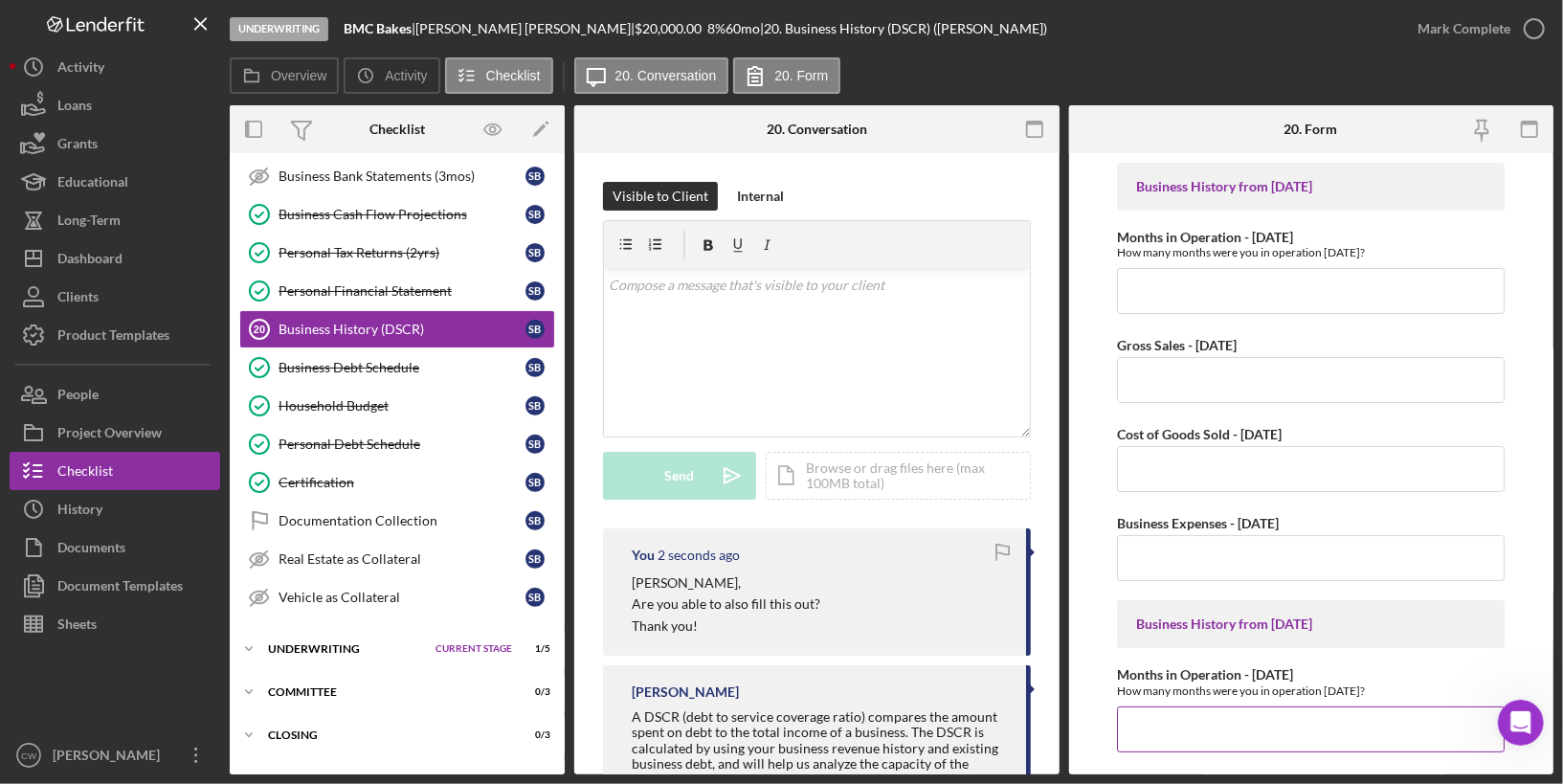
scroll to position [741, 0]
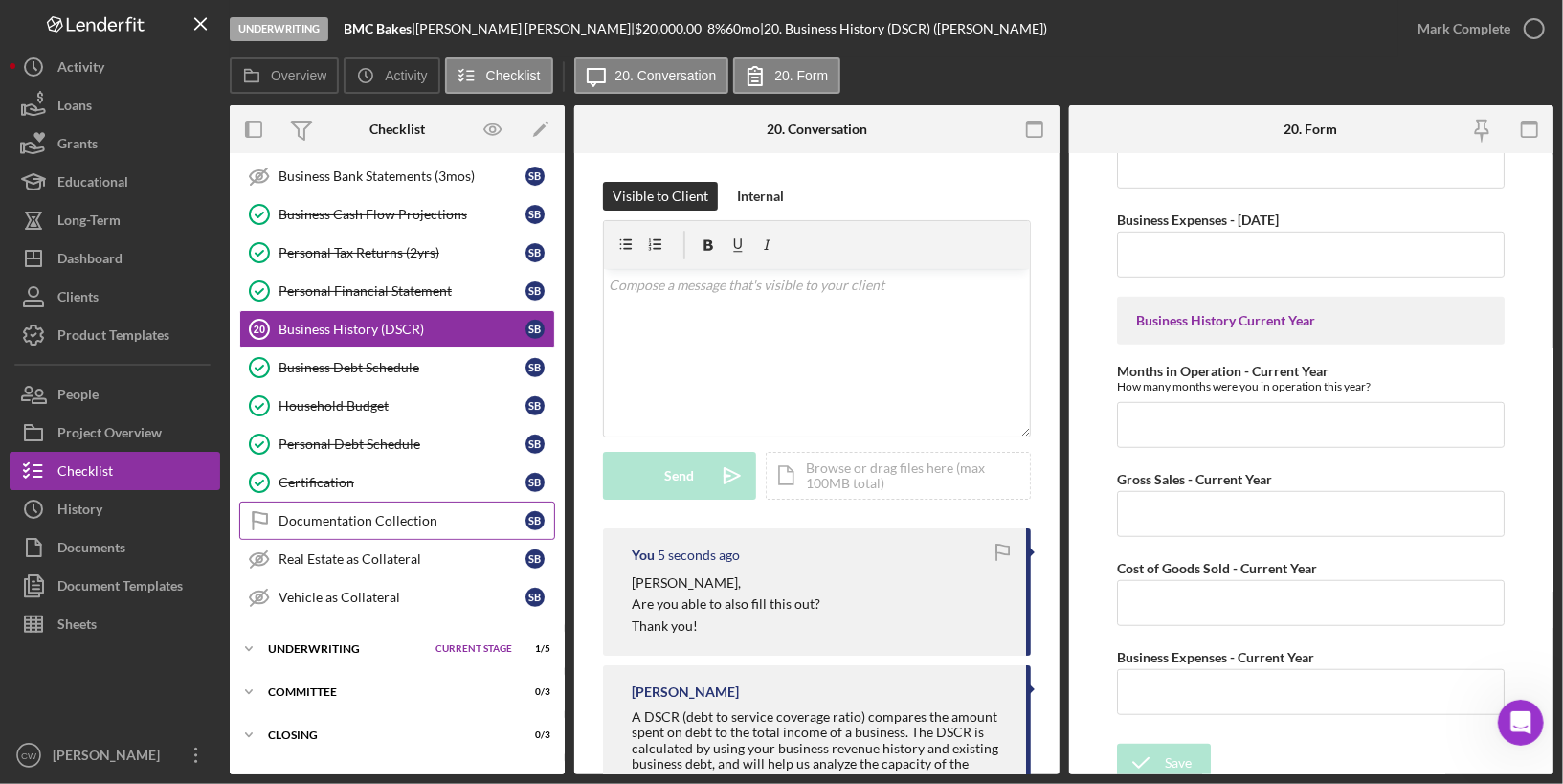
click at [441, 513] on div "Documentation Collection" at bounding box center [401, 520] width 247 height 16
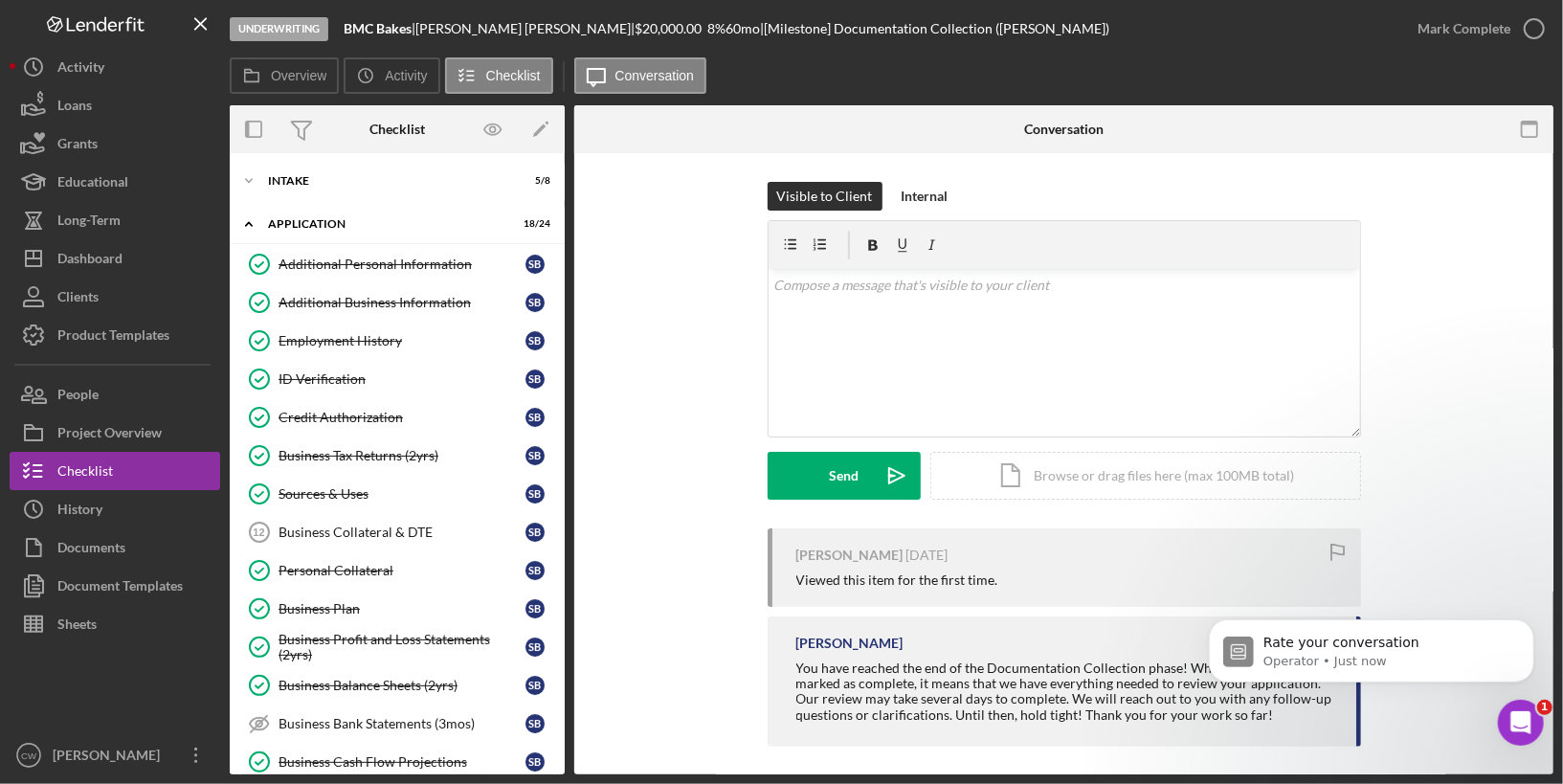
scroll to position [1629, 0]
click at [1339, 647] on p "Rate your conversation" at bounding box center [1386, 643] width 247 height 19
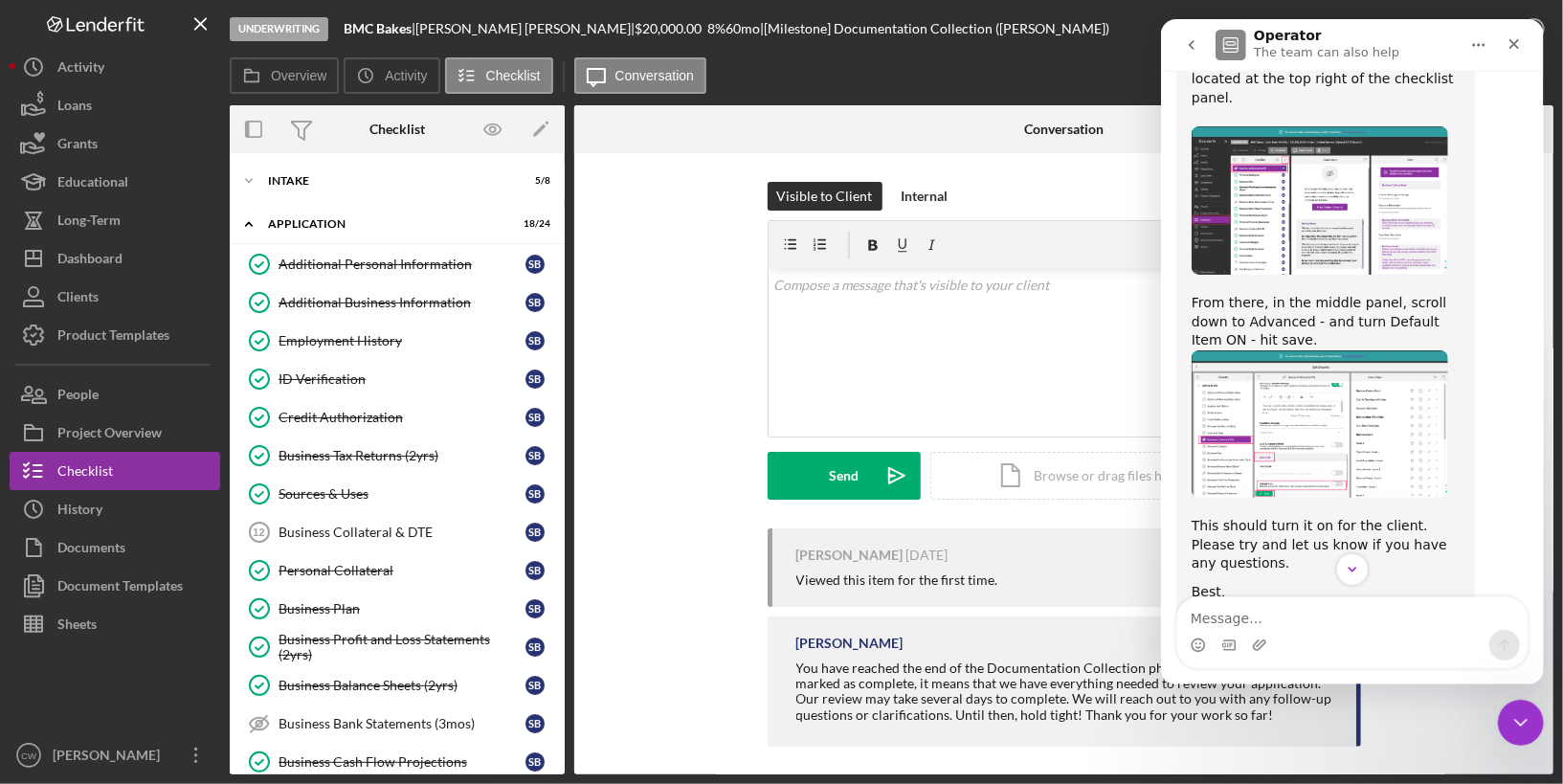
scroll to position [1660, 0]
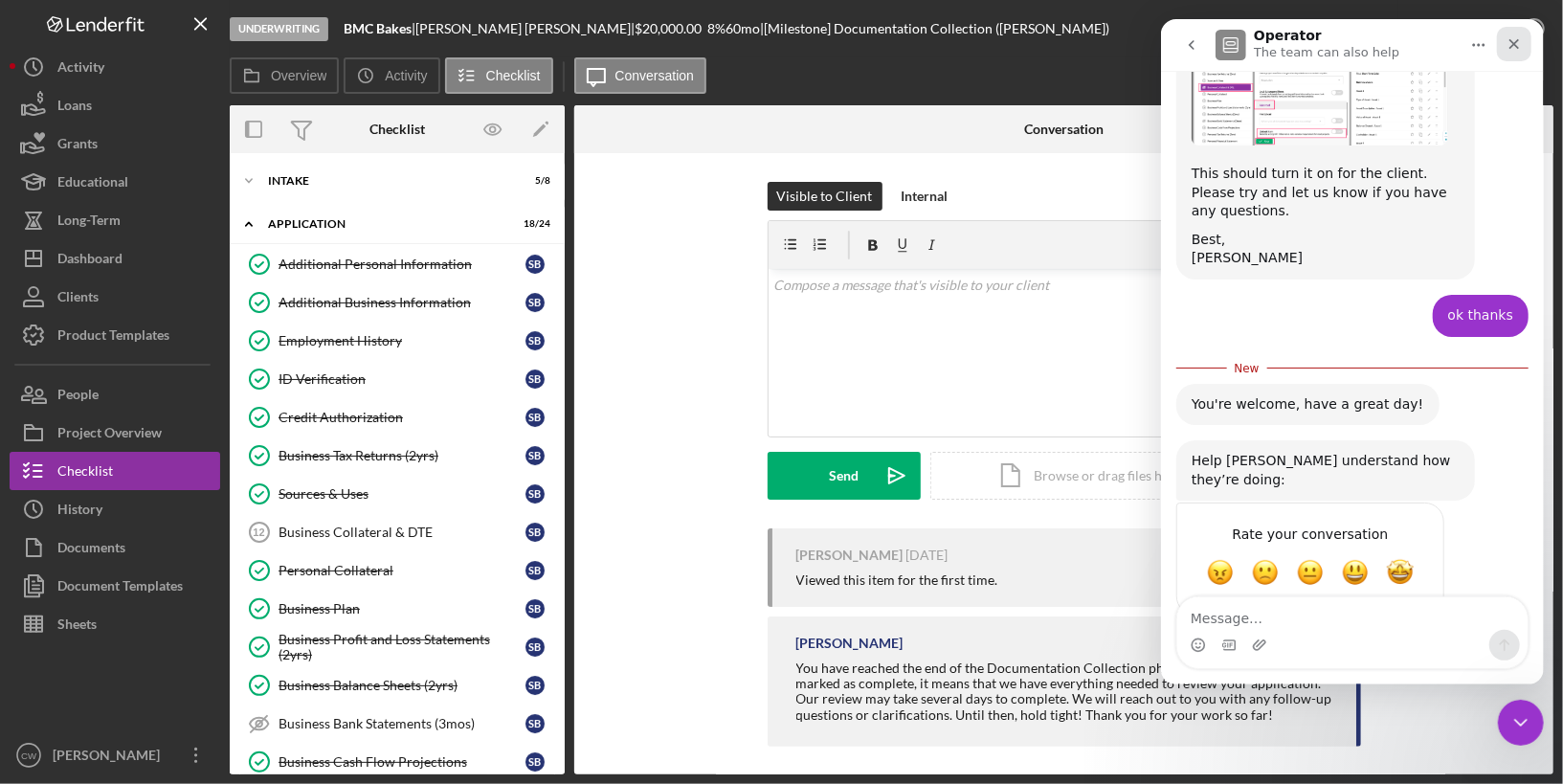
click at [1516, 50] on icon "Close" at bounding box center [1514, 45] width 16 height 16
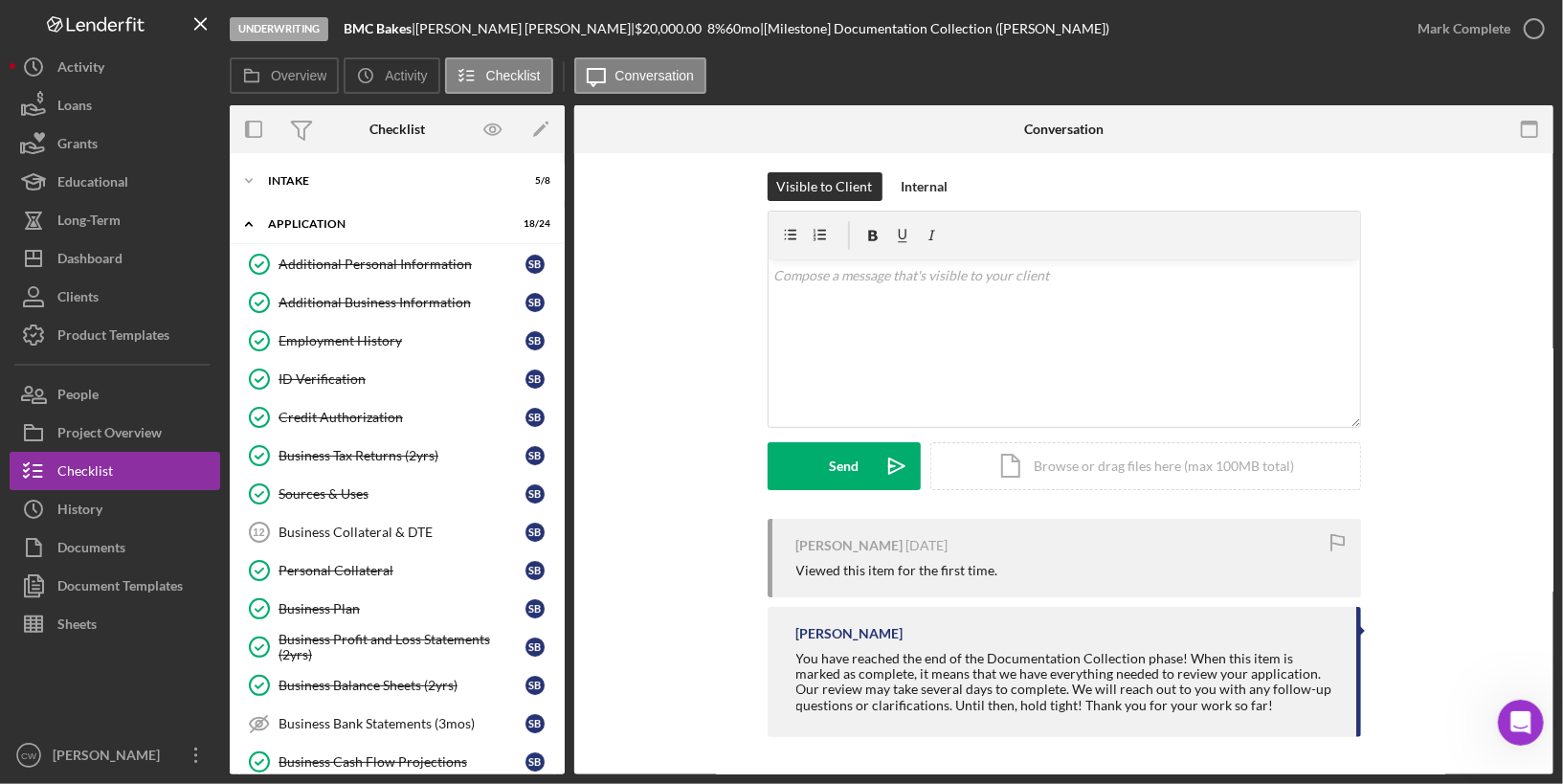
scroll to position [0, 0]
